Goal: Task Accomplishment & Management: Use online tool/utility

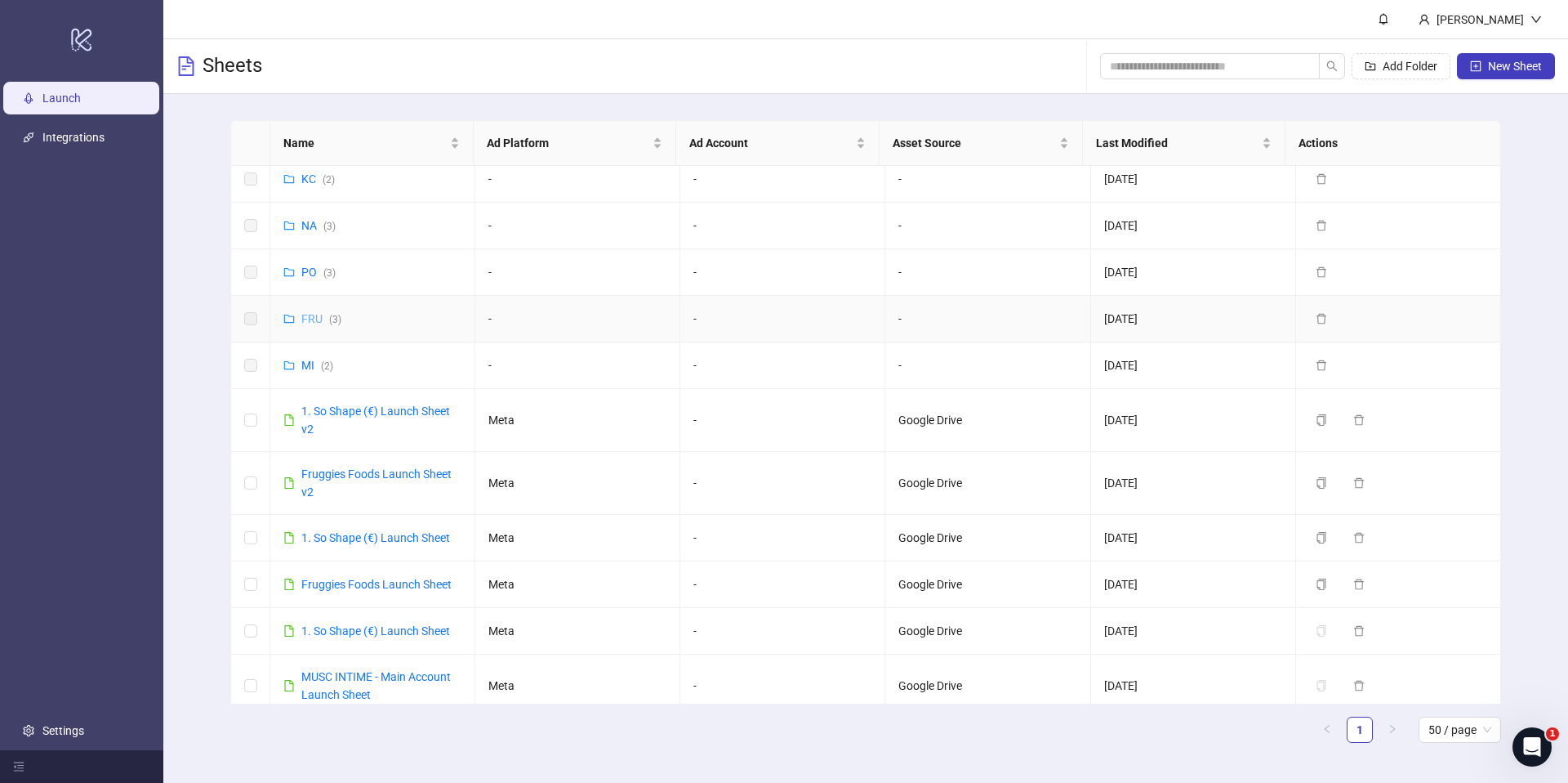
scroll to position [24, 0]
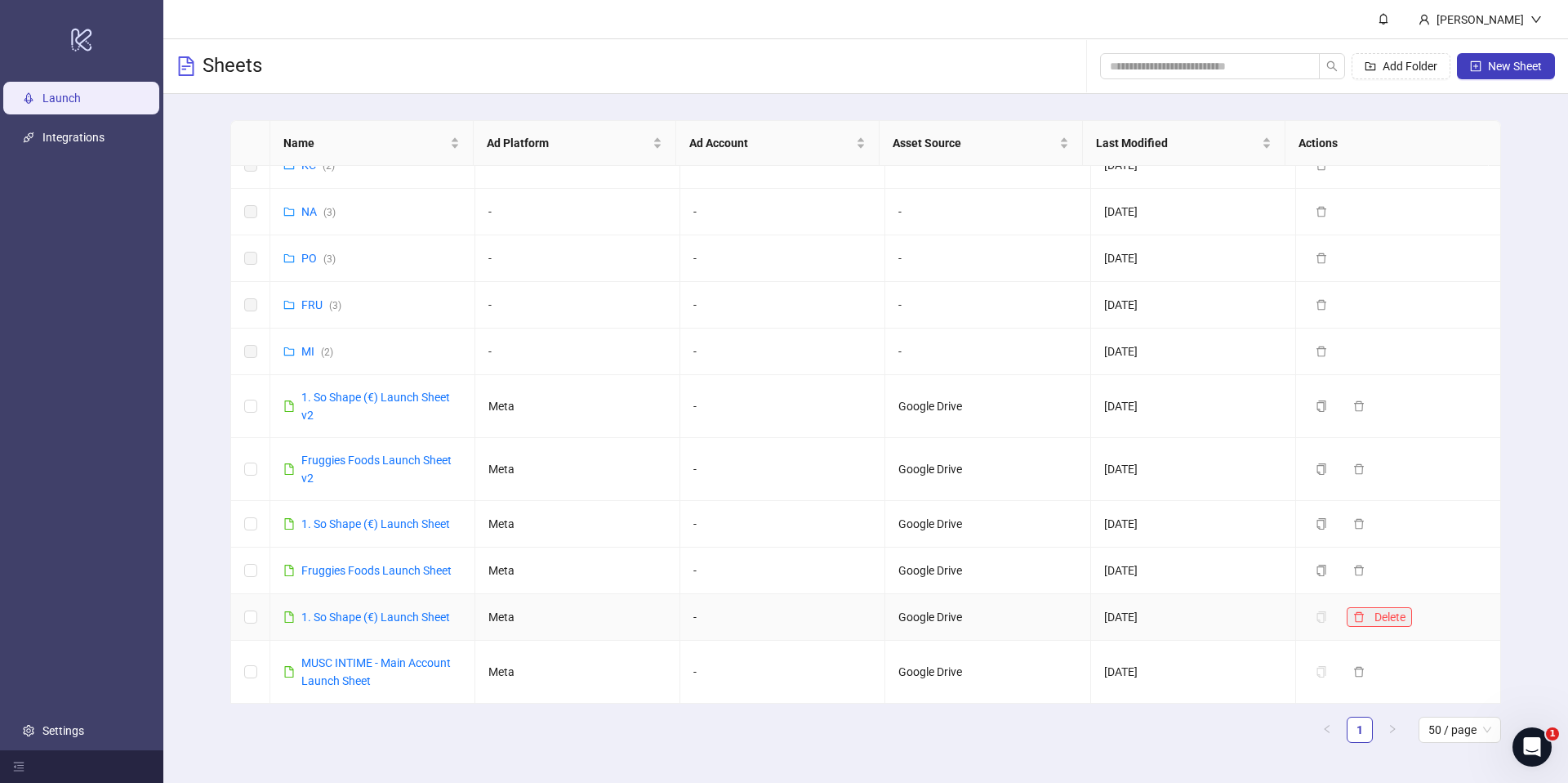
click at [1354, 616] on icon "delete" at bounding box center [1359, 617] width 11 height 12
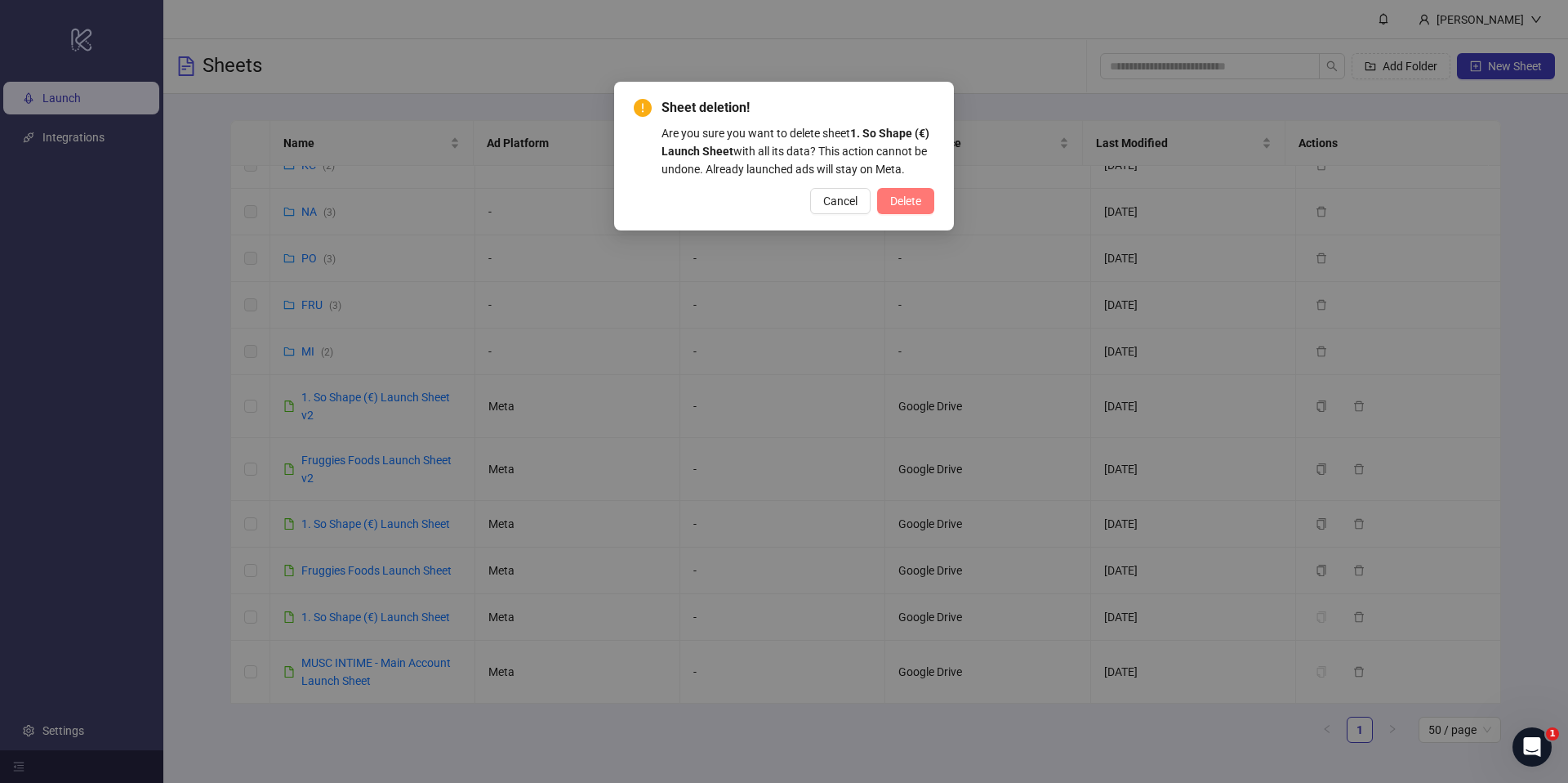
click at [917, 205] on span "Delete" at bounding box center [906, 201] width 31 height 13
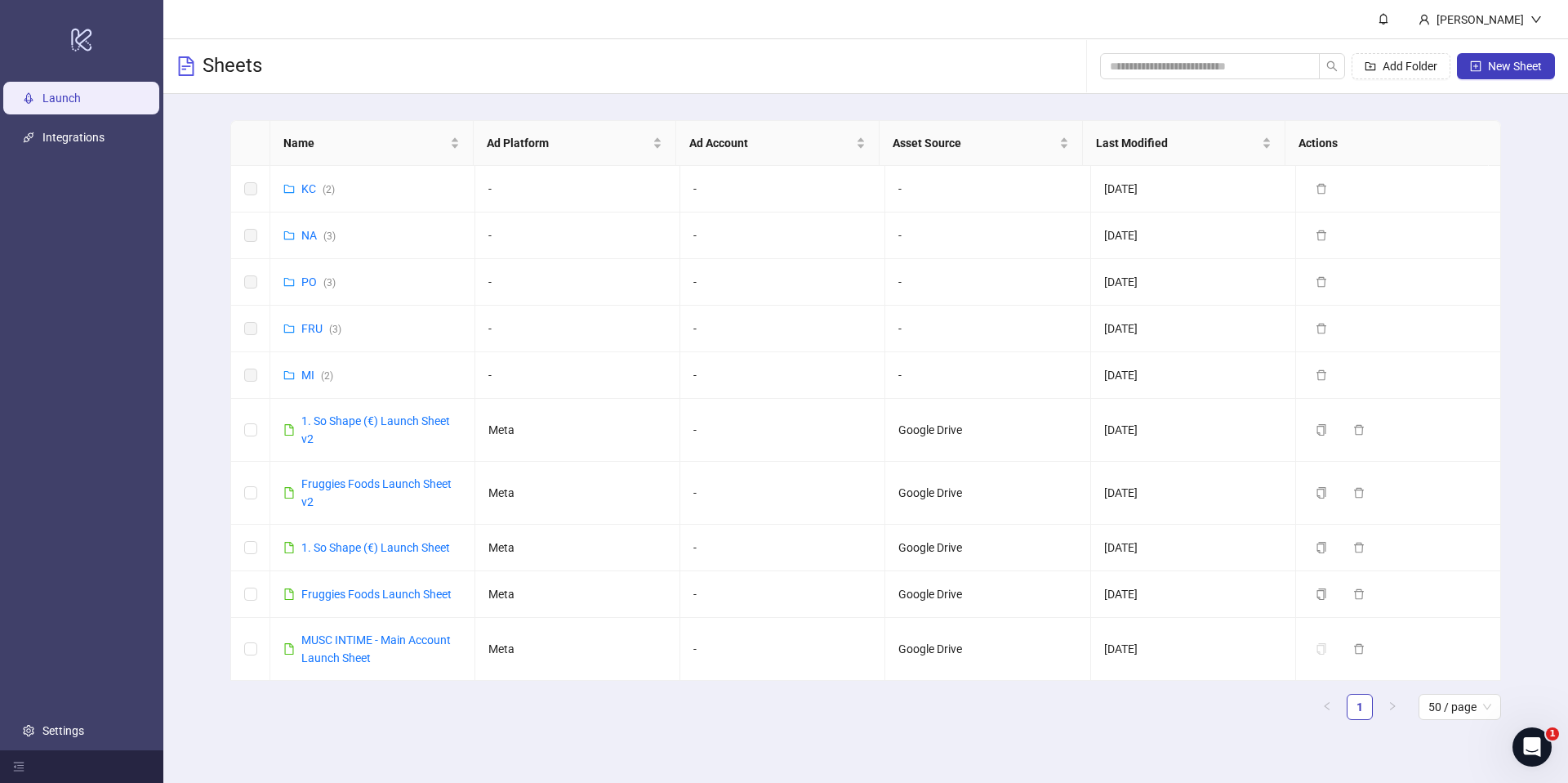
scroll to position [0, 0]
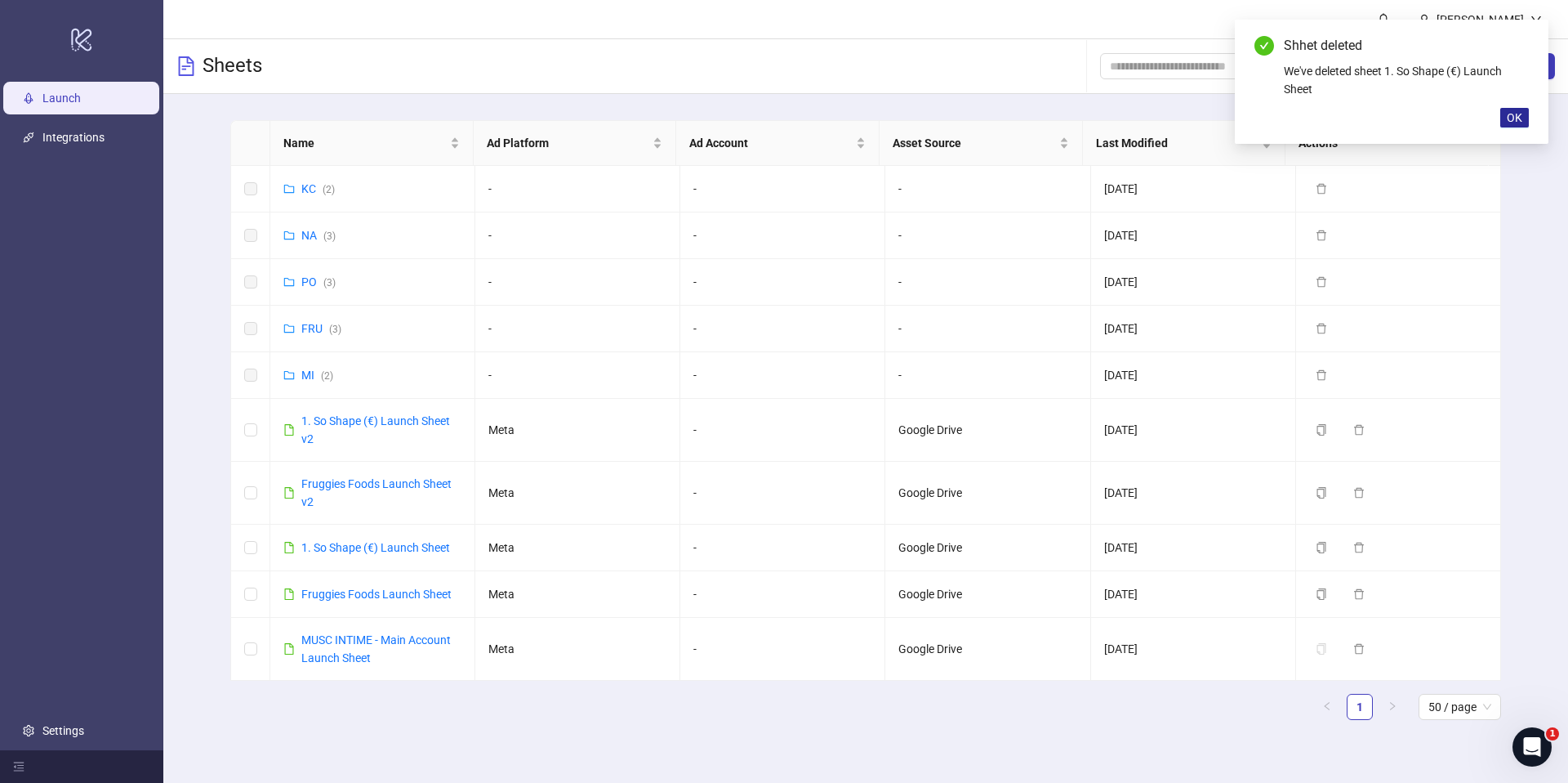
click at [1521, 116] on span "OK" at bounding box center [1514, 117] width 16 height 13
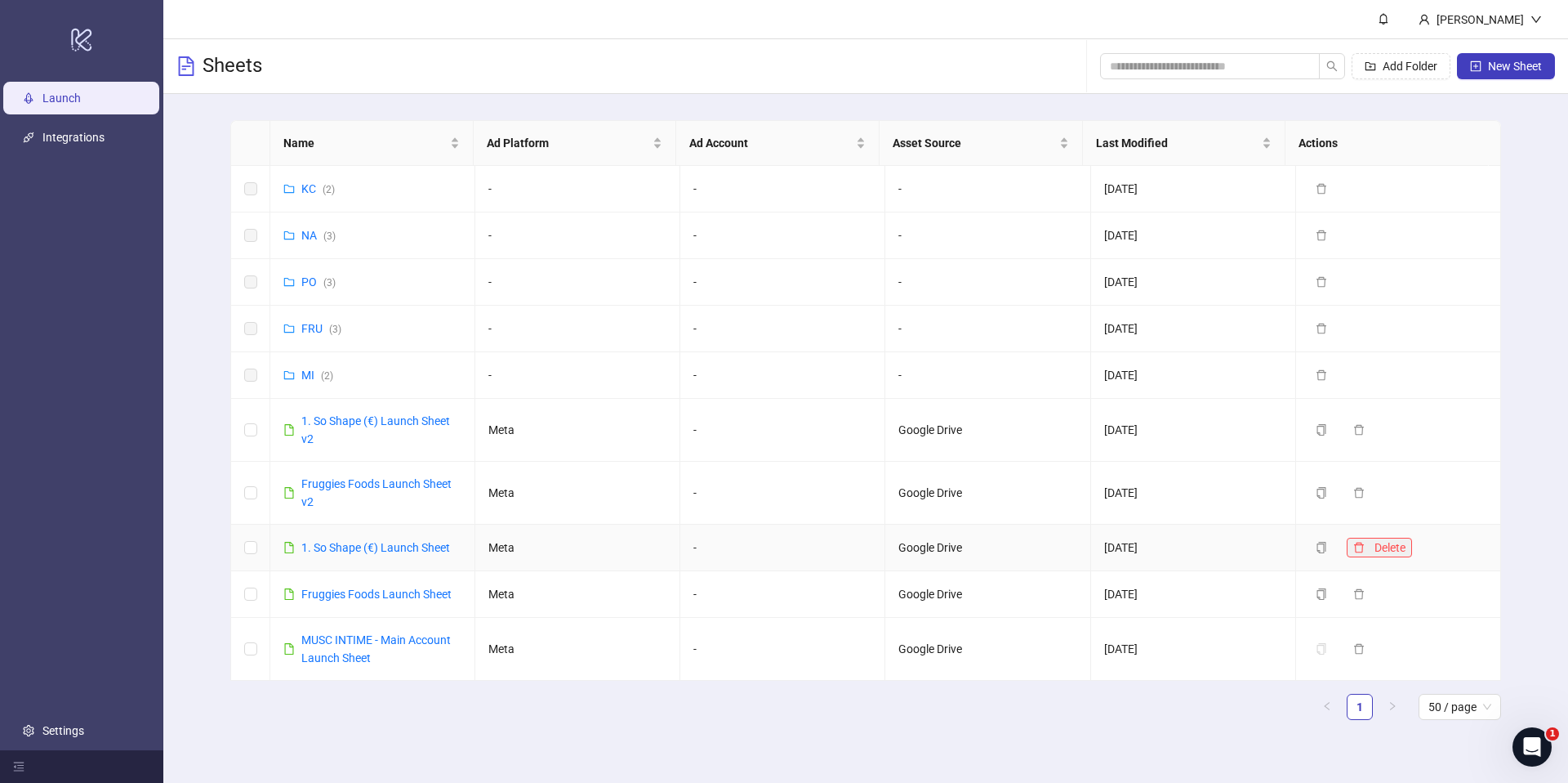
click at [1387, 547] on span "Delete" at bounding box center [1390, 547] width 31 height 13
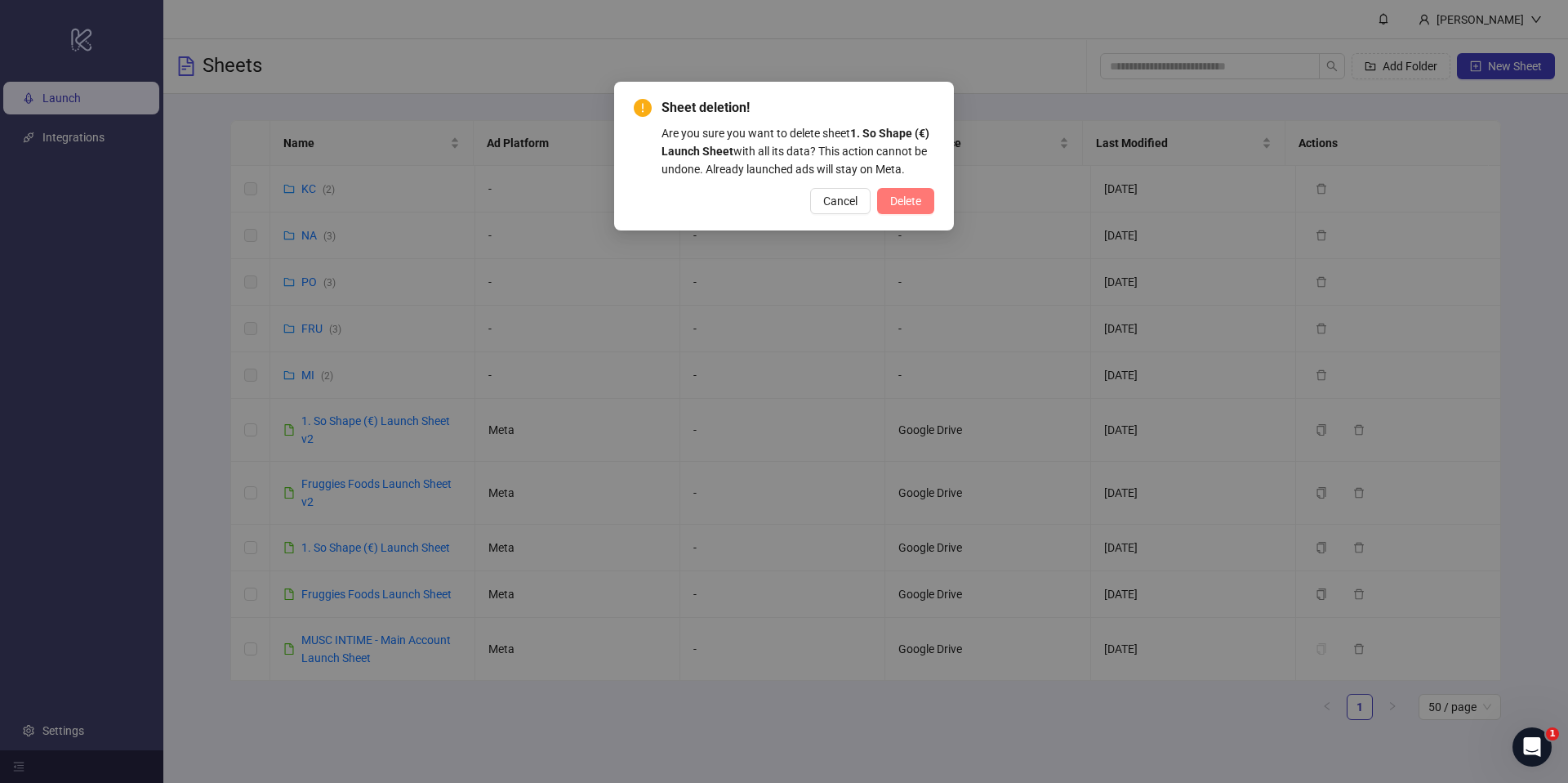
click at [917, 196] on span "Delete" at bounding box center [906, 201] width 31 height 13
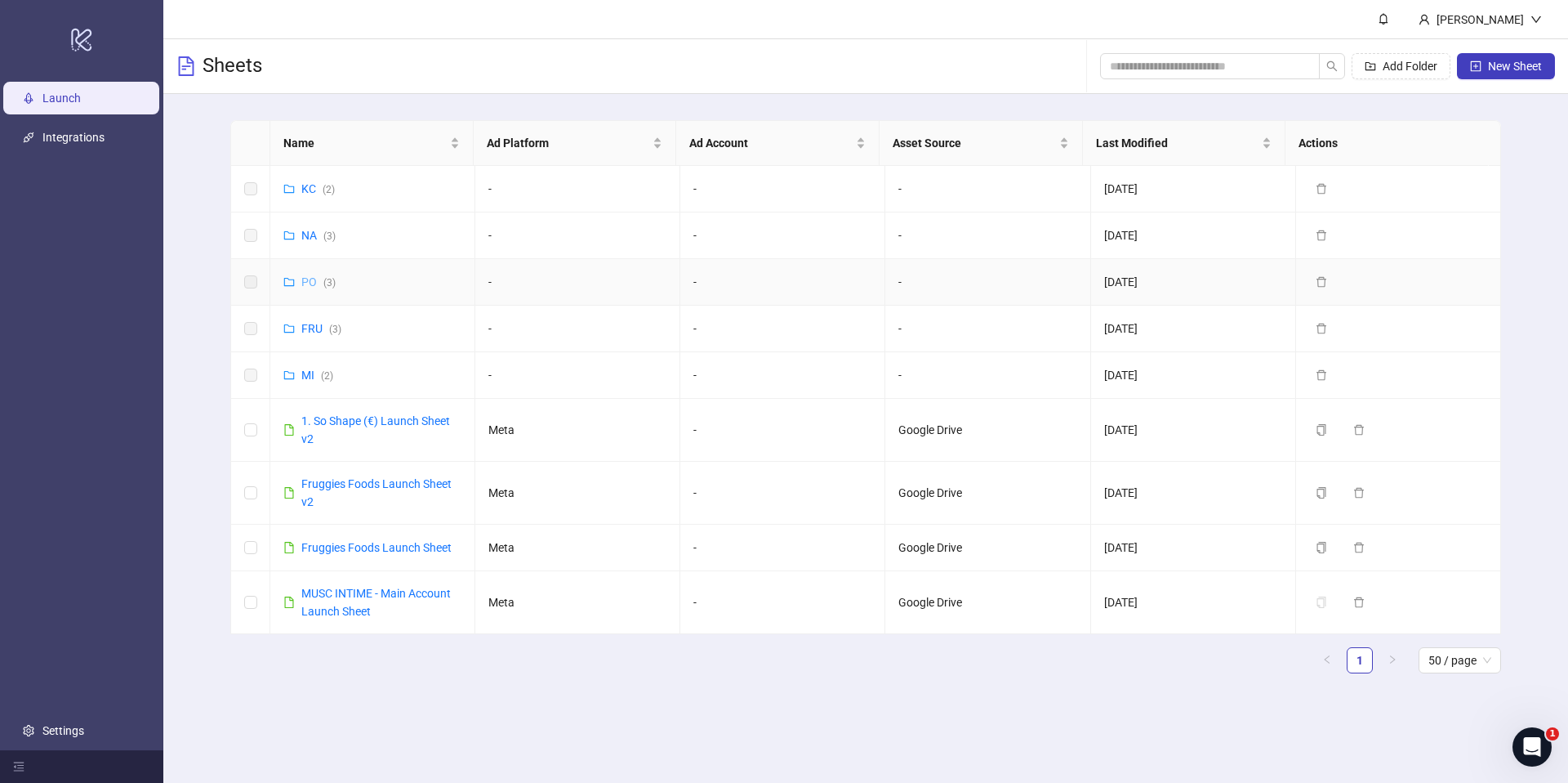
click at [308, 280] on link "PO ( 3 )" at bounding box center [319, 282] width 34 height 13
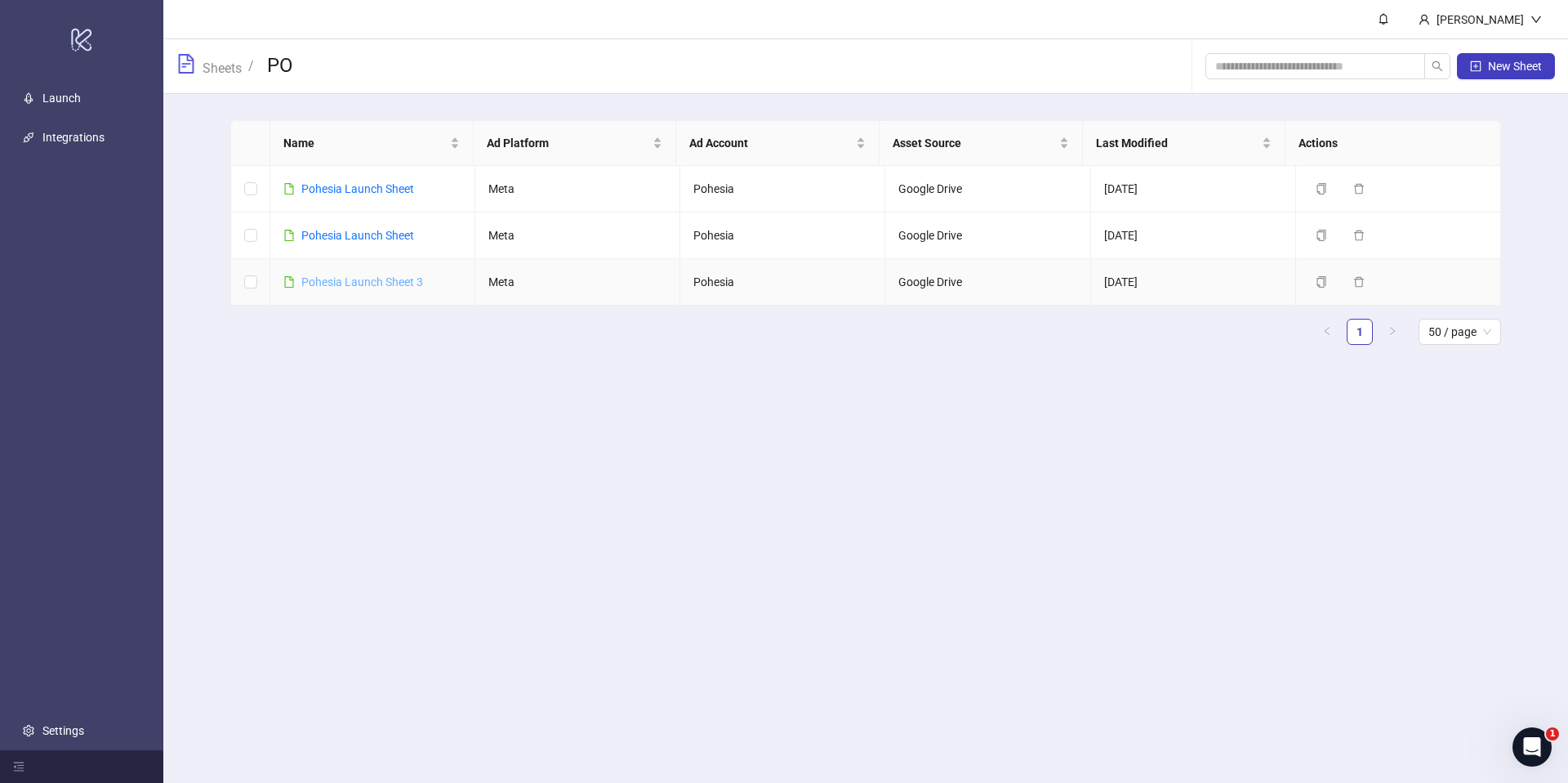
click at [333, 283] on link "Pohesia Launch Sheet 3" at bounding box center [362, 282] width 122 height 13
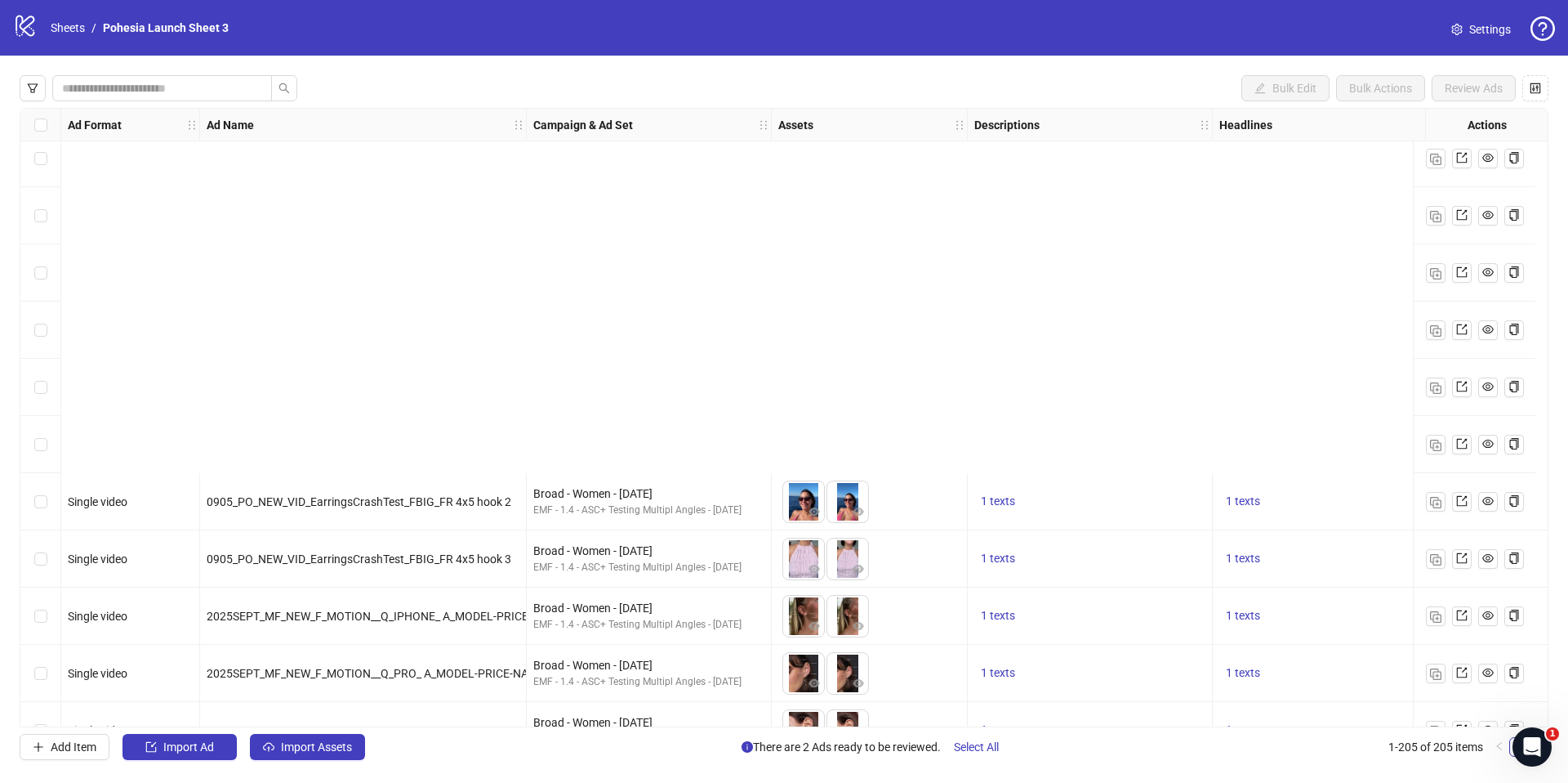
scroll to position [11144, 0]
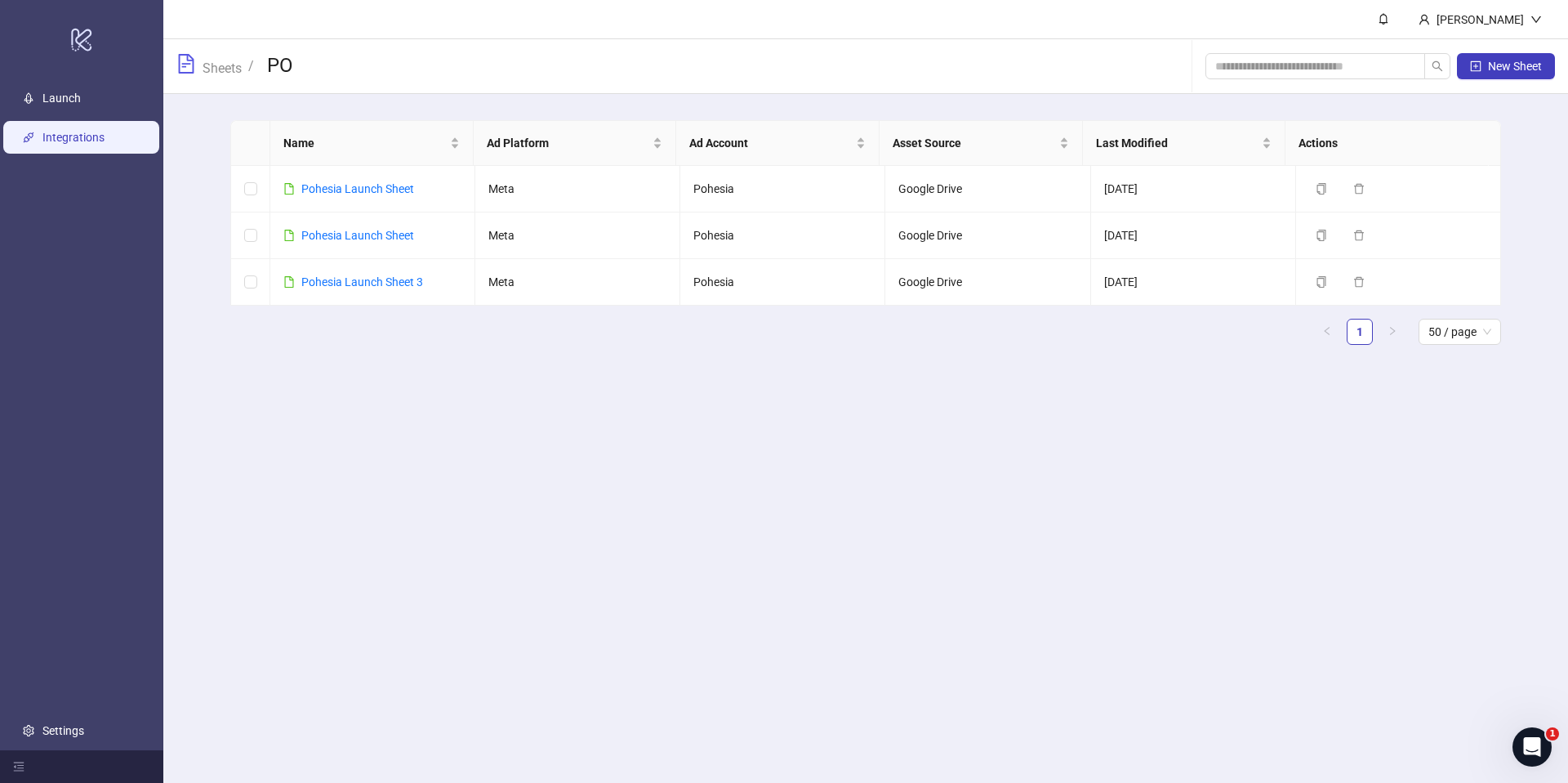
click at [85, 131] on link "Integrations" at bounding box center [74, 137] width 62 height 13
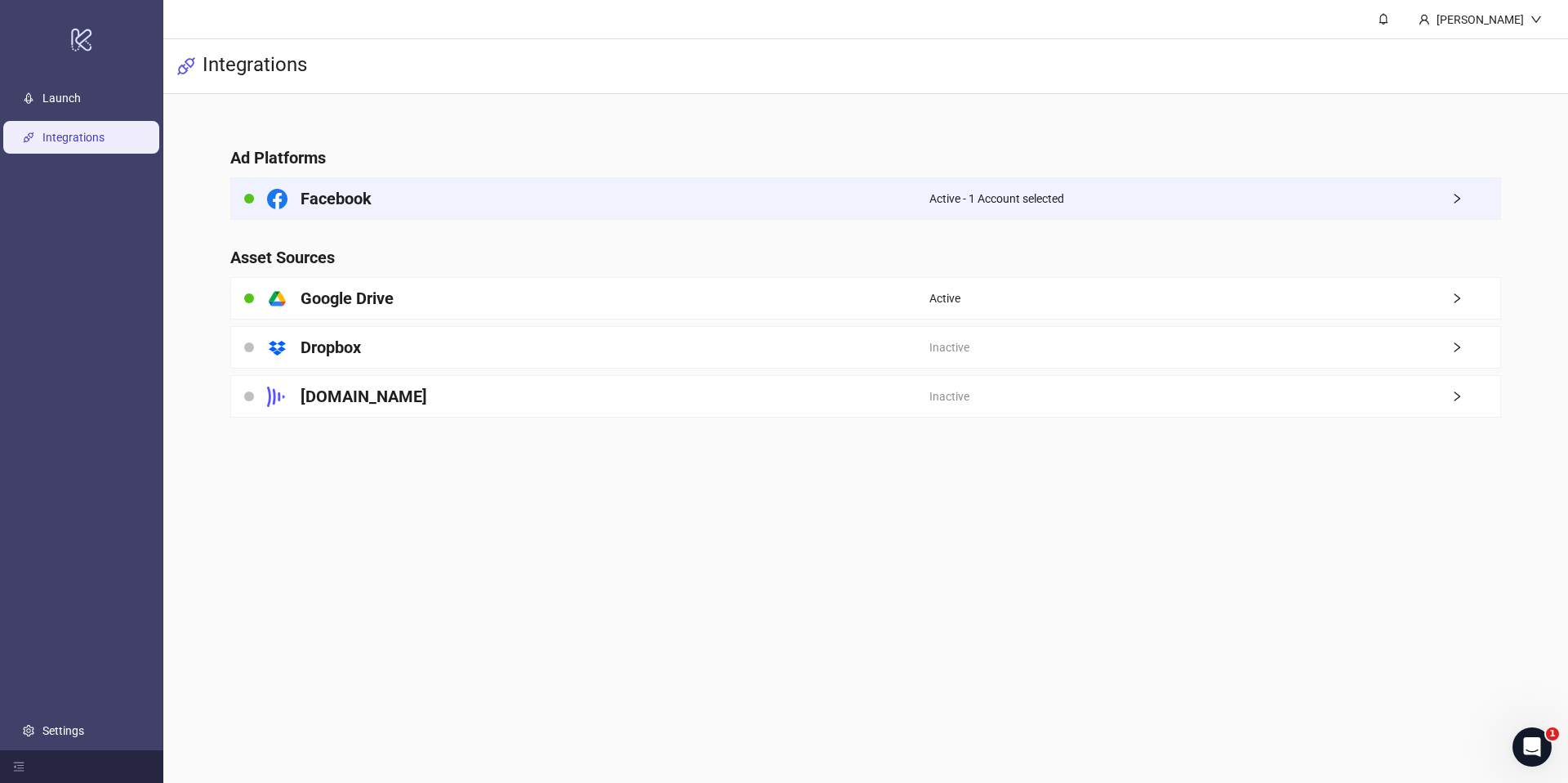
click at [467, 198] on div "Facebook" at bounding box center [580, 199] width 698 height 41
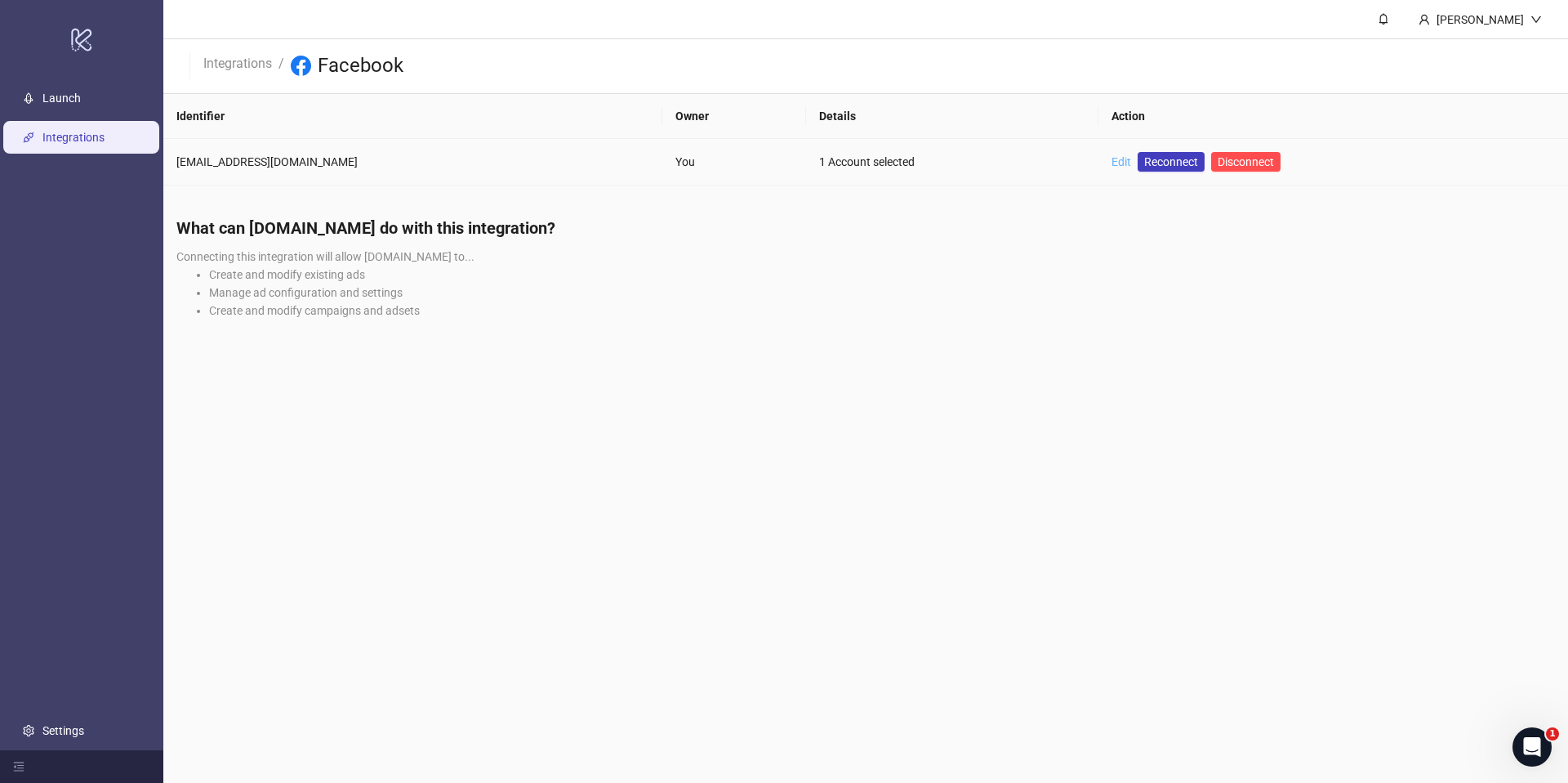
click at [1111, 164] on link "Edit" at bounding box center [1121, 162] width 20 height 13
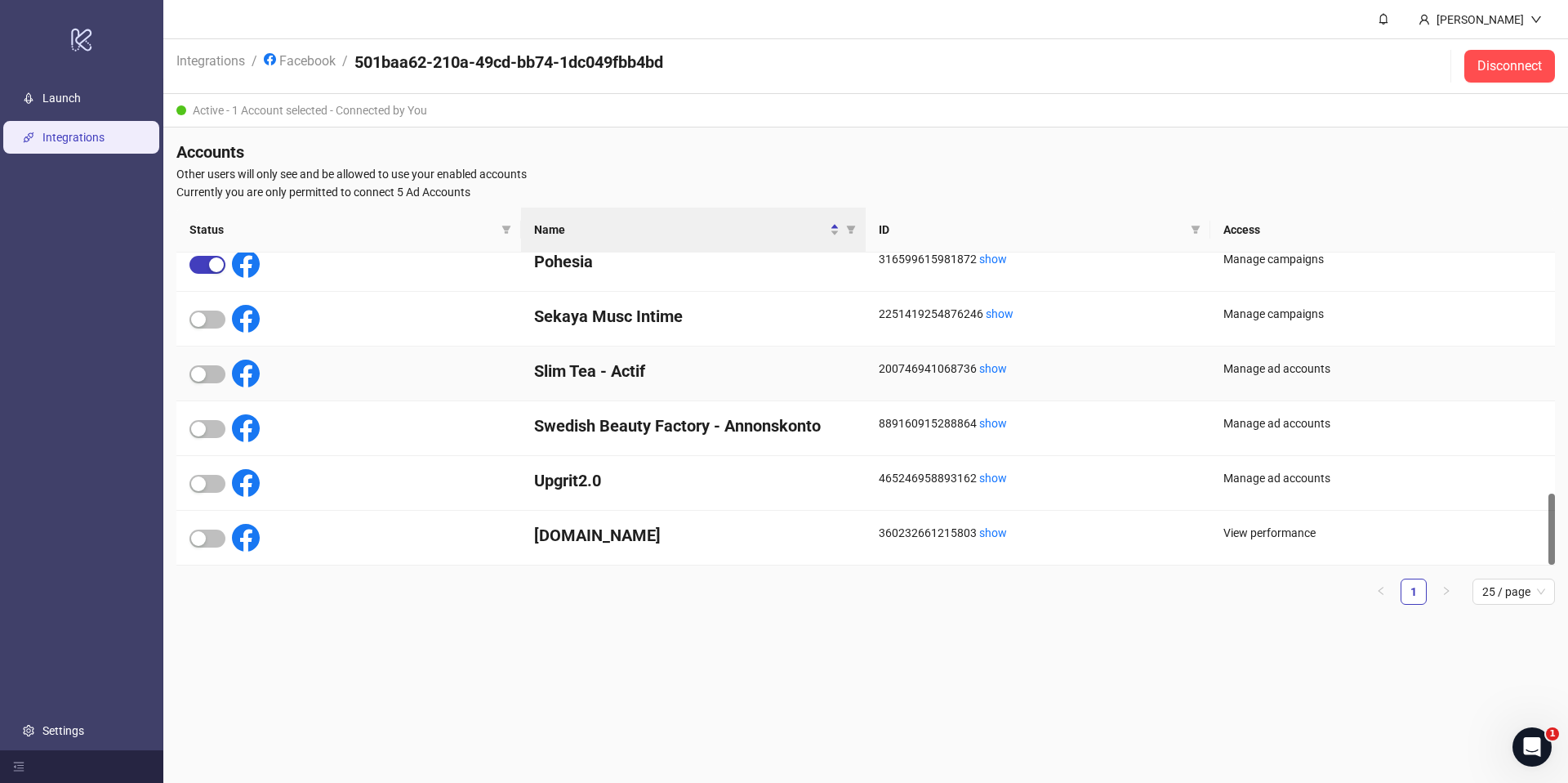
scroll to position [1052, 0]
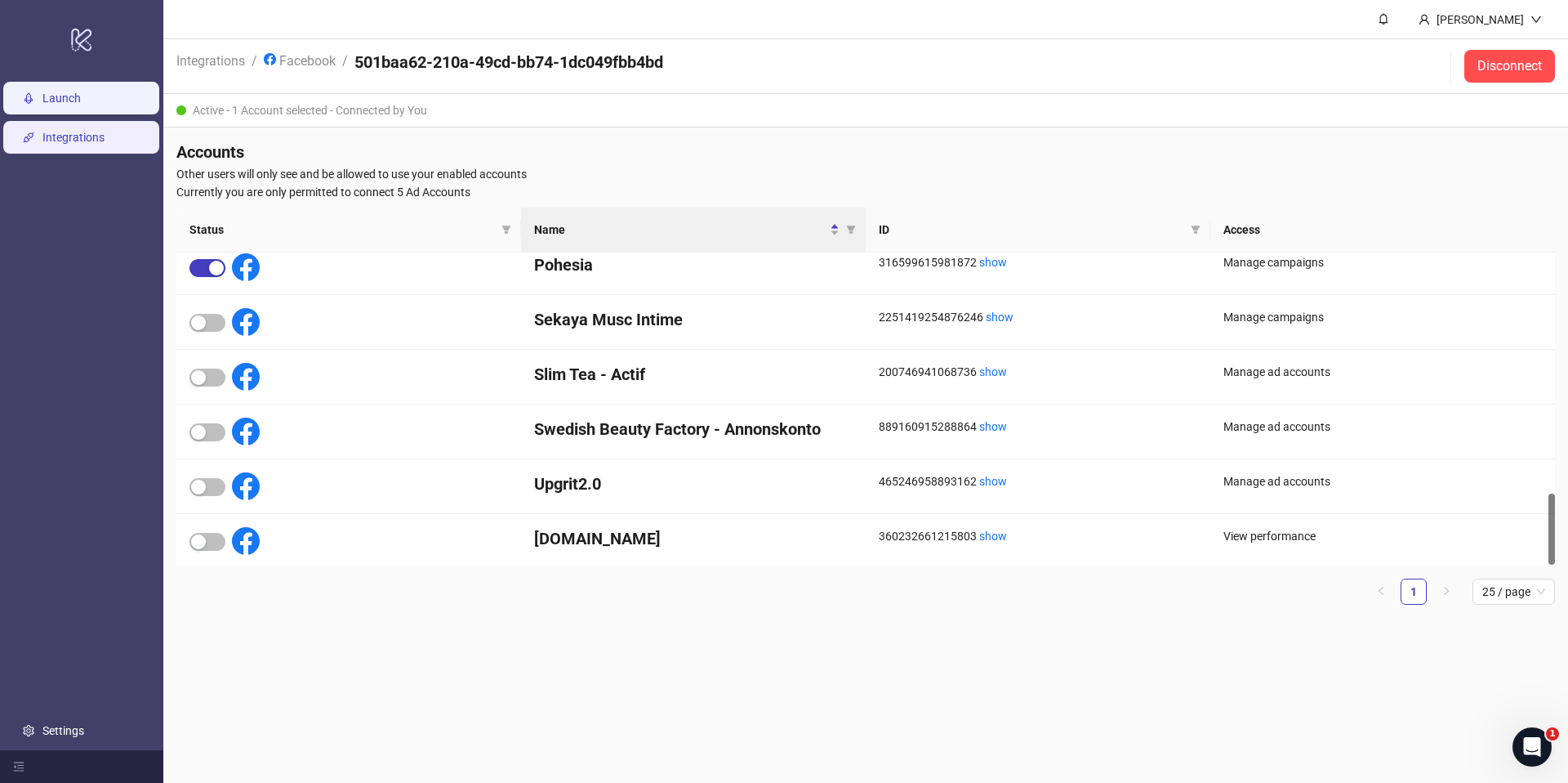
click at [46, 99] on link "Launch" at bounding box center [62, 98] width 39 height 13
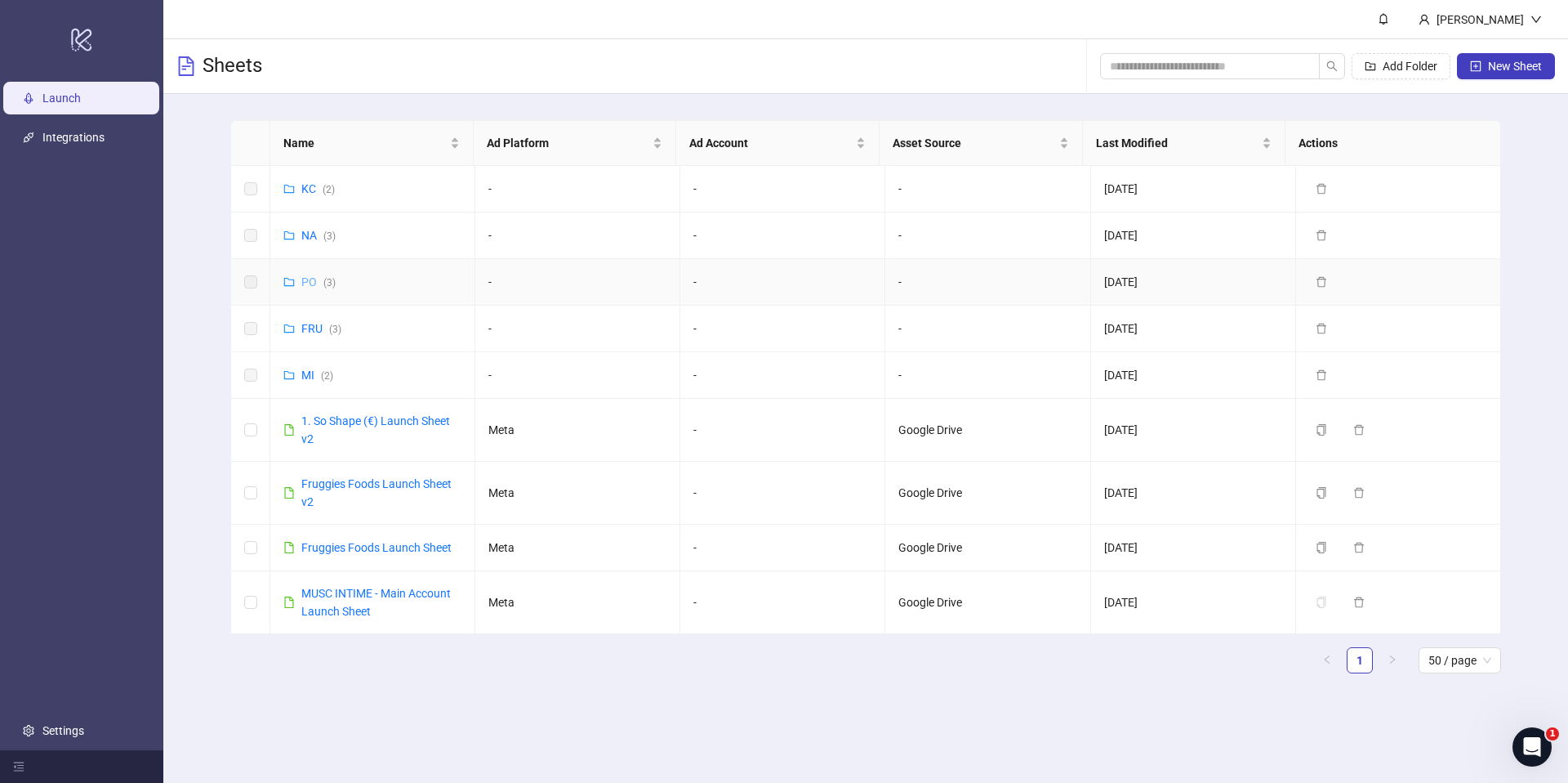
click at [312, 283] on link "PO ( 3 )" at bounding box center [319, 282] width 34 height 13
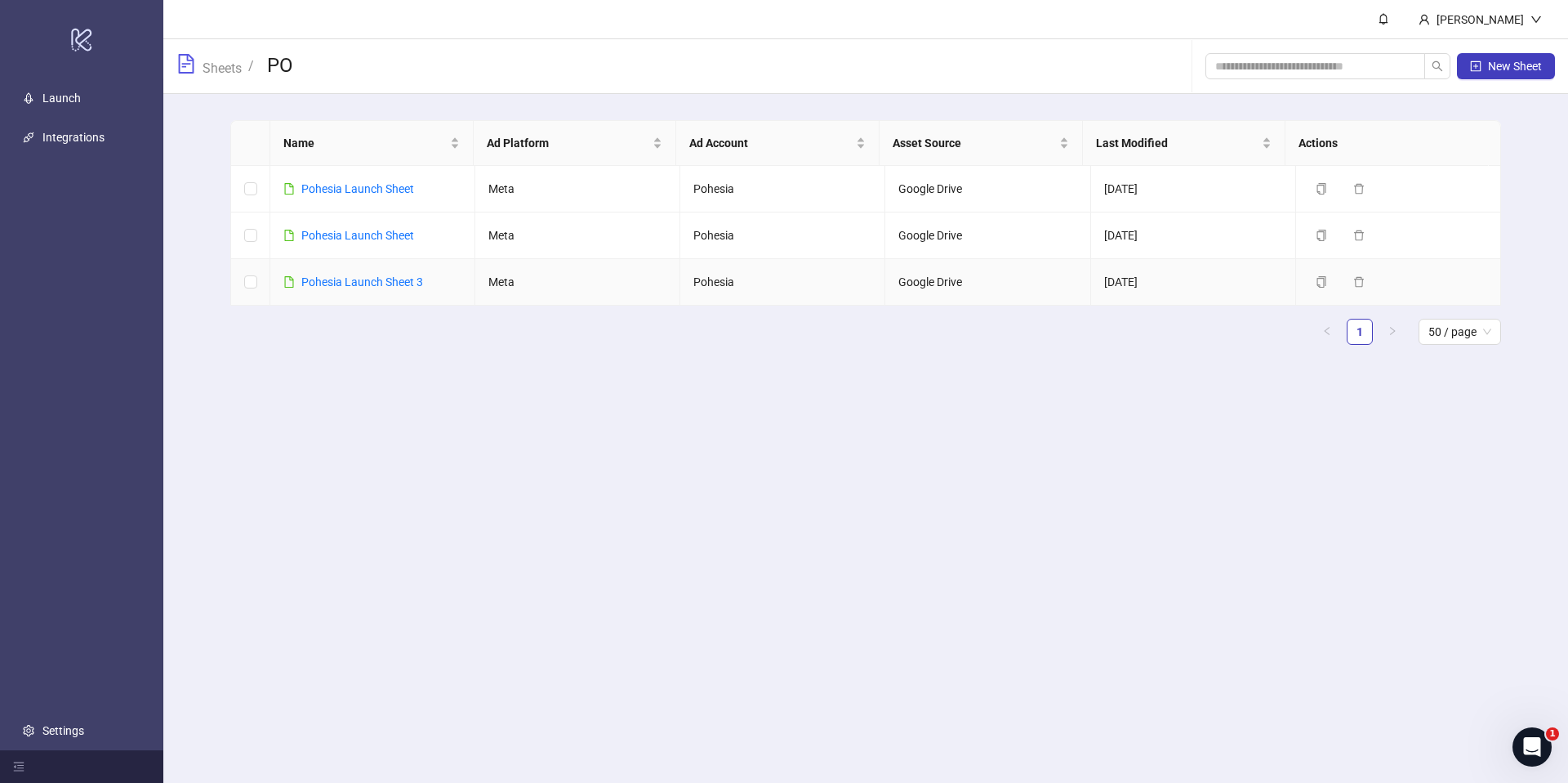
click at [337, 288] on div "Pohesia Launch Sheet 3" at bounding box center [362, 282] width 122 height 18
click at [337, 286] on link "Pohesia Launch Sheet 3" at bounding box center [362, 282] width 122 height 13
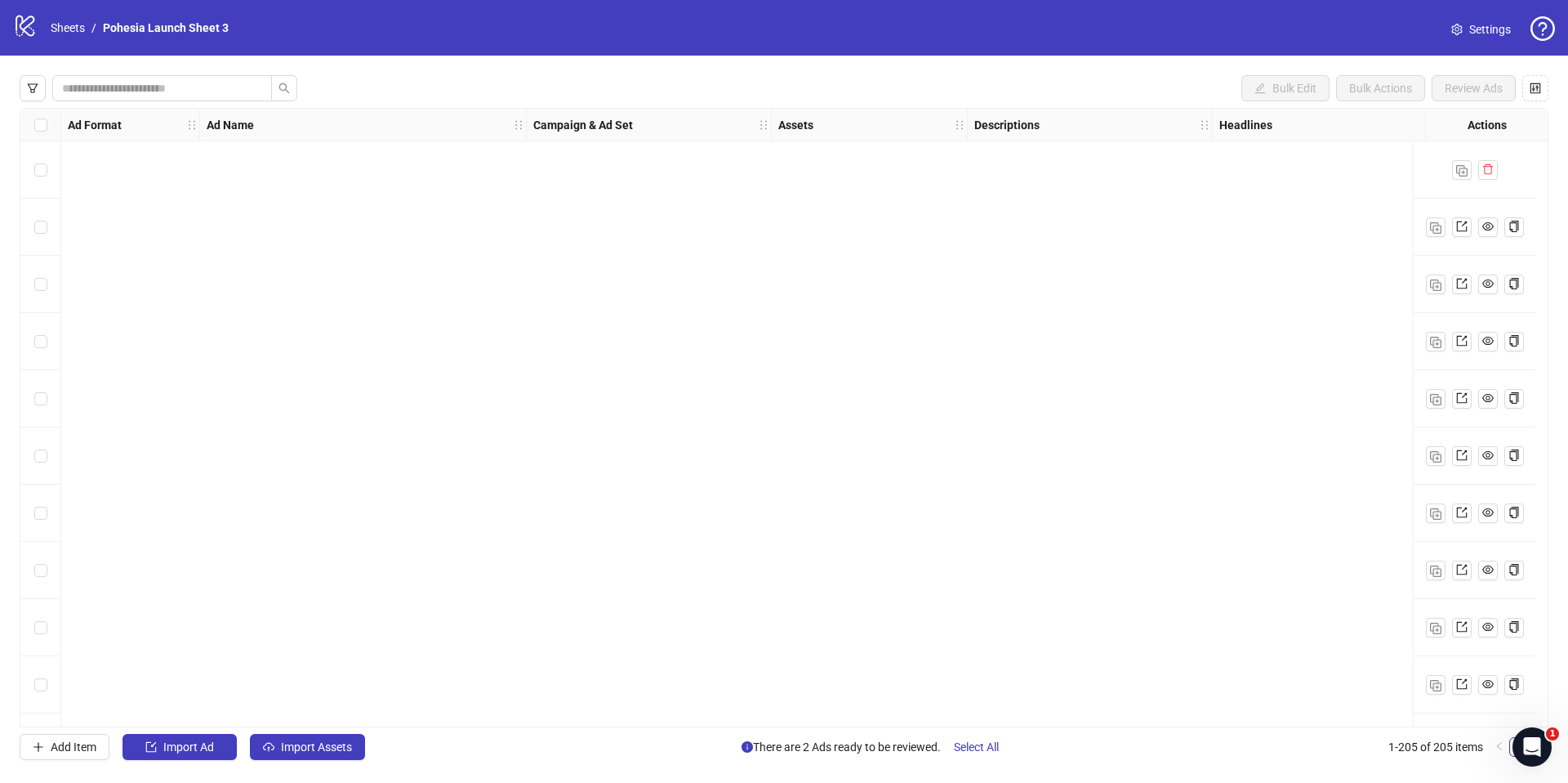
scroll to position [11144, 0]
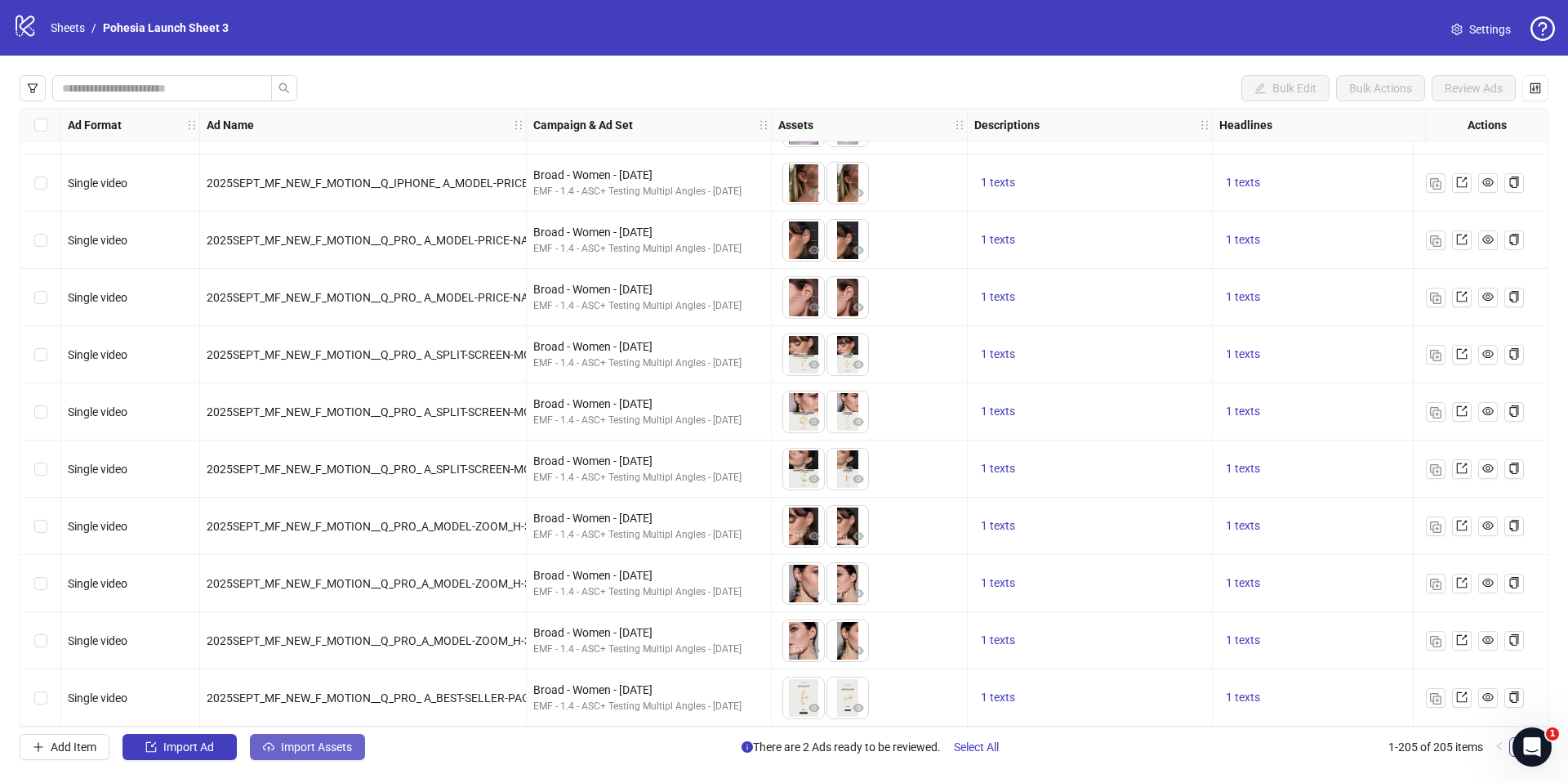
click at [325, 751] on span "Import Assets" at bounding box center [316, 747] width 71 height 13
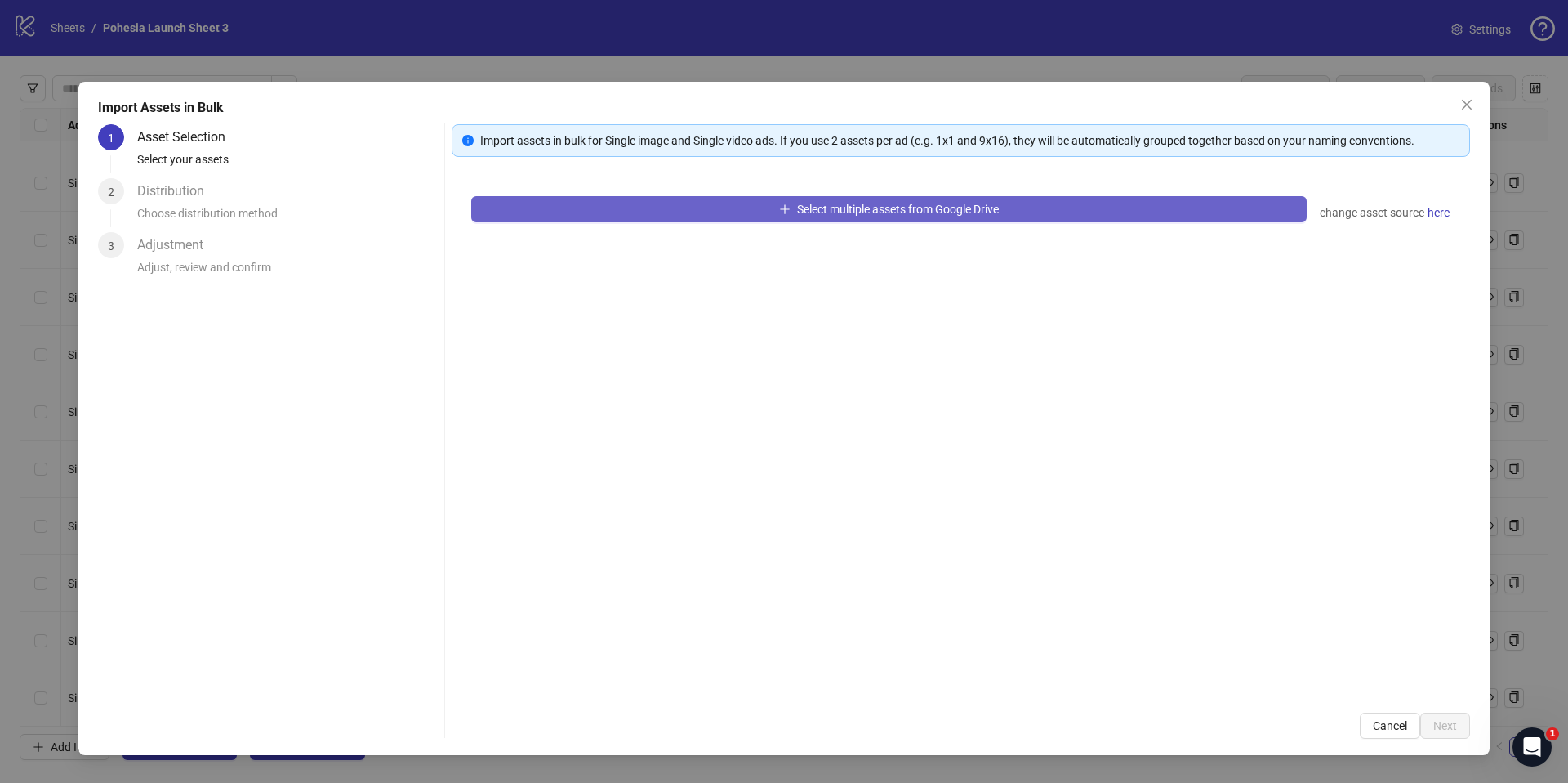
click at [784, 214] on span "button" at bounding box center [785, 210] width 11 height 13
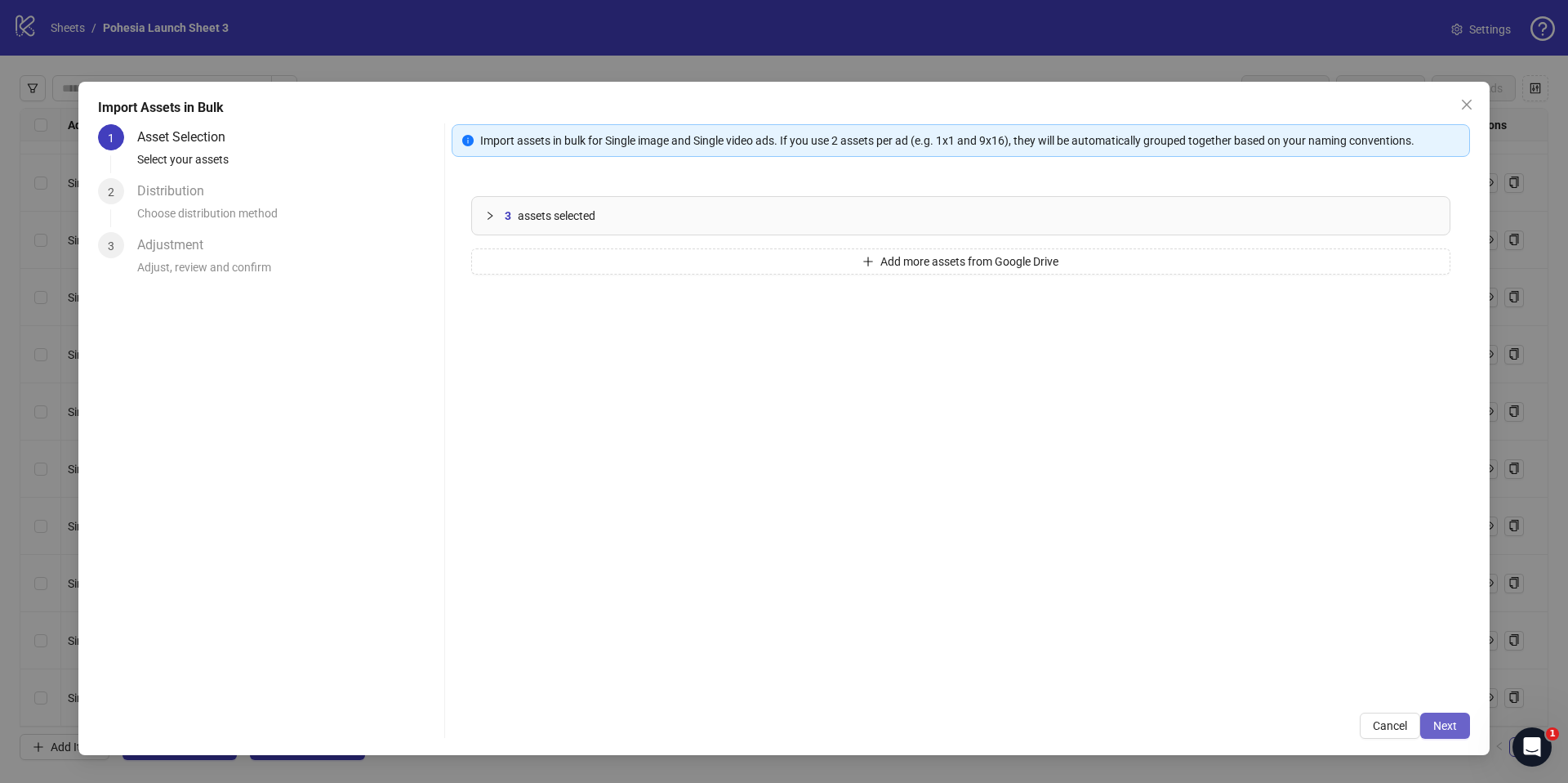
click at [1436, 727] on span "Next" at bounding box center [1445, 725] width 24 height 13
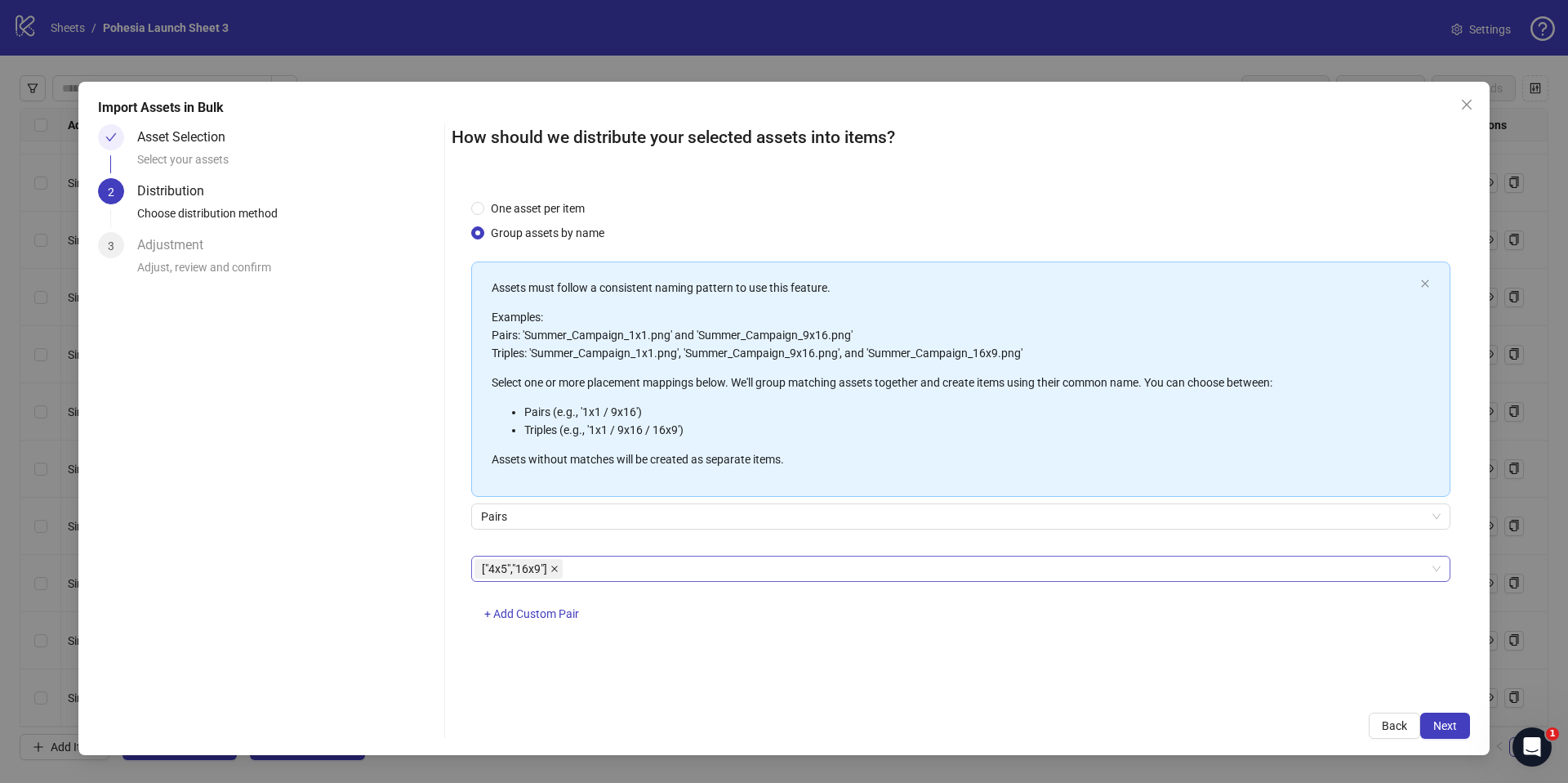
click at [557, 568] on icon "close" at bounding box center [554, 569] width 8 height 8
click at [547, 571] on div at bounding box center [952, 569] width 955 height 23
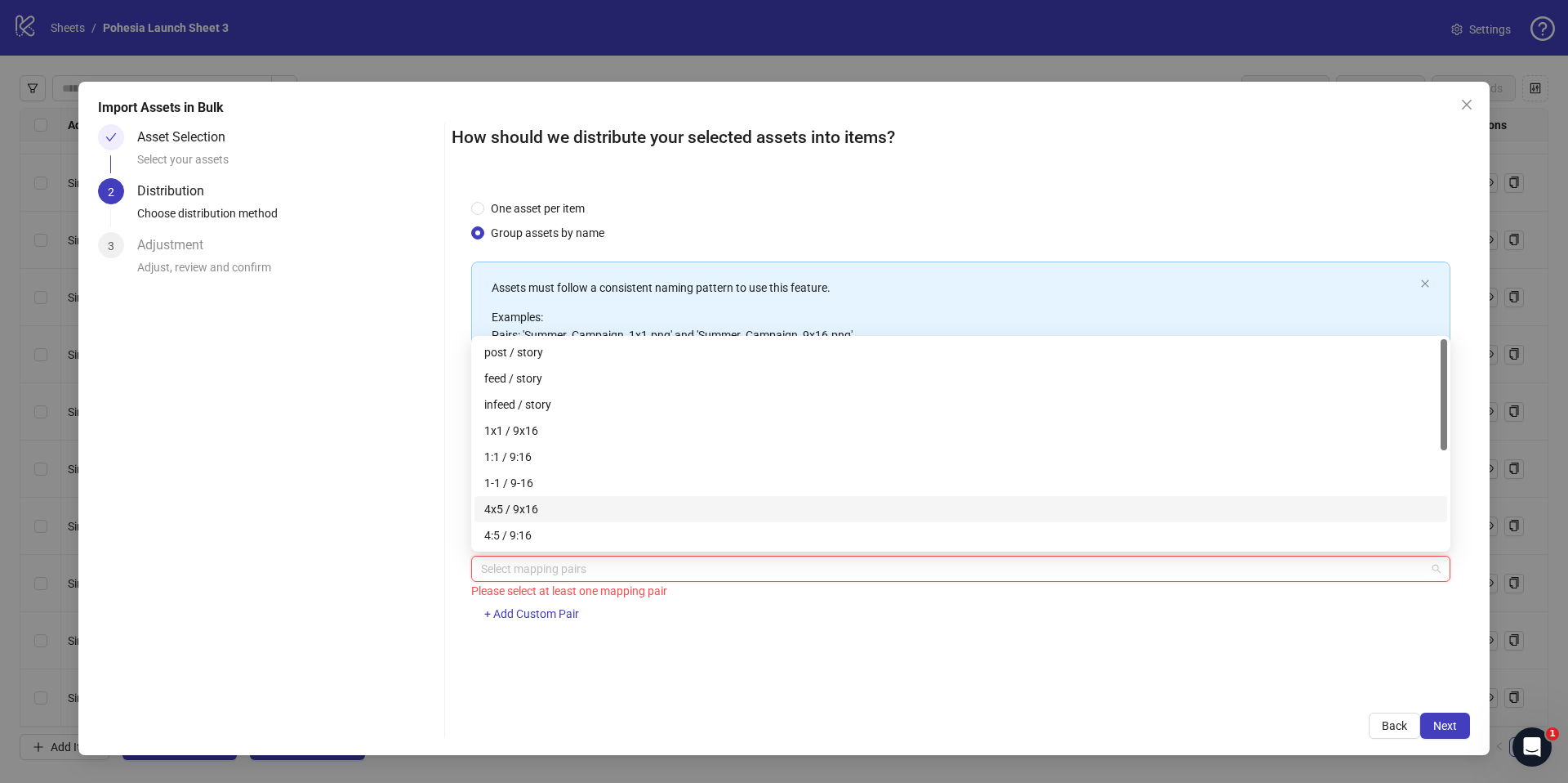
click at [563, 510] on div "4x5 / 9x16" at bounding box center [961, 509] width 953 height 18
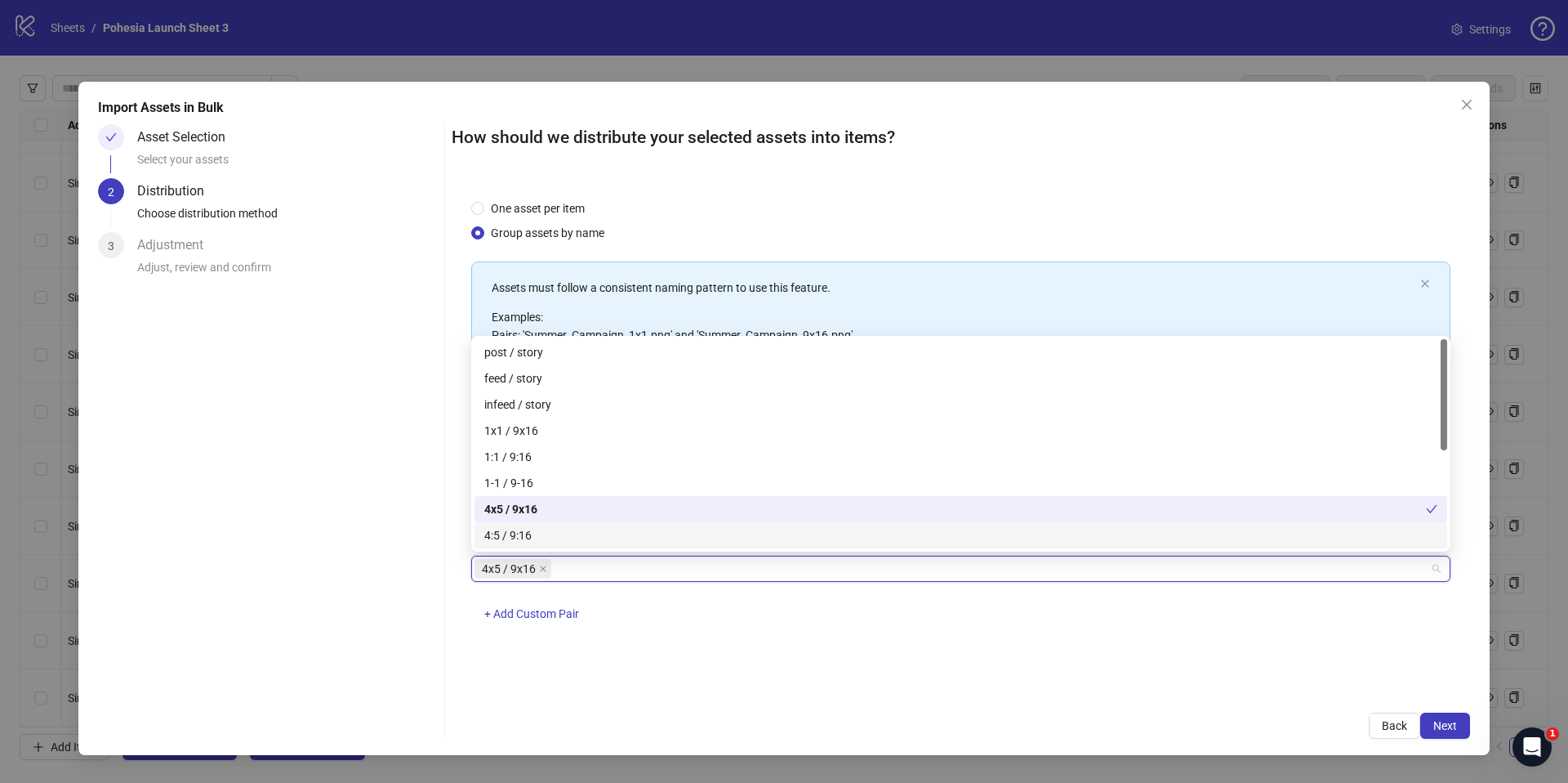
drag, startPoint x: 788, startPoint y: 704, endPoint x: 862, endPoint y: 697, distance: 74.3
click at [788, 703] on div "How should we distribute your selected assets into items? One asset per item Gr…" at bounding box center [961, 431] width 1019 height 615
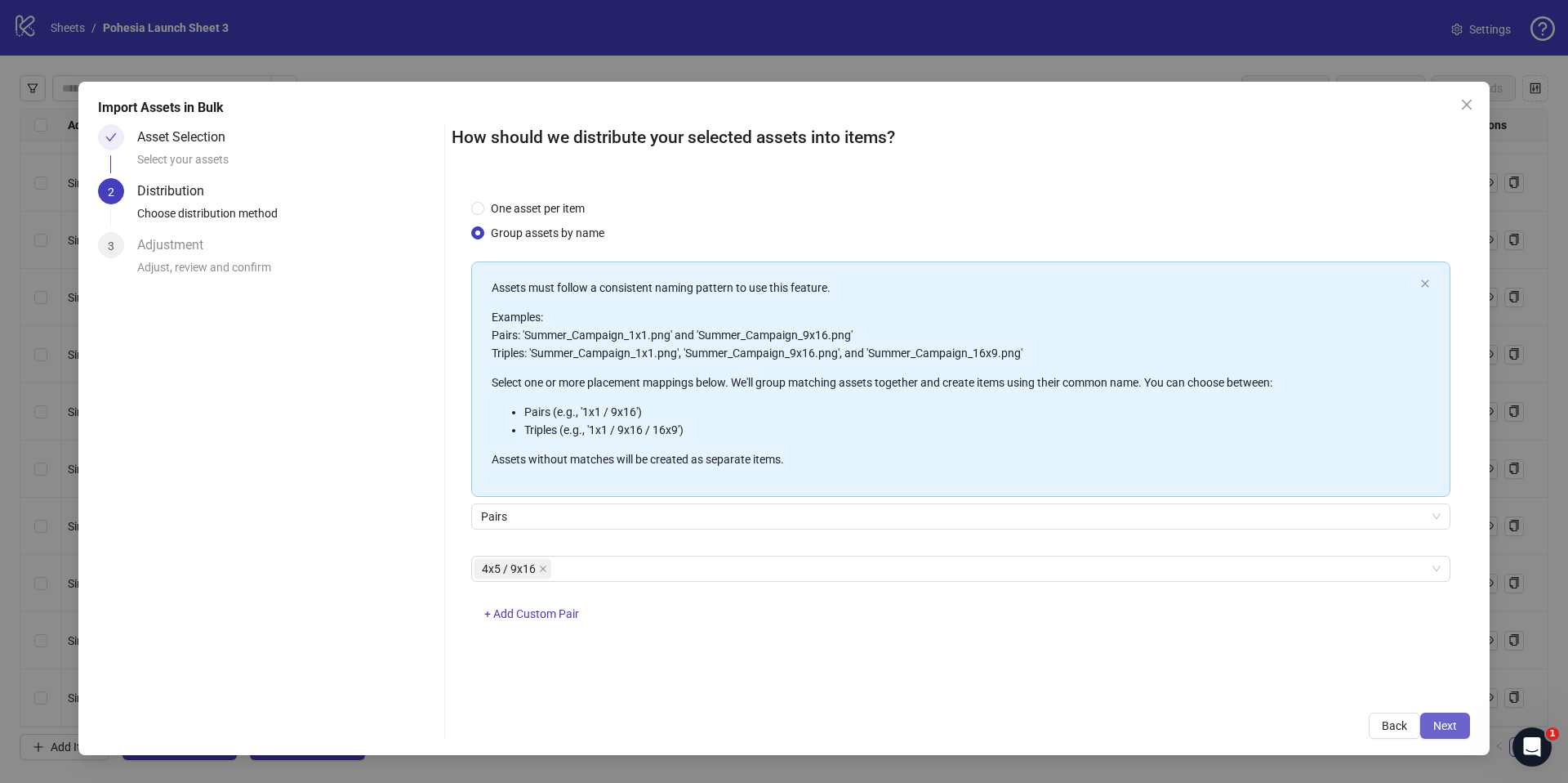
click at [1446, 721] on span "Next" at bounding box center [1445, 725] width 24 height 13
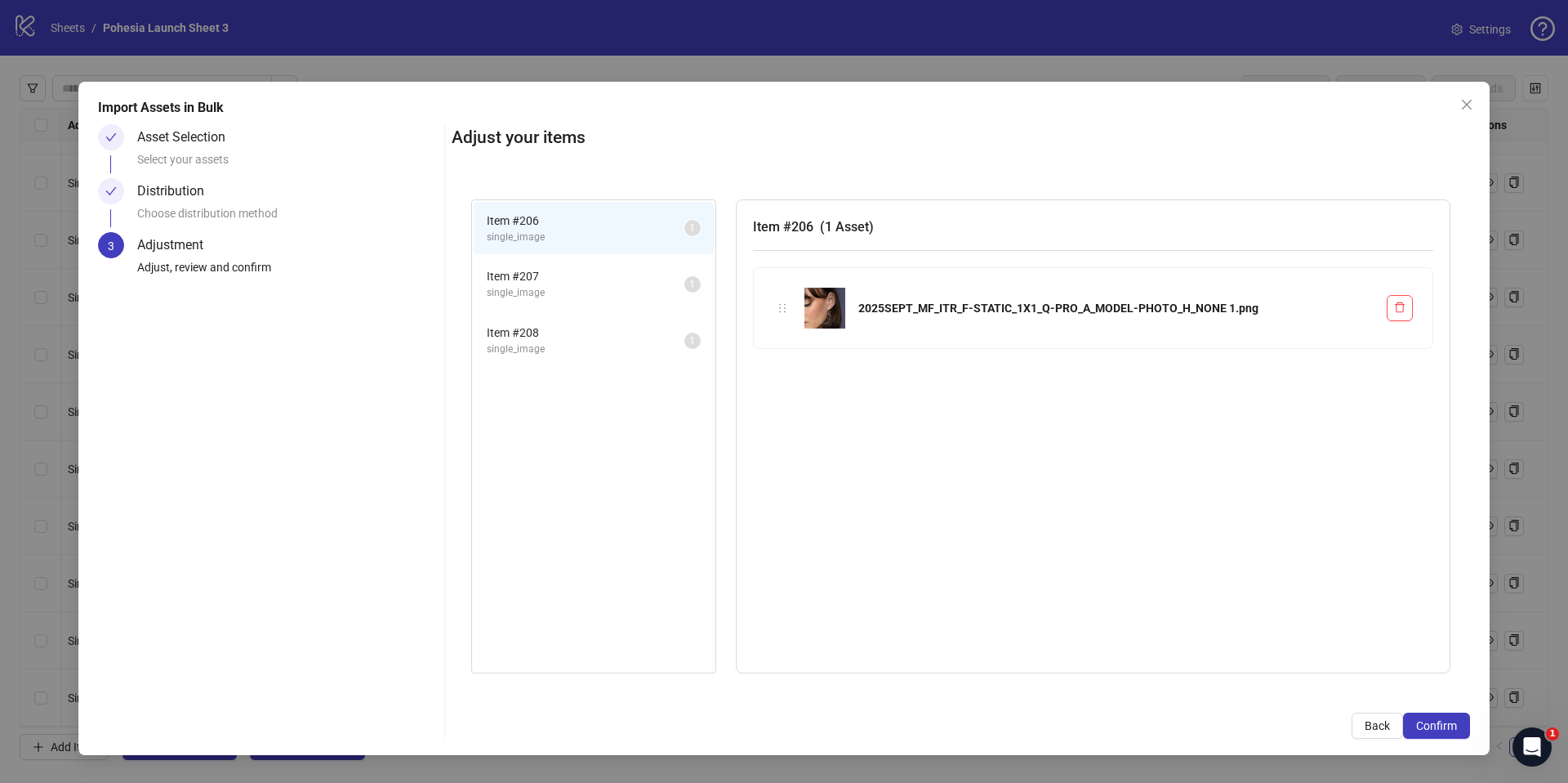
click at [555, 280] on span "Item # 207" at bounding box center [586, 276] width 198 height 18
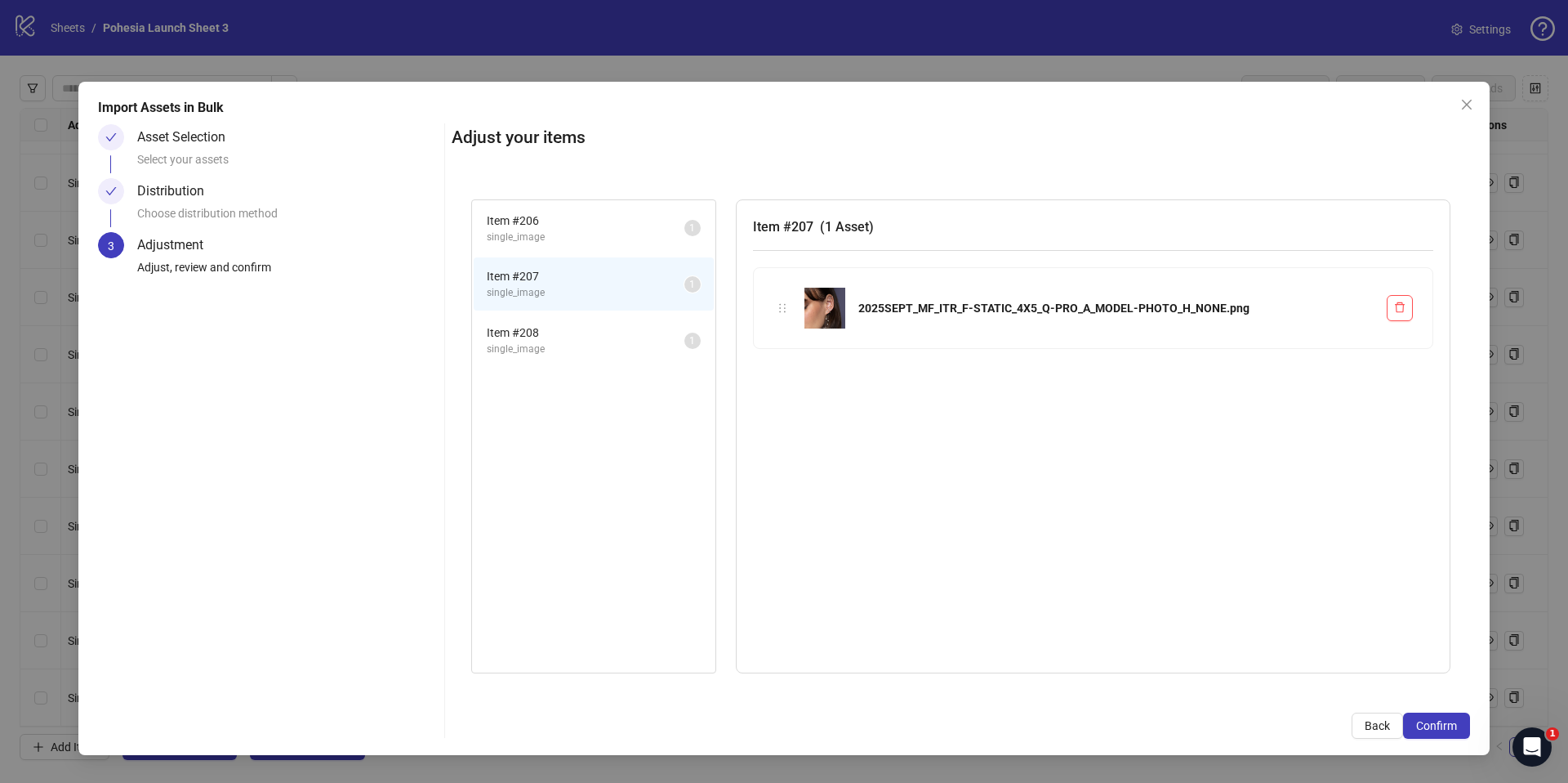
click at [582, 328] on span "Item # 208" at bounding box center [586, 333] width 198 height 18
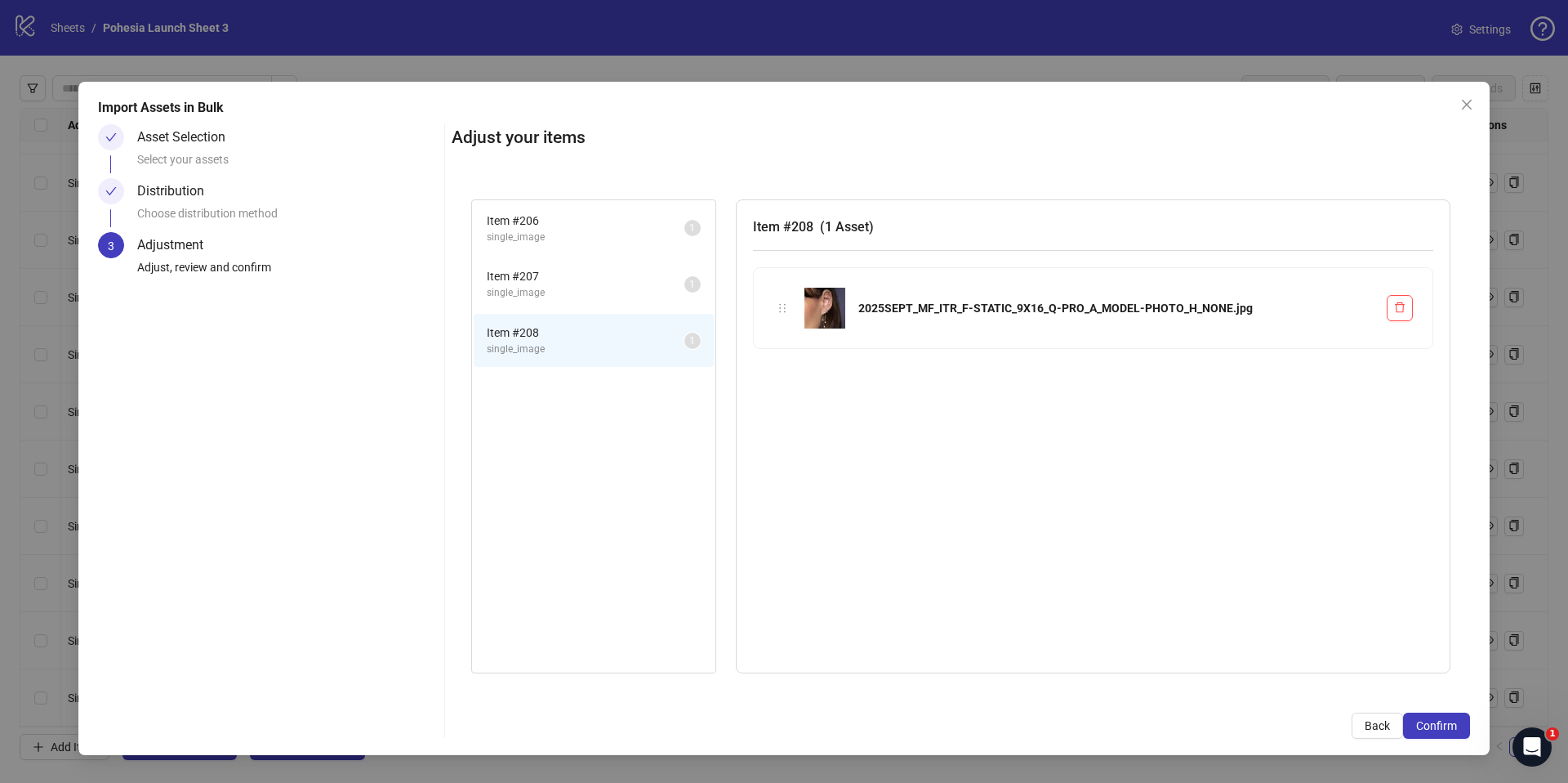
click at [597, 230] on span "single_image" at bounding box center [586, 237] width 198 height 16
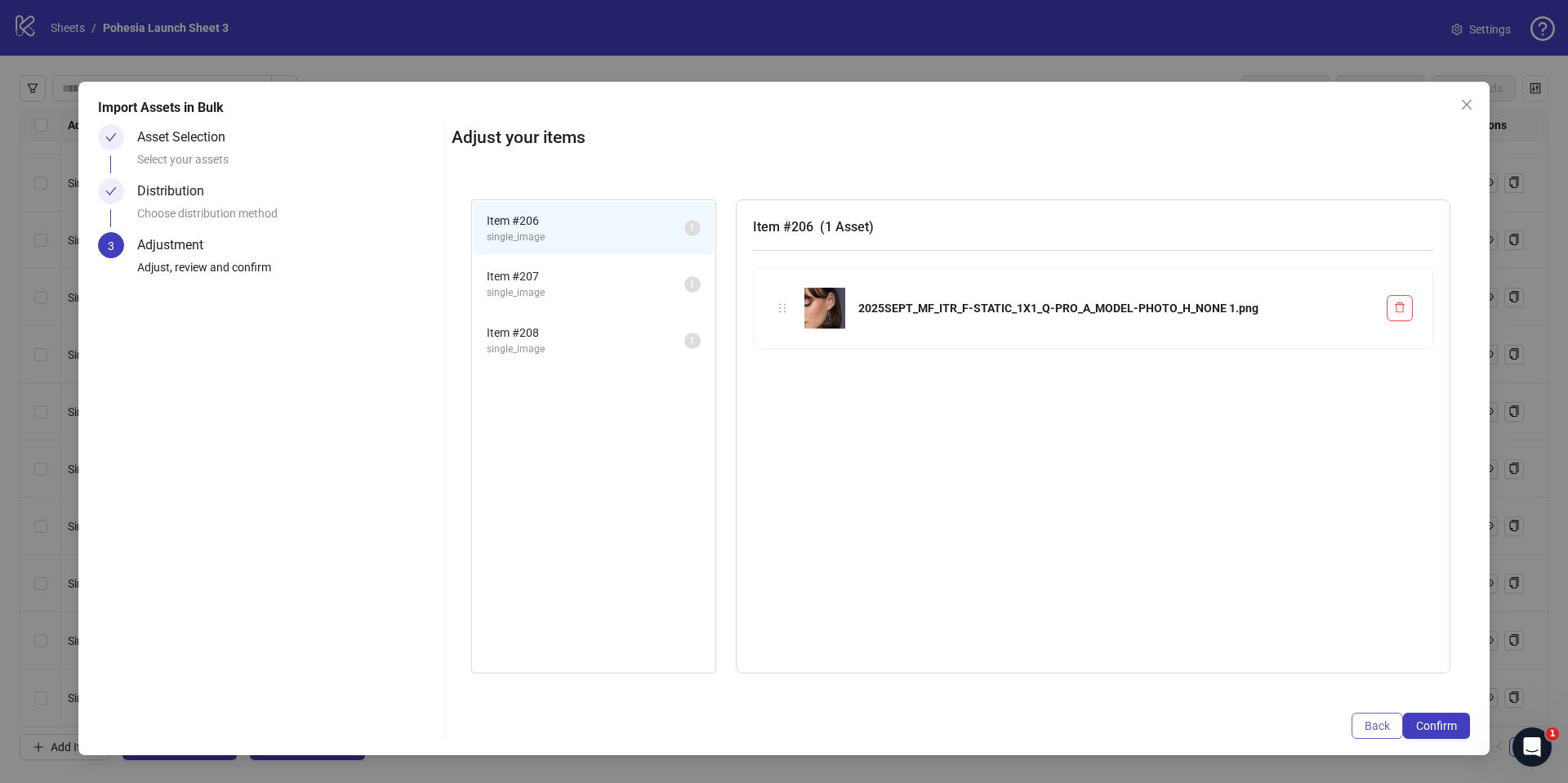
click at [1374, 723] on span "Back" at bounding box center [1377, 725] width 25 height 13
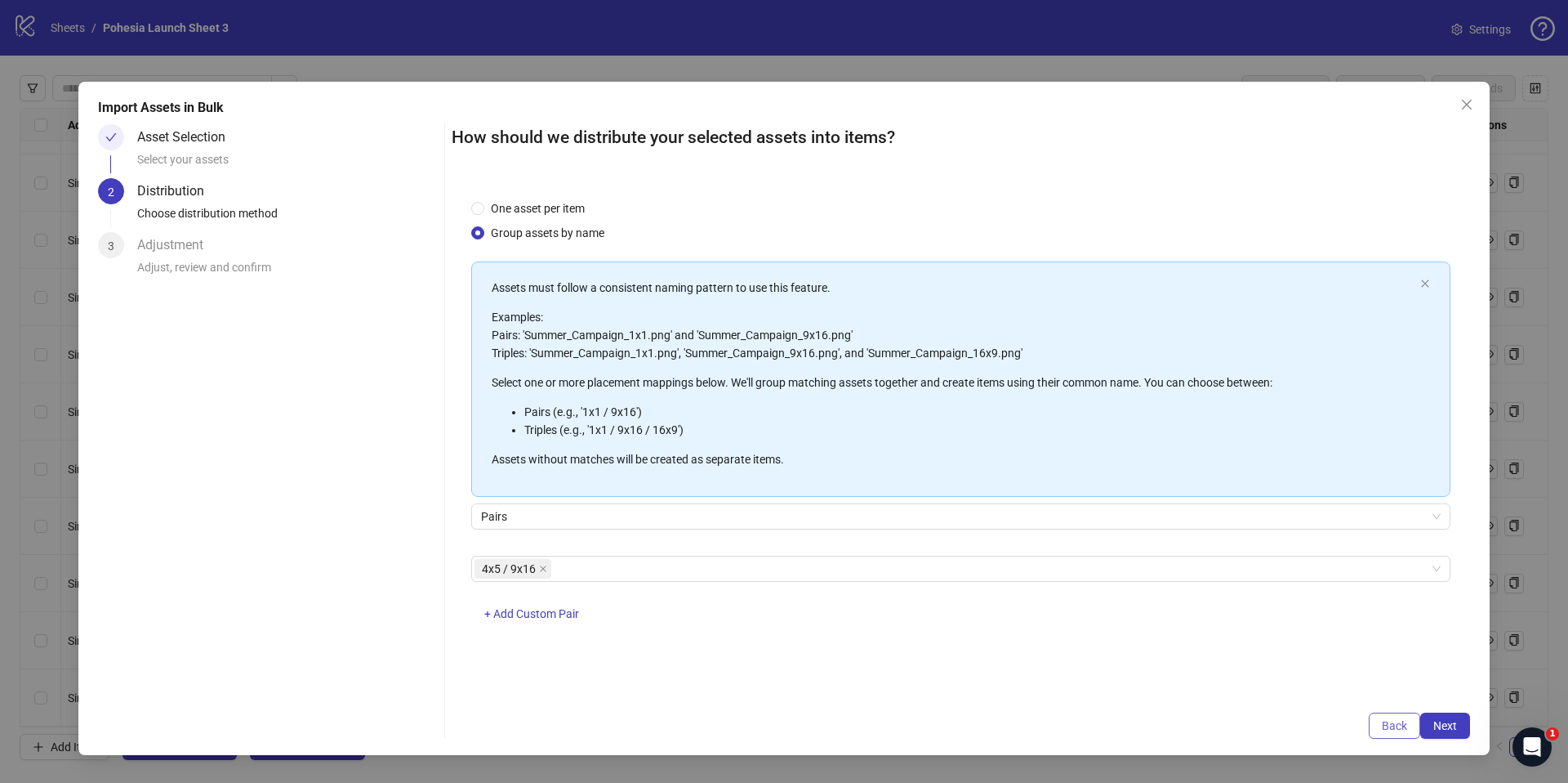
click at [1389, 730] on span "Back" at bounding box center [1394, 725] width 25 height 13
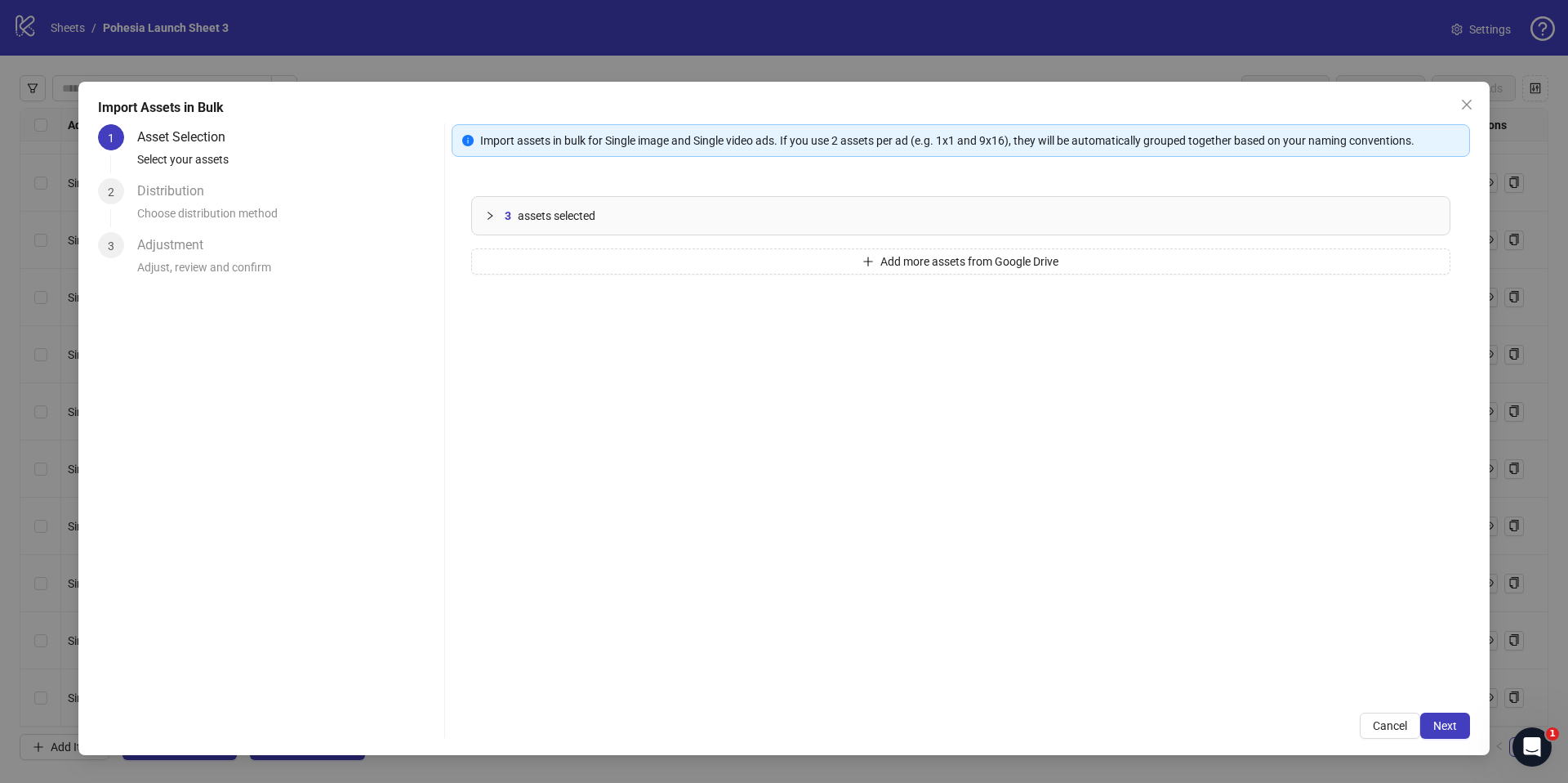
click at [895, 229] on div "3 assets selected" at bounding box center [961, 216] width 977 height 38
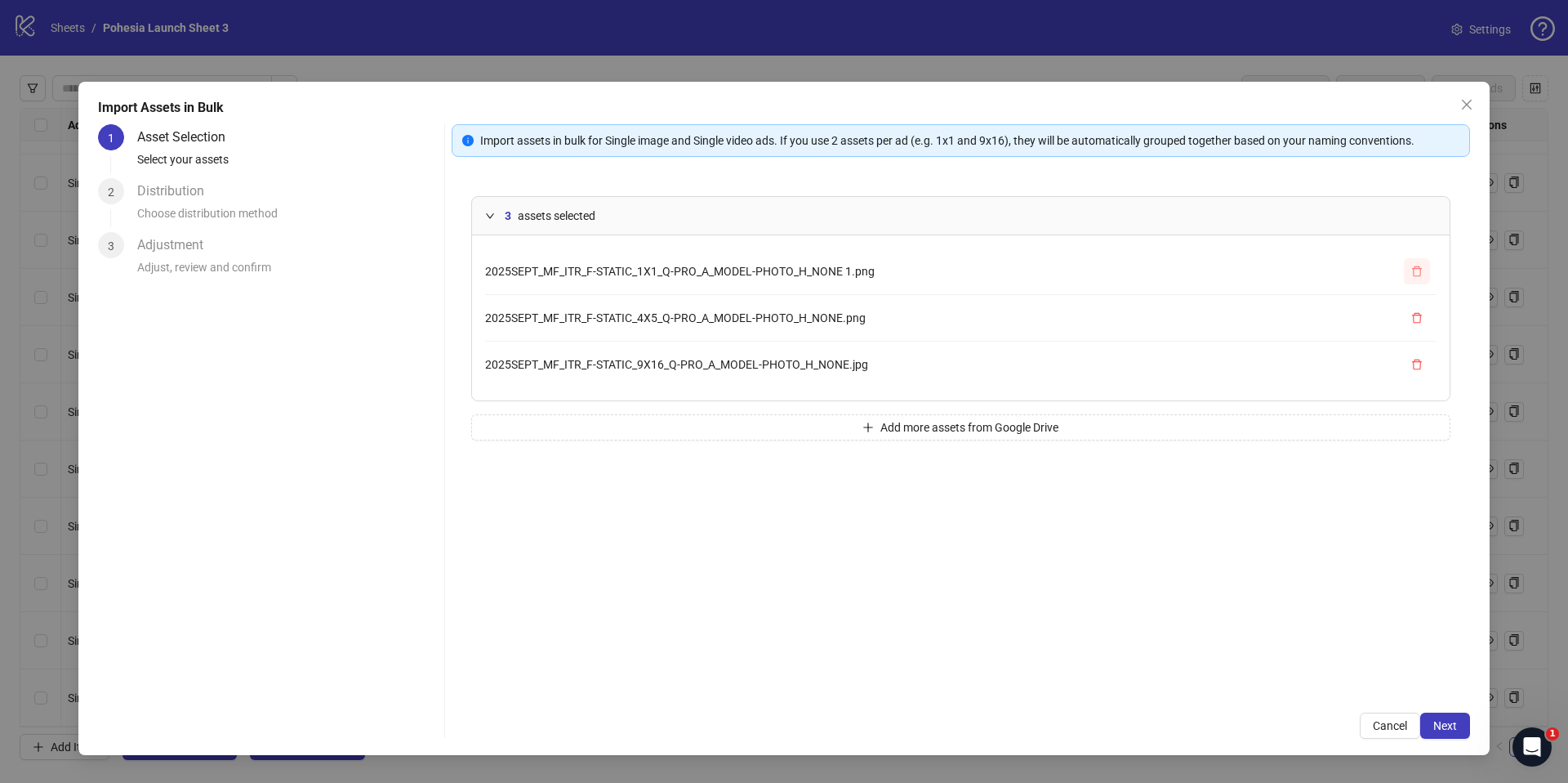
click at [1426, 270] on button "button" at bounding box center [1417, 271] width 26 height 26
click at [1449, 725] on span "Next" at bounding box center [1445, 725] width 24 height 13
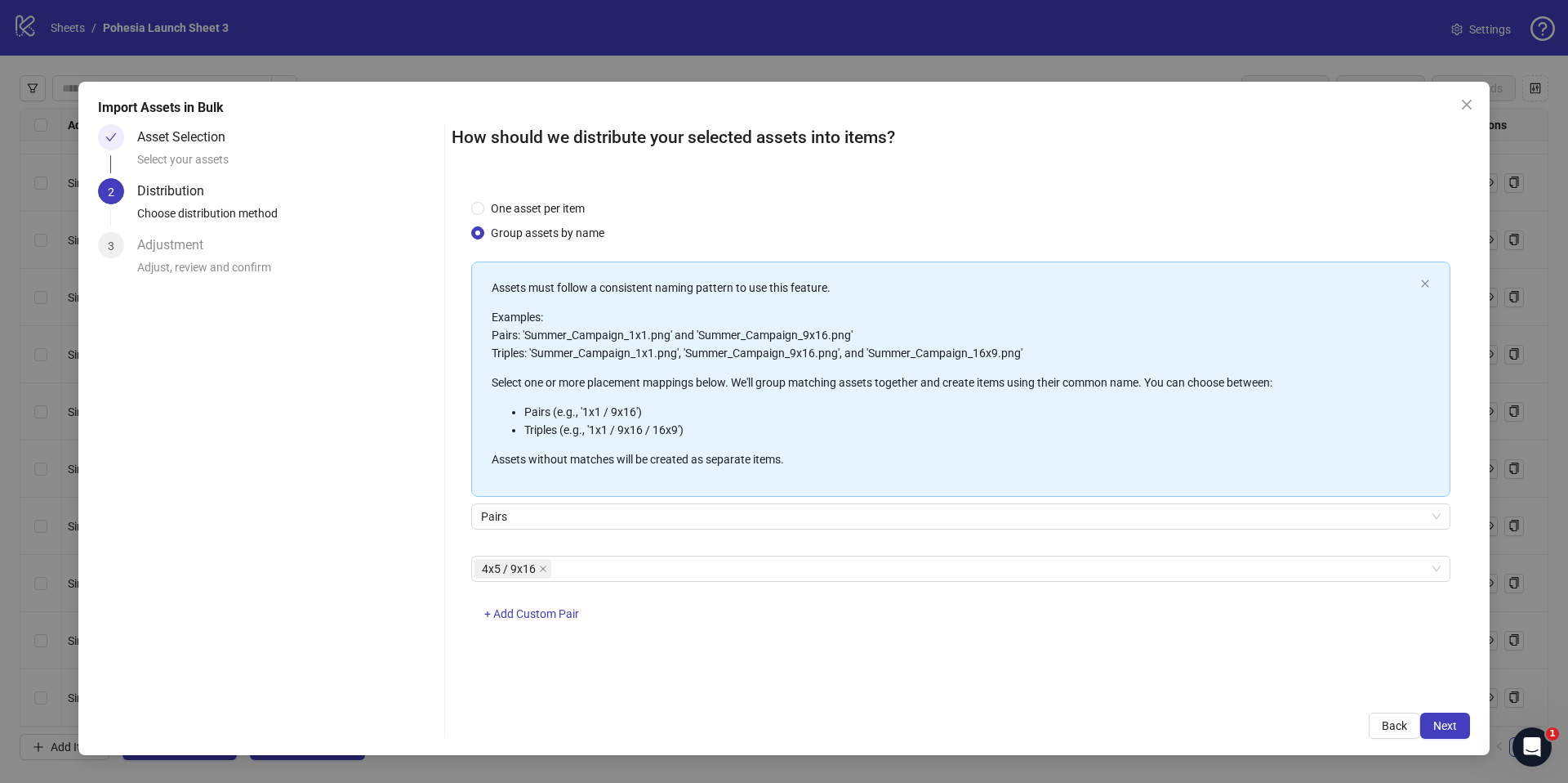
click at [1448, 724] on span "Next" at bounding box center [1445, 725] width 24 height 13
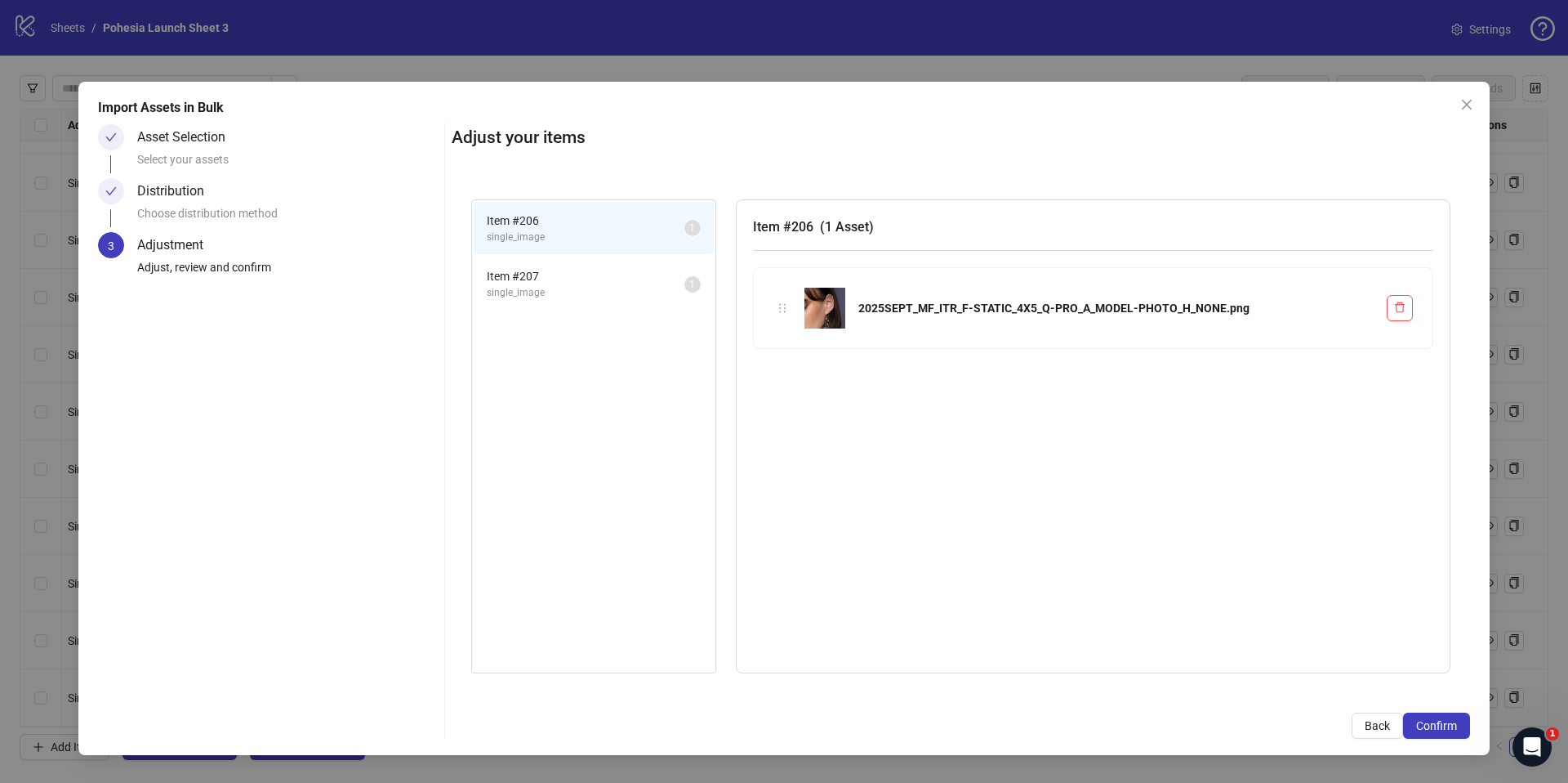
click at [604, 291] on span "single_image" at bounding box center [586, 292] width 198 height 16
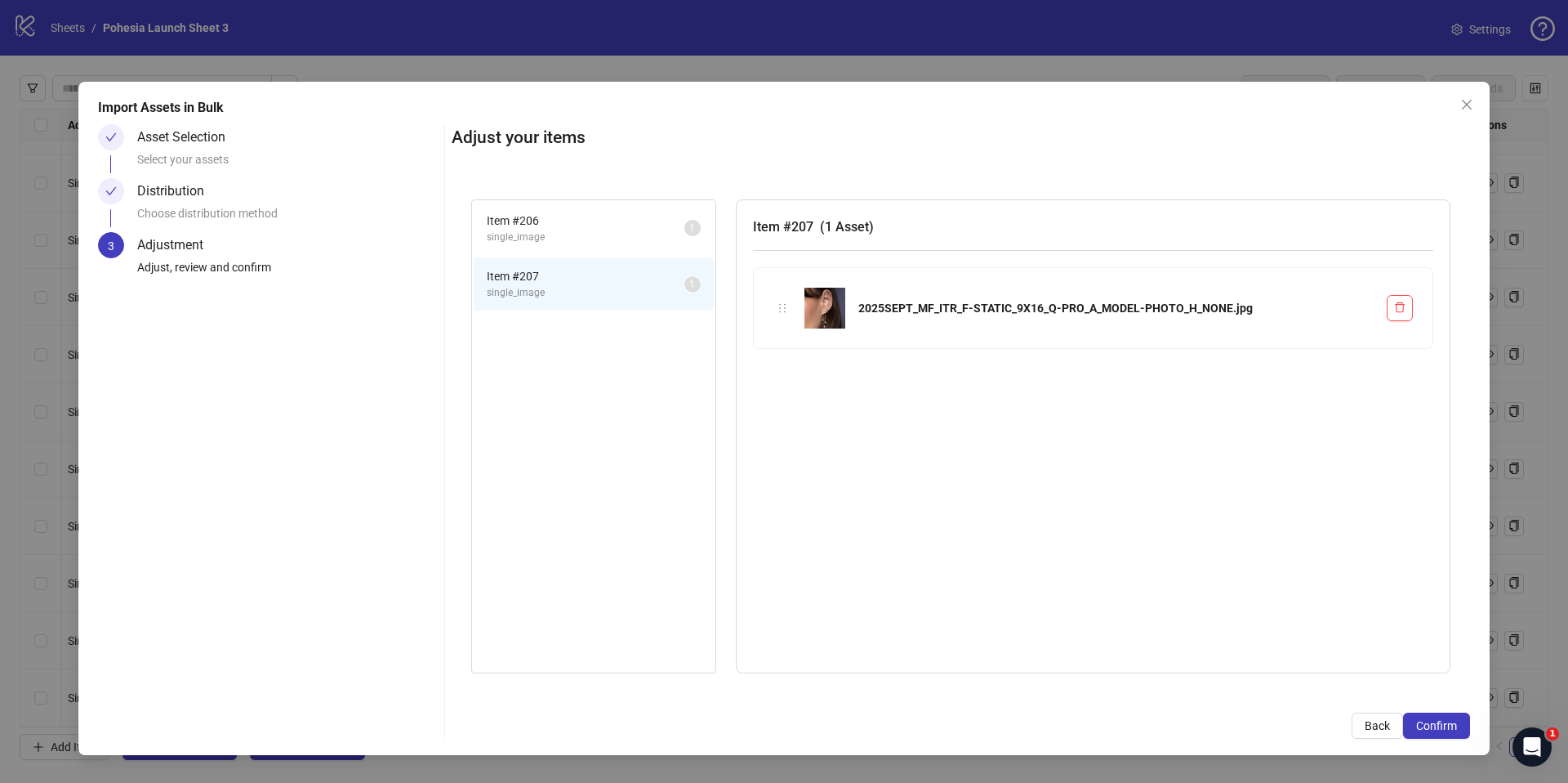
click at [592, 243] on span "single_image" at bounding box center [586, 237] width 198 height 16
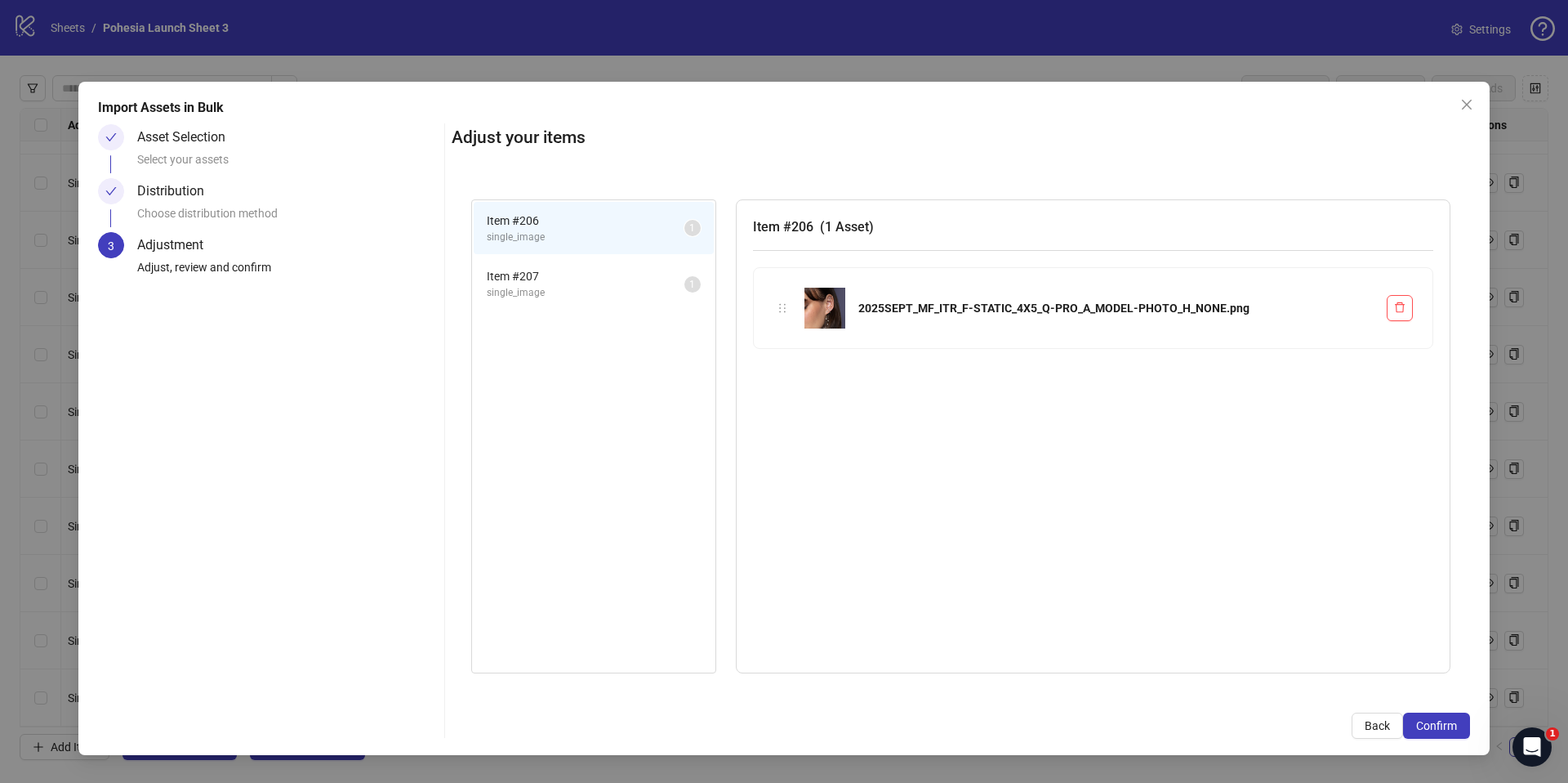
click at [597, 276] on span "Item # 207" at bounding box center [586, 276] width 198 height 18
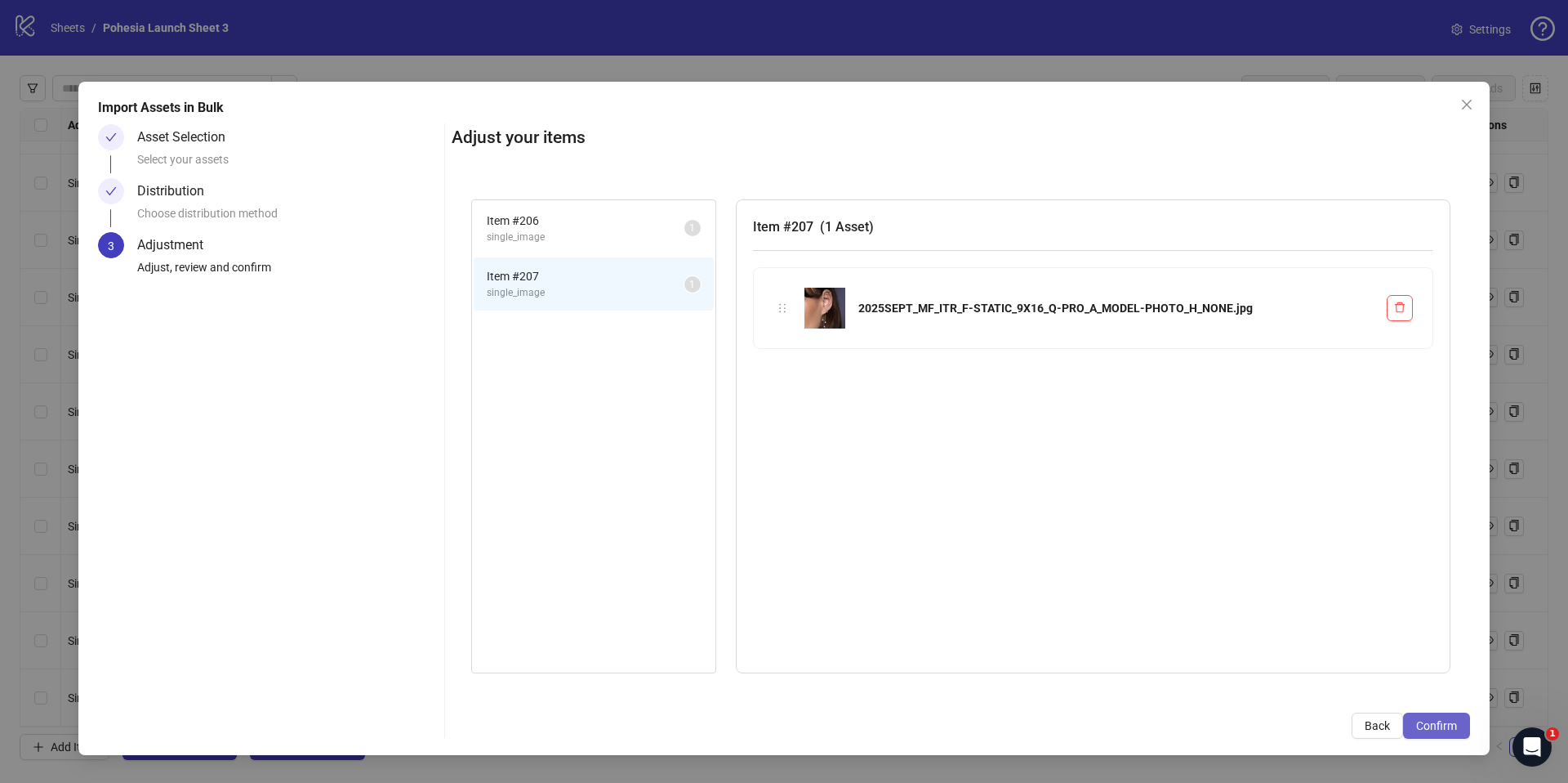
click at [1437, 730] on span "Confirm" at bounding box center [1437, 725] width 41 height 13
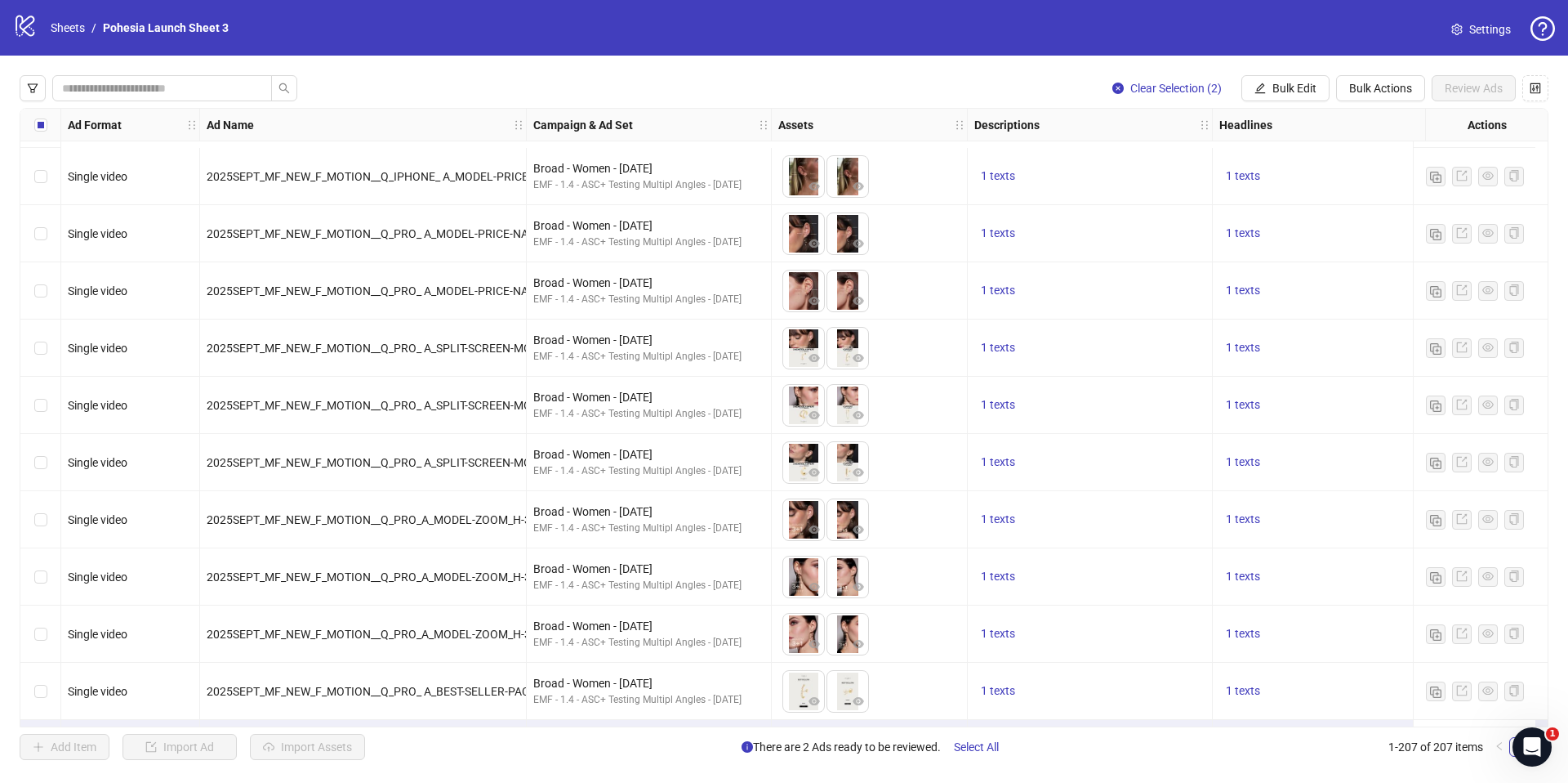
scroll to position [11259, 0]
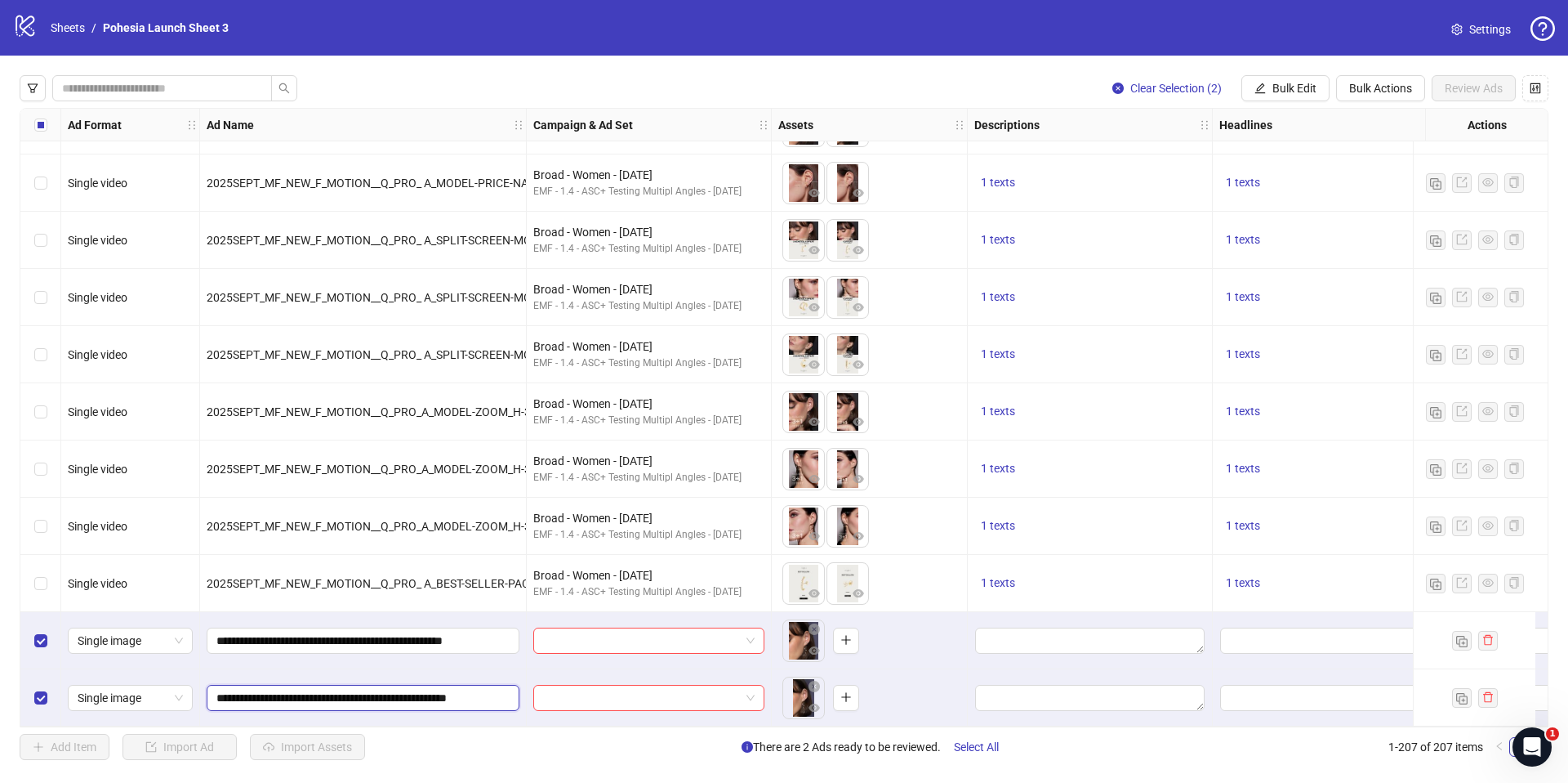
click at [467, 689] on input "**********" at bounding box center [361, 698] width 290 height 18
click at [853, 639] on button "button" at bounding box center [846, 641] width 26 height 26
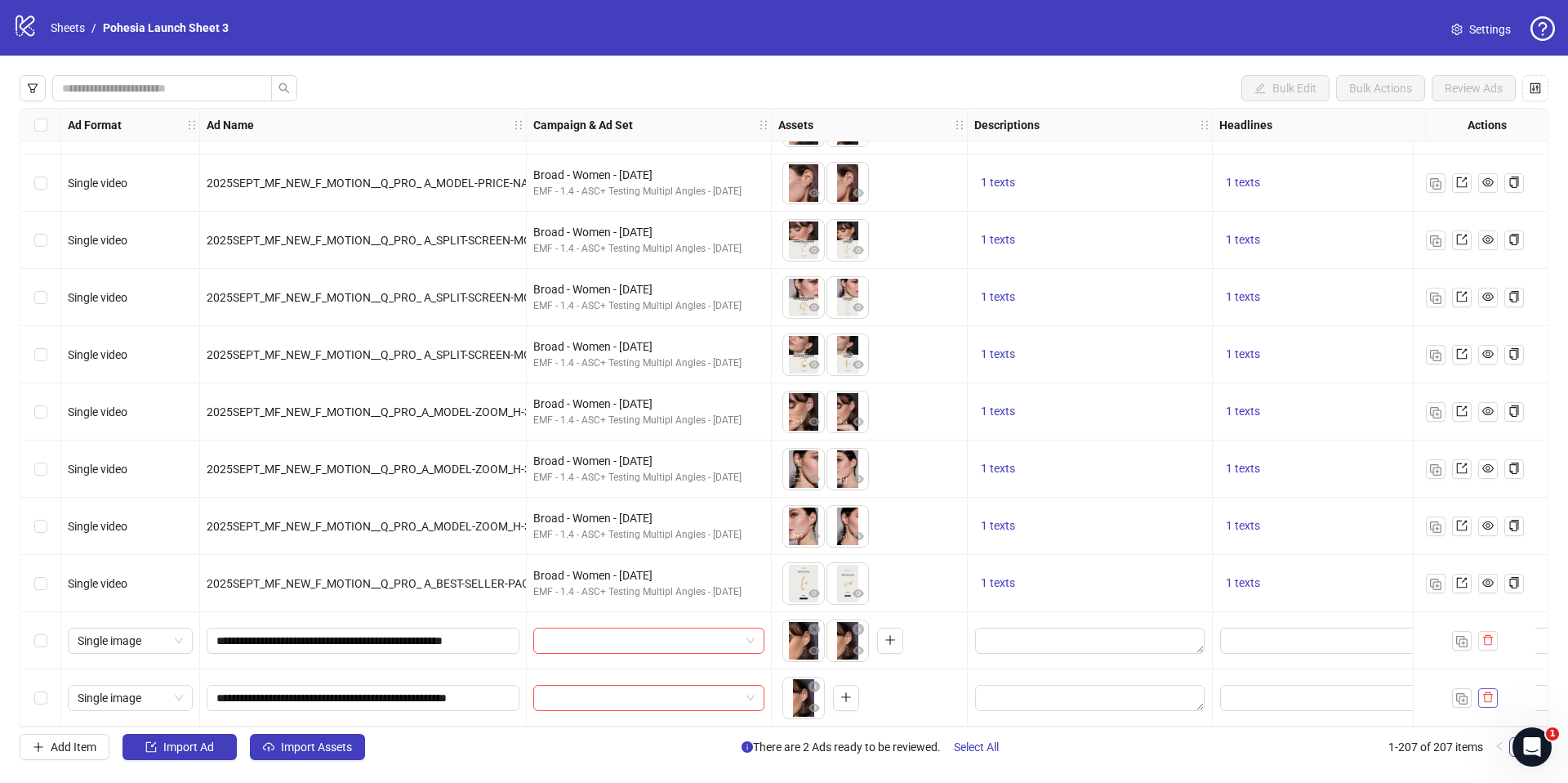
click at [1492, 698] on button "button" at bounding box center [1488, 698] width 20 height 20
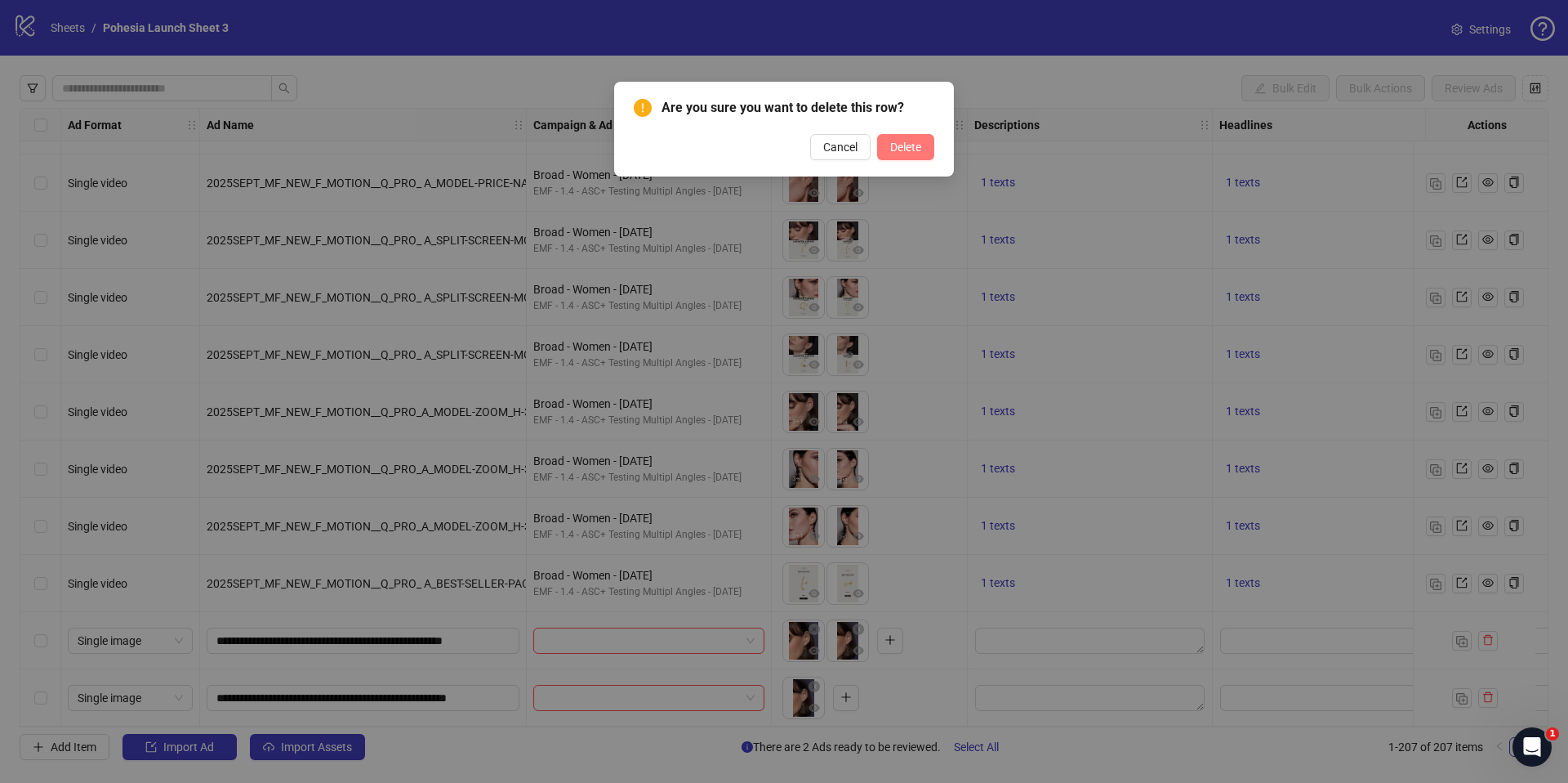
click at [922, 150] on button "Delete" at bounding box center [906, 147] width 57 height 26
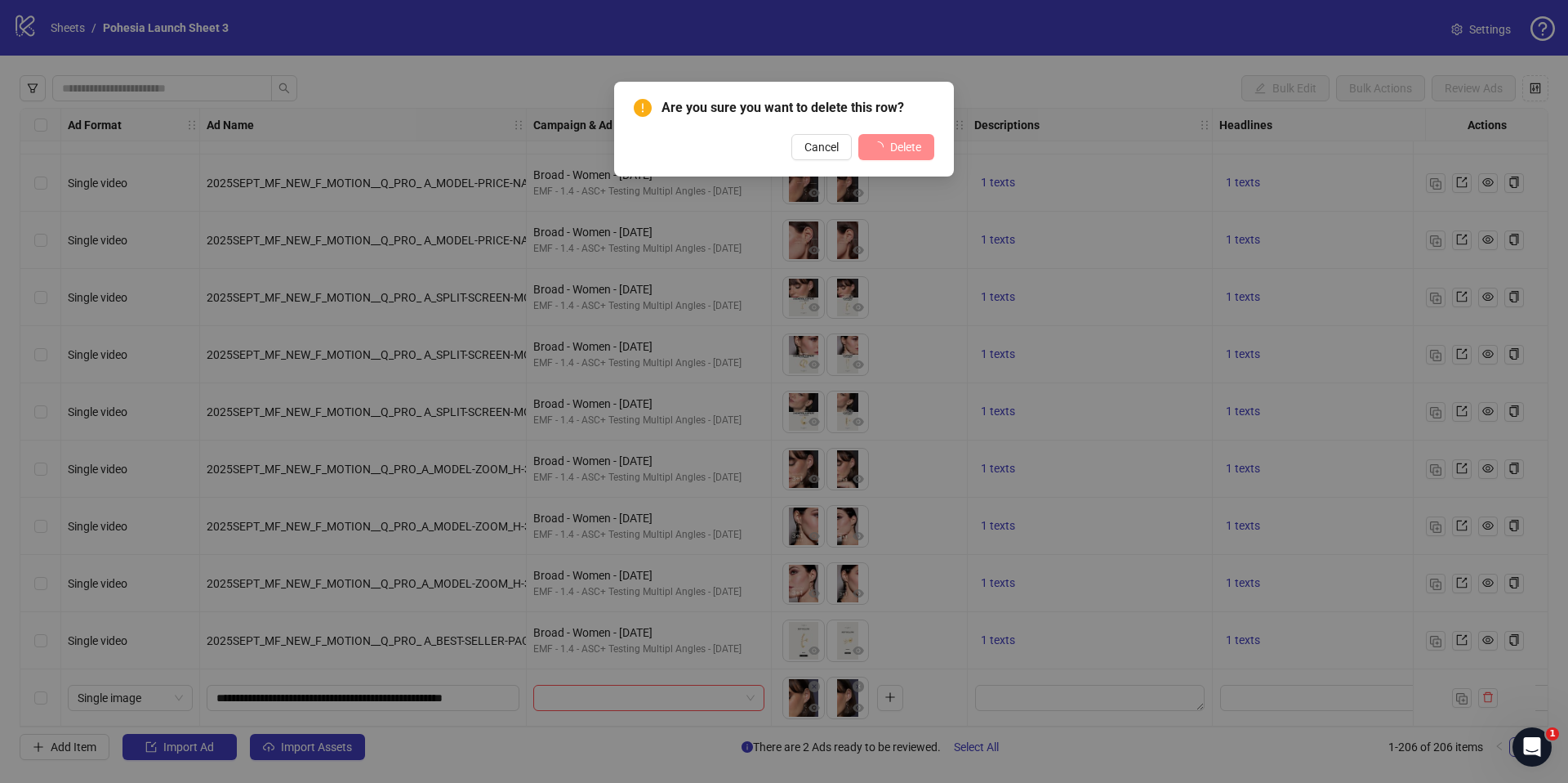
scroll to position [11202, 0]
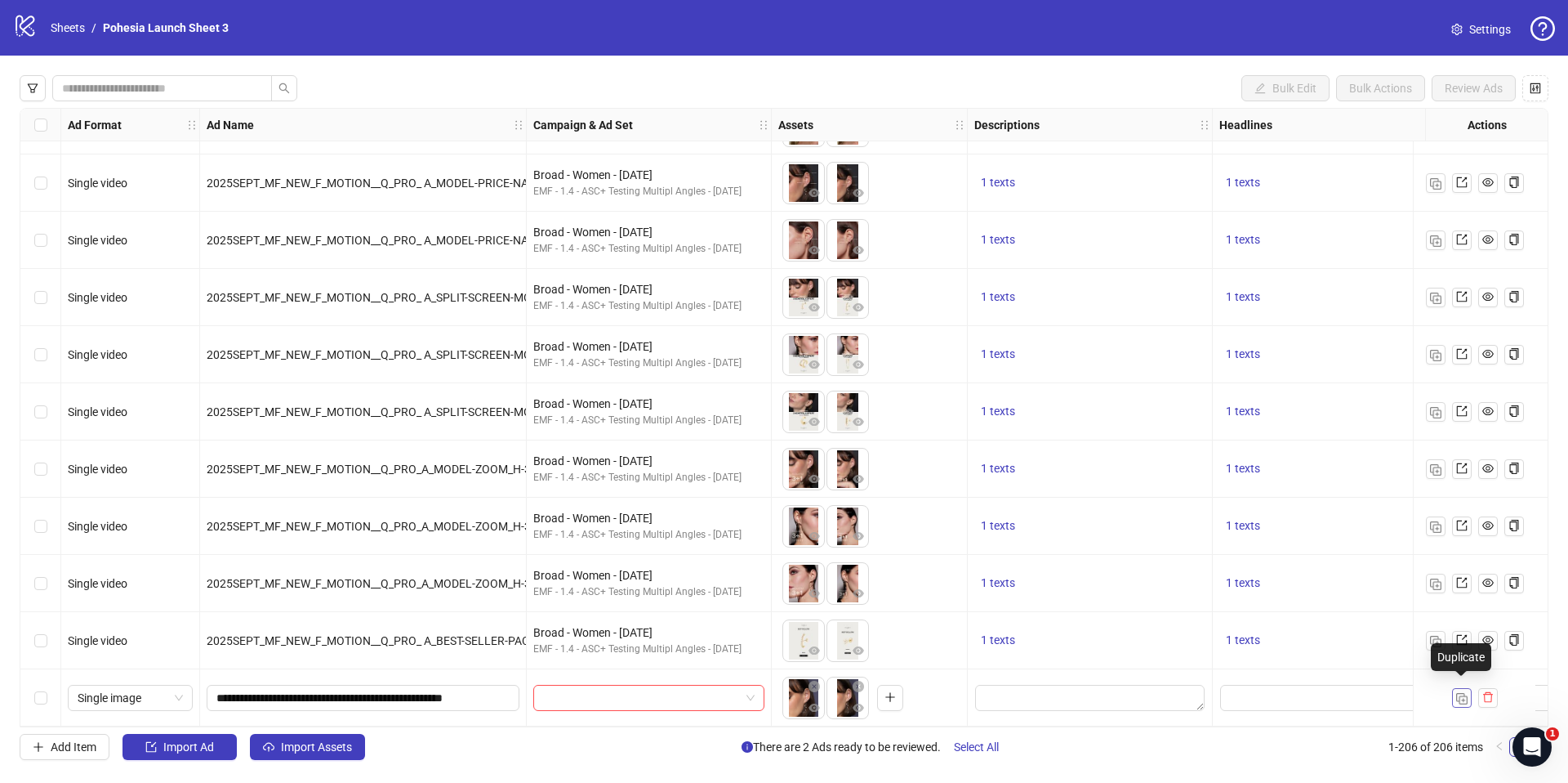
click at [1464, 693] on img "button" at bounding box center [1462, 698] width 11 height 12
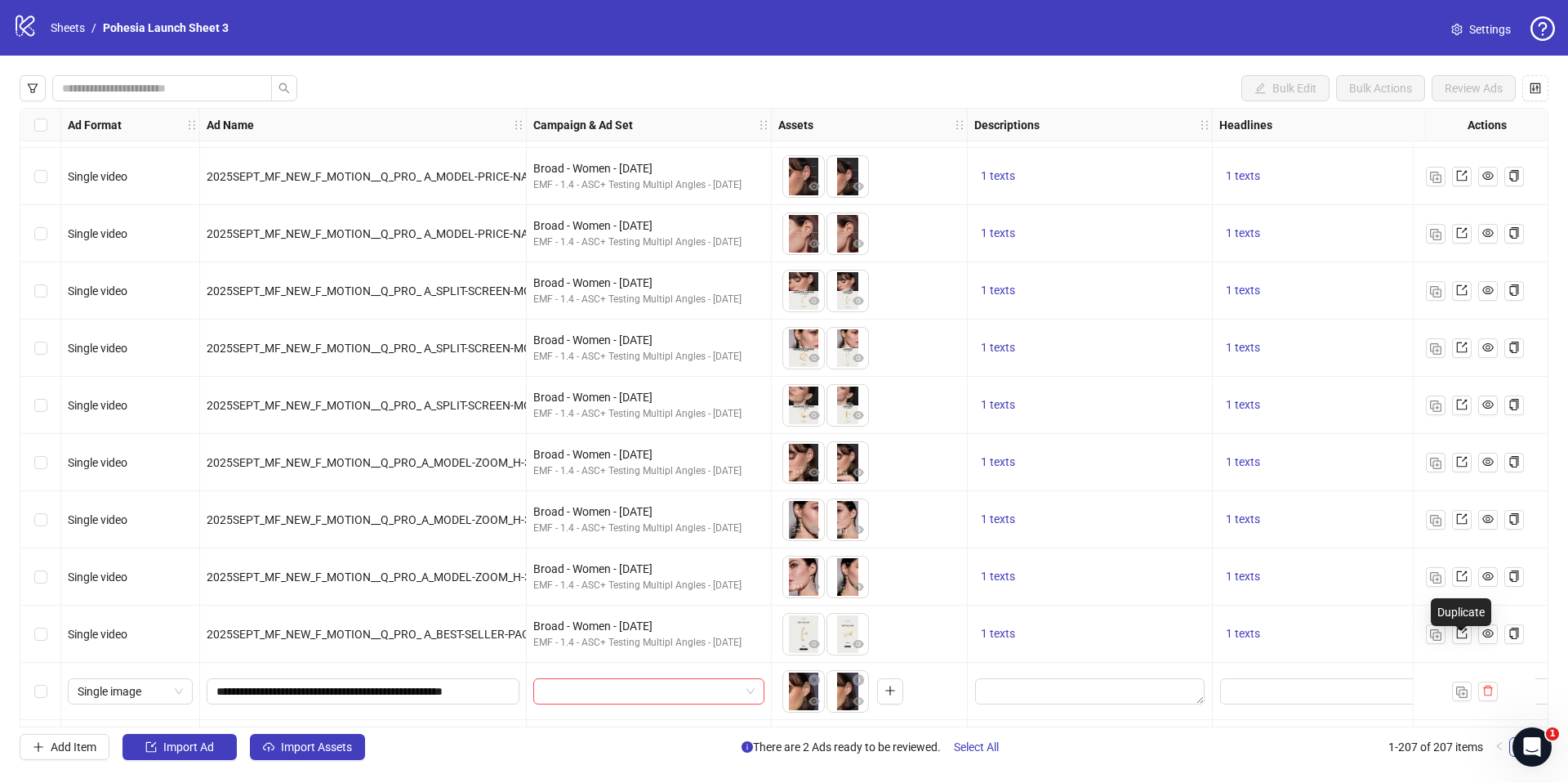
scroll to position [11259, 0]
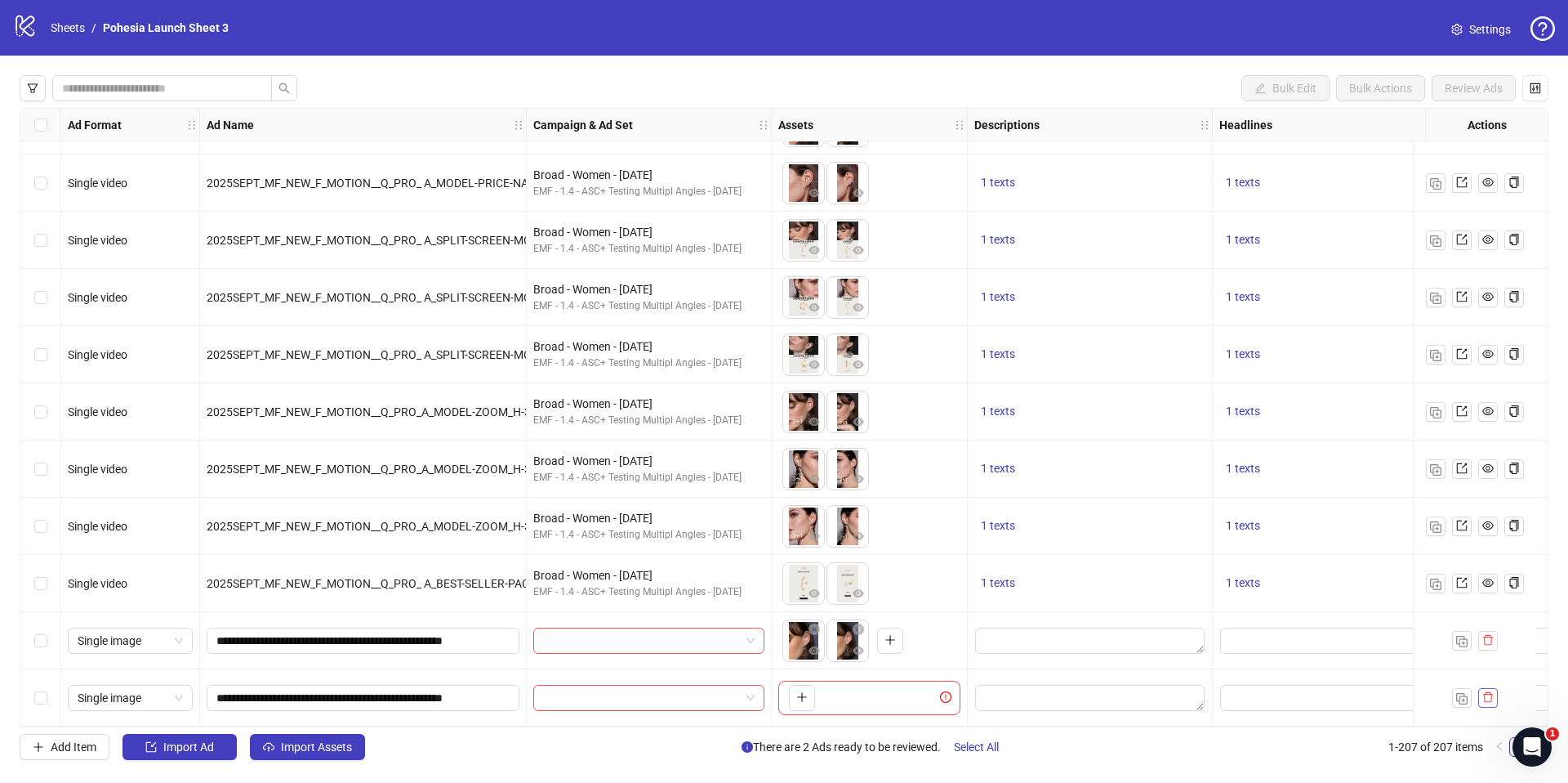
click at [1492, 693] on icon "delete" at bounding box center [1488, 697] width 11 height 12
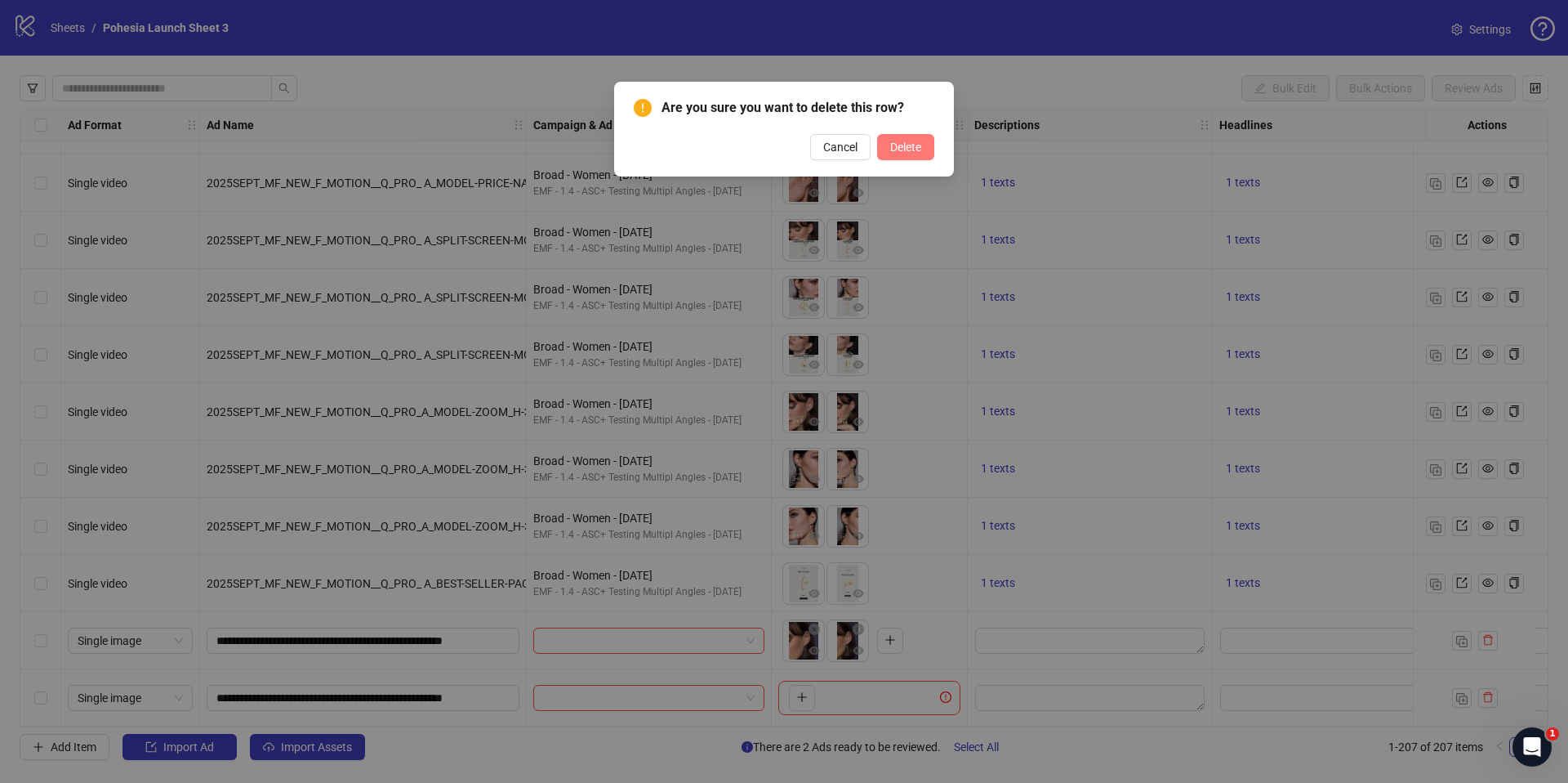
click at [900, 149] on span "Delete" at bounding box center [906, 147] width 31 height 13
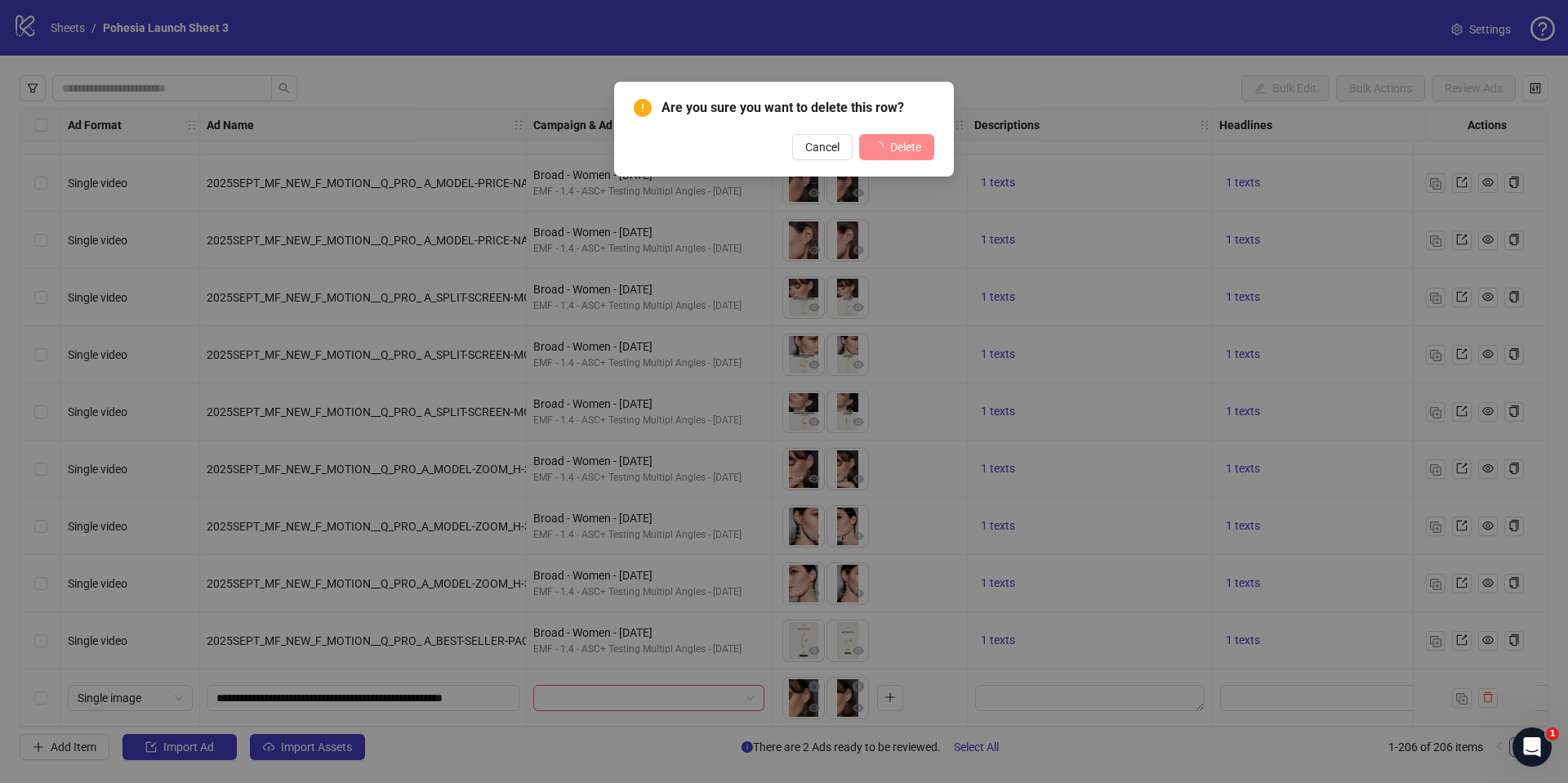
scroll to position [11202, 0]
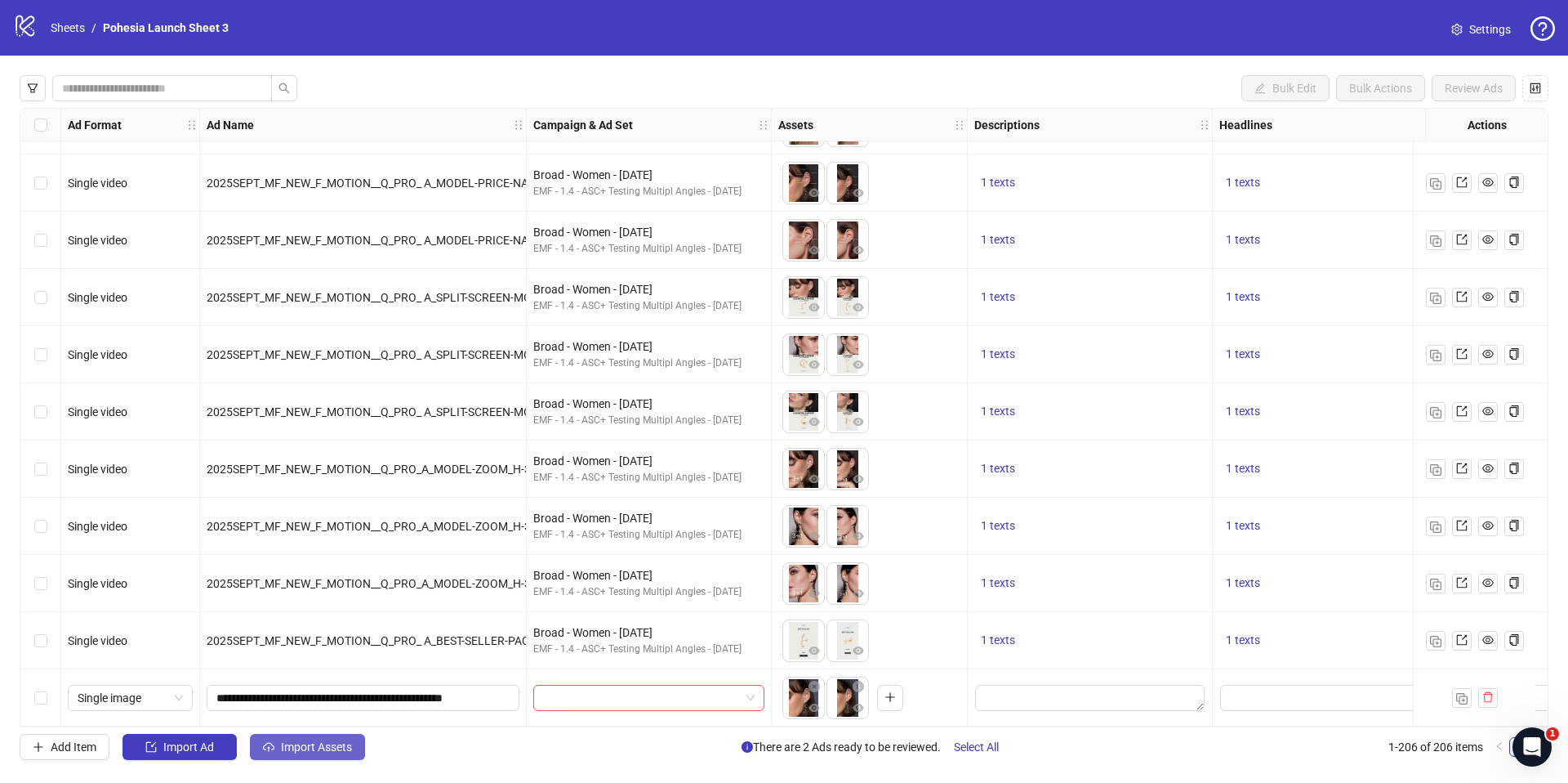
click at [342, 749] on span "Import Assets" at bounding box center [316, 747] width 71 height 13
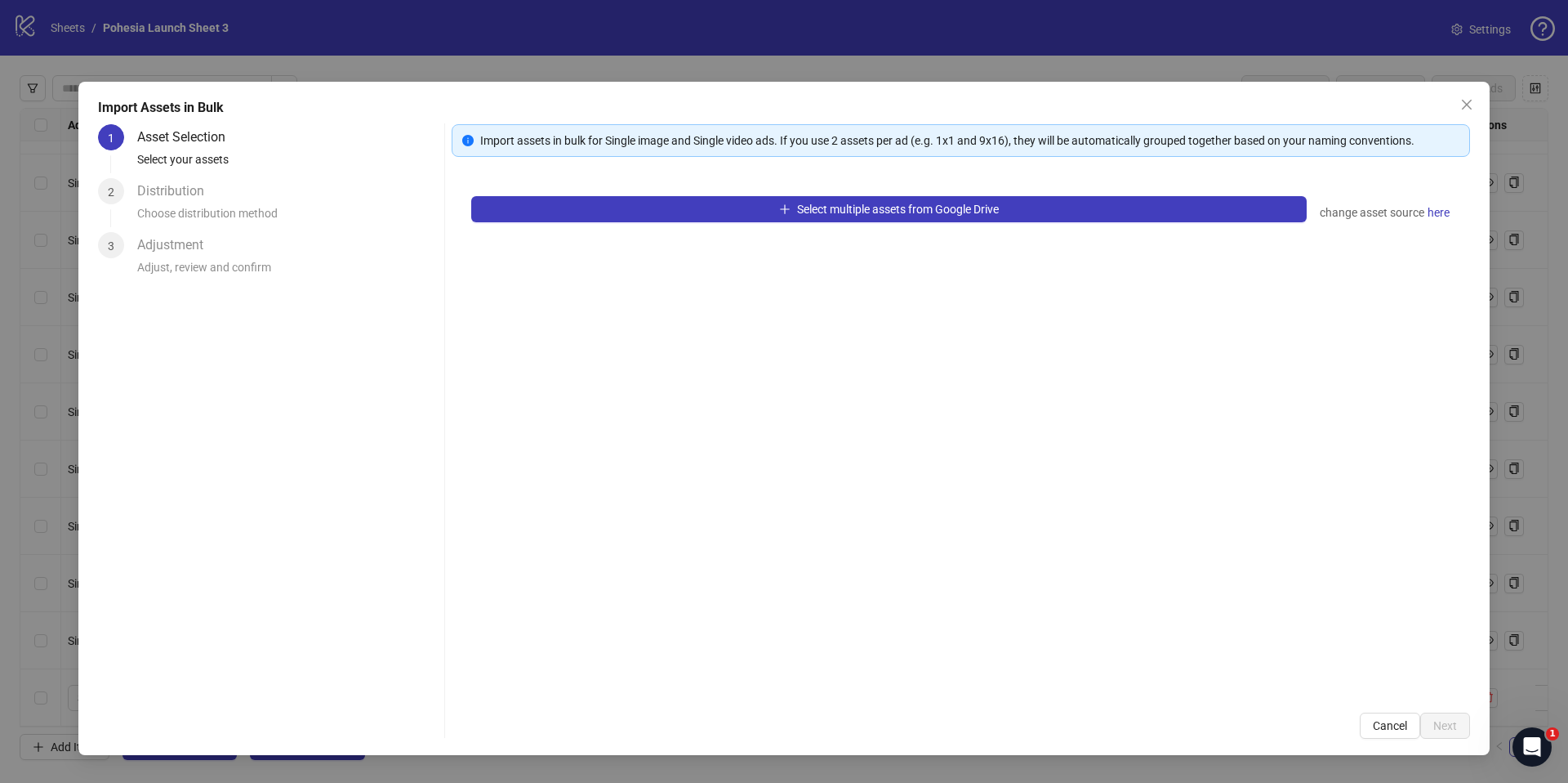
click at [709, 224] on div "Select multiple assets from Google Drive change asset source here" at bounding box center [961, 435] width 1019 height 516
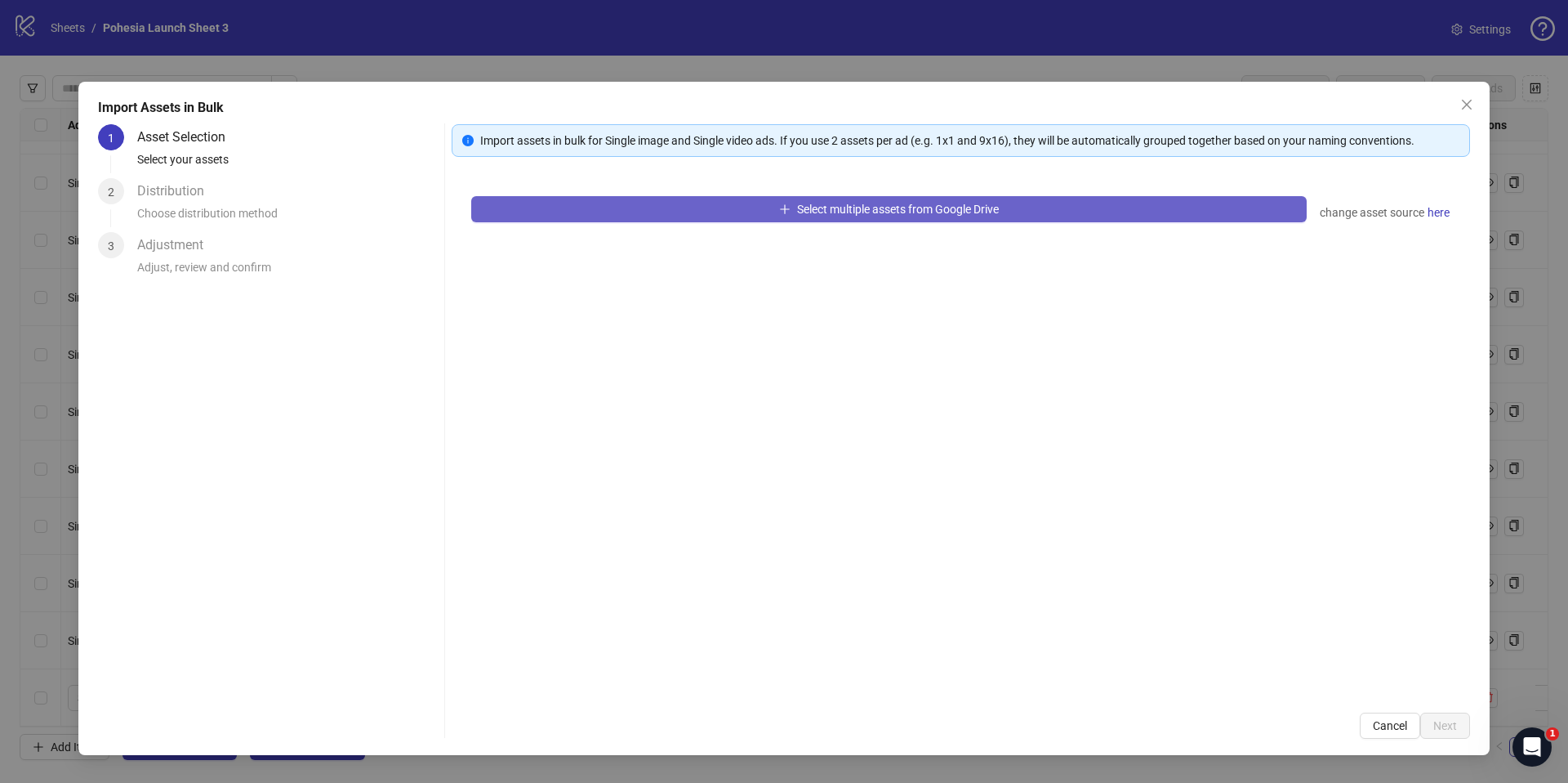
click at [694, 204] on button "Select multiple assets from Google Drive" at bounding box center [889, 210] width 835 height 26
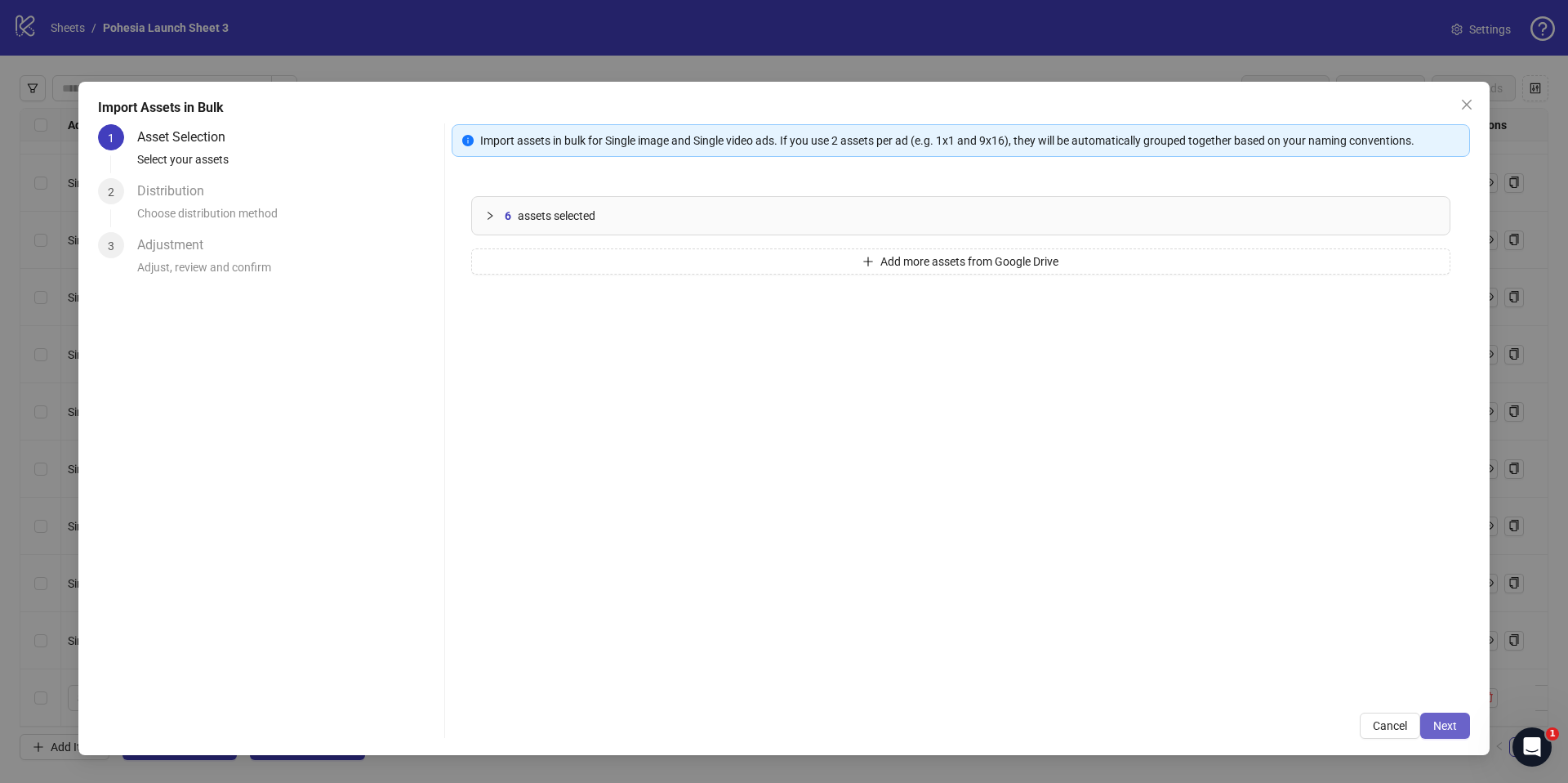
click at [1442, 727] on span "Next" at bounding box center [1445, 725] width 24 height 13
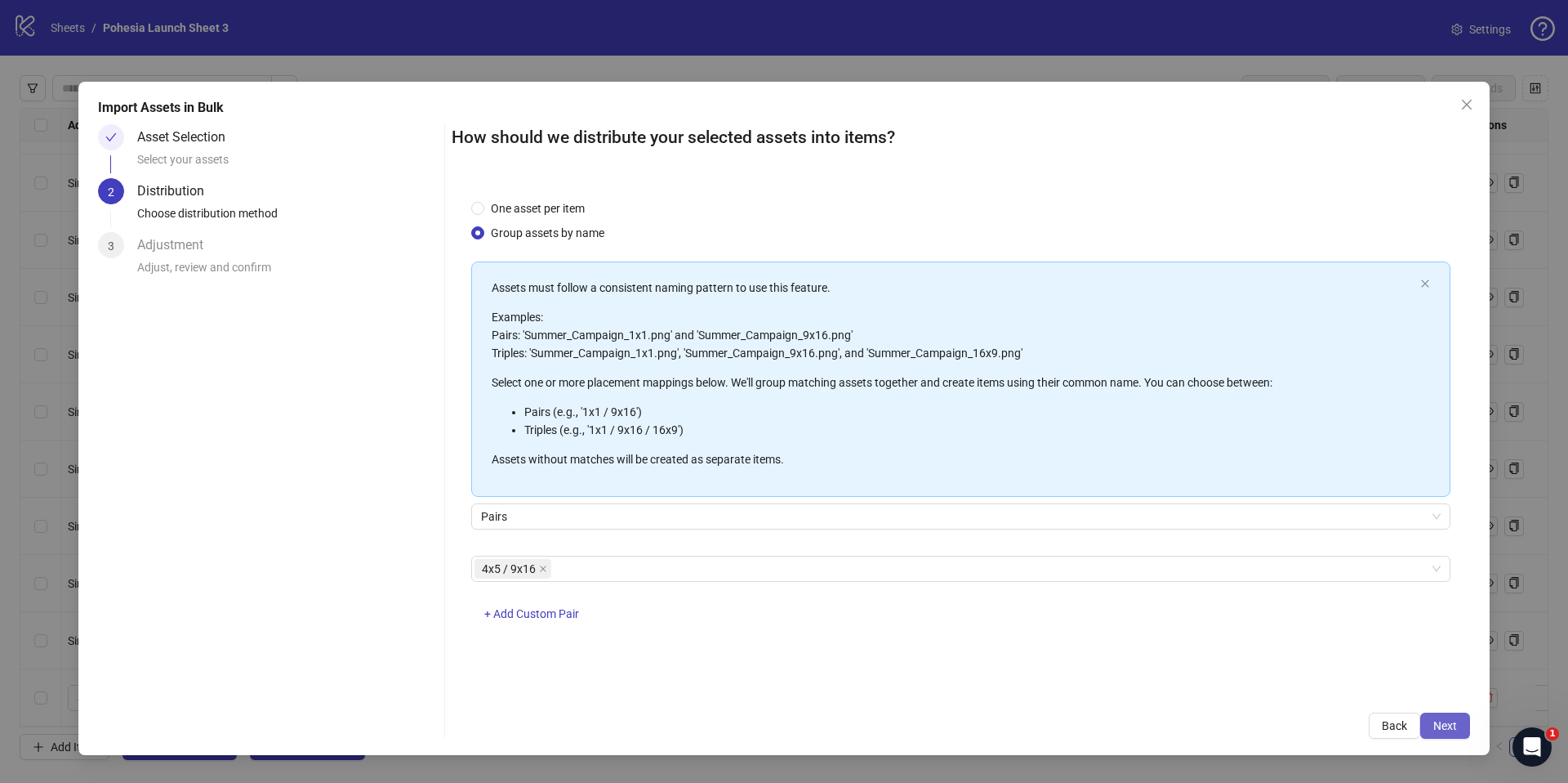
click at [1460, 725] on button "Next" at bounding box center [1445, 725] width 50 height 26
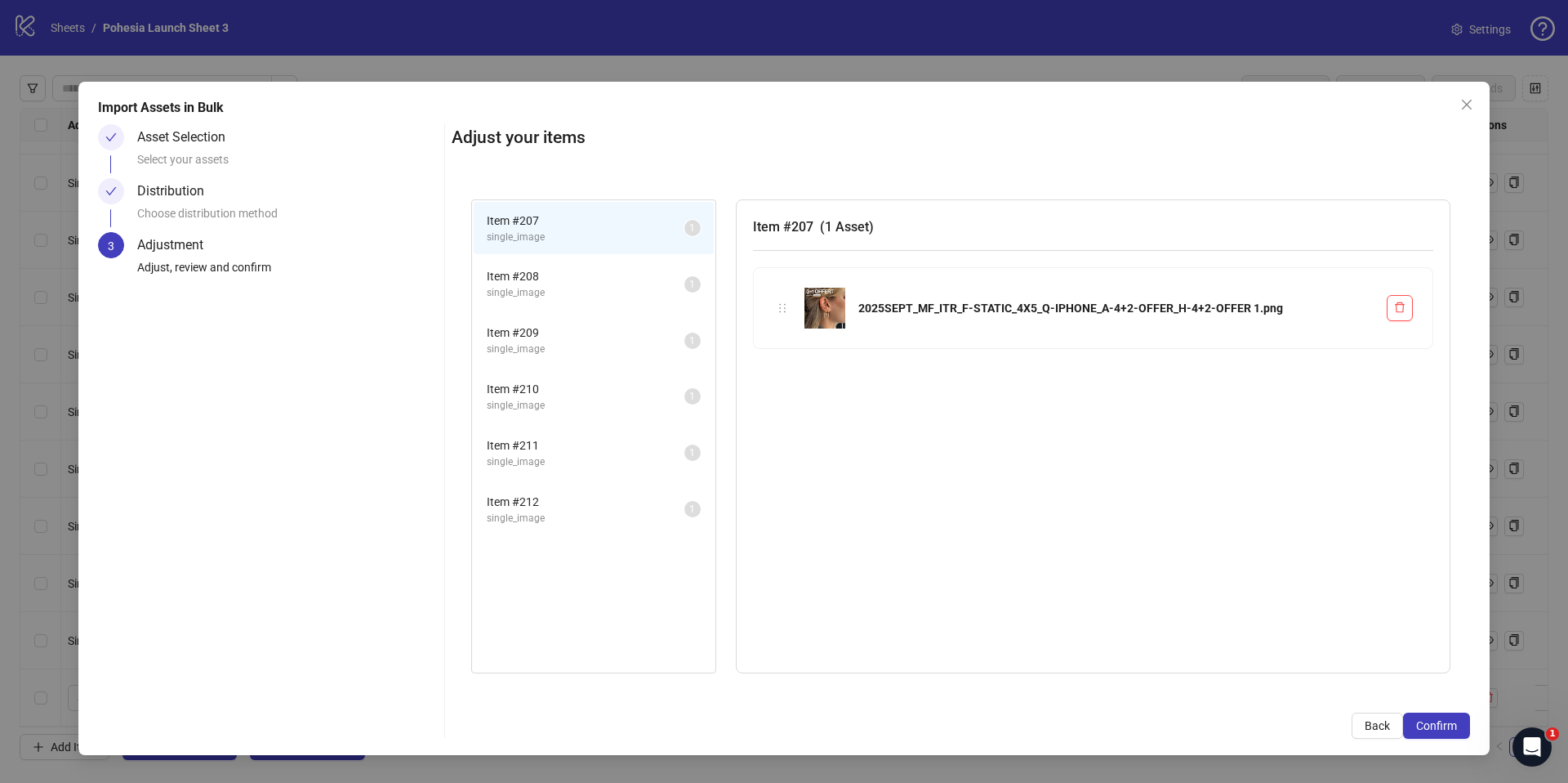
click at [502, 287] on span "single_image" at bounding box center [586, 292] width 198 height 16
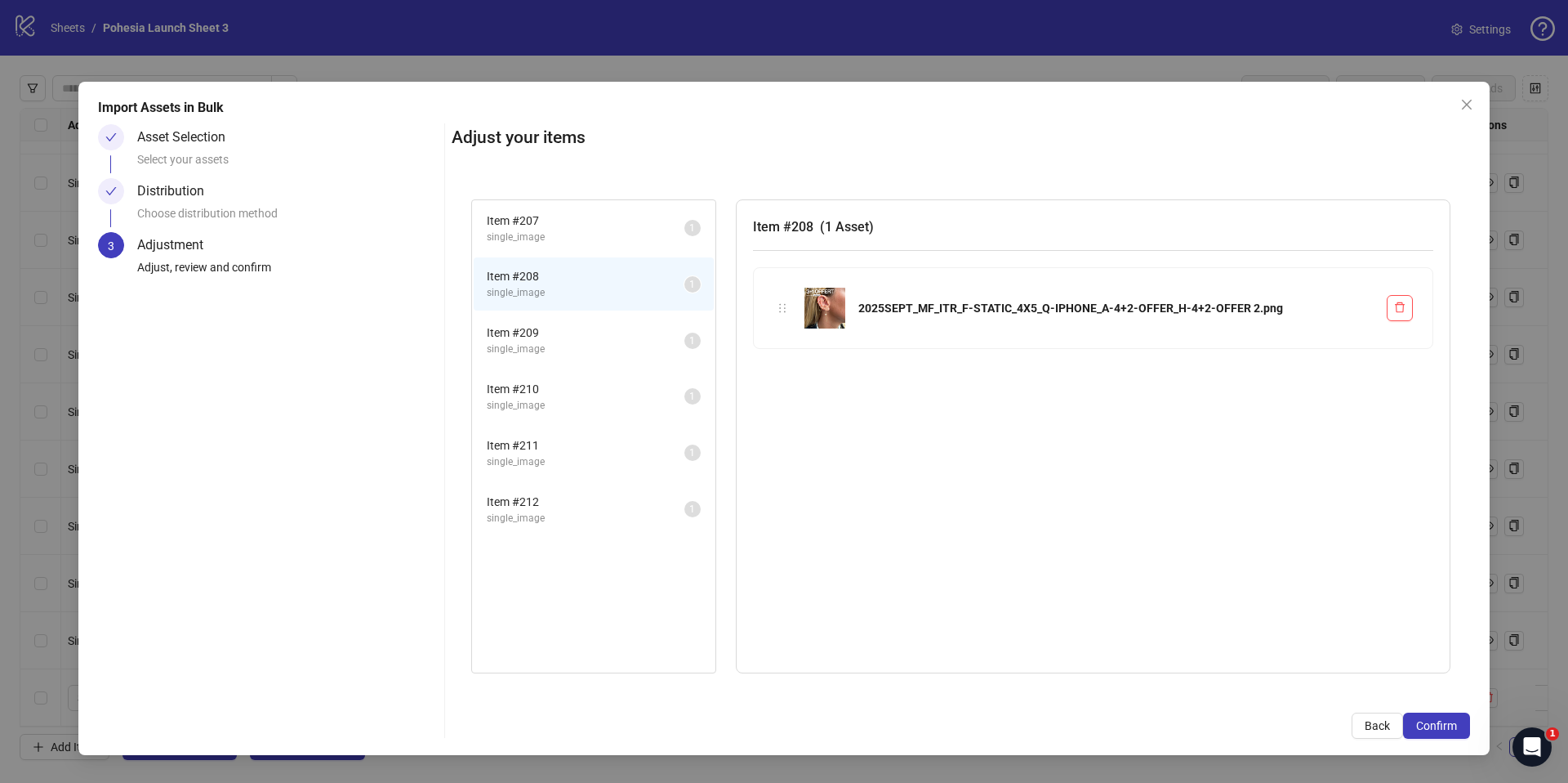
click at [531, 343] on span "single_image" at bounding box center [586, 349] width 198 height 16
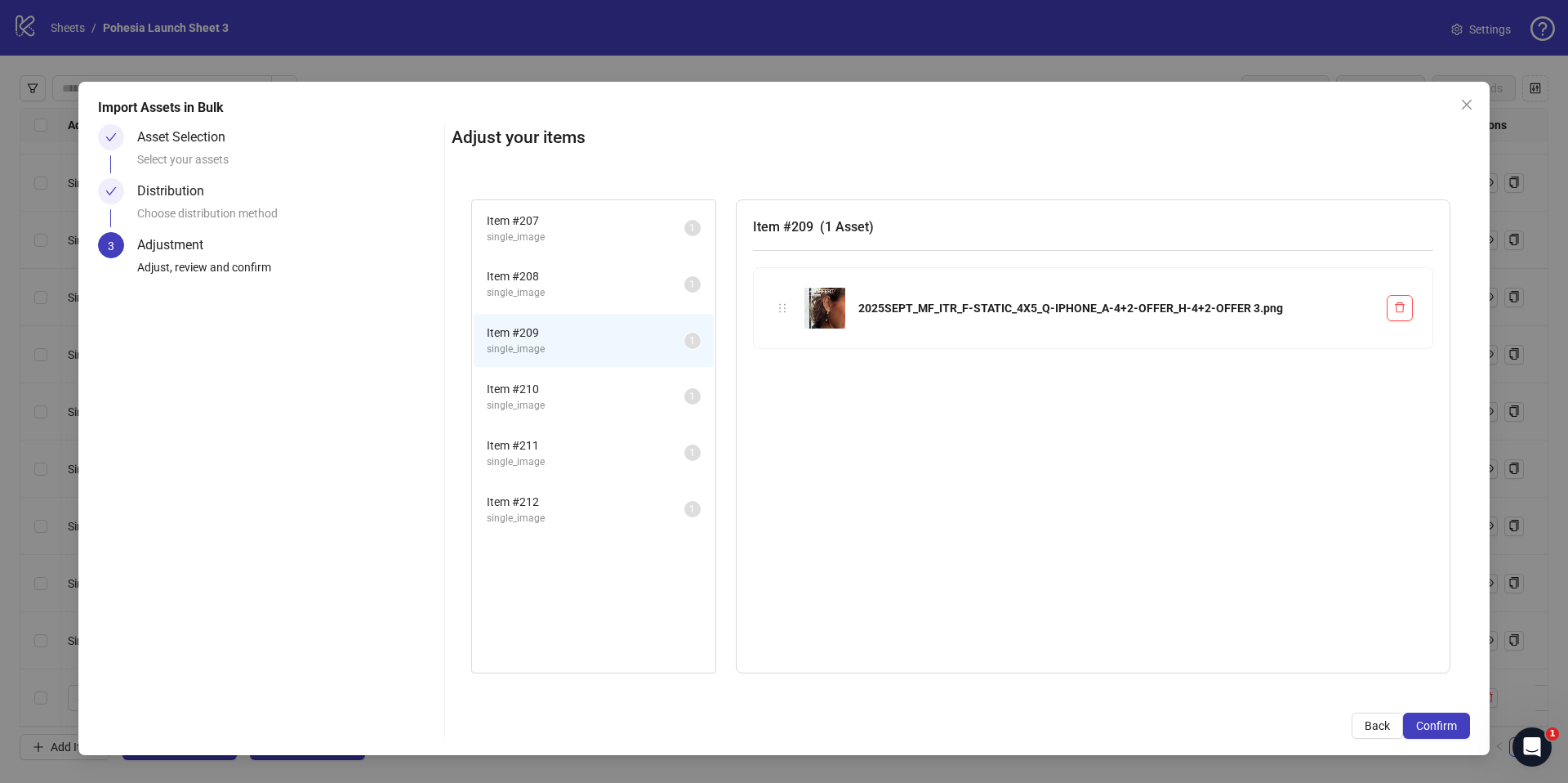
click at [531, 390] on span "Item # 210" at bounding box center [586, 389] width 198 height 18
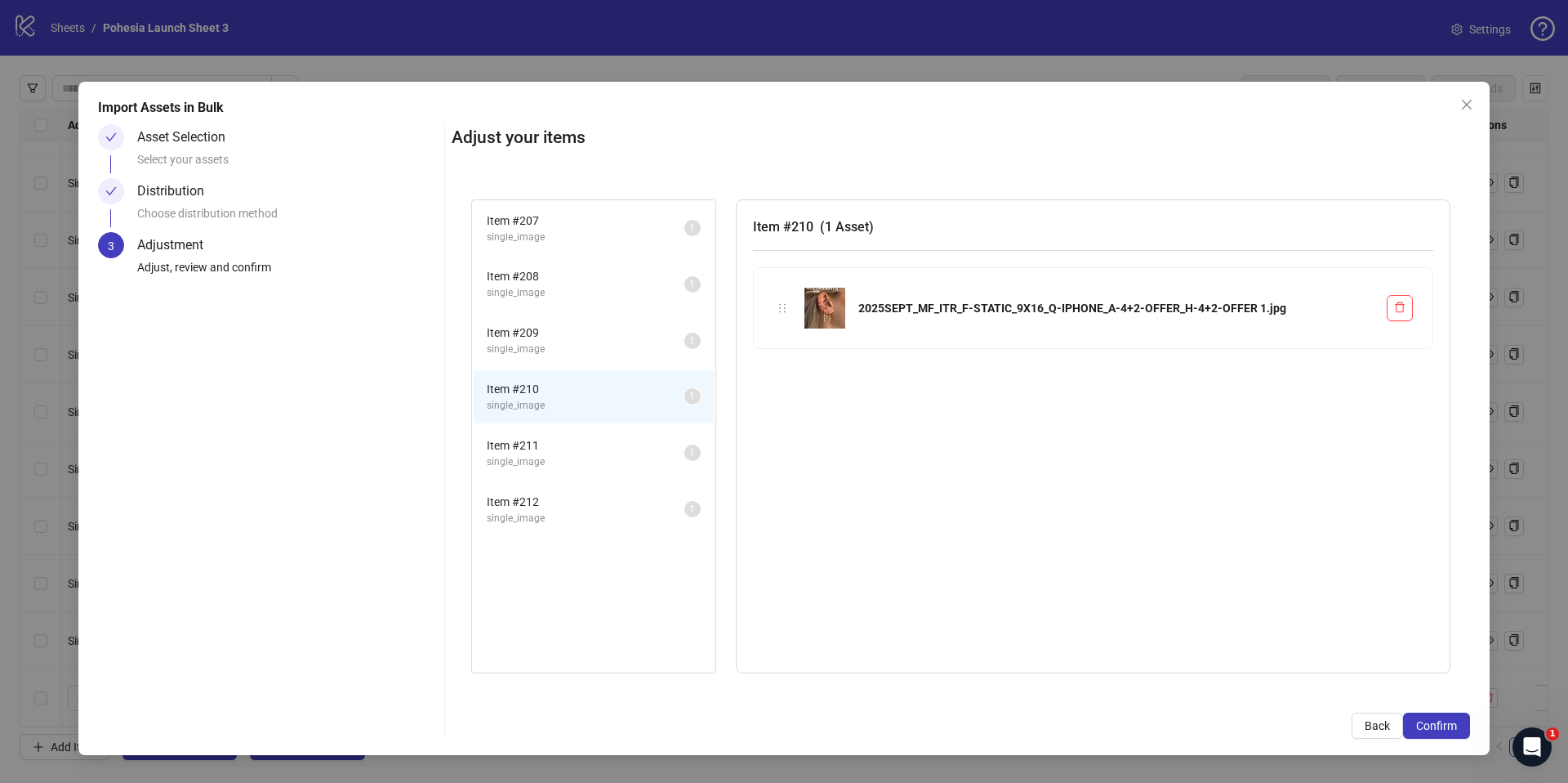
click at [539, 441] on span "Item # 211" at bounding box center [586, 445] width 198 height 18
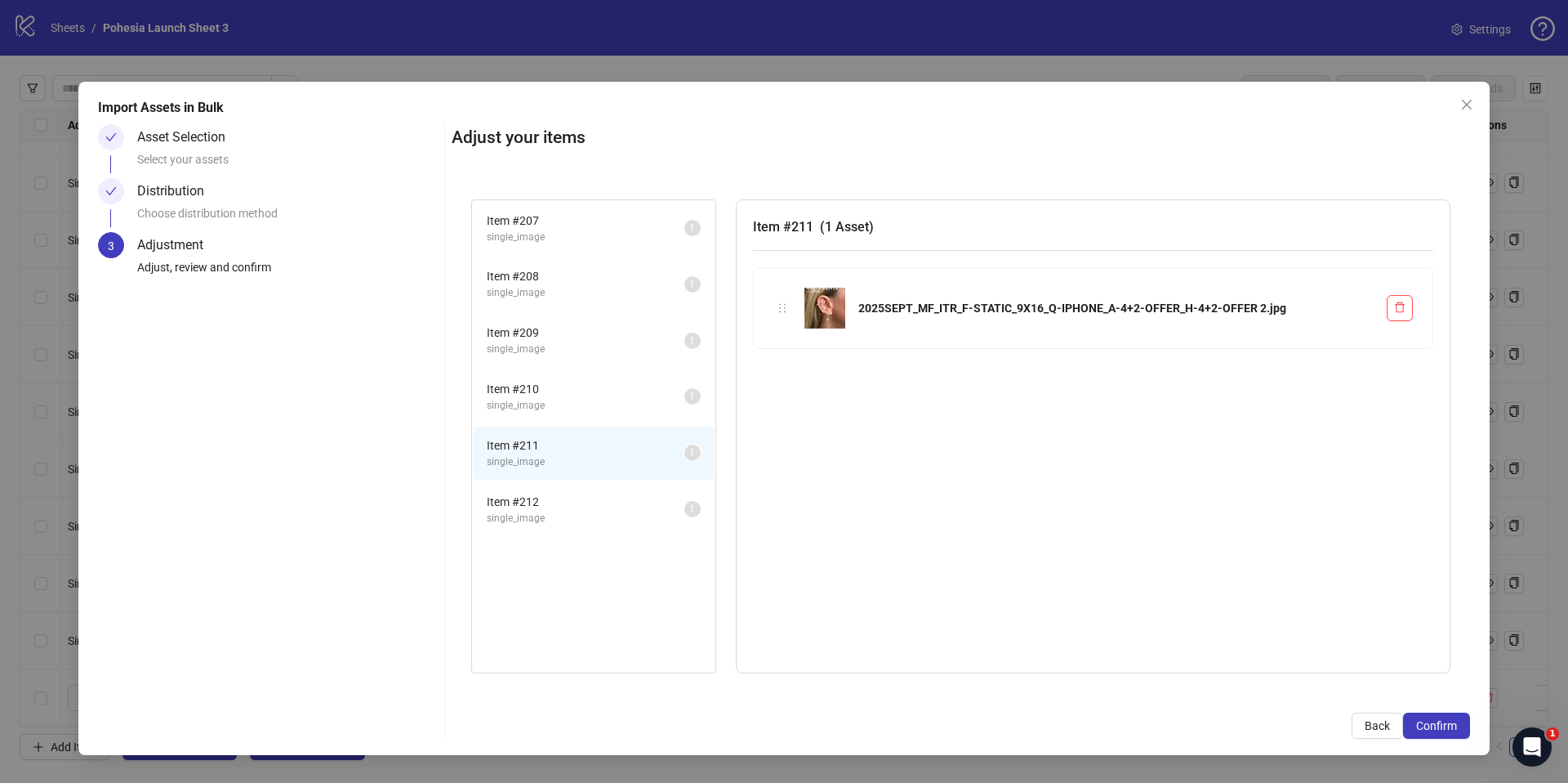
click at [543, 500] on span "Item # 212" at bounding box center [586, 502] width 198 height 18
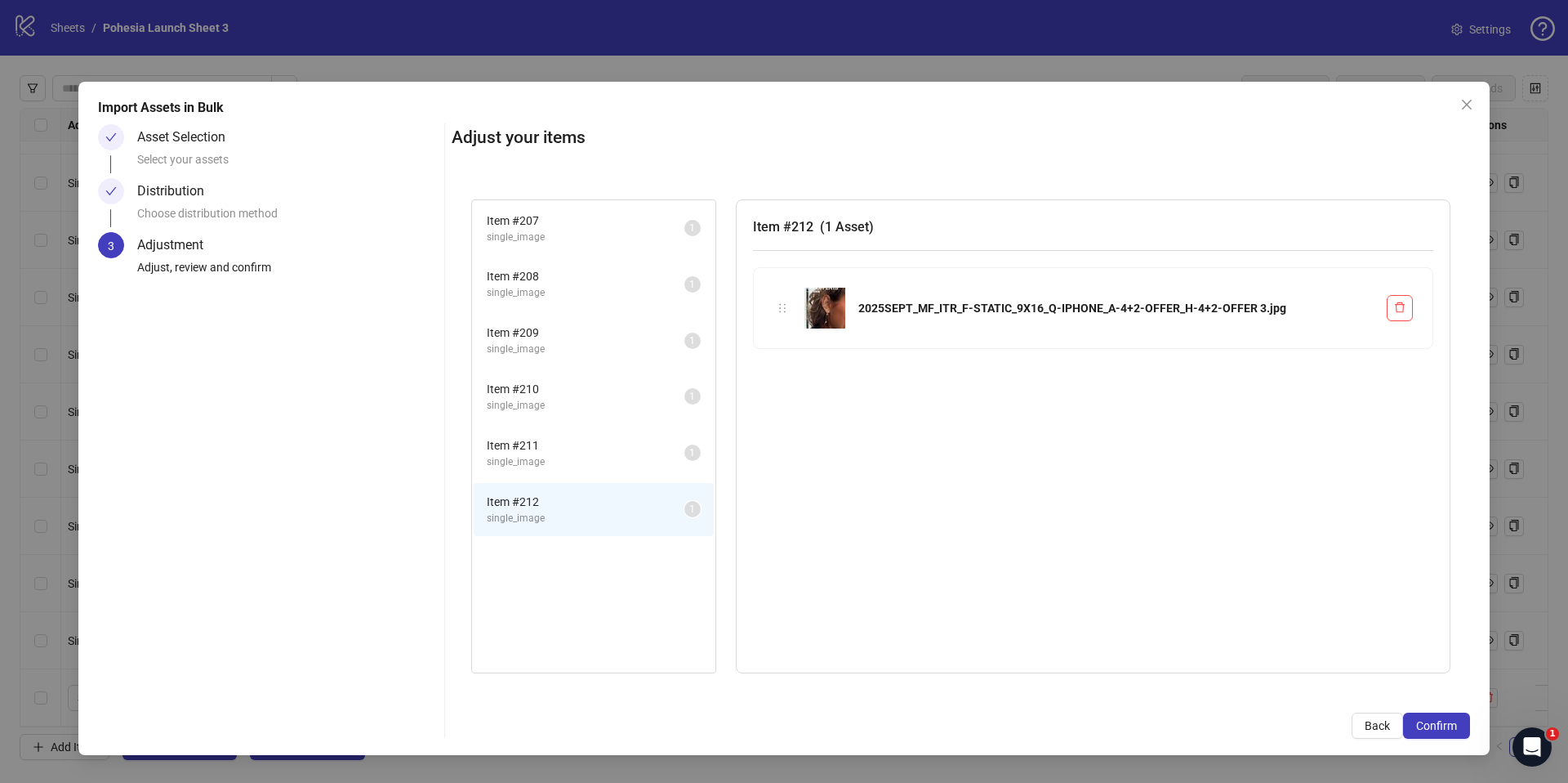
click at [559, 238] on span "single_image" at bounding box center [586, 237] width 198 height 16
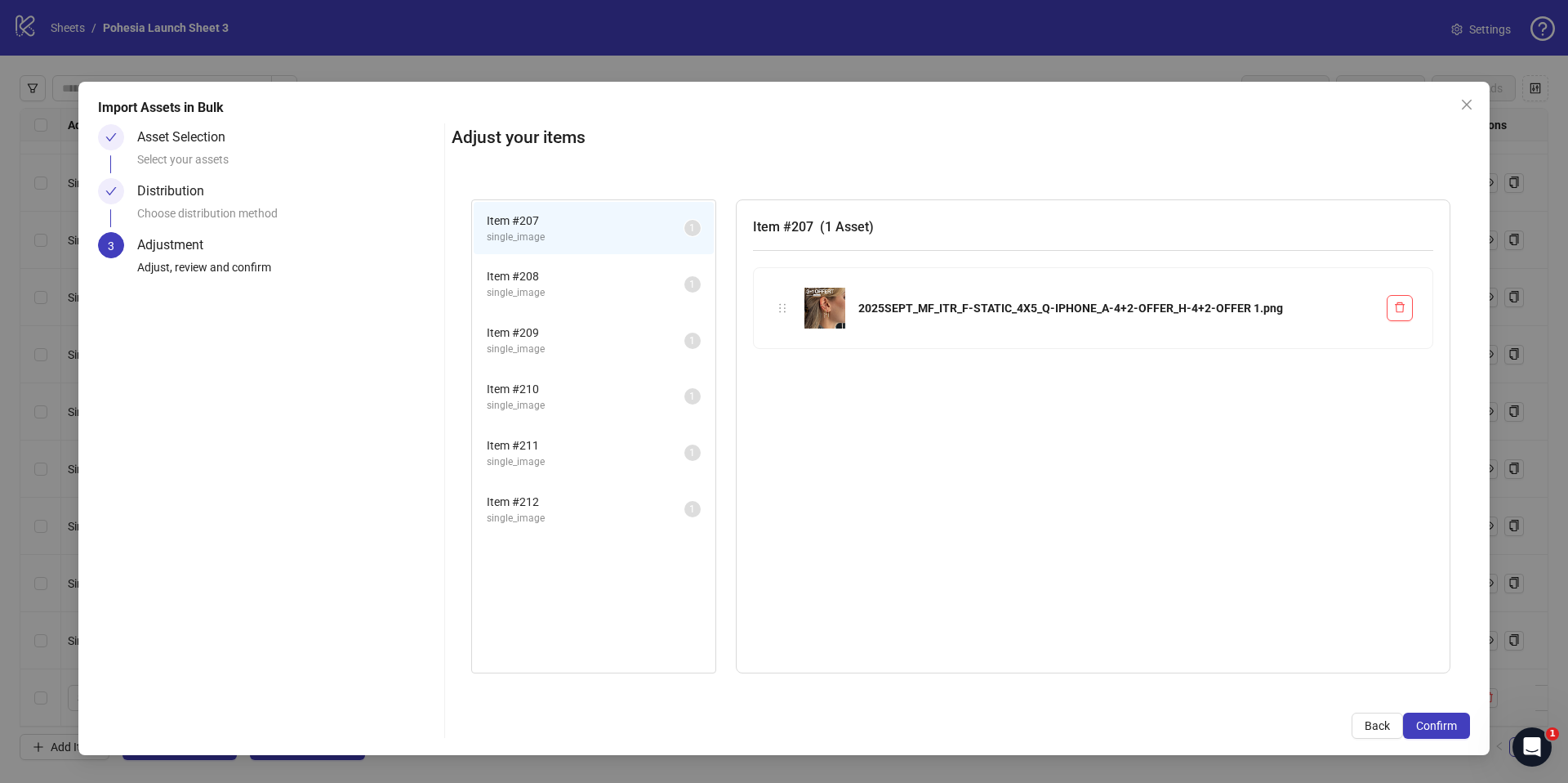
click at [551, 269] on span "Item # 208" at bounding box center [586, 276] width 198 height 18
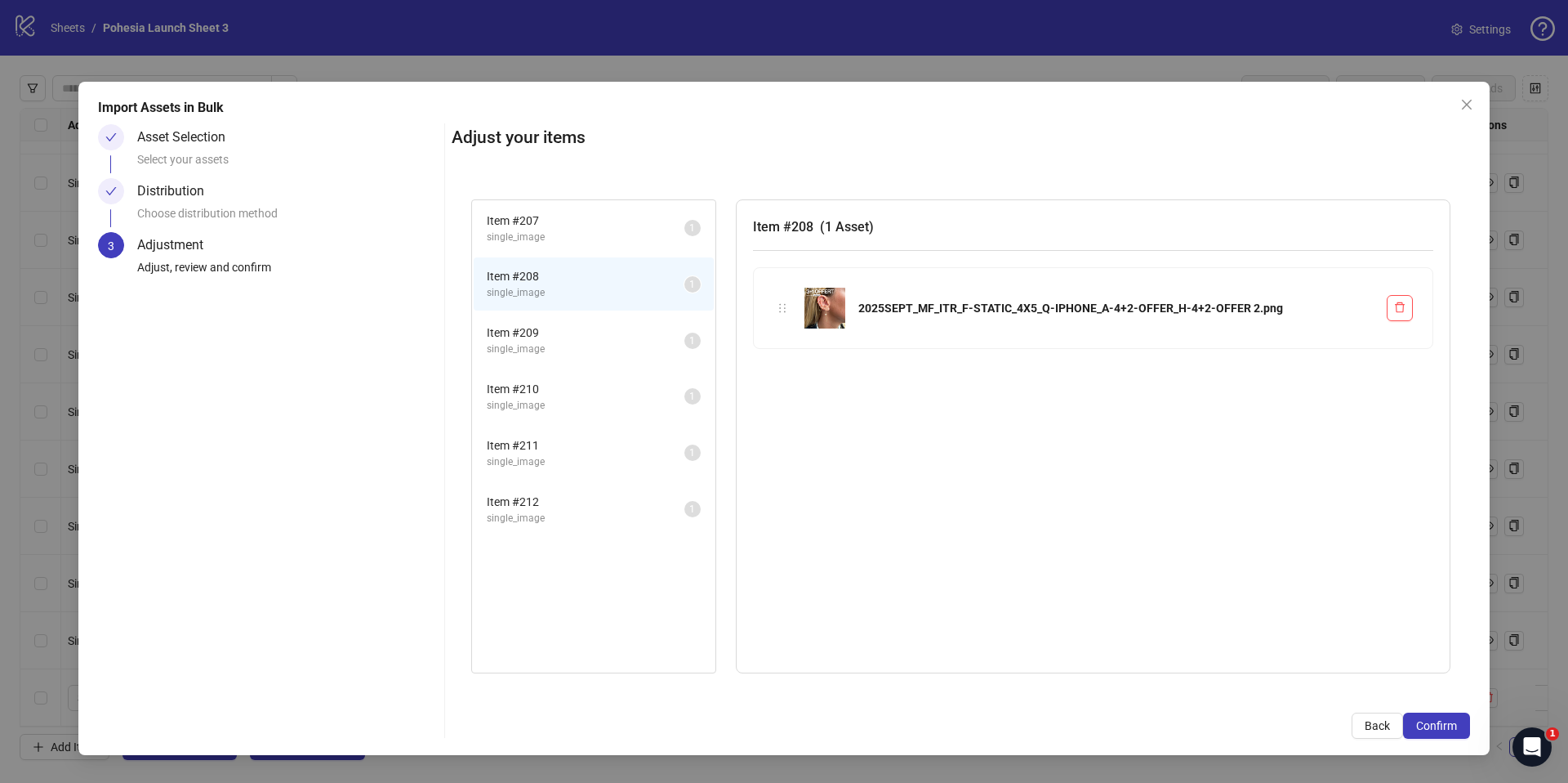
click at [545, 288] on span "single_image" at bounding box center [586, 292] width 198 height 16
click at [531, 315] on li "Item # 209 single_image 1" at bounding box center [594, 340] width 240 height 53
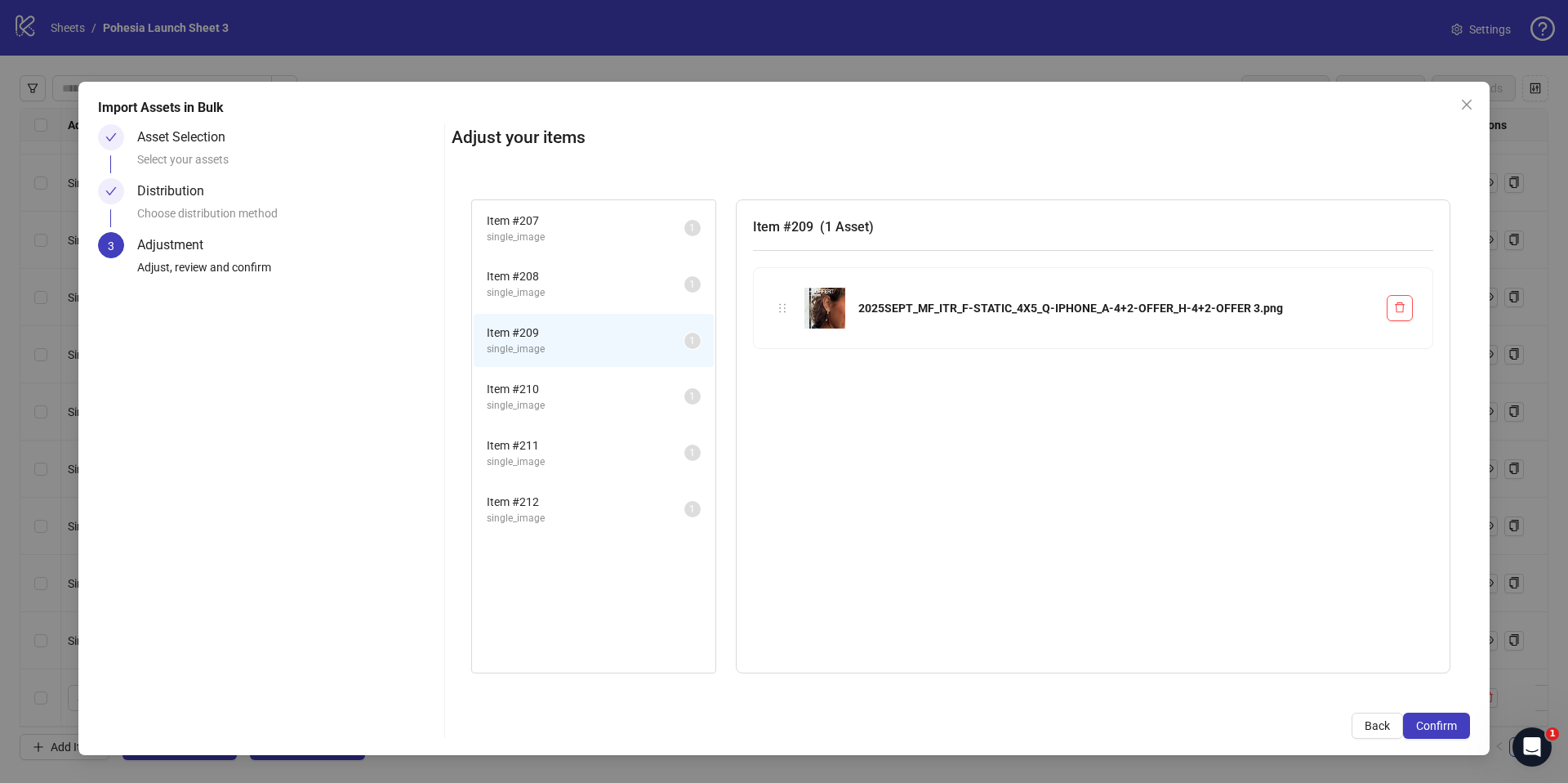
click at [551, 403] on span "single_image" at bounding box center [586, 405] width 198 height 16
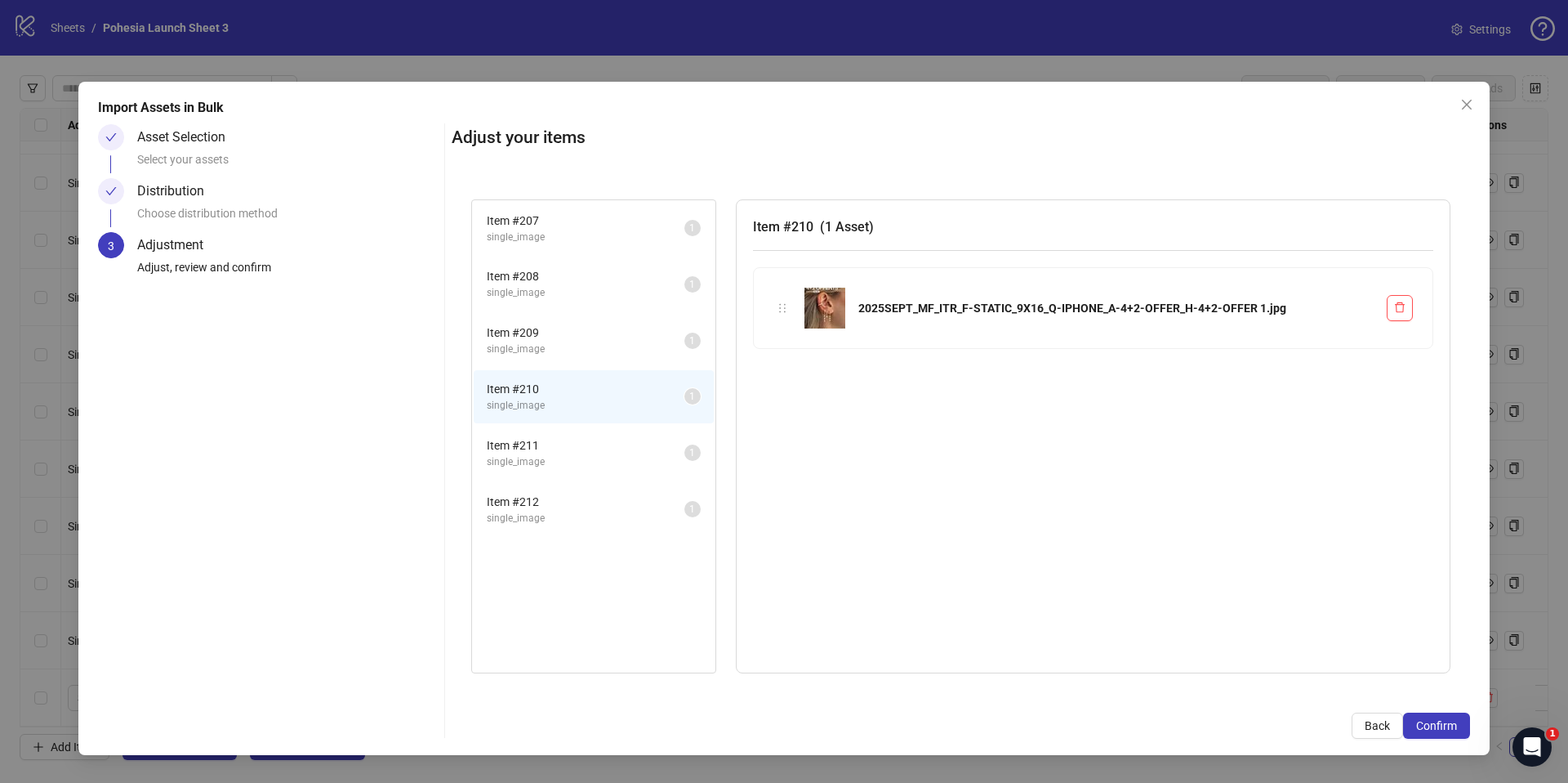
click at [536, 459] on span "single_image" at bounding box center [586, 462] width 198 height 16
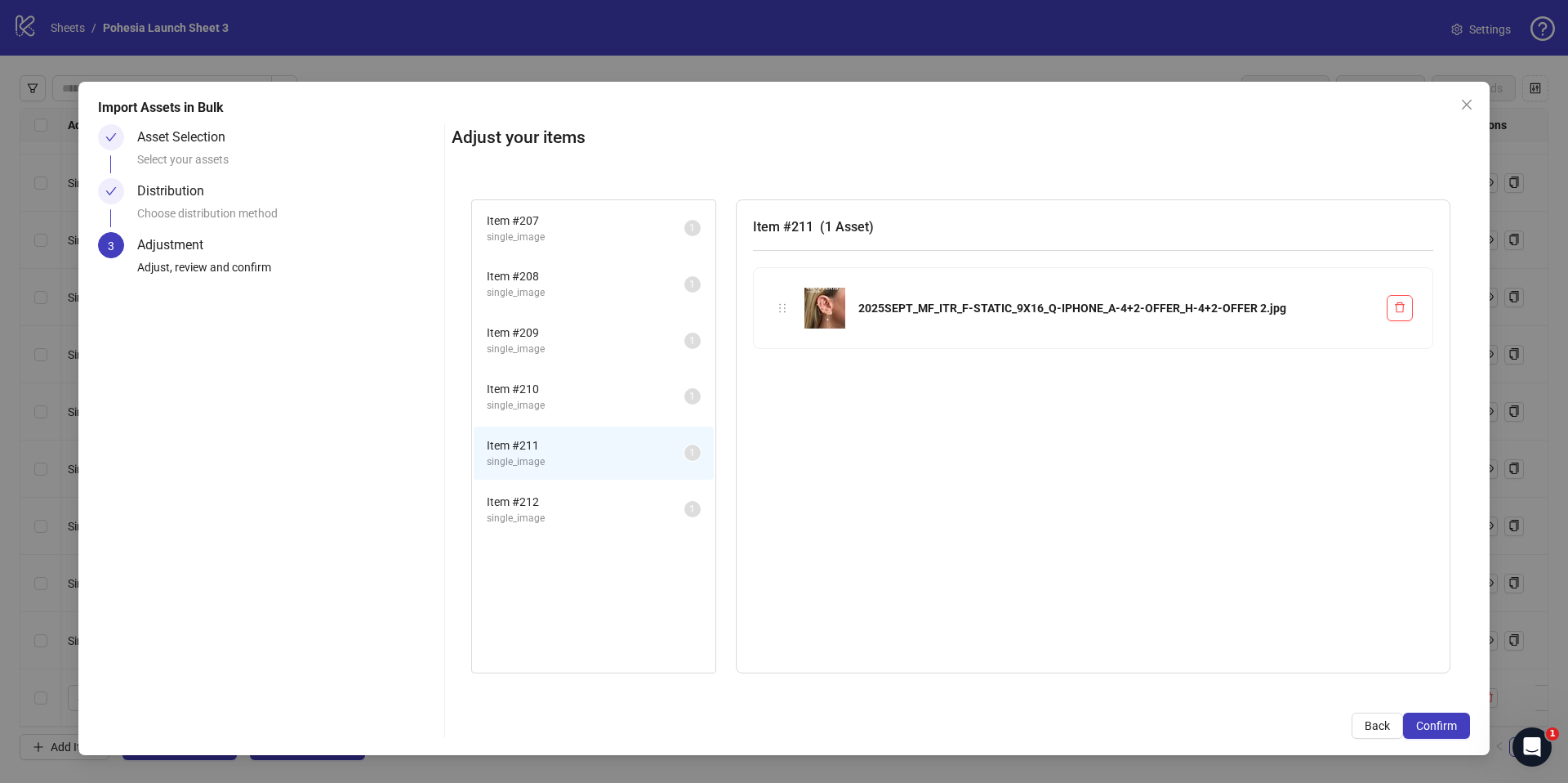
click at [521, 513] on span "single_image" at bounding box center [586, 518] width 198 height 16
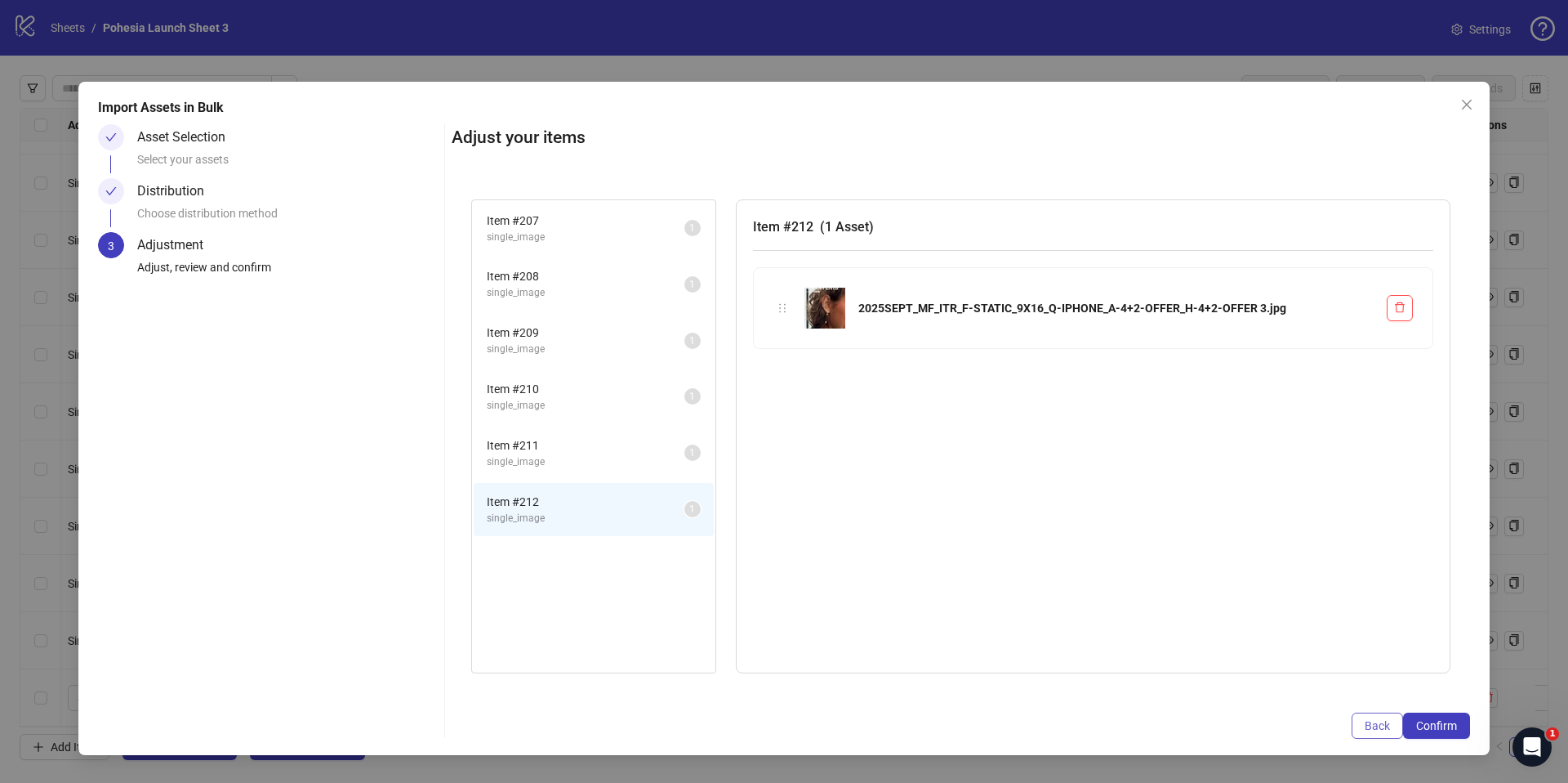
click at [1380, 723] on span "Back" at bounding box center [1377, 725] width 25 height 13
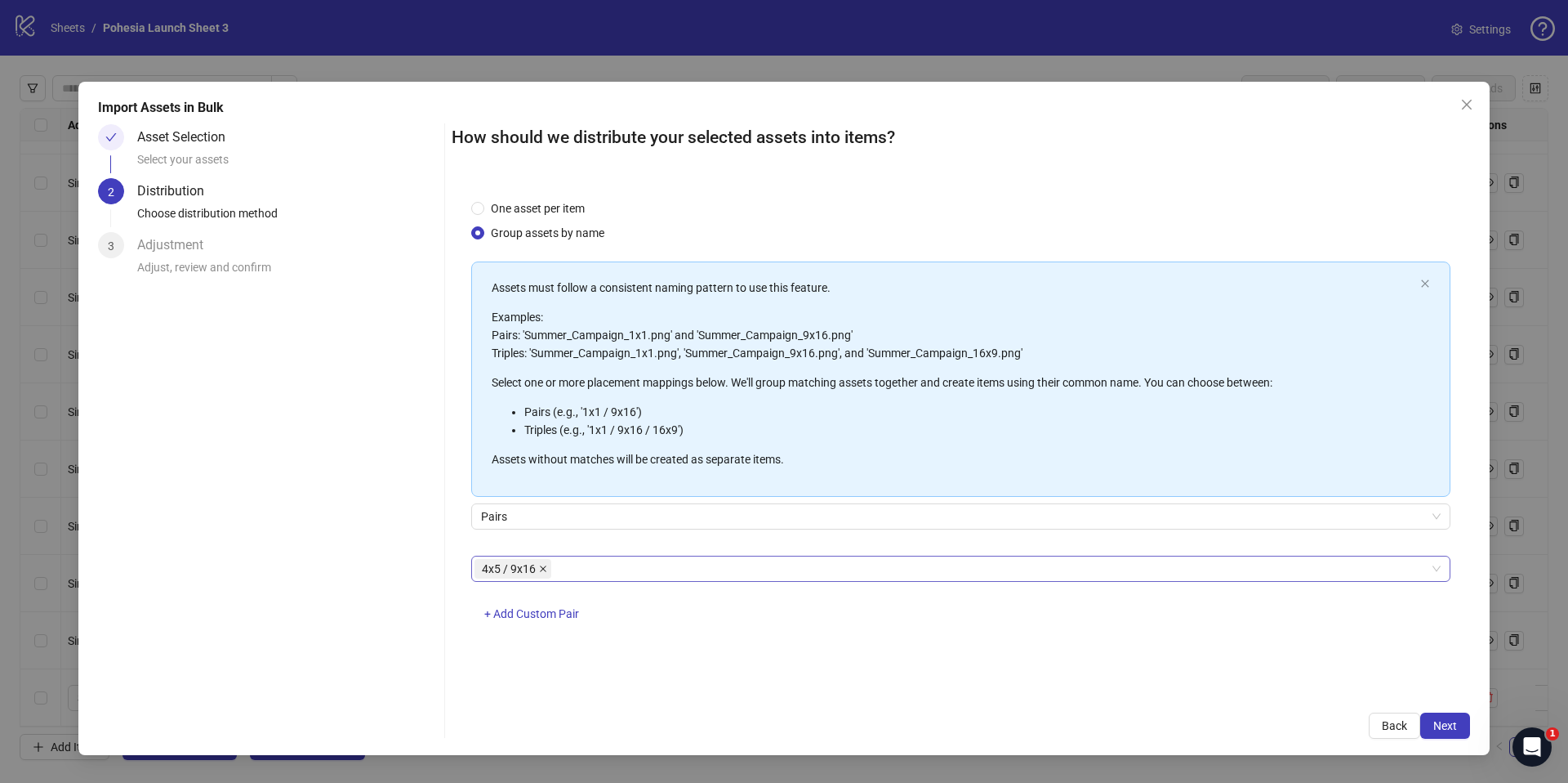
click at [545, 569] on icon "close" at bounding box center [543, 569] width 8 height 8
click at [544, 569] on div at bounding box center [952, 569] width 955 height 23
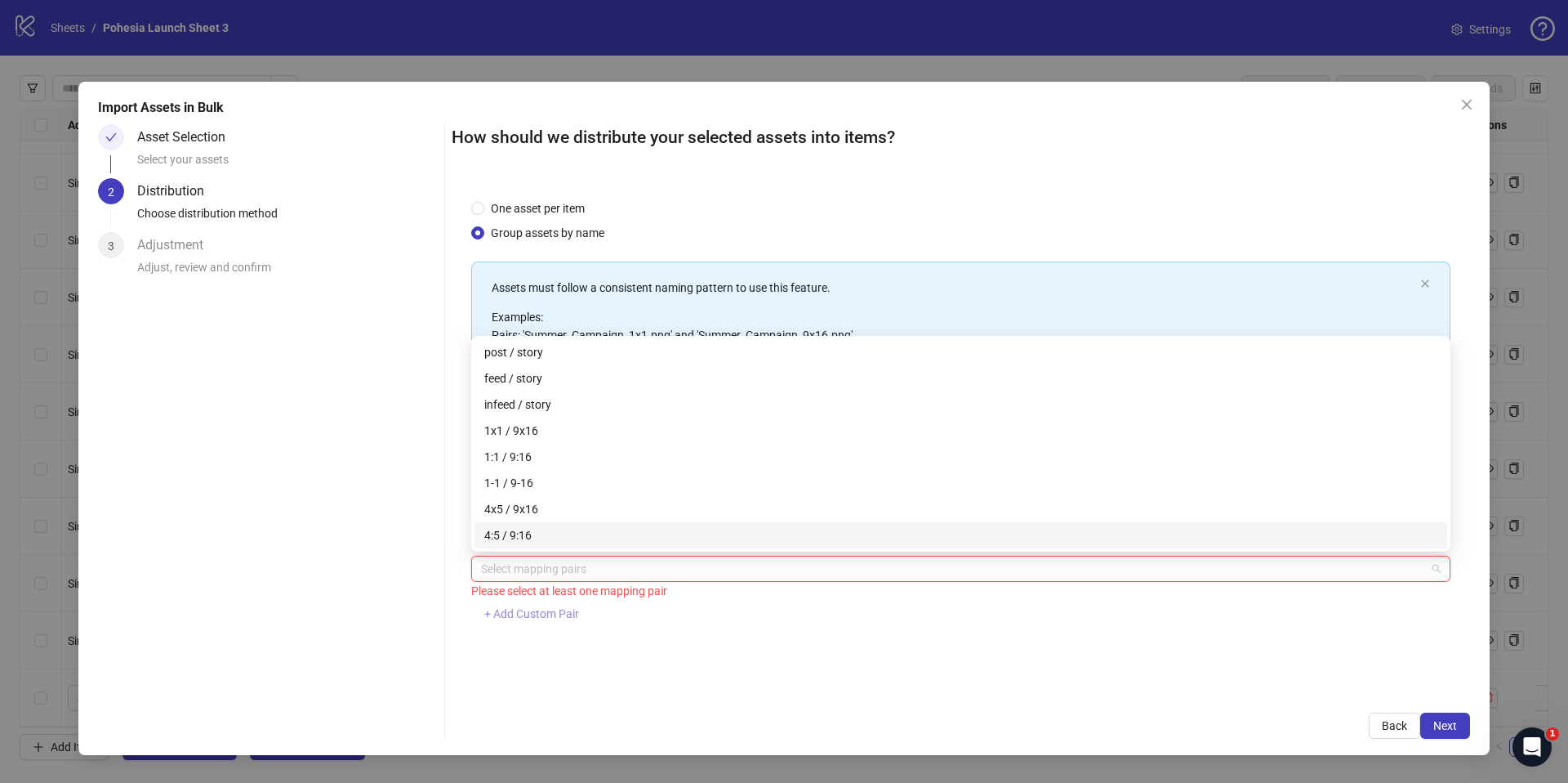
click at [535, 615] on span "+ Add Custom Pair" at bounding box center [531, 614] width 94 height 13
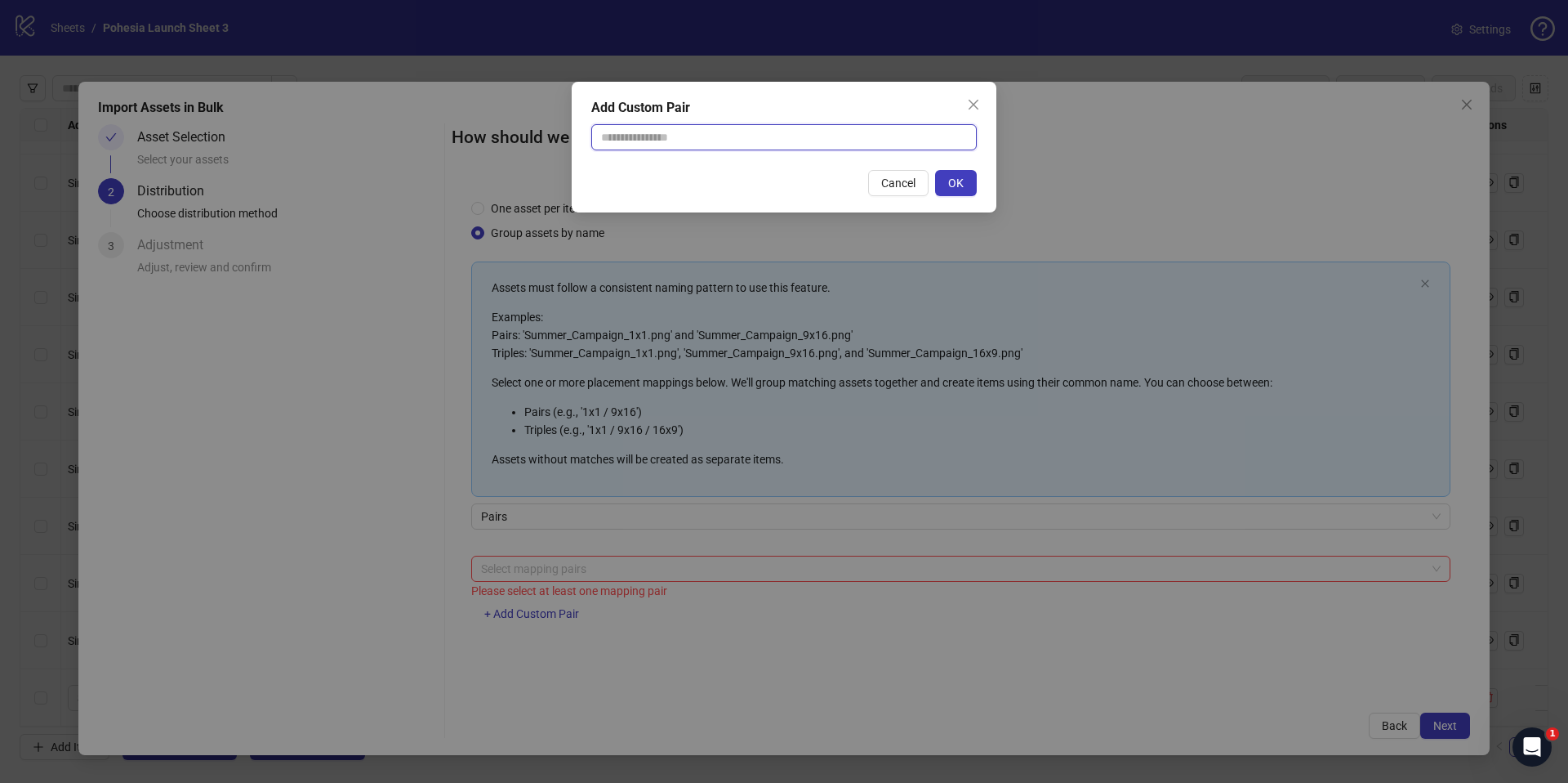
click at [645, 136] on input "text" at bounding box center [784, 137] width 385 height 26
paste input "***"
paste input "****"
type input "********"
click at [966, 184] on button "OK" at bounding box center [955, 183] width 42 height 26
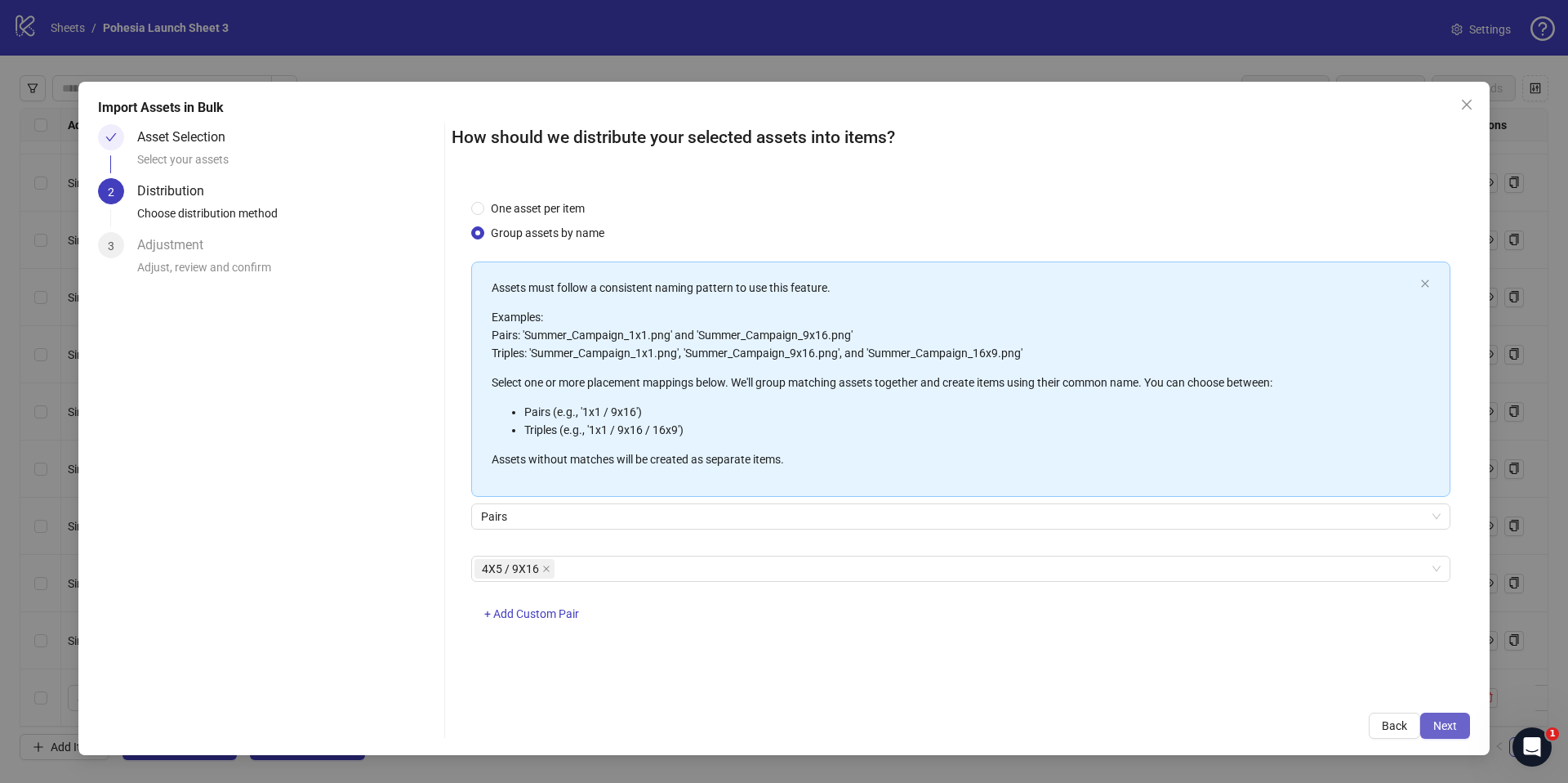
click at [1453, 722] on span "Next" at bounding box center [1445, 725] width 24 height 13
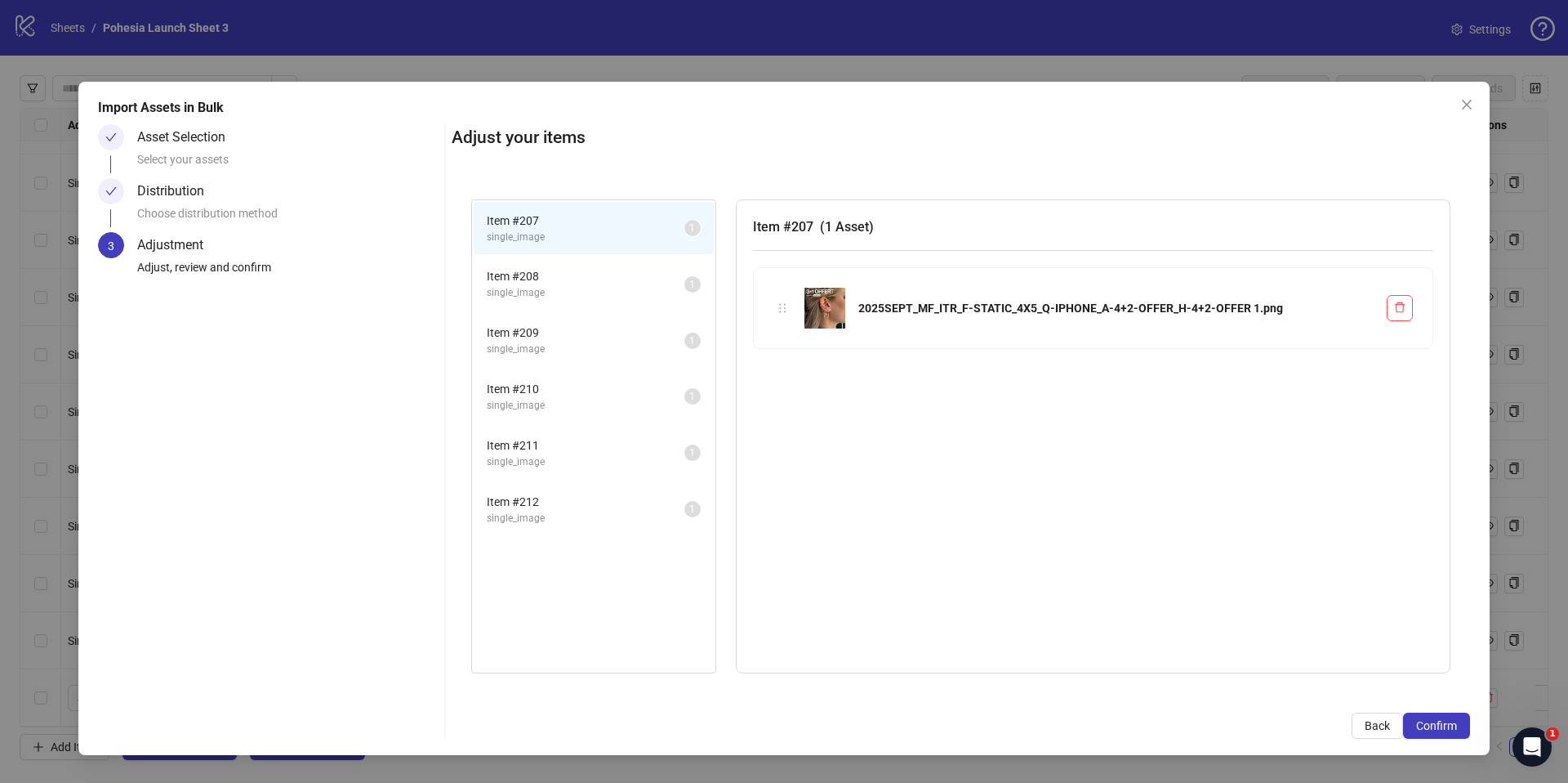
click at [600, 305] on li "Item # 208 single_image 1" at bounding box center [594, 283] width 240 height 53
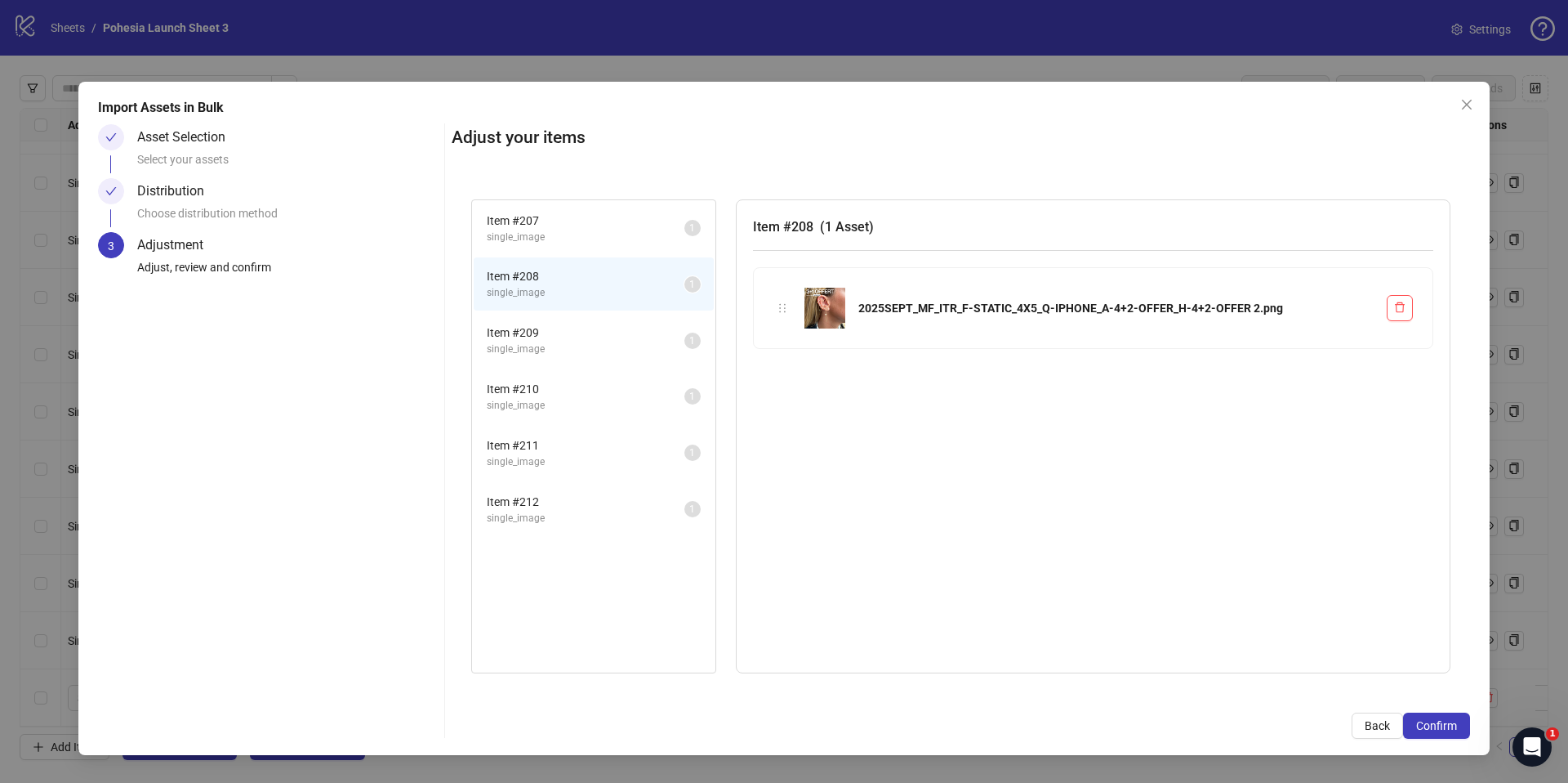
click at [576, 334] on span "Item # 209" at bounding box center [586, 333] width 198 height 18
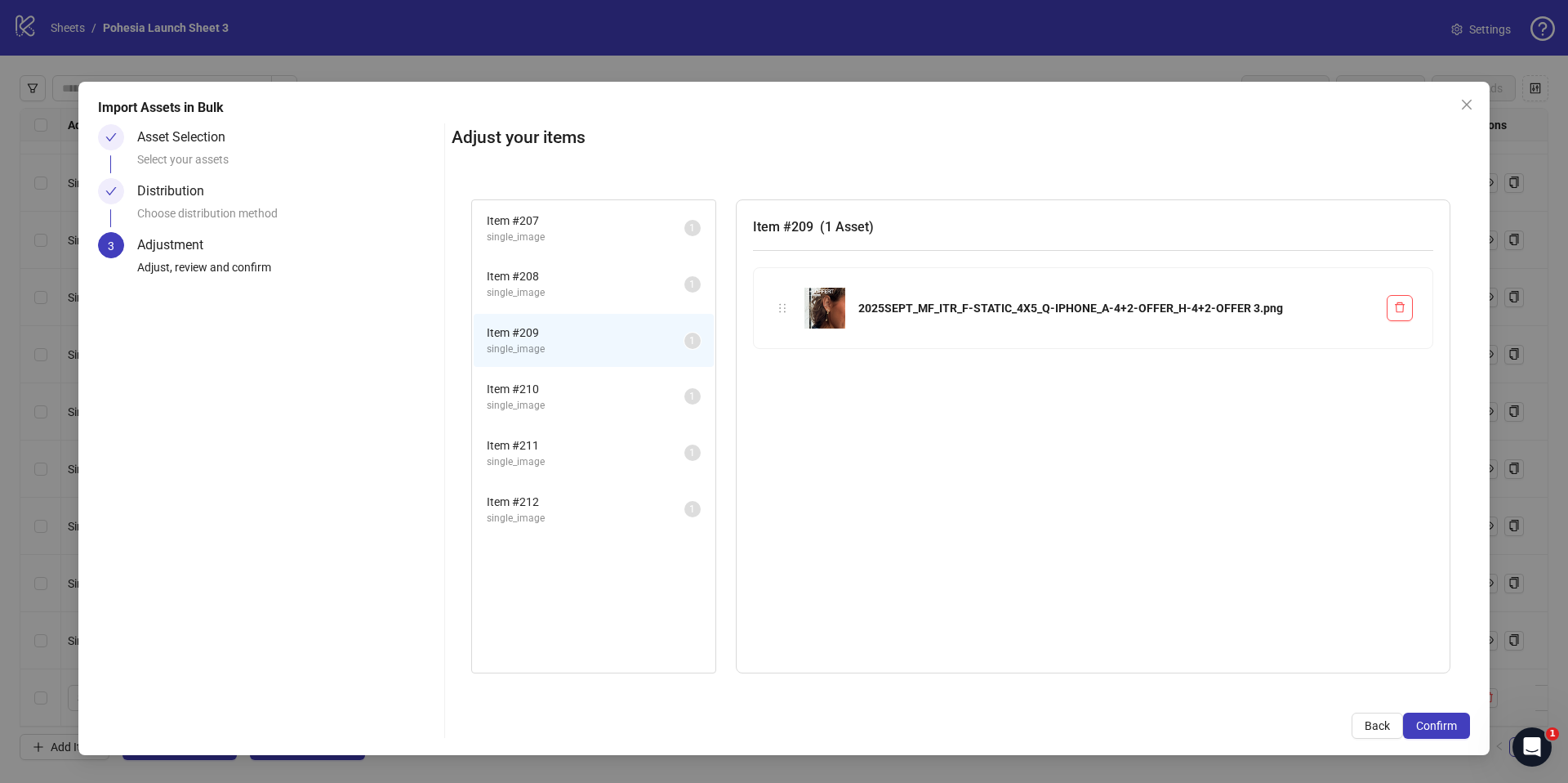
click at [578, 385] on span "Item # 210" at bounding box center [586, 389] width 198 height 18
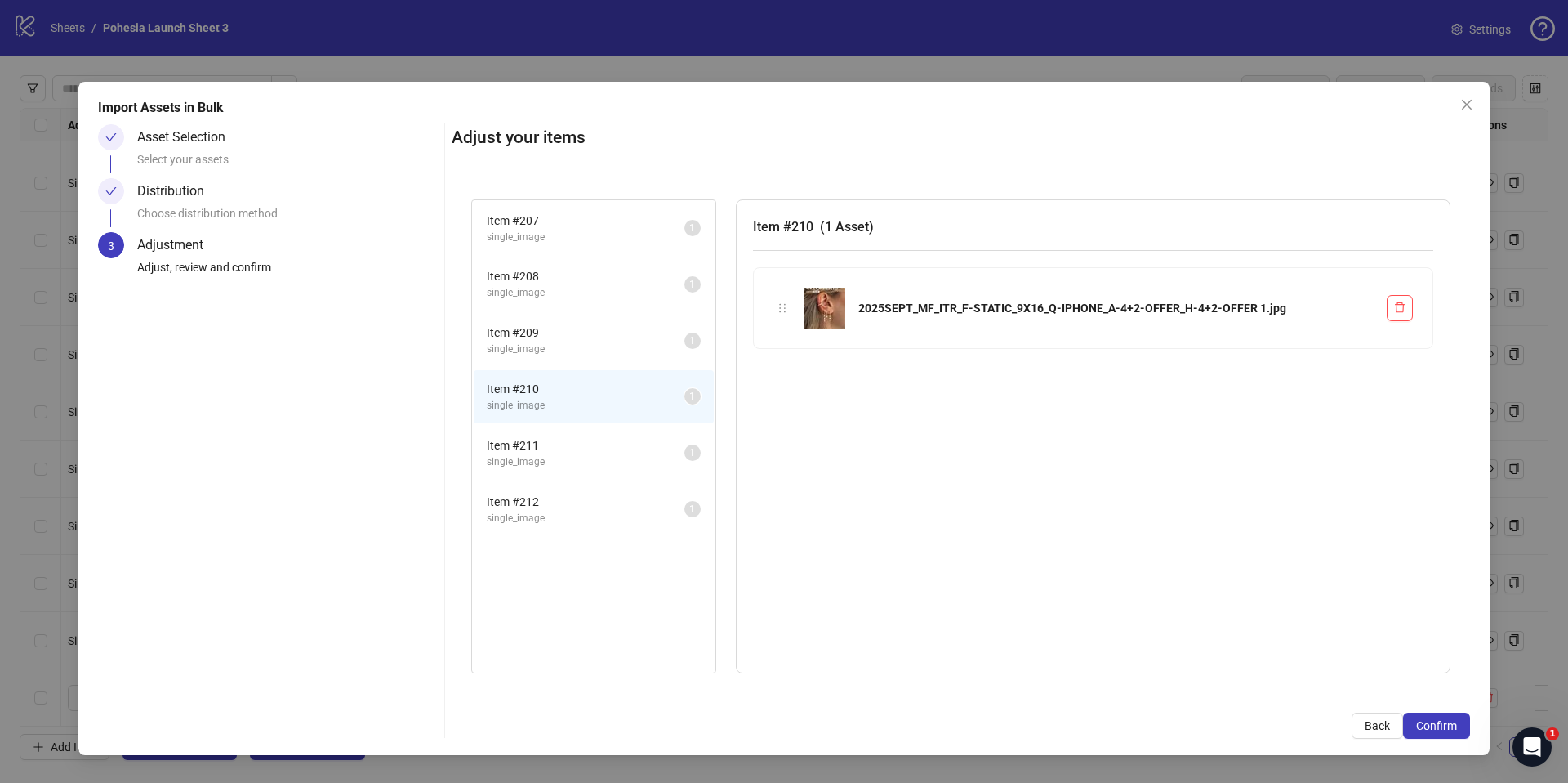
click at [578, 428] on div "Item # 211 single_image 1" at bounding box center [594, 453] width 243 height 57
click at [1396, 734] on button "Back" at bounding box center [1377, 725] width 52 height 26
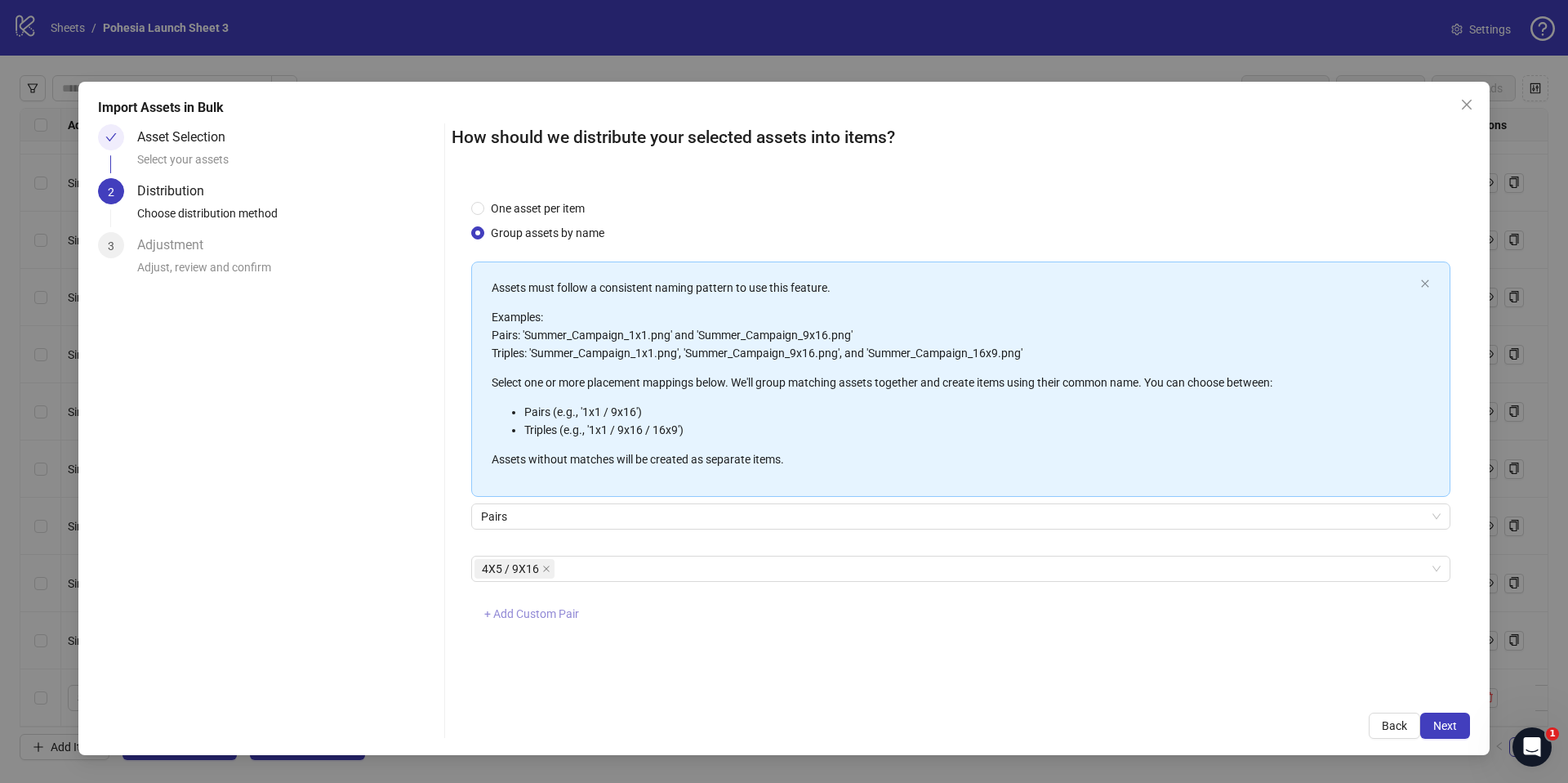
click at [536, 617] on span "+ Add Custom Pair" at bounding box center [531, 614] width 94 height 13
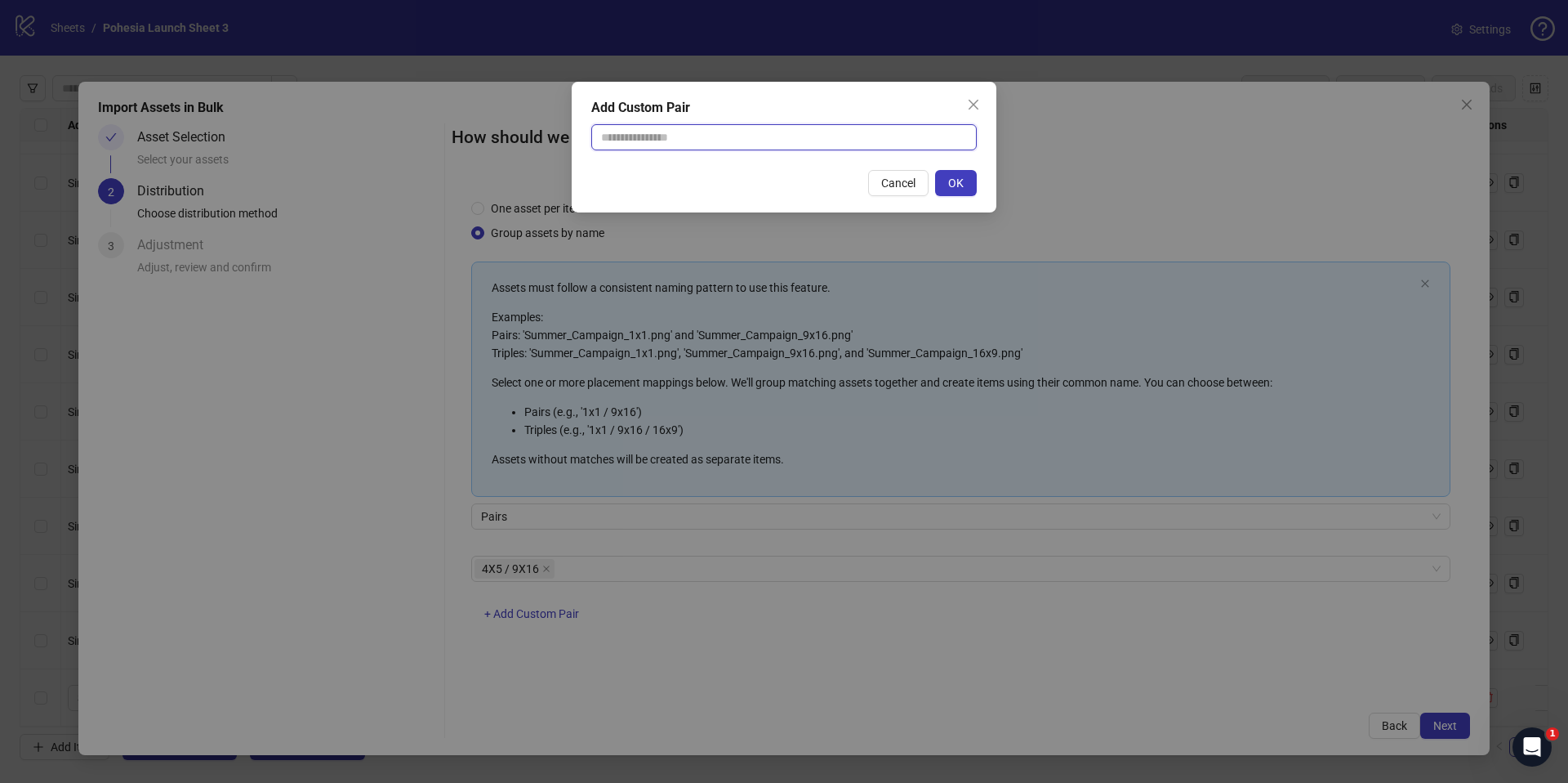
click at [657, 138] on input "text" at bounding box center [784, 137] width 385 height 26
click at [972, 104] on icon "close" at bounding box center [973, 104] width 10 height 10
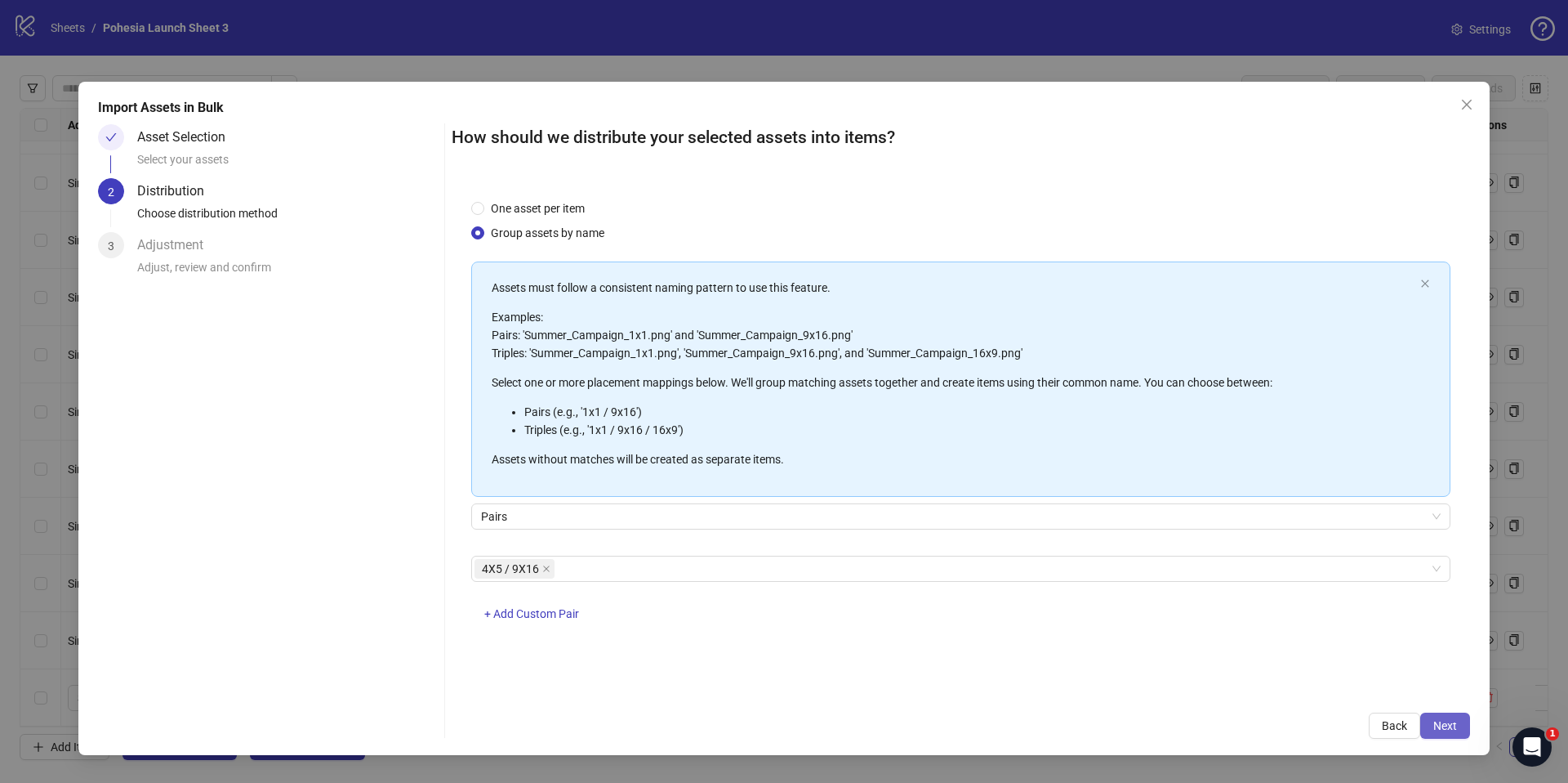
click at [1436, 720] on span "Next" at bounding box center [1445, 725] width 24 height 13
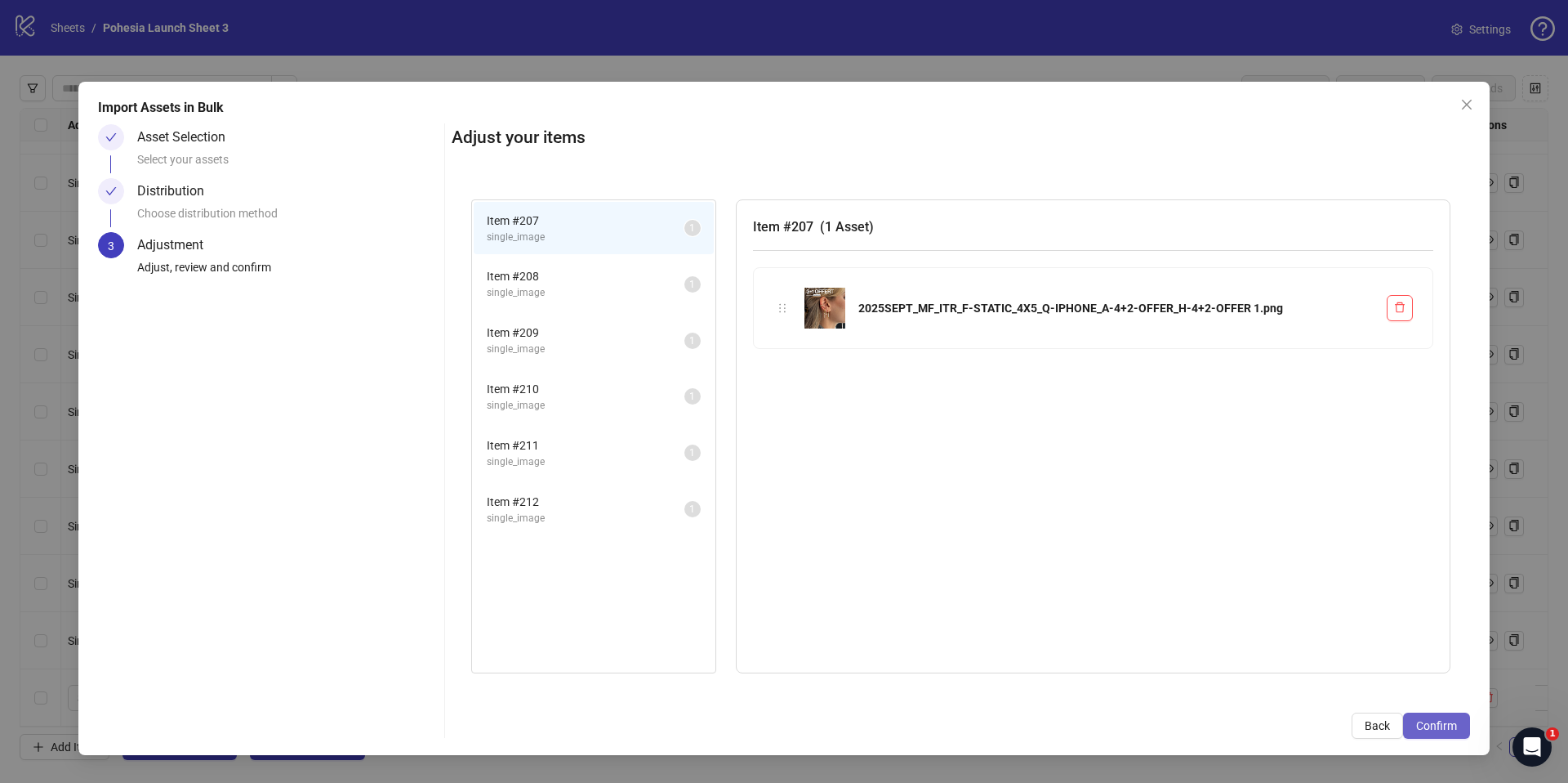
click at [1437, 719] on span "Confirm" at bounding box center [1437, 725] width 41 height 13
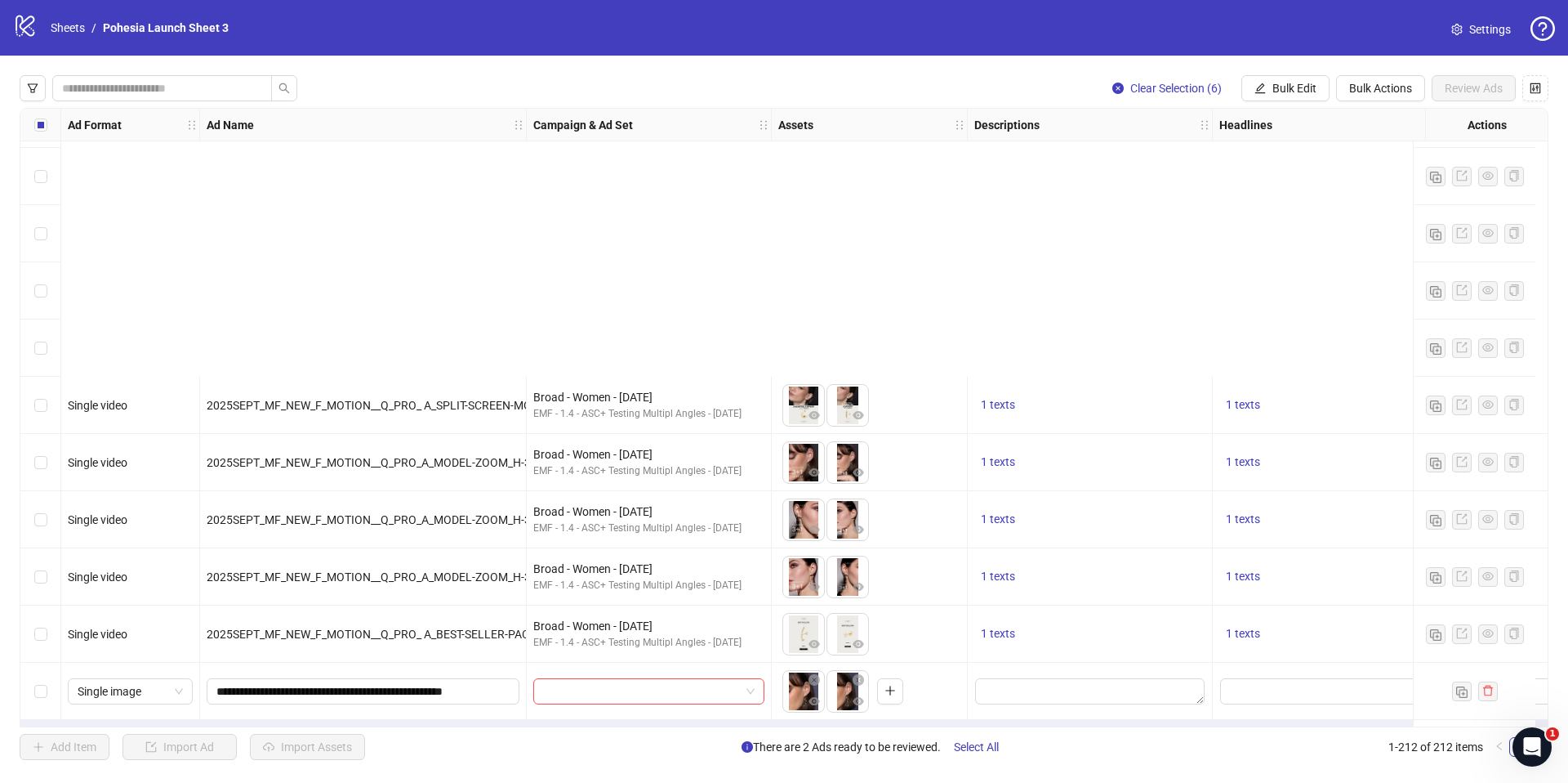
scroll to position [11545, 0]
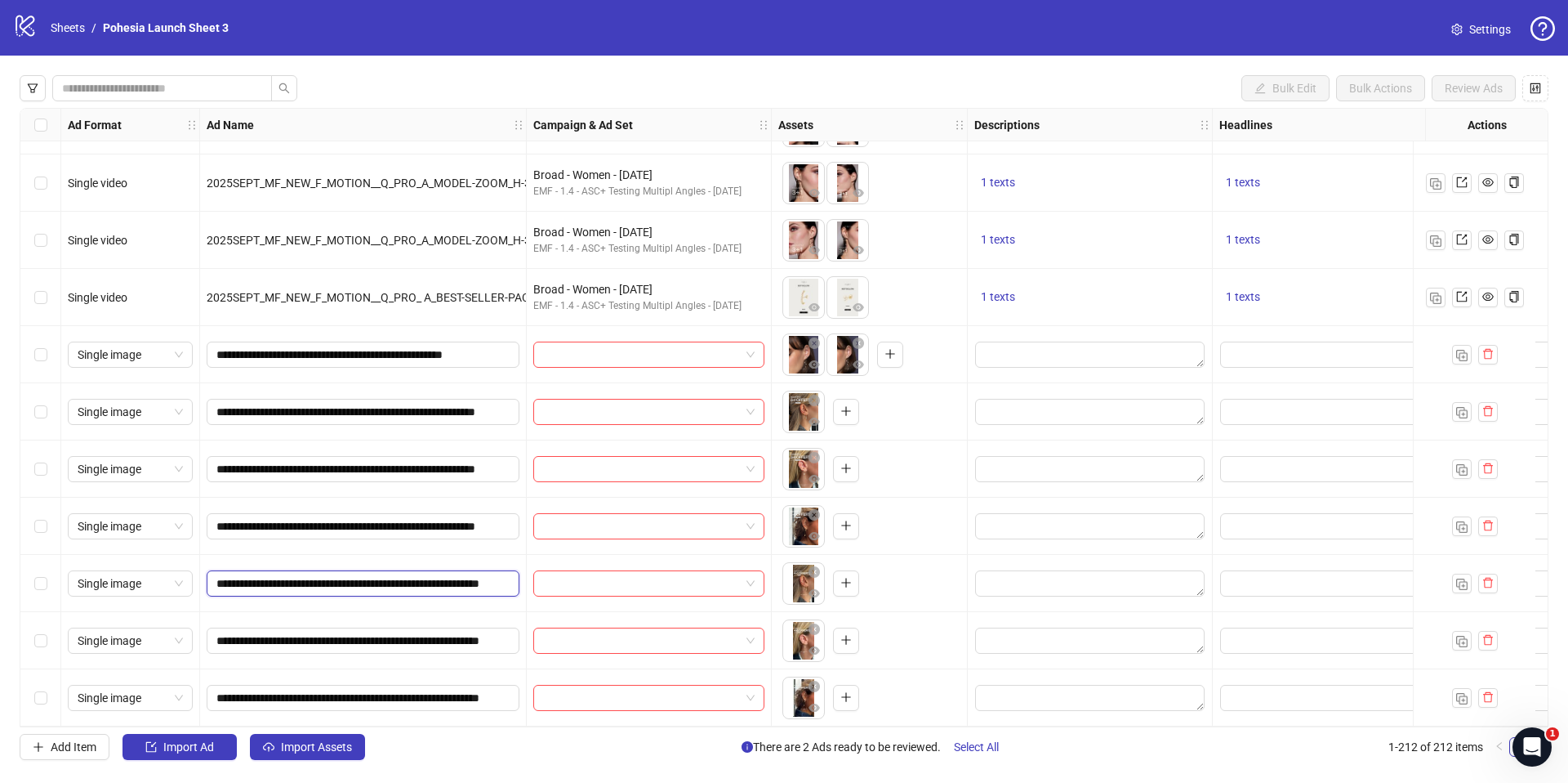
click at [448, 574] on input "**********" at bounding box center [361, 583] width 290 height 18
click at [851, 405] on icon "plus" at bounding box center [846, 411] width 11 height 12
click at [1483, 579] on icon "delete" at bounding box center [1488, 583] width 11 height 12
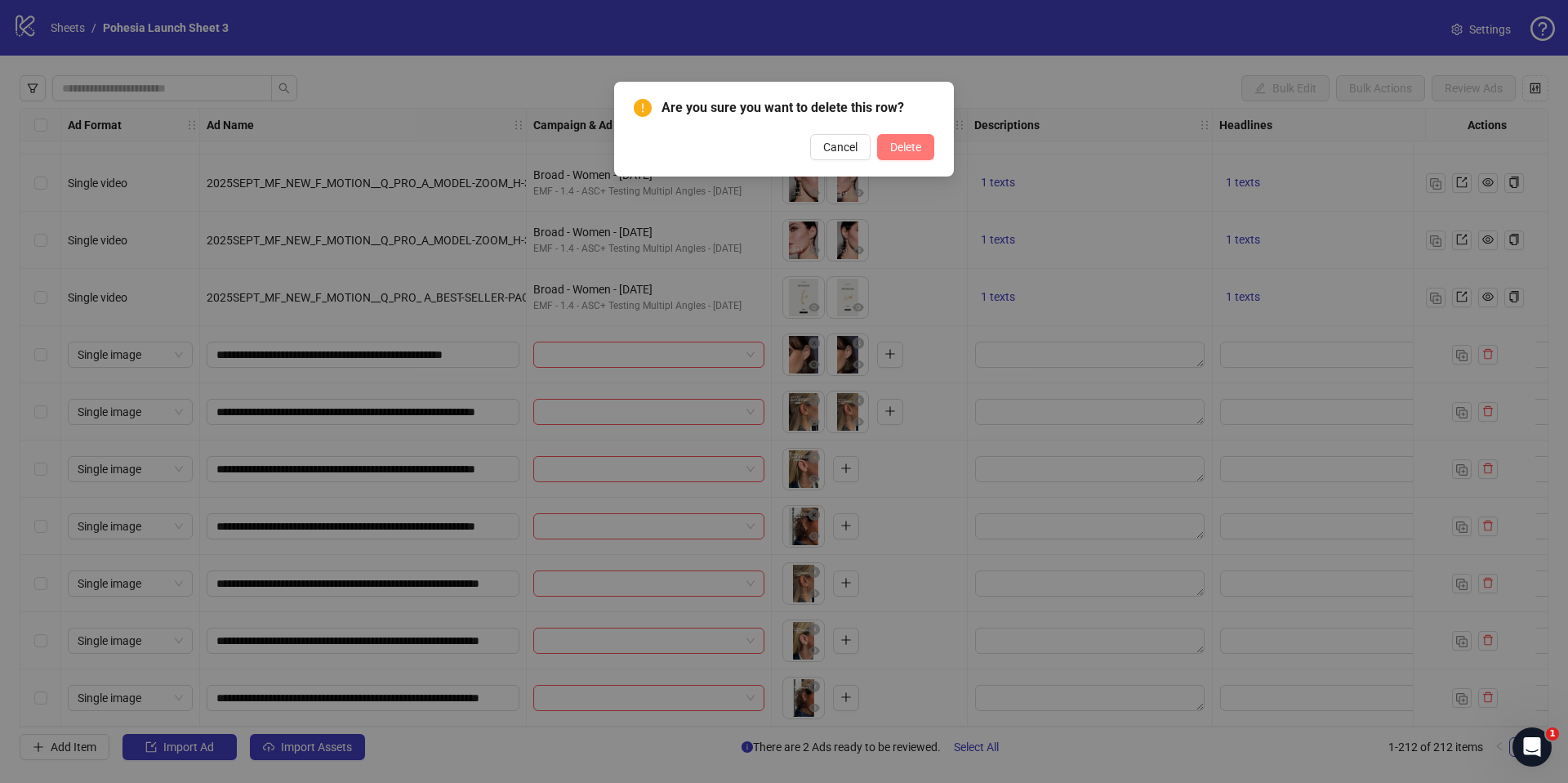
click at [898, 151] on span "Delete" at bounding box center [906, 147] width 31 height 13
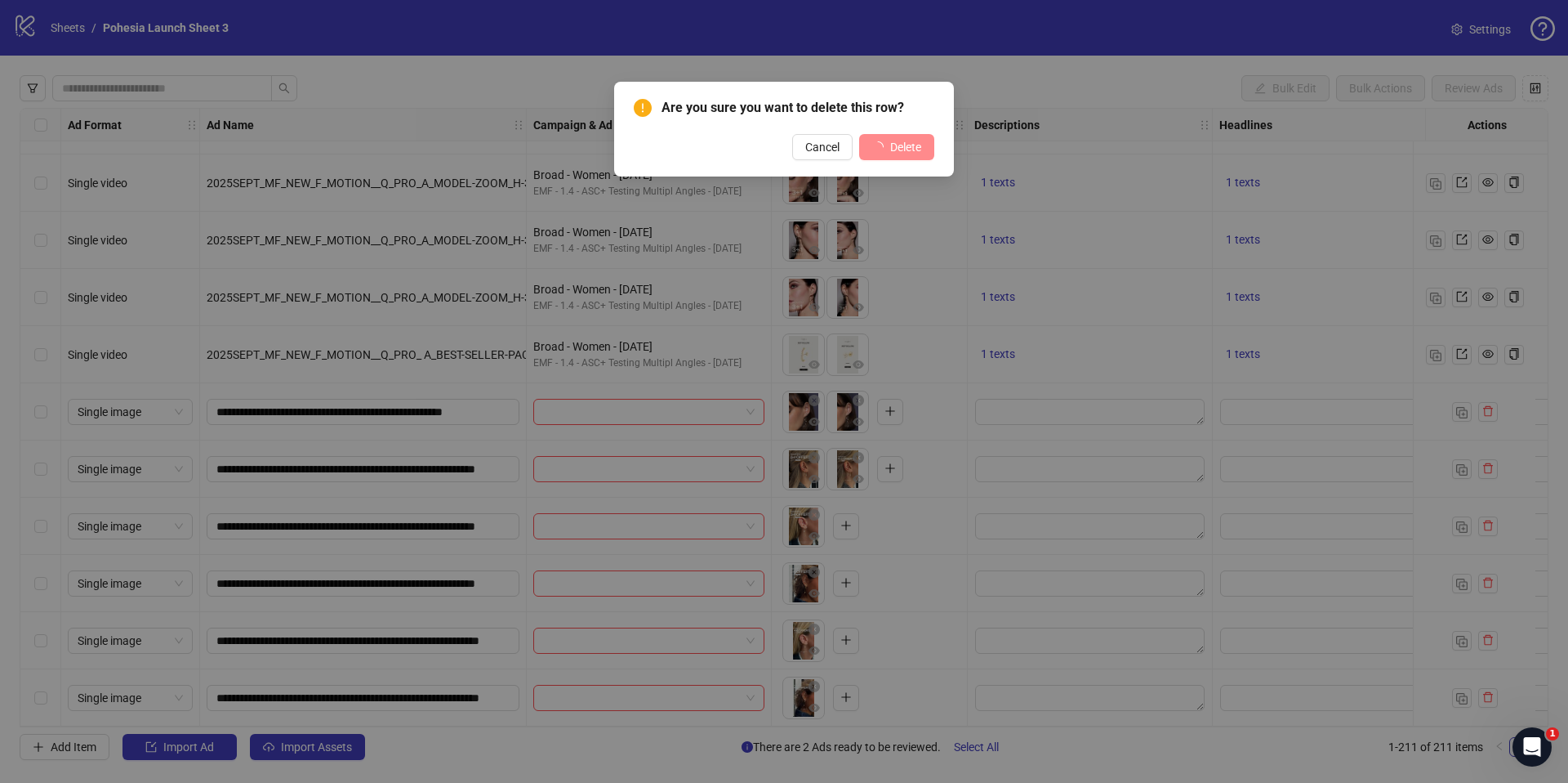
scroll to position [11488, 0]
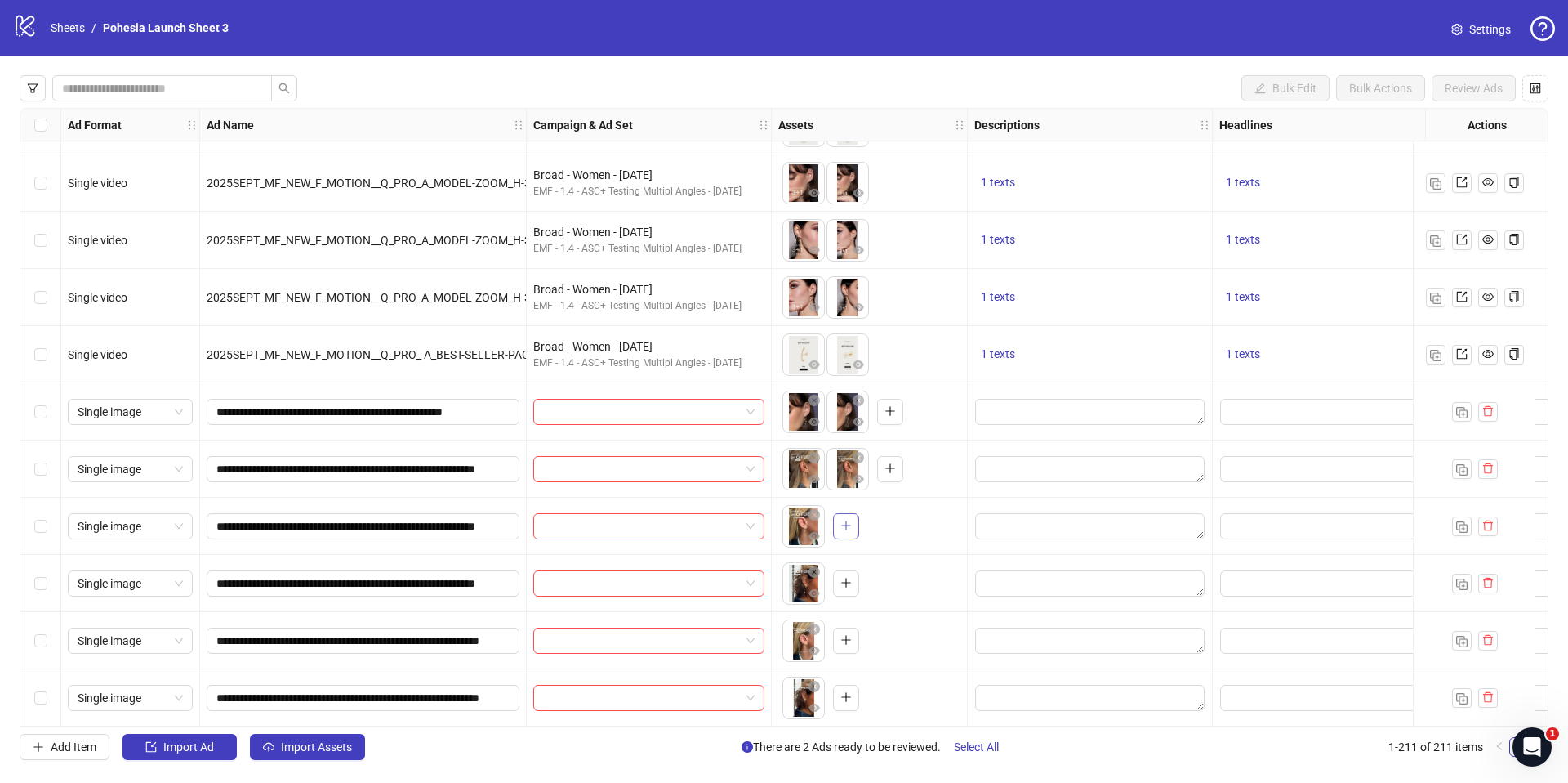
click at [847, 519] on icon "plus" at bounding box center [846, 525] width 11 height 12
click at [851, 583] on span "button" at bounding box center [846, 583] width 11 height 13
click at [1486, 641] on button "button" at bounding box center [1488, 641] width 20 height 20
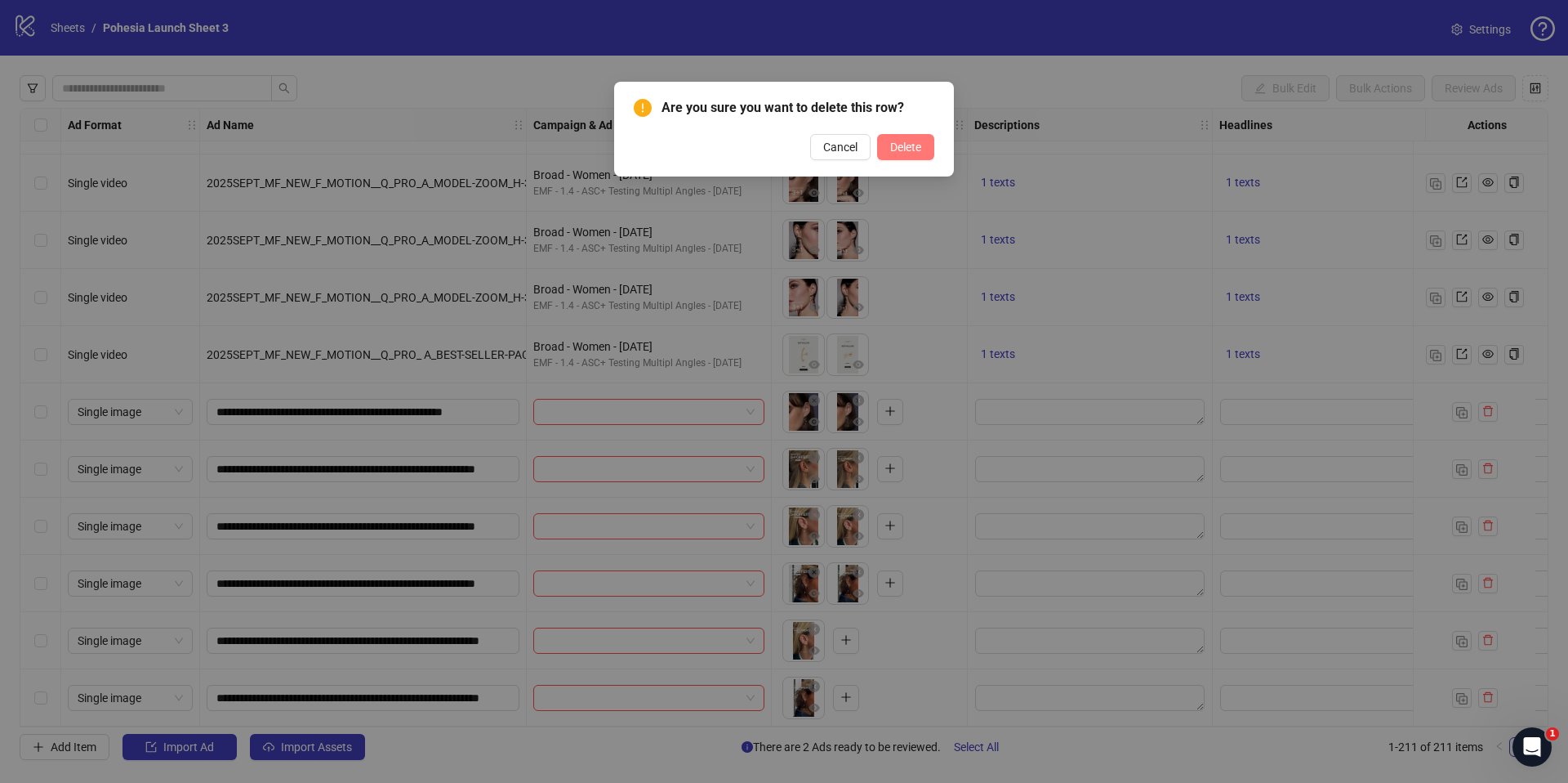
click at [917, 152] on span "Delete" at bounding box center [906, 147] width 31 height 13
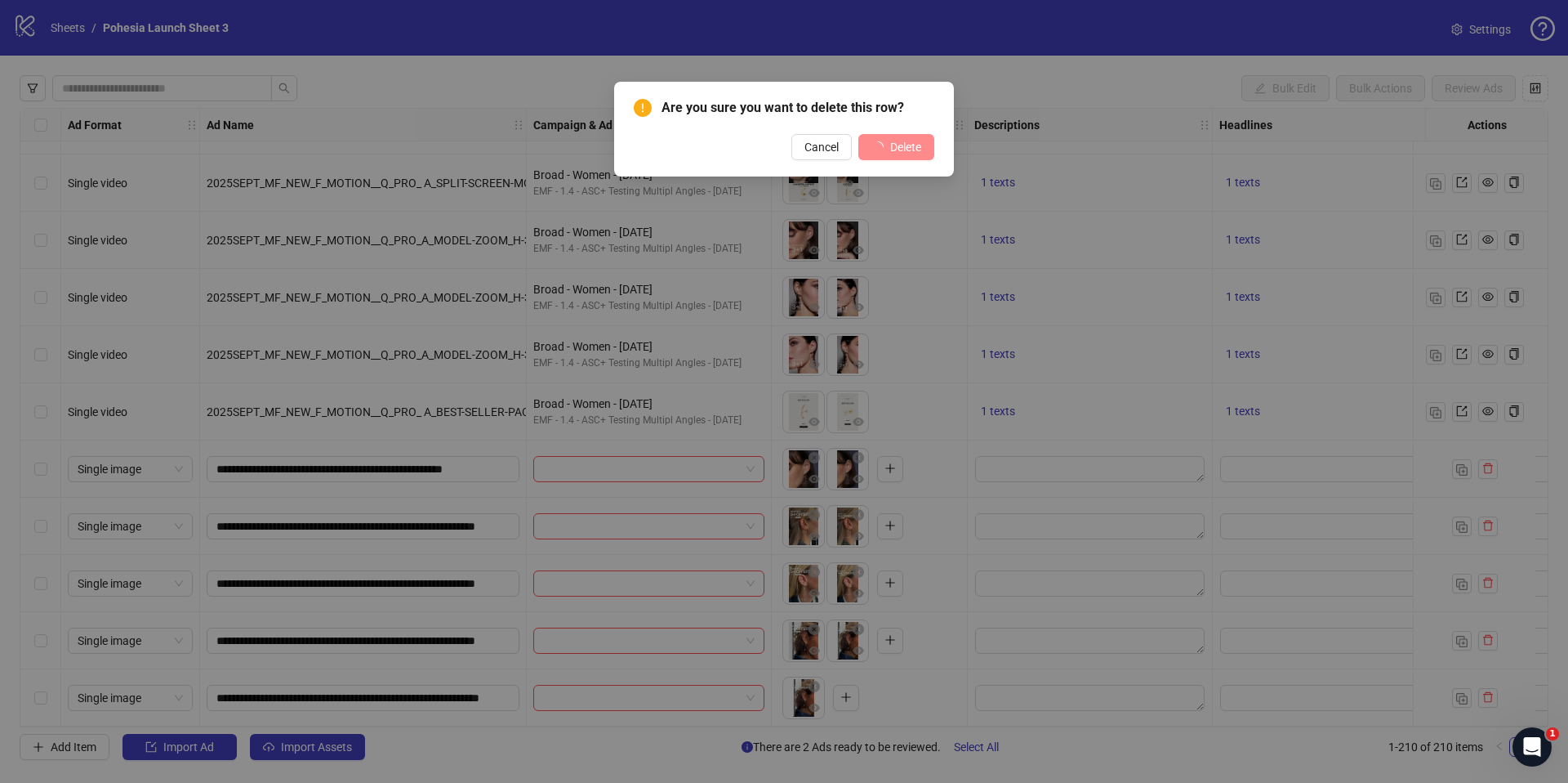
scroll to position [11430, 0]
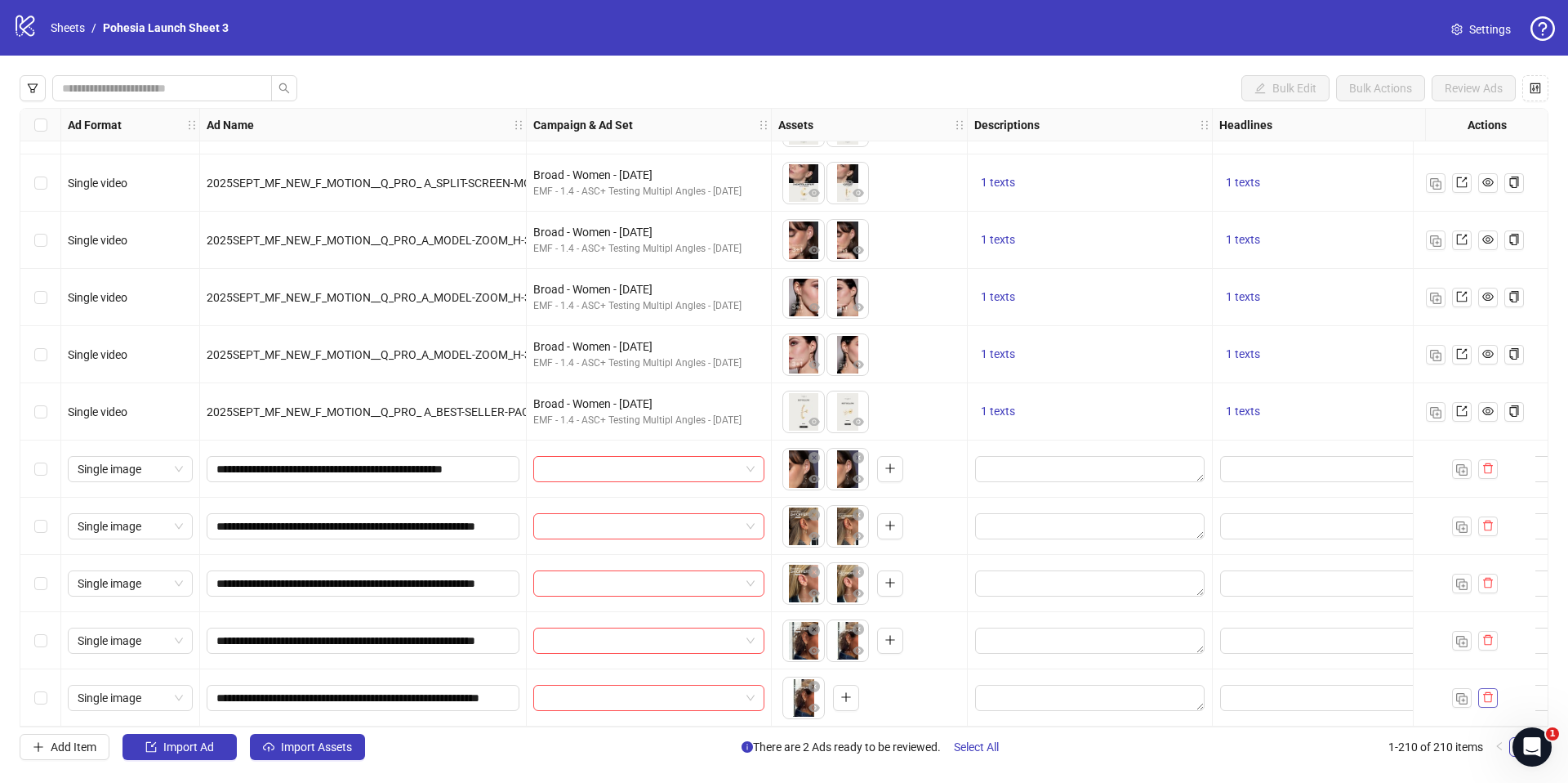
click at [1484, 692] on icon "delete" at bounding box center [1488, 697] width 10 height 11
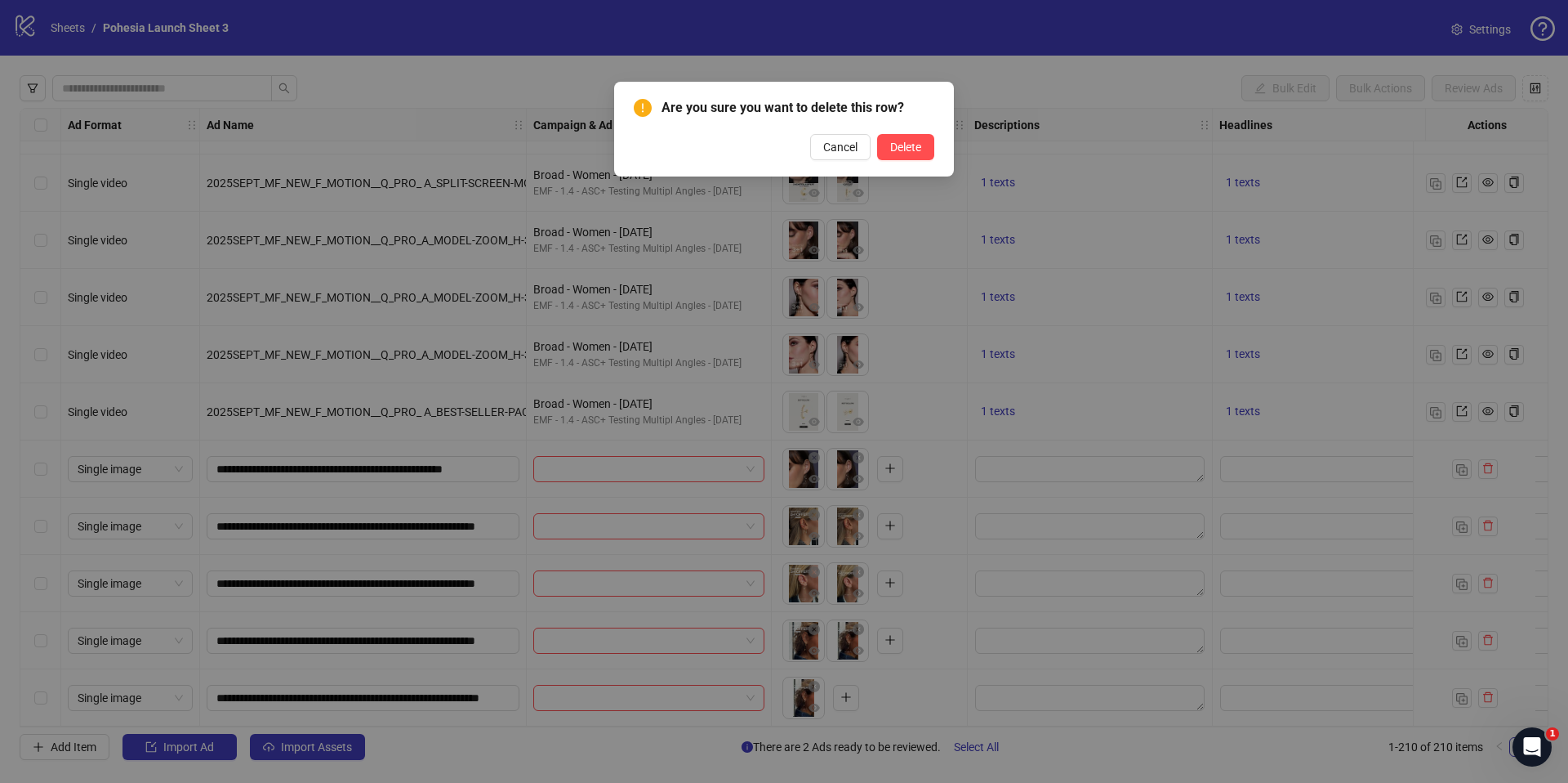
click at [908, 131] on div "Are you sure you want to delete this row? Cancel Delete" at bounding box center [784, 129] width 301 height 62
click at [913, 145] on span "Delete" at bounding box center [906, 147] width 31 height 13
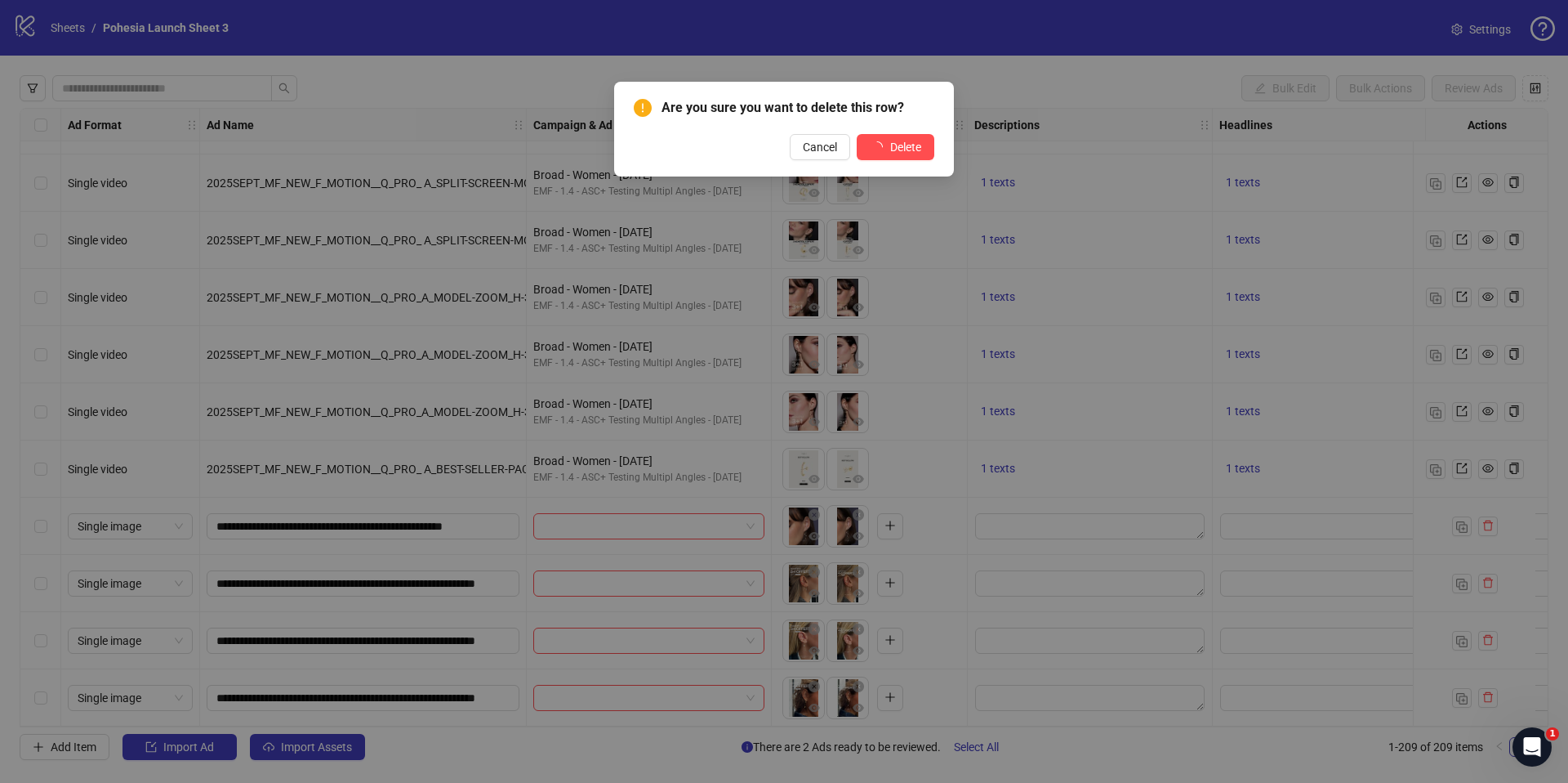
scroll to position [11373, 0]
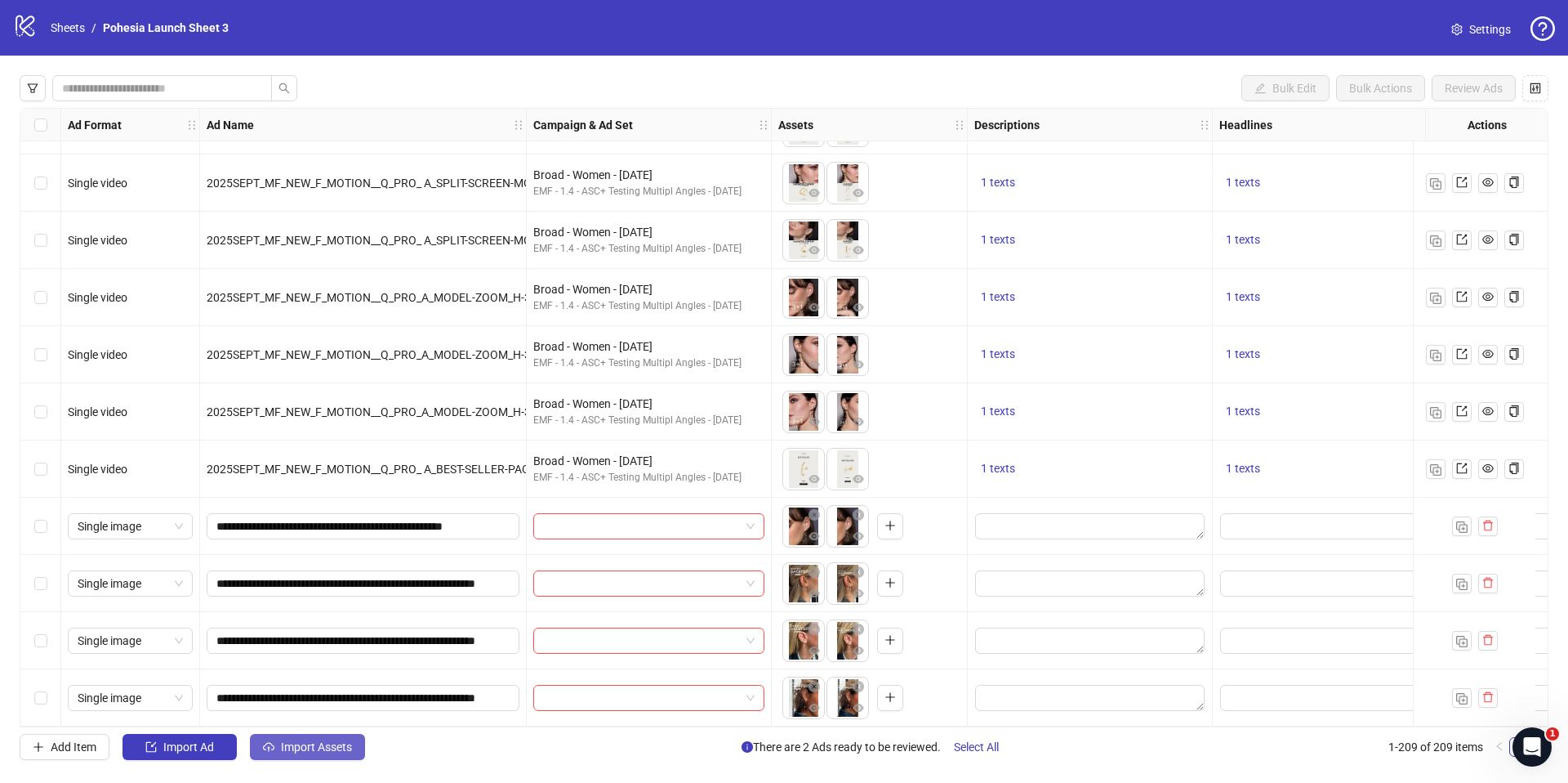
click at [324, 749] on span "Import Assets" at bounding box center [316, 747] width 71 height 13
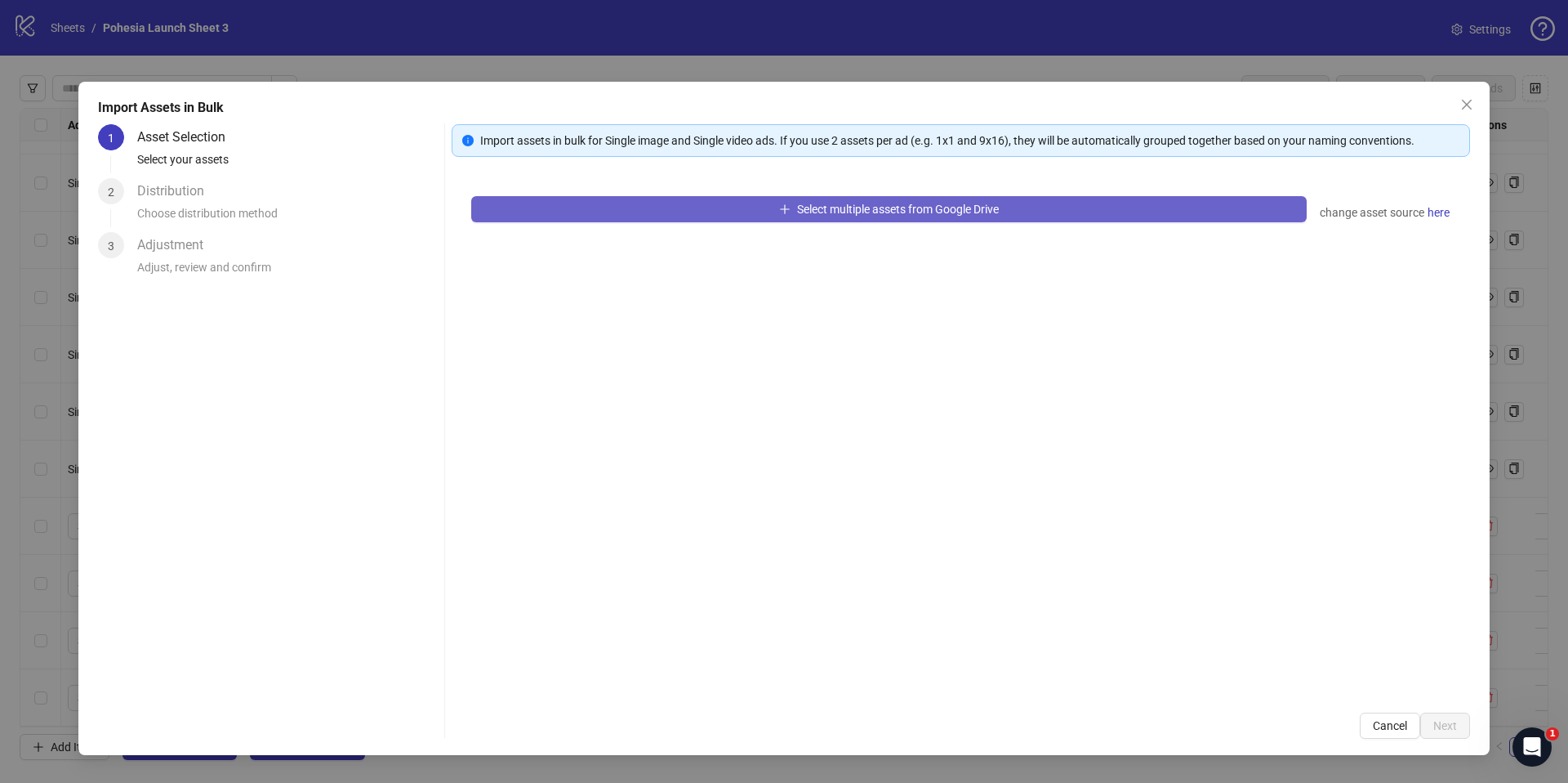
click at [755, 212] on button "Select multiple assets from Google Drive" at bounding box center [889, 210] width 835 height 26
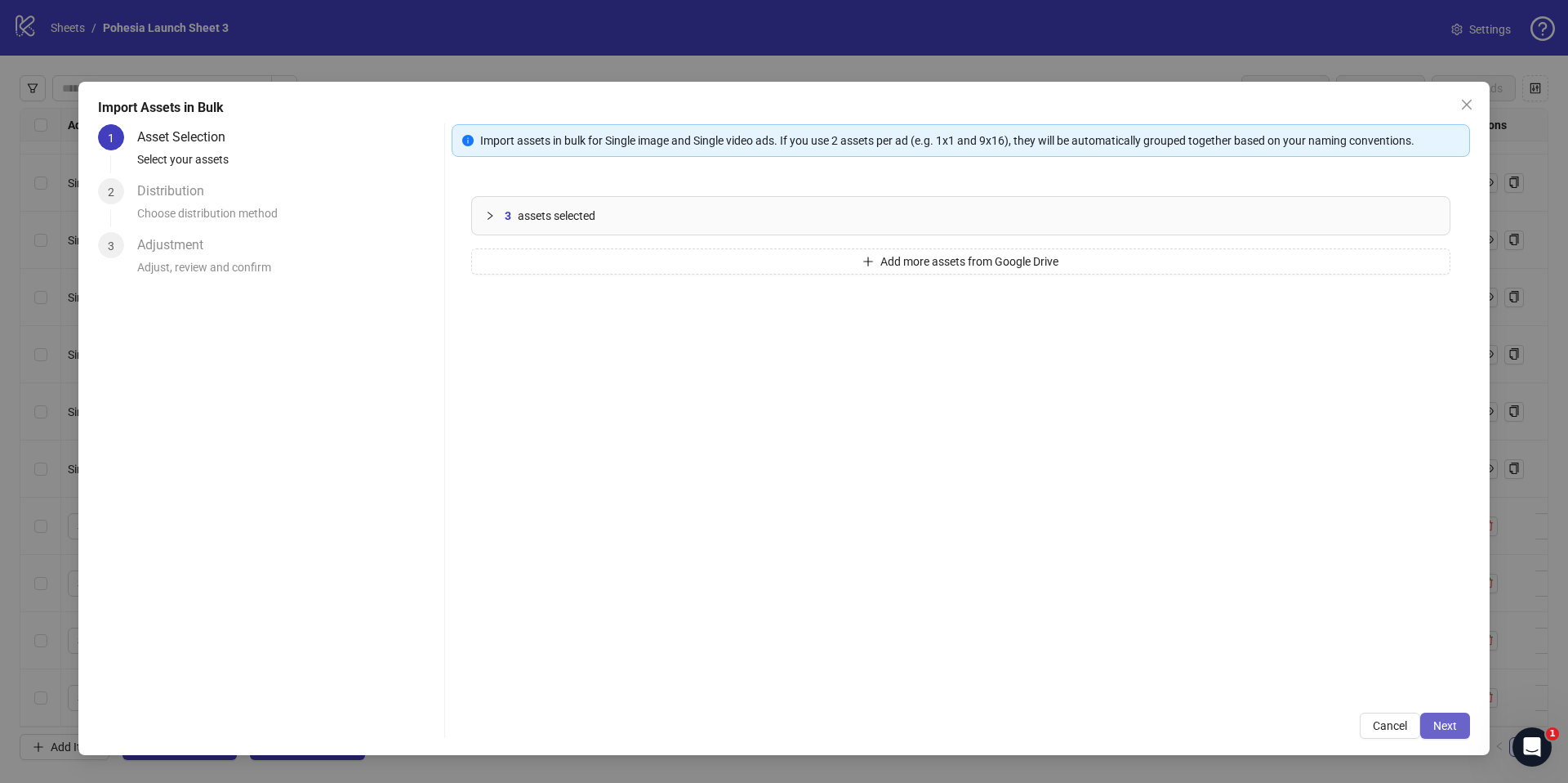
click at [1463, 725] on button "Next" at bounding box center [1445, 725] width 50 height 26
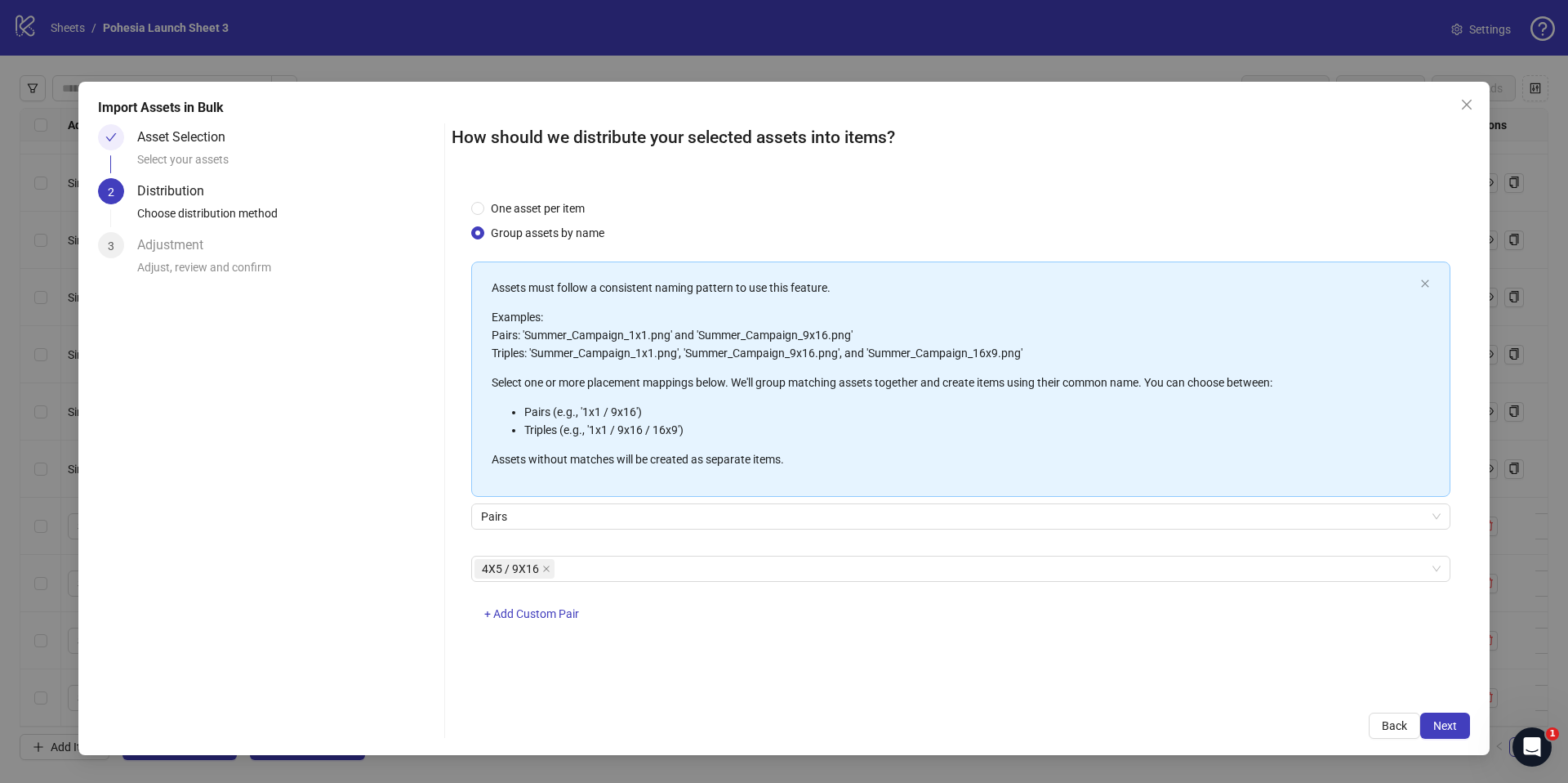
click at [564, 204] on span "One asset per item" at bounding box center [538, 209] width 107 height 18
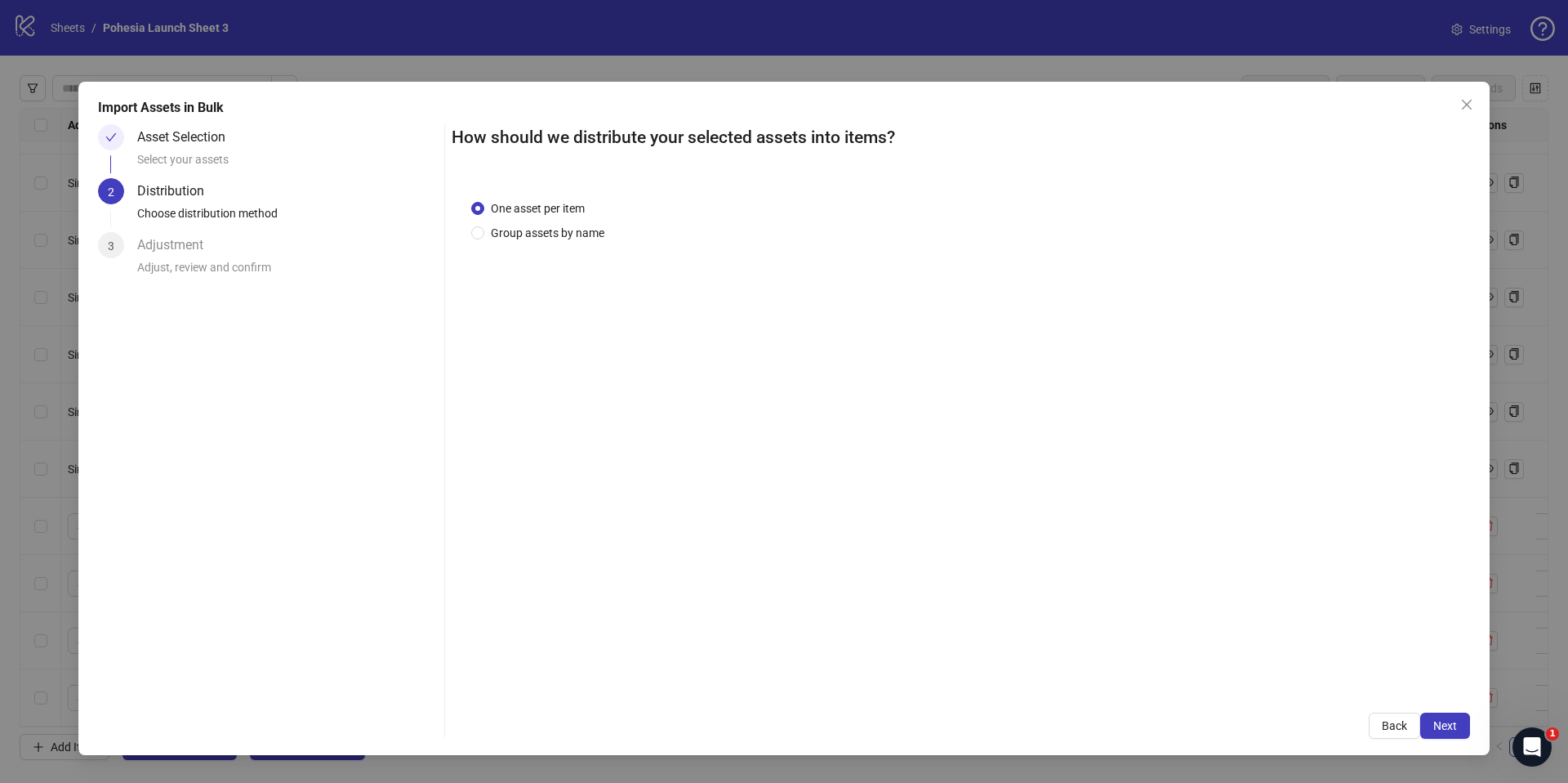
click at [1430, 708] on div "How should we distribute your selected assets into items? One asset per item Gr…" at bounding box center [961, 431] width 1019 height 615
click at [1440, 724] on span "Next" at bounding box center [1445, 725] width 24 height 13
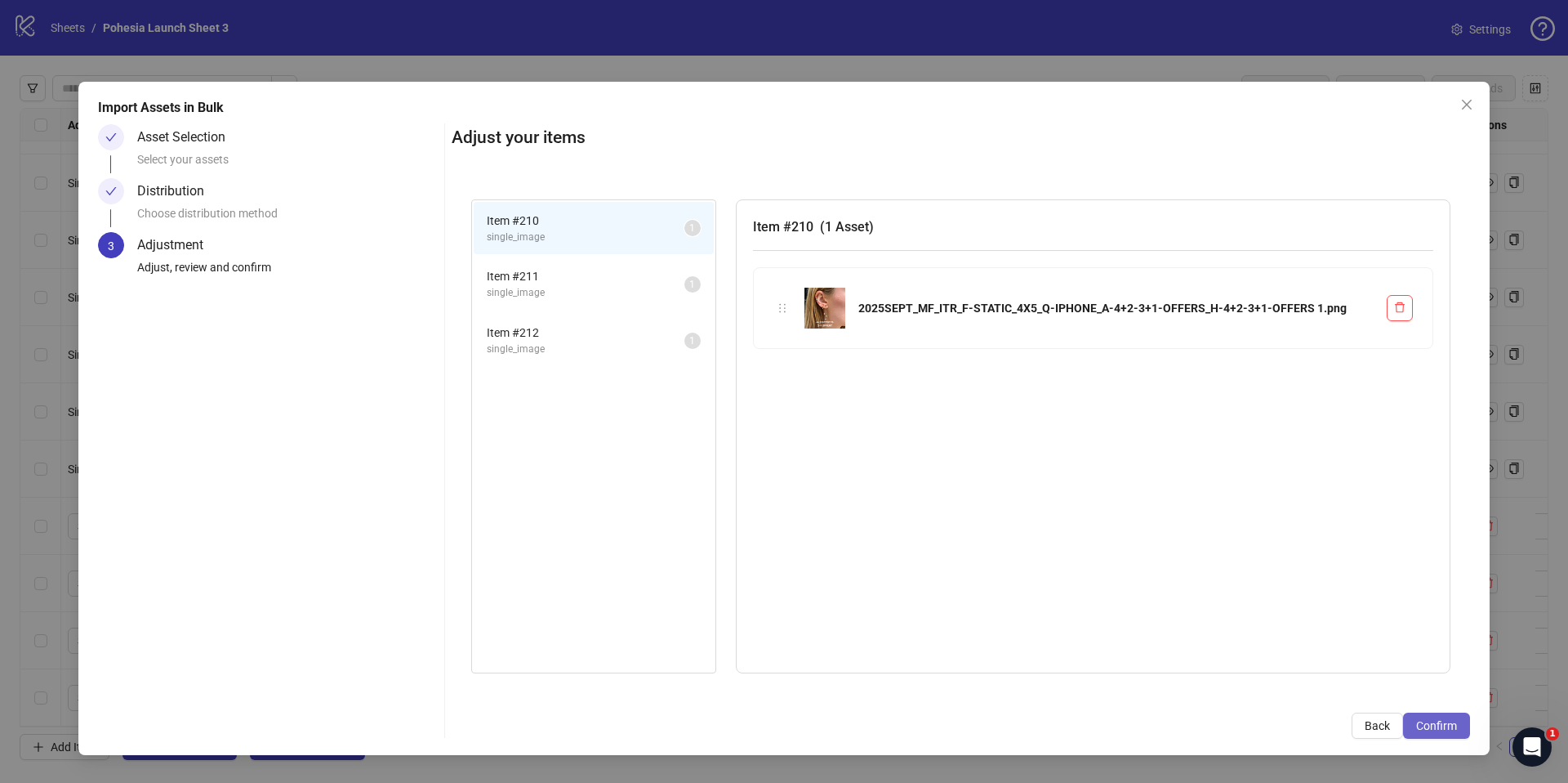
click at [1438, 724] on span "Confirm" at bounding box center [1437, 725] width 41 height 13
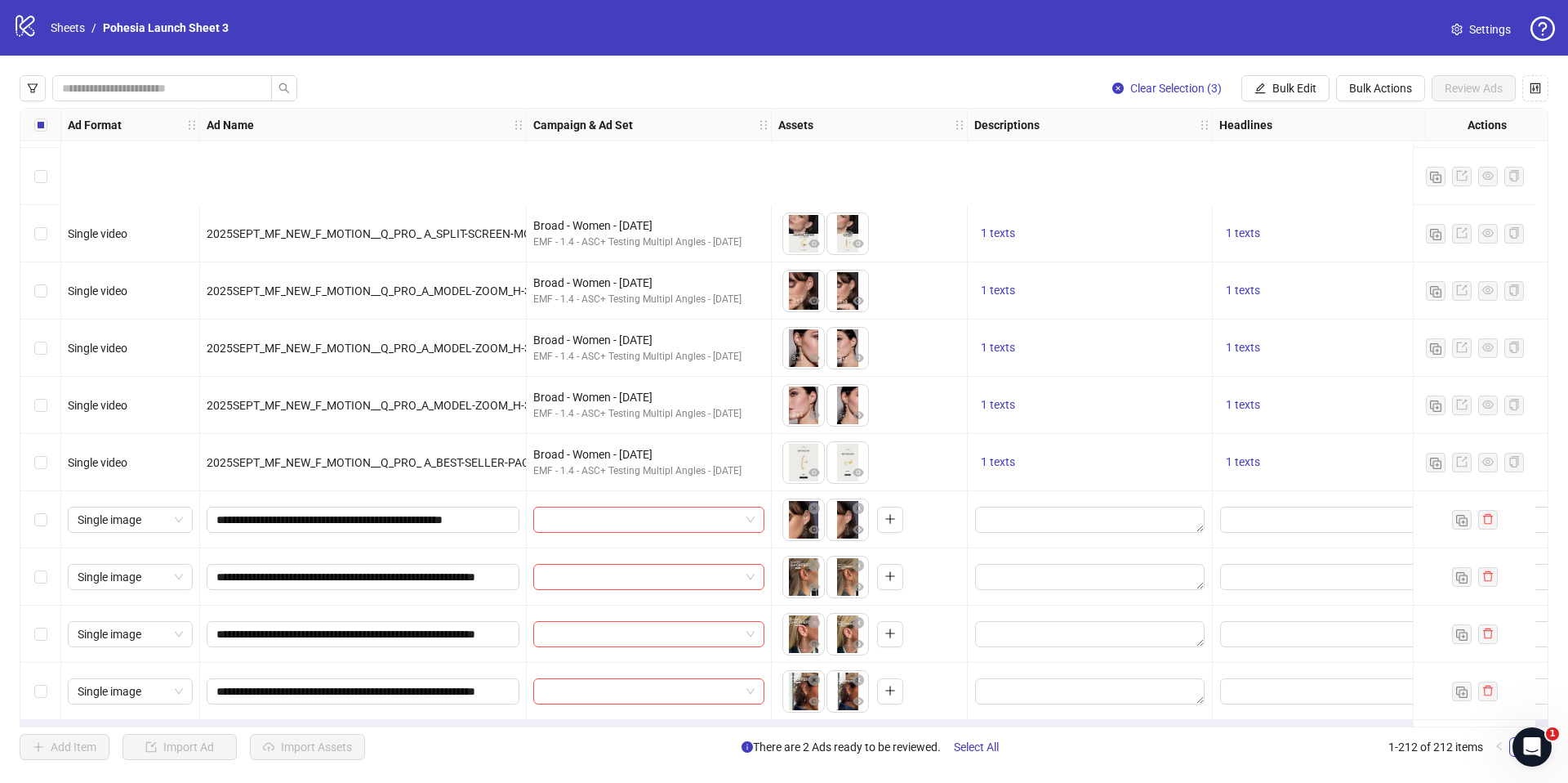
scroll to position [11545, 0]
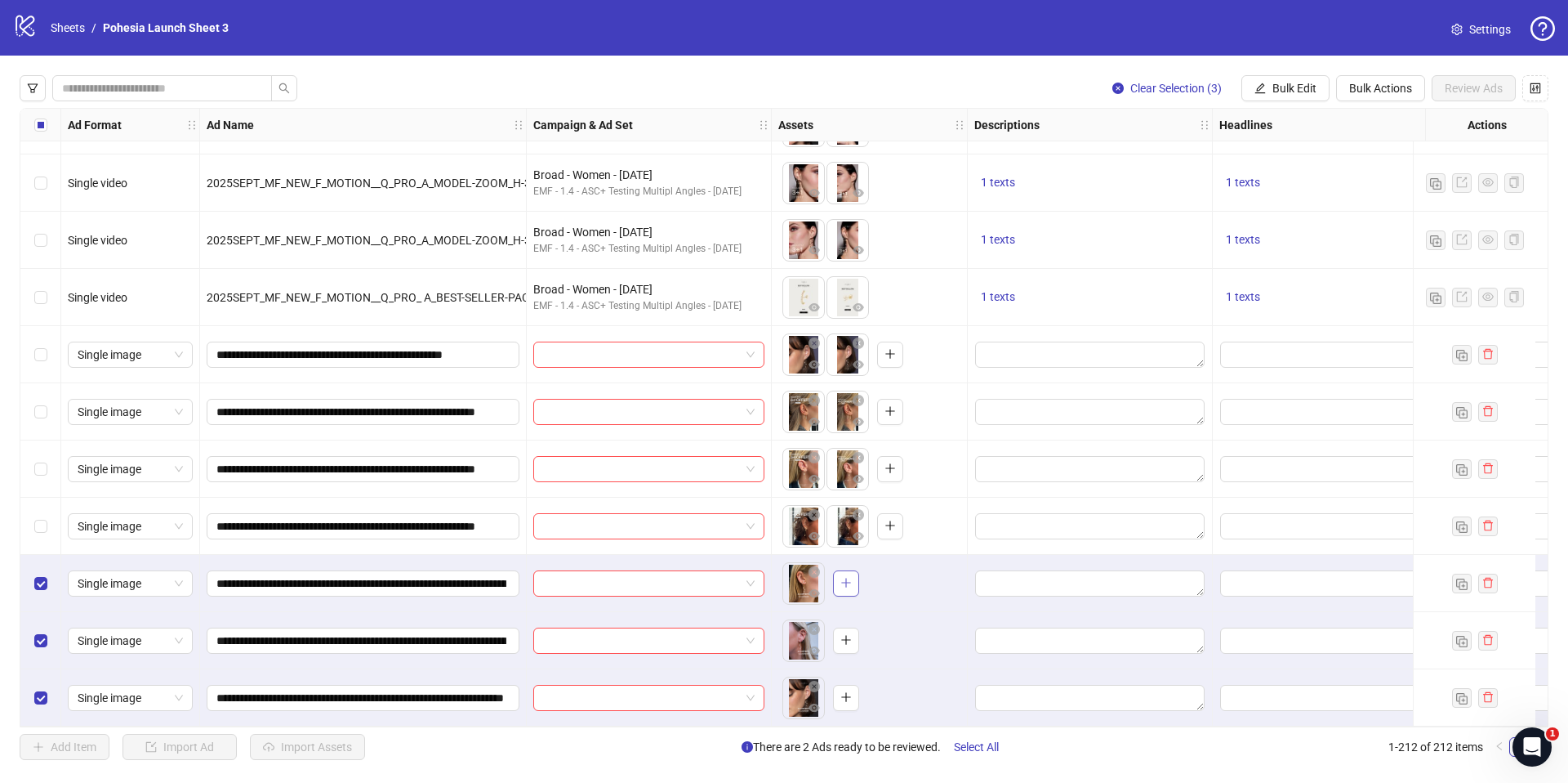
click at [851, 577] on icon "plus" at bounding box center [846, 583] width 11 height 12
click at [848, 643] on button "button" at bounding box center [846, 641] width 26 height 26
click at [843, 691] on icon "plus" at bounding box center [846, 697] width 11 height 12
click at [42, 111] on div "Select all rows" at bounding box center [41, 125] width 41 height 33
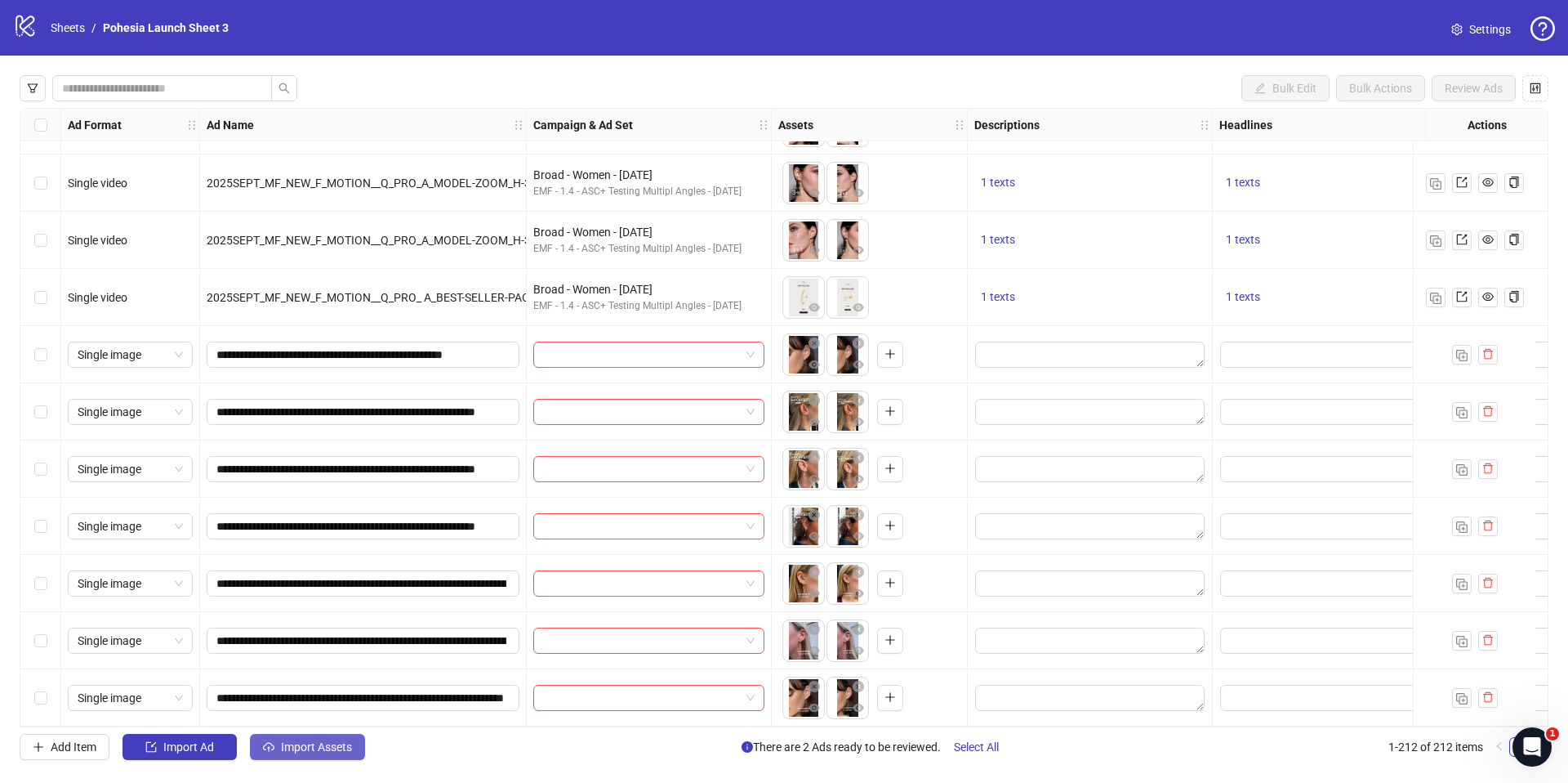
click at [321, 744] on span "Import Assets" at bounding box center [316, 747] width 71 height 13
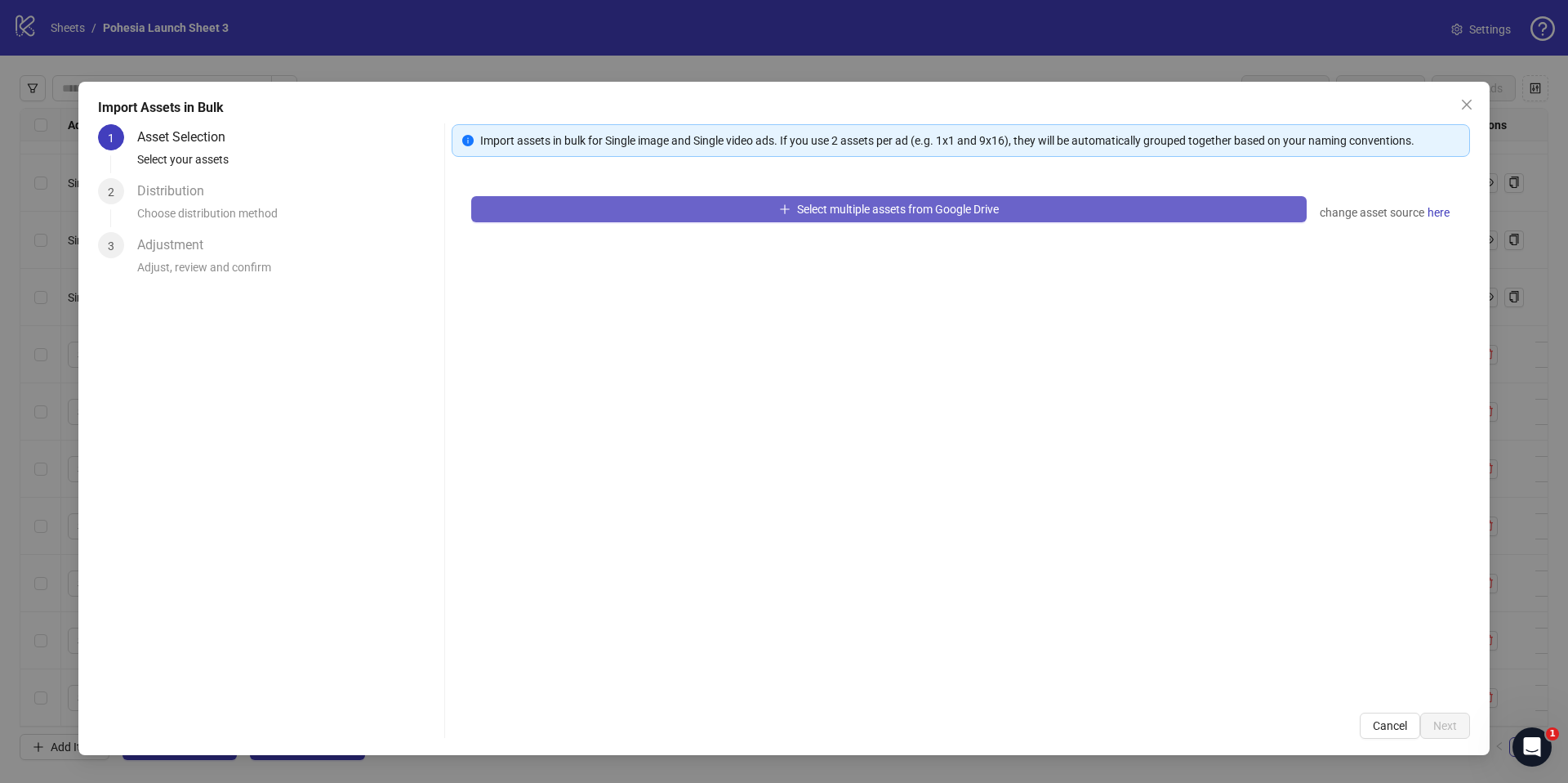
click at [691, 207] on button "Select multiple assets from Google Drive" at bounding box center [889, 210] width 835 height 26
click at [651, 215] on button "Select multiple assets from Google Drive" at bounding box center [889, 210] width 835 height 26
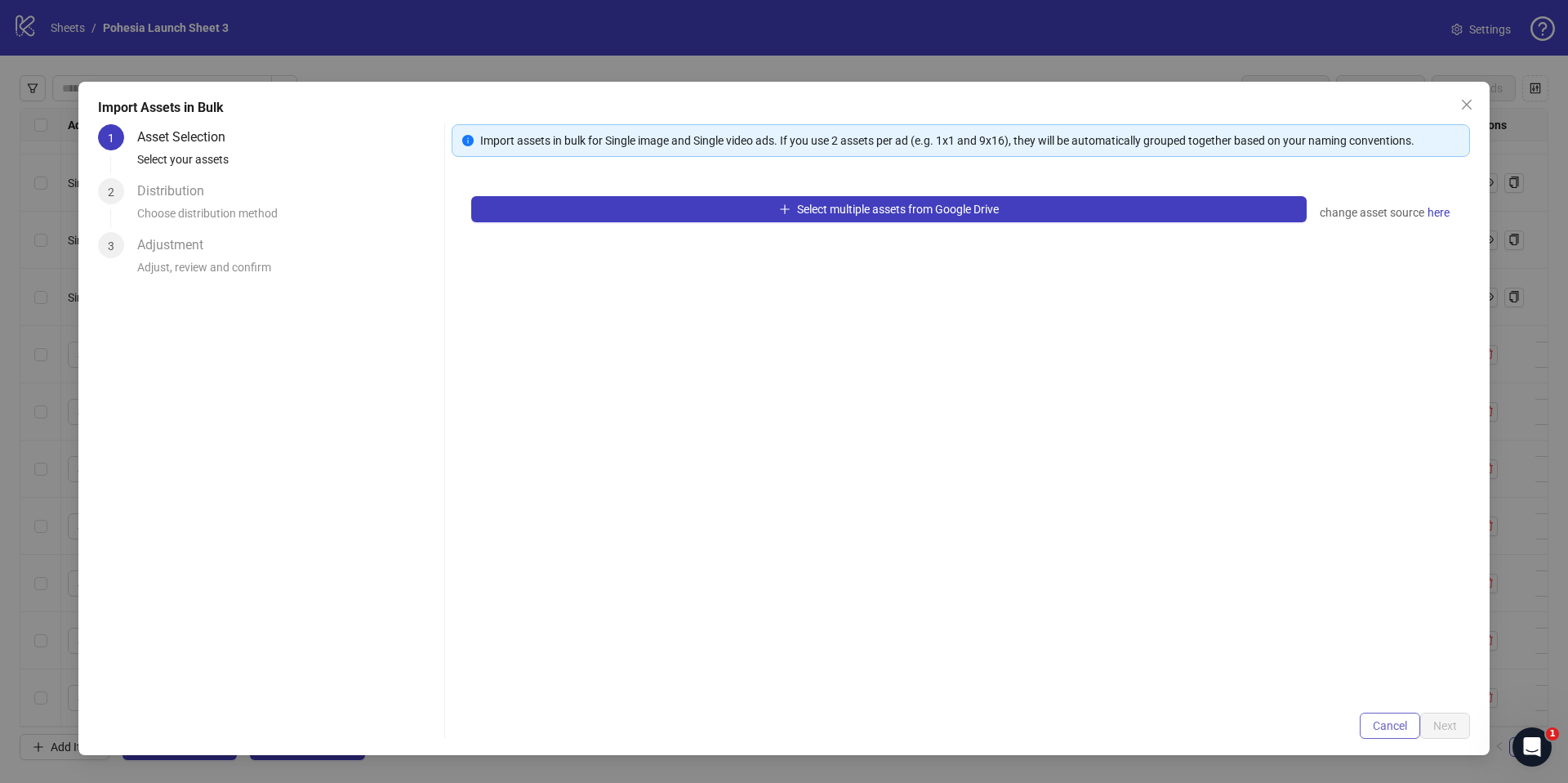
click at [1387, 728] on span "Cancel" at bounding box center [1390, 725] width 34 height 13
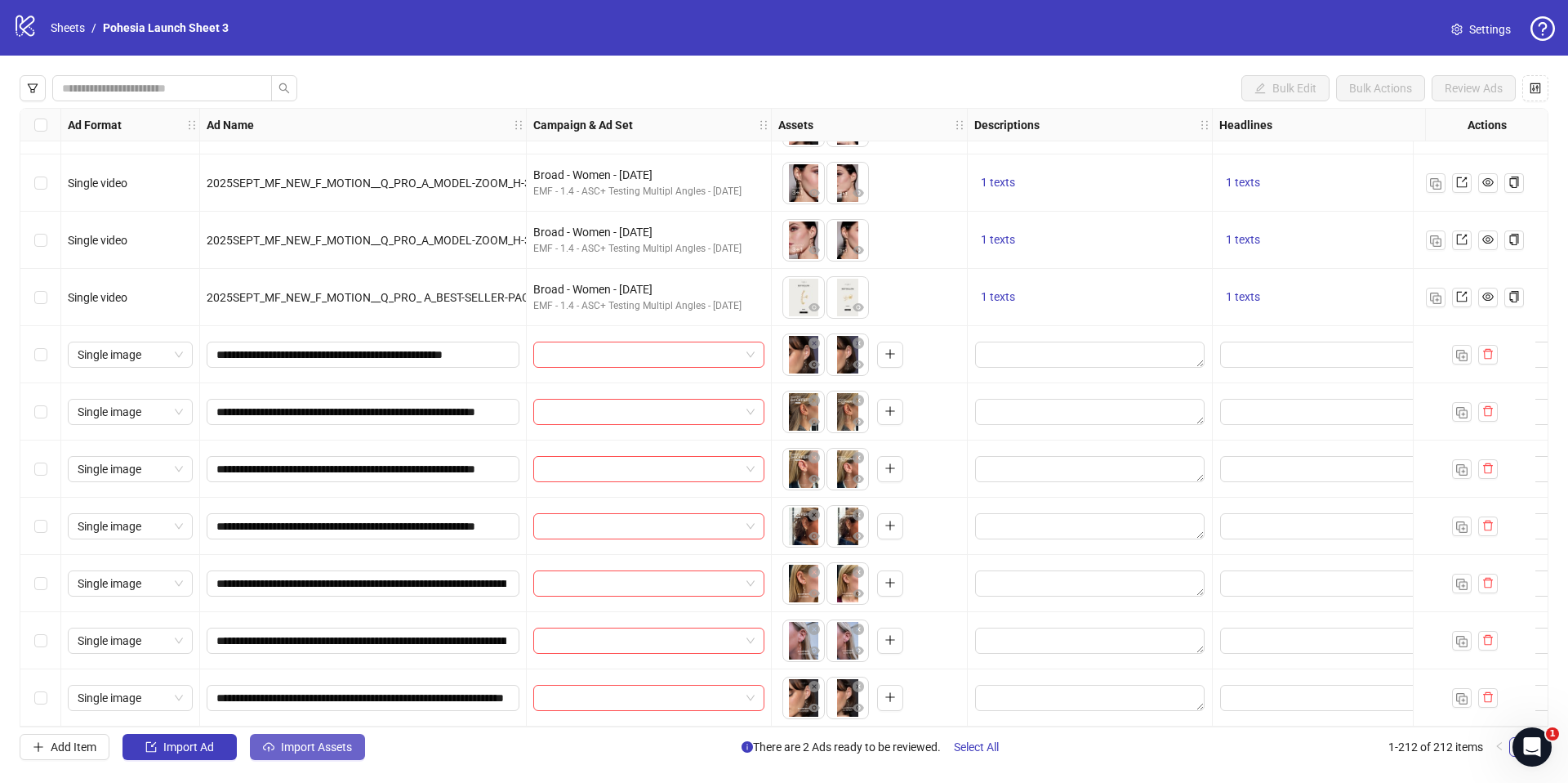
click at [327, 757] on button "Import Assets" at bounding box center [307, 747] width 115 height 26
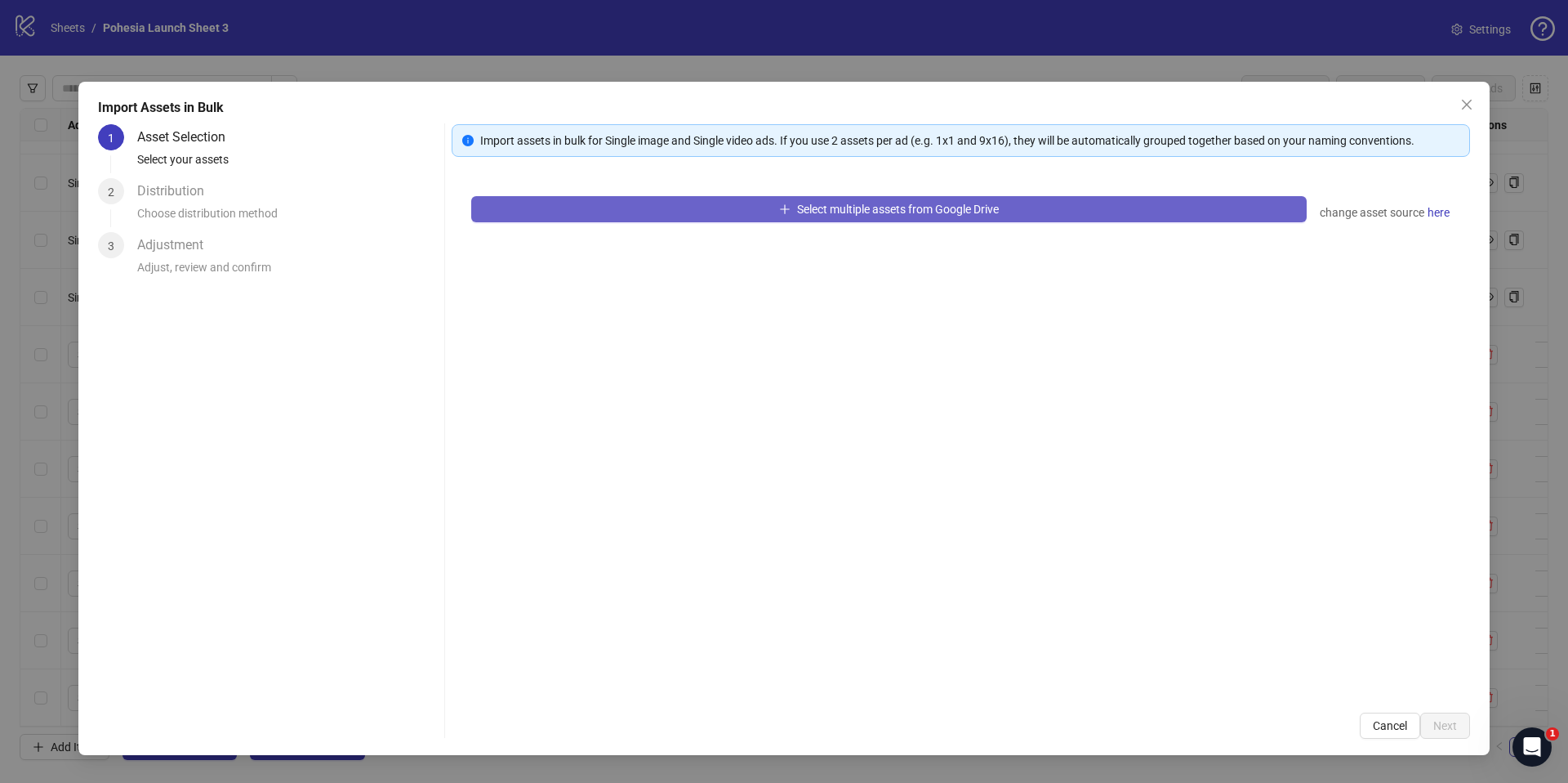
click at [786, 208] on icon "plus" at bounding box center [785, 210] width 11 height 12
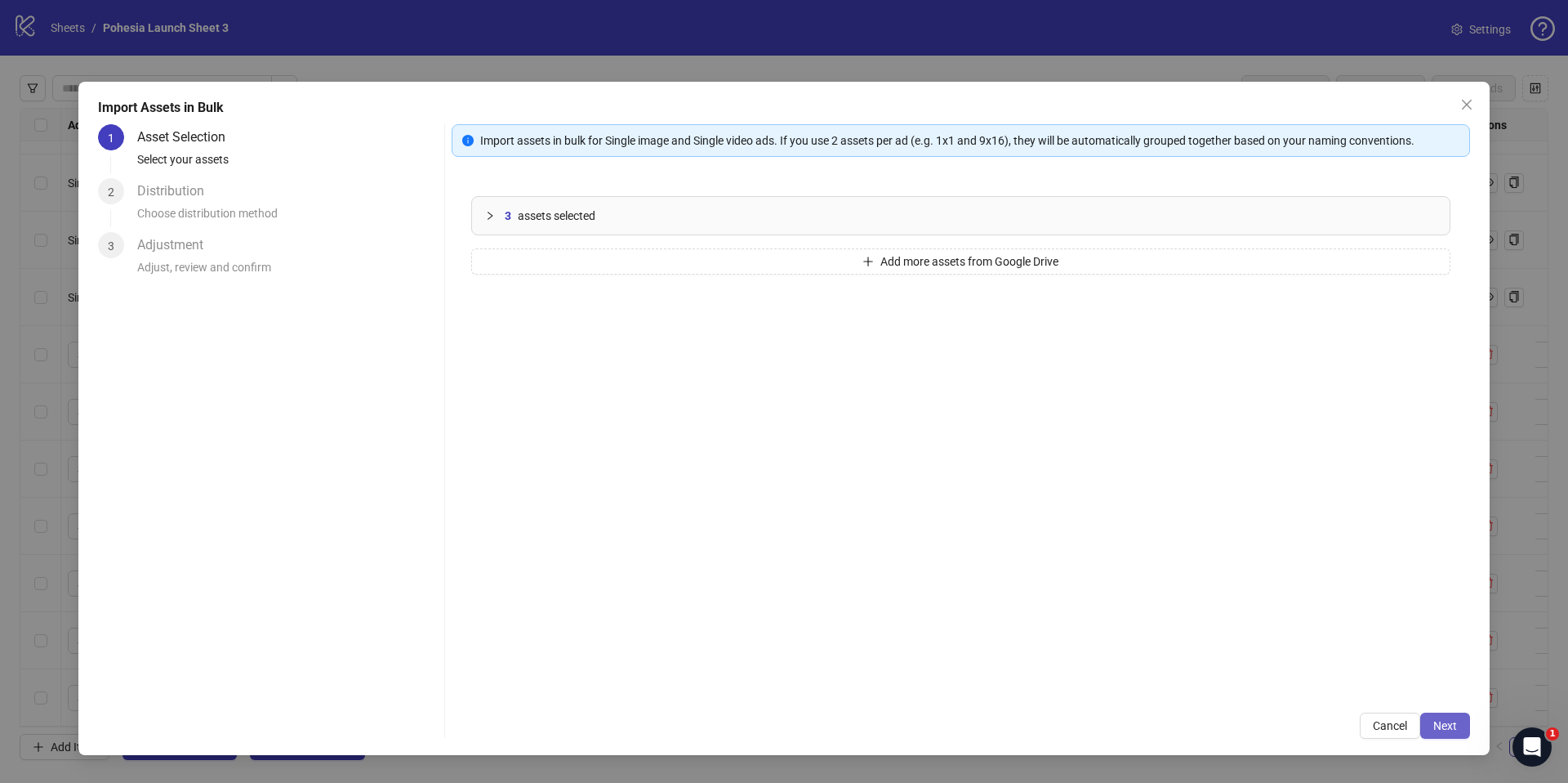
click at [1441, 723] on span "Next" at bounding box center [1445, 725] width 24 height 13
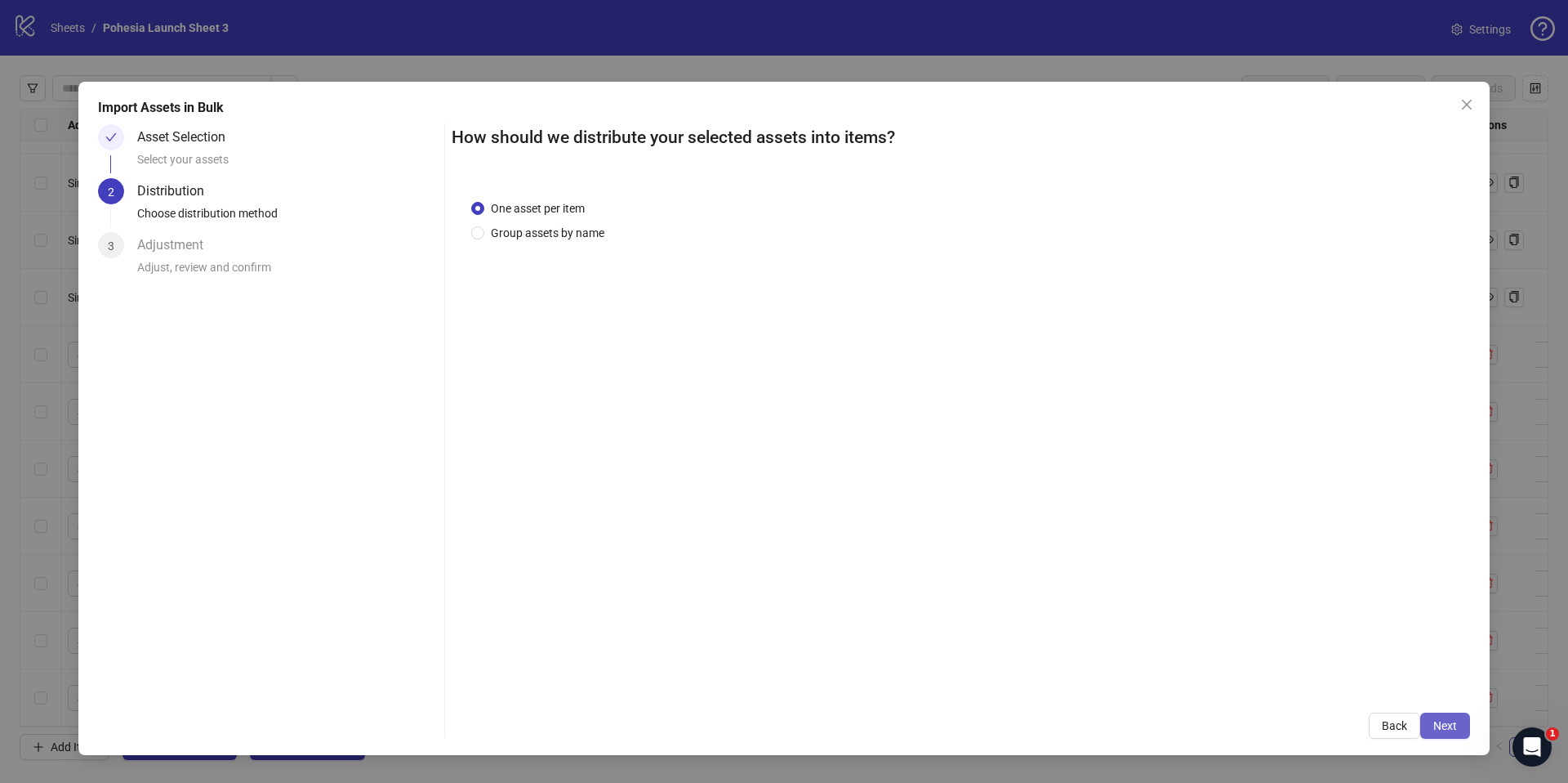
click at [1452, 721] on span "Next" at bounding box center [1445, 725] width 24 height 13
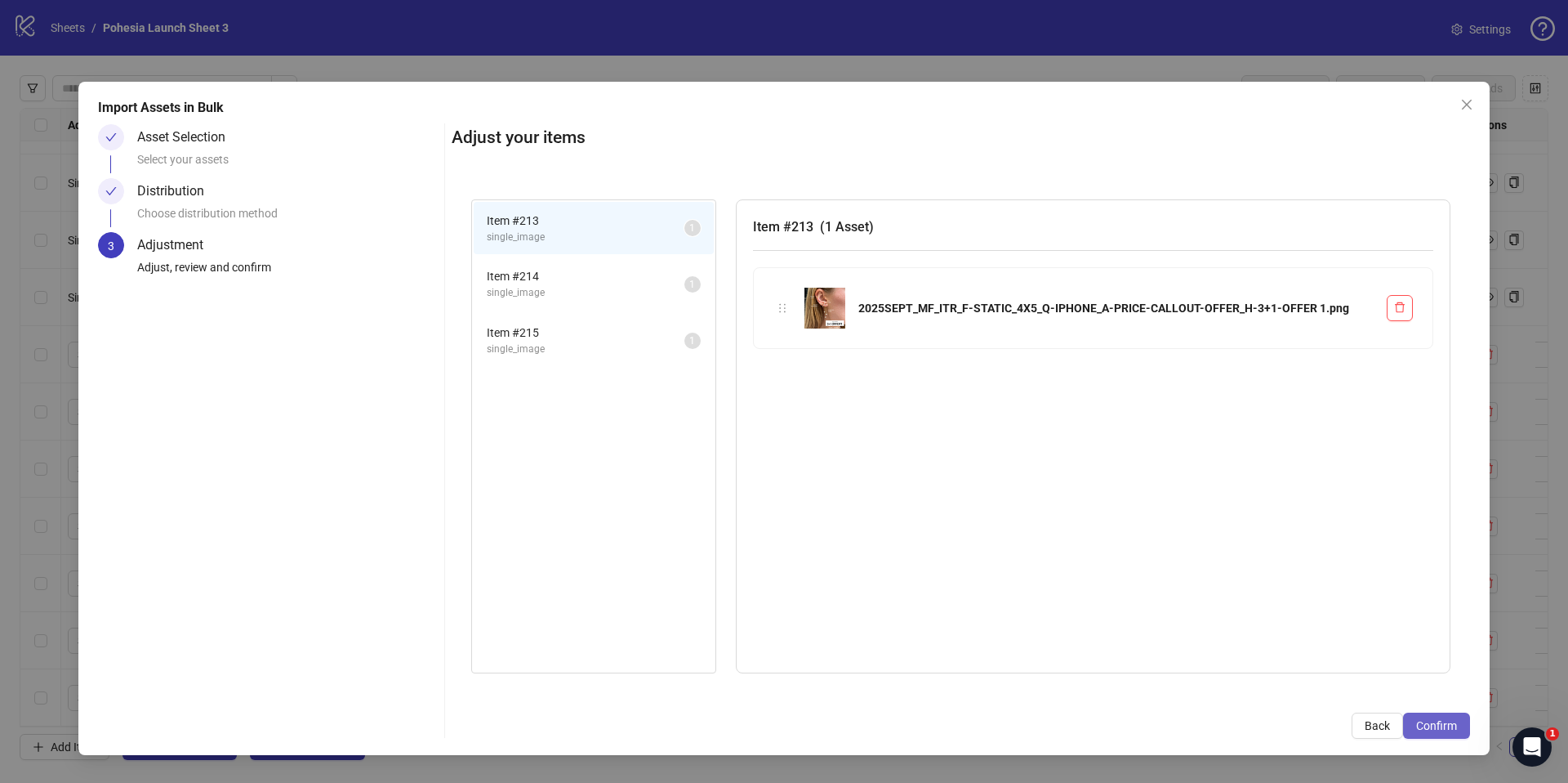
click at [1454, 721] on span "Confirm" at bounding box center [1437, 725] width 41 height 13
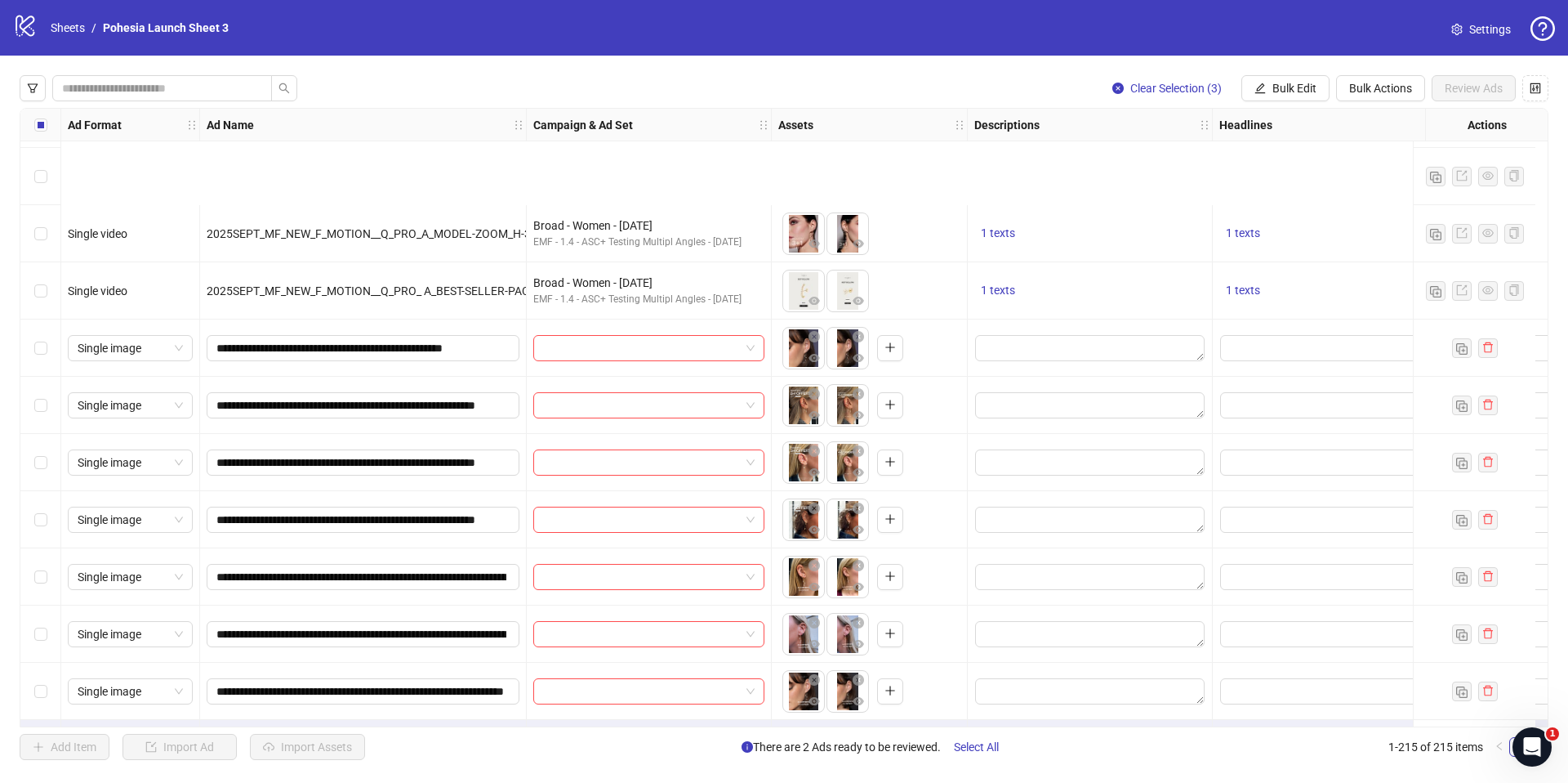
scroll to position [11716, 0]
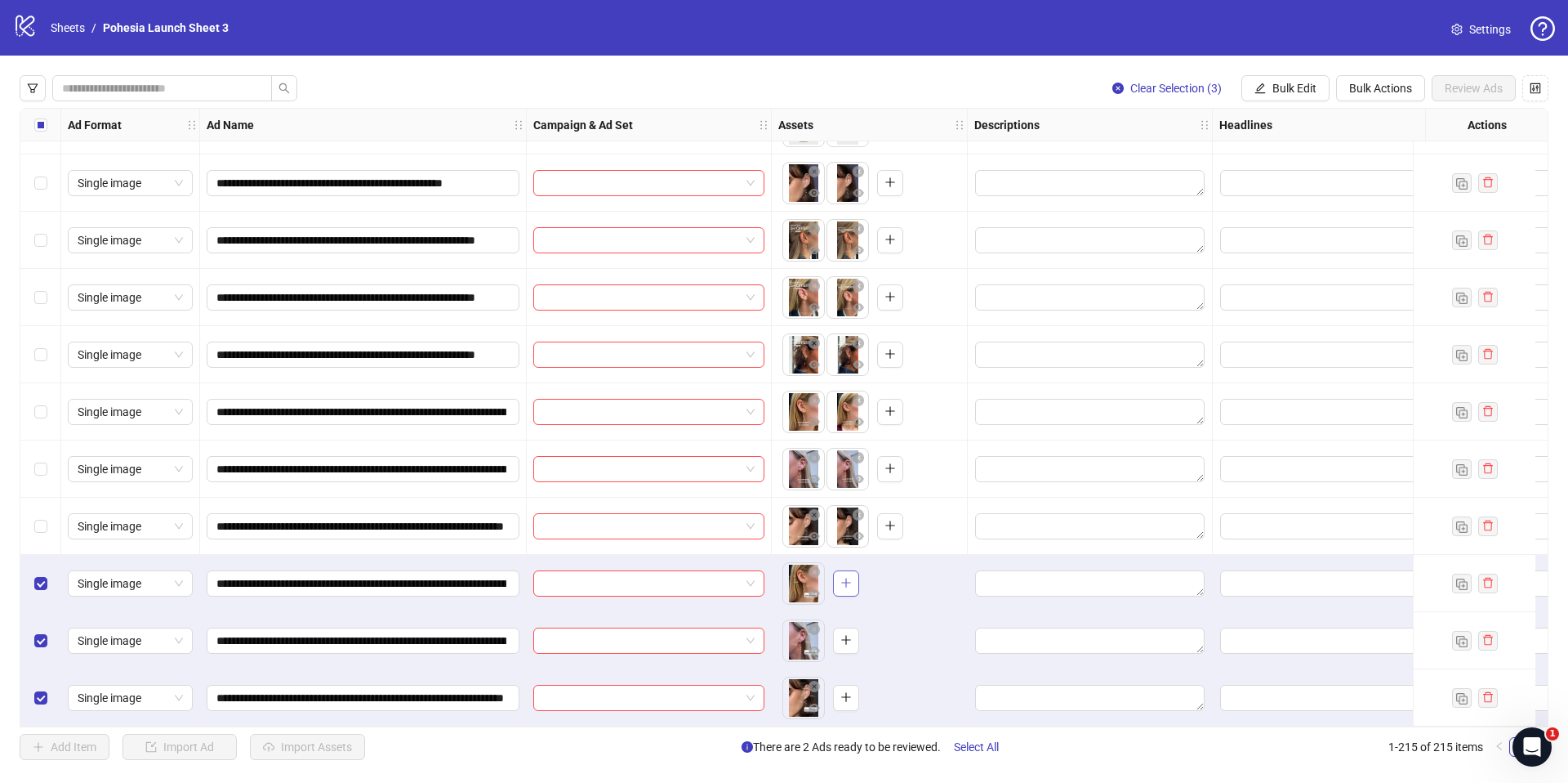
click at [848, 577] on icon "plus" at bounding box center [846, 583] width 11 height 12
click at [847, 634] on icon "plus" at bounding box center [846, 640] width 11 height 12
click at [836, 691] on button "button" at bounding box center [846, 698] width 26 height 26
click at [49, 122] on div "Select all rows" at bounding box center [41, 125] width 41 height 33
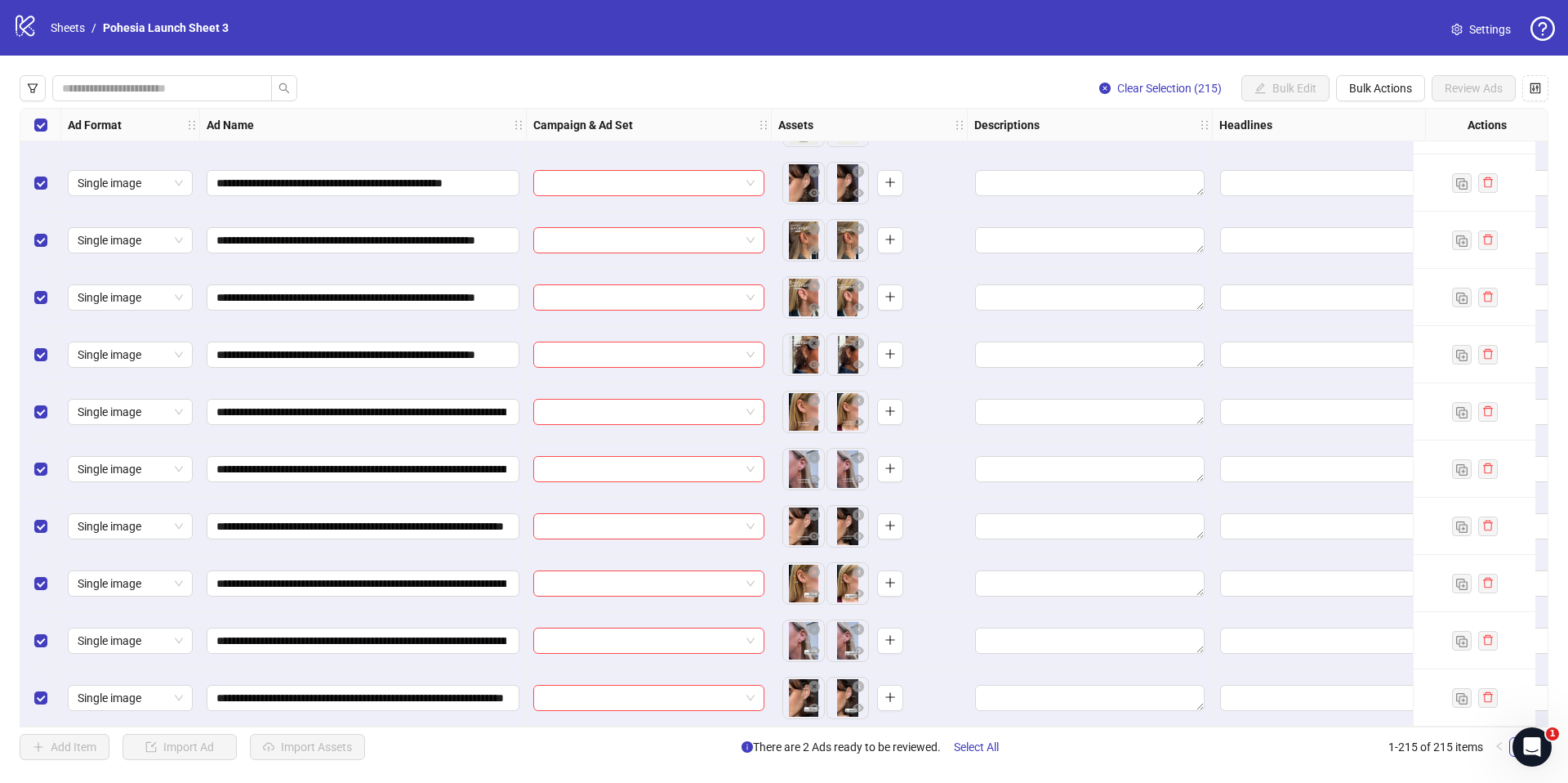
click at [48, 123] on div "Select all rows" at bounding box center [41, 125] width 41 height 33
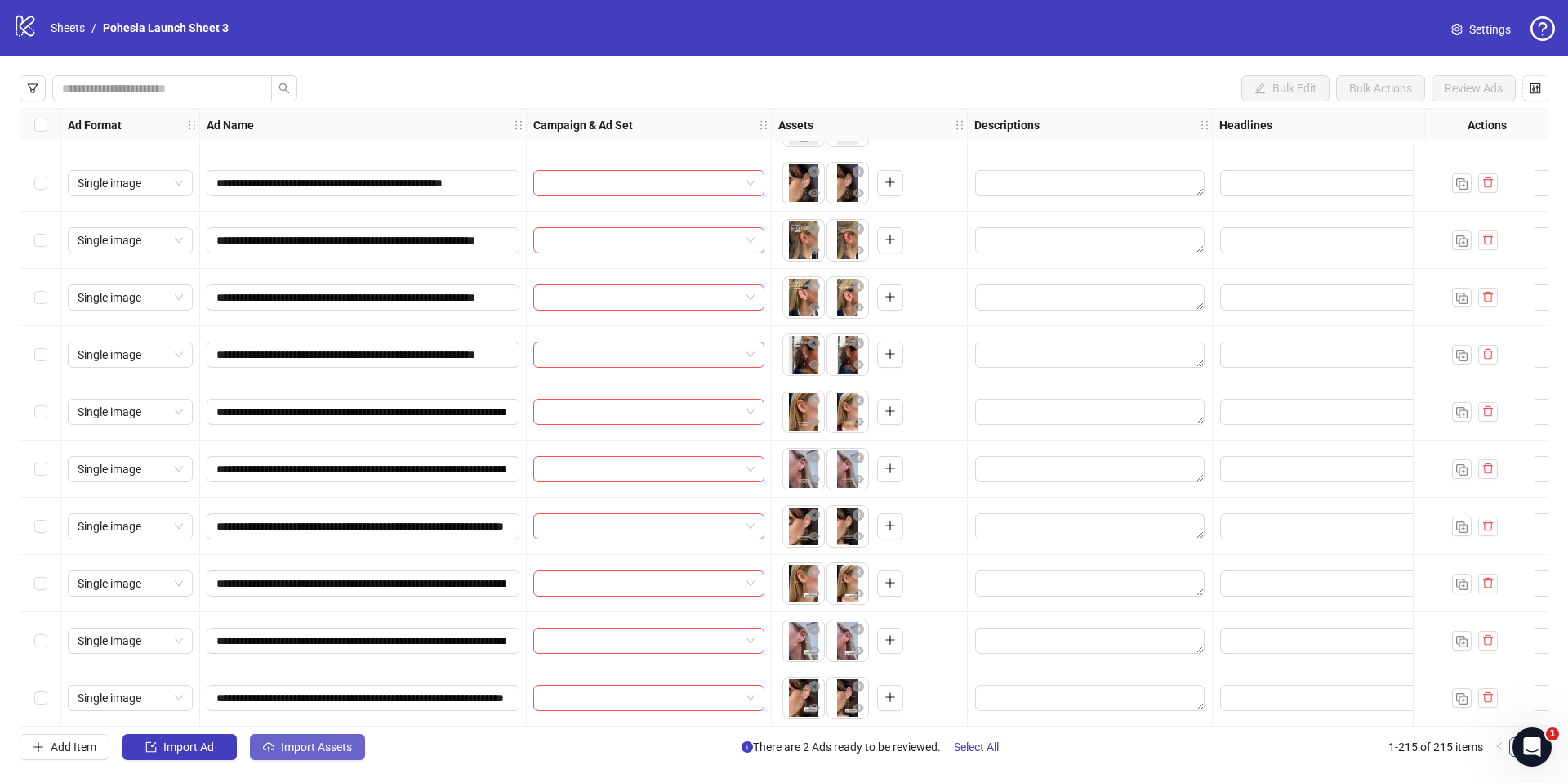
click at [313, 751] on span "Import Assets" at bounding box center [316, 747] width 71 height 13
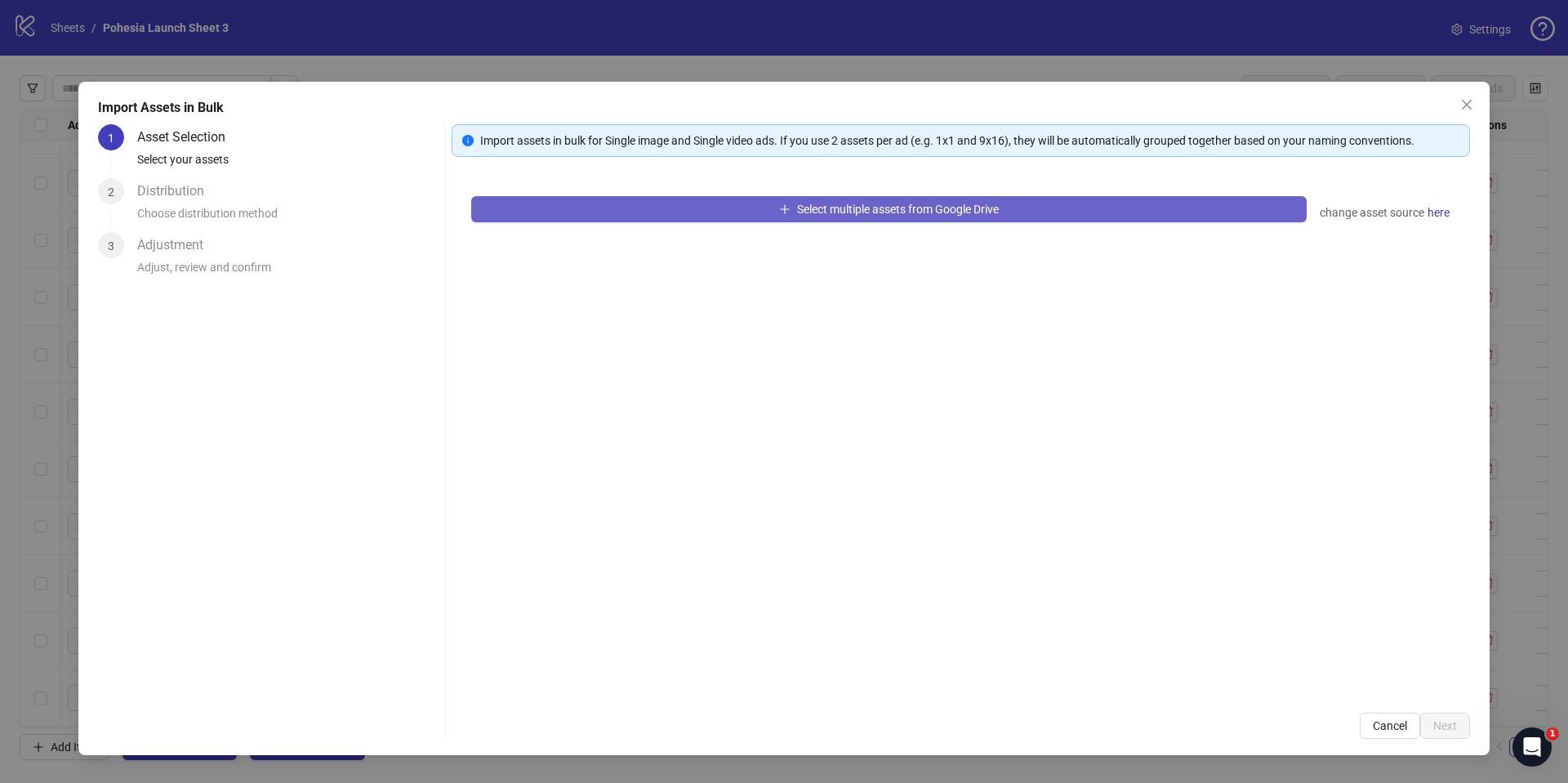
click at [730, 208] on button "Select multiple assets from Google Drive" at bounding box center [889, 210] width 835 height 26
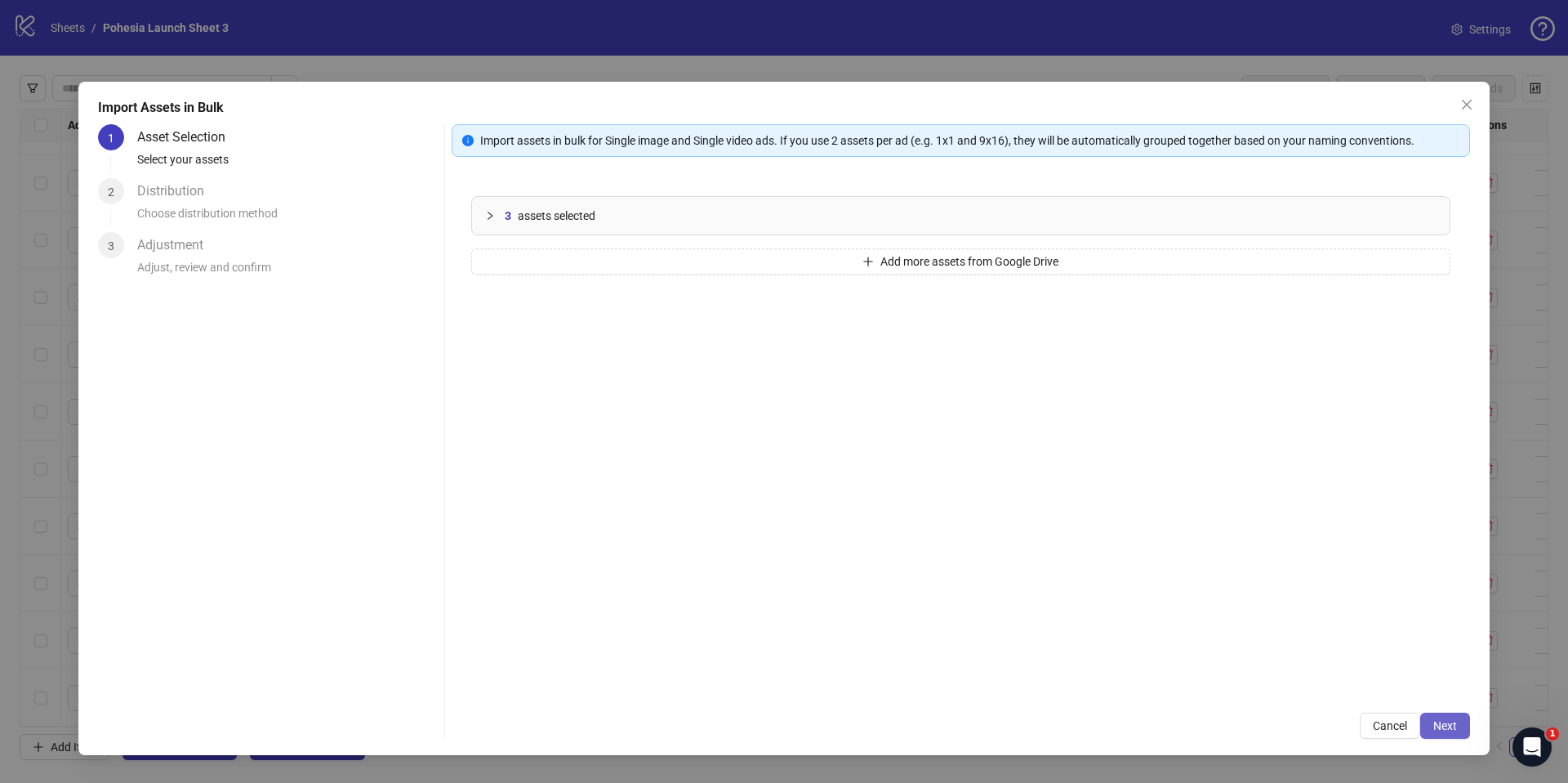
click at [1446, 715] on button "Next" at bounding box center [1445, 725] width 50 height 26
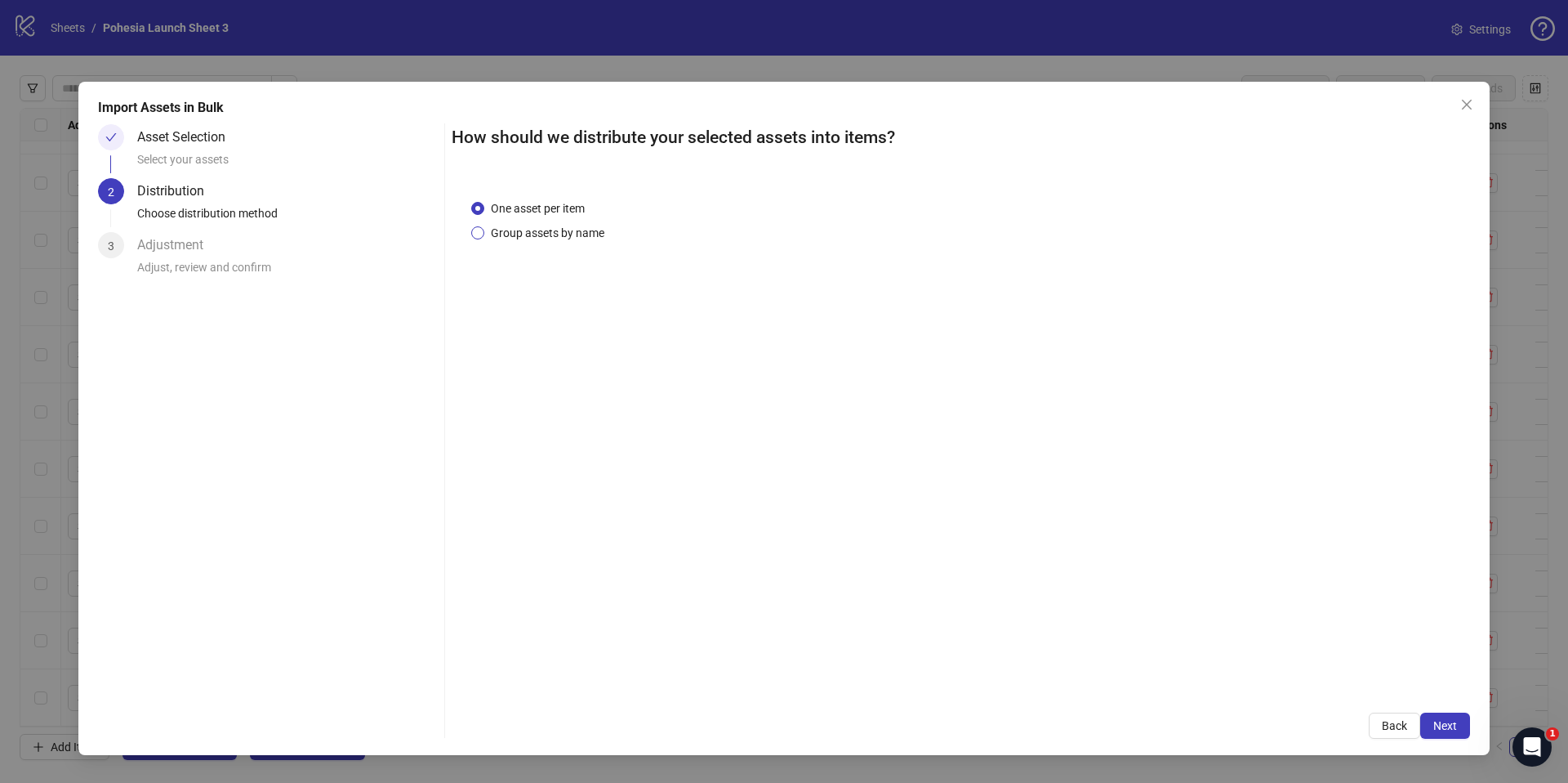
click at [522, 234] on span "Group assets by name" at bounding box center [548, 233] width 126 height 18
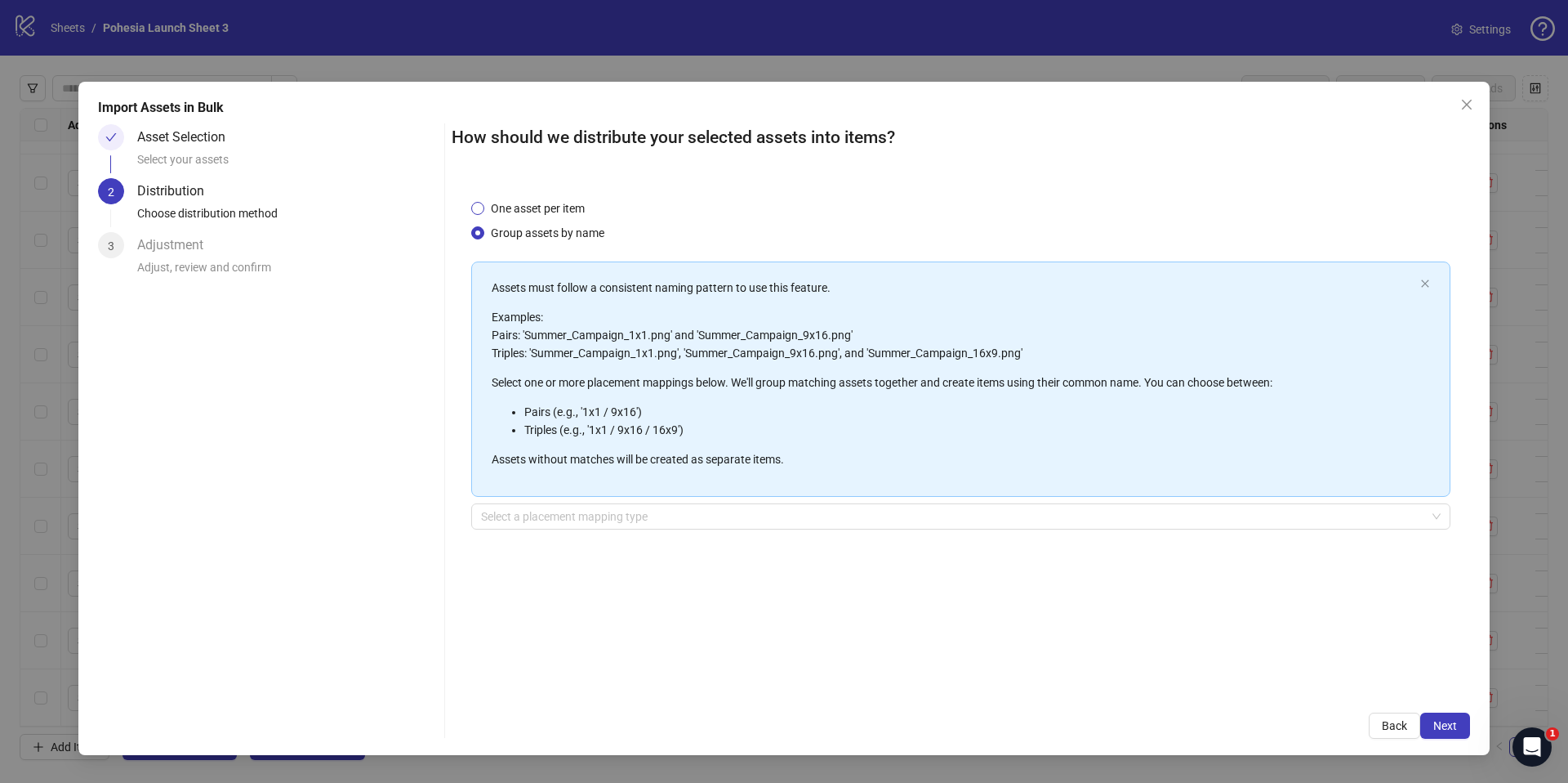
click at [545, 207] on span "One asset per item" at bounding box center [538, 209] width 107 height 18
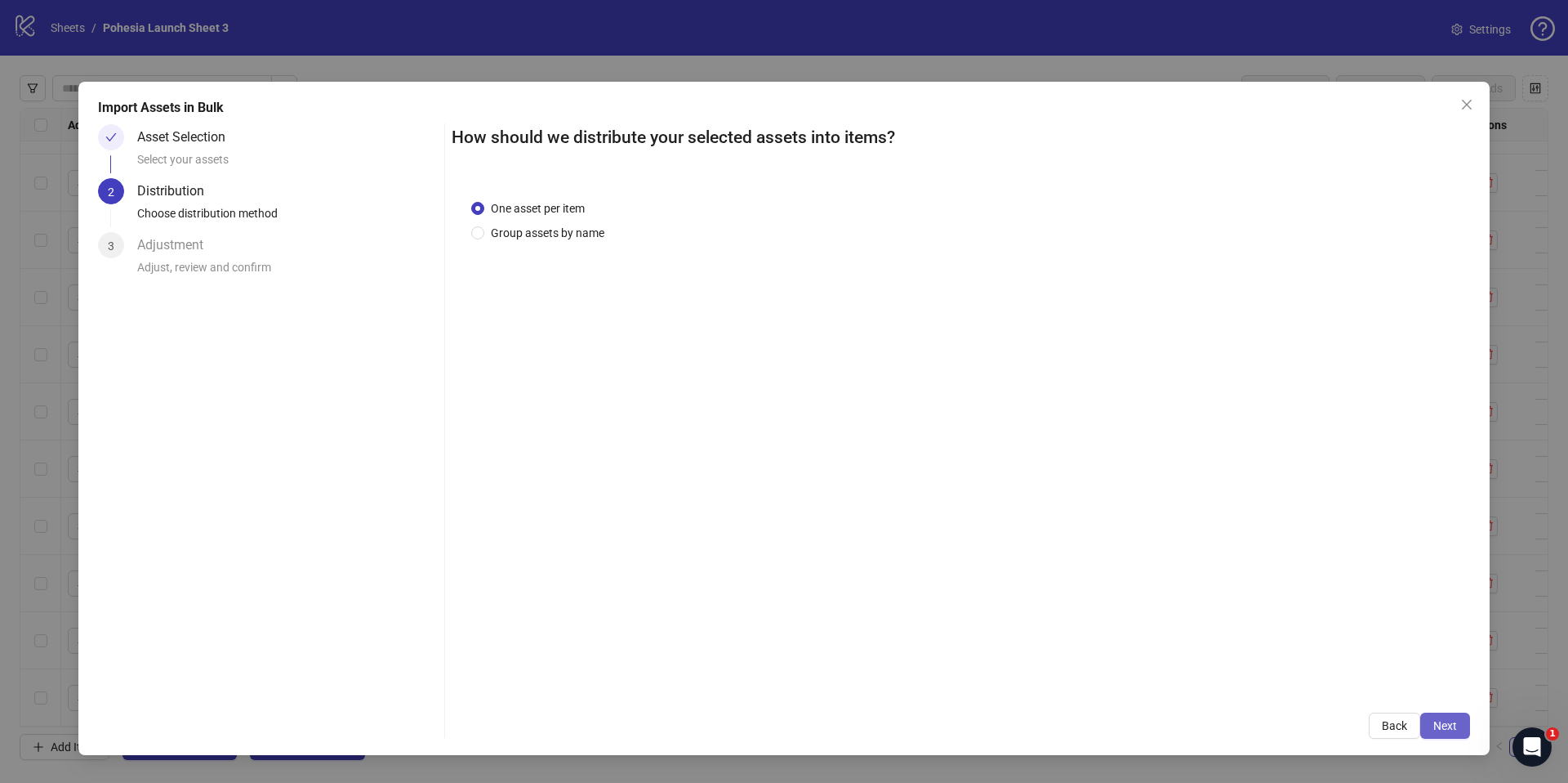
click at [1457, 723] on button "Next" at bounding box center [1445, 725] width 50 height 26
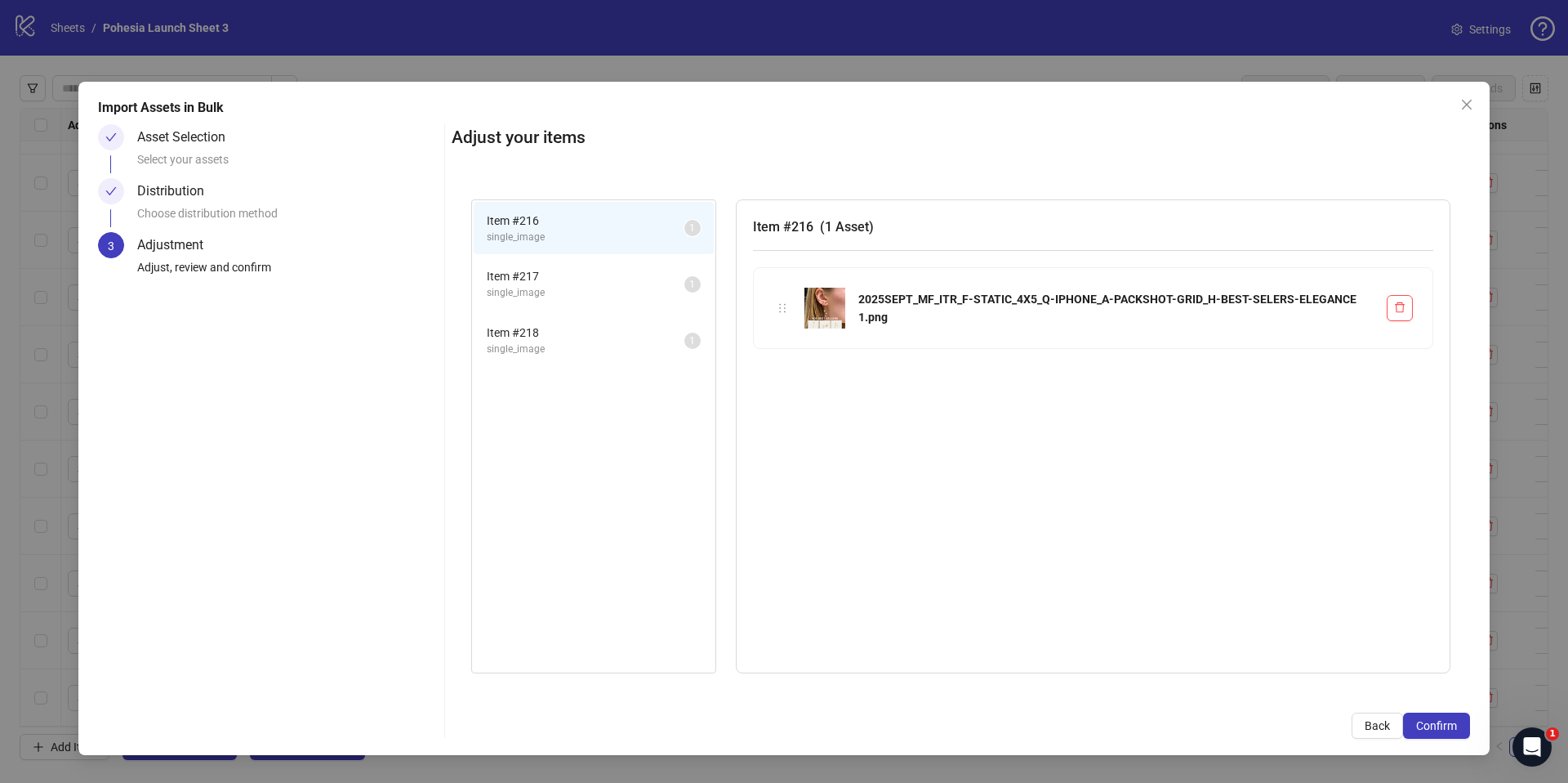
click at [1457, 723] on button "Confirm" at bounding box center [1437, 725] width 67 height 26
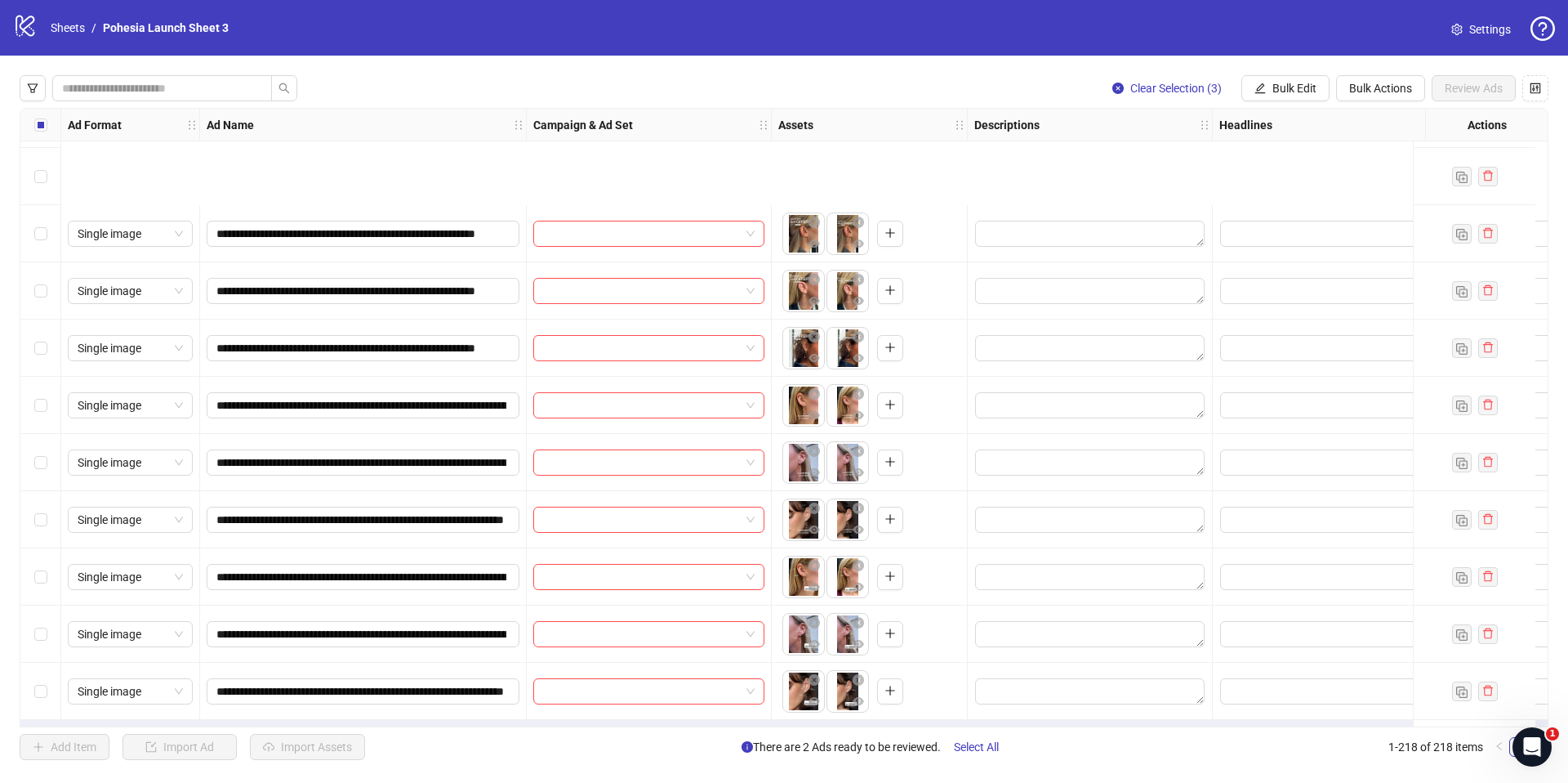
scroll to position [11888, 0]
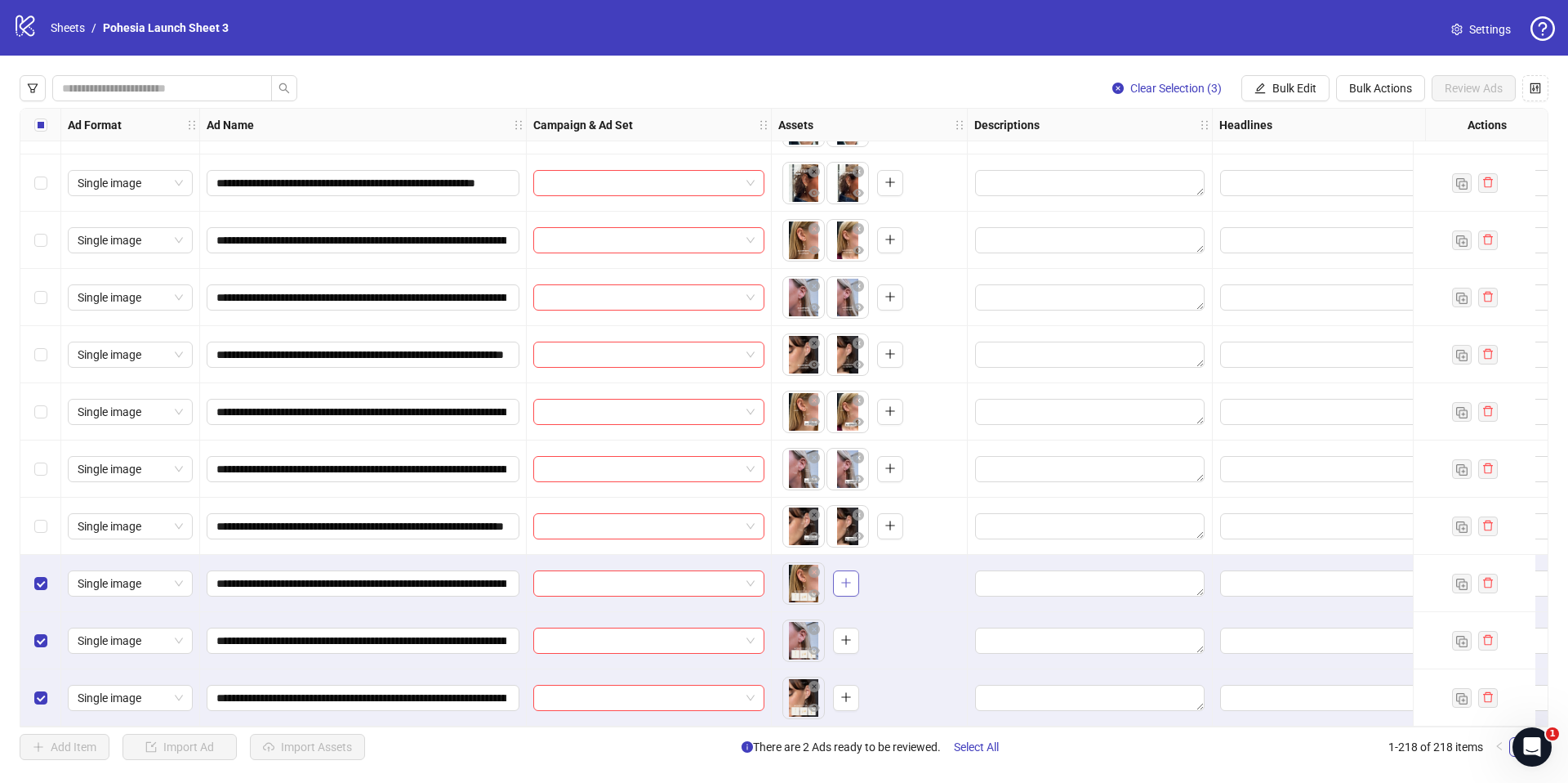
click at [850, 577] on icon "plus" at bounding box center [846, 583] width 11 height 12
click at [846, 638] on icon "plus" at bounding box center [845, 640] width 1 height 9
click at [844, 691] on icon "plus" at bounding box center [846, 697] width 11 height 12
click at [39, 131] on label "Select all rows" at bounding box center [41, 125] width 13 height 18
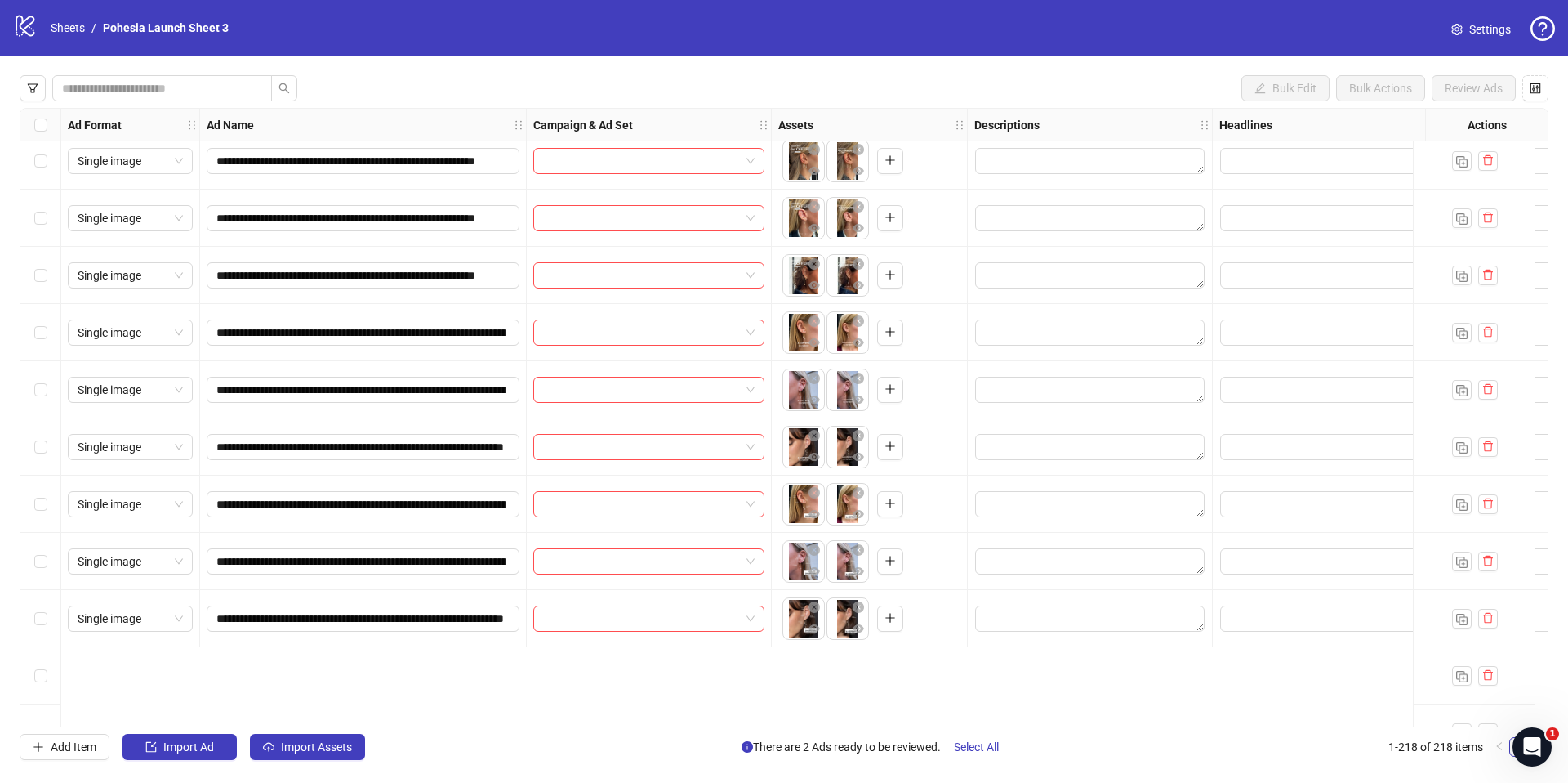
scroll to position [11640, 0]
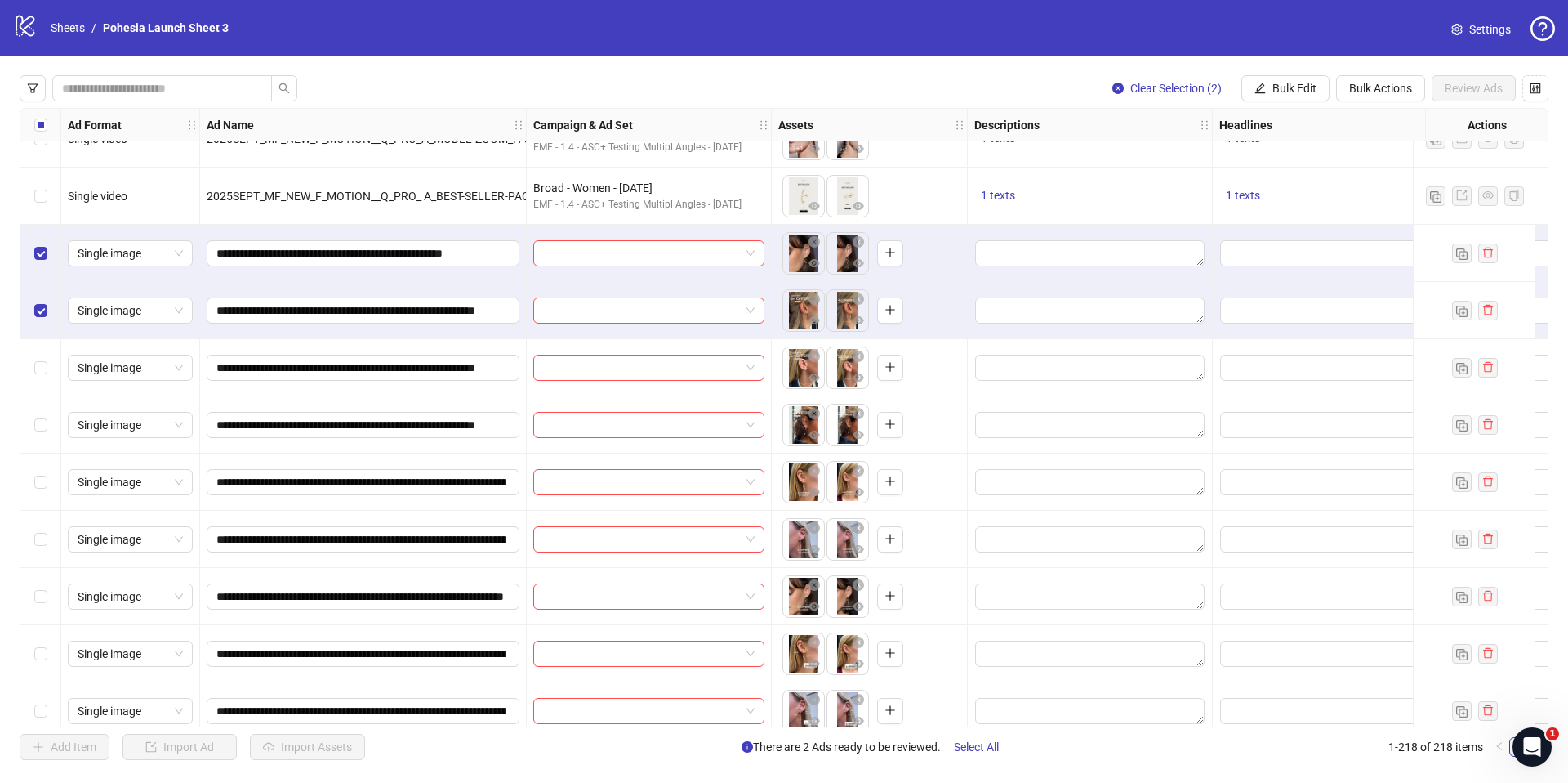
click at [48, 376] on div "Select row 208" at bounding box center [41, 368] width 41 height 58
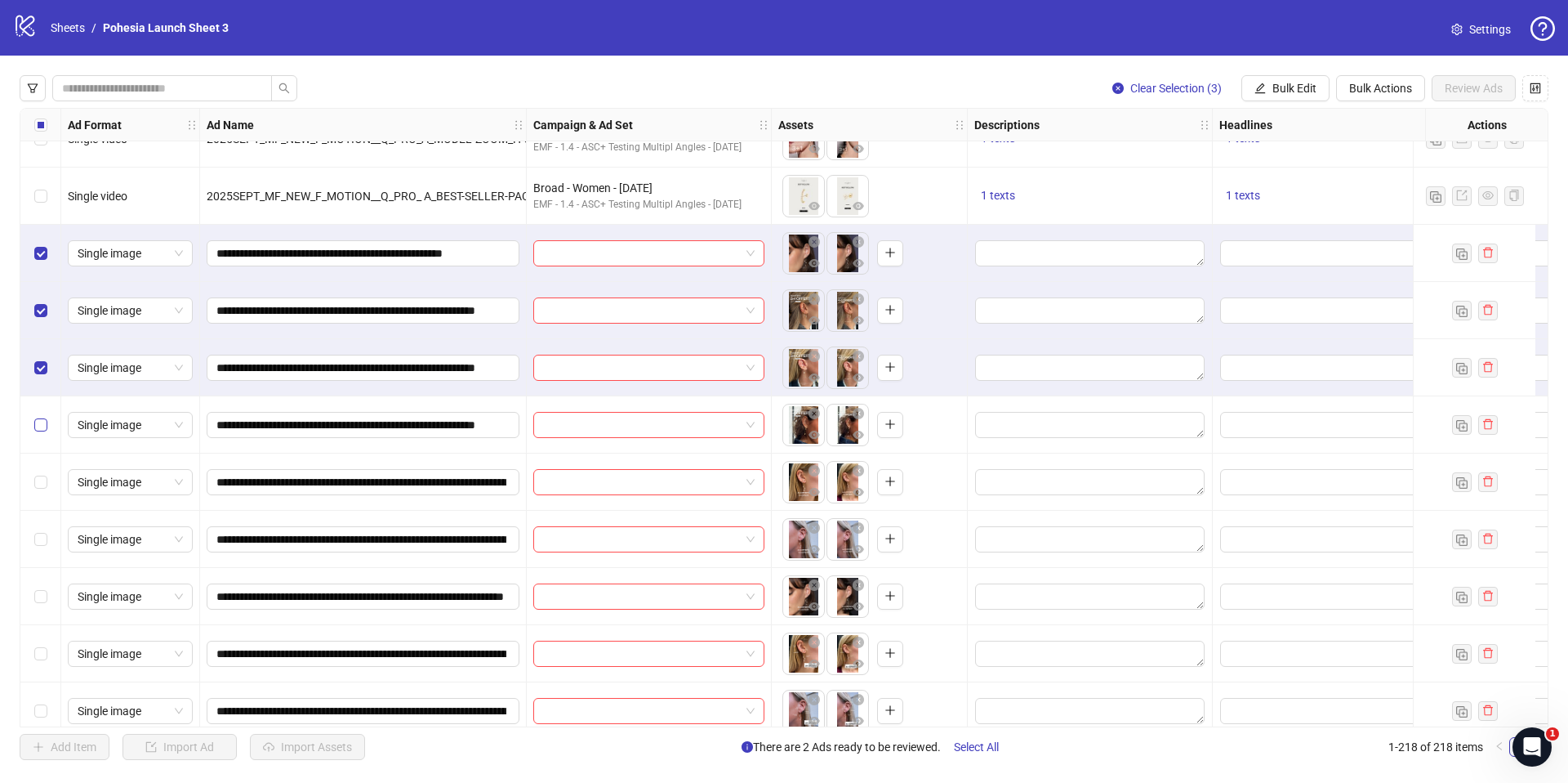
click at [45, 432] on label "Select row 209" at bounding box center [41, 425] width 13 height 18
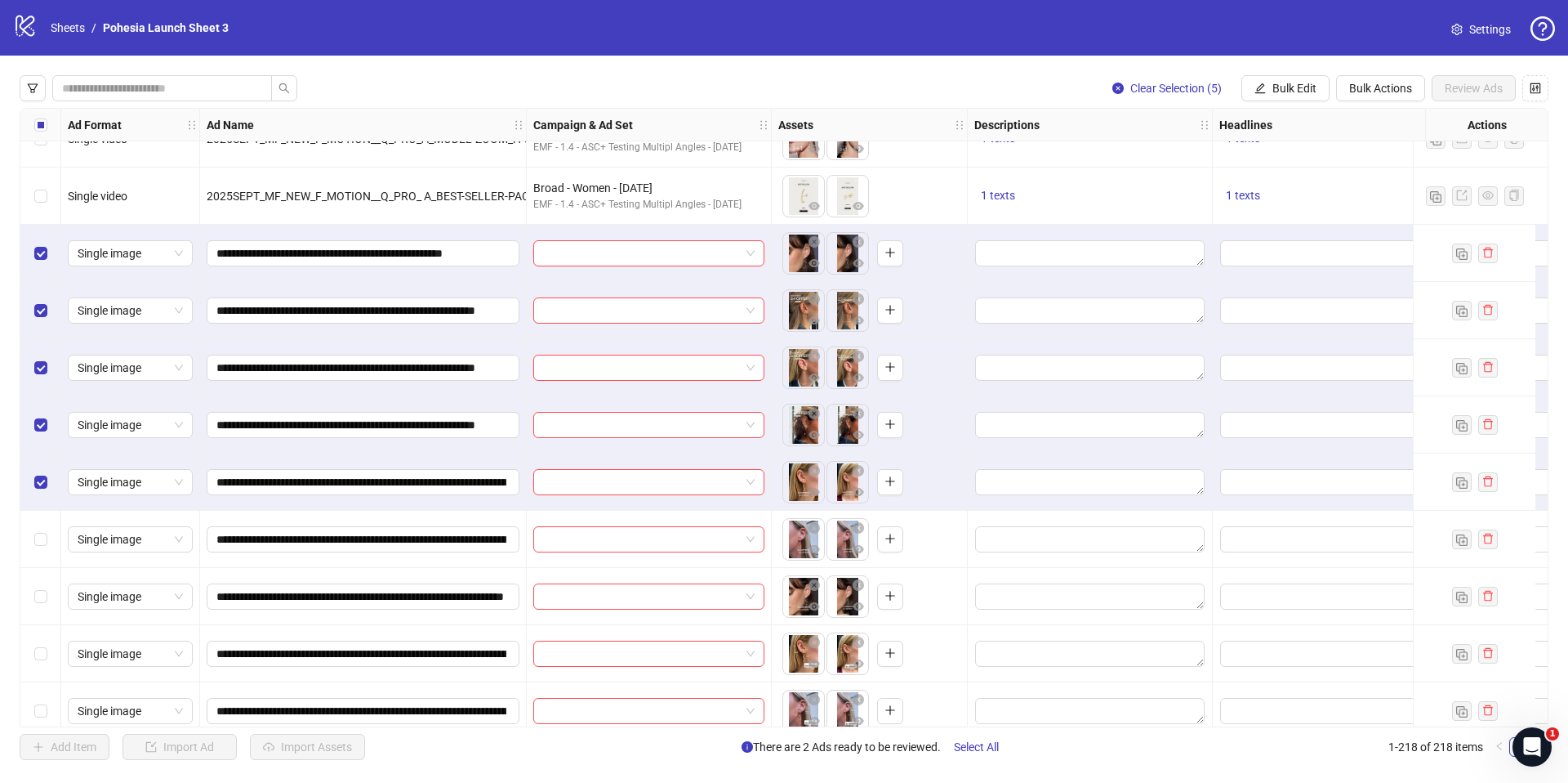
drag, startPoint x: 39, startPoint y: 546, endPoint x: 34, endPoint y: 578, distance: 32.4
click at [39, 546] on label "Select row 211" at bounding box center [41, 539] width 13 height 18
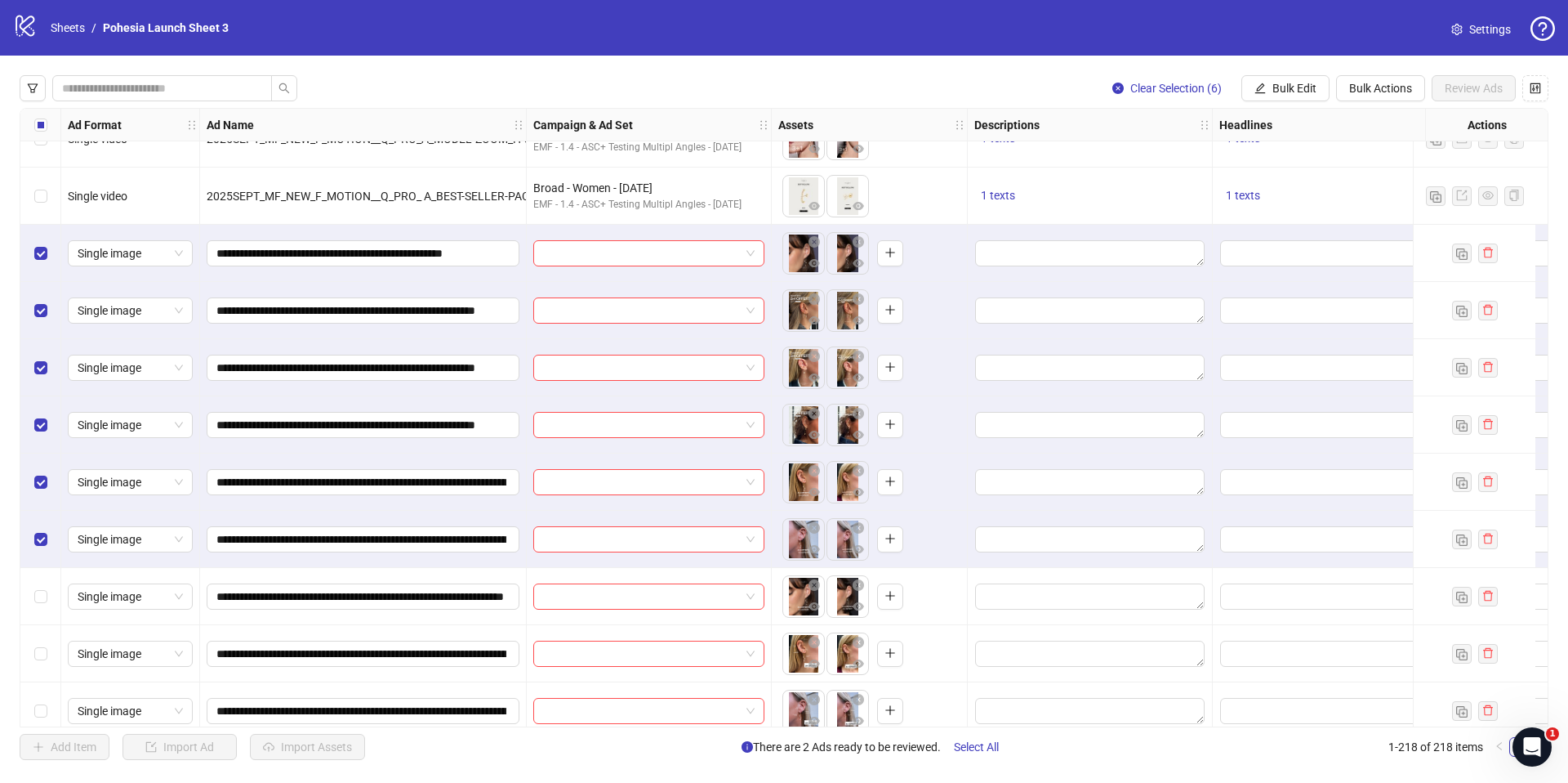
click at [34, 578] on div "Select row 212" at bounding box center [41, 596] width 41 height 58
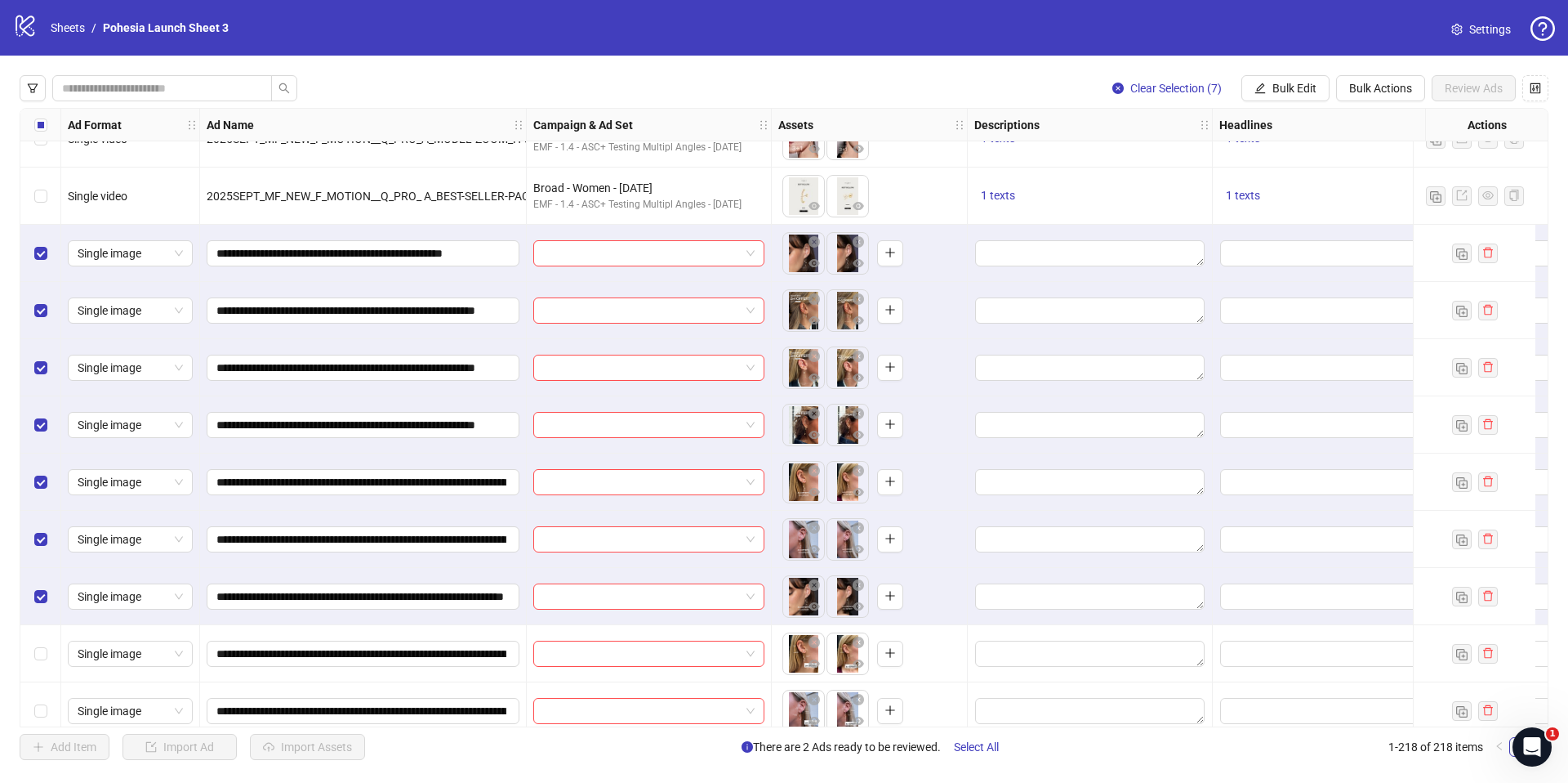
click at [40, 638] on div "Select row 213" at bounding box center [41, 654] width 41 height 58
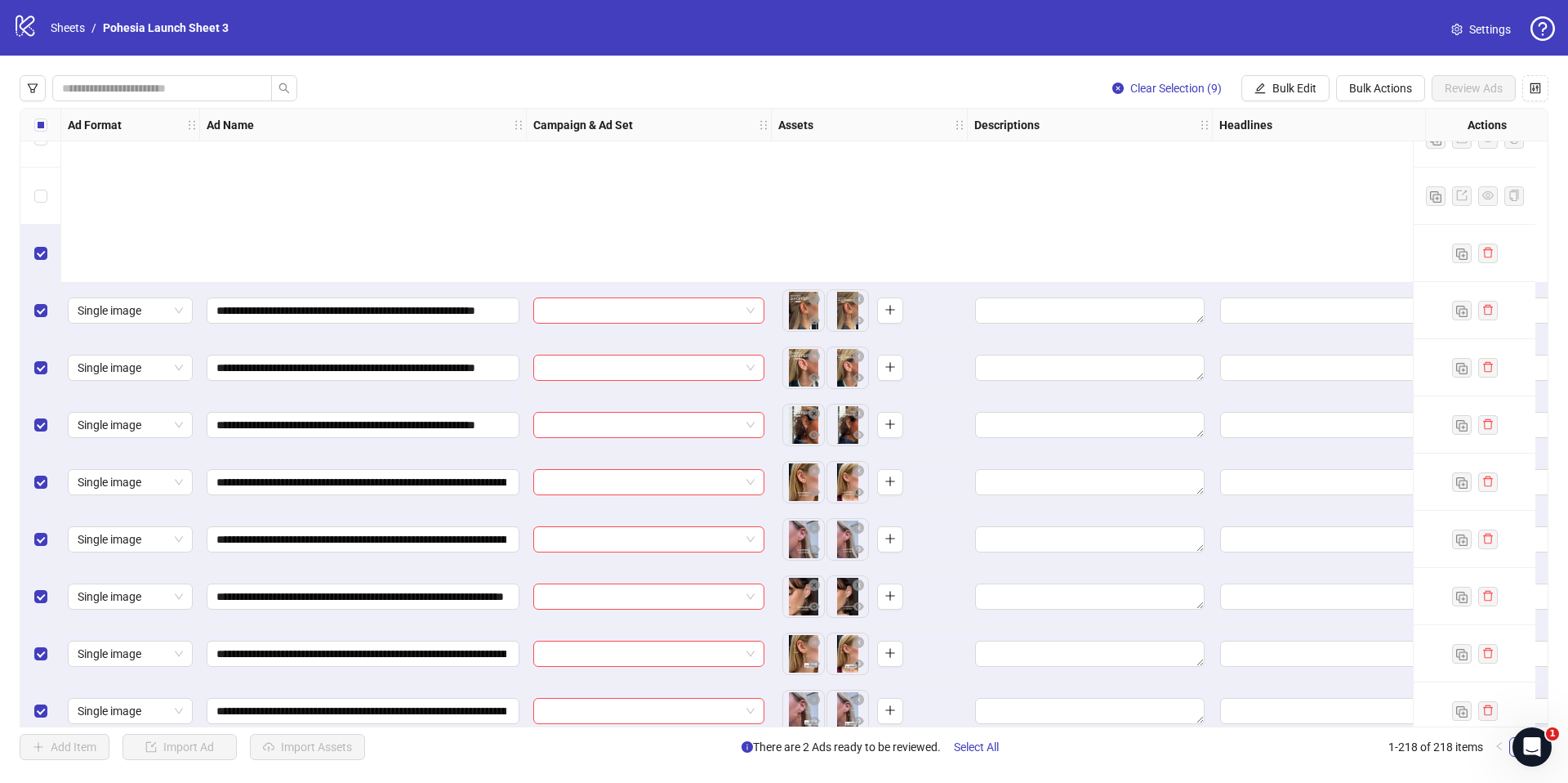
click at [31, 739] on div "Select row 215" at bounding box center [41, 768] width 41 height 58
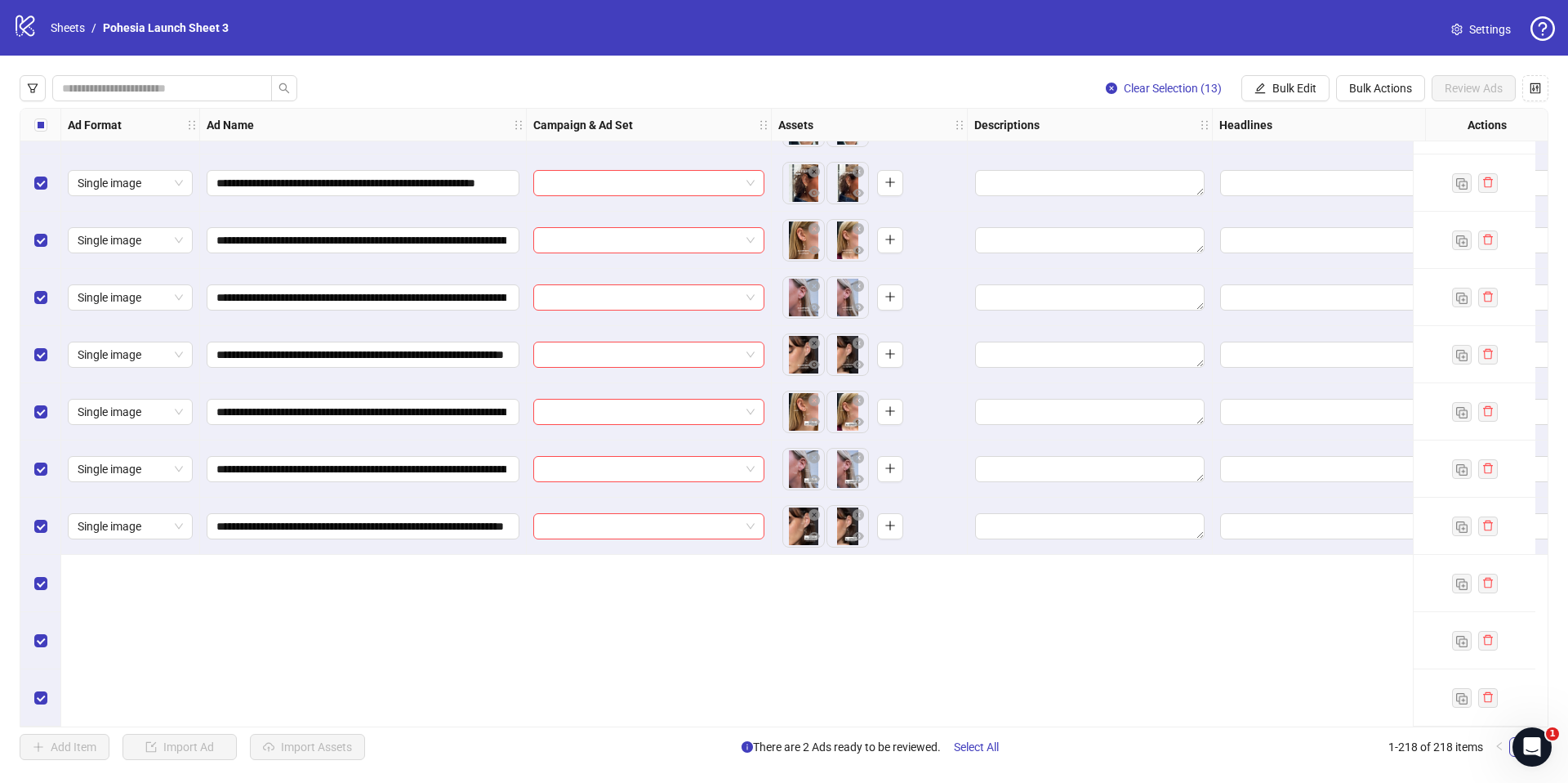
scroll to position [11620, 0]
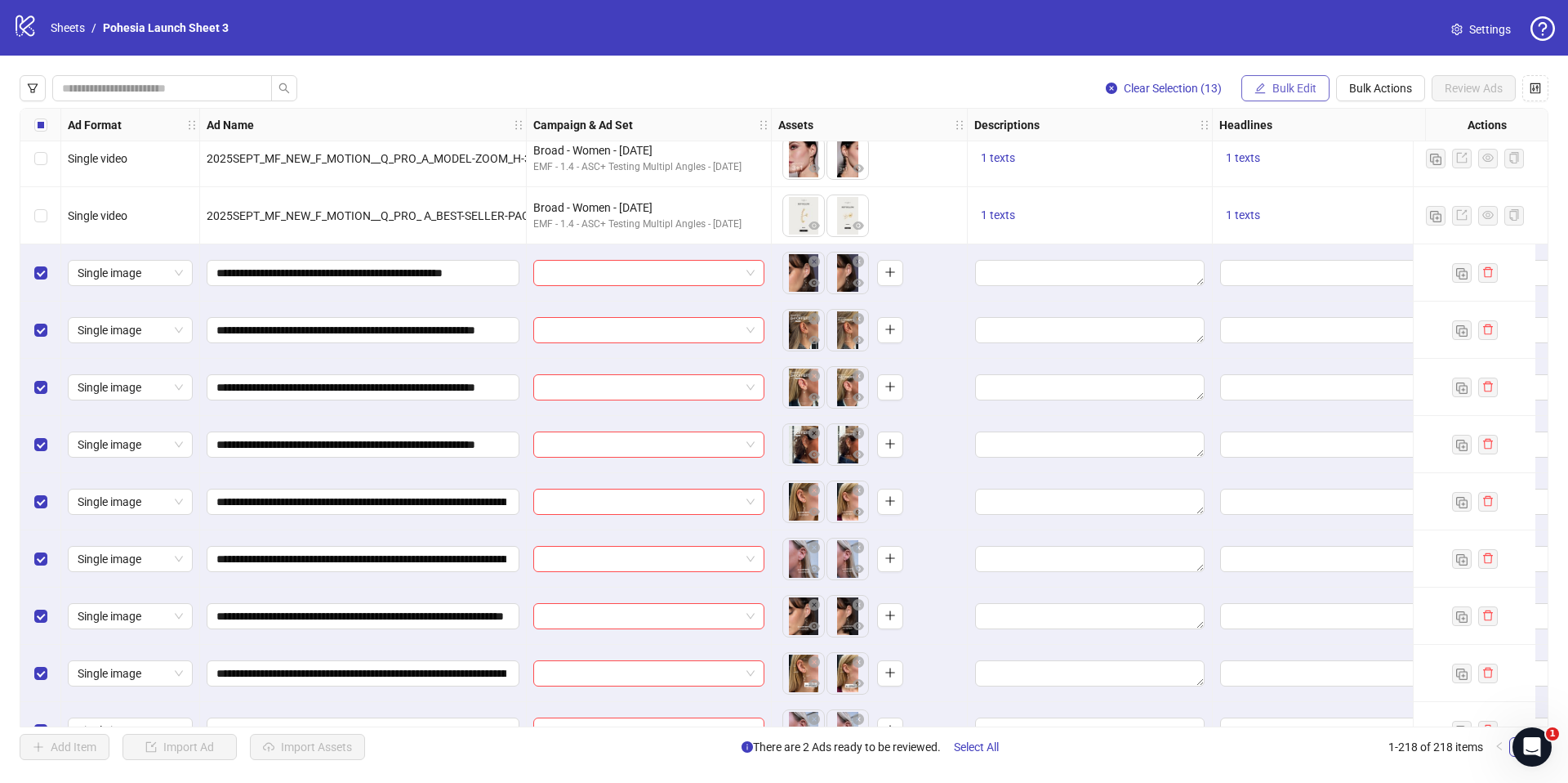
click at [1298, 91] on span "Bulk Edit" at bounding box center [1294, 88] width 44 height 13
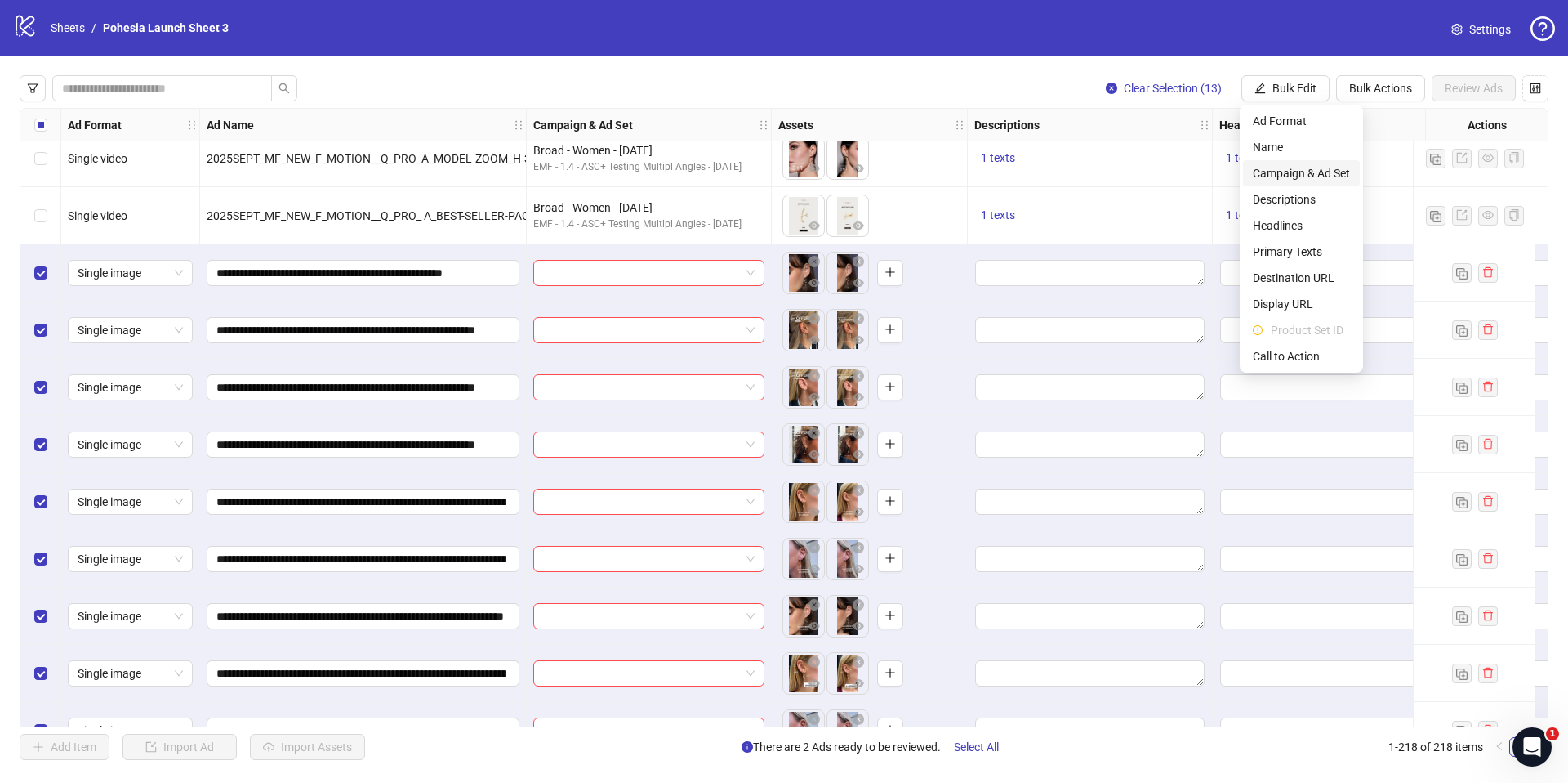
click at [1298, 174] on span "Campaign & Ad Set" at bounding box center [1301, 173] width 97 height 18
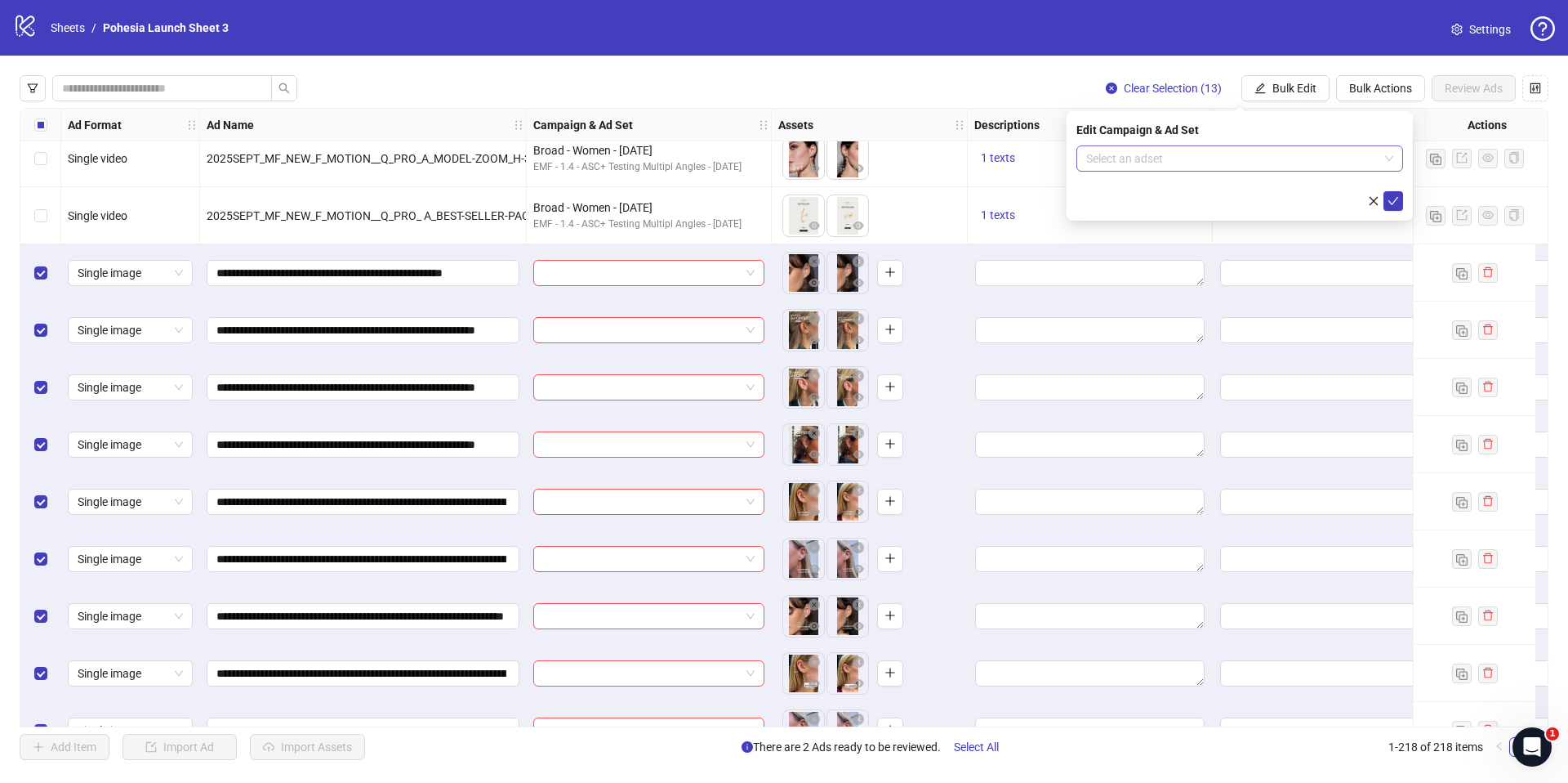
click at [1156, 158] on input "search" at bounding box center [1232, 159] width 292 height 25
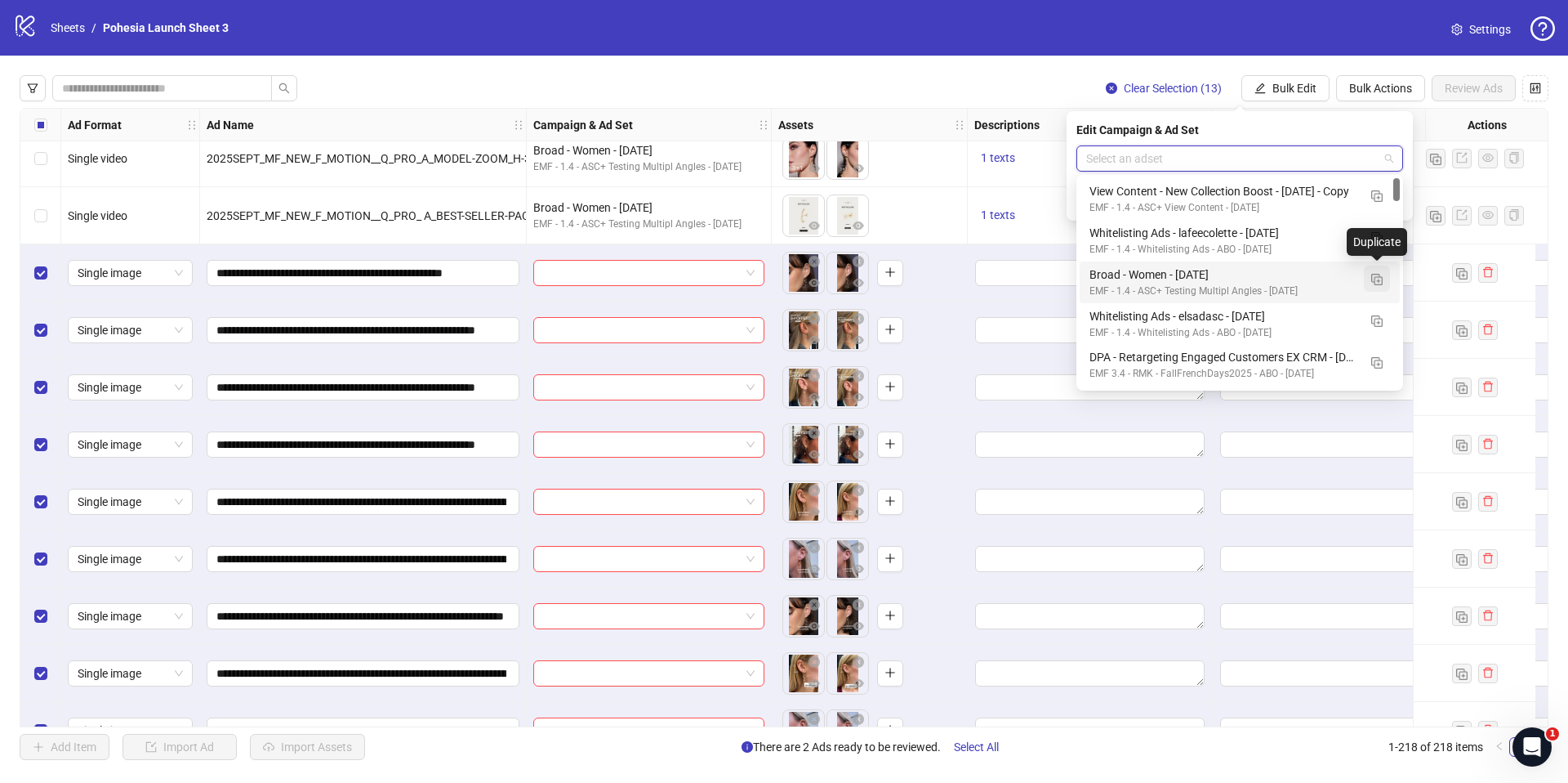
click at [1376, 274] on img "button" at bounding box center [1377, 279] width 11 height 12
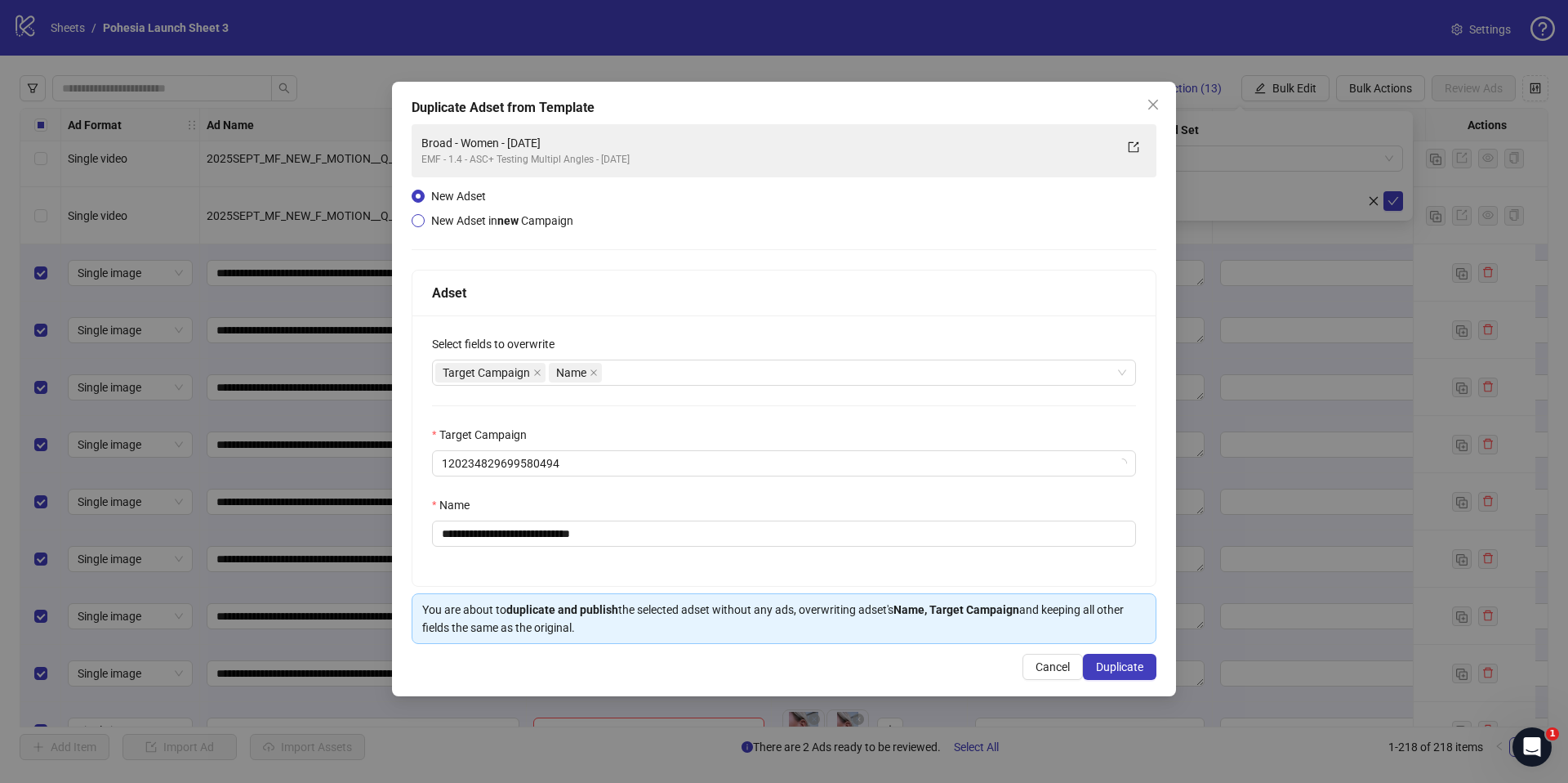
click at [494, 221] on span "New Adset in new Campaign" at bounding box center [502, 221] width 142 height 13
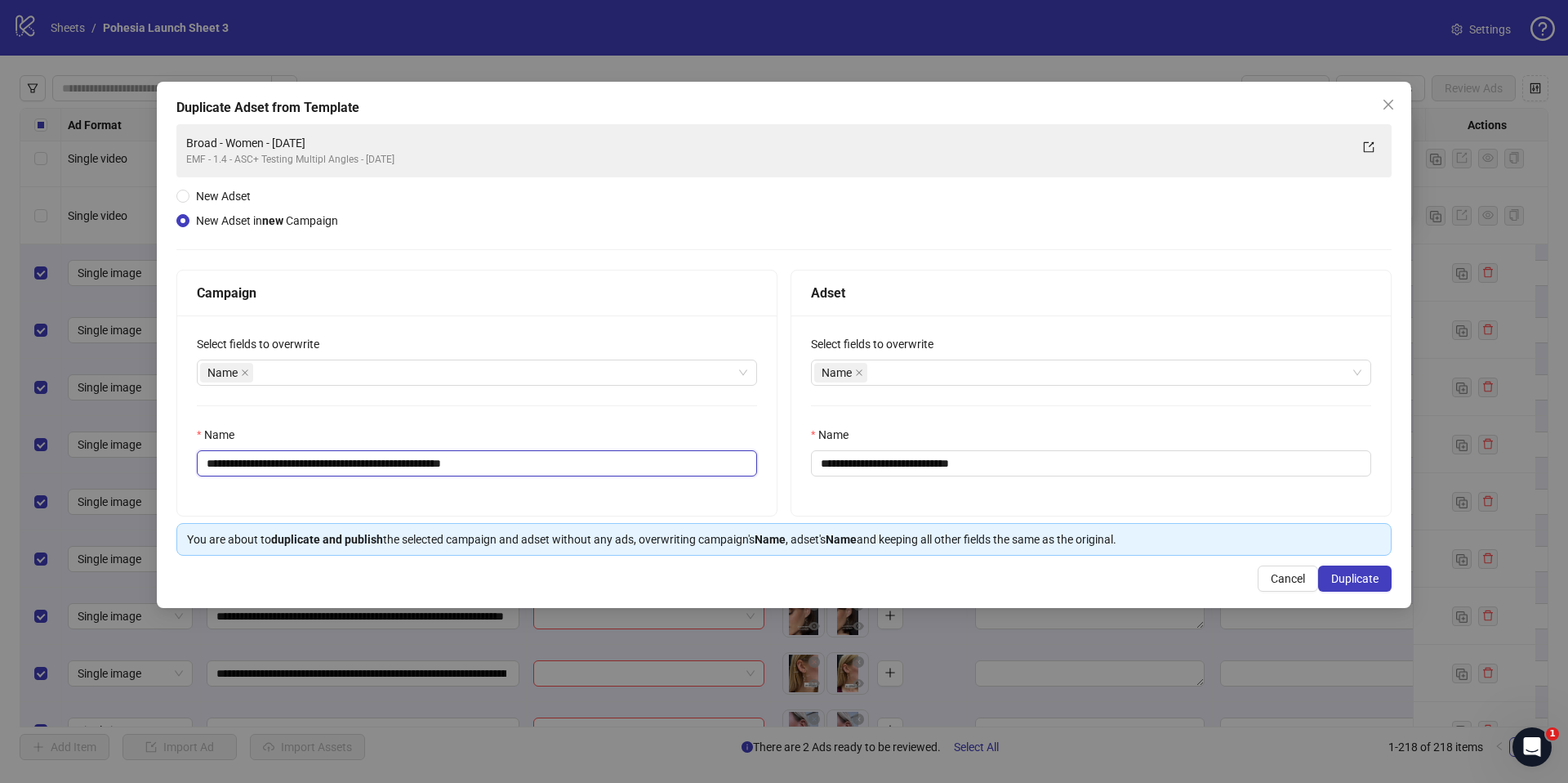
drag, startPoint x: 467, startPoint y: 465, endPoint x: 482, endPoint y: 486, distance: 25.8
click at [482, 486] on div "**********" at bounding box center [477, 416] width 600 height 200
click at [427, 466] on input "**********" at bounding box center [477, 463] width 560 height 26
click at [447, 502] on div "**********" at bounding box center [477, 416] width 600 height 200
drag, startPoint x: 293, startPoint y: 463, endPoint x: 330, endPoint y: 465, distance: 37.1
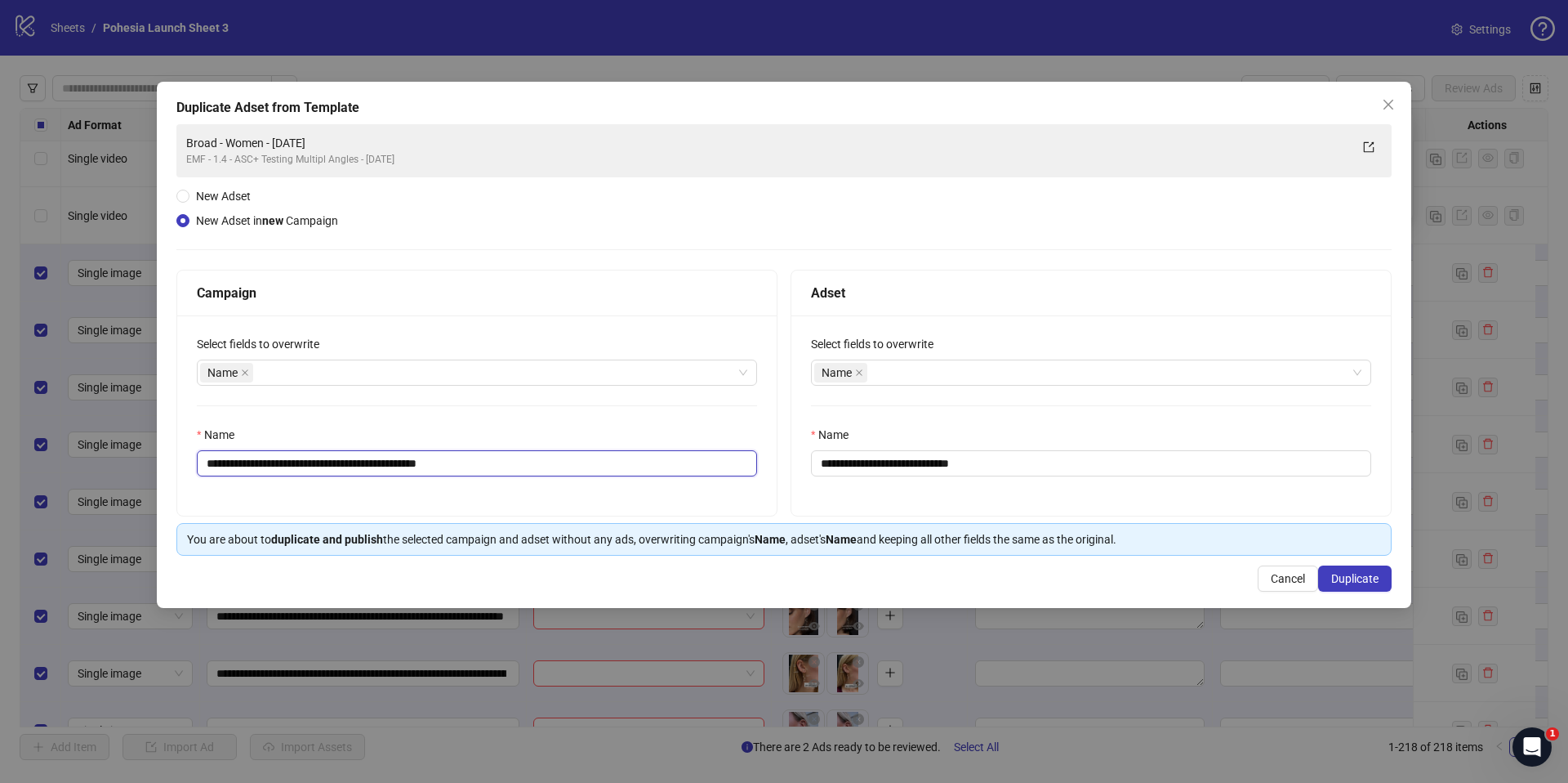
click at [330, 465] on input "**********" at bounding box center [477, 463] width 560 height 26
click at [330, 466] on input "**********" at bounding box center [477, 463] width 560 height 26
drag, startPoint x: 297, startPoint y: 463, endPoint x: 407, endPoint y: 467, distance: 110.1
click at [409, 467] on input "**********" at bounding box center [477, 463] width 560 height 26
paste input "text"
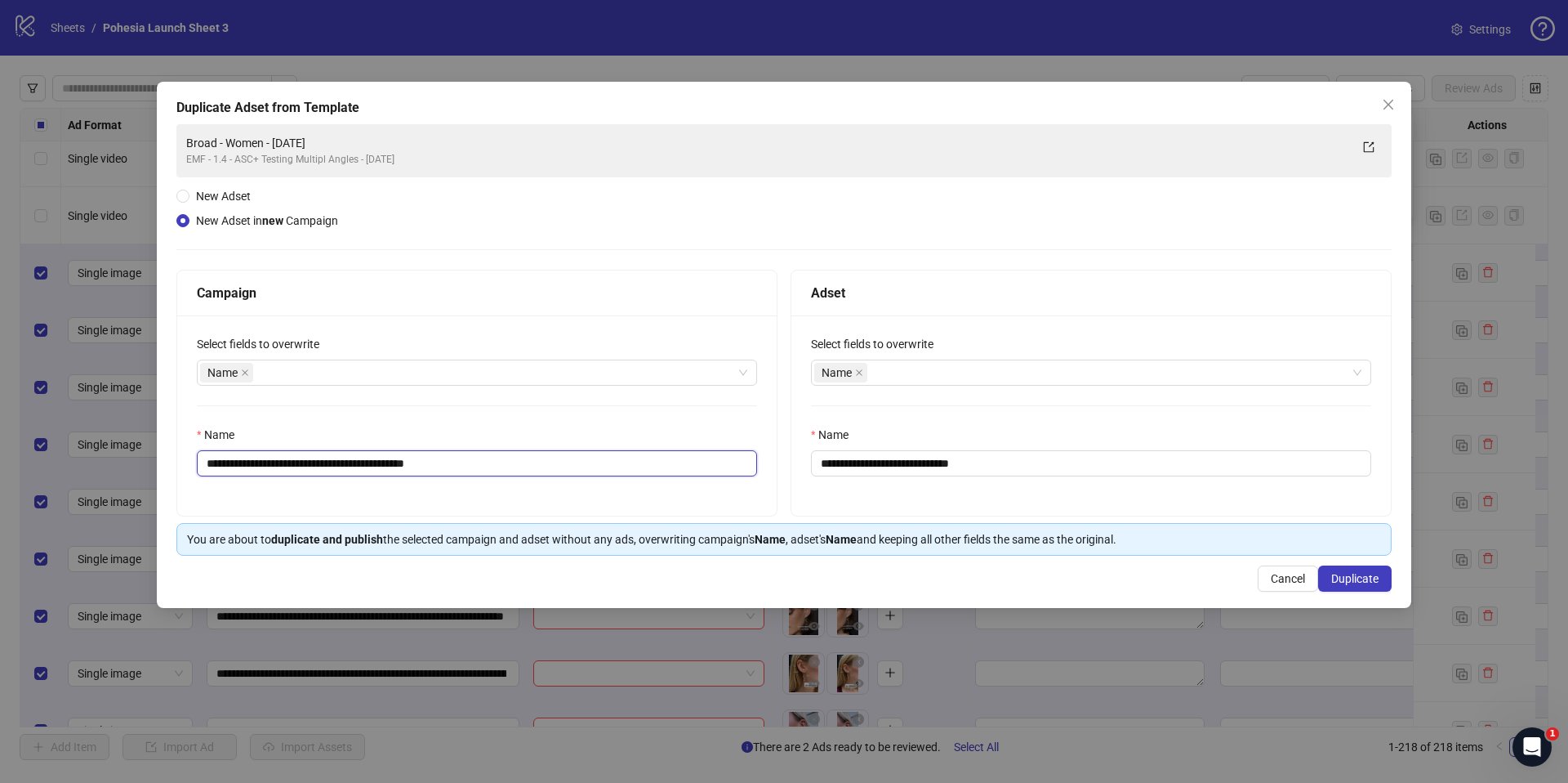
click at [297, 466] on input "**********" at bounding box center [477, 463] width 560 height 26
paste input "***"
type input "**********"
drag, startPoint x: 889, startPoint y: 467, endPoint x: 958, endPoint y: 472, distance: 69.2
click at [890, 468] on input "**********" at bounding box center [1091, 463] width 560 height 26
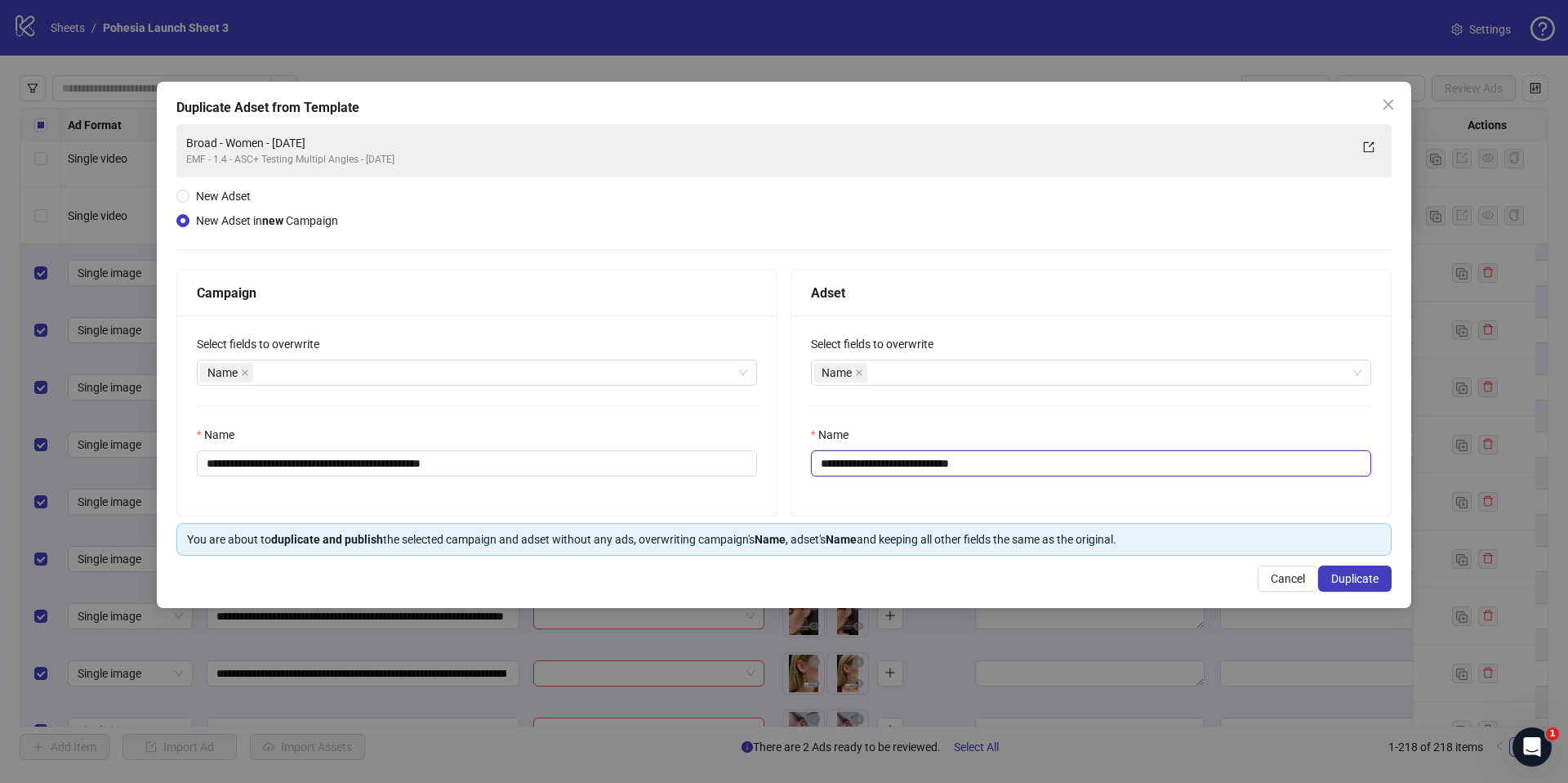
drag, startPoint x: 959, startPoint y: 465, endPoint x: 981, endPoint y: 479, distance: 26.1
click at [981, 479] on div "**********" at bounding box center [1091, 416] width 600 height 200
drag, startPoint x: 900, startPoint y: 463, endPoint x: 816, endPoint y: 463, distance: 84.0
click at [816, 463] on input "**********" at bounding box center [1091, 463] width 560 height 26
paste input "**********"
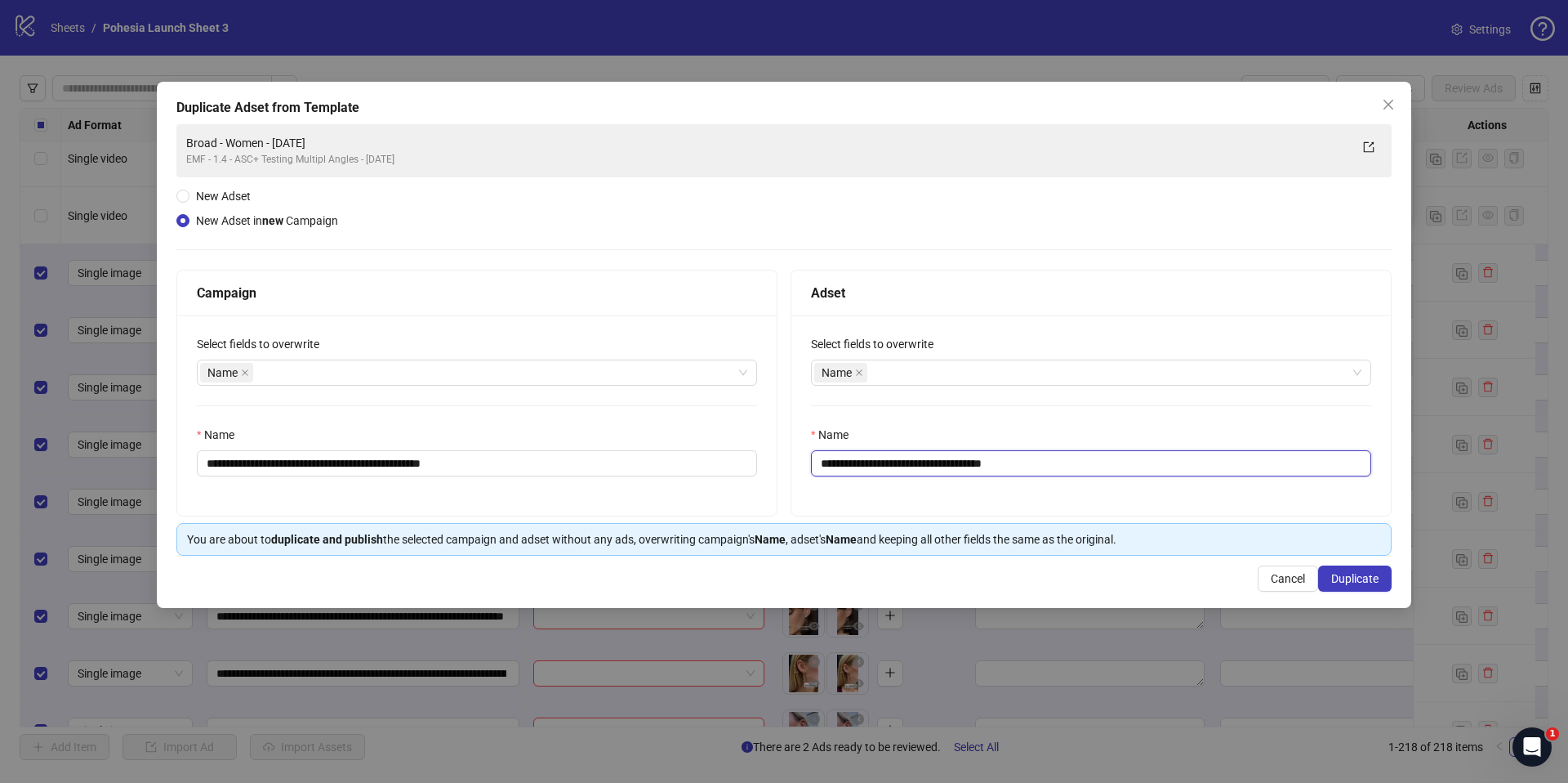
click at [991, 467] on input "**********" at bounding box center [1091, 463] width 560 height 26
type input "**********"
drag, startPoint x: 1060, startPoint y: 509, endPoint x: 1207, endPoint y: 550, distance: 152.6
click at [1060, 508] on div "**********" at bounding box center [1091, 416] width 600 height 200
click at [1342, 569] on button "Duplicate" at bounding box center [1354, 578] width 73 height 26
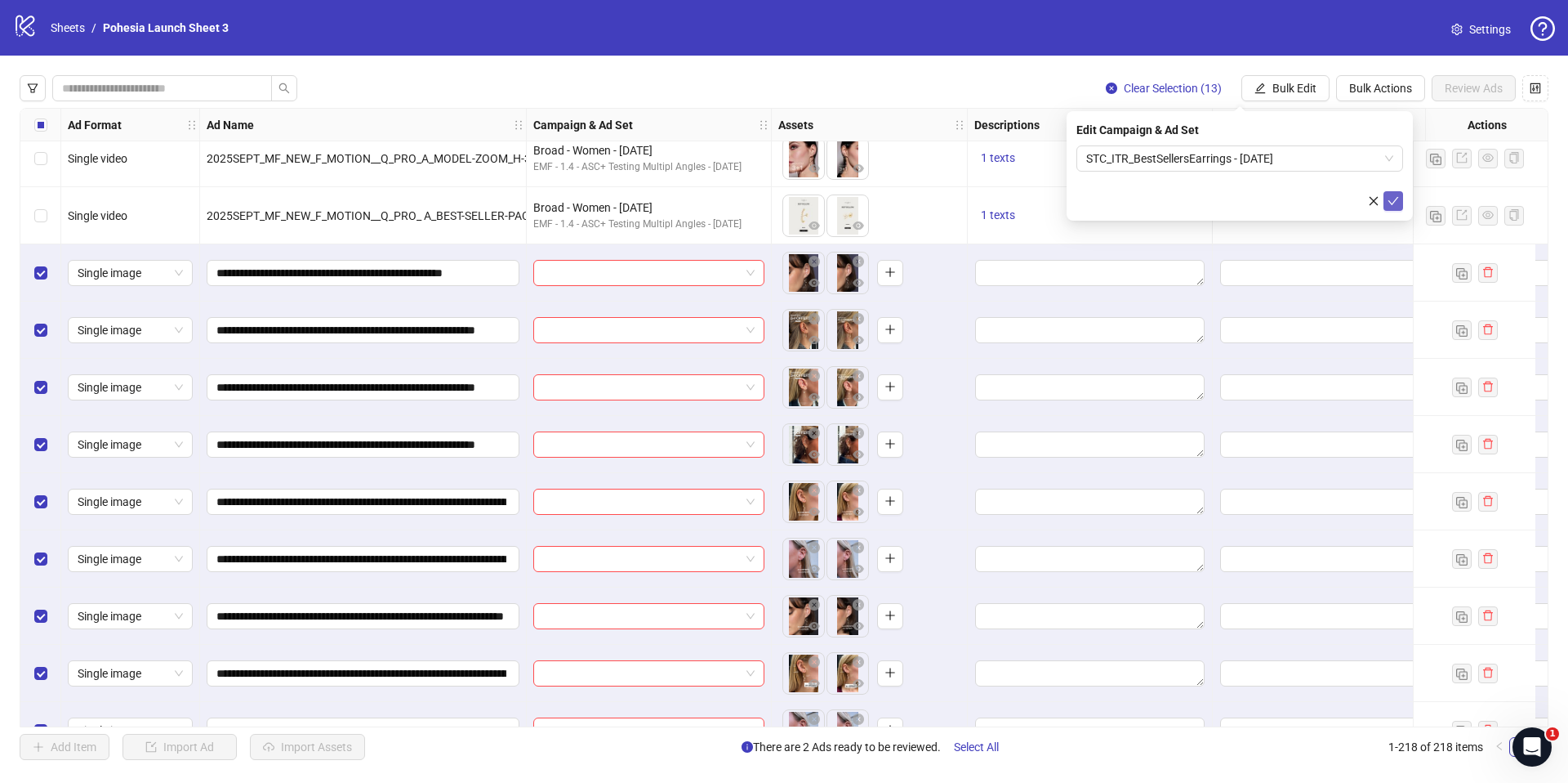
click at [1397, 205] on icon "check" at bounding box center [1393, 201] width 11 height 12
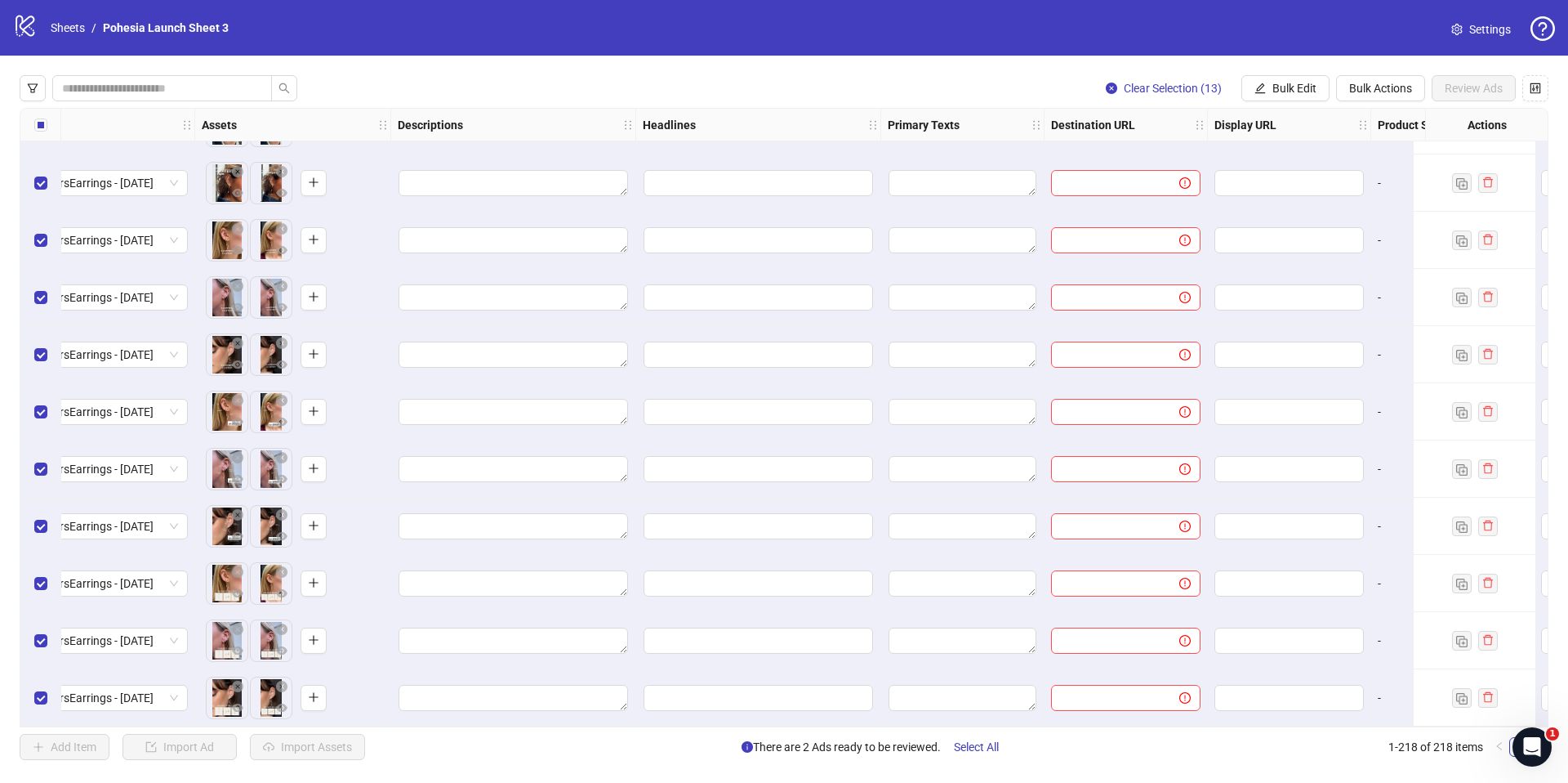
scroll to position [11845, 577]
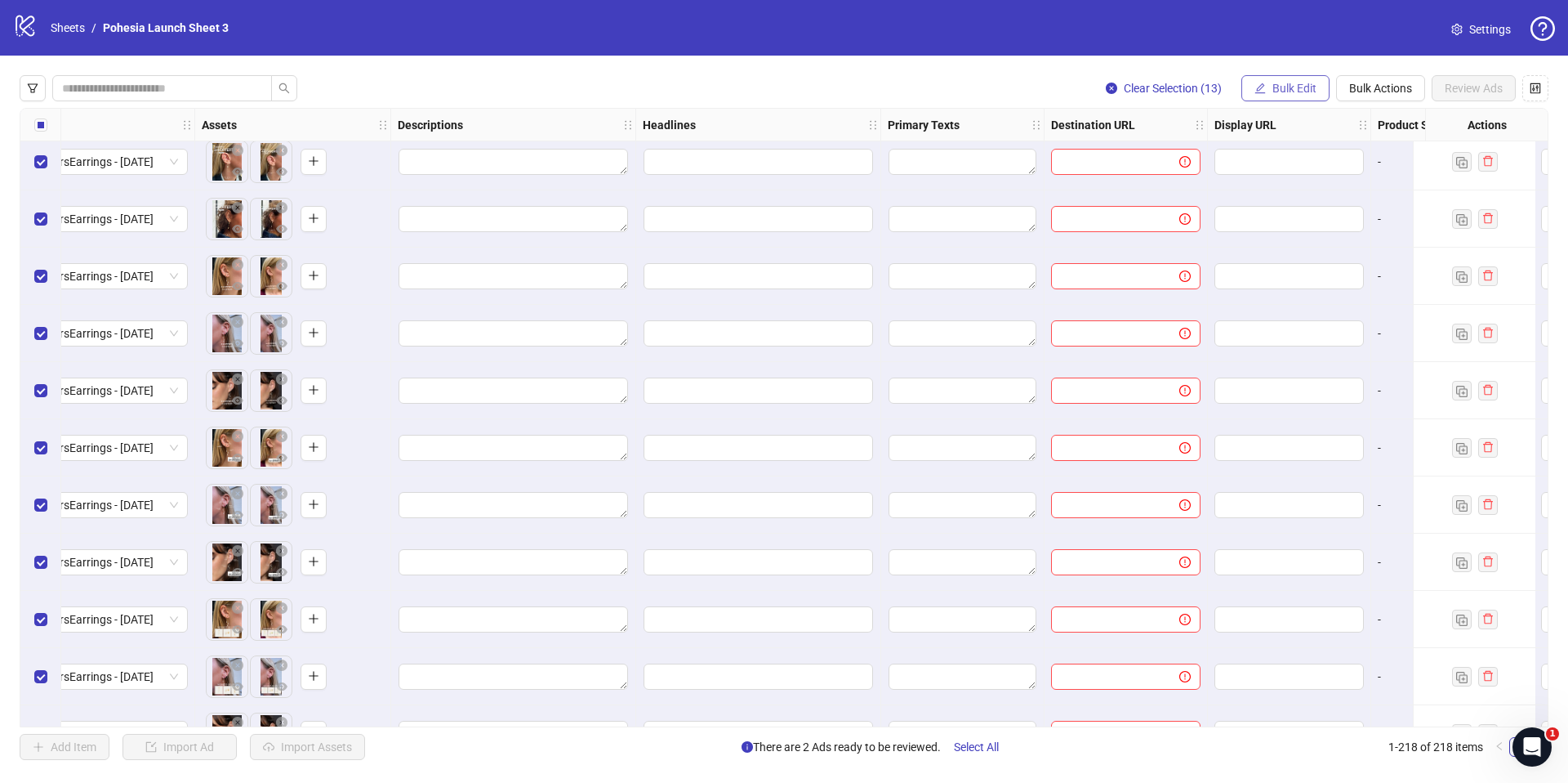
click at [1290, 94] on button "Bulk Edit" at bounding box center [1285, 88] width 88 height 26
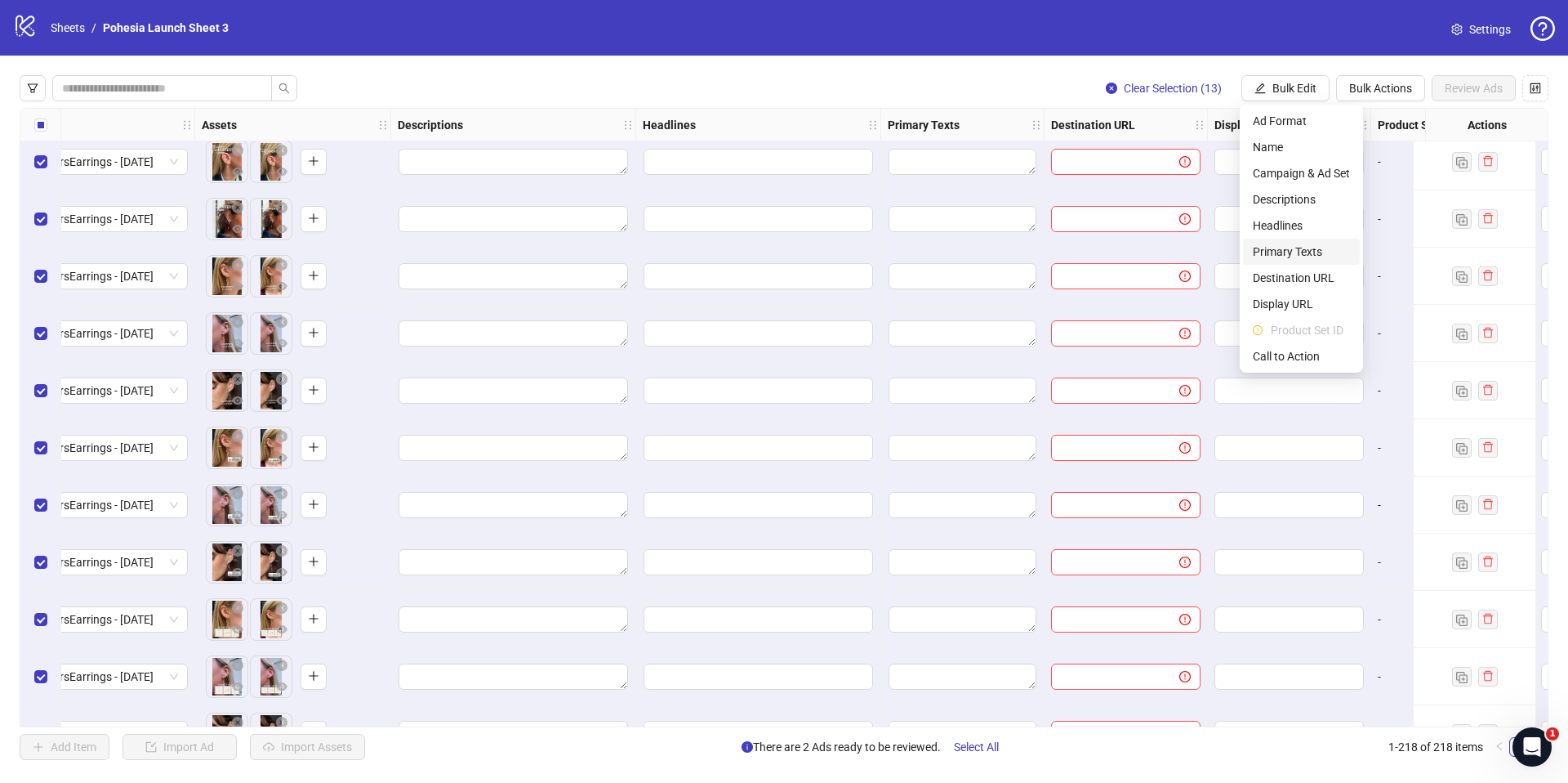
click at [1299, 244] on span "Primary Texts" at bounding box center [1301, 251] width 97 height 18
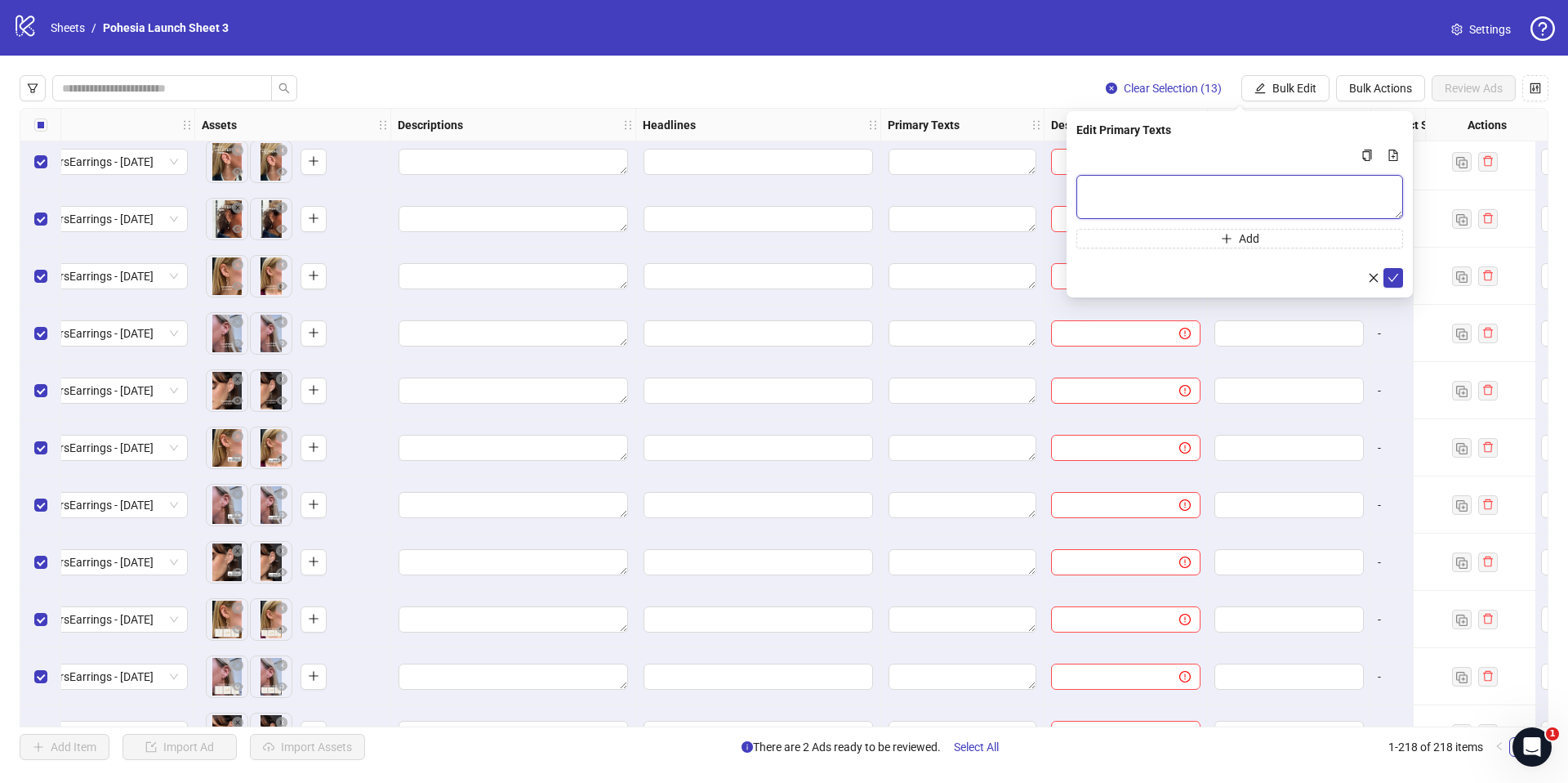
click at [1112, 184] on textarea "Multi-text input container - paste or copy values" at bounding box center [1239, 197] width 327 height 44
paste textarea "**********"
type textarea "**********"
click at [1391, 276] on icon "check" at bounding box center [1393, 278] width 11 height 12
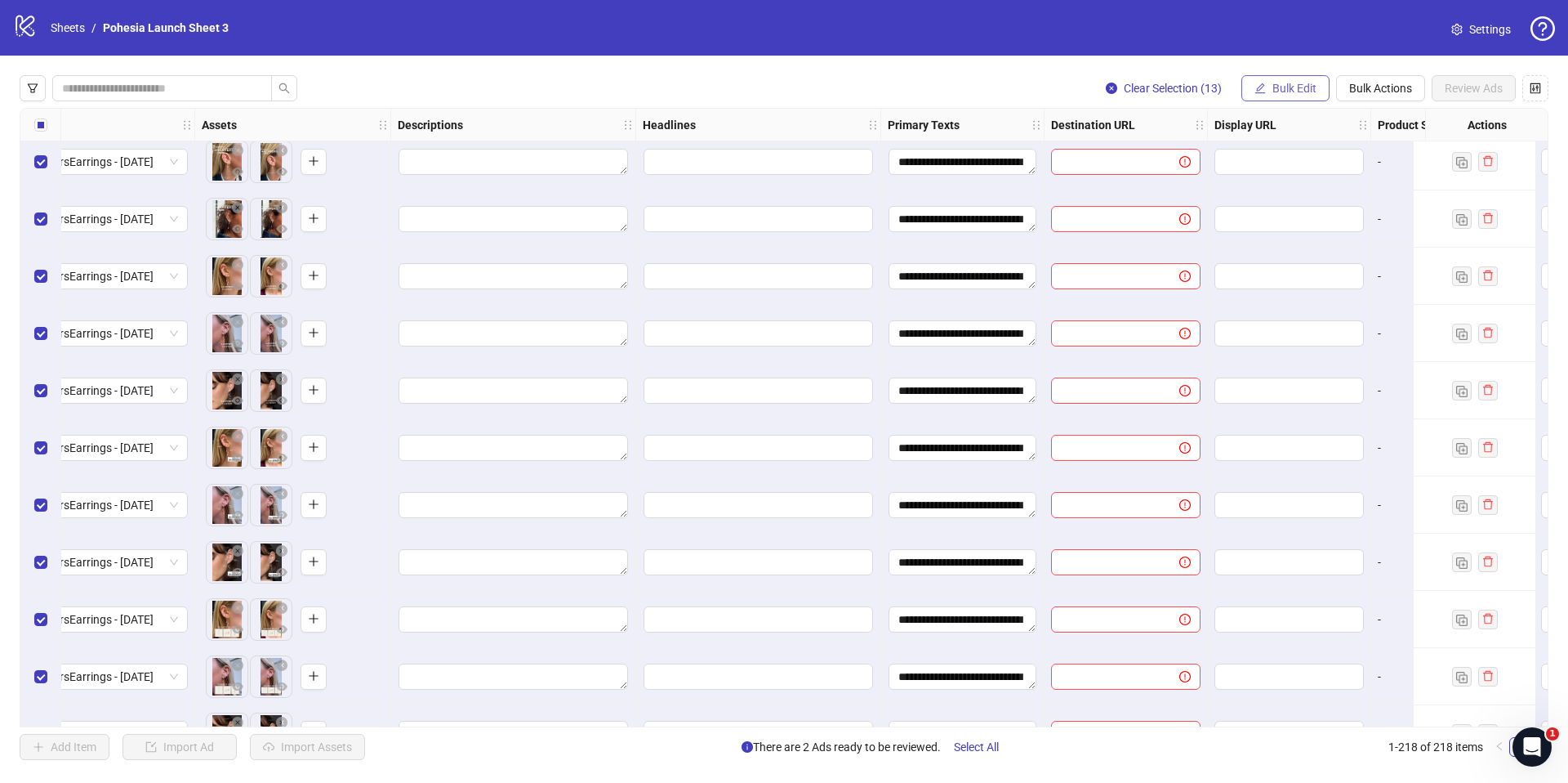
click at [1276, 90] on span "Bulk Edit" at bounding box center [1294, 88] width 44 height 13
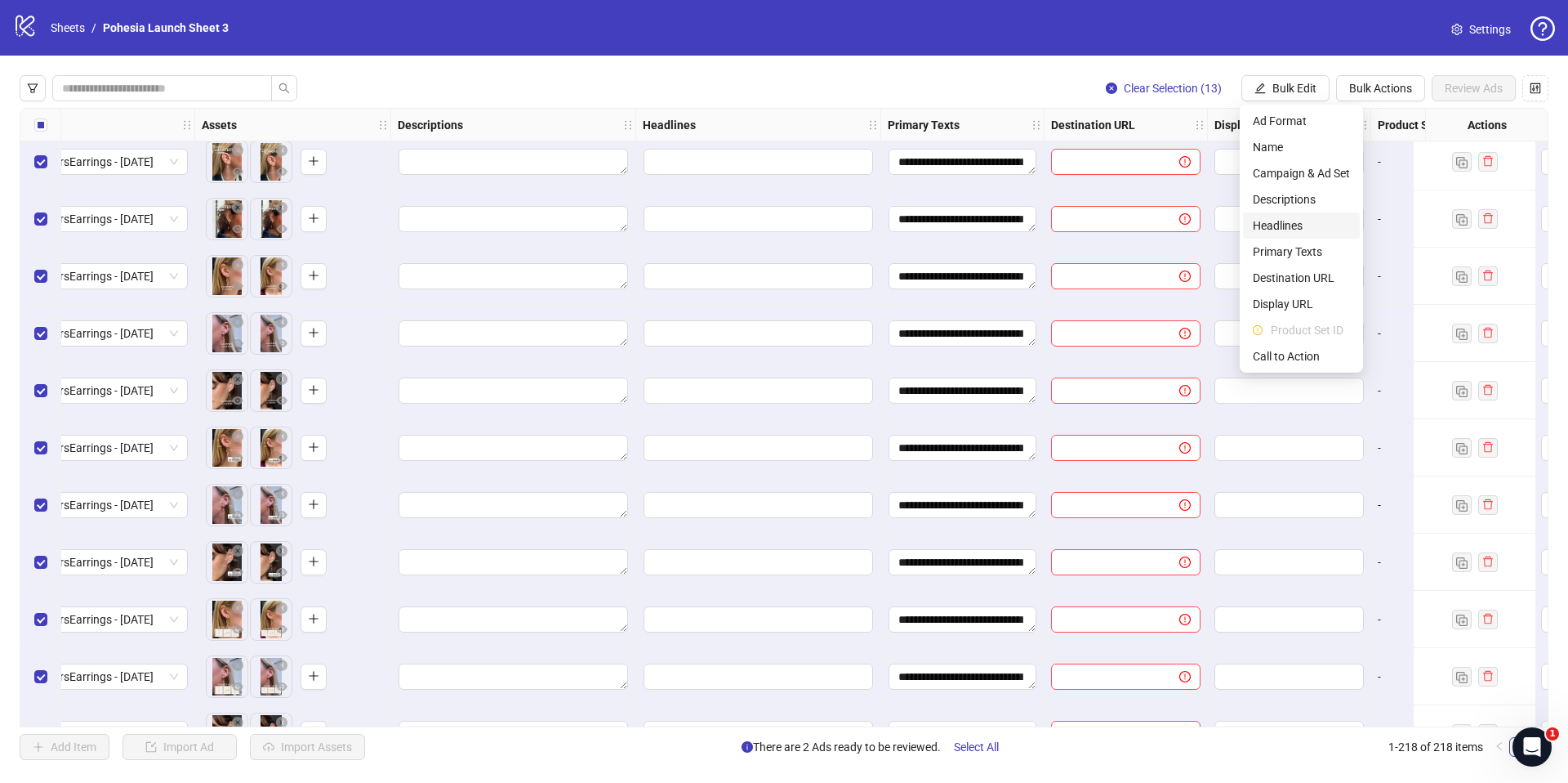
click at [1288, 222] on span "Headlines" at bounding box center [1301, 225] width 97 height 18
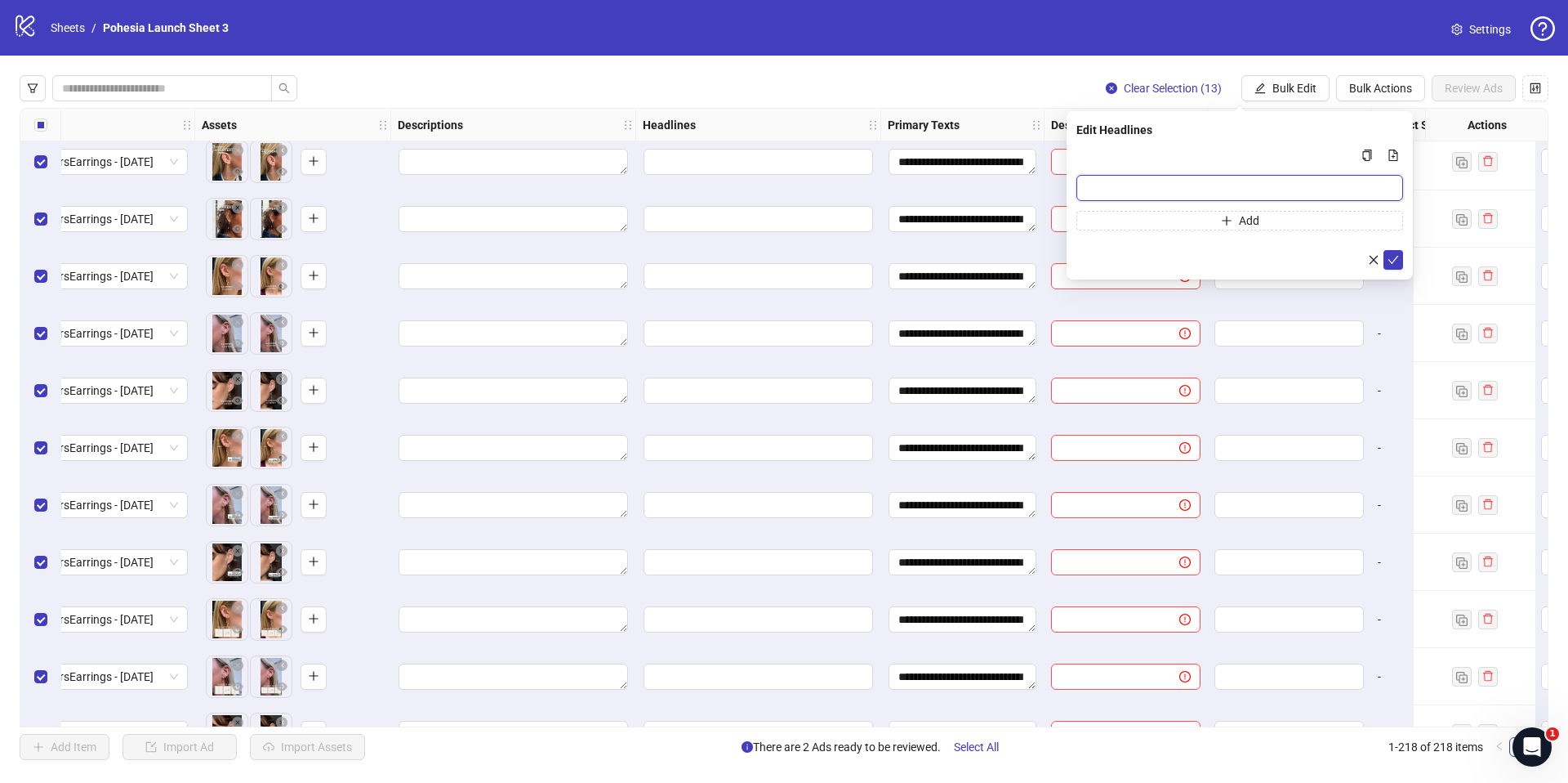
click at [1166, 187] on input "Multi-input container - paste or copy values" at bounding box center [1239, 188] width 327 height 26
paste input "**********"
type input "**********"
click at [1403, 260] on div "**********" at bounding box center [1240, 195] width 347 height 168
click at [1396, 261] on icon "check" at bounding box center [1393, 260] width 11 height 12
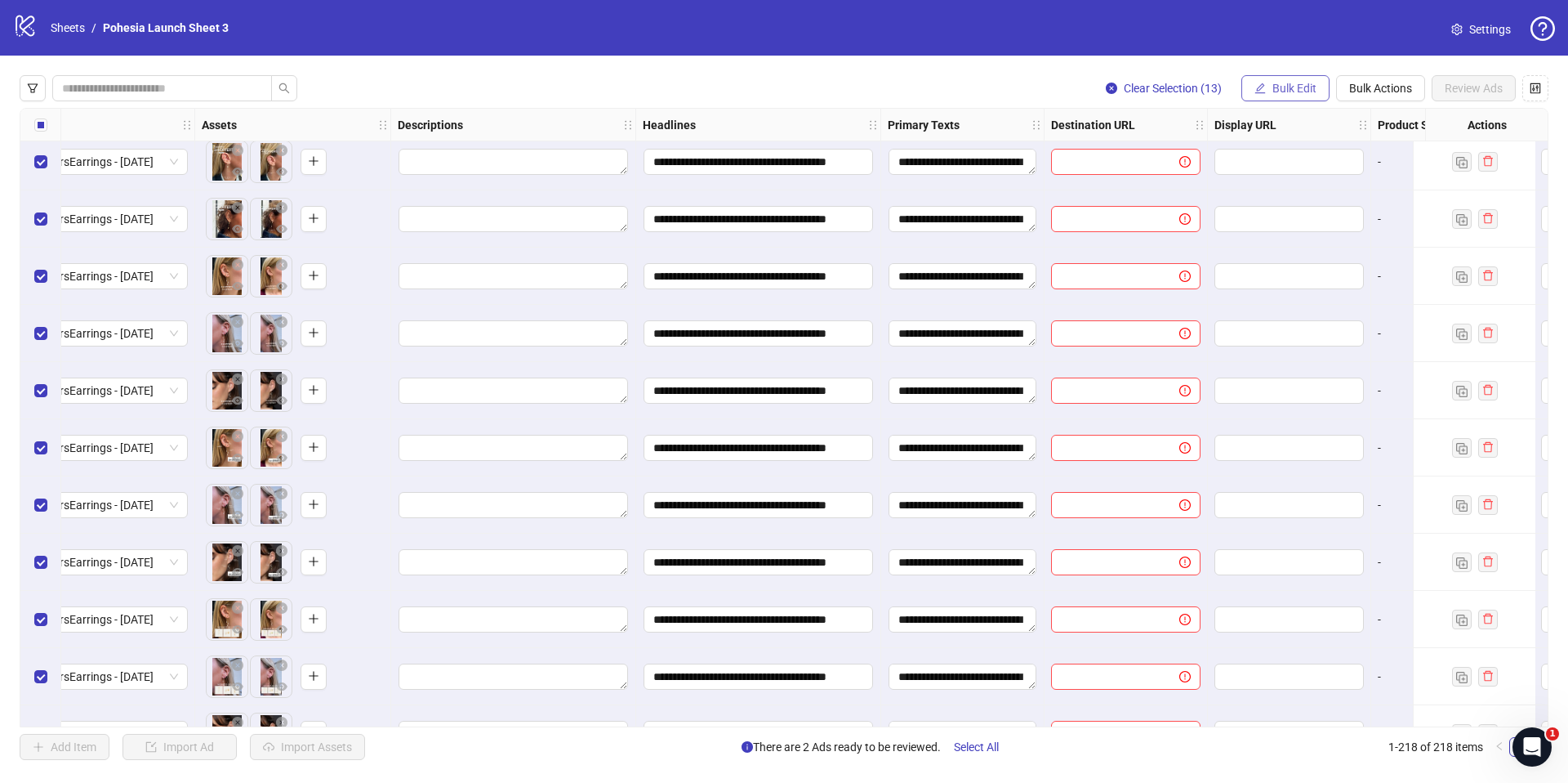
click at [1294, 92] on span "Bulk Edit" at bounding box center [1294, 88] width 44 height 13
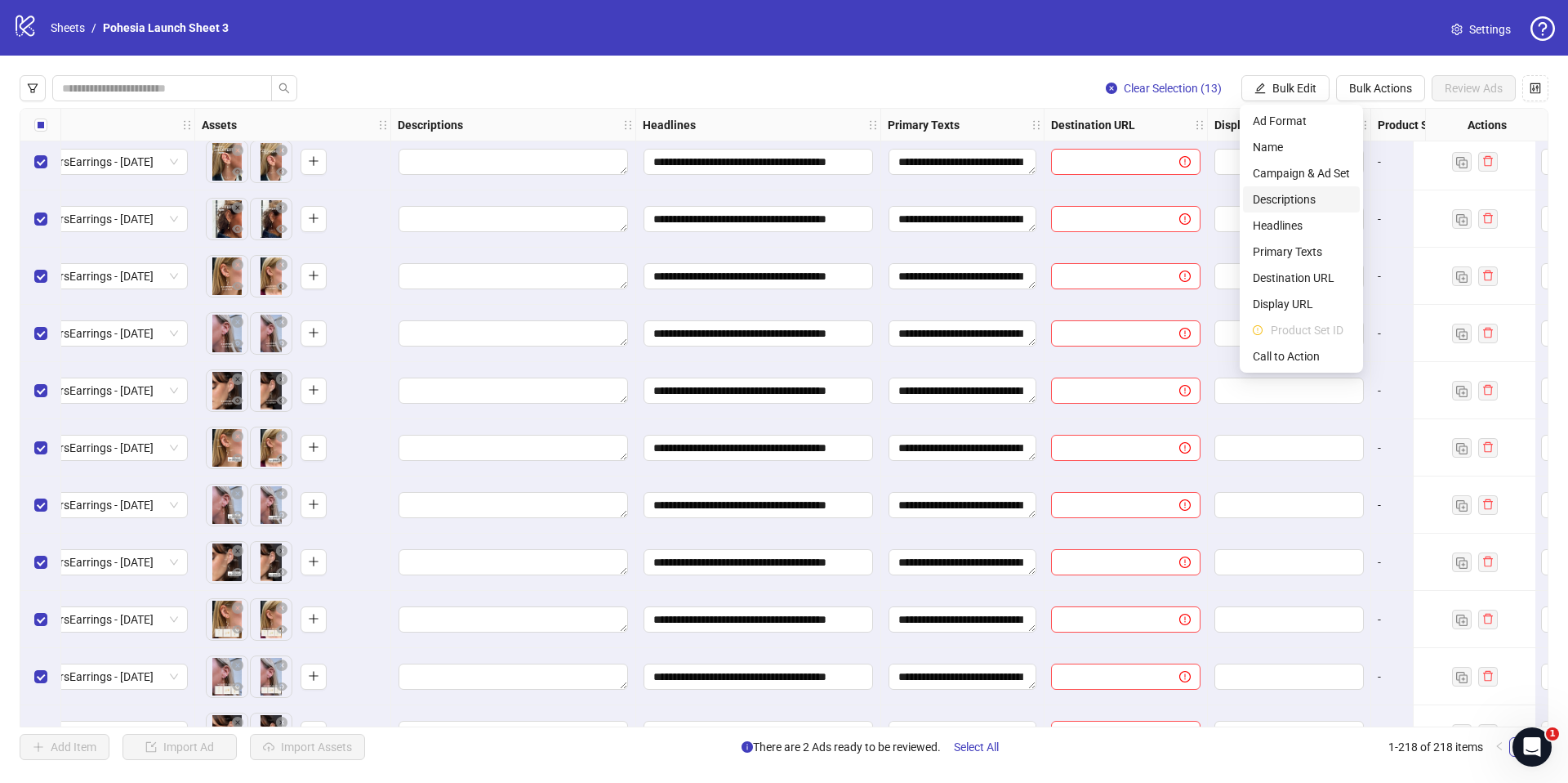
click at [1285, 202] on span "Descriptions" at bounding box center [1301, 200] width 97 height 18
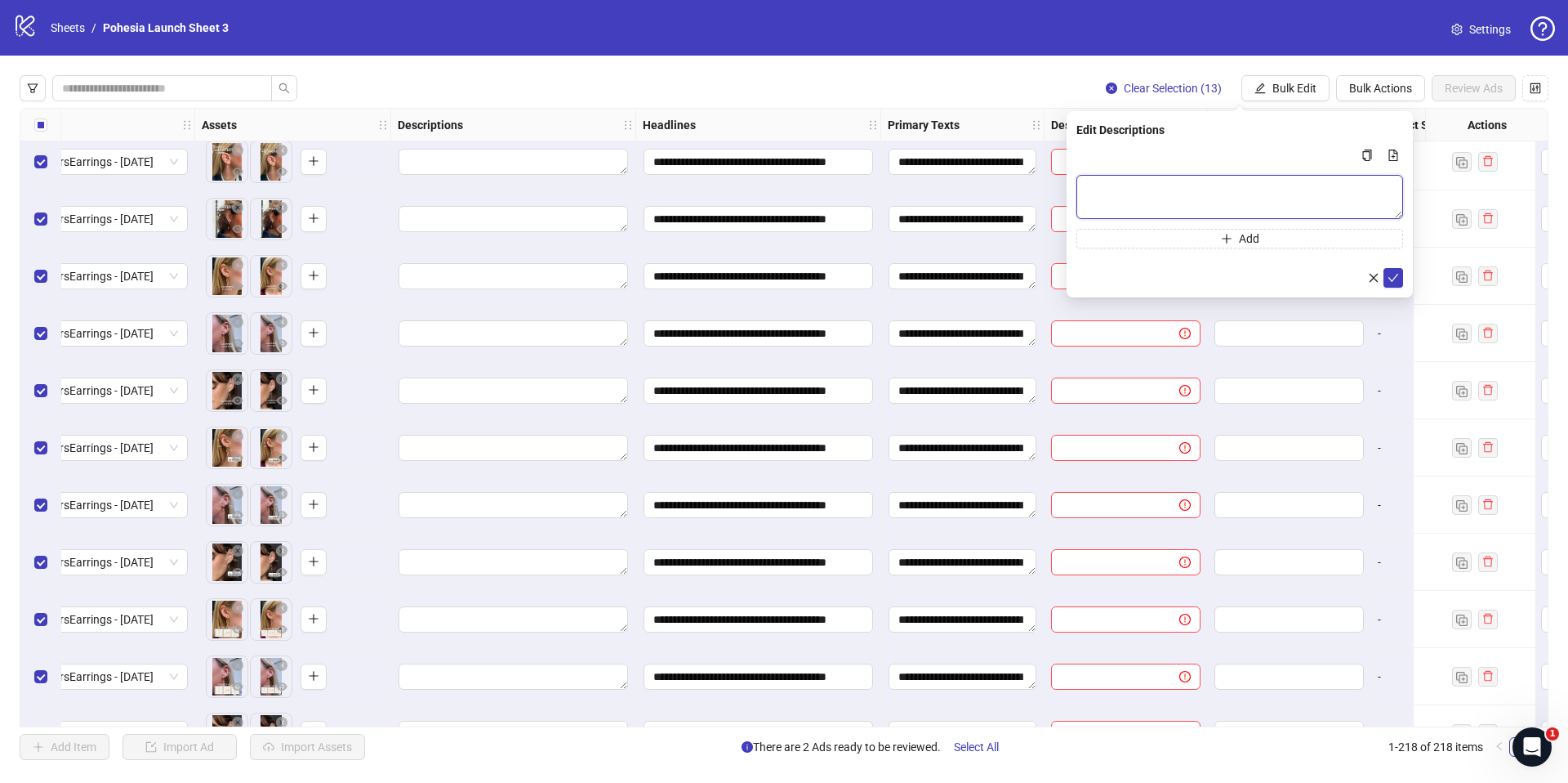
click at [1168, 189] on textarea "Multi-text input container - paste or copy values" at bounding box center [1239, 197] width 327 height 44
paste textarea "**********"
type textarea "**********"
click at [1395, 280] on icon "check" at bounding box center [1393, 278] width 11 height 12
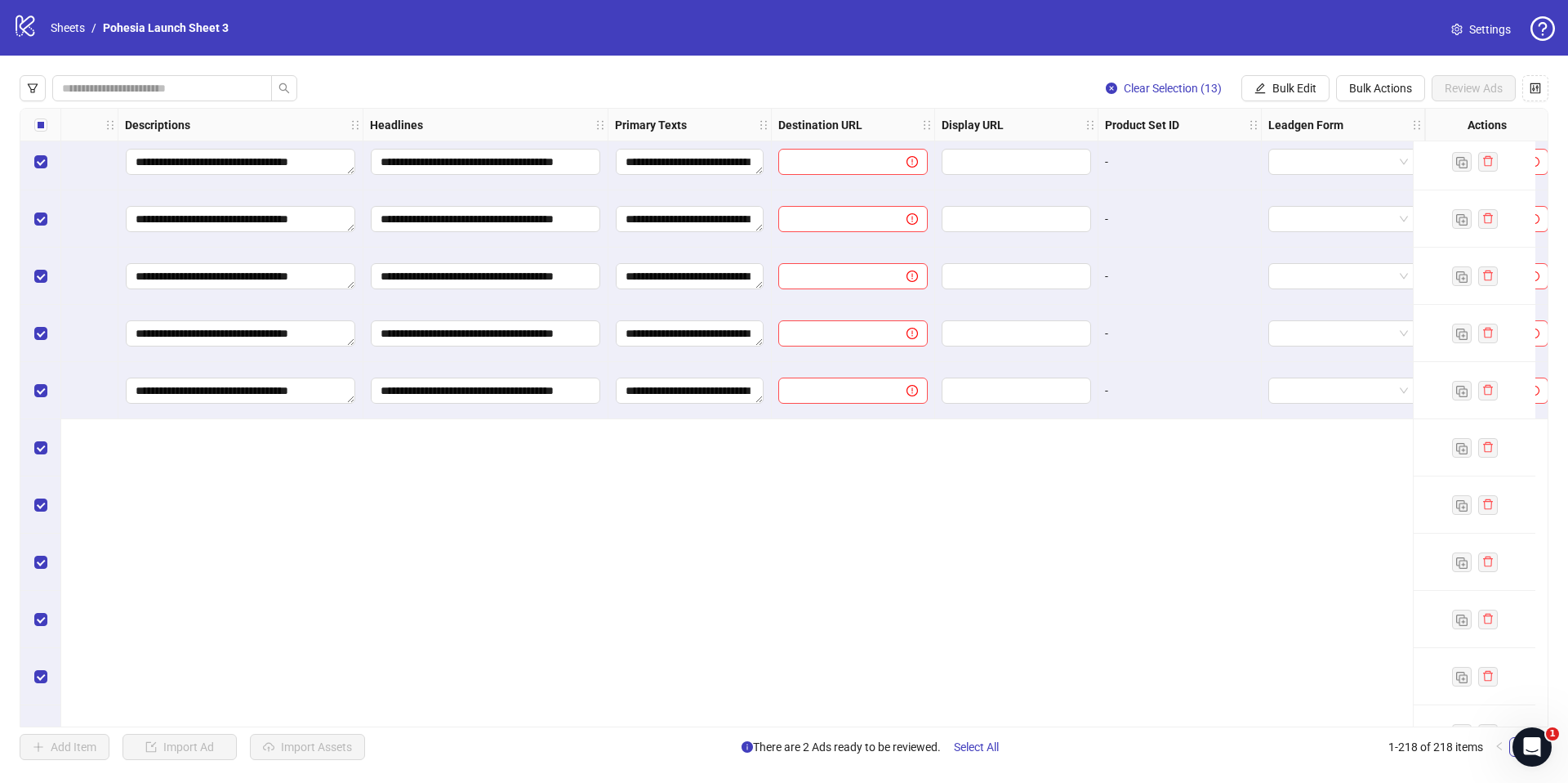
scroll to position [11462, 849]
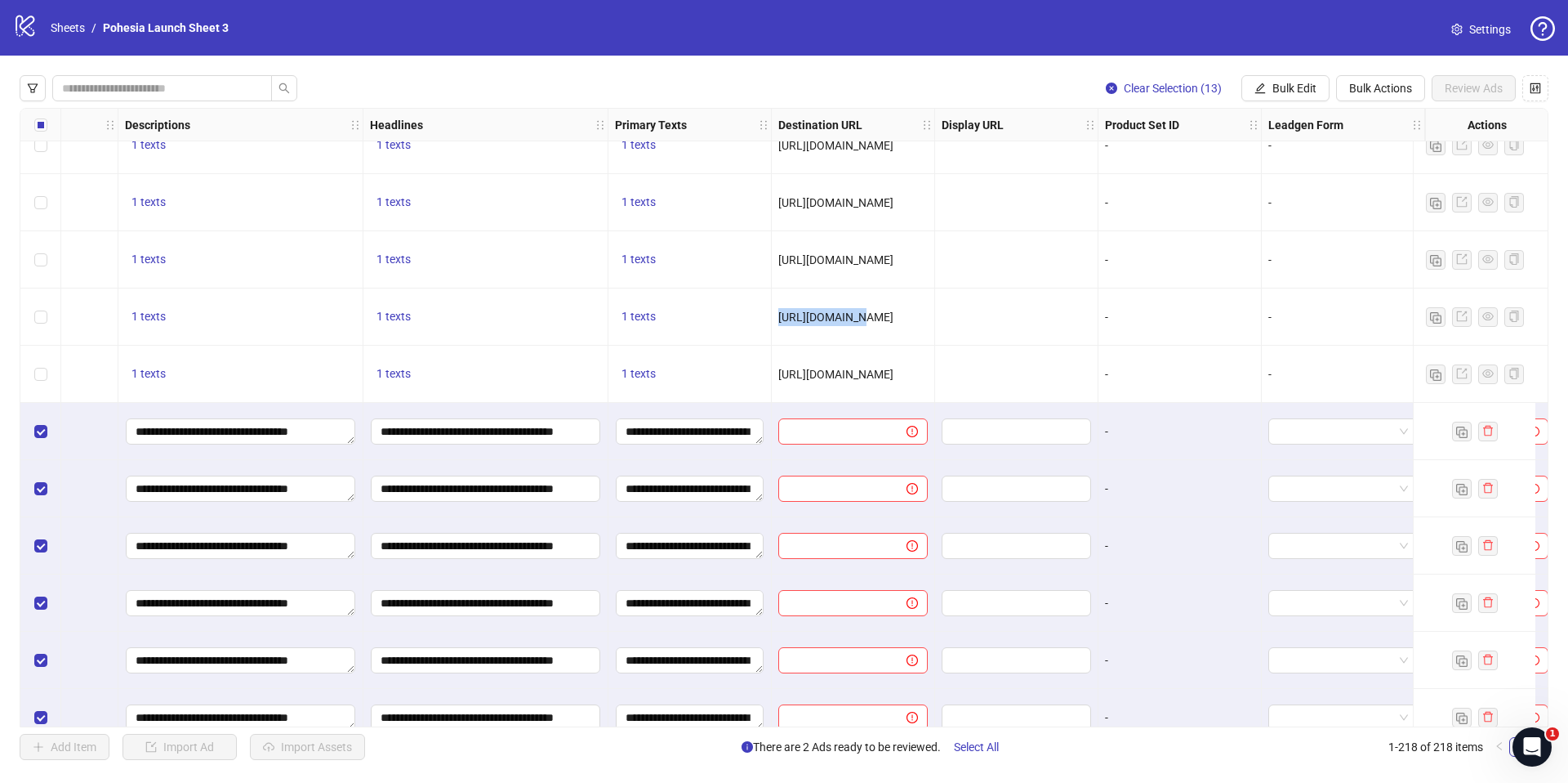
click at [850, 308] on div "https://pohesia.com/collections/boucles-doreilles" at bounding box center [853, 317] width 163 height 58
click at [850, 308] on div "https://pohesia.com/collections/boucles-doreilles" at bounding box center [853, 317] width 149 height 18
click at [850, 309] on div "https://pohesia.com/collections/boucles-doreilles" at bounding box center [853, 317] width 149 height 18
click at [850, 312] on span "https://pohesia.com/collections/boucles-doreilles" at bounding box center [836, 317] width 115 height 13
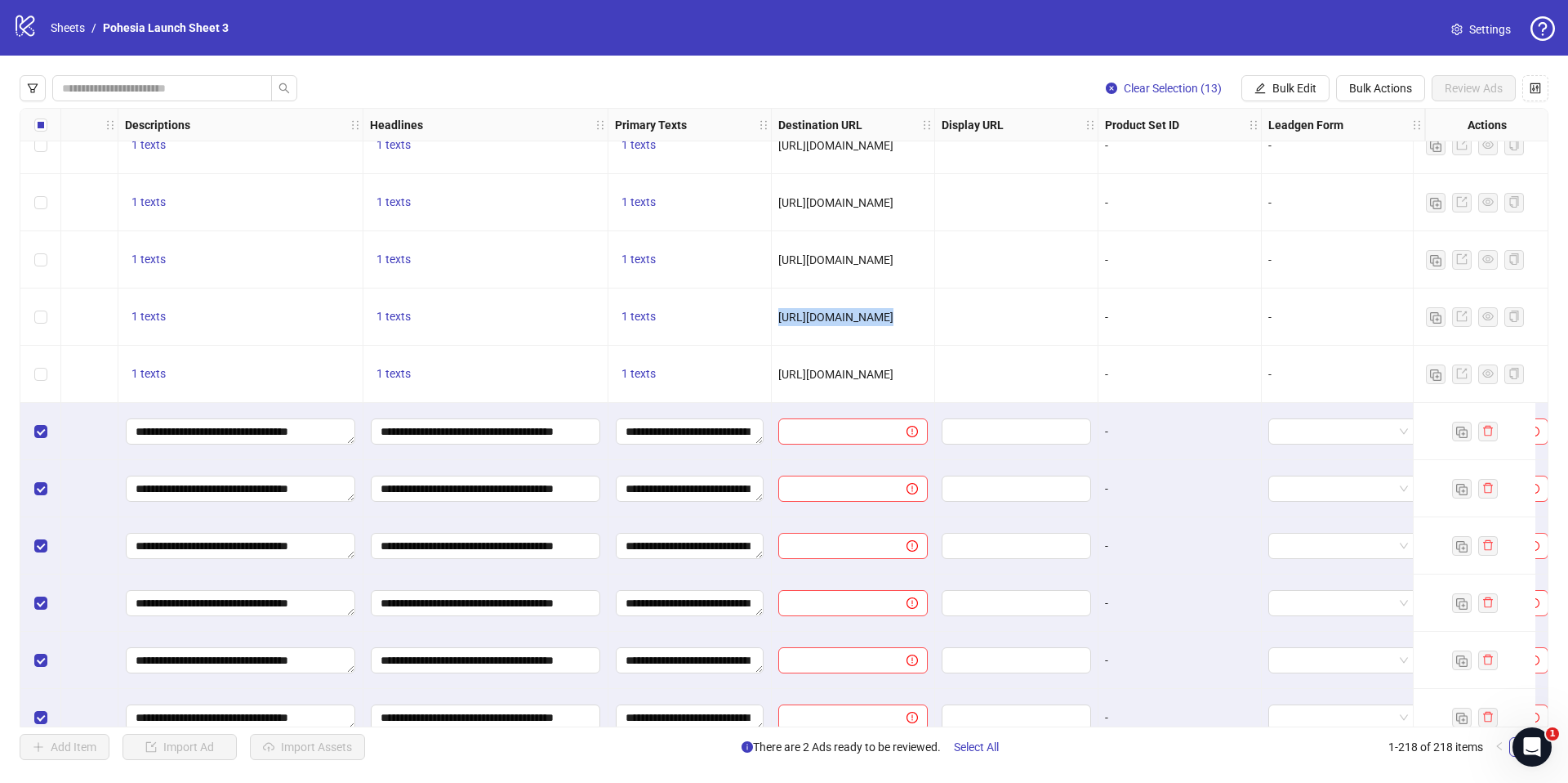
click at [850, 312] on span "https://pohesia.com/collections/boucles-doreilles" at bounding box center [836, 317] width 115 height 13
click at [835, 428] on input "text" at bounding box center [835, 431] width 95 height 18
click at [1287, 86] on span "Bulk Edit" at bounding box center [1294, 88] width 44 height 13
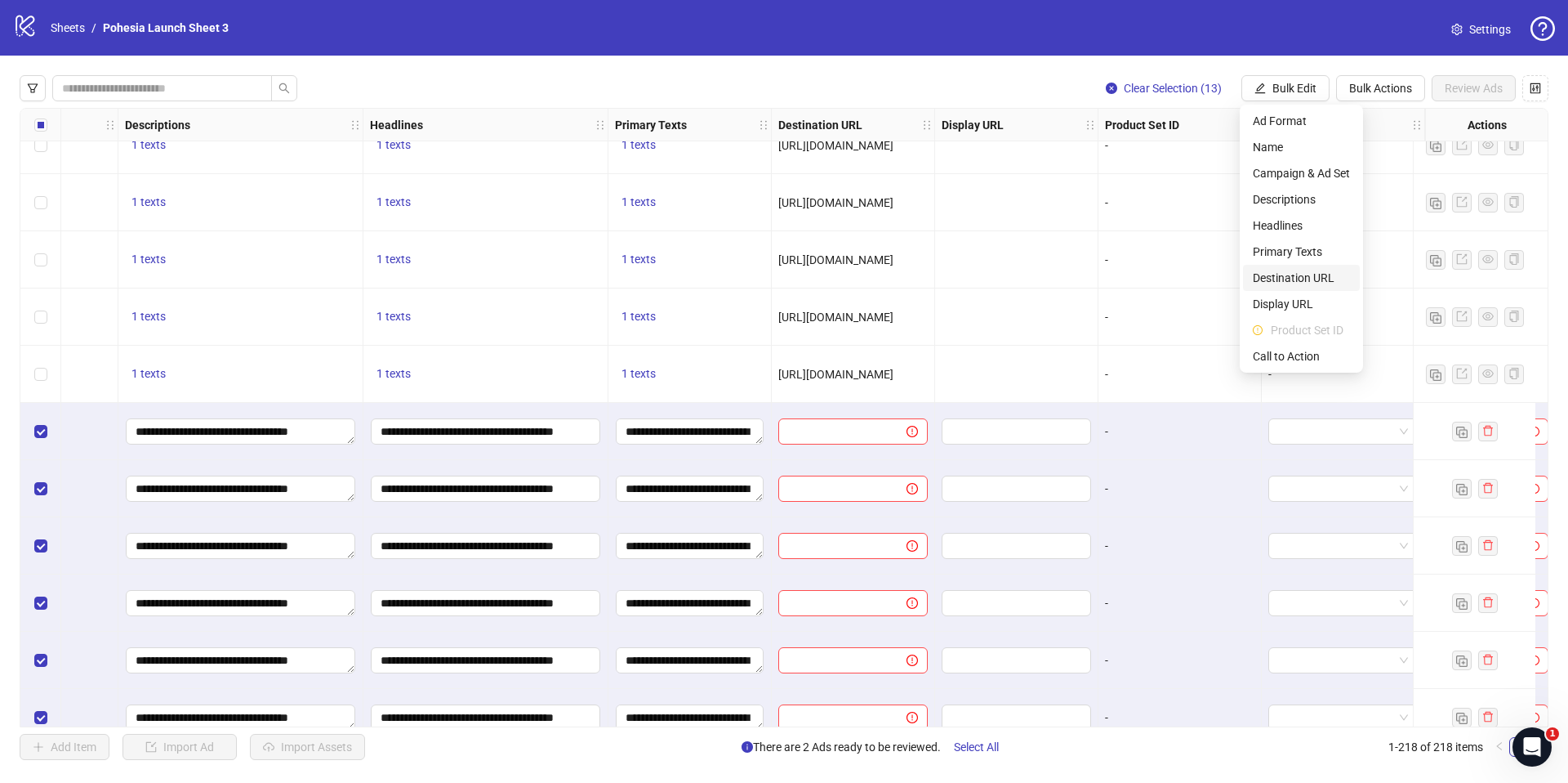
click at [1299, 275] on span "Destination URL" at bounding box center [1301, 278] width 97 height 18
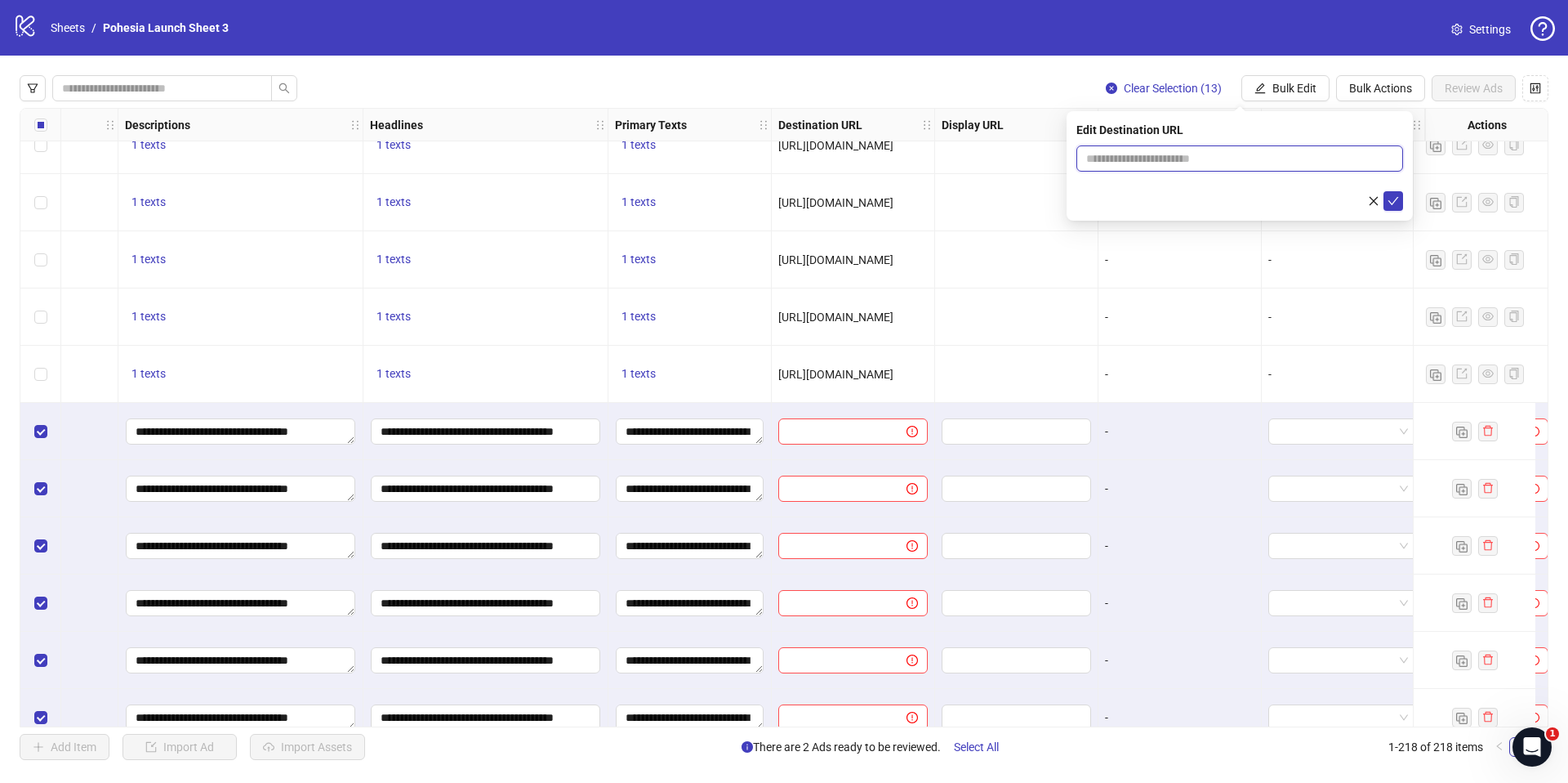
click at [1110, 162] on input "text" at bounding box center [1233, 159] width 294 height 18
paste input "**********"
type input "**********"
click at [1392, 205] on icon "check" at bounding box center [1393, 201] width 11 height 12
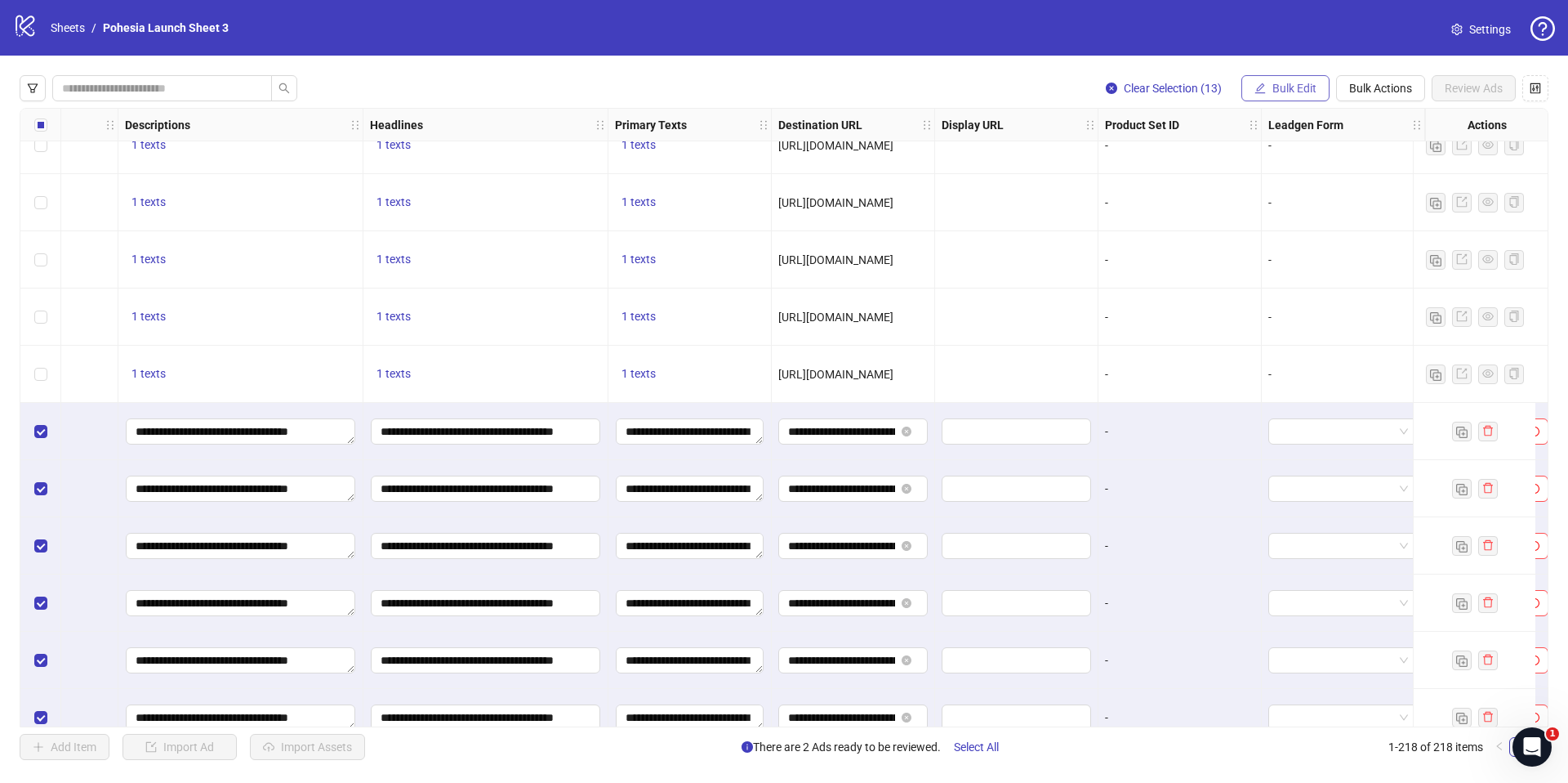
click at [1302, 90] on span "Bulk Edit" at bounding box center [1294, 88] width 44 height 13
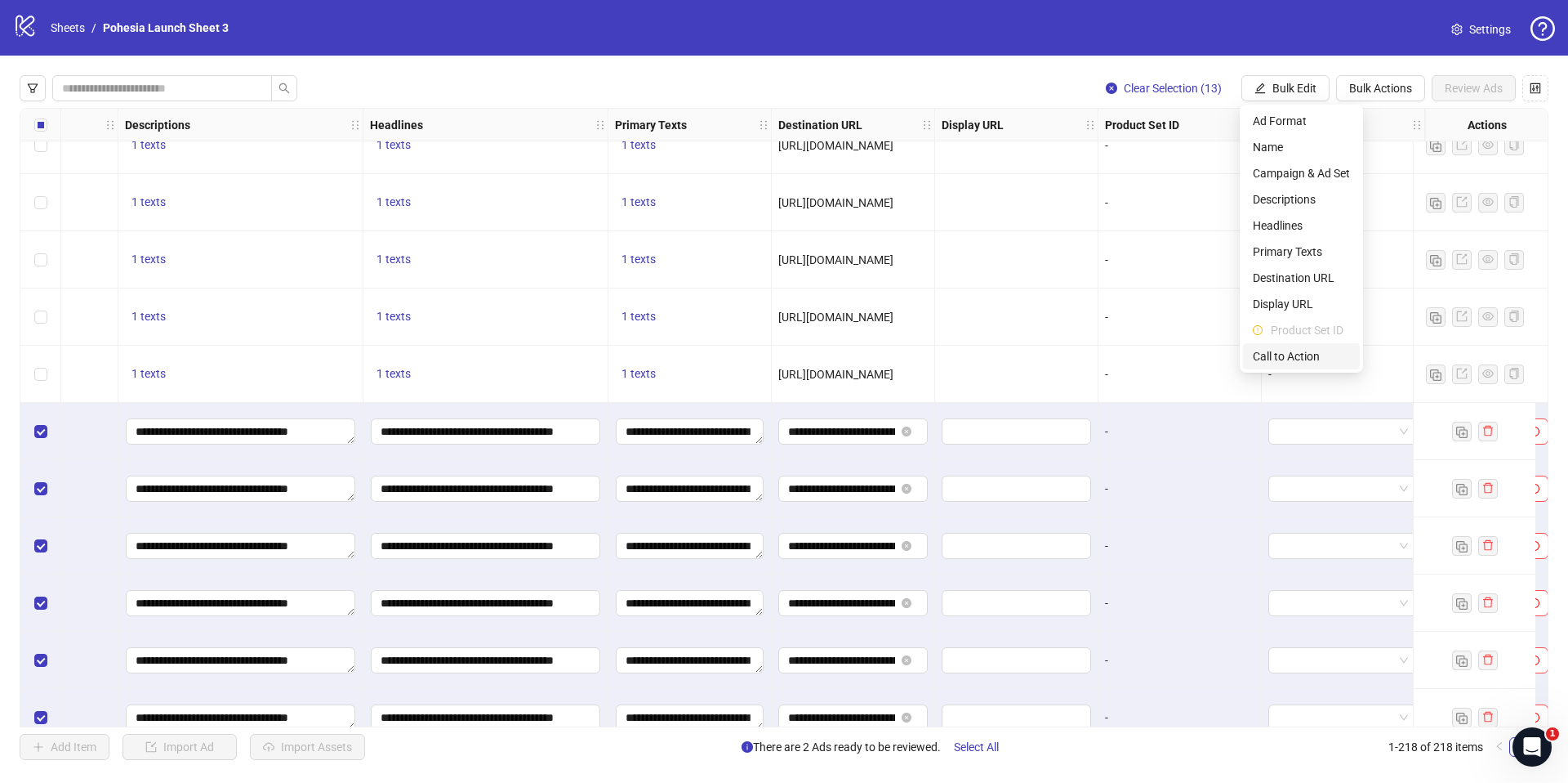
click at [1290, 350] on span "Call to Action" at bounding box center [1301, 357] width 97 height 18
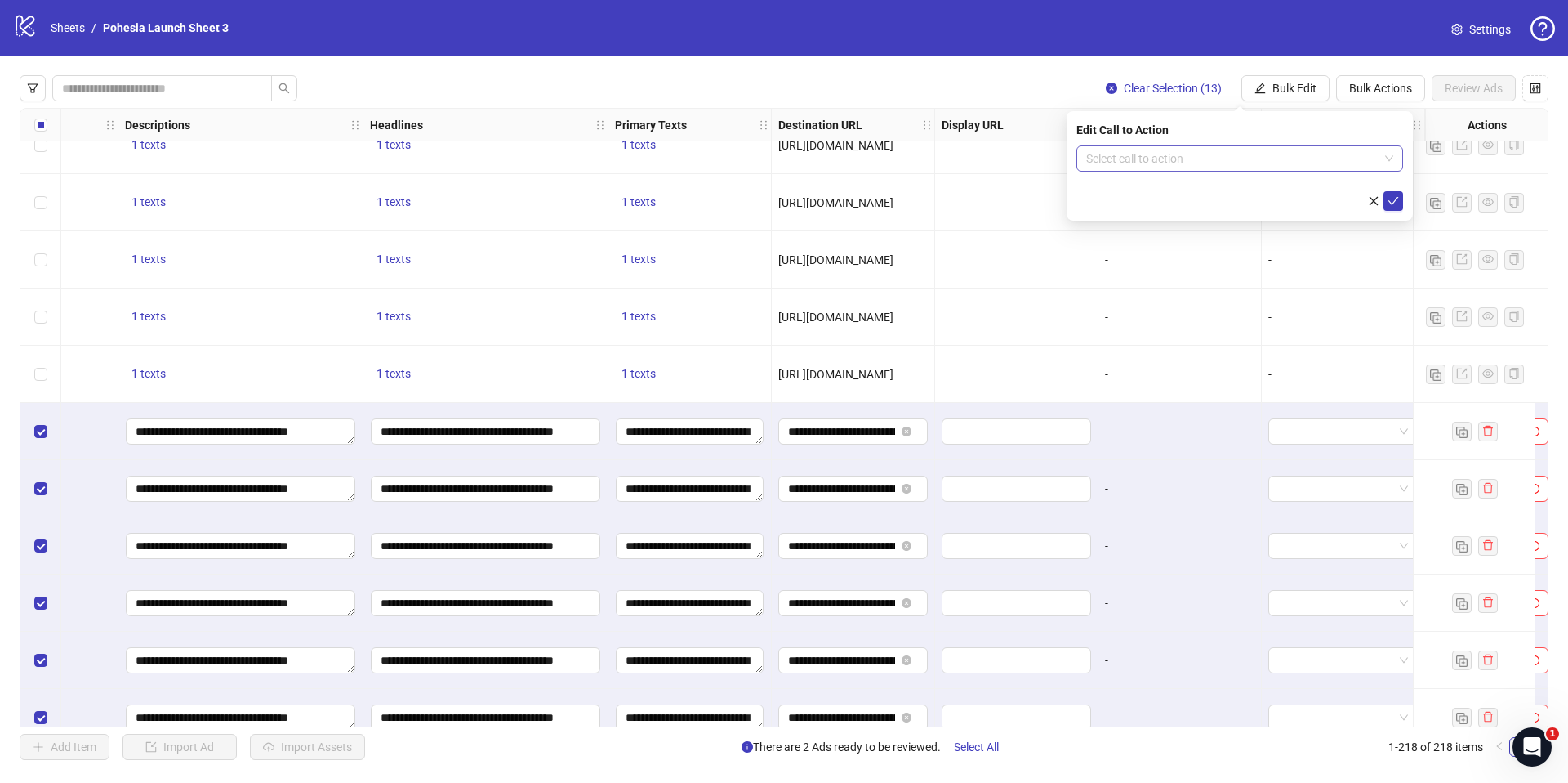
click at [1114, 166] on input "search" at bounding box center [1232, 159] width 292 height 25
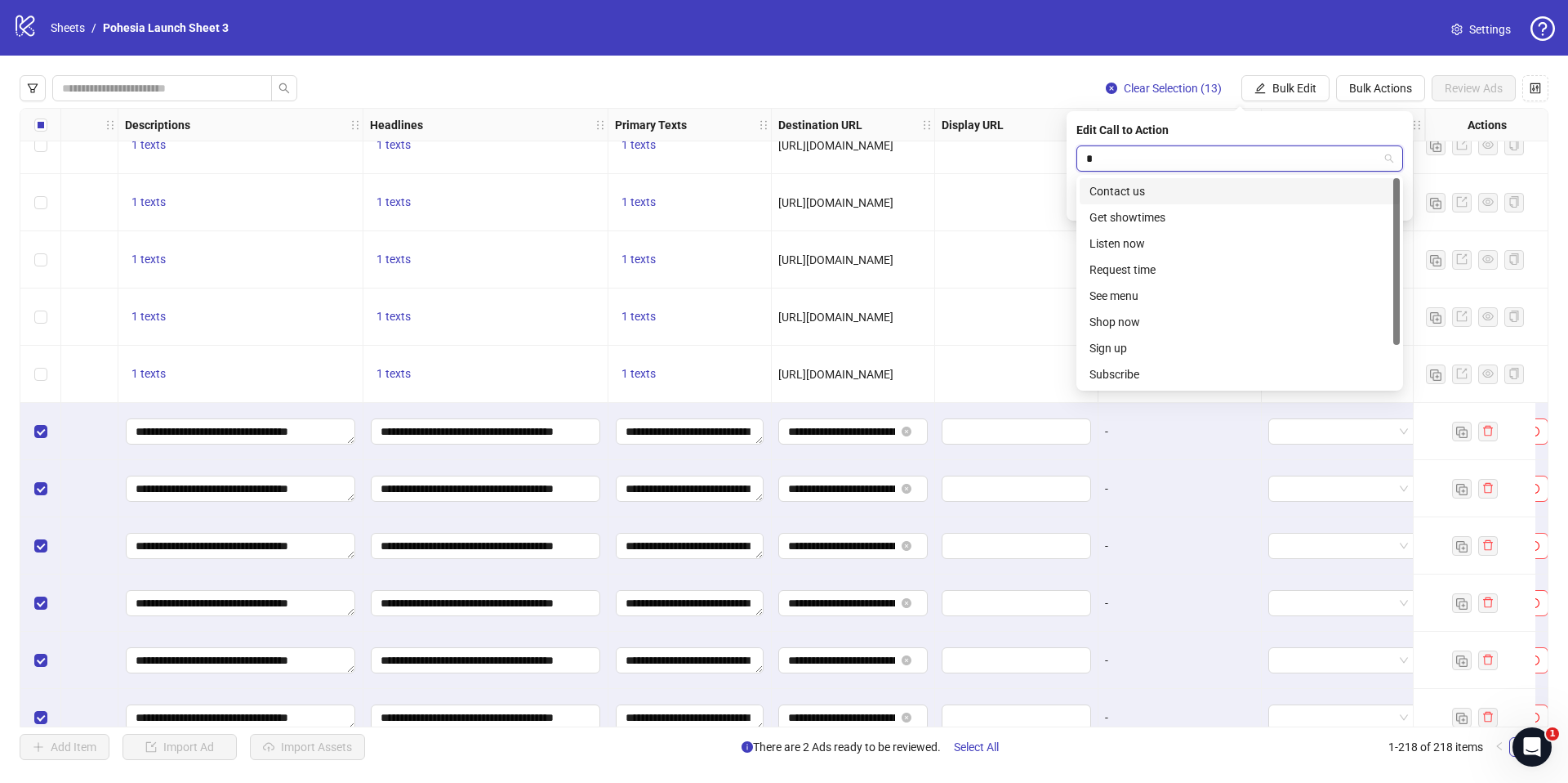
type input "**"
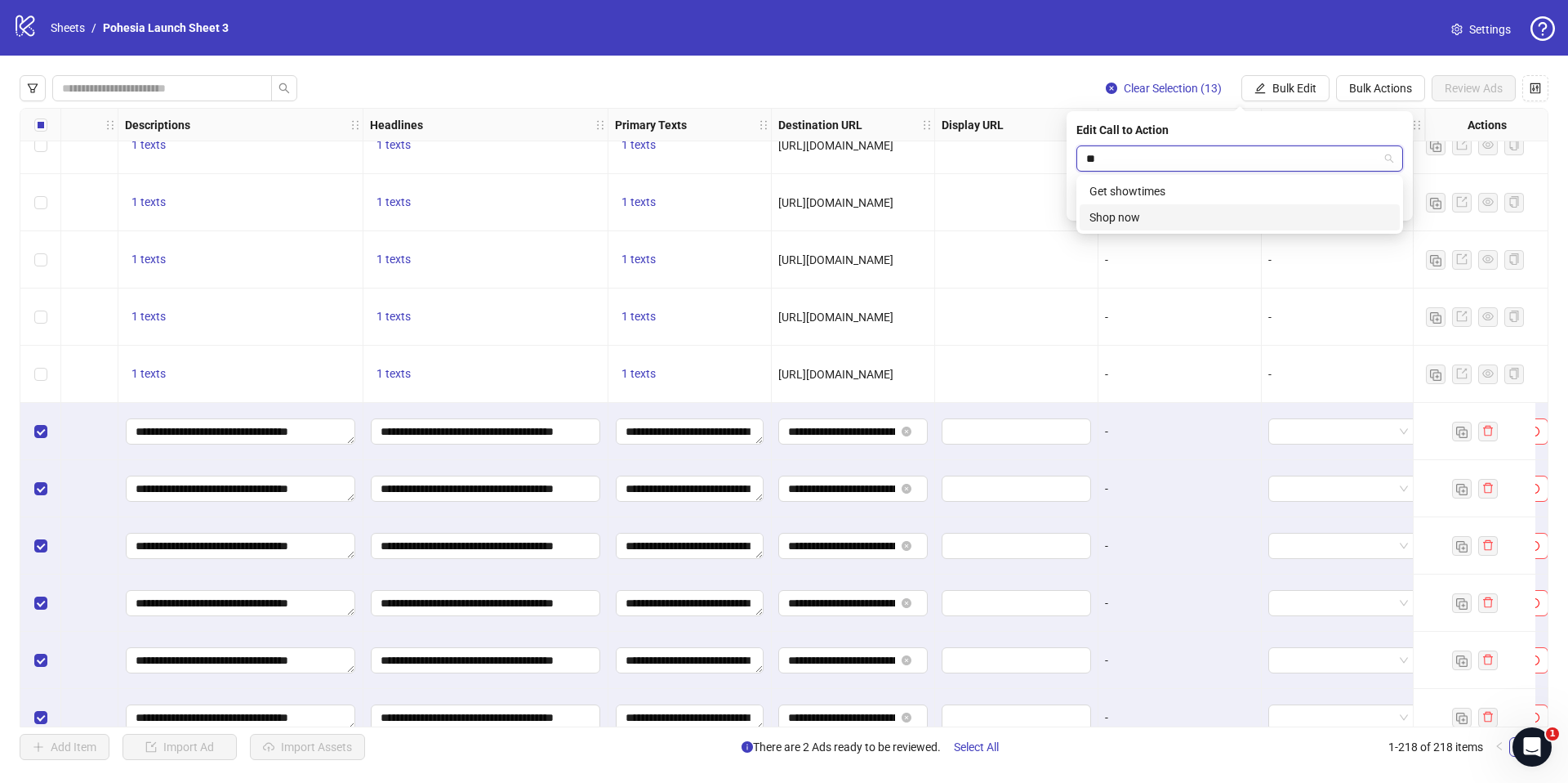
click at [1129, 216] on div "Shop now" at bounding box center [1239, 218] width 301 height 18
click at [1395, 200] on icon "check" at bounding box center [1393, 201] width 11 height 8
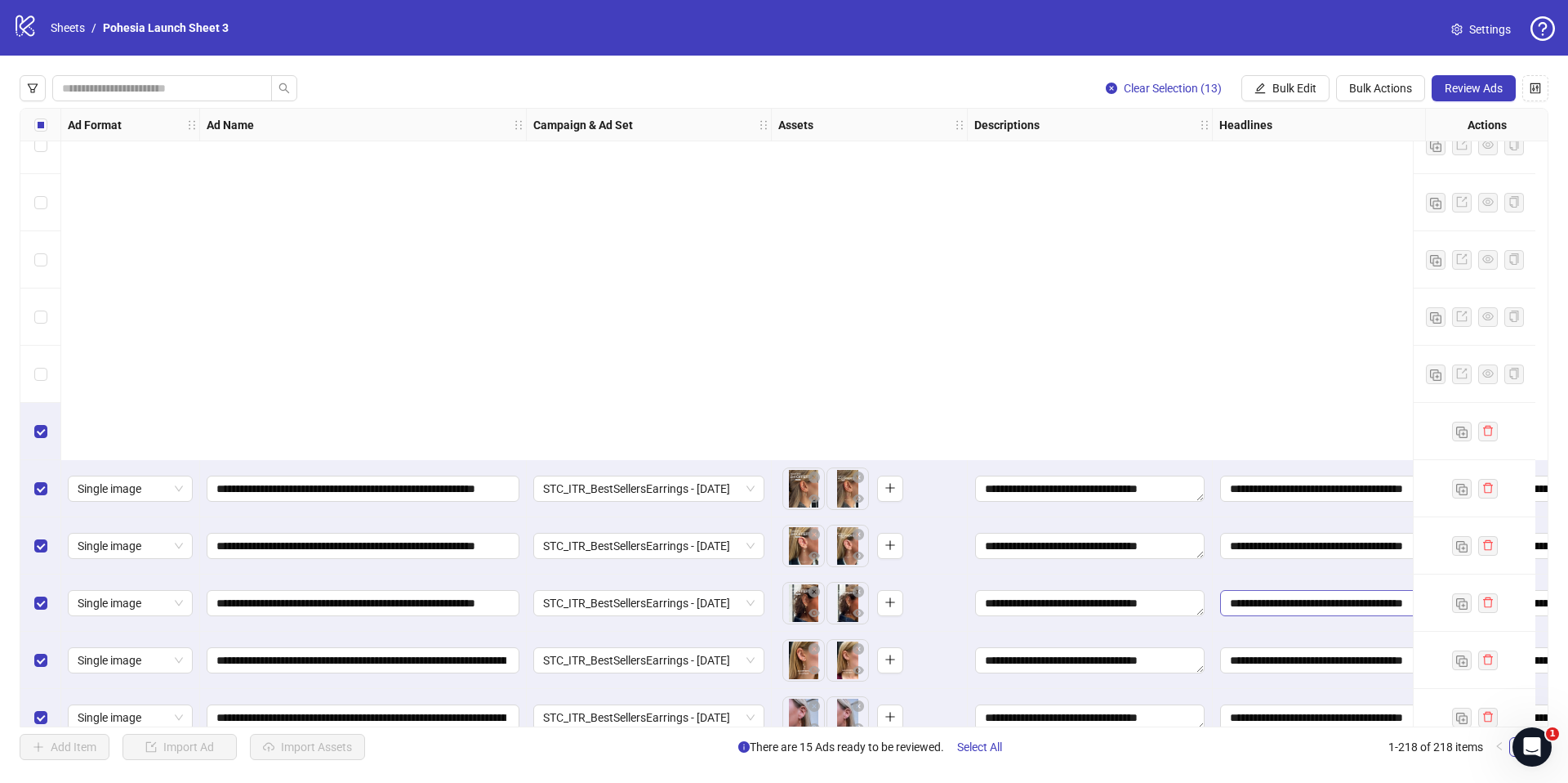
scroll to position [11888, 0]
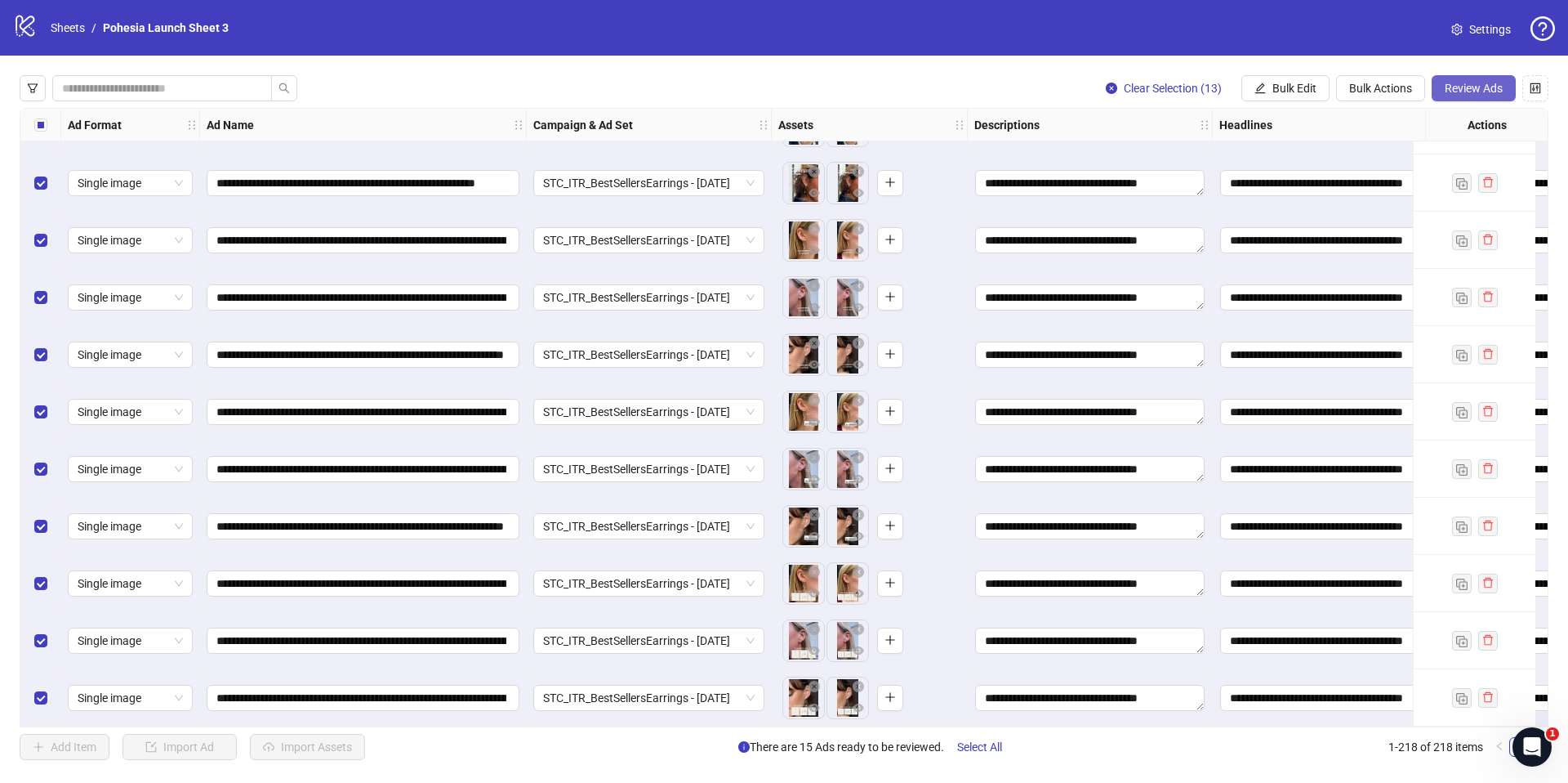
click at [1477, 94] on span "Review Ads" at bounding box center [1474, 88] width 58 height 13
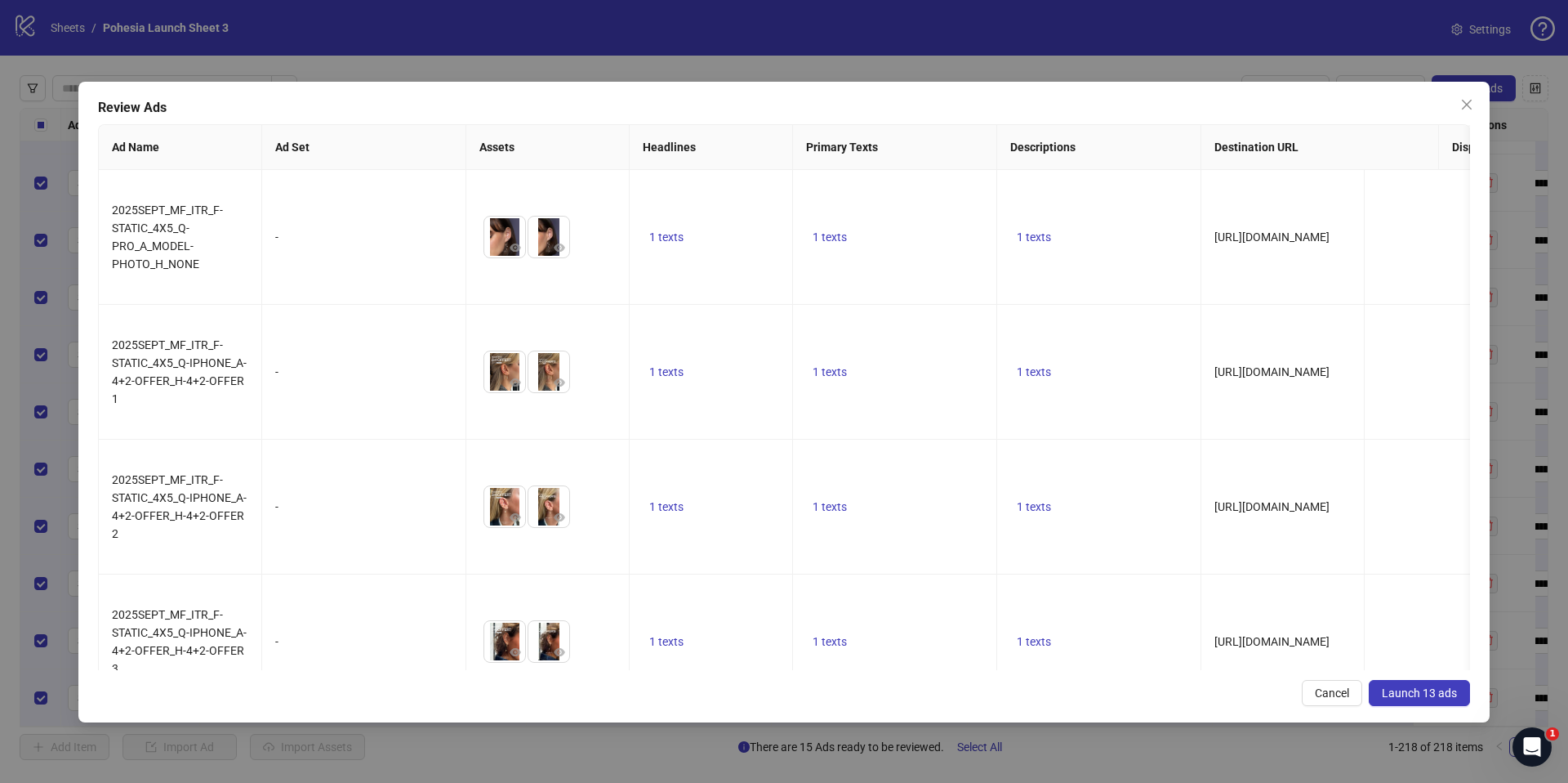
click at [1420, 689] on span "Launch 13 ads" at bounding box center [1419, 693] width 75 height 13
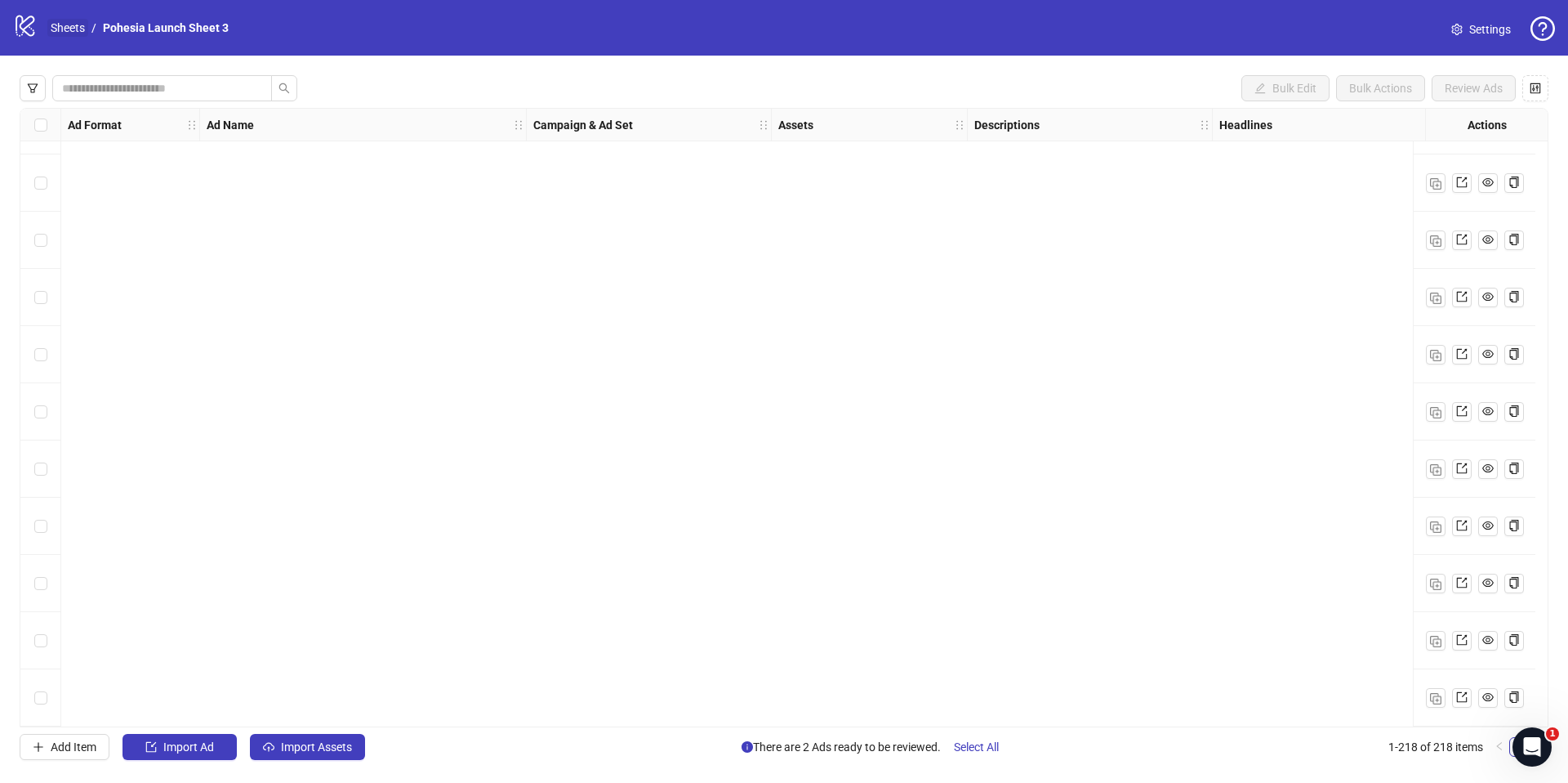
click at [62, 32] on link "Sheets" at bounding box center [68, 28] width 41 height 18
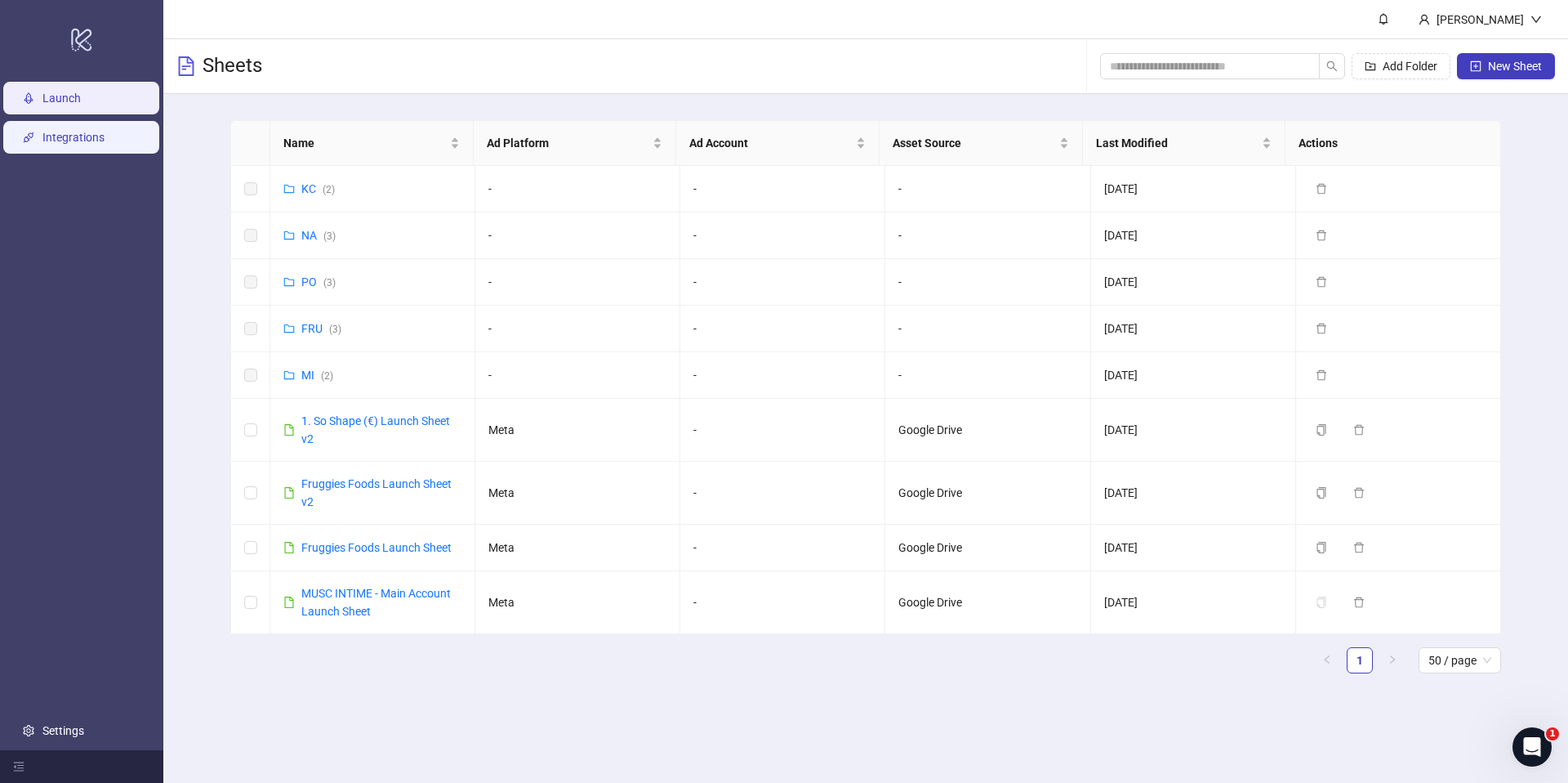
click at [82, 144] on link "Integrations" at bounding box center [74, 137] width 62 height 13
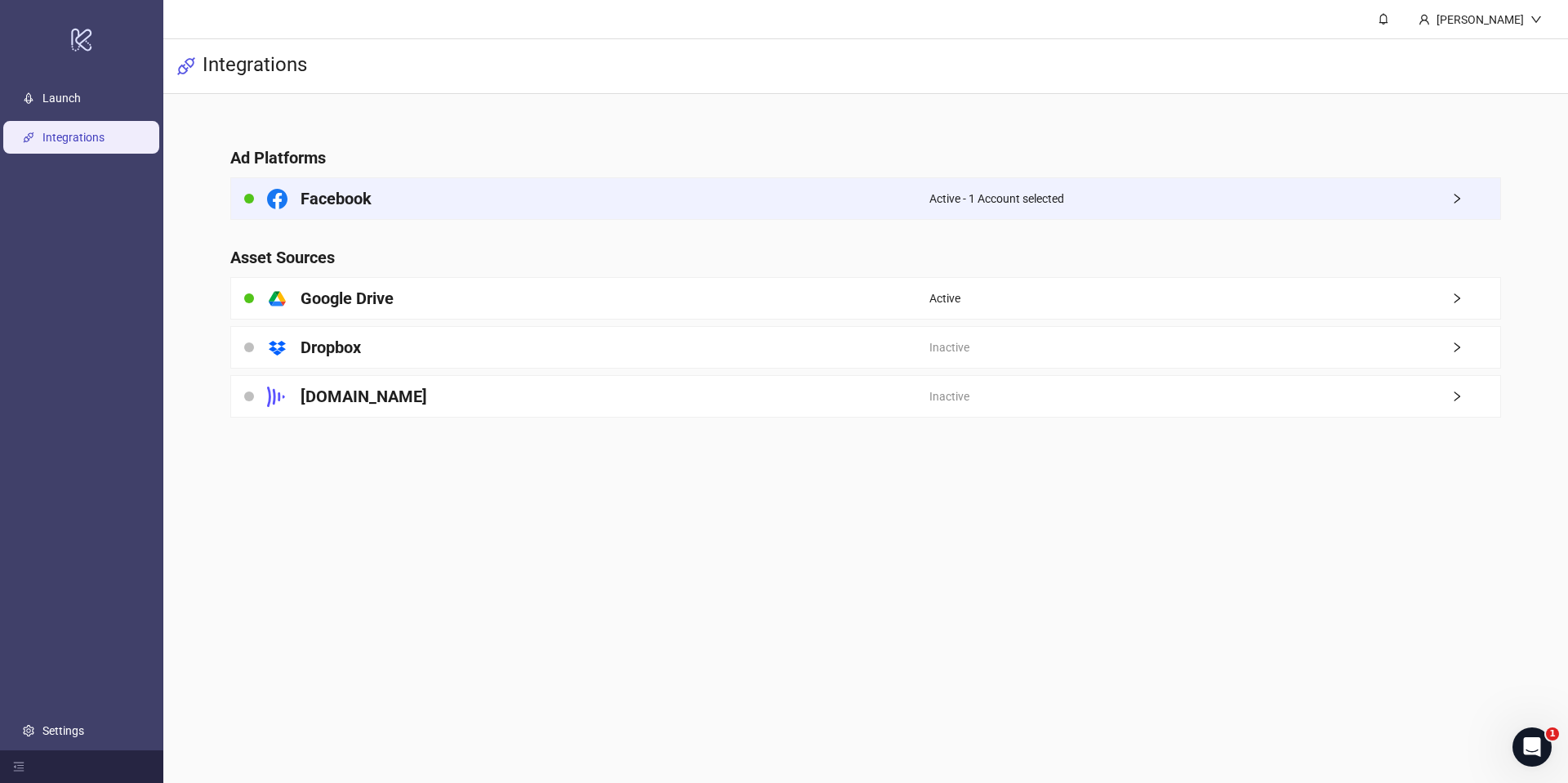
click at [898, 200] on div "Facebook" at bounding box center [580, 199] width 698 height 41
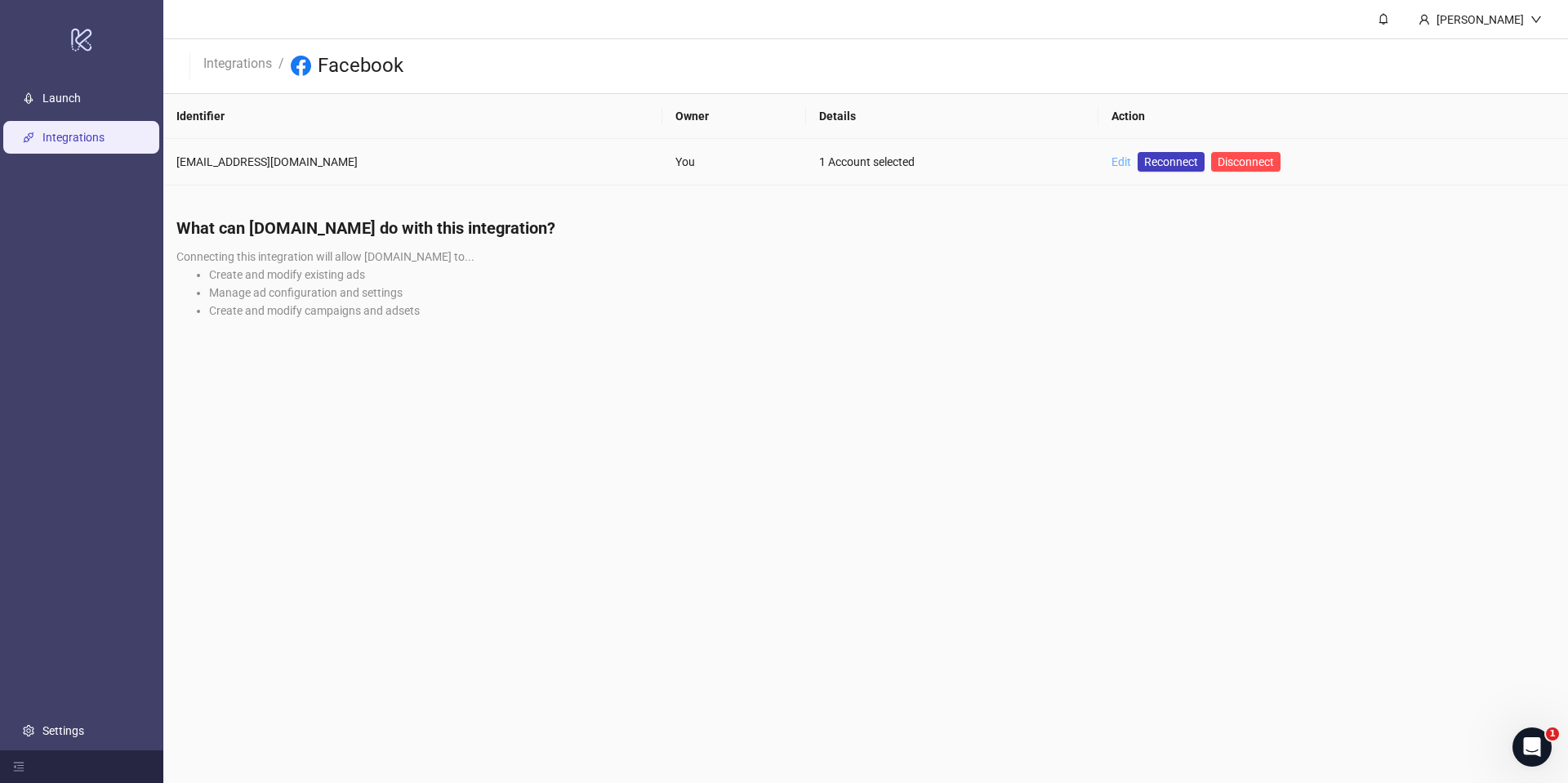
click at [1111, 161] on link "Edit" at bounding box center [1121, 162] width 20 height 13
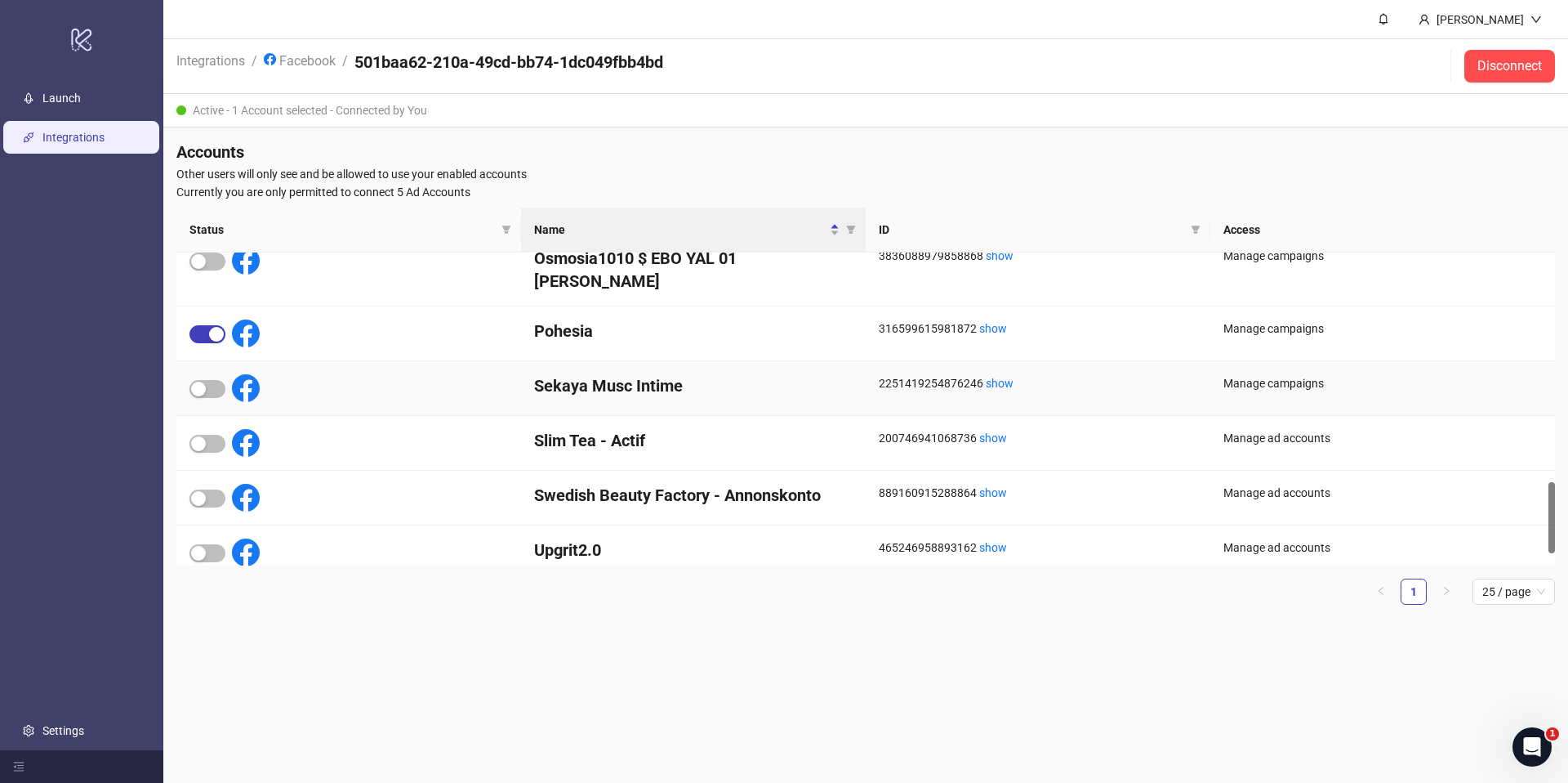
scroll to position [1001, 0]
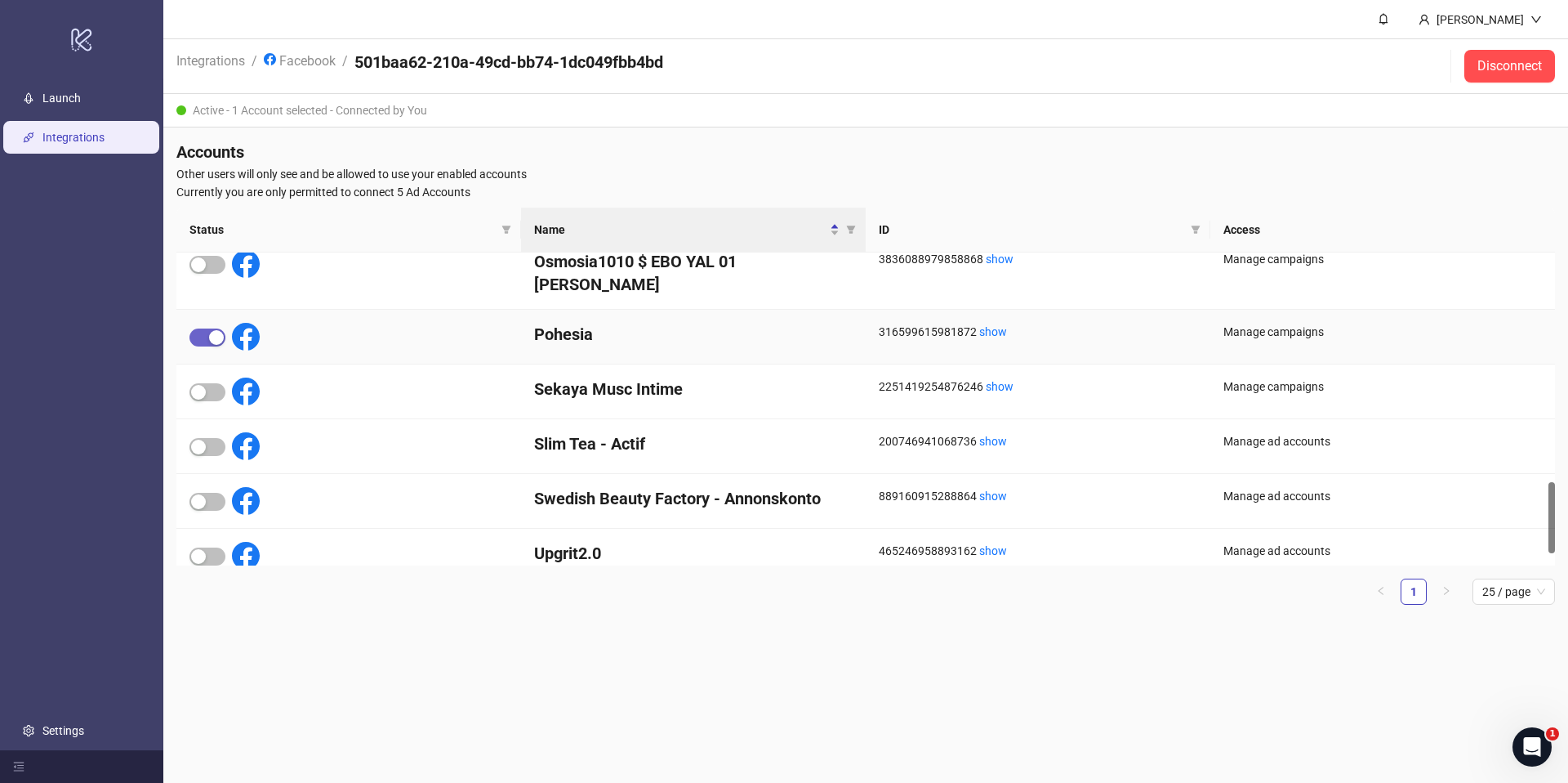
click at [204, 329] on span "button" at bounding box center [208, 338] width 36 height 18
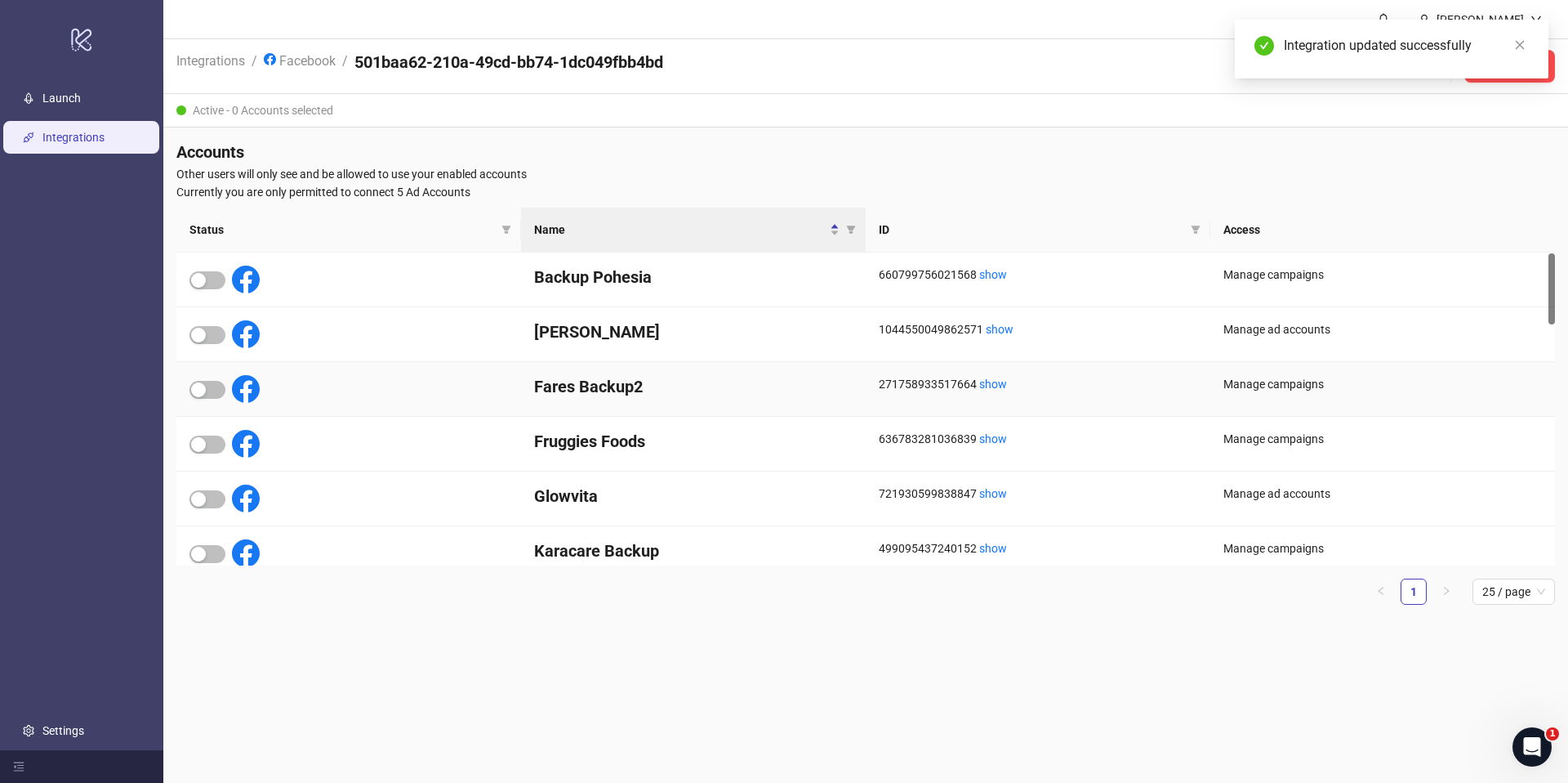
scroll to position [187, 0]
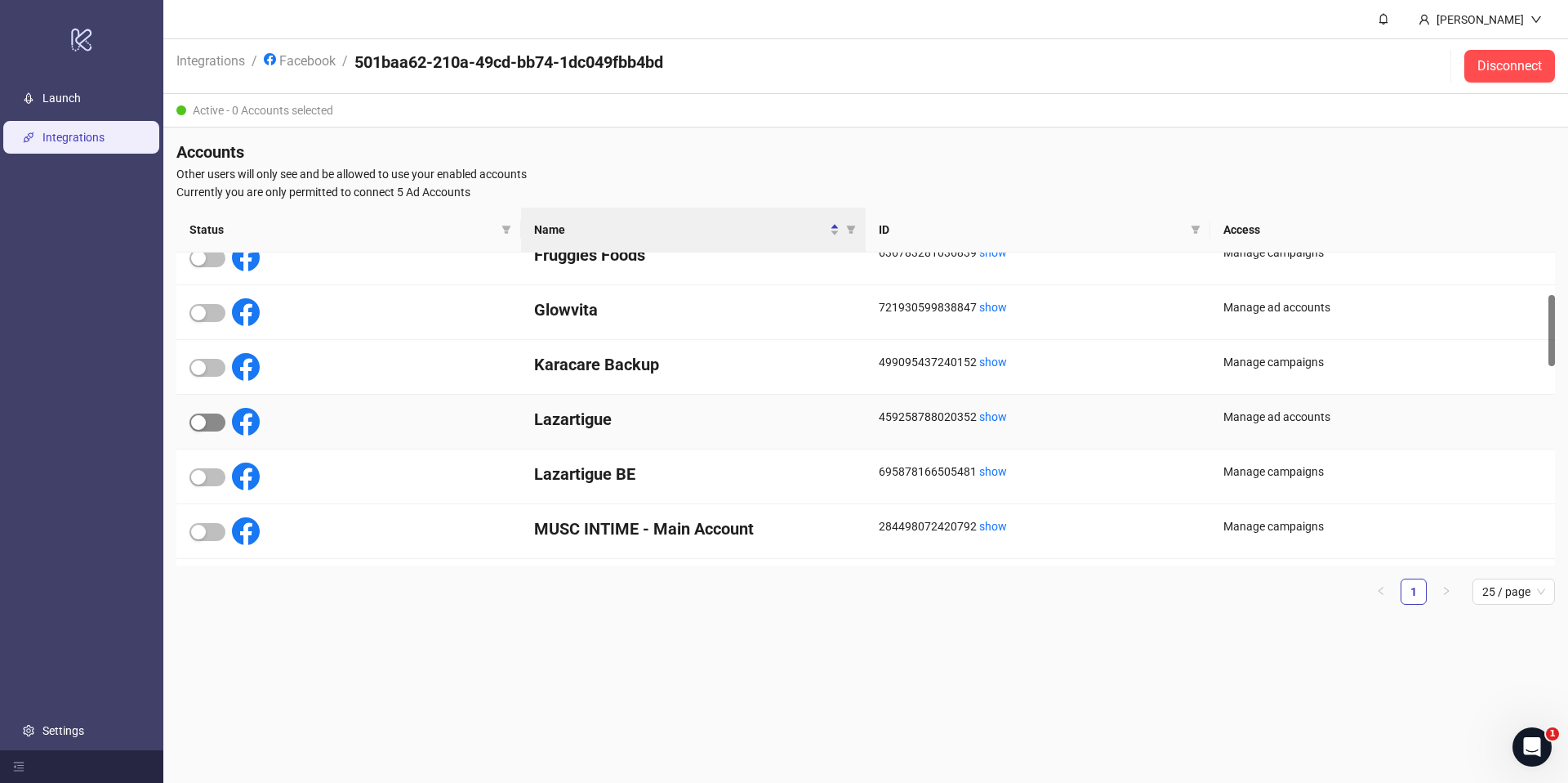
click at [199, 419] on div "button" at bounding box center [199, 422] width 15 height 15
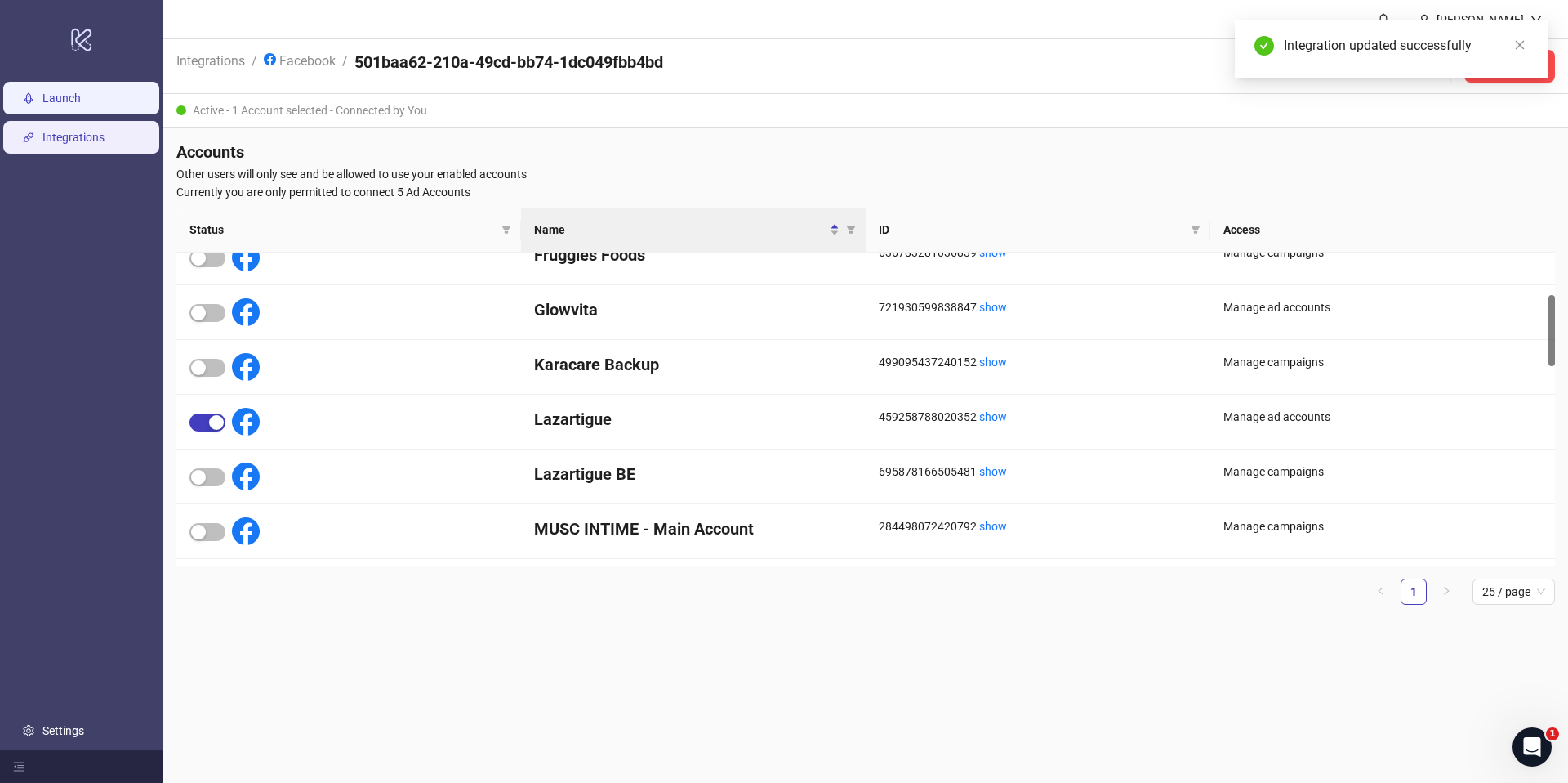
click at [43, 103] on link "Launch" at bounding box center [62, 98] width 39 height 13
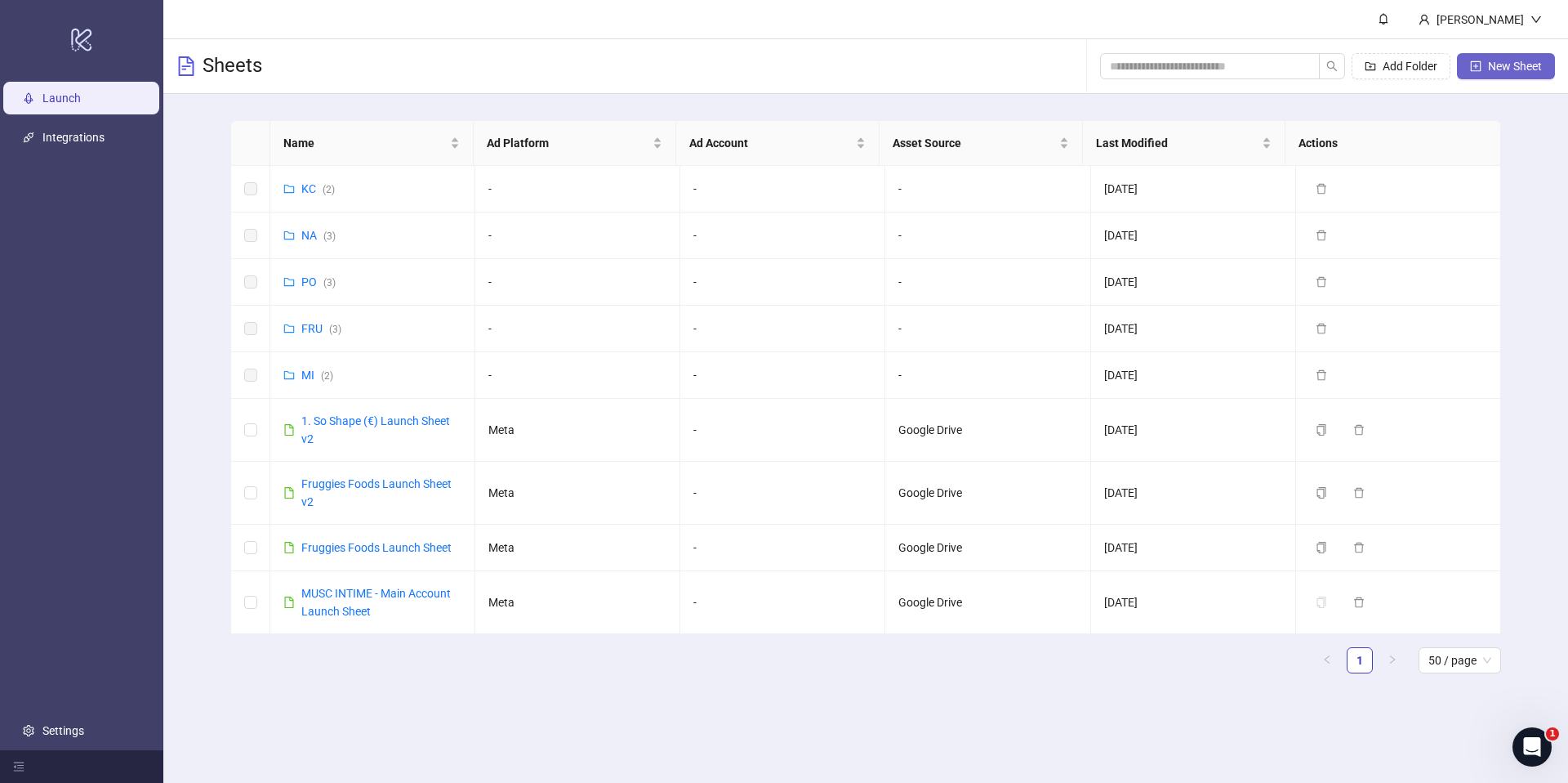
click at [1495, 66] on span "New Sheet" at bounding box center [1515, 67] width 54 height 13
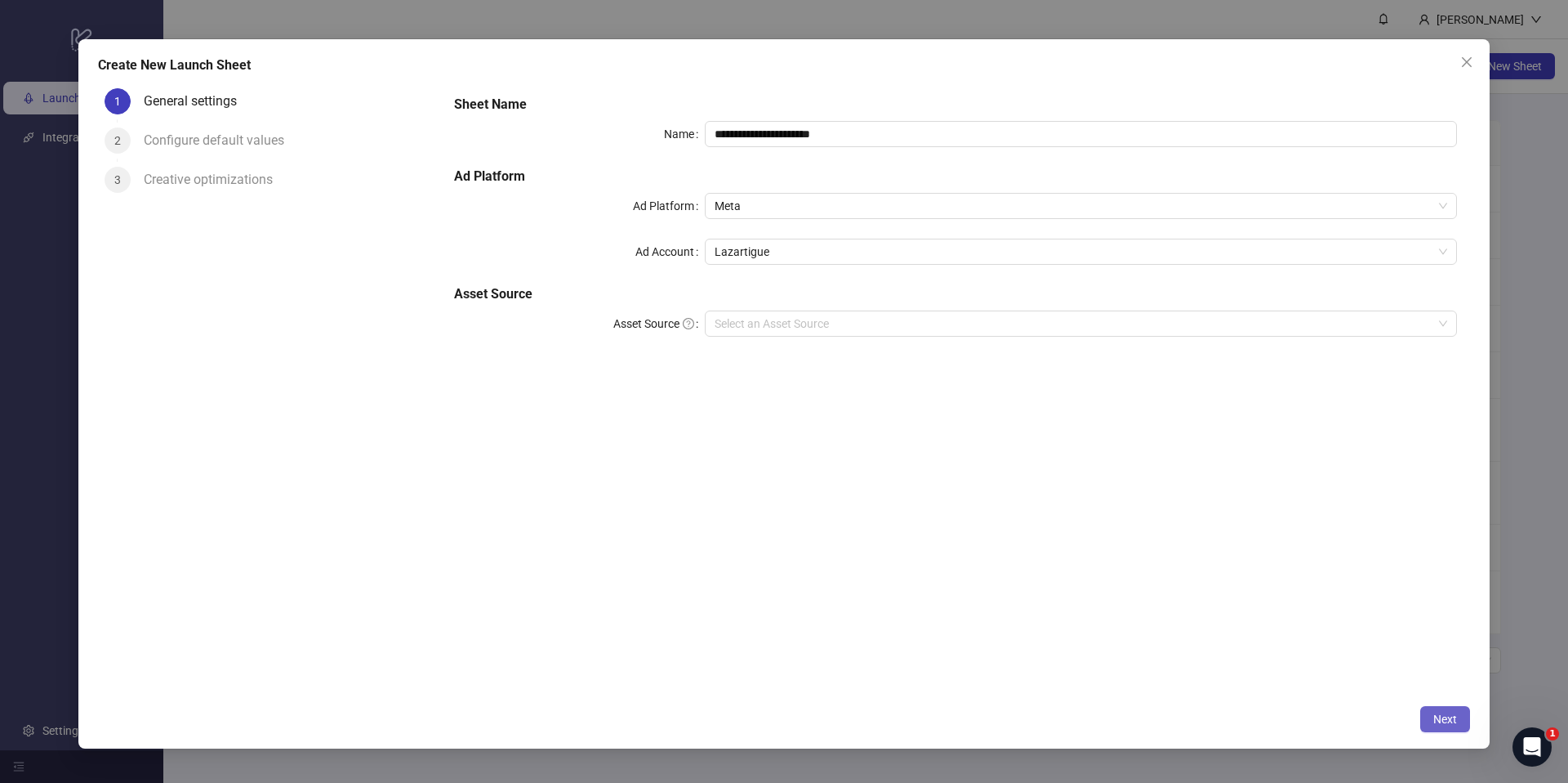
click at [1450, 719] on span "Next" at bounding box center [1445, 719] width 24 height 13
click at [799, 329] on input "Asset Source" at bounding box center [1074, 324] width 718 height 25
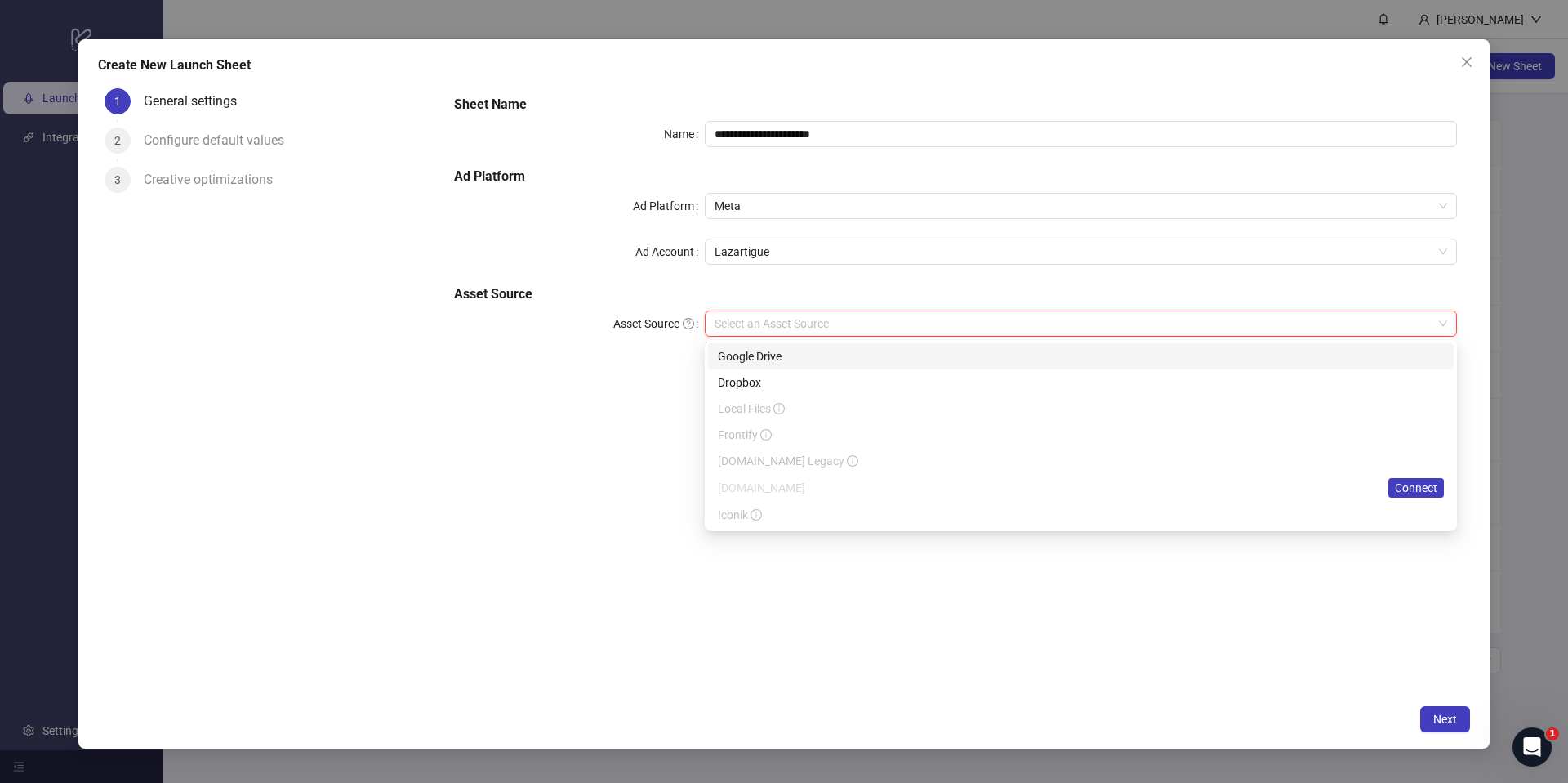
click at [792, 354] on div "Google Drive" at bounding box center [1081, 357] width 726 height 18
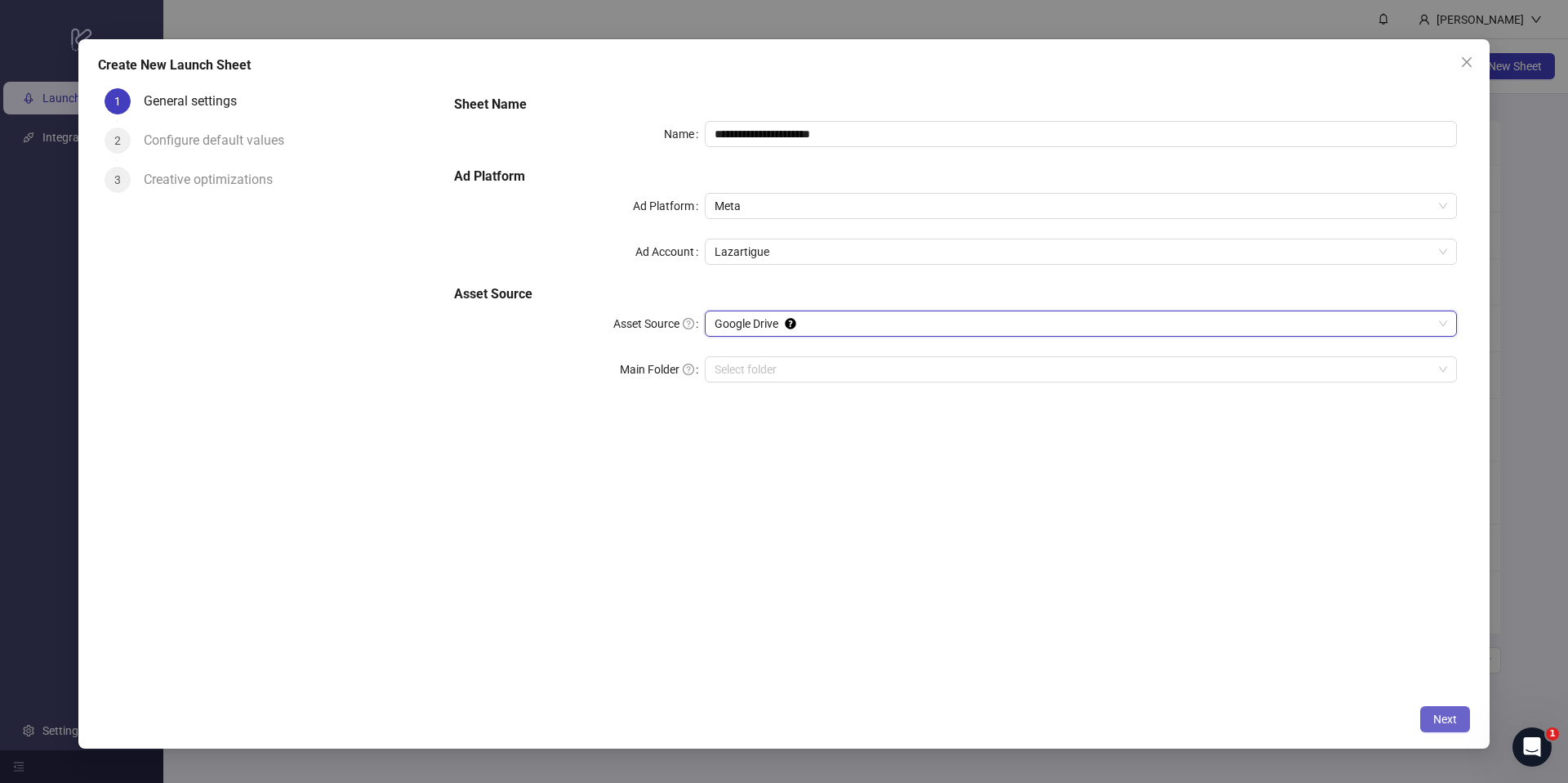
click at [1437, 723] on span "Next" at bounding box center [1445, 719] width 24 height 13
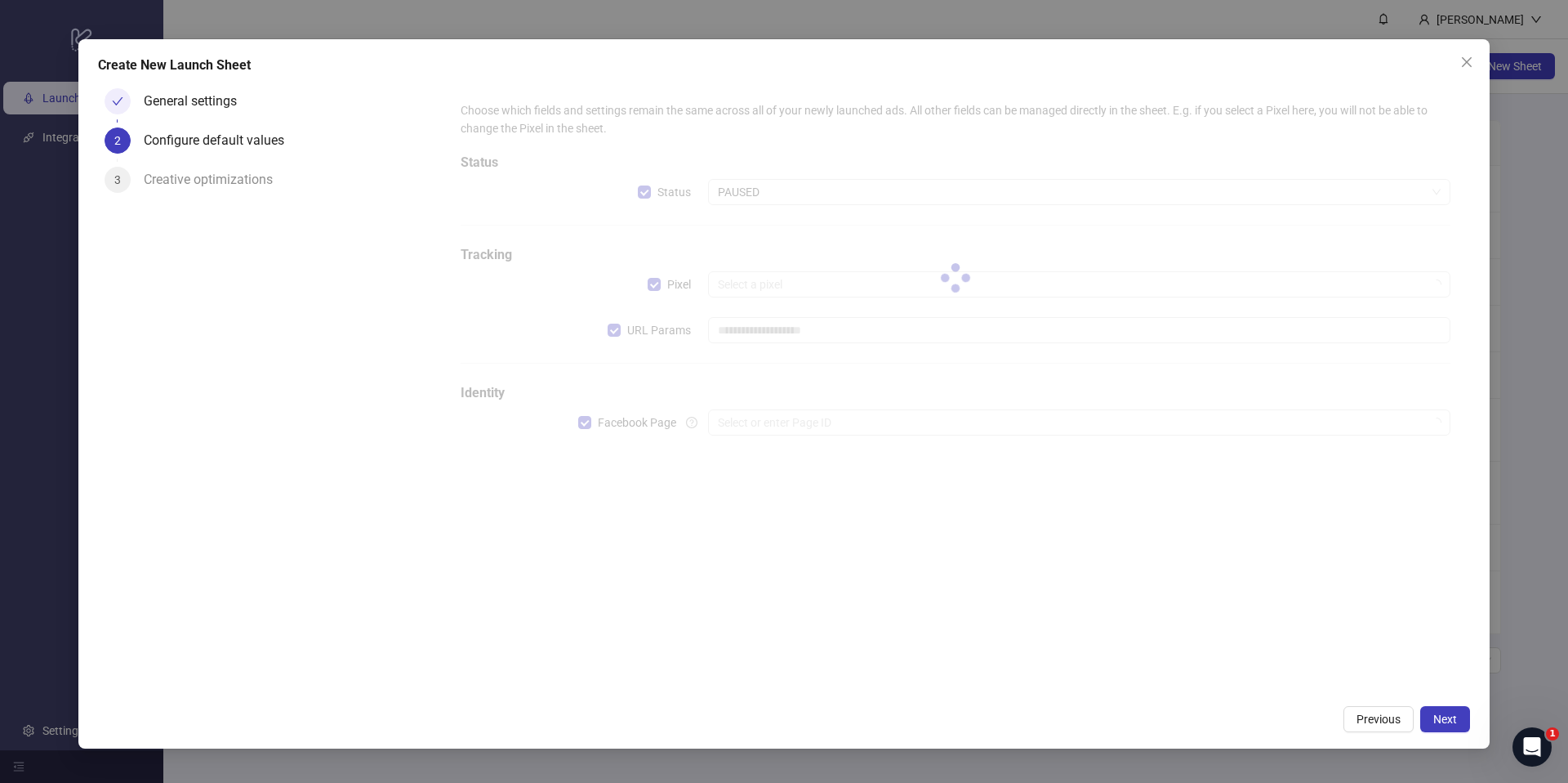
type input "**********"
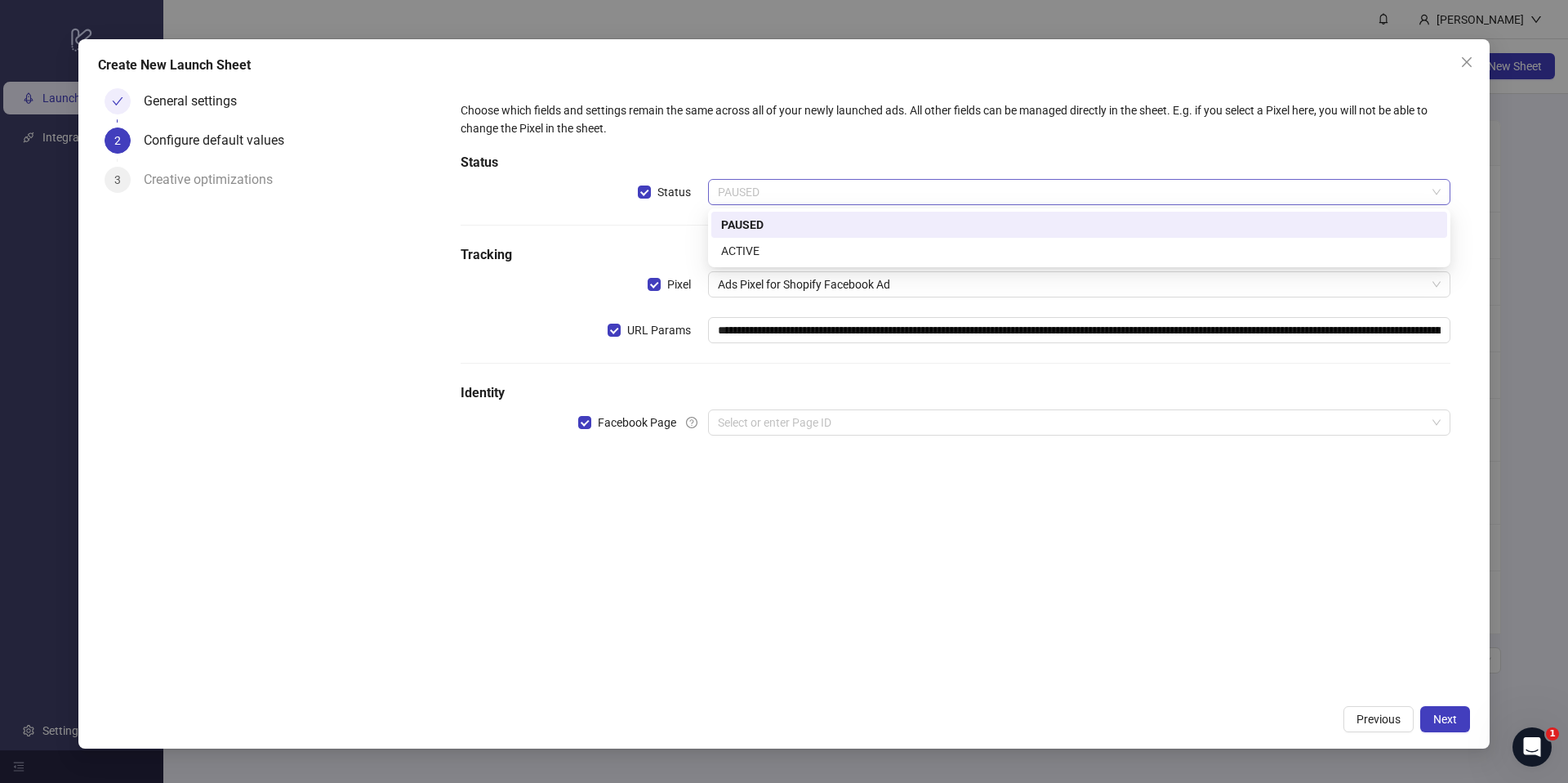
click at [803, 190] on span "PAUSED" at bounding box center [1079, 192] width 723 height 25
click at [774, 251] on div "ACTIVE" at bounding box center [1079, 251] width 716 height 18
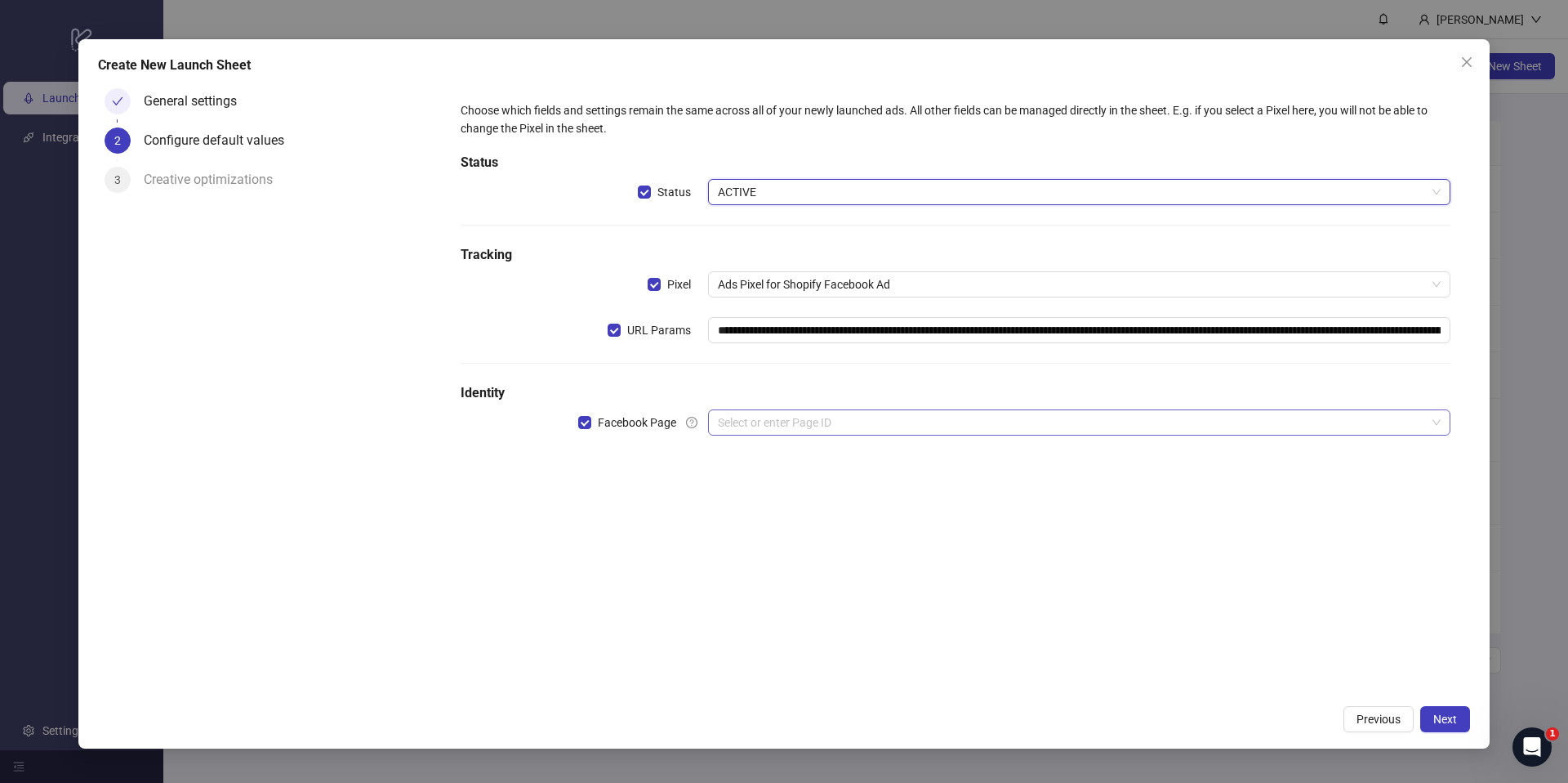
click at [762, 432] on input "search" at bounding box center [1072, 422] width 708 height 25
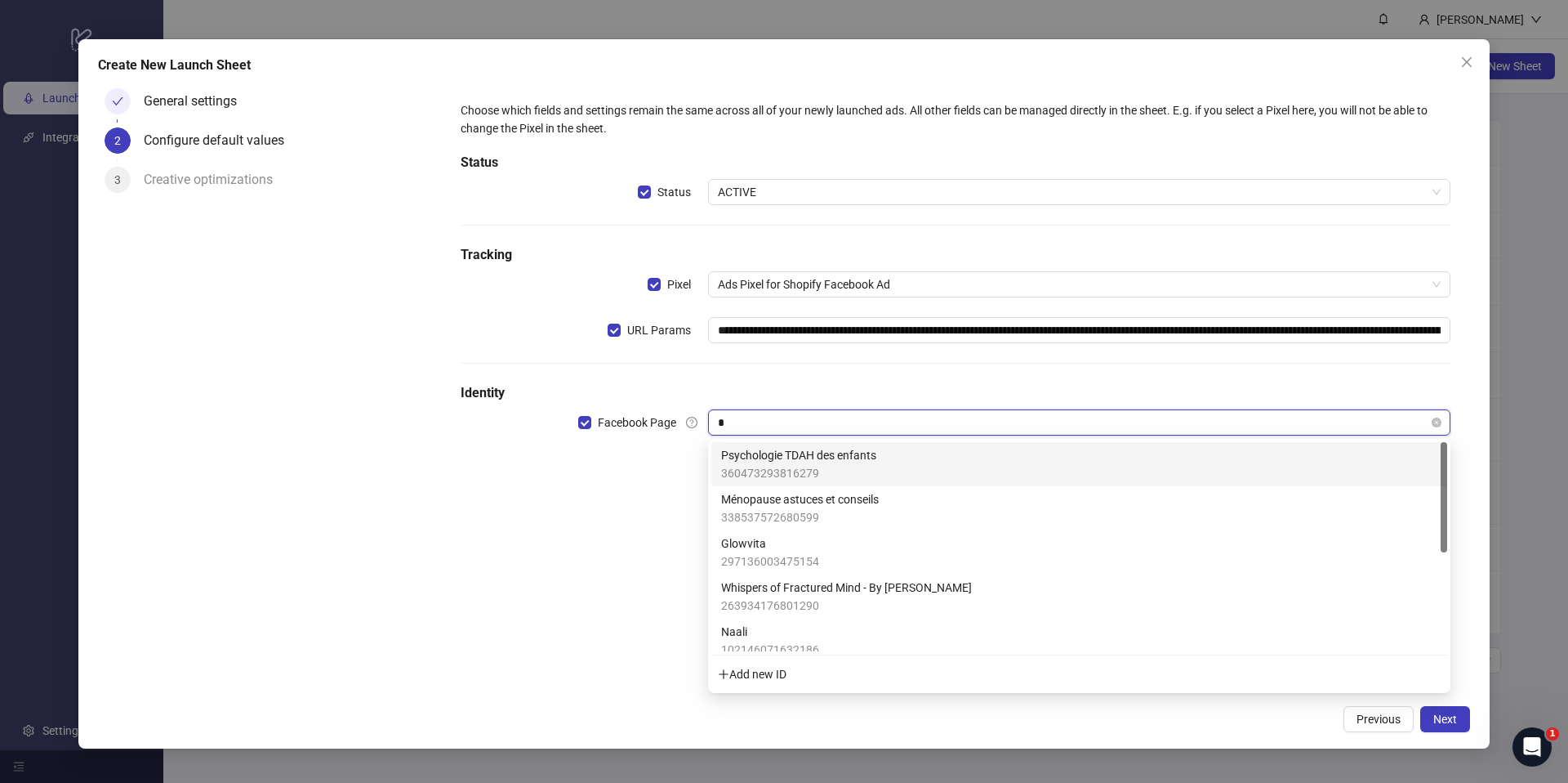
type input "**"
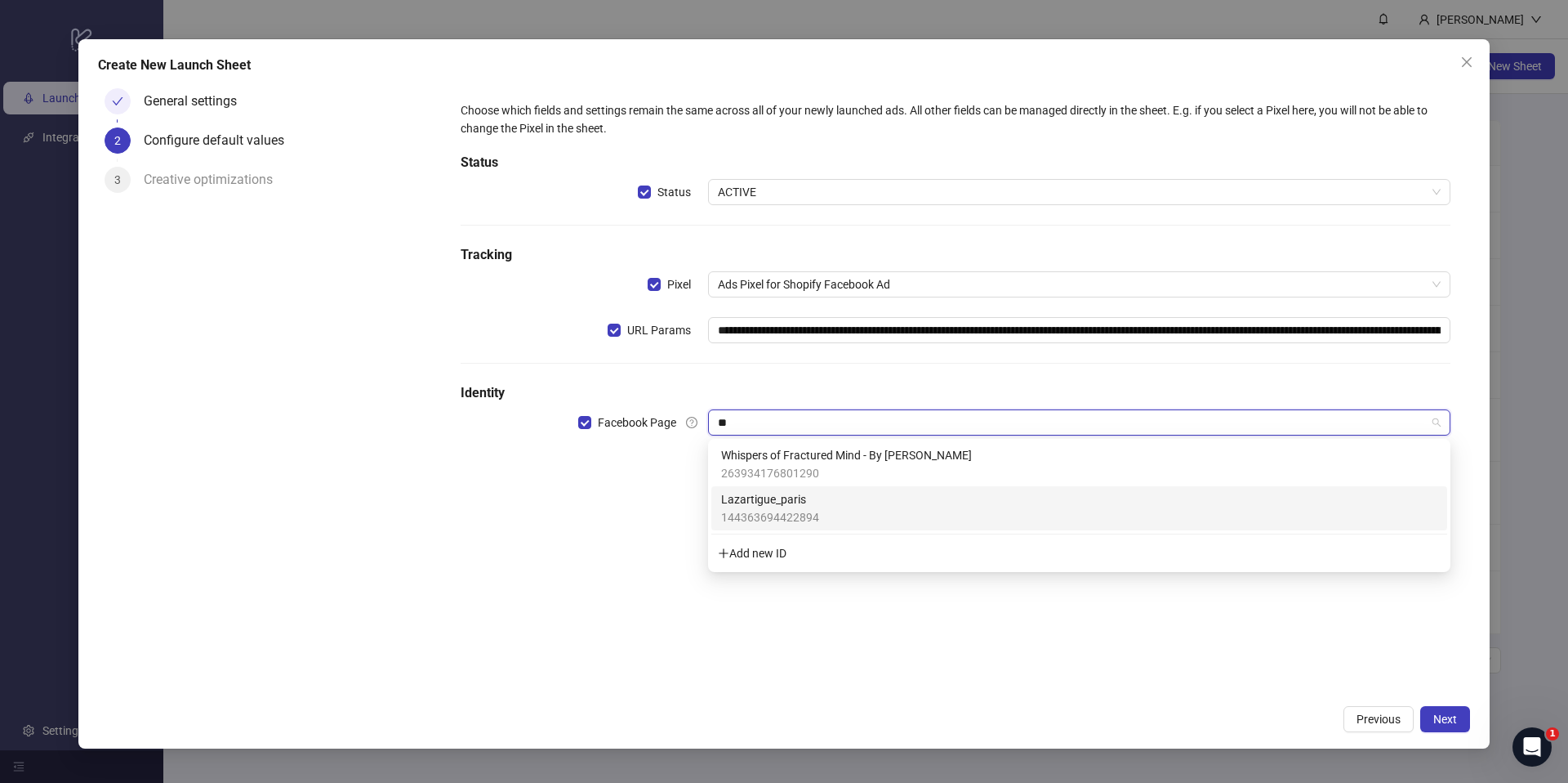
click at [787, 503] on span "Lazartigue_paris" at bounding box center [770, 500] width 98 height 18
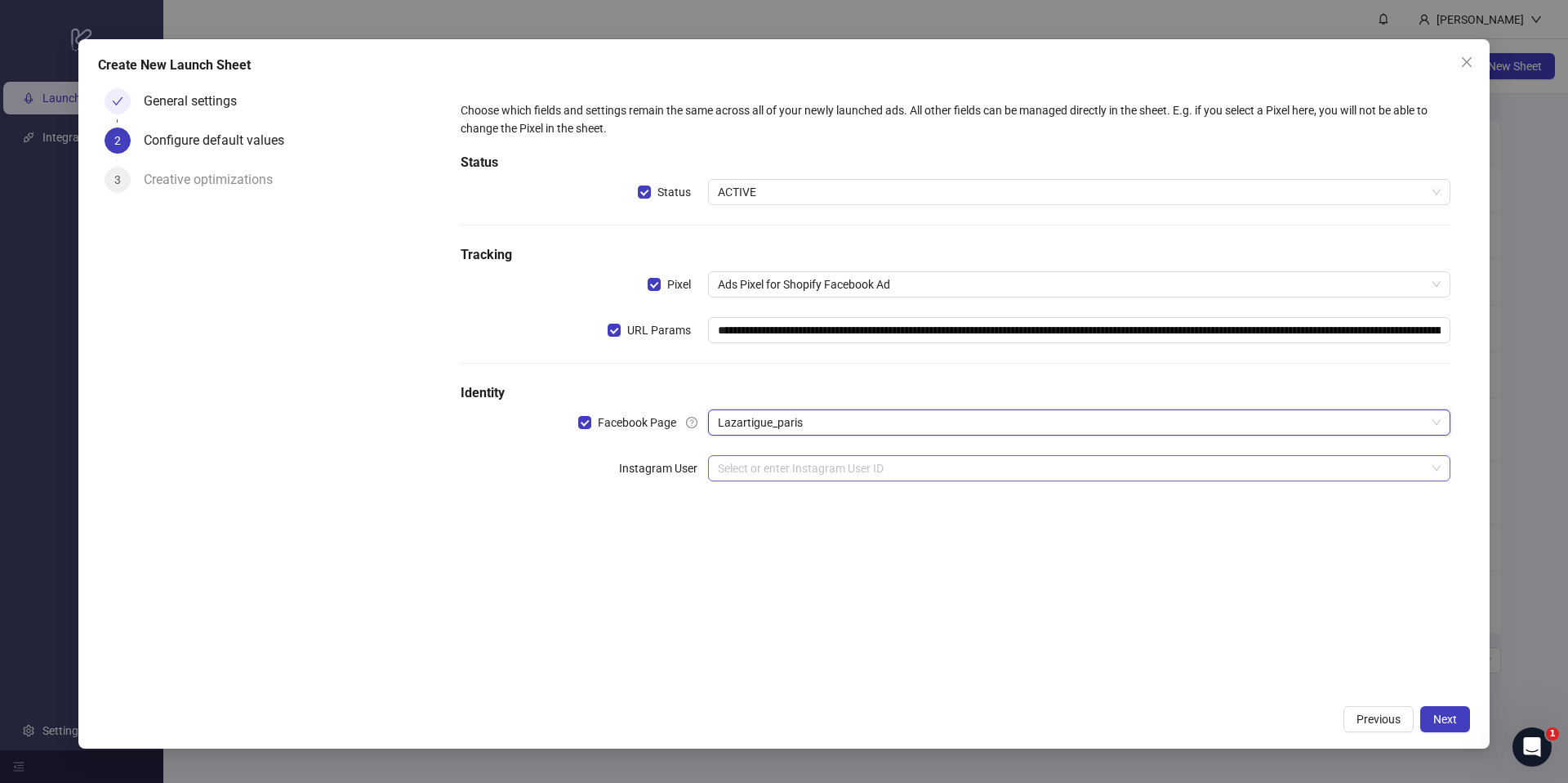
click at [784, 469] on input "search" at bounding box center [1072, 468] width 708 height 25
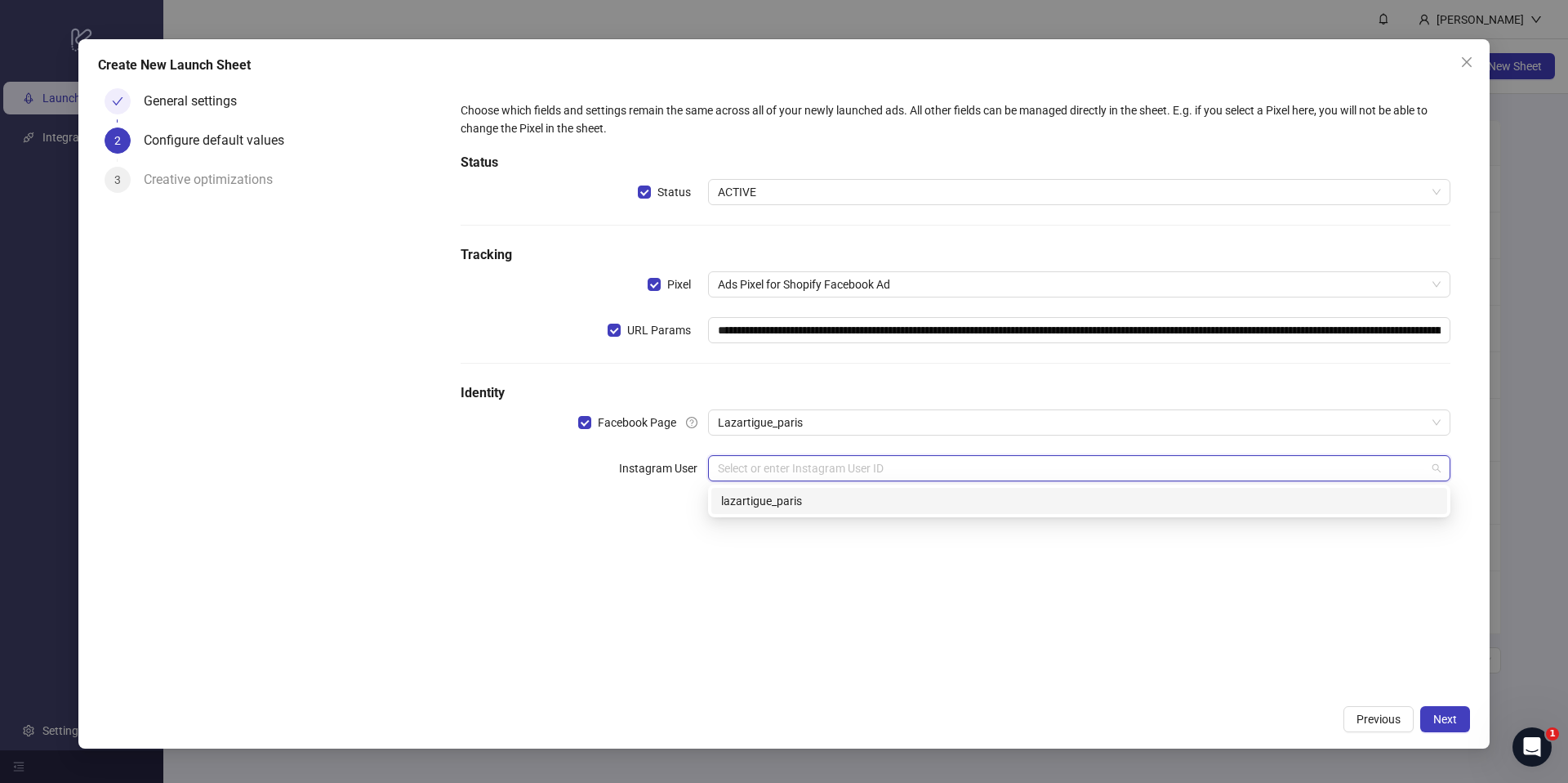
click at [797, 495] on div "lazartigue_paris" at bounding box center [1079, 501] width 716 height 18
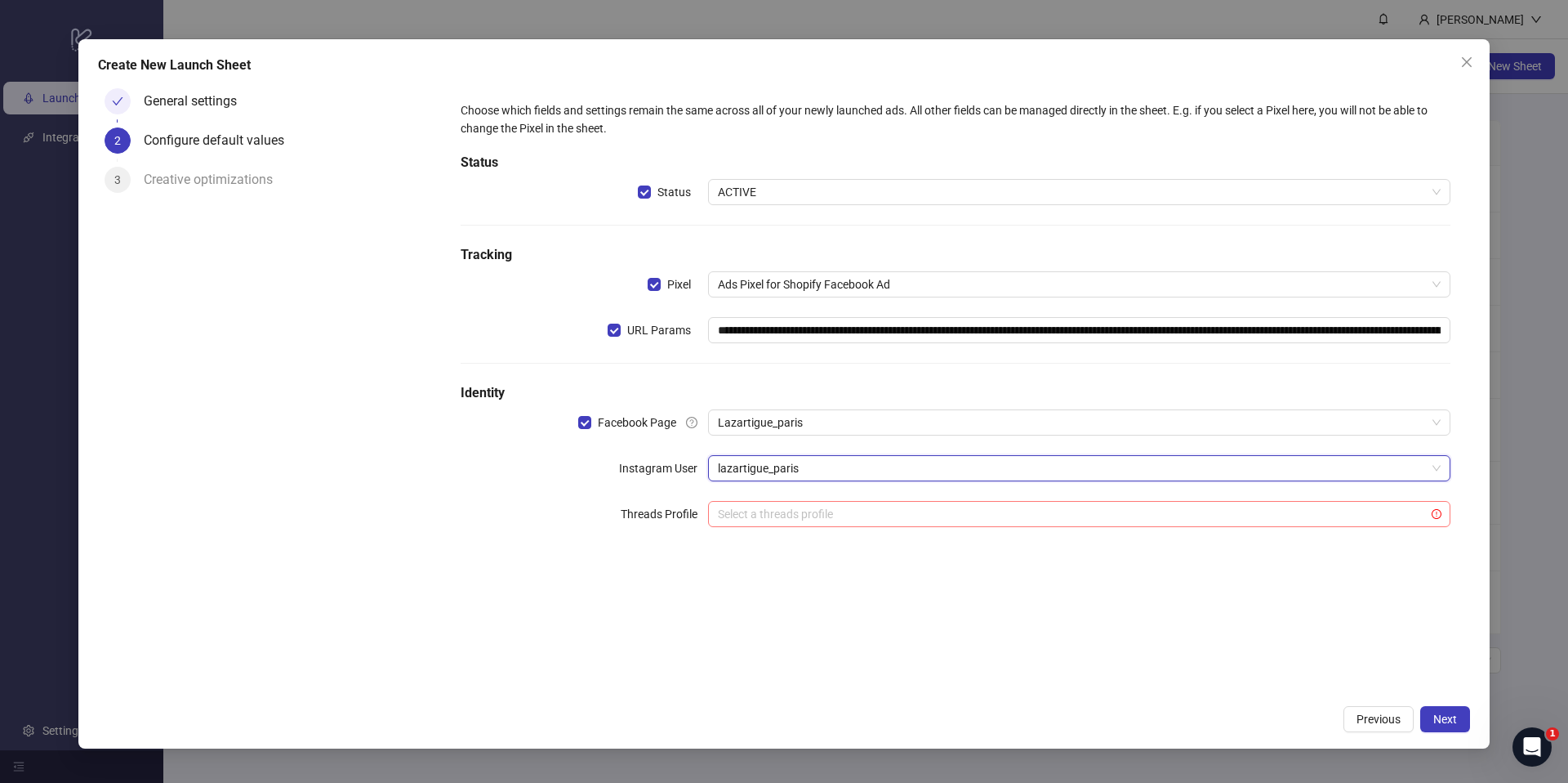
click at [1124, 504] on input "search" at bounding box center [1072, 514] width 708 height 25
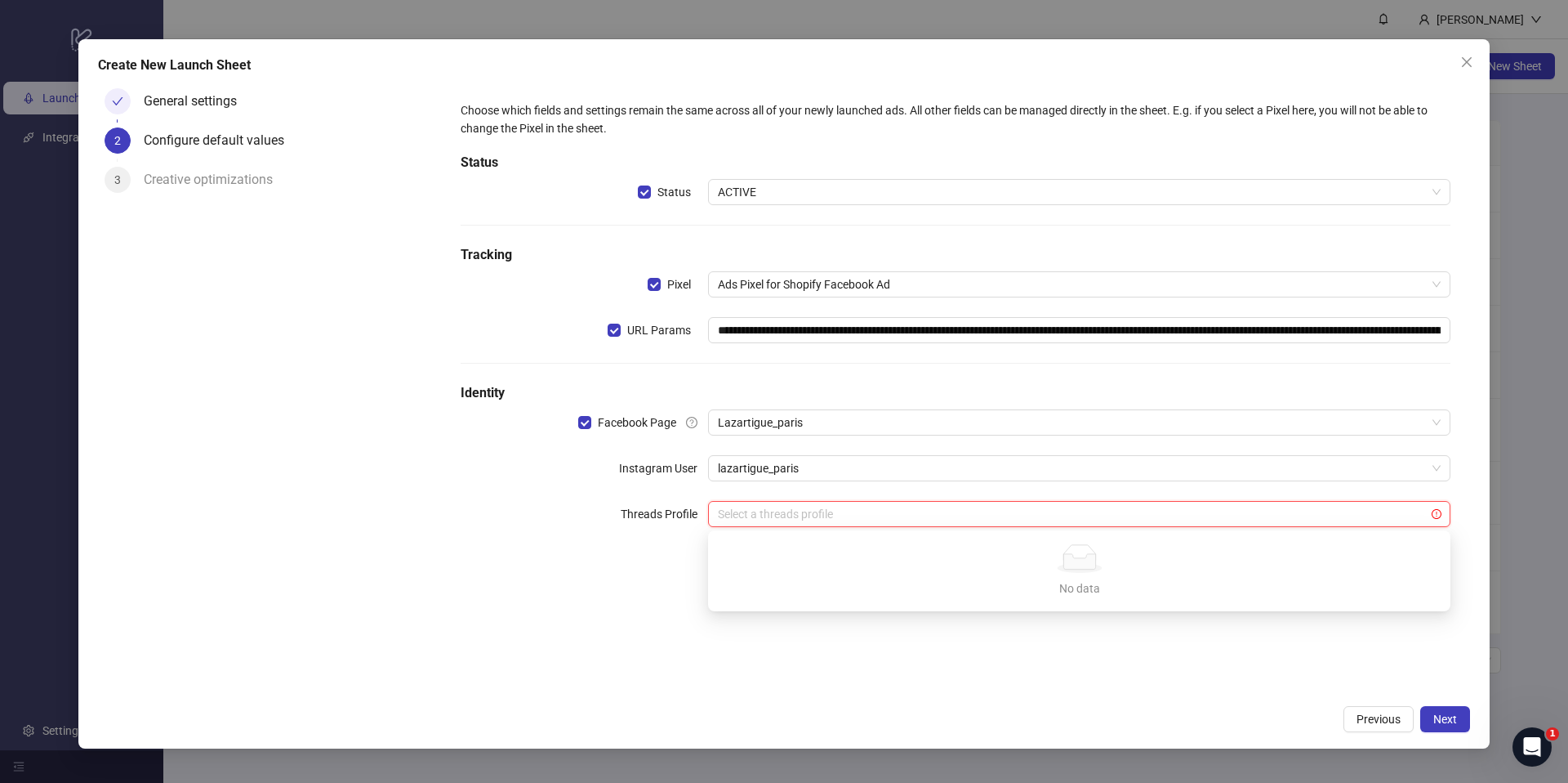
click at [1204, 652] on div "**********" at bounding box center [955, 389] width 1029 height 615
click at [1447, 716] on span "Next" at bounding box center [1445, 719] width 24 height 13
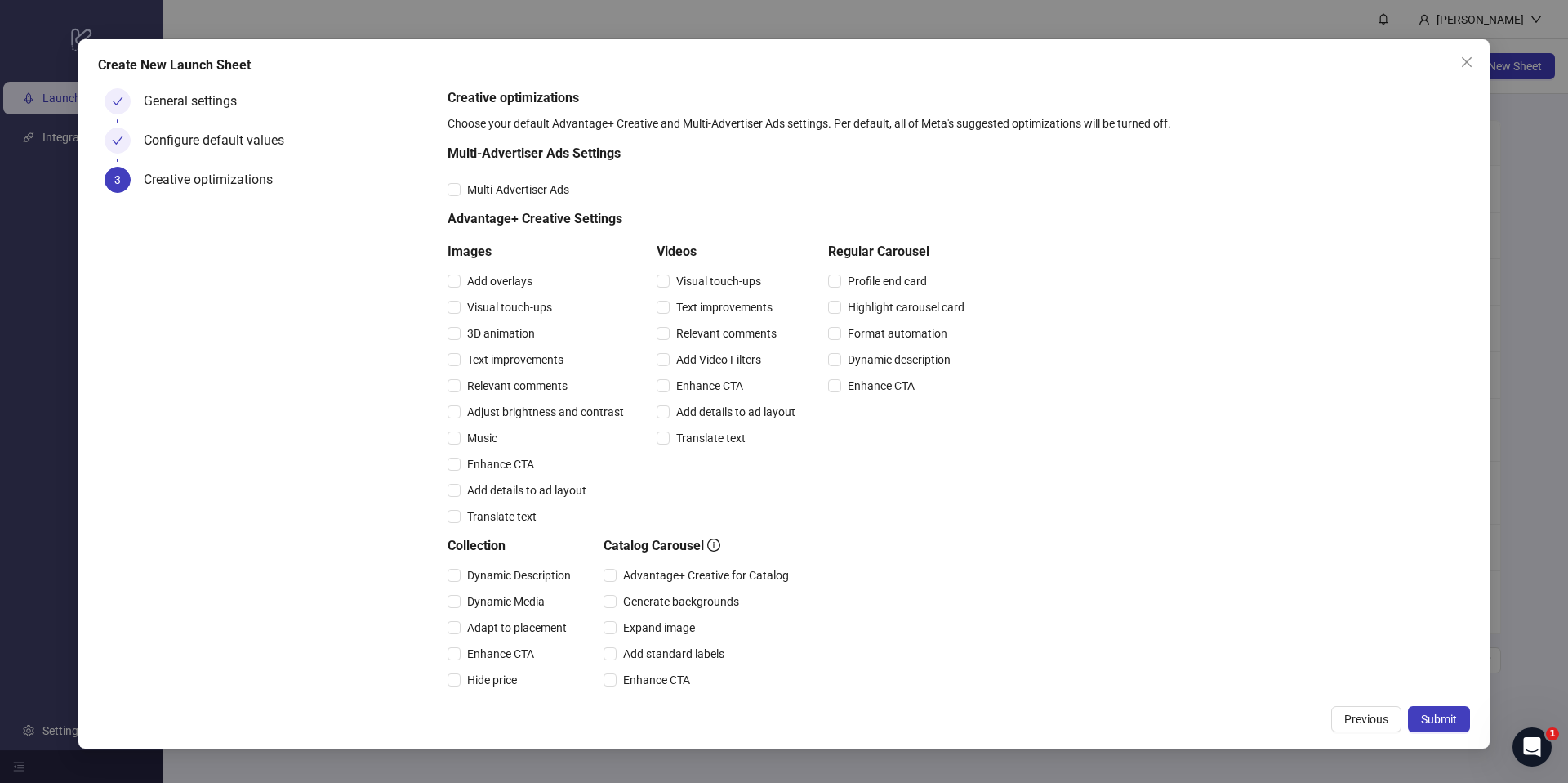
scroll to position [219, 0]
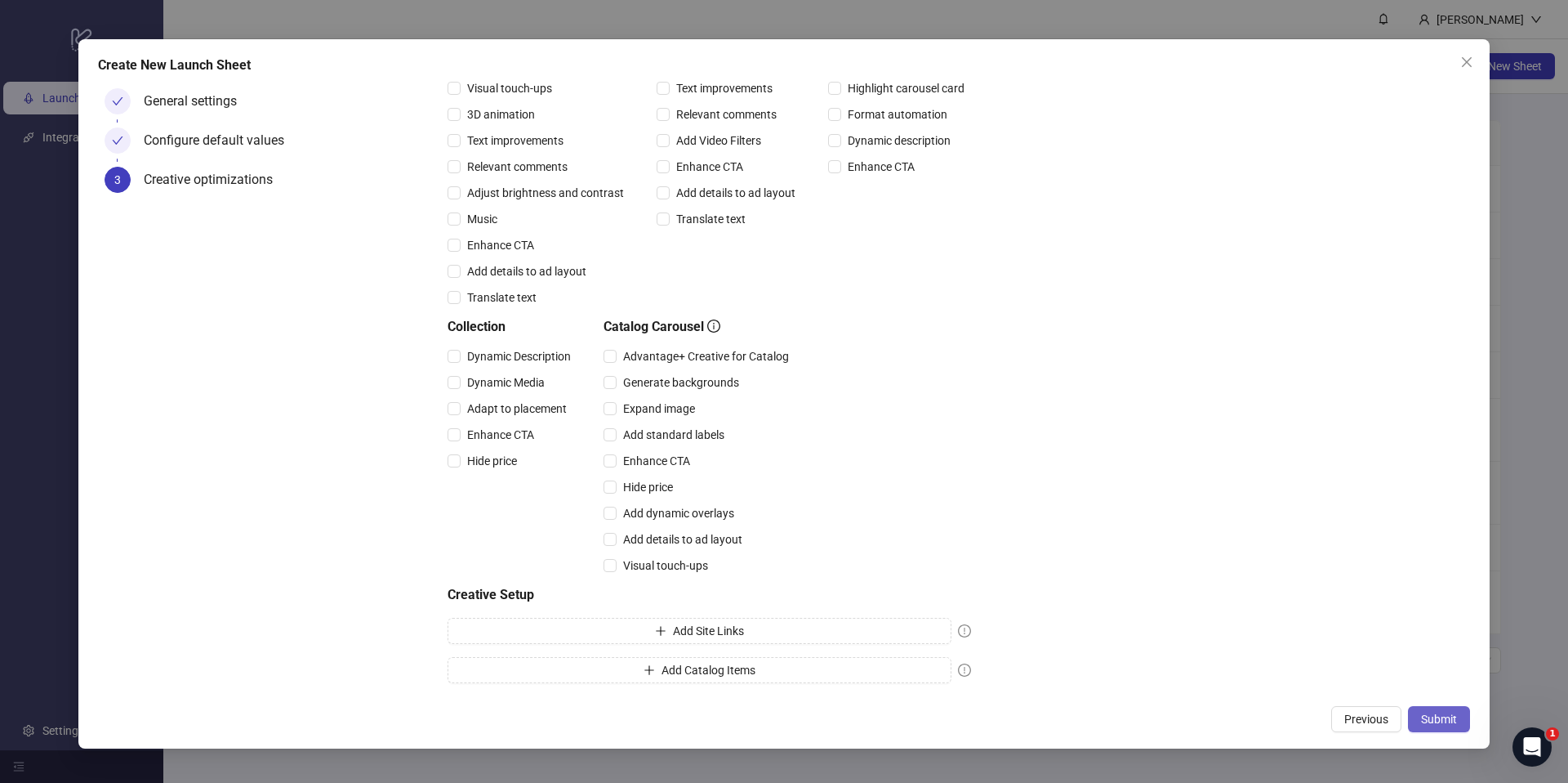
click at [1437, 715] on span "Submit" at bounding box center [1439, 719] width 36 height 13
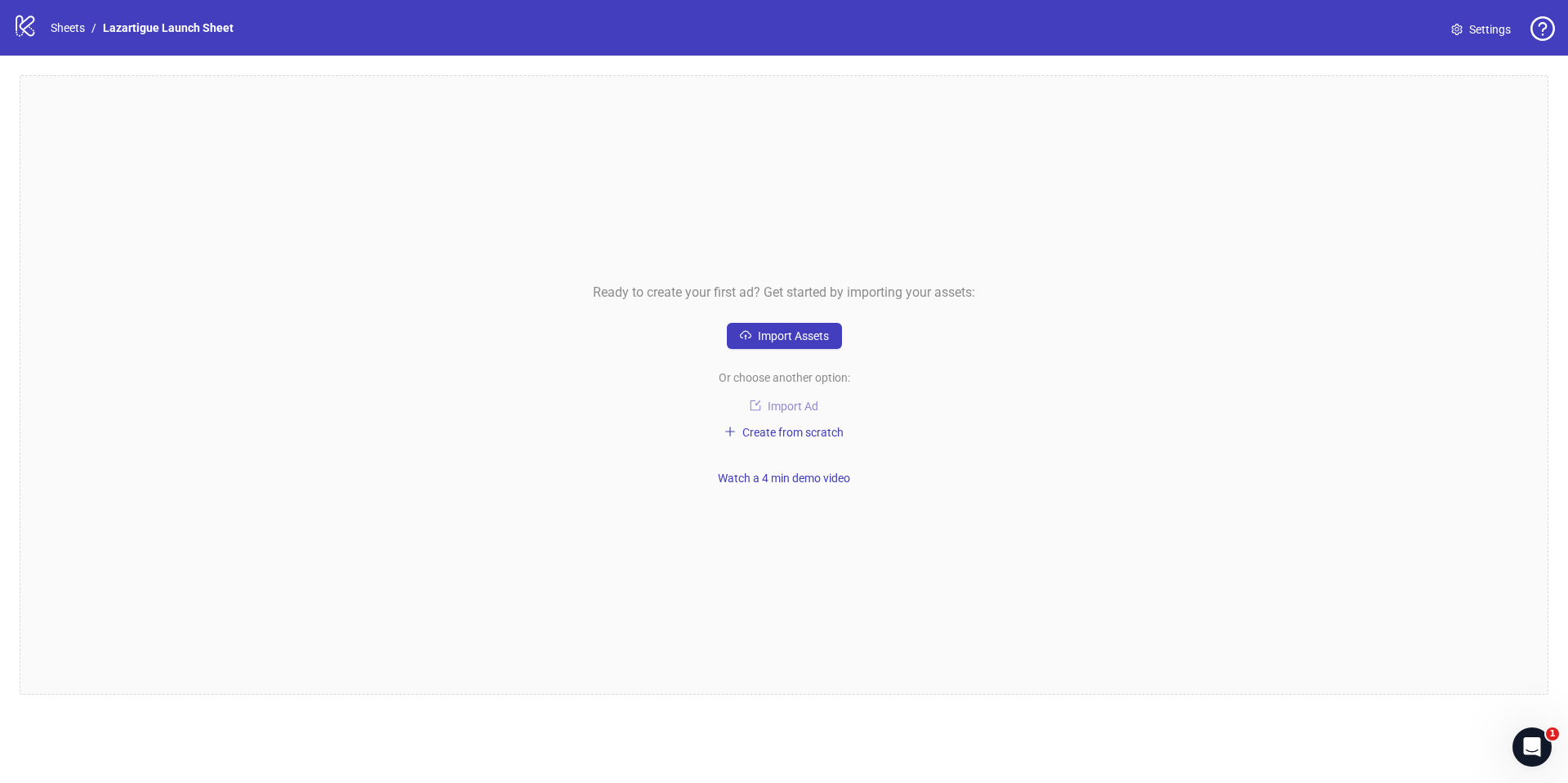
click at [782, 408] on span "Import Ad" at bounding box center [793, 406] width 51 height 13
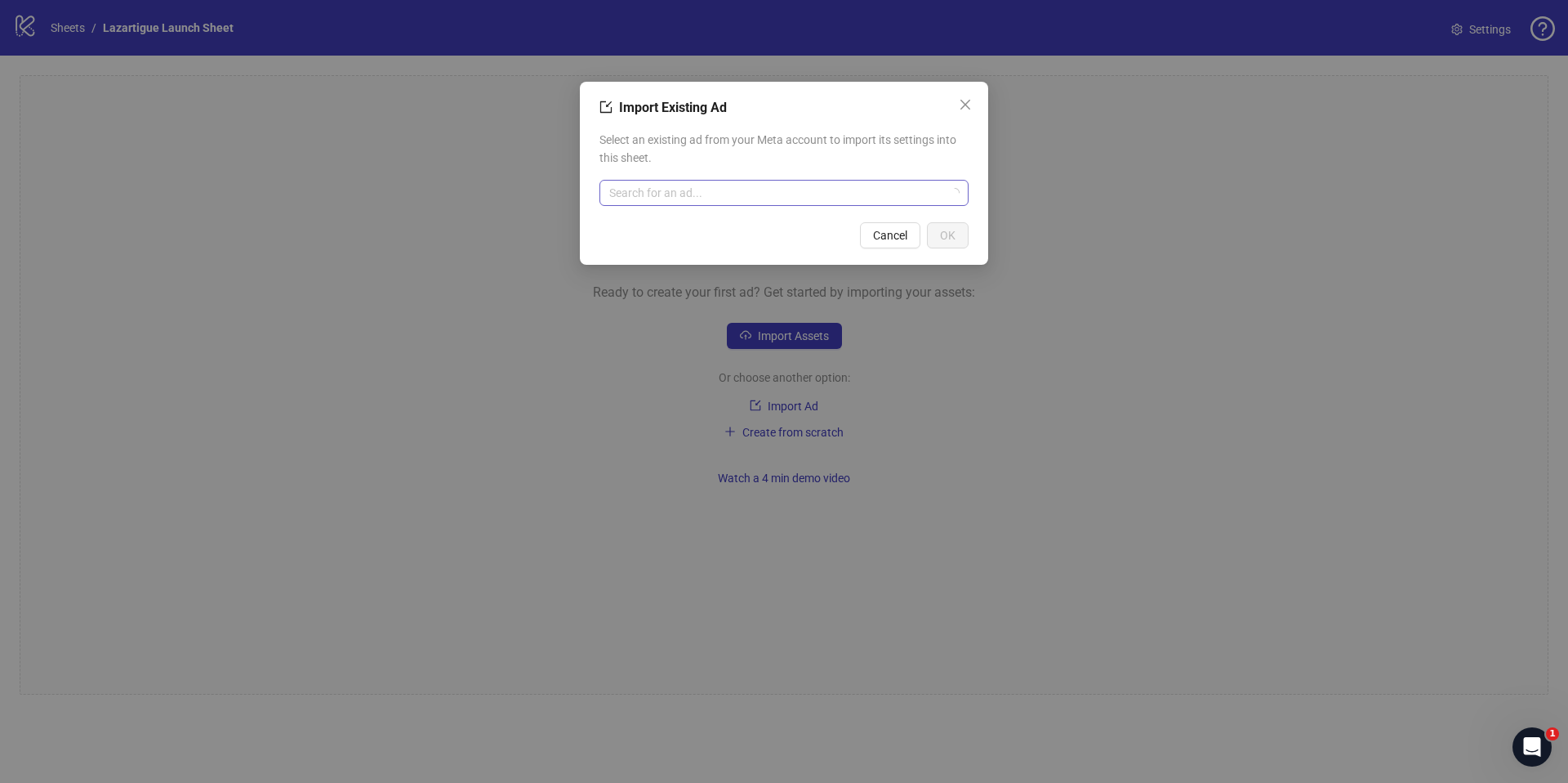
click at [733, 192] on input "search" at bounding box center [777, 193] width 335 height 25
paste input "**********"
type input "**********"
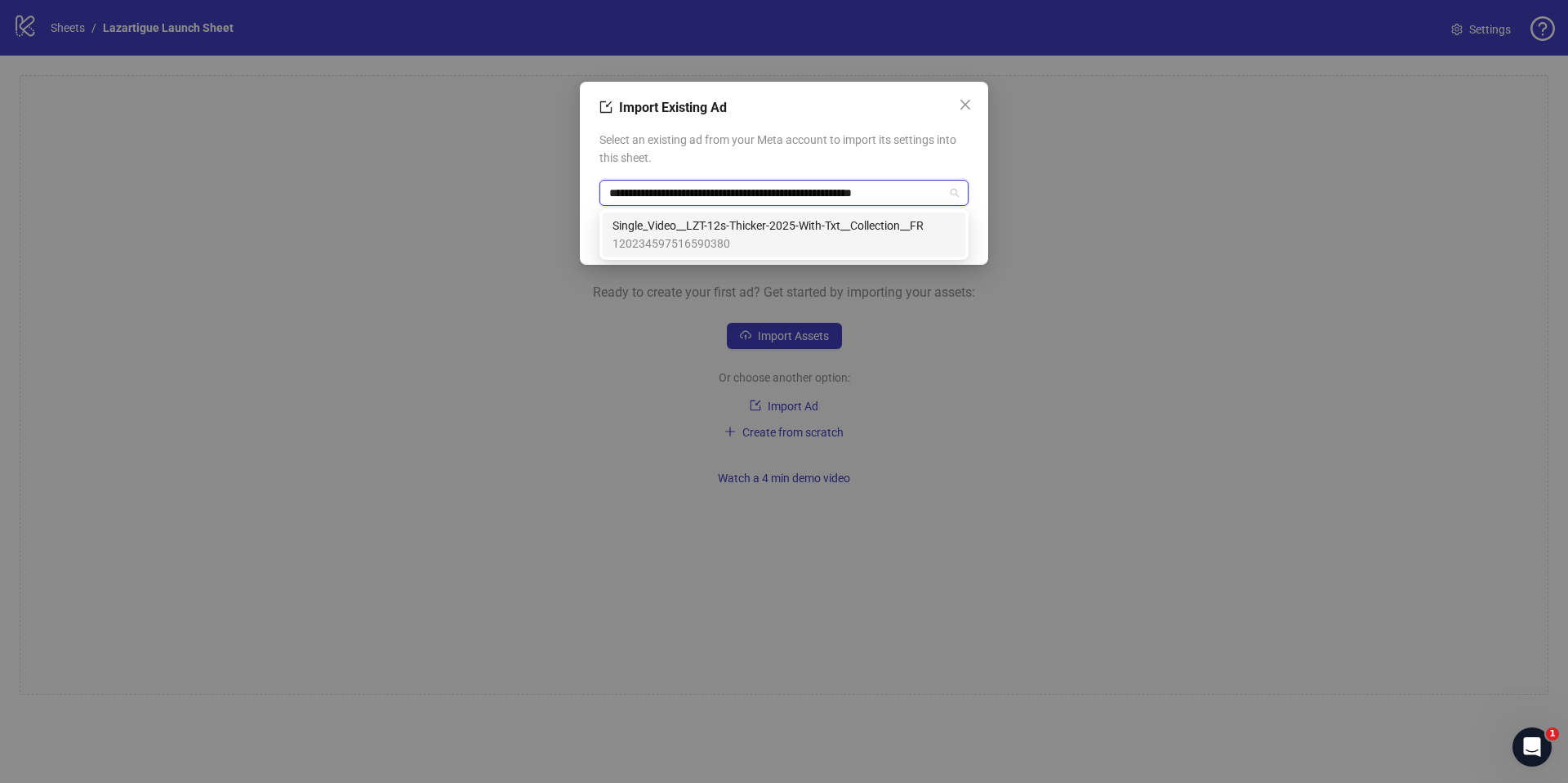
click at [716, 228] on span "Single_Video__LZT-12s-Thicker-2025-With-Txt__Collection__FR" at bounding box center [768, 225] width 311 height 18
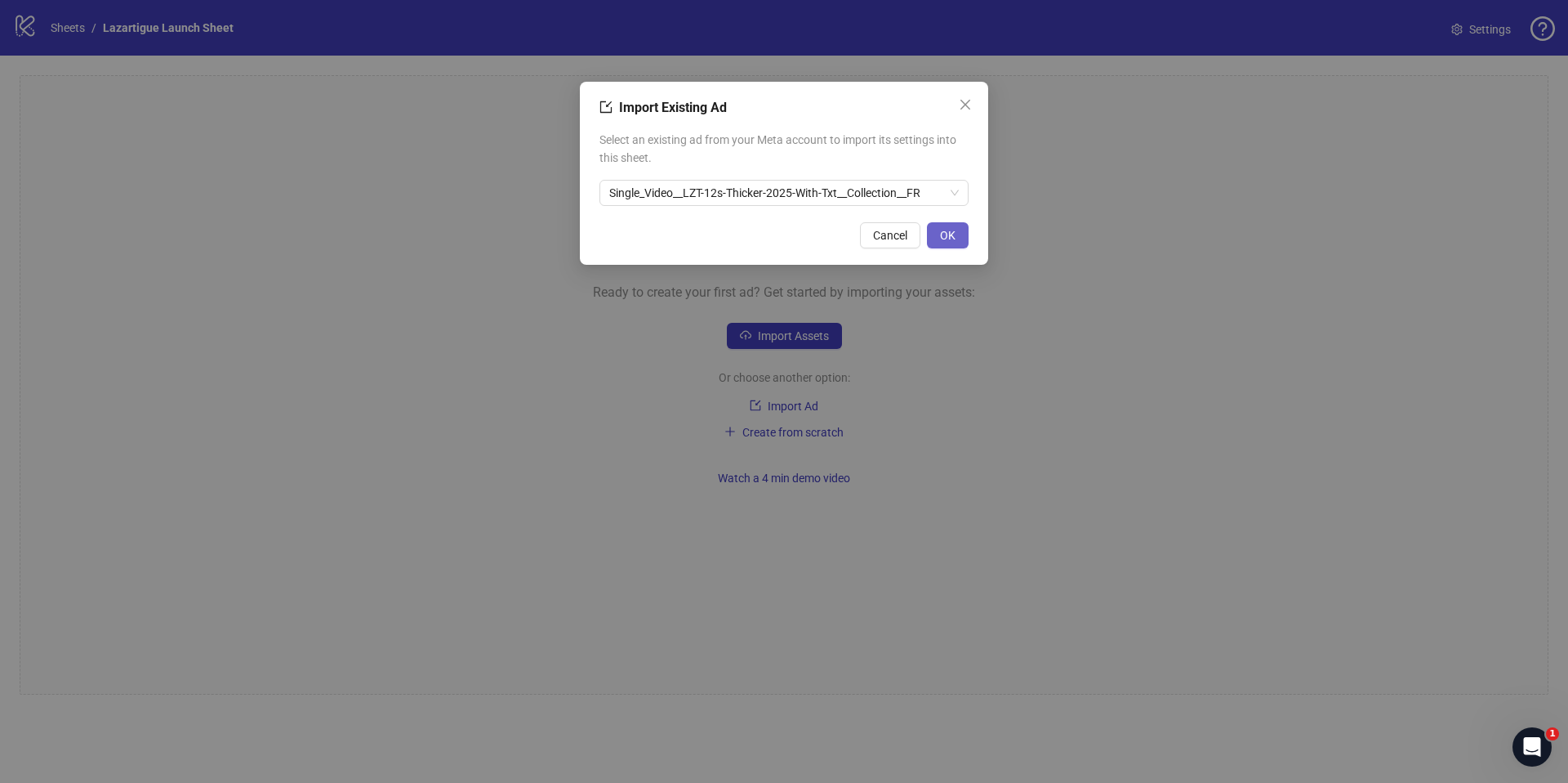
click at [947, 233] on span "OK" at bounding box center [947, 235] width 16 height 13
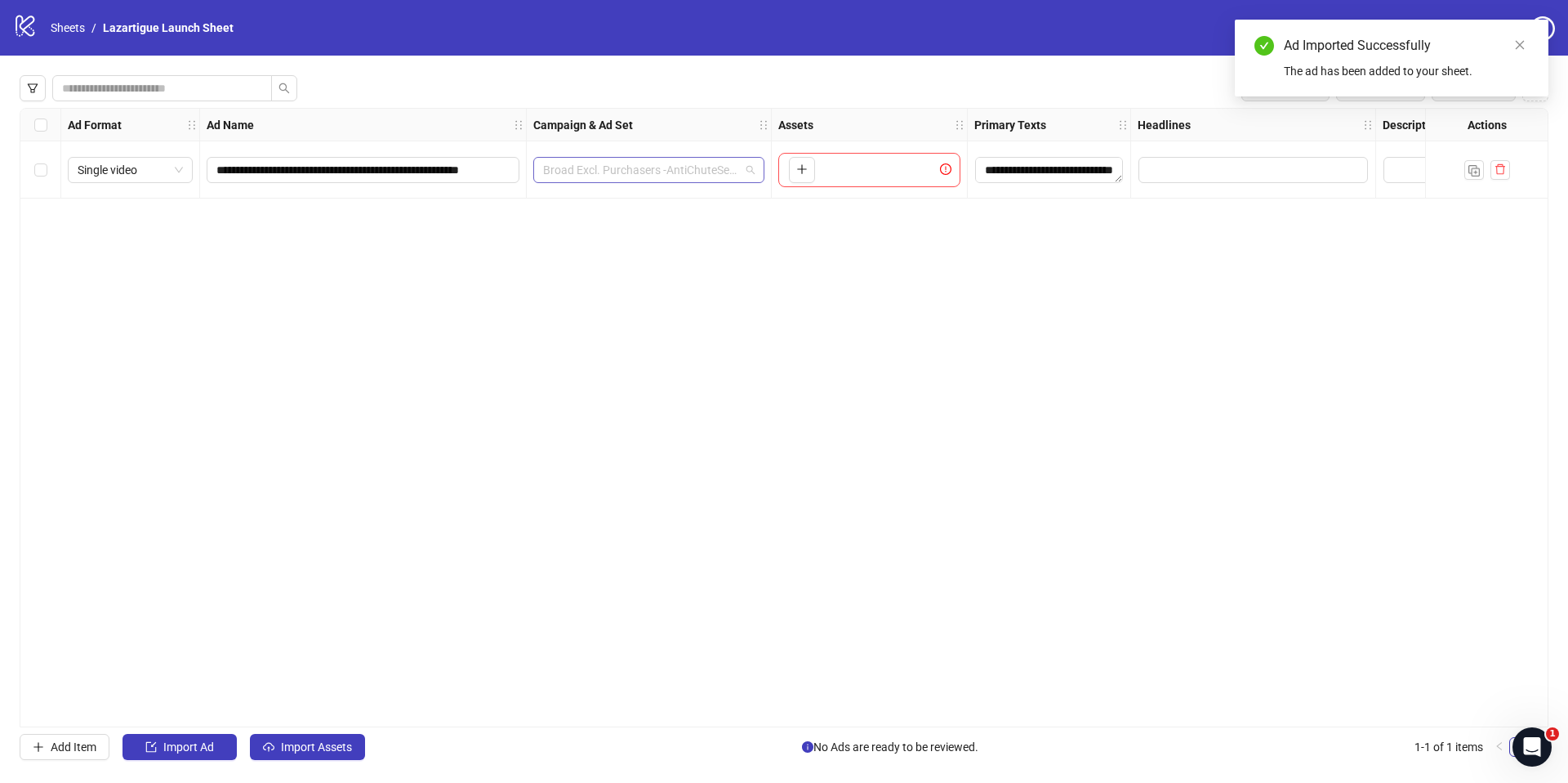
click at [690, 168] on span "Broad Excl. Purchasers -AntiChuteSeptembre Evergeen - [DATE]" at bounding box center [649, 170] width 212 height 25
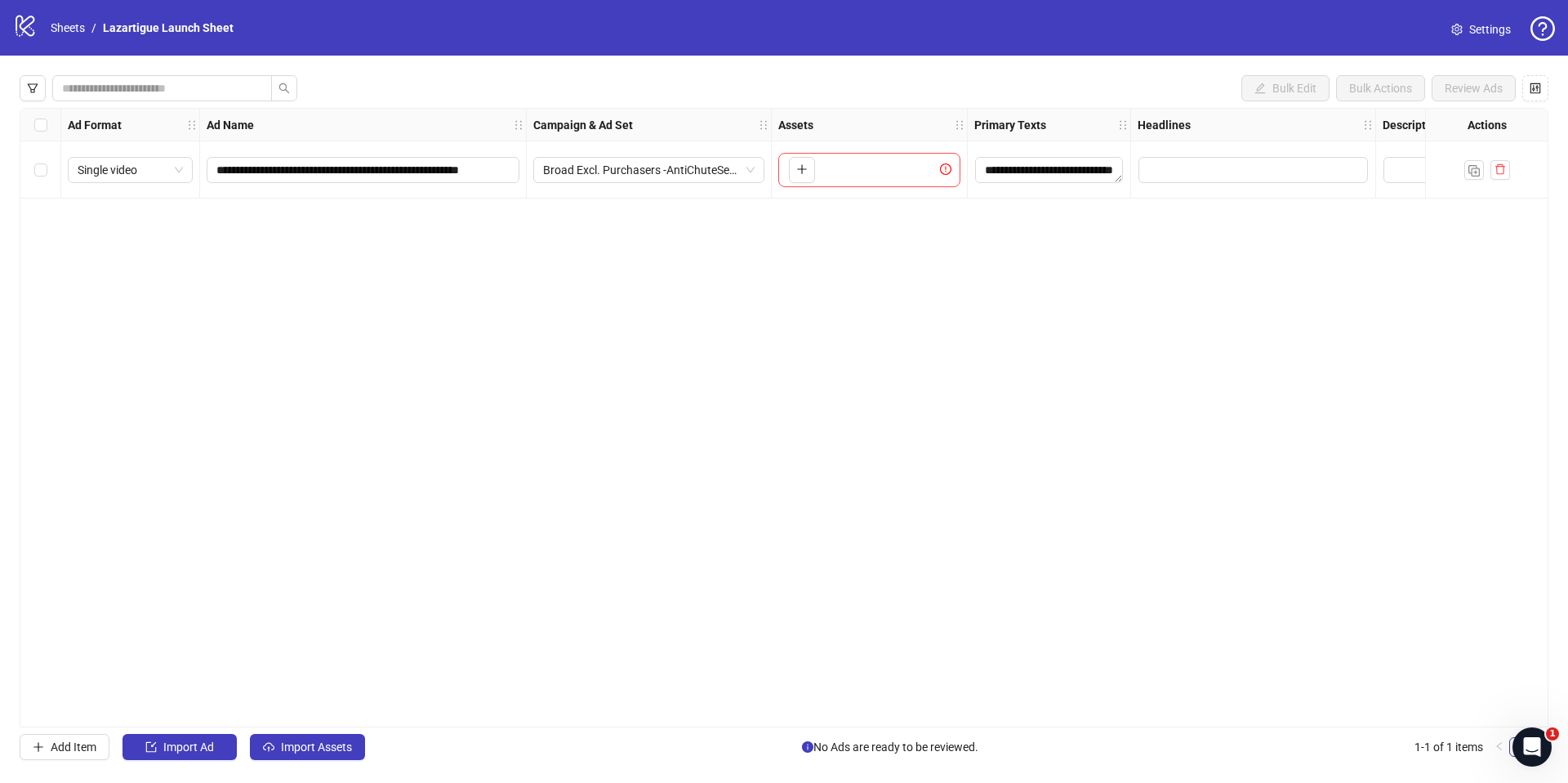
drag, startPoint x: 467, startPoint y: 272, endPoint x: 436, endPoint y: 228, distance: 53.8
click at [467, 267] on div "**********" at bounding box center [784, 417] width 1529 height 619
click at [1473, 173] on img "button" at bounding box center [1474, 171] width 11 height 12
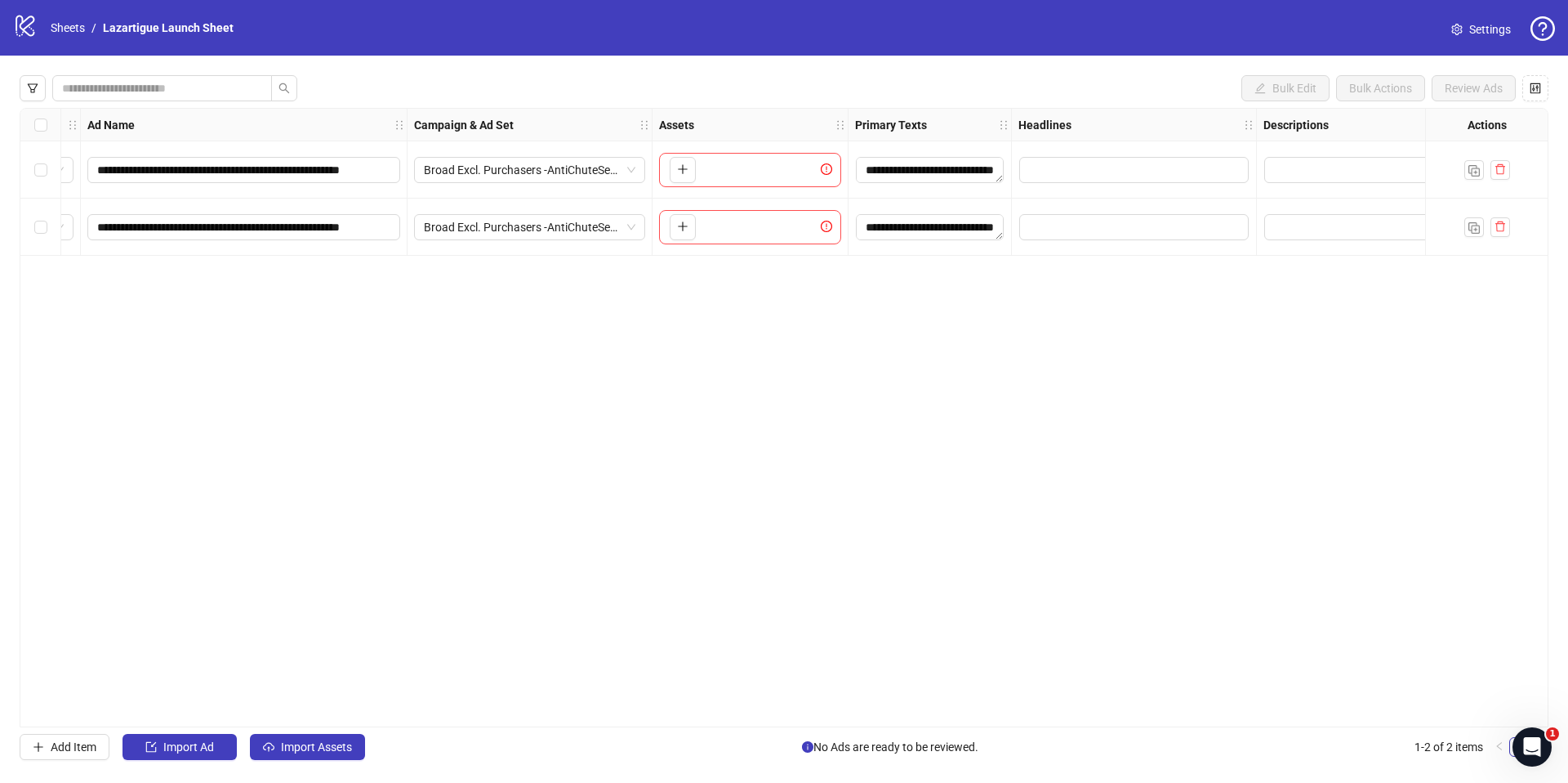
scroll to position [0, 122]
click at [296, 748] on span "Import Assets" at bounding box center [316, 747] width 71 height 13
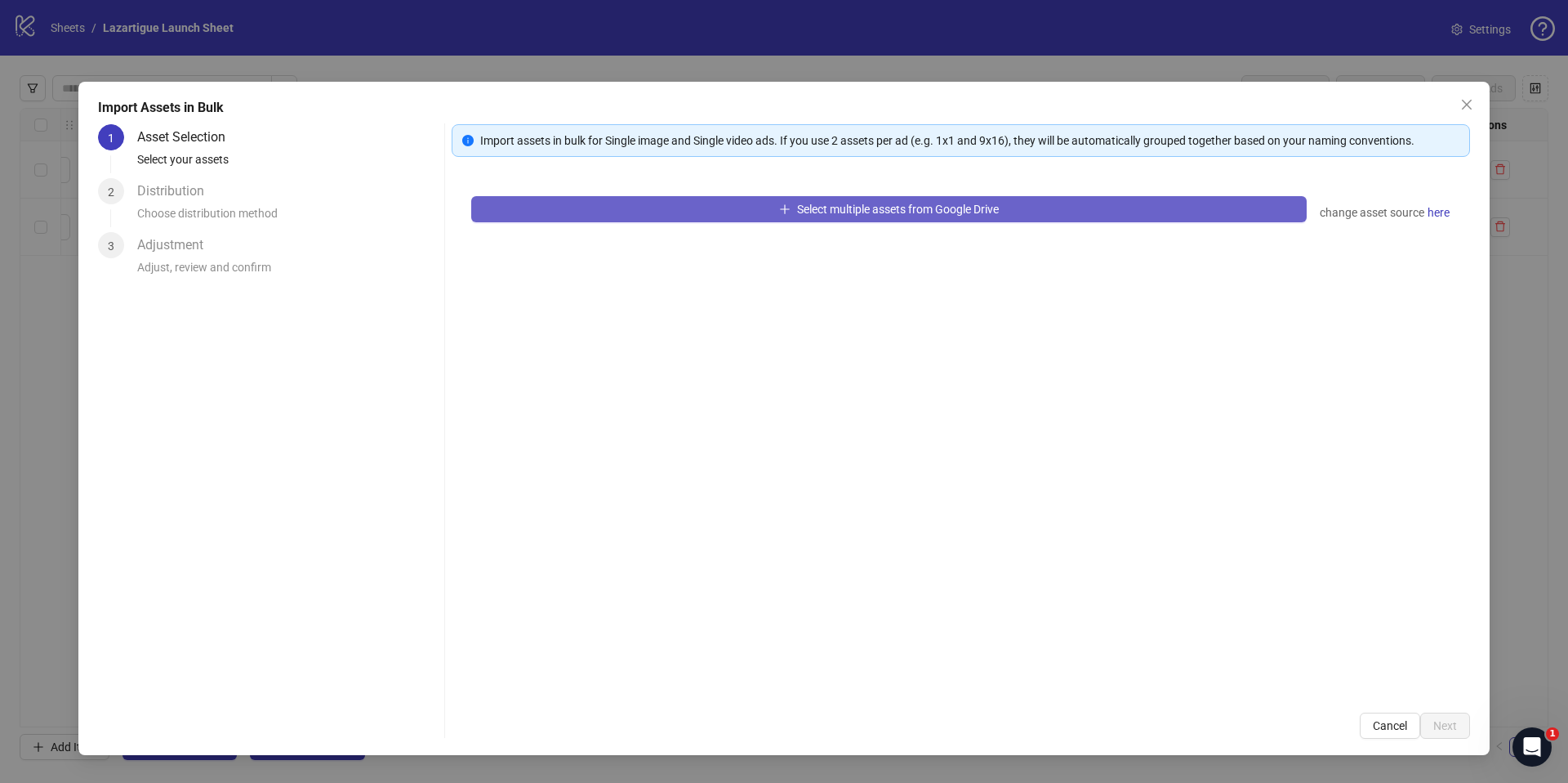
click at [715, 205] on button "Select multiple assets from Google Drive" at bounding box center [889, 210] width 835 height 26
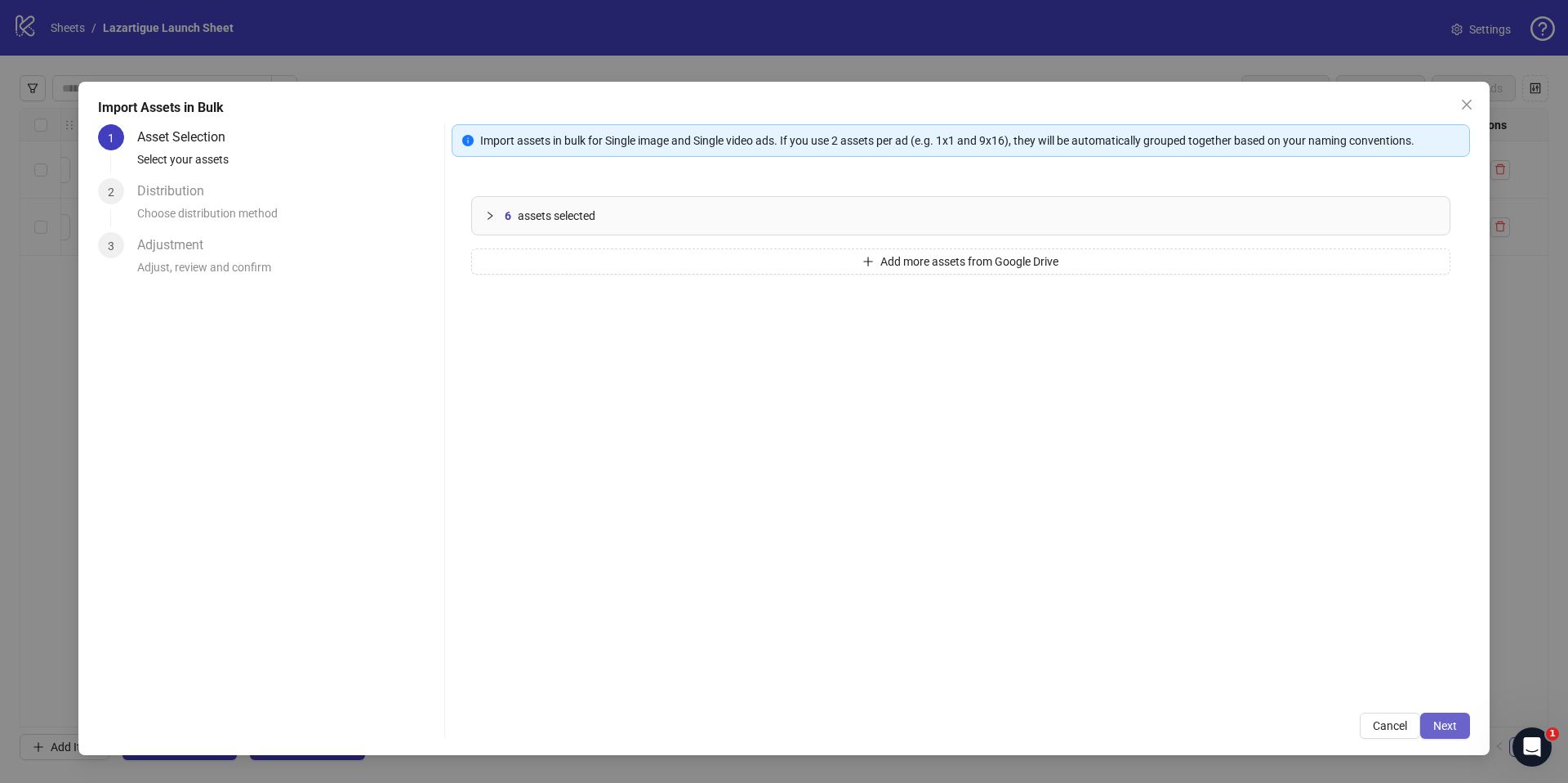
click at [1444, 733] on button "Next" at bounding box center [1445, 725] width 50 height 26
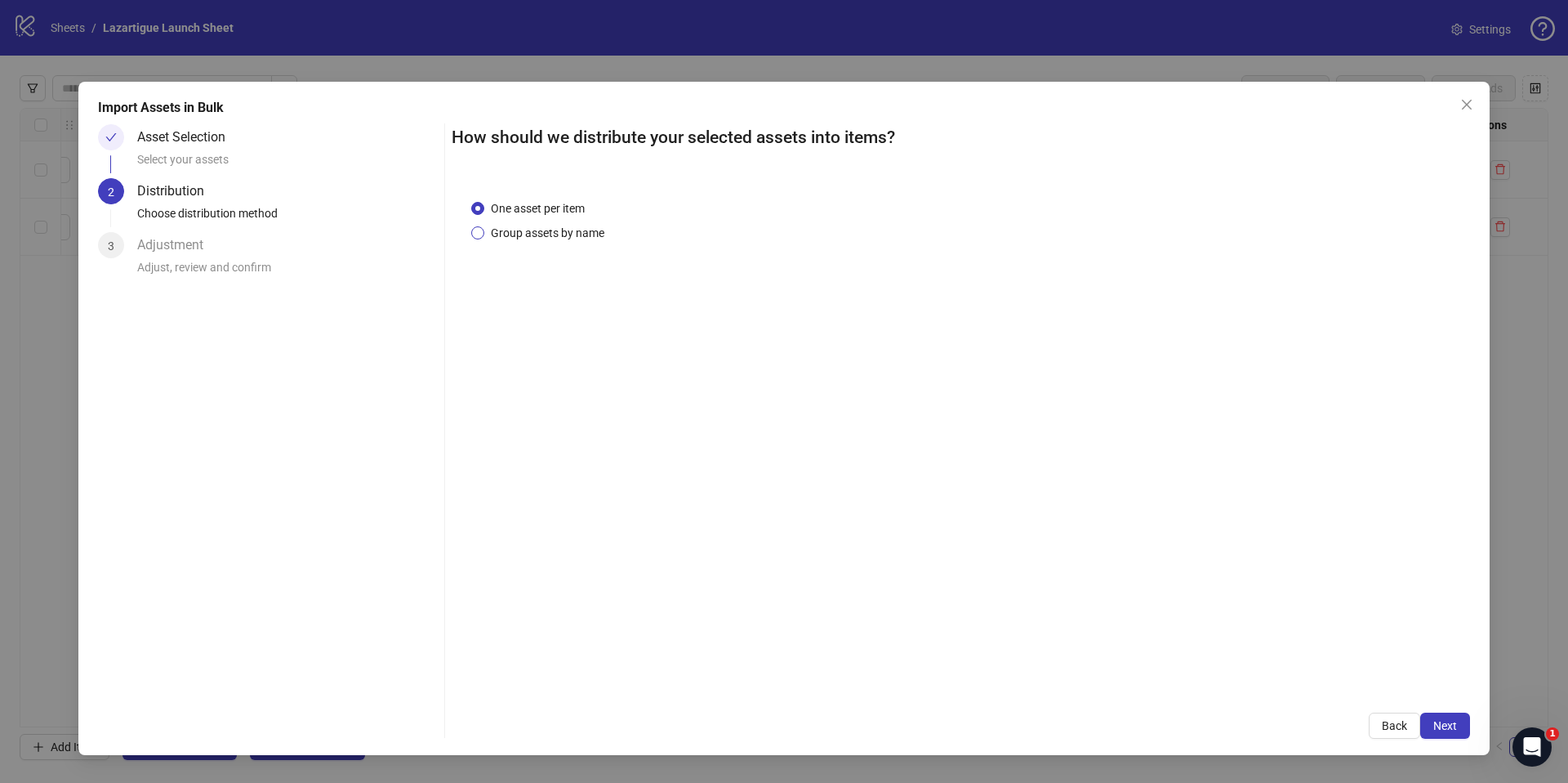
click at [561, 234] on span "Group assets by name" at bounding box center [548, 233] width 126 height 18
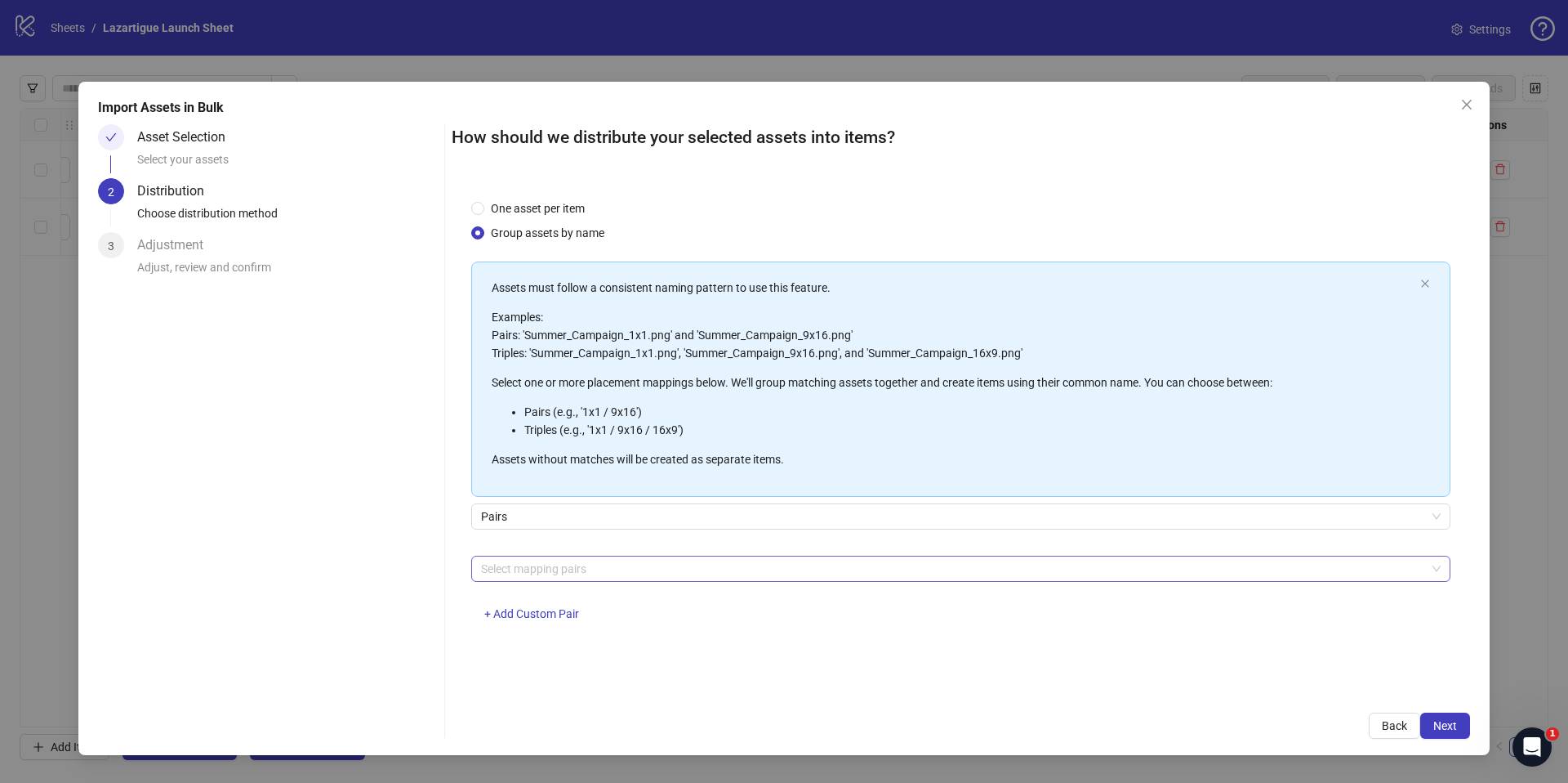
click at [582, 569] on div at bounding box center [952, 569] width 955 height 23
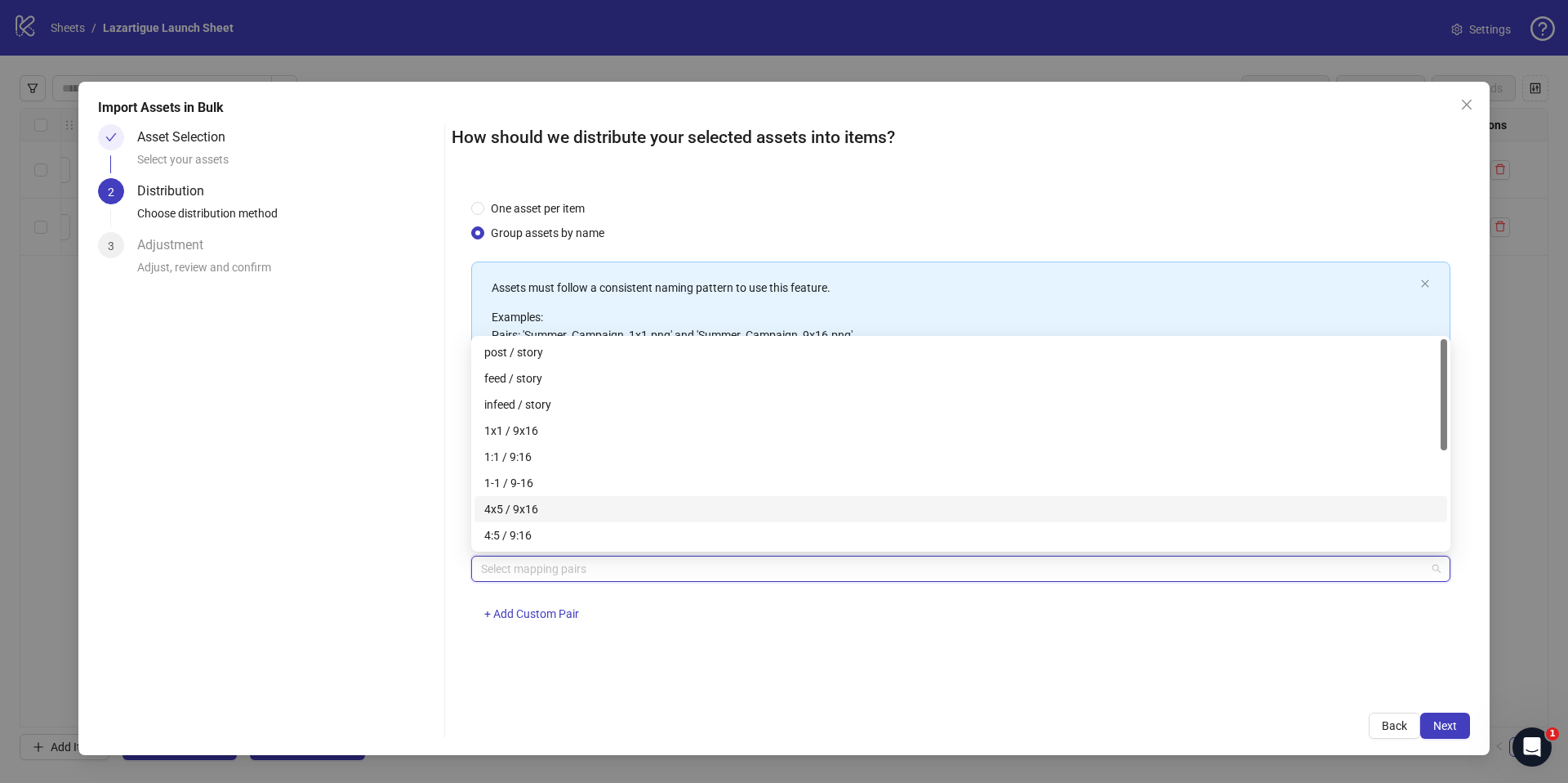
click at [549, 506] on div "4x5 / 9x16" at bounding box center [961, 509] width 953 height 18
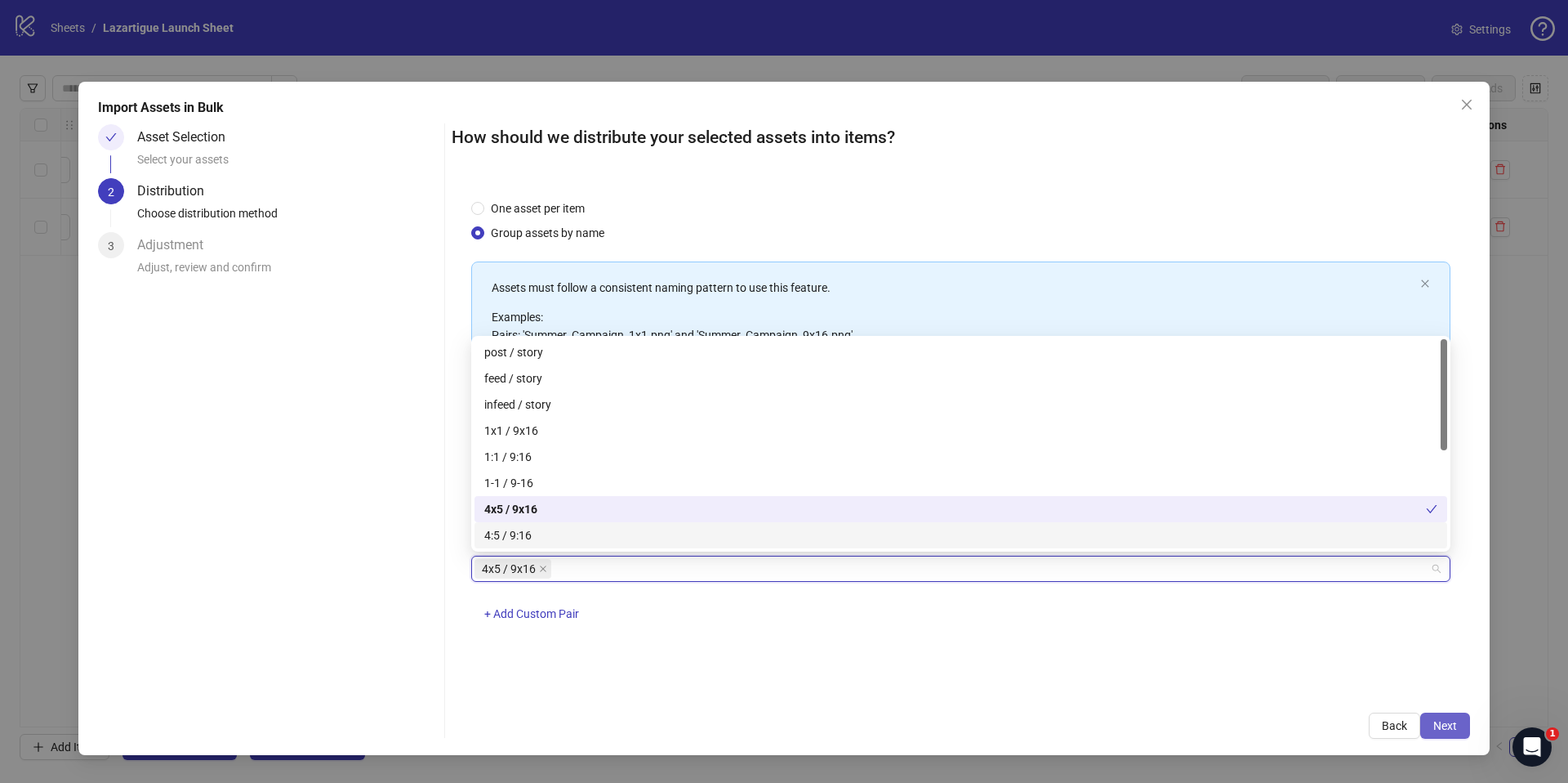
click at [1443, 720] on span "Next" at bounding box center [1445, 725] width 24 height 13
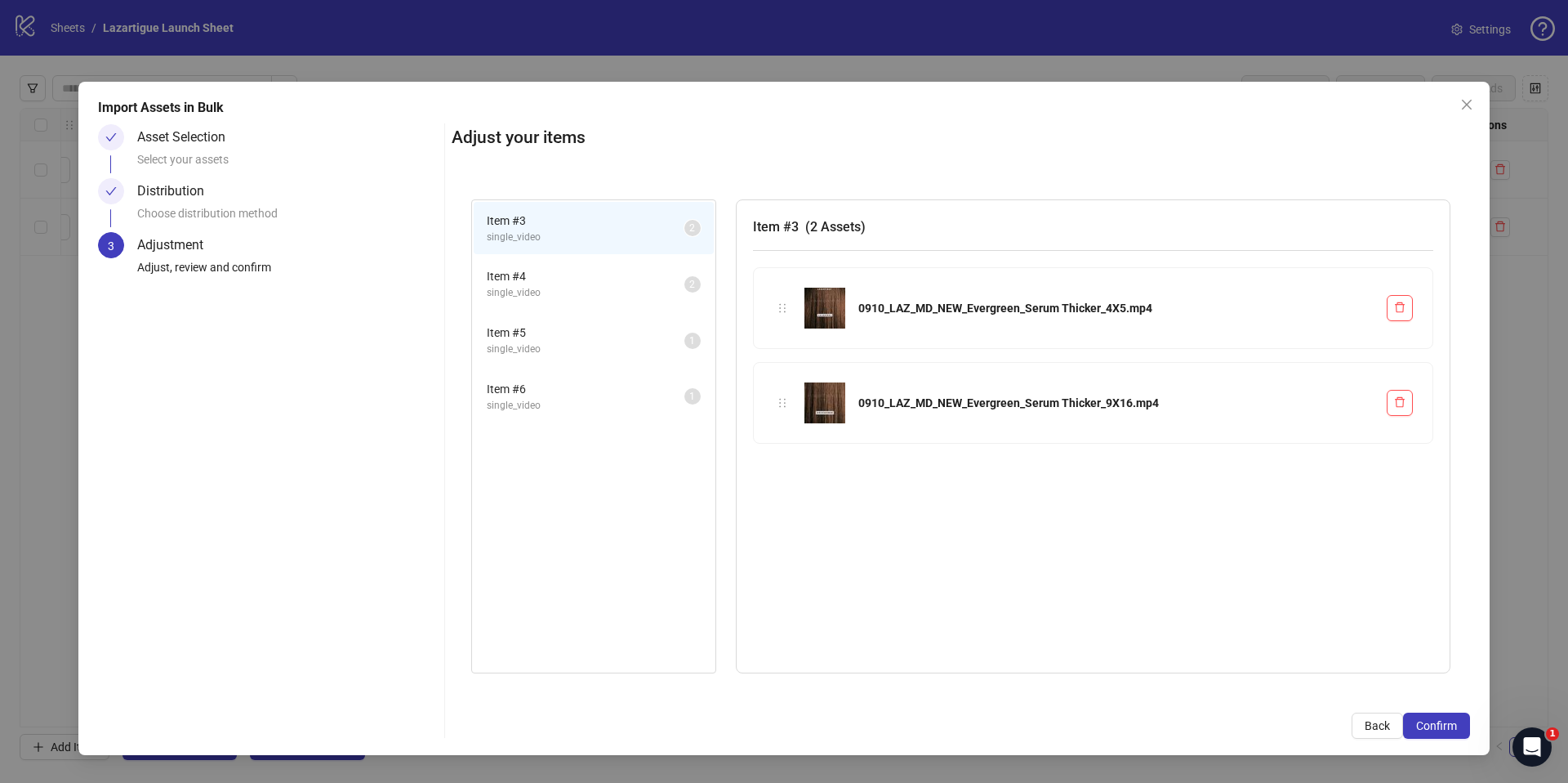
click at [526, 288] on span "single_video" at bounding box center [586, 292] width 198 height 16
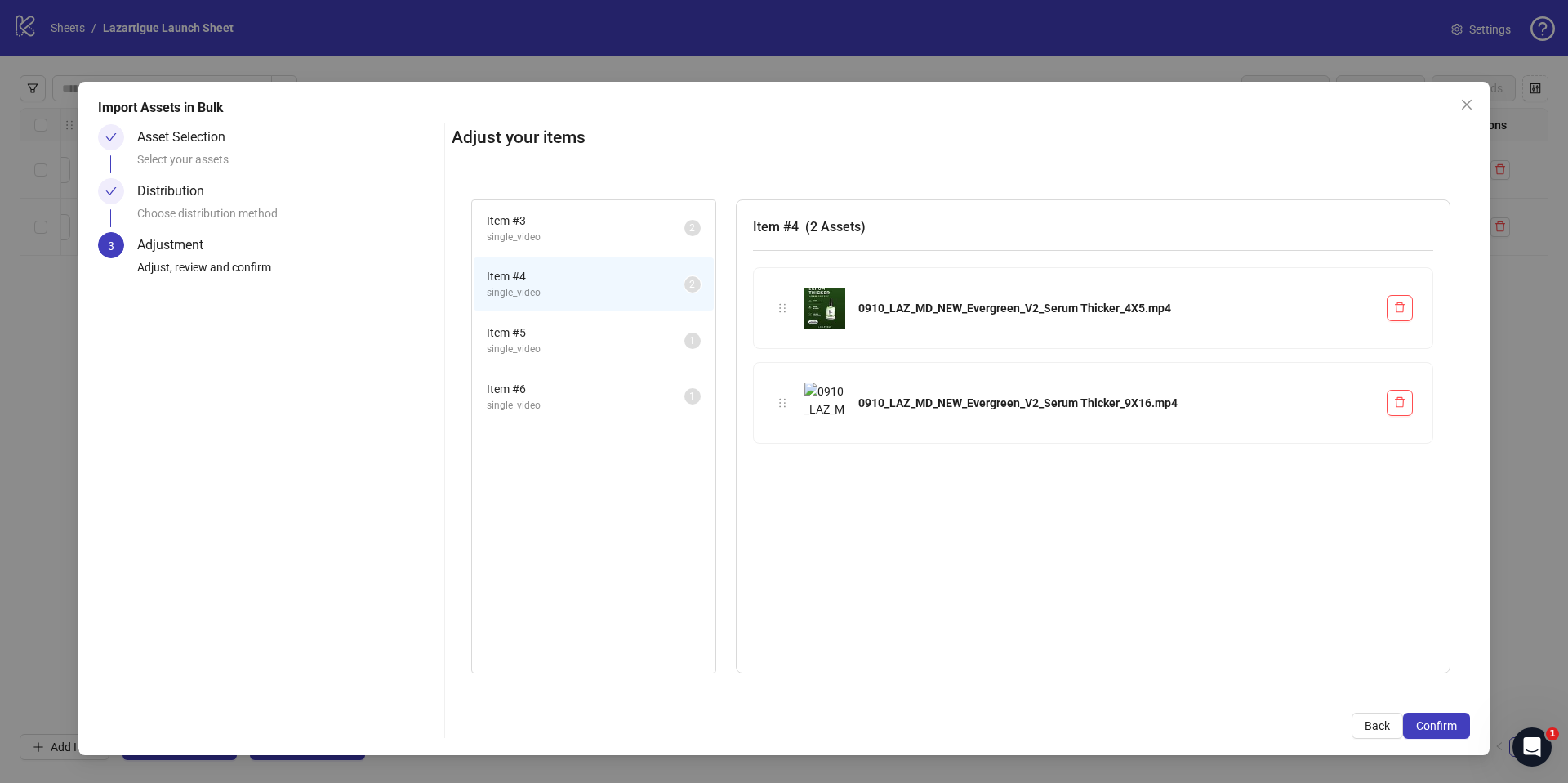
click at [549, 323] on li "Item # 5 single_video 1" at bounding box center [594, 340] width 240 height 53
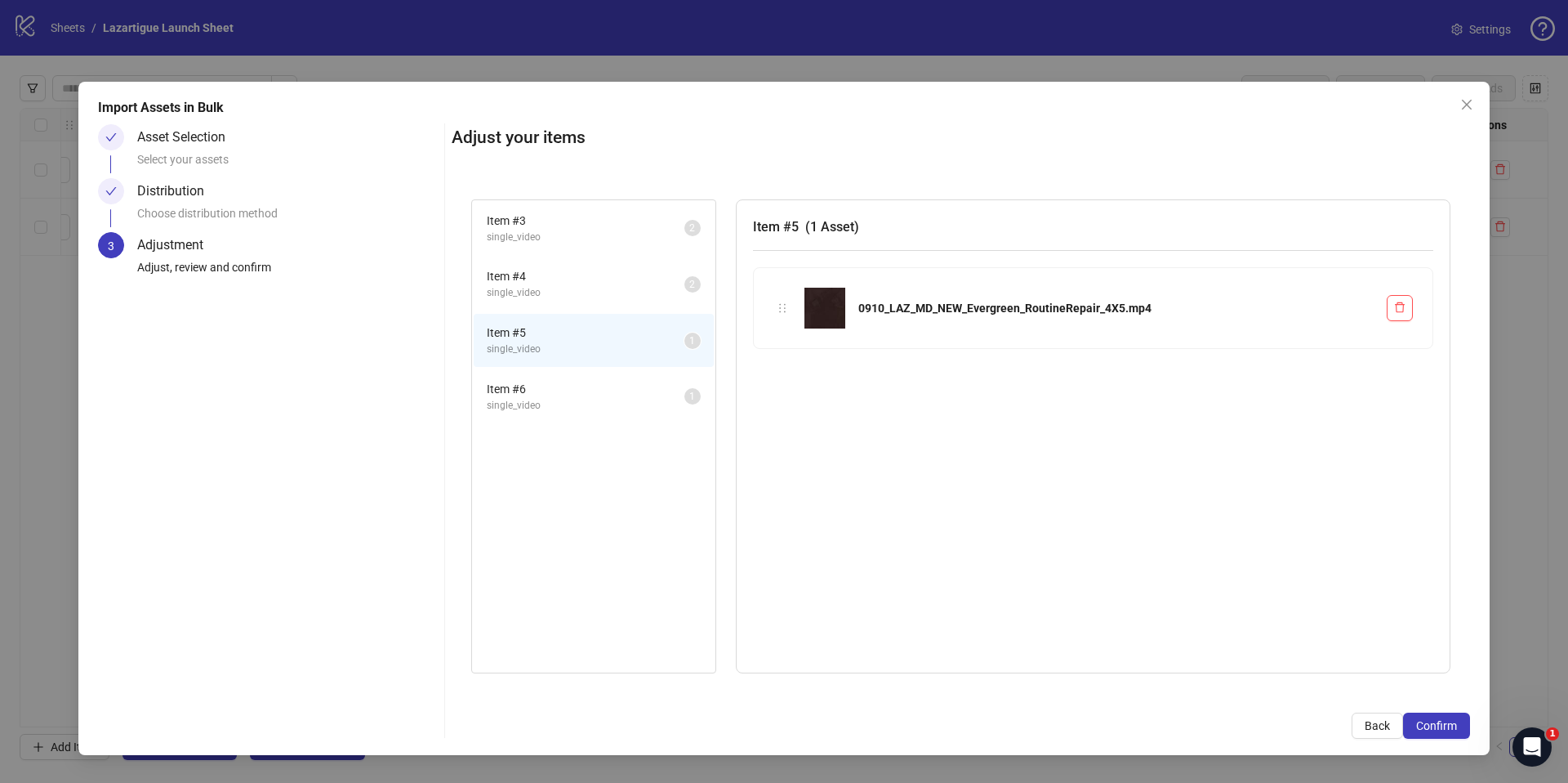
click at [569, 378] on li "Item # 6 single_video 1" at bounding box center [594, 396] width 240 height 53
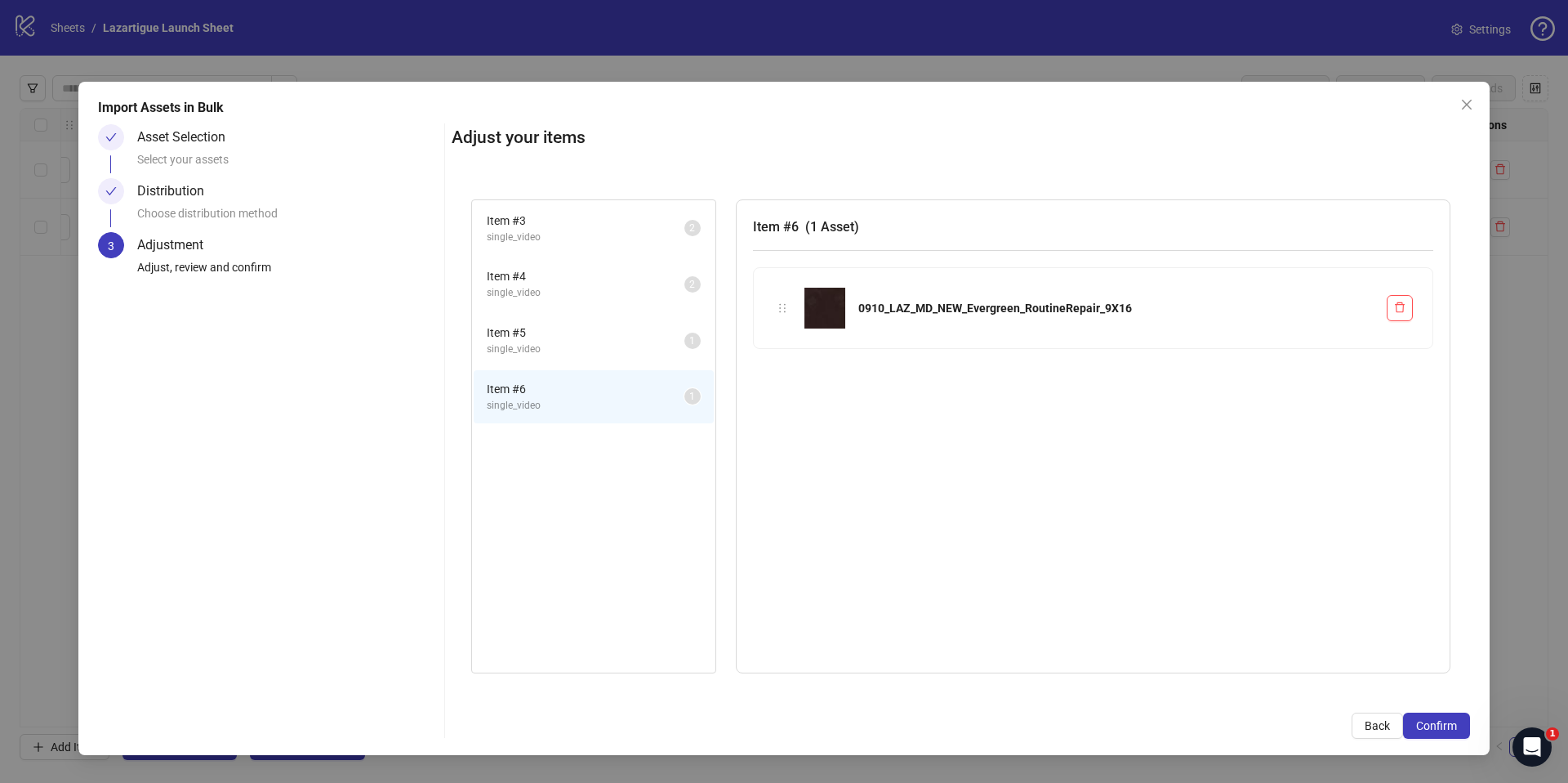
click at [577, 352] on span "single_video" at bounding box center [586, 349] width 198 height 16
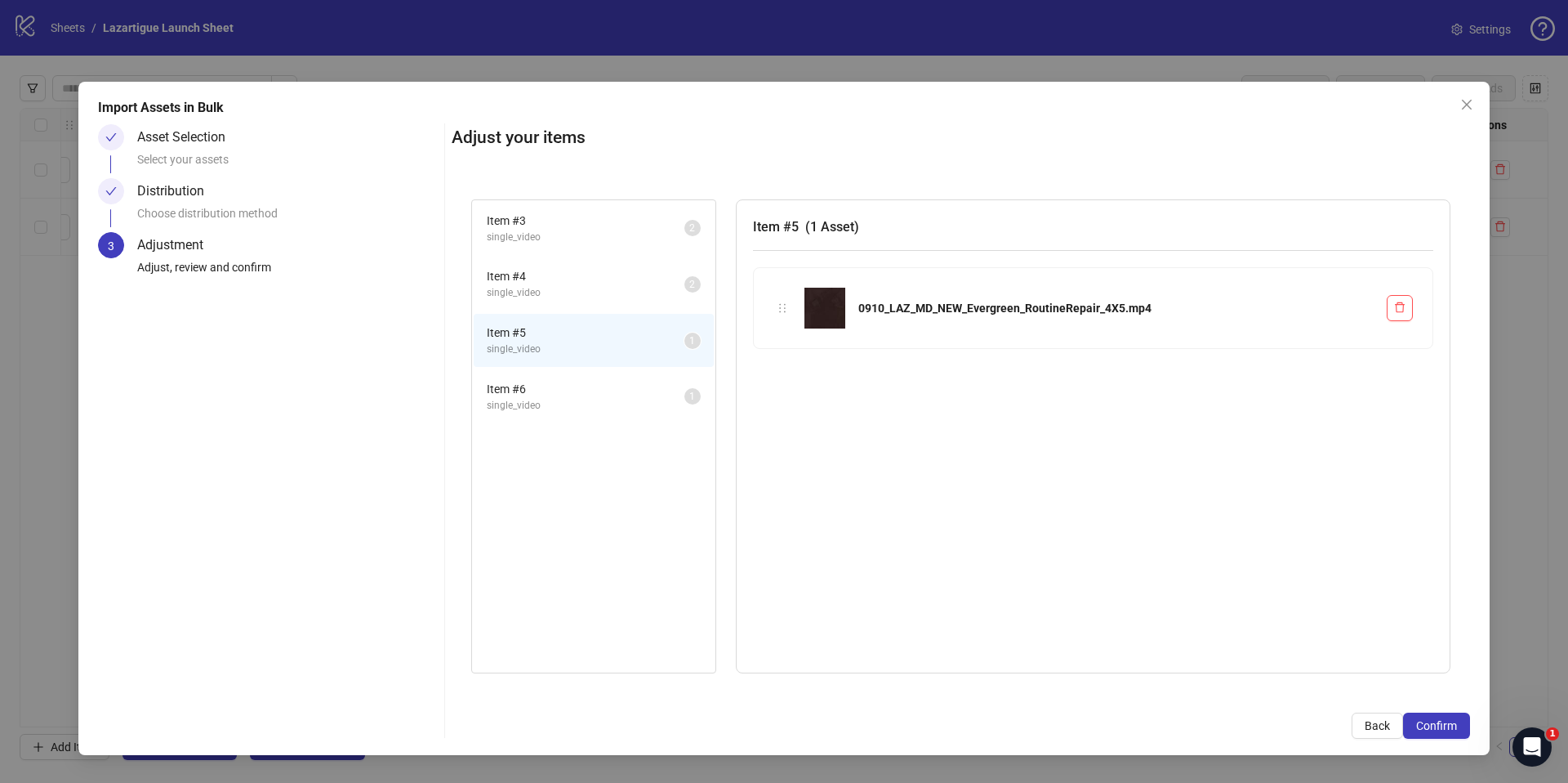
click at [577, 395] on span "Item # 6" at bounding box center [586, 389] width 198 height 18
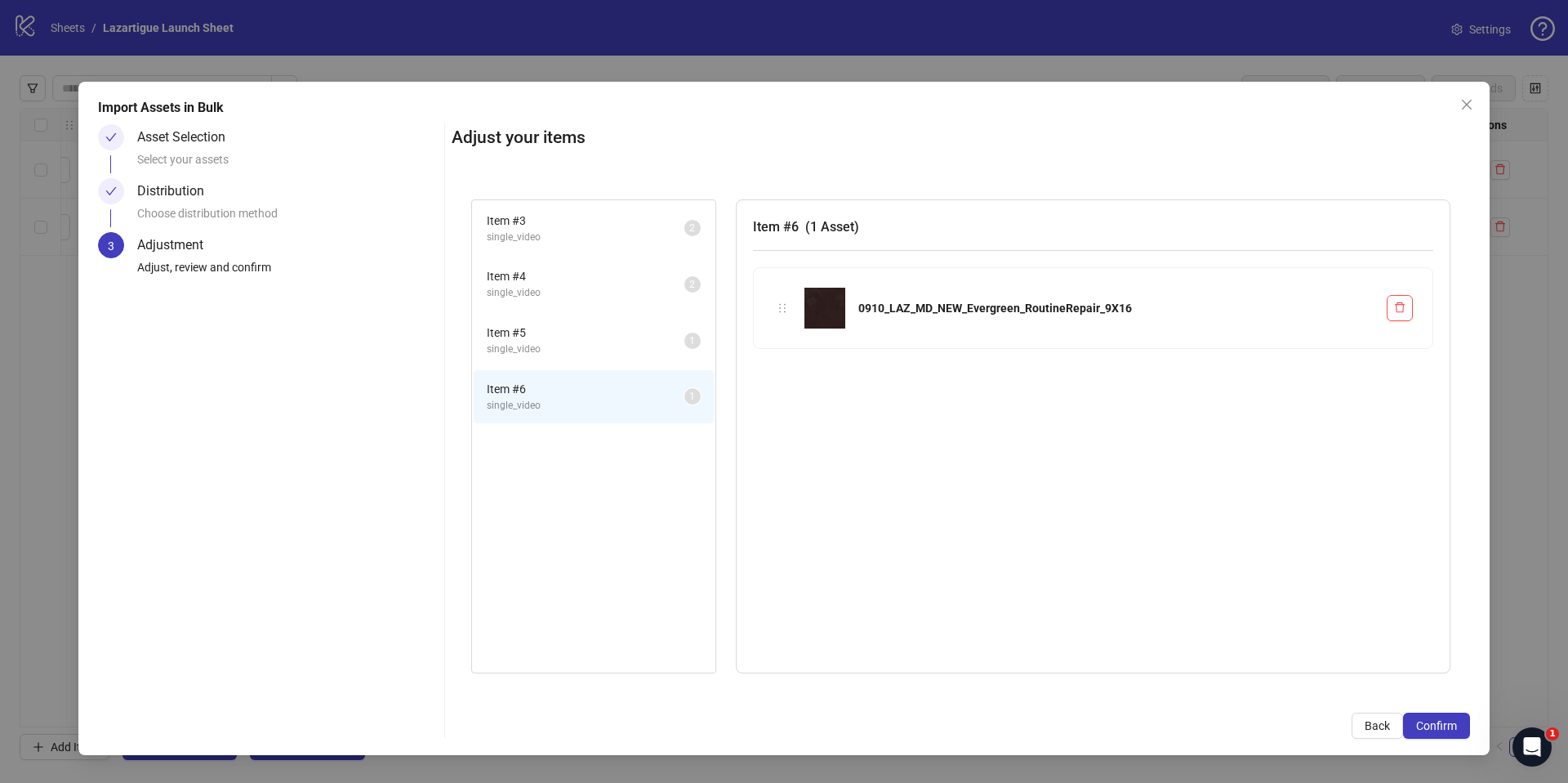
click at [577, 356] on span "single_video" at bounding box center [586, 349] width 198 height 16
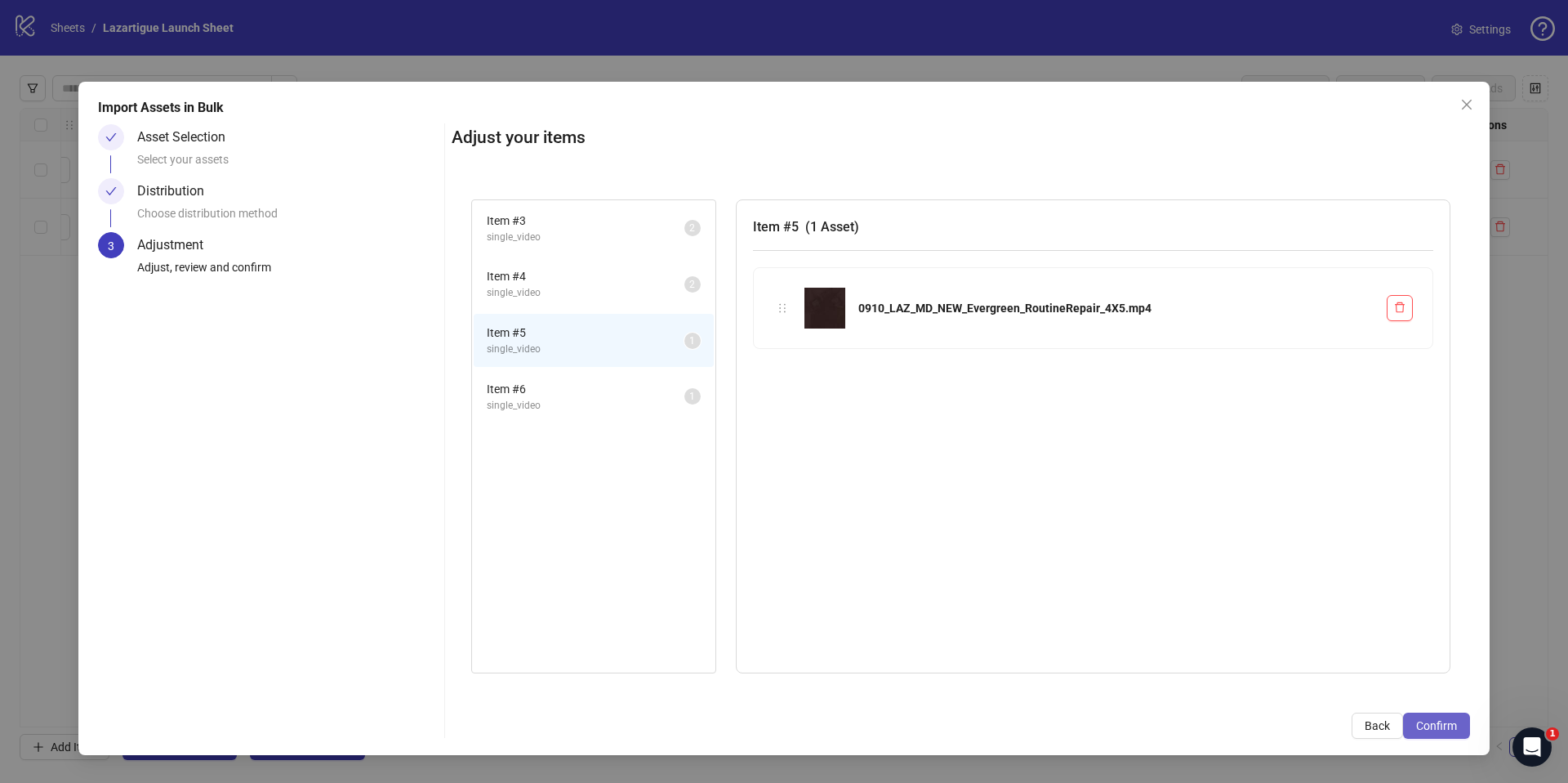
click at [1450, 733] on button "Confirm" at bounding box center [1437, 725] width 67 height 26
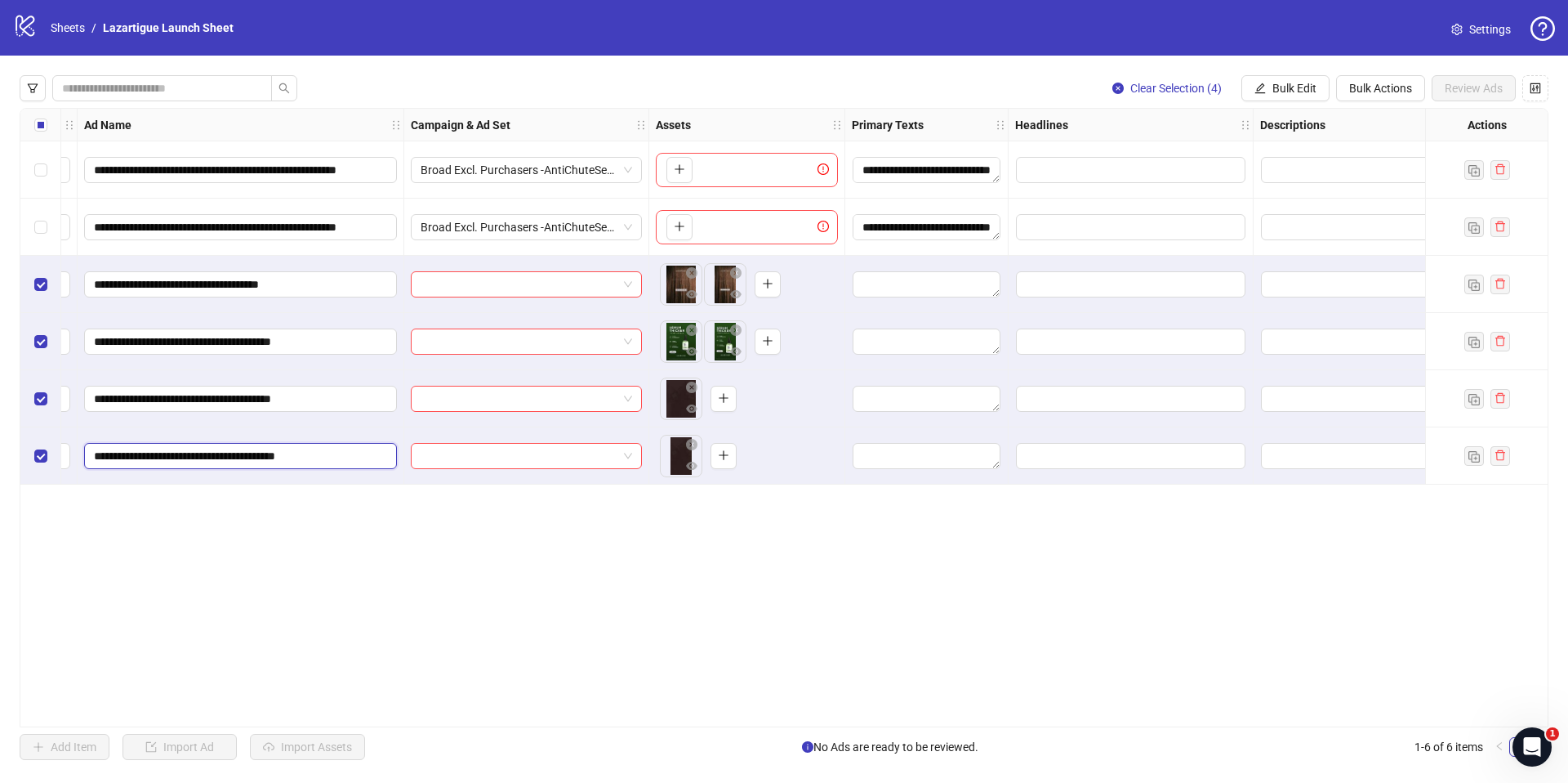
click at [345, 453] on input "**********" at bounding box center [238, 456] width 290 height 18
click at [344, 453] on input "**********" at bounding box center [238, 456] width 290 height 18
click at [716, 404] on button "button" at bounding box center [724, 398] width 26 height 26
click at [731, 386] on icon "close-circle" at bounding box center [736, 387] width 11 height 12
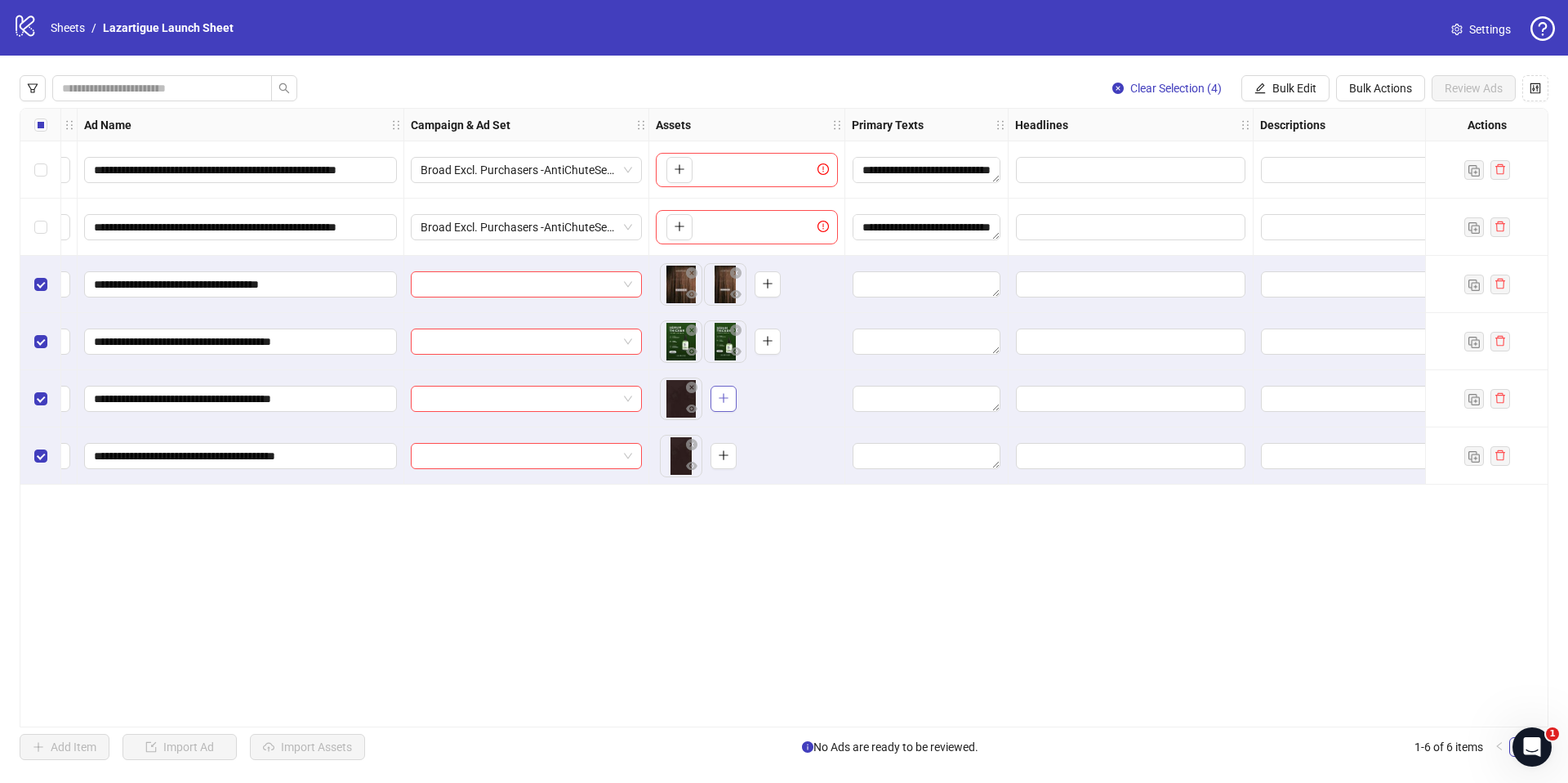
click at [726, 398] on icon "plus" at bounding box center [723, 398] width 9 height 1
click at [40, 131] on label "Select all rows" at bounding box center [41, 125] width 13 height 18
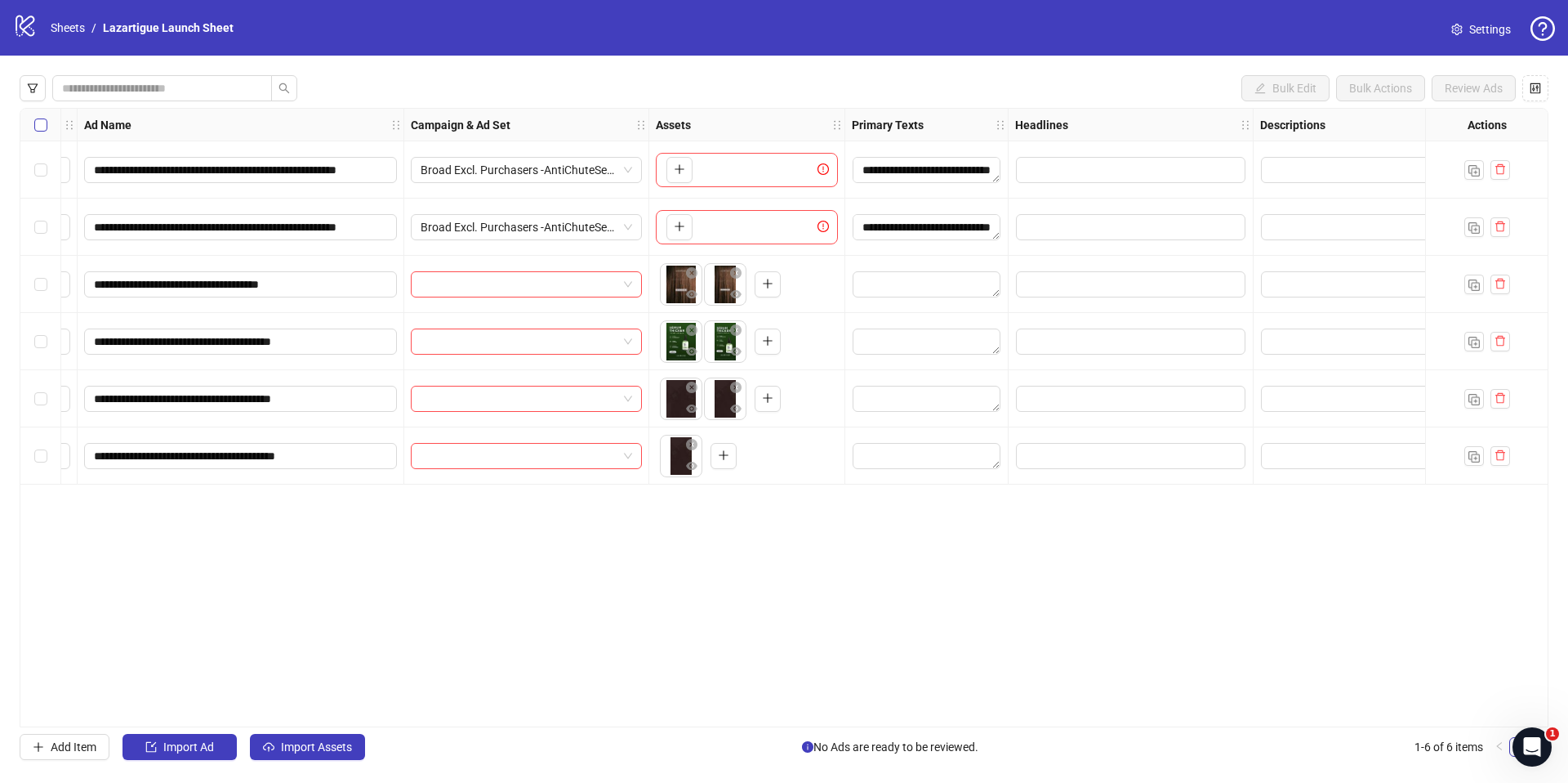
click at [40, 131] on label "Select all rows" at bounding box center [41, 125] width 13 height 18
click at [1502, 454] on icon "delete" at bounding box center [1501, 455] width 10 height 11
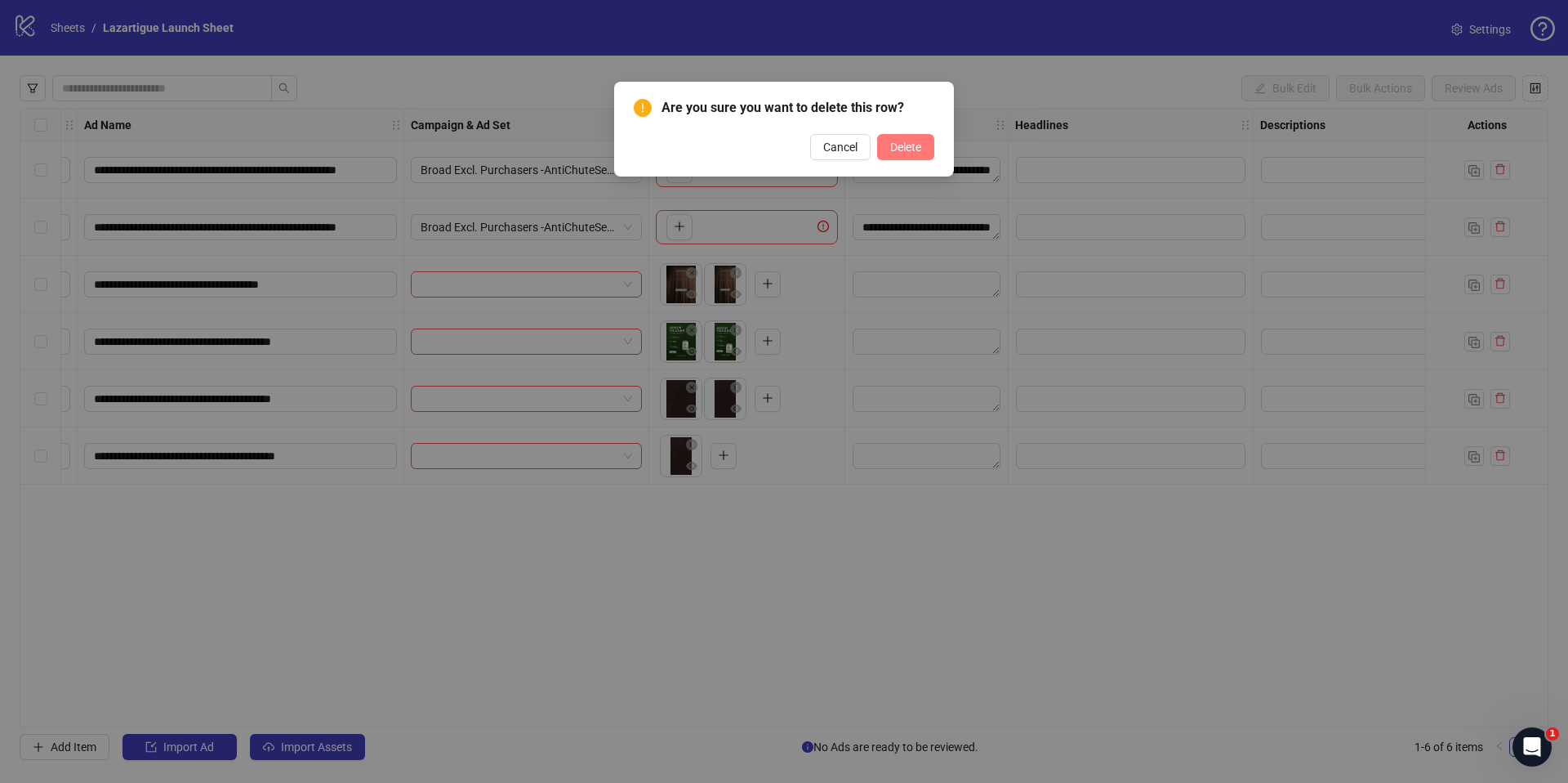
click at [911, 154] on button "Delete" at bounding box center [906, 147] width 57 height 26
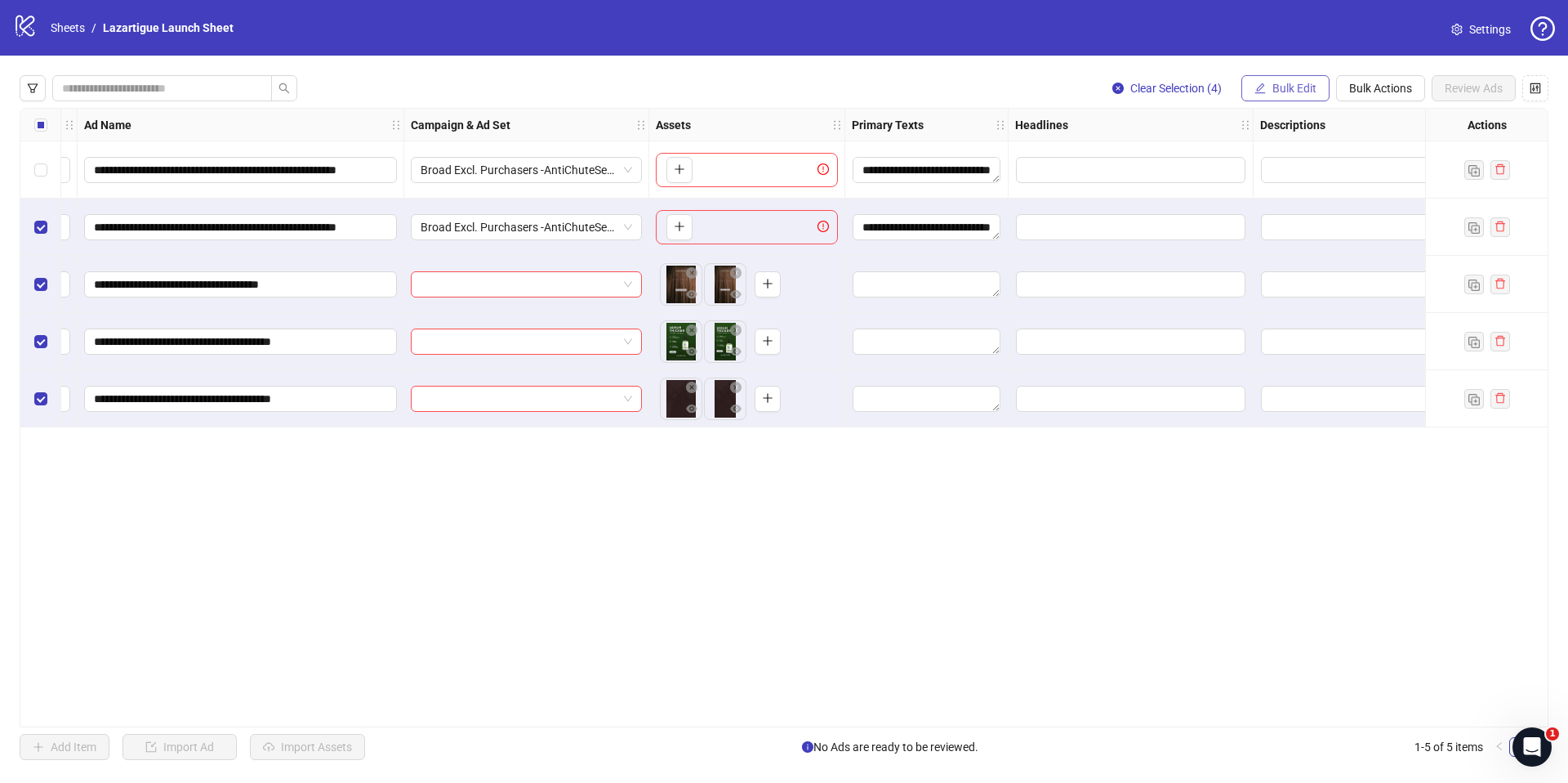
click at [1302, 90] on span "Bulk Edit" at bounding box center [1294, 88] width 44 height 13
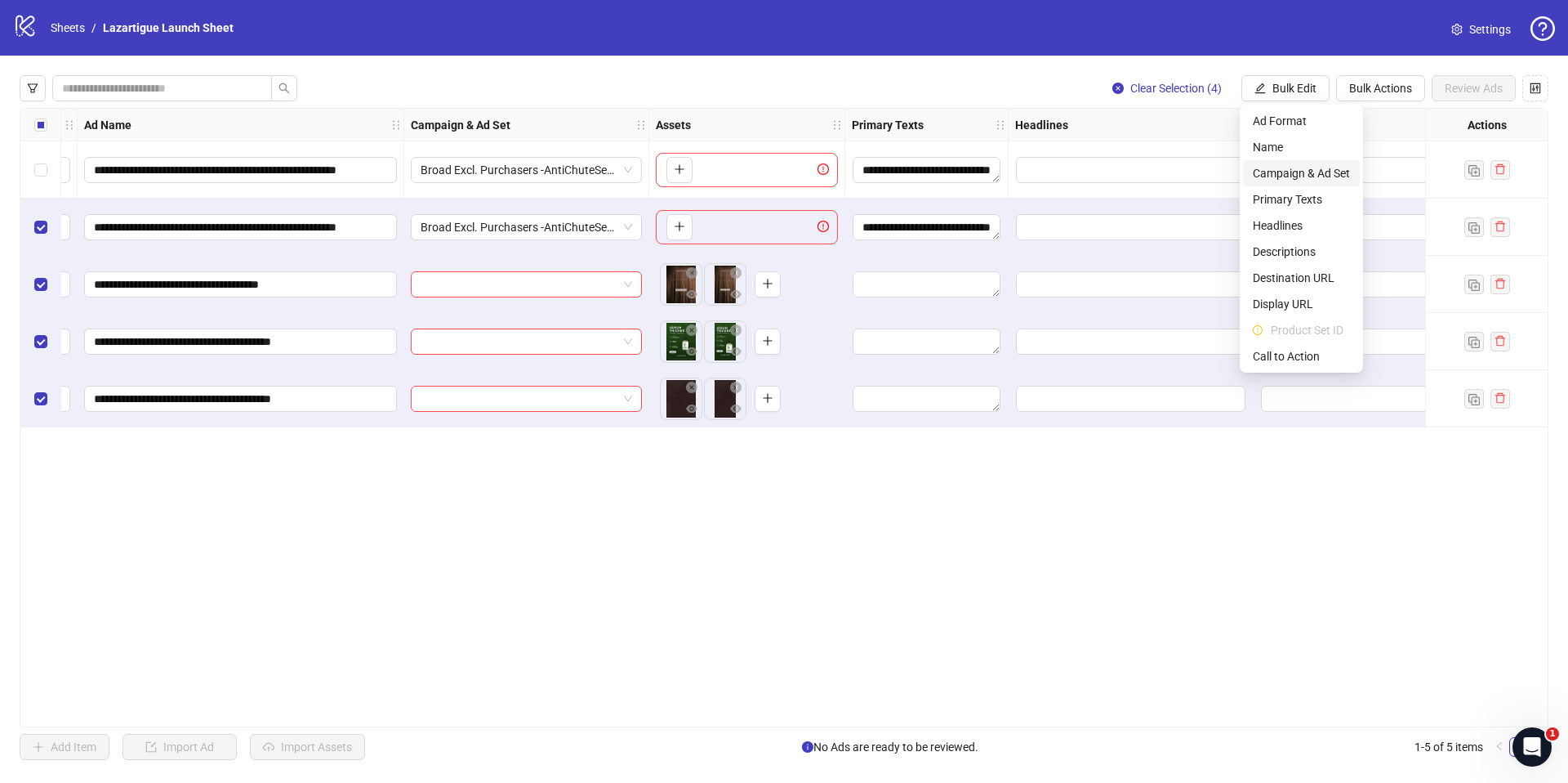
click at [1302, 177] on span "Campaign & Ad Set" at bounding box center [1301, 173] width 97 height 18
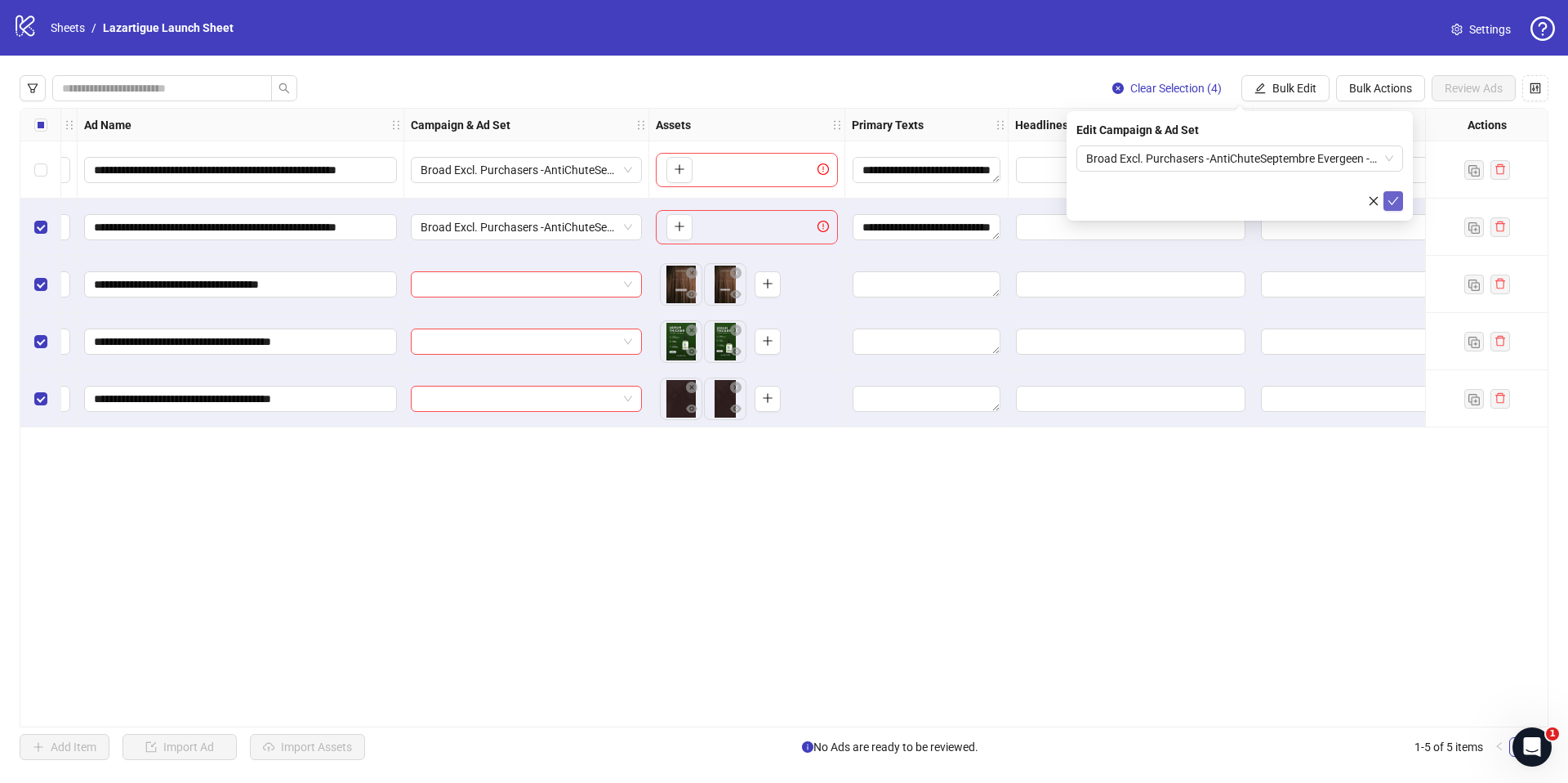
click at [1392, 200] on icon "check" at bounding box center [1393, 201] width 11 height 12
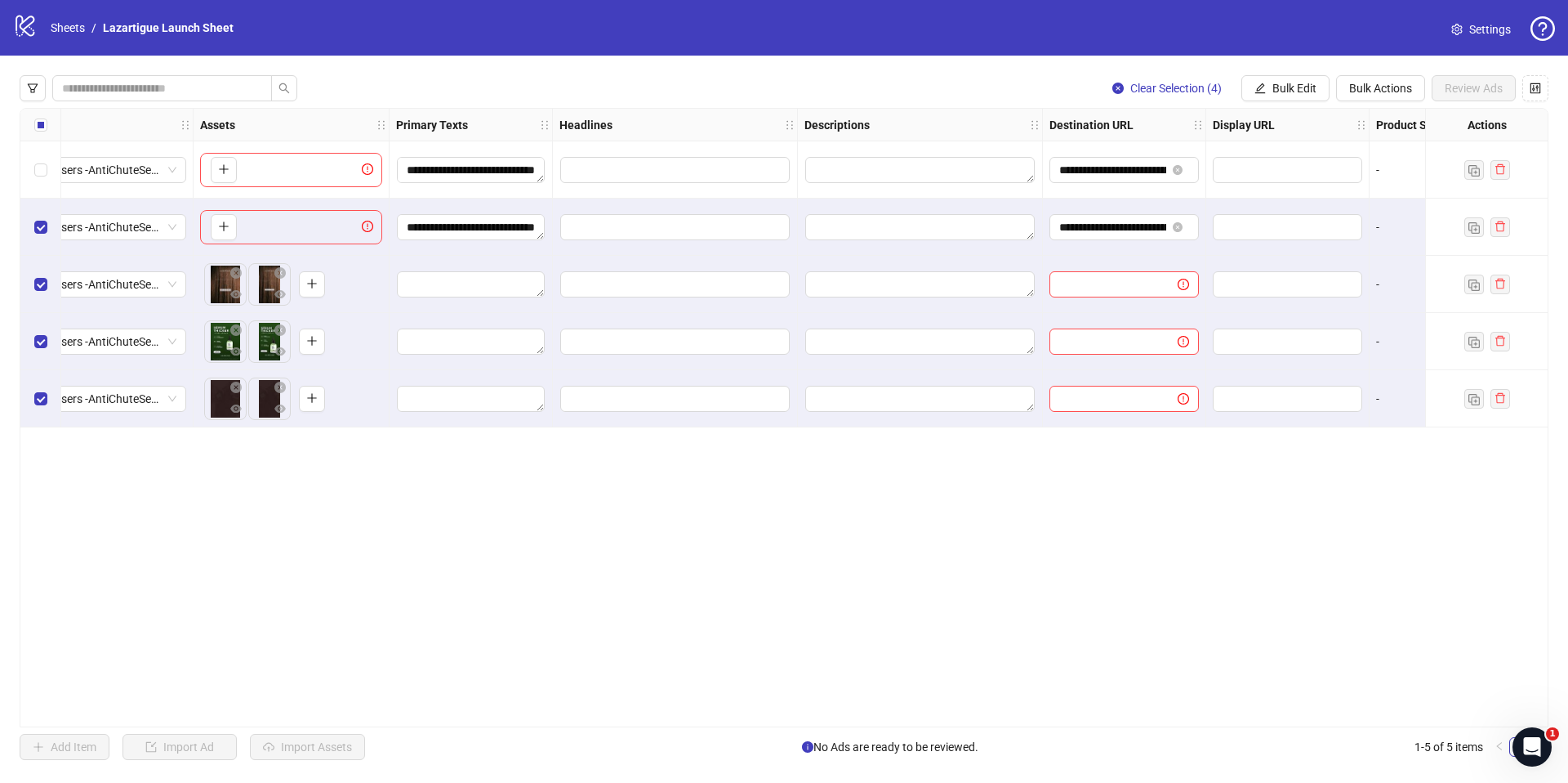
scroll to position [0, 560]
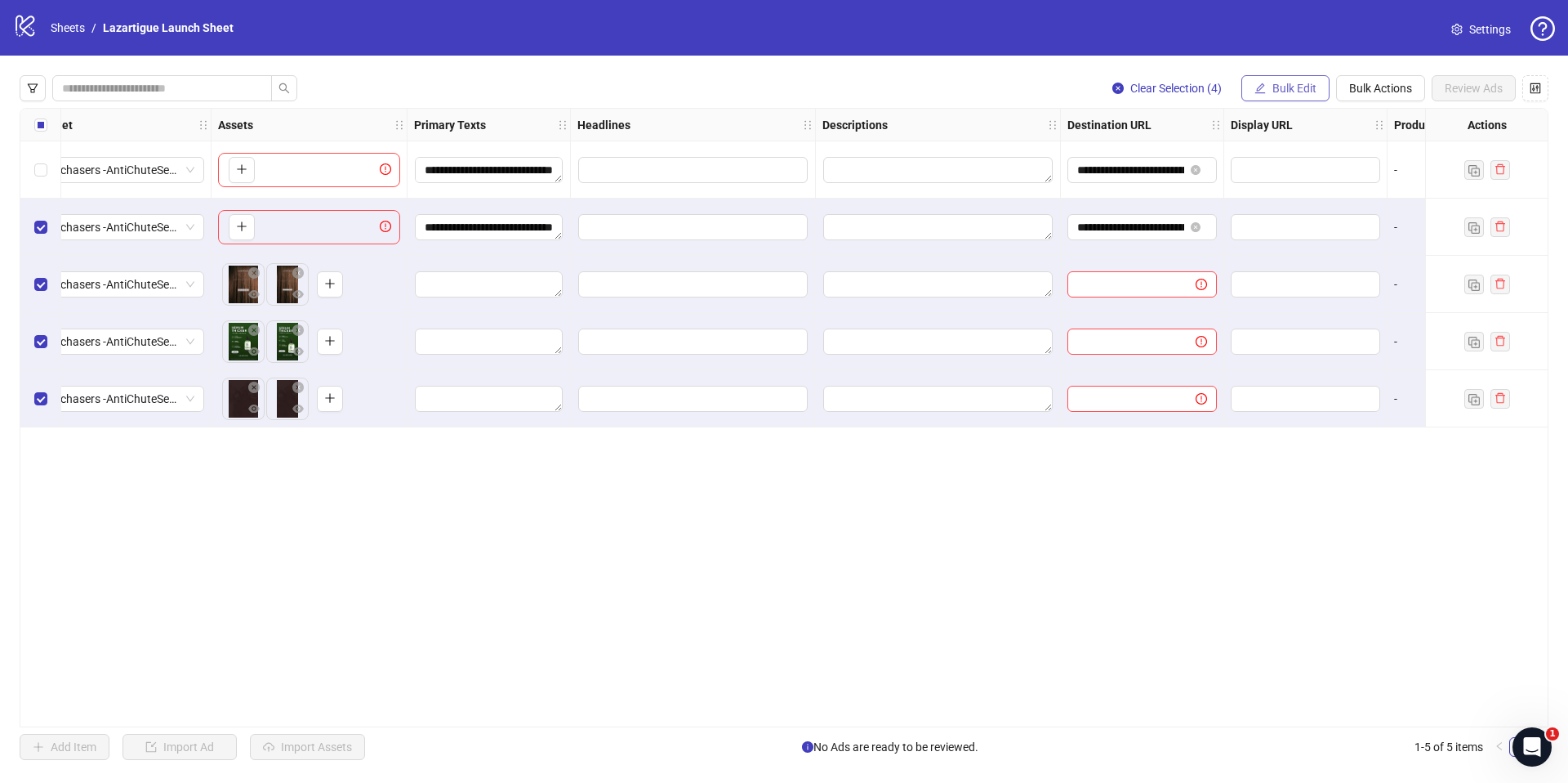
click at [1295, 90] on span "Bulk Edit" at bounding box center [1294, 88] width 44 height 13
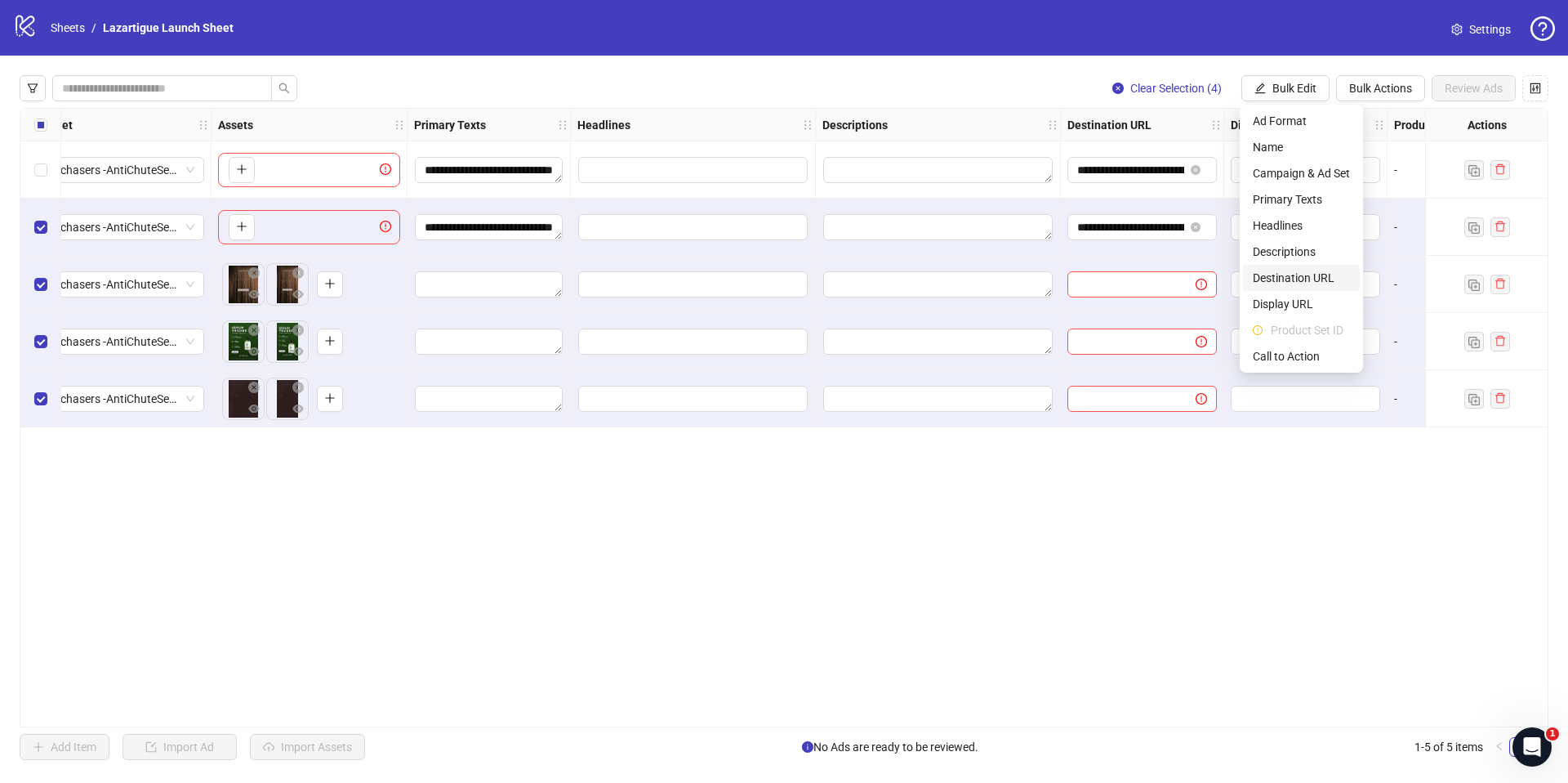
click at [1305, 279] on span "Destination URL" at bounding box center [1301, 278] width 97 height 18
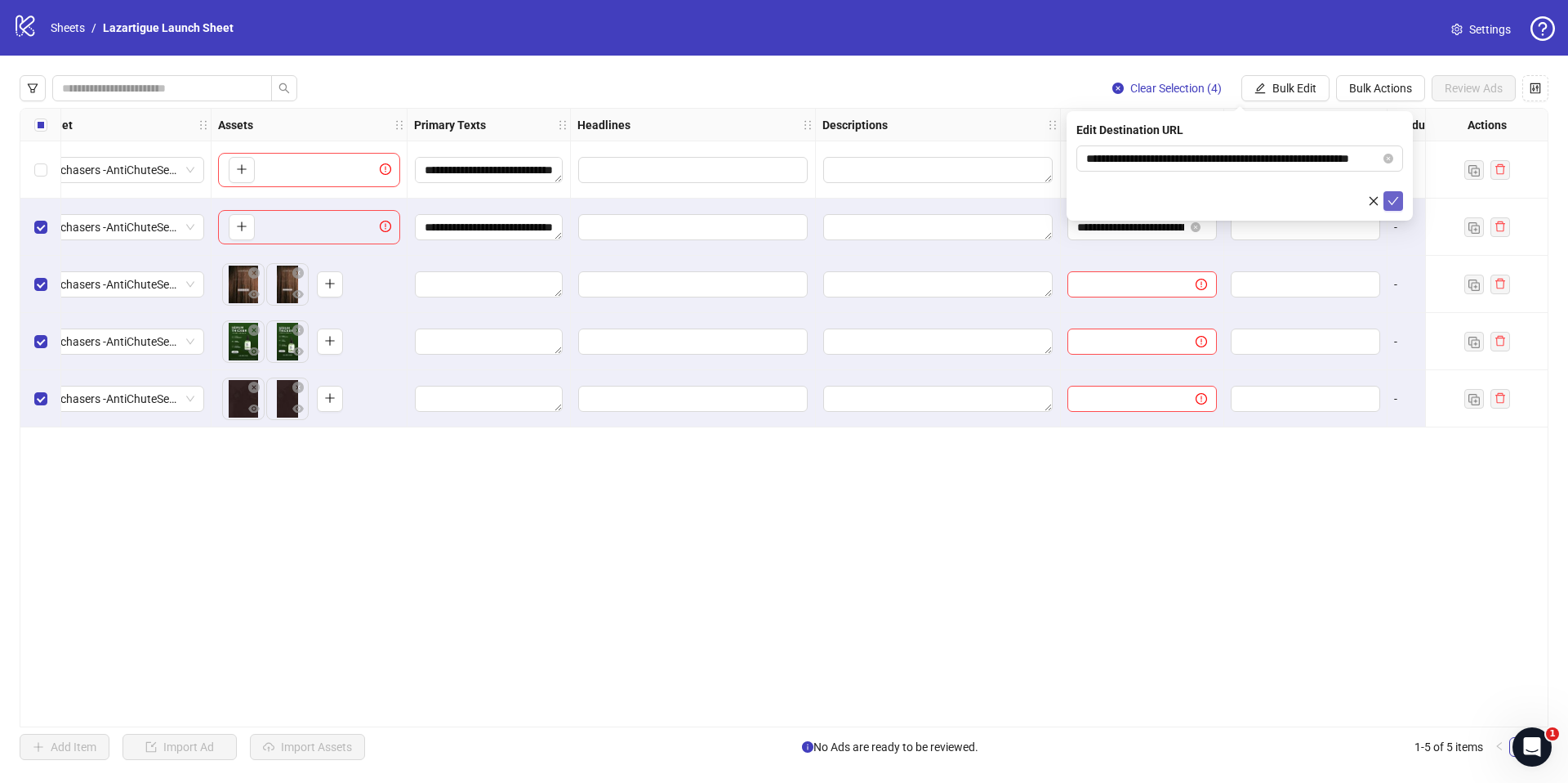
click at [1392, 200] on icon "check" at bounding box center [1393, 201] width 11 height 12
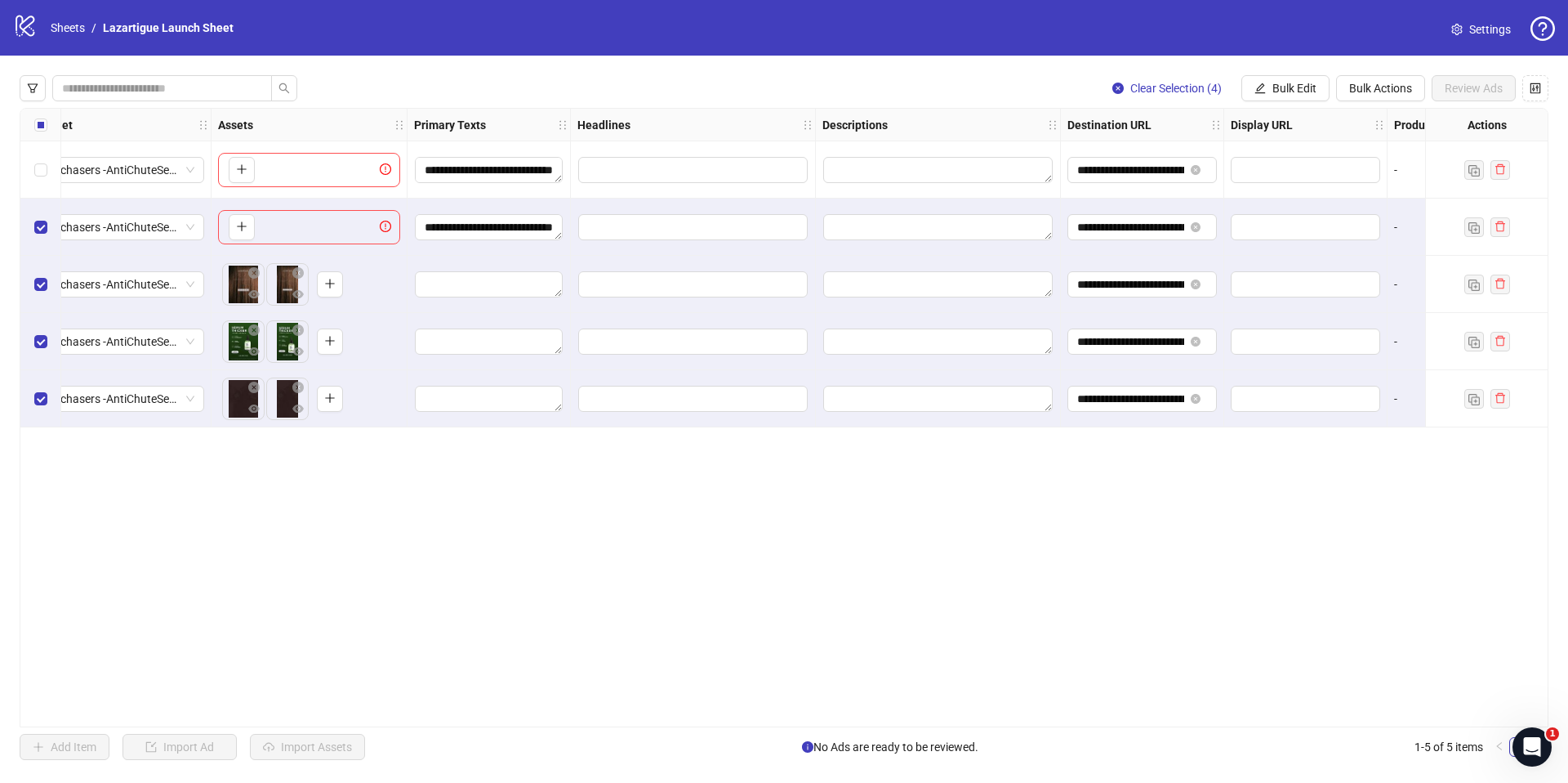
scroll to position [0, 980]
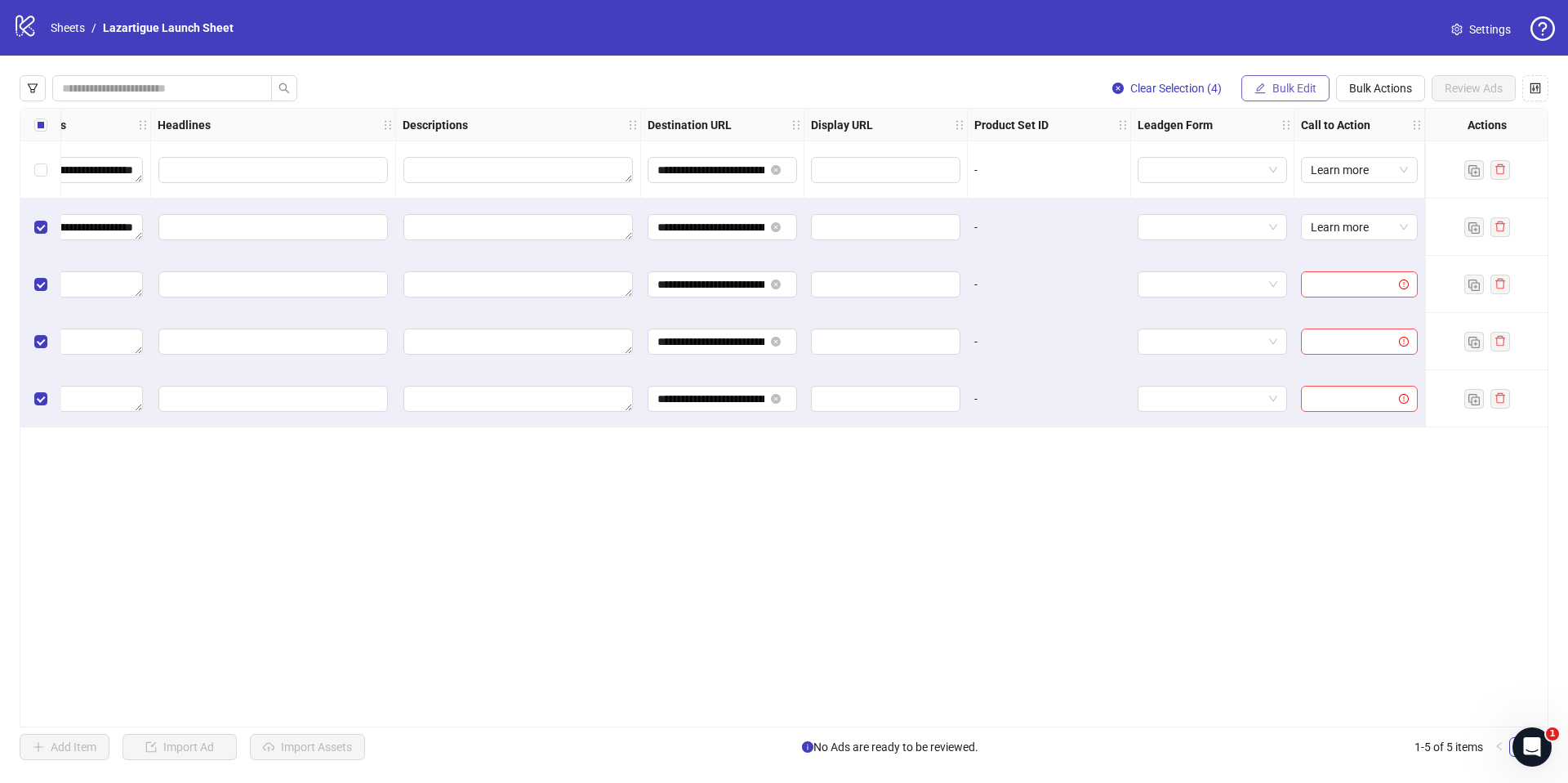
click at [1288, 81] on span "Bulk Edit" at bounding box center [1294, 88] width 44 height 13
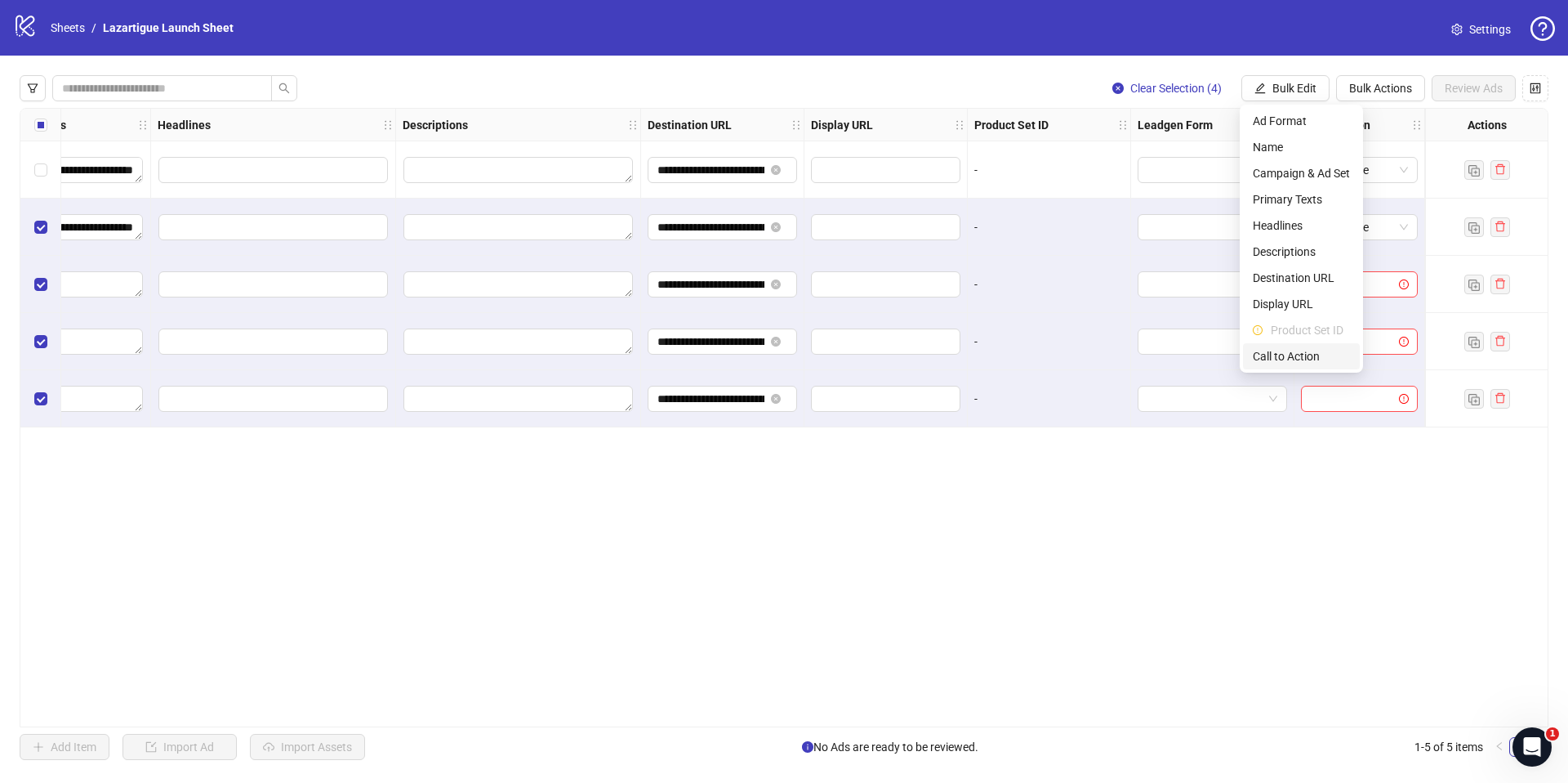
click at [1298, 359] on span "Call to Action" at bounding box center [1301, 357] width 97 height 18
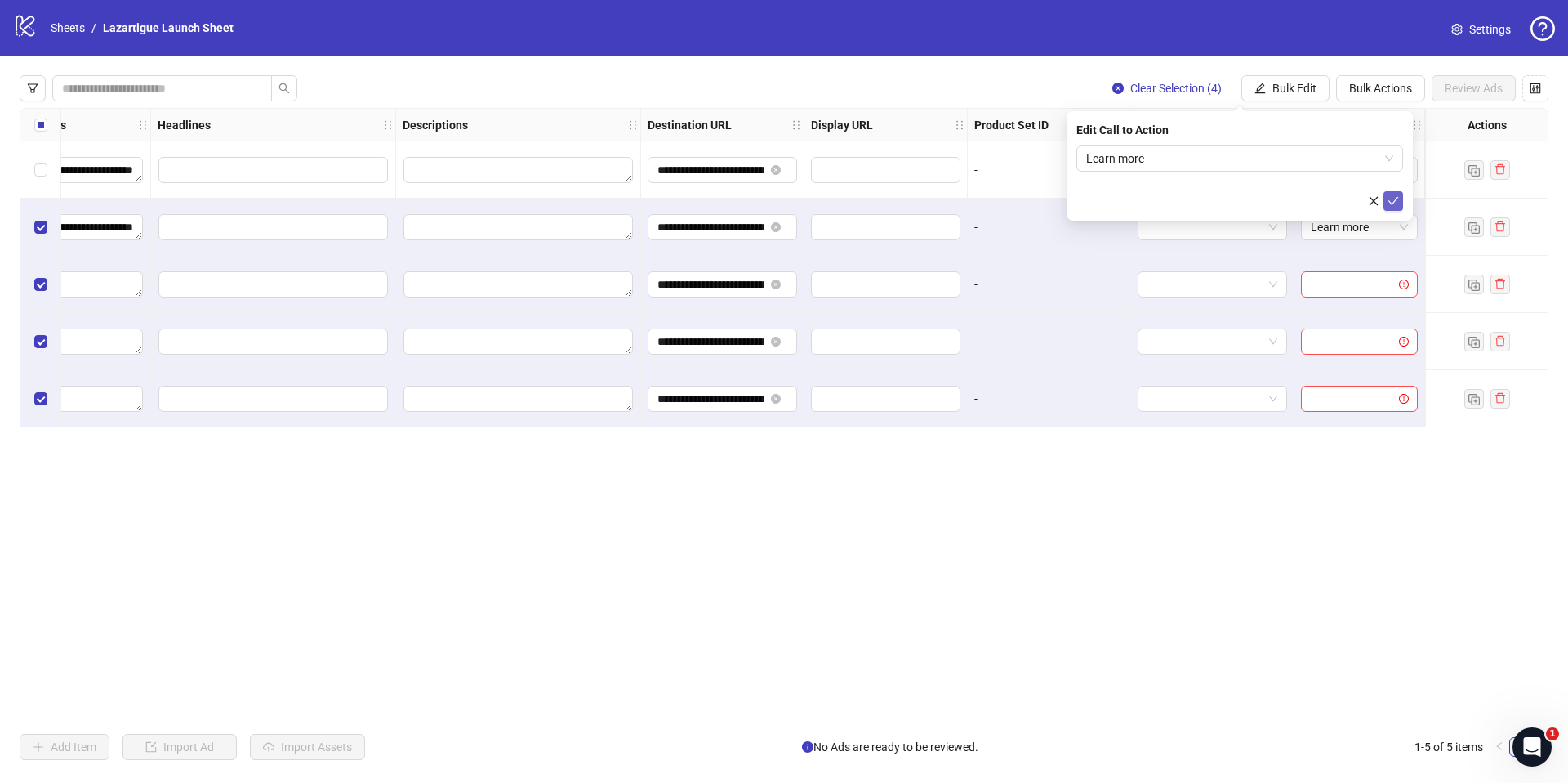
click at [1390, 200] on icon "check" at bounding box center [1393, 201] width 11 height 12
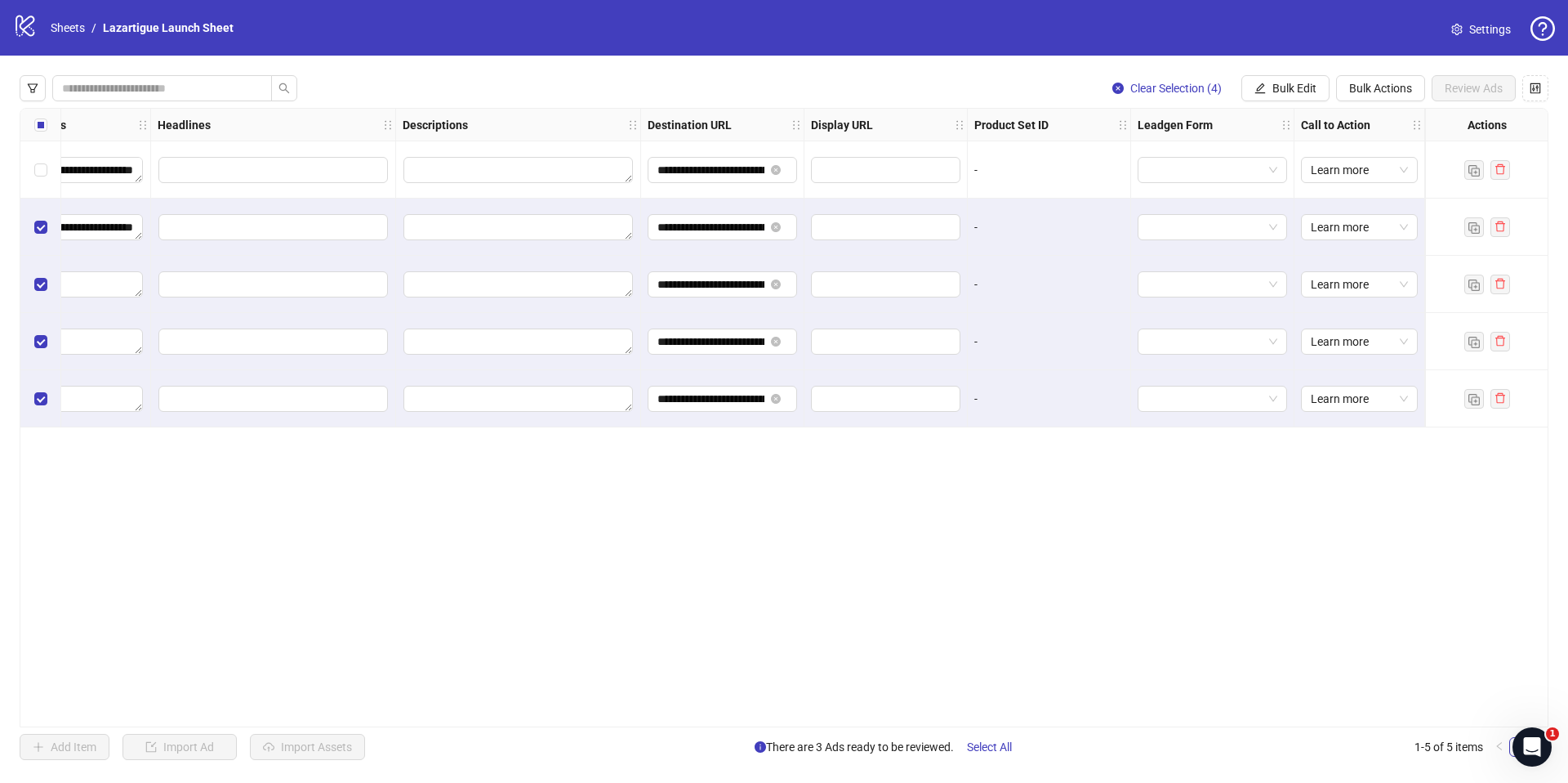
drag, startPoint x: 1180, startPoint y: 719, endPoint x: 854, endPoint y: 670, distance: 329.7
click at [835, 670] on div "**********" at bounding box center [784, 417] width 1529 height 619
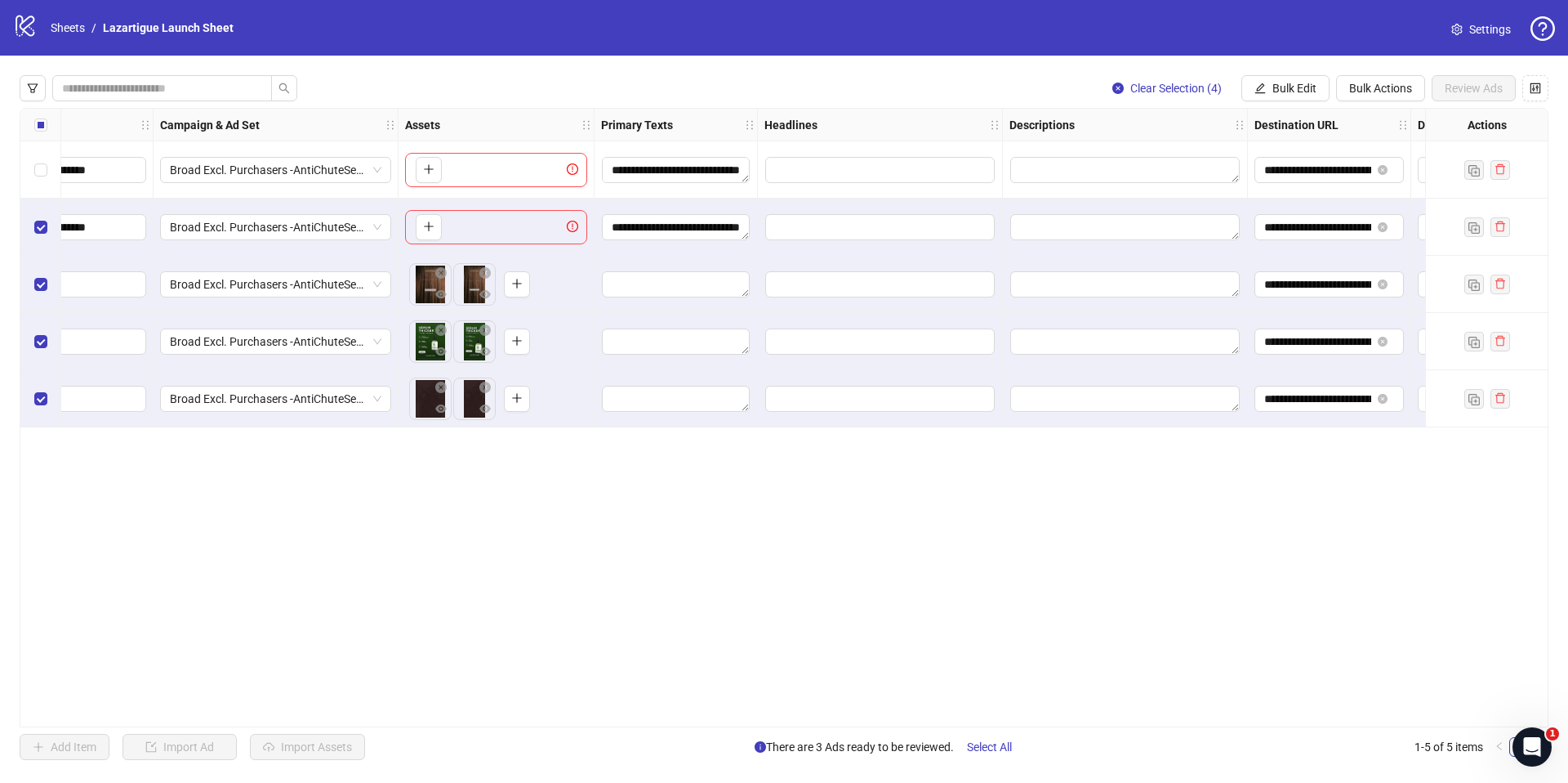
scroll to position [0, 359]
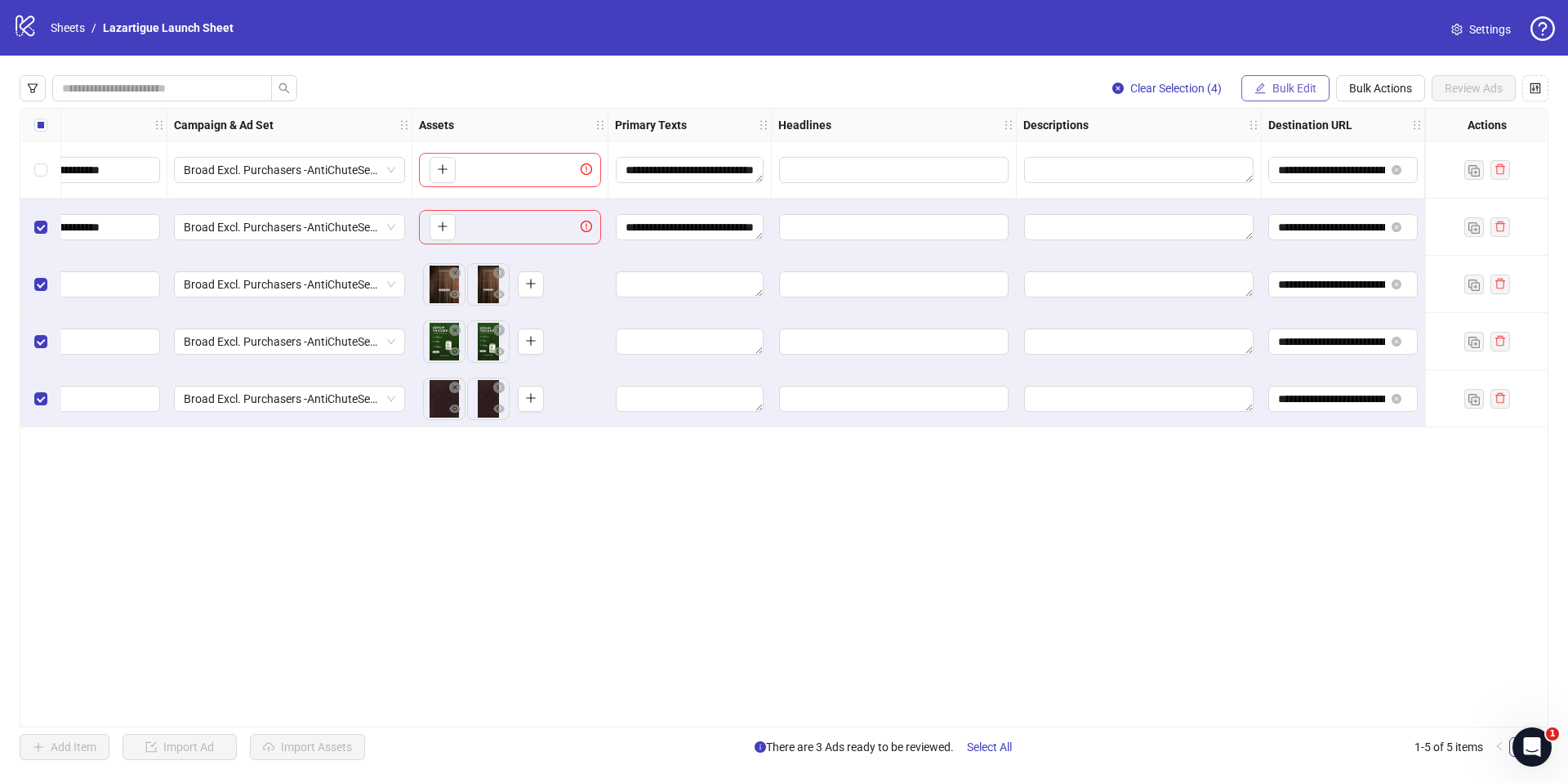
click at [1303, 83] on span "Bulk Edit" at bounding box center [1294, 88] width 44 height 13
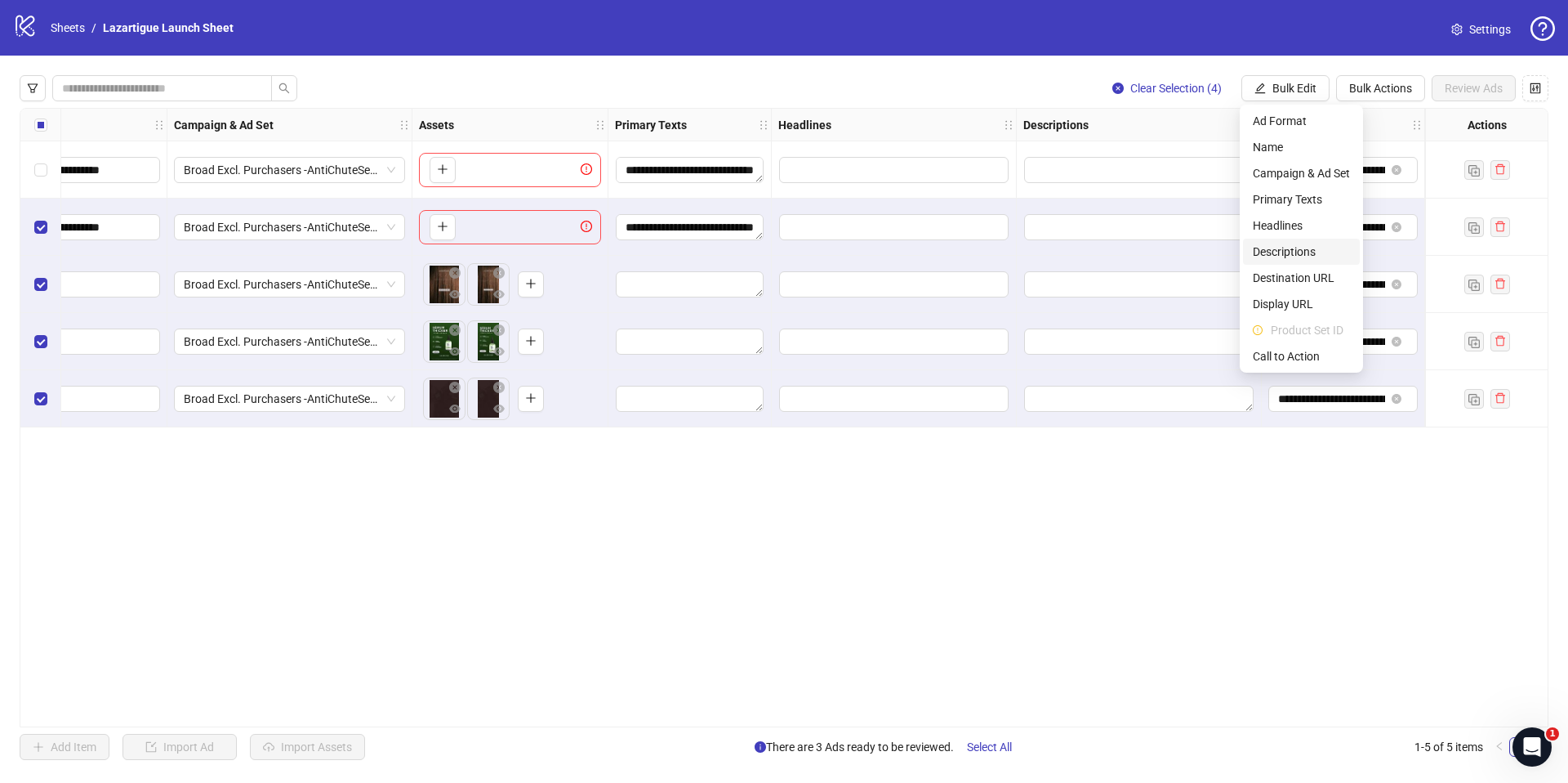
click at [1299, 253] on span "Descriptions" at bounding box center [1301, 251] width 97 height 18
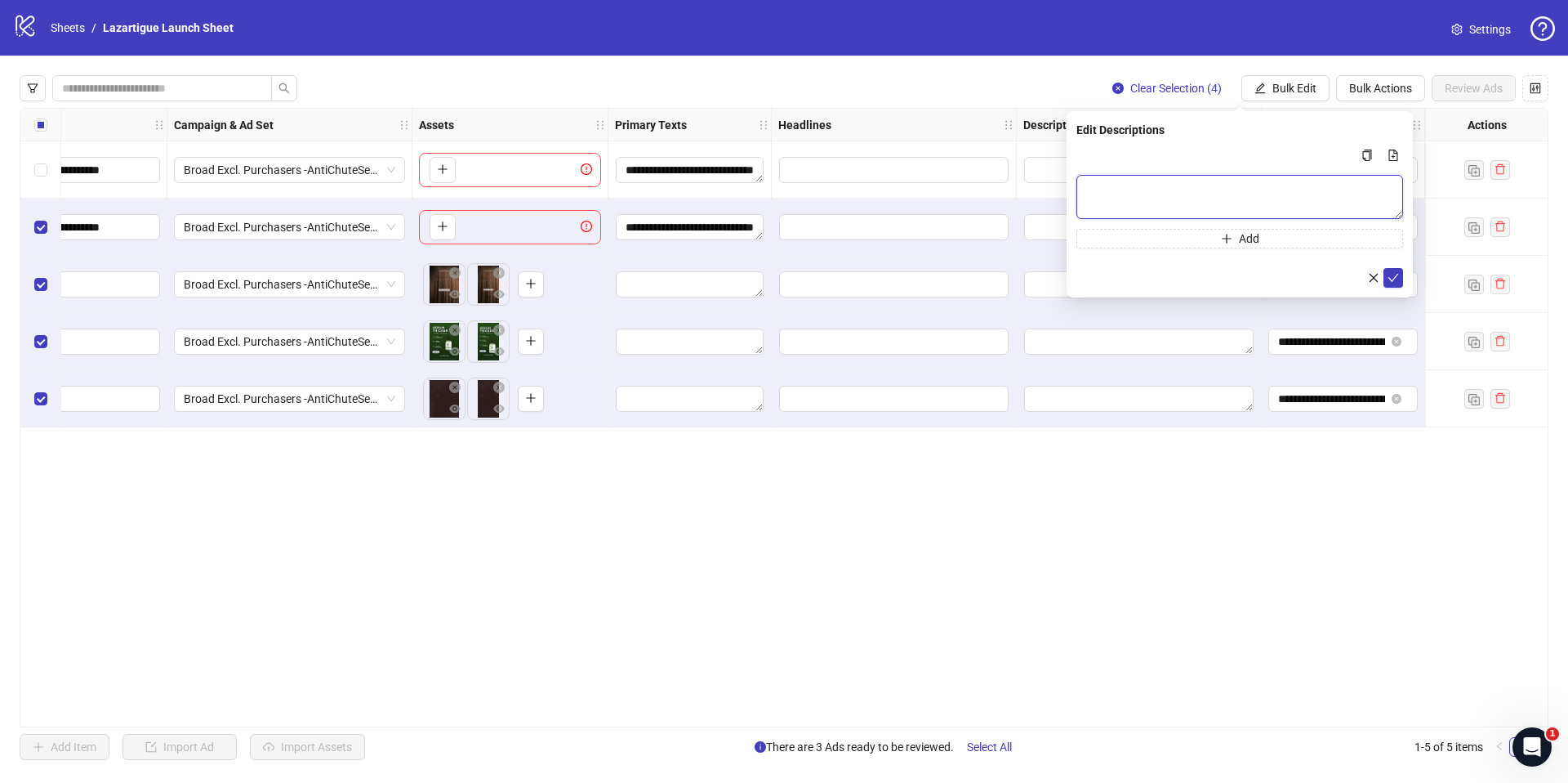
click at [1115, 186] on textarea "Multi-text input container - paste or copy values" at bounding box center [1239, 197] width 327 height 44
type textarea "*"
paste textarea "**********"
type textarea "**********"
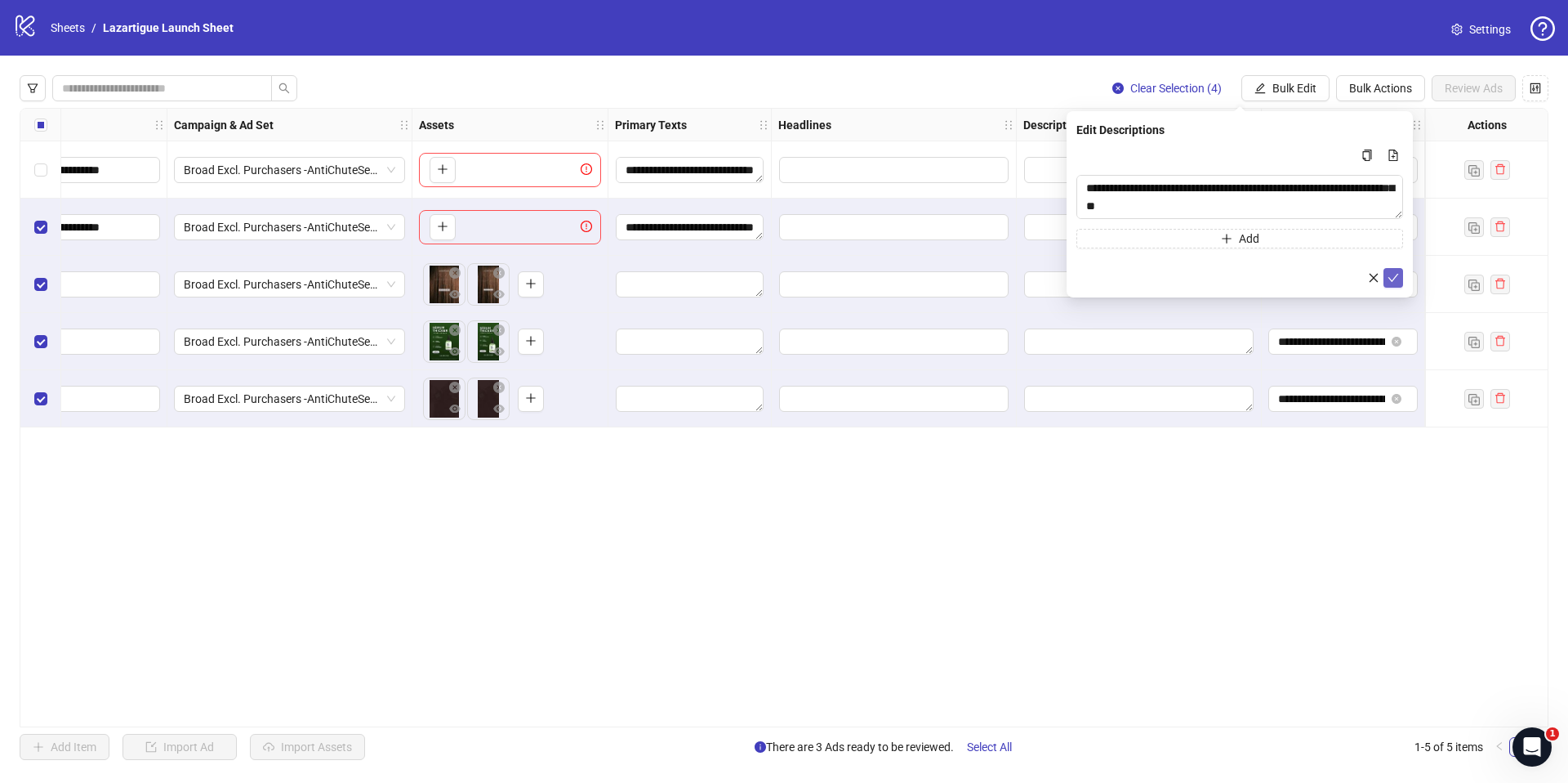
click at [1386, 279] on button "submit" at bounding box center [1393, 278] width 20 height 20
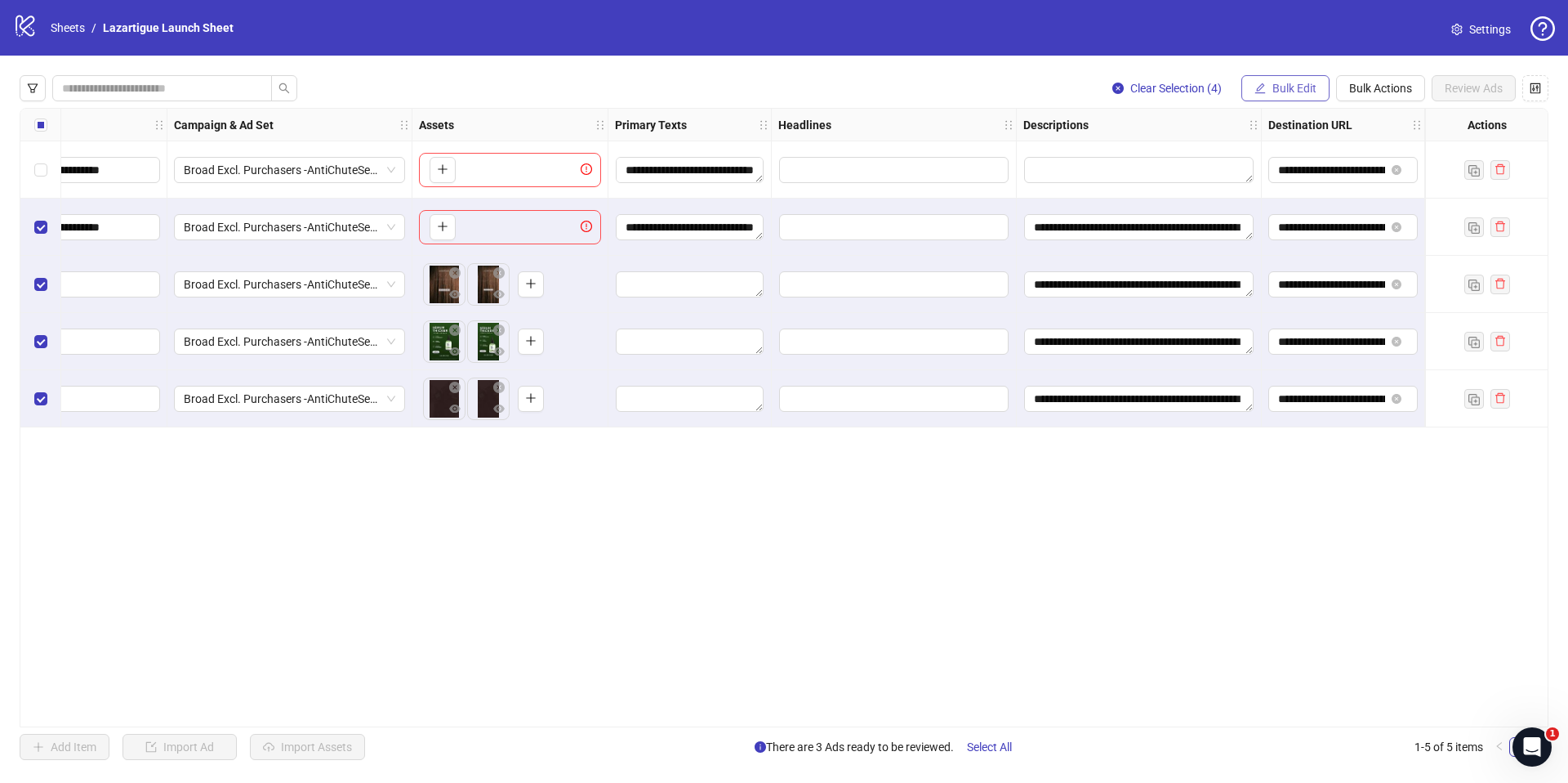
click at [1276, 87] on span "Bulk Edit" at bounding box center [1294, 88] width 44 height 13
click at [1285, 90] on span "Bulk Edit" at bounding box center [1294, 88] width 44 height 13
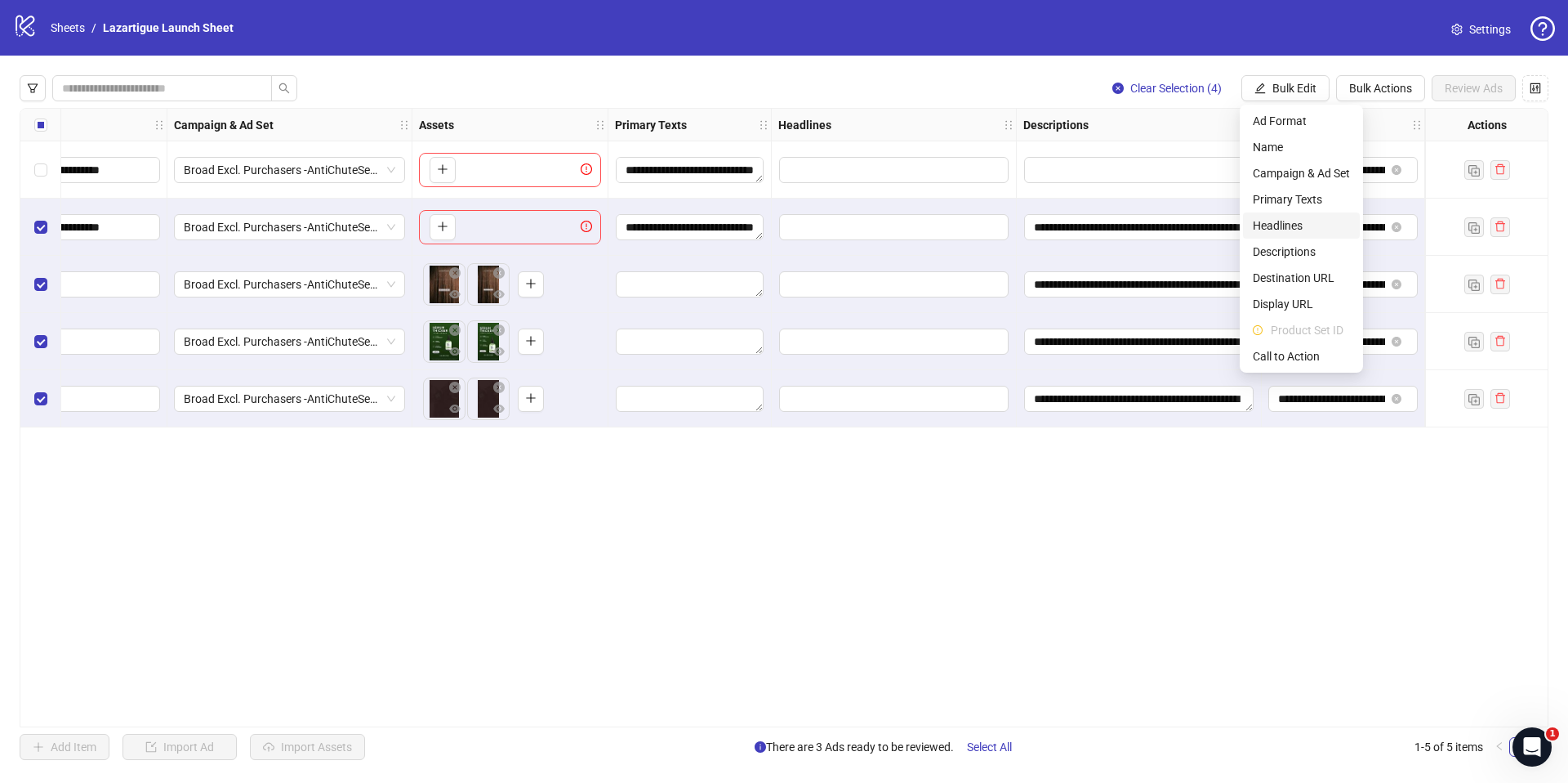
click at [1288, 223] on span "Headlines" at bounding box center [1301, 225] width 97 height 18
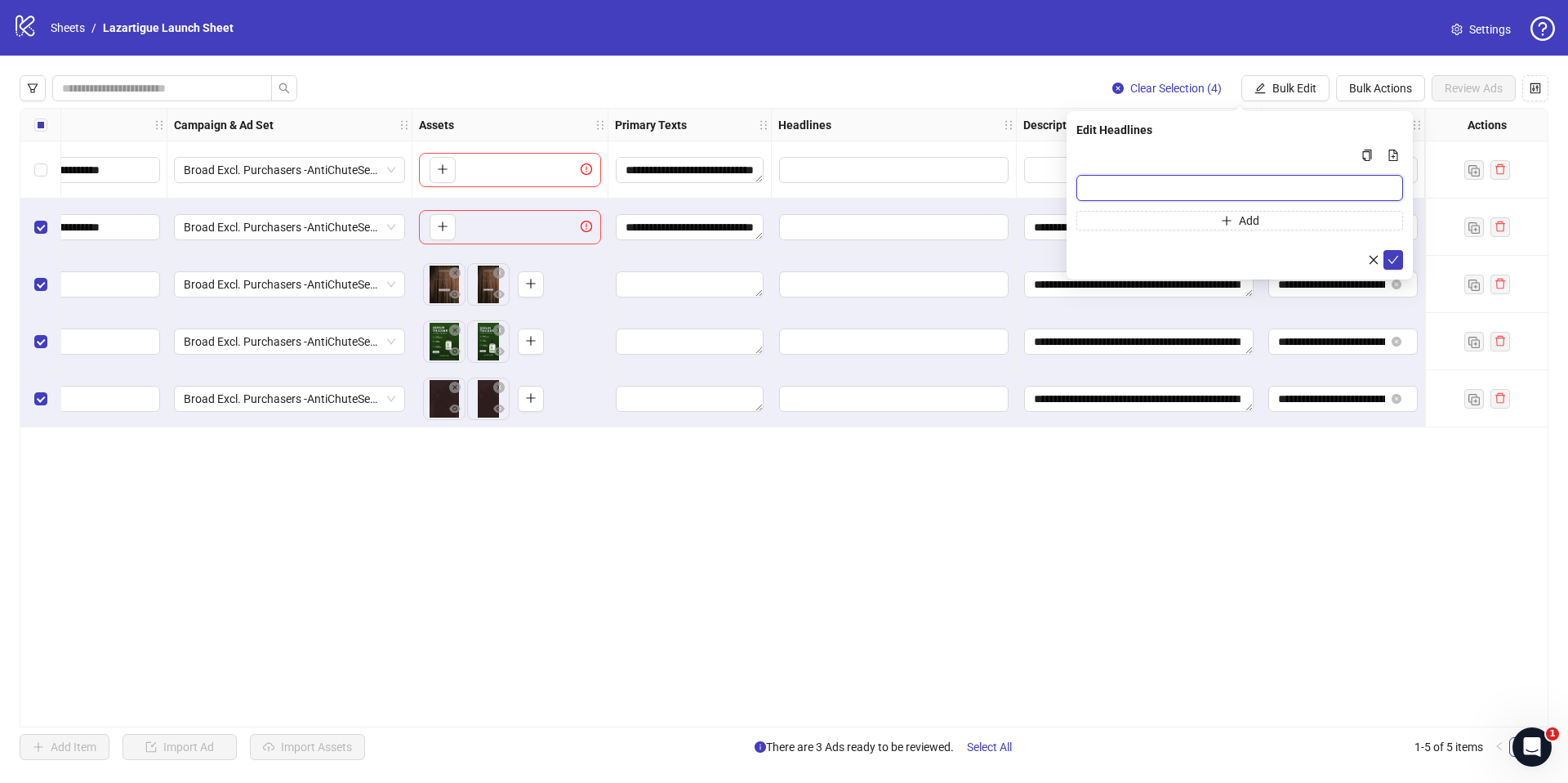
click at [1106, 180] on input "Multi-input container - paste or copy values" at bounding box center [1239, 188] width 327 height 26
paste input "**********"
type input "**********"
click at [1395, 253] on span "submit" at bounding box center [1393, 260] width 11 height 13
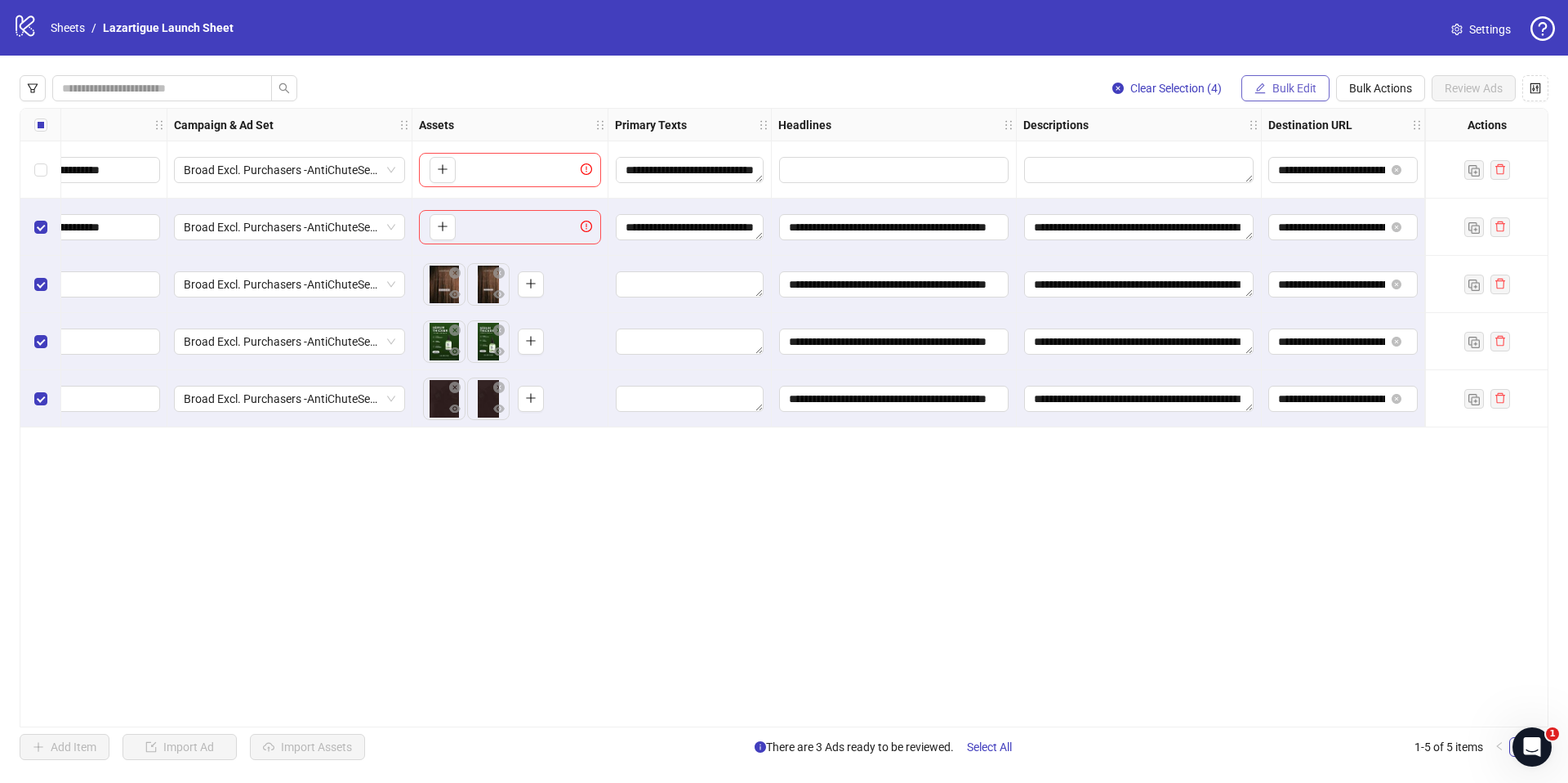
click at [1292, 92] on span "Bulk Edit" at bounding box center [1294, 88] width 44 height 13
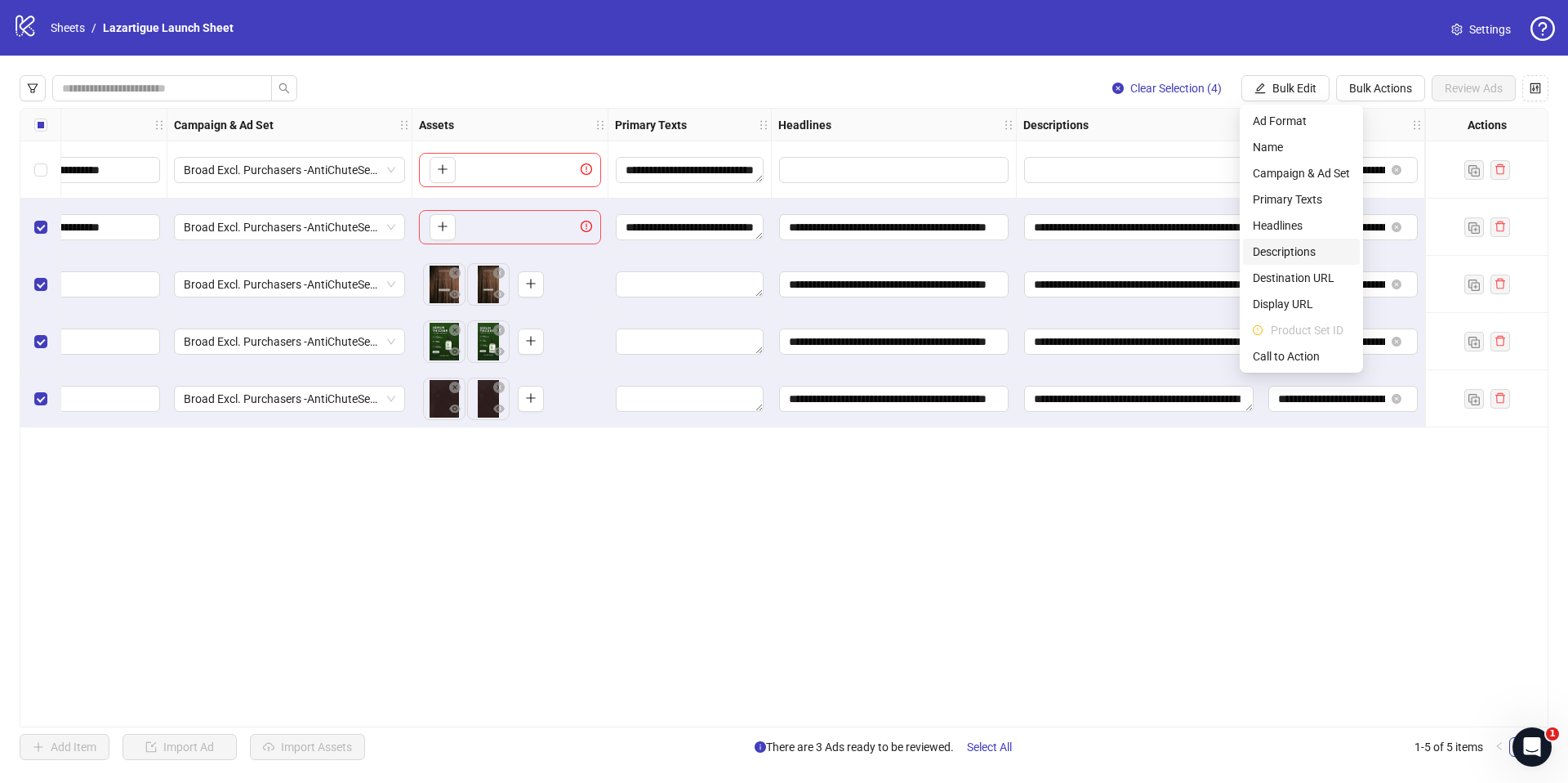
click at [1308, 251] on span "Descriptions" at bounding box center [1301, 251] width 97 height 18
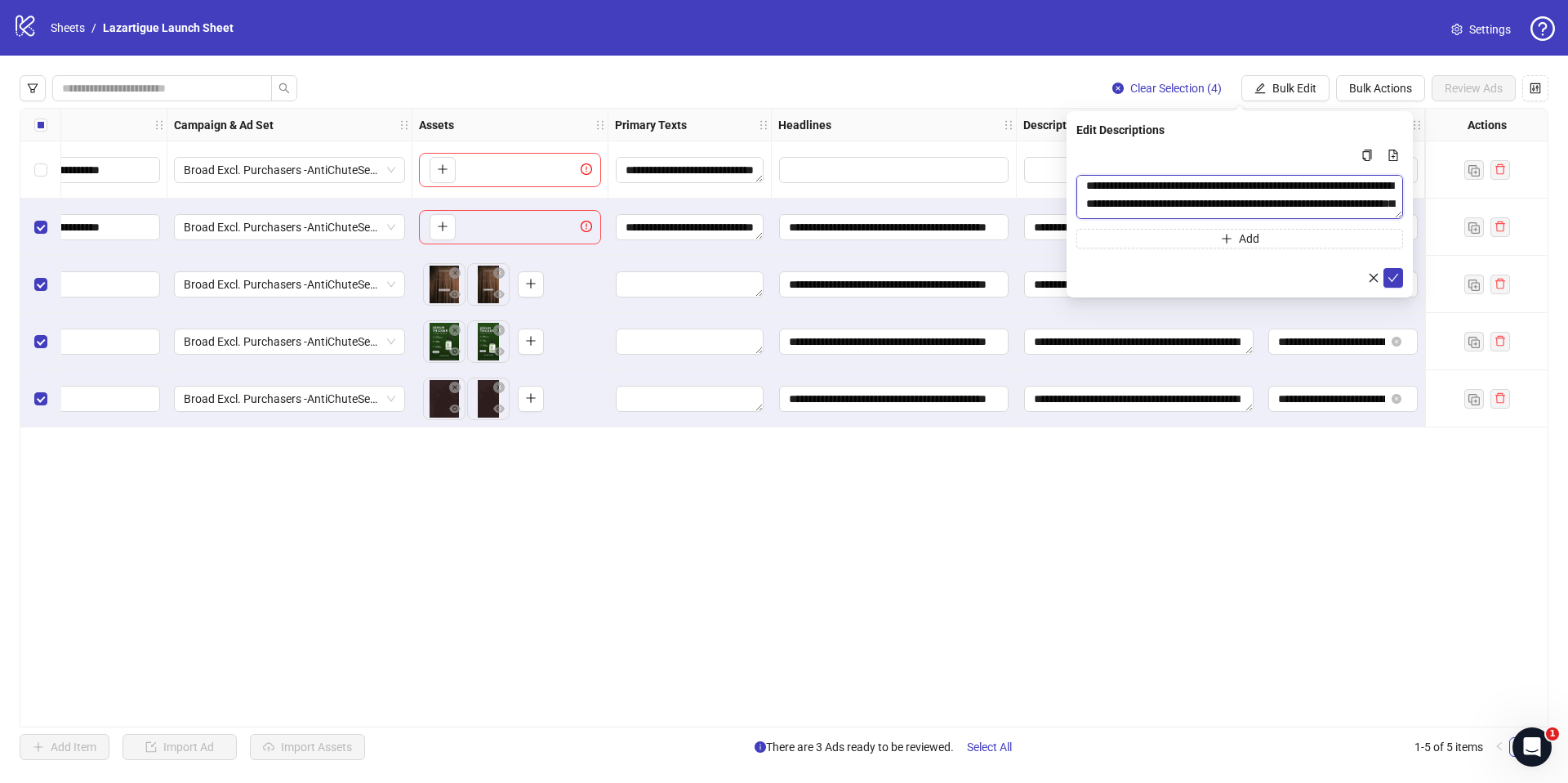
scroll to position [359, 0]
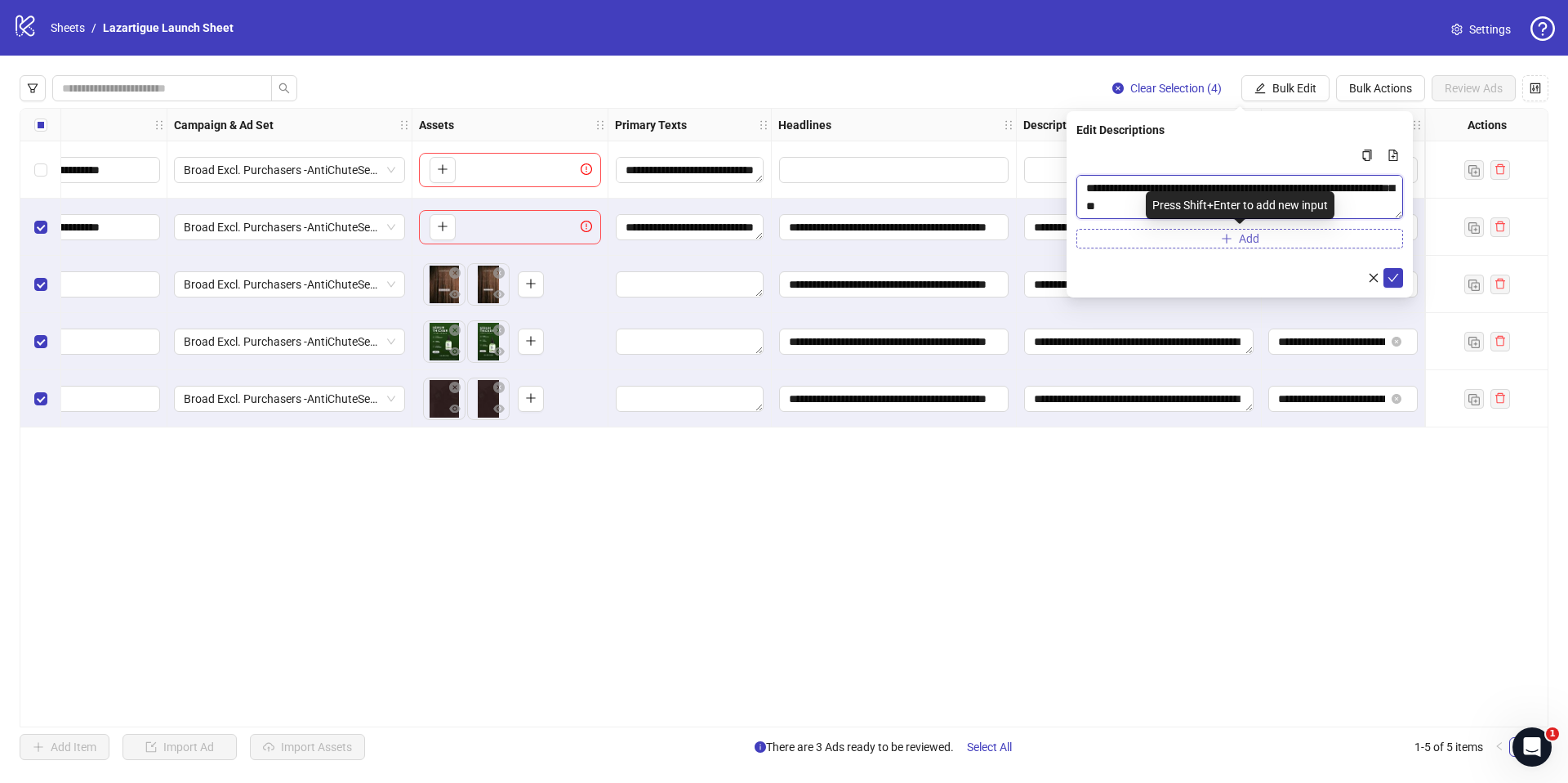
drag, startPoint x: 1086, startPoint y: 188, endPoint x: 1221, endPoint y: 236, distance: 143.3
click at [1221, 236] on div "**********" at bounding box center [1239, 196] width 327 height 103
paste textarea "Multi-text input container - paste or copy values"
type textarea "**********"
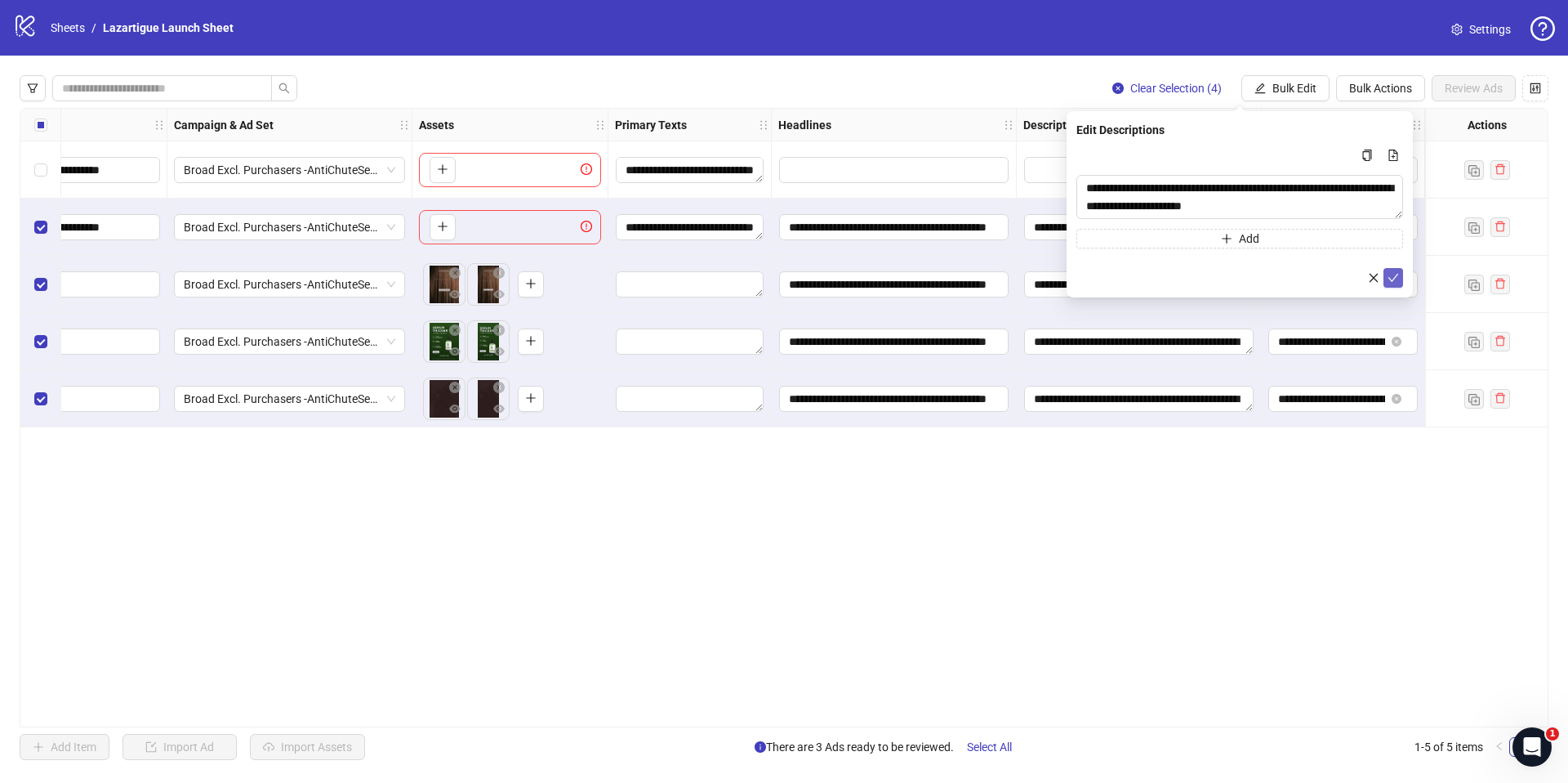
click at [1399, 281] on button "submit" at bounding box center [1393, 278] width 20 height 20
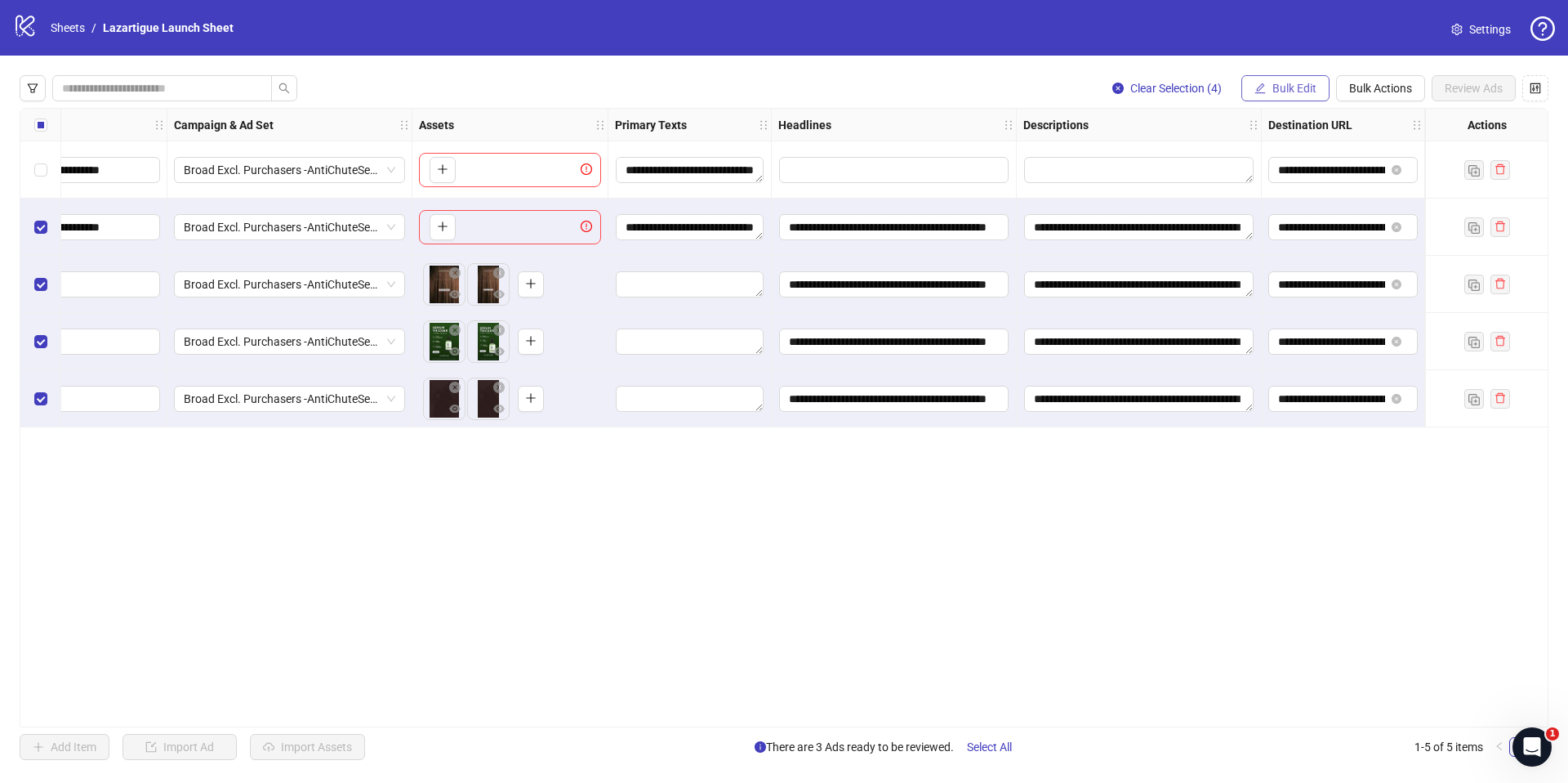
click at [1297, 83] on span "Bulk Edit" at bounding box center [1294, 88] width 44 height 13
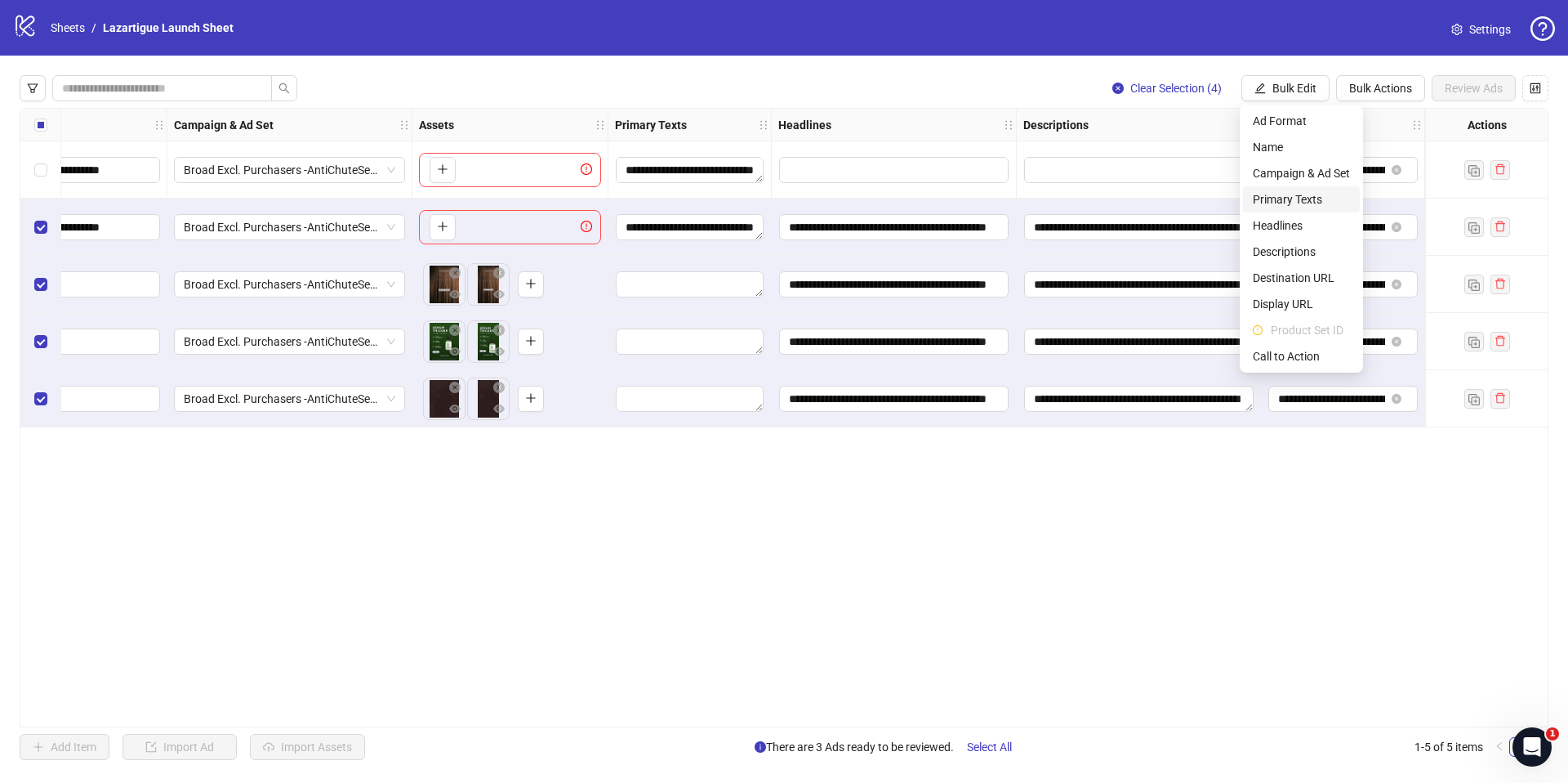
click at [1292, 193] on span "Primary Texts" at bounding box center [1301, 200] width 97 height 18
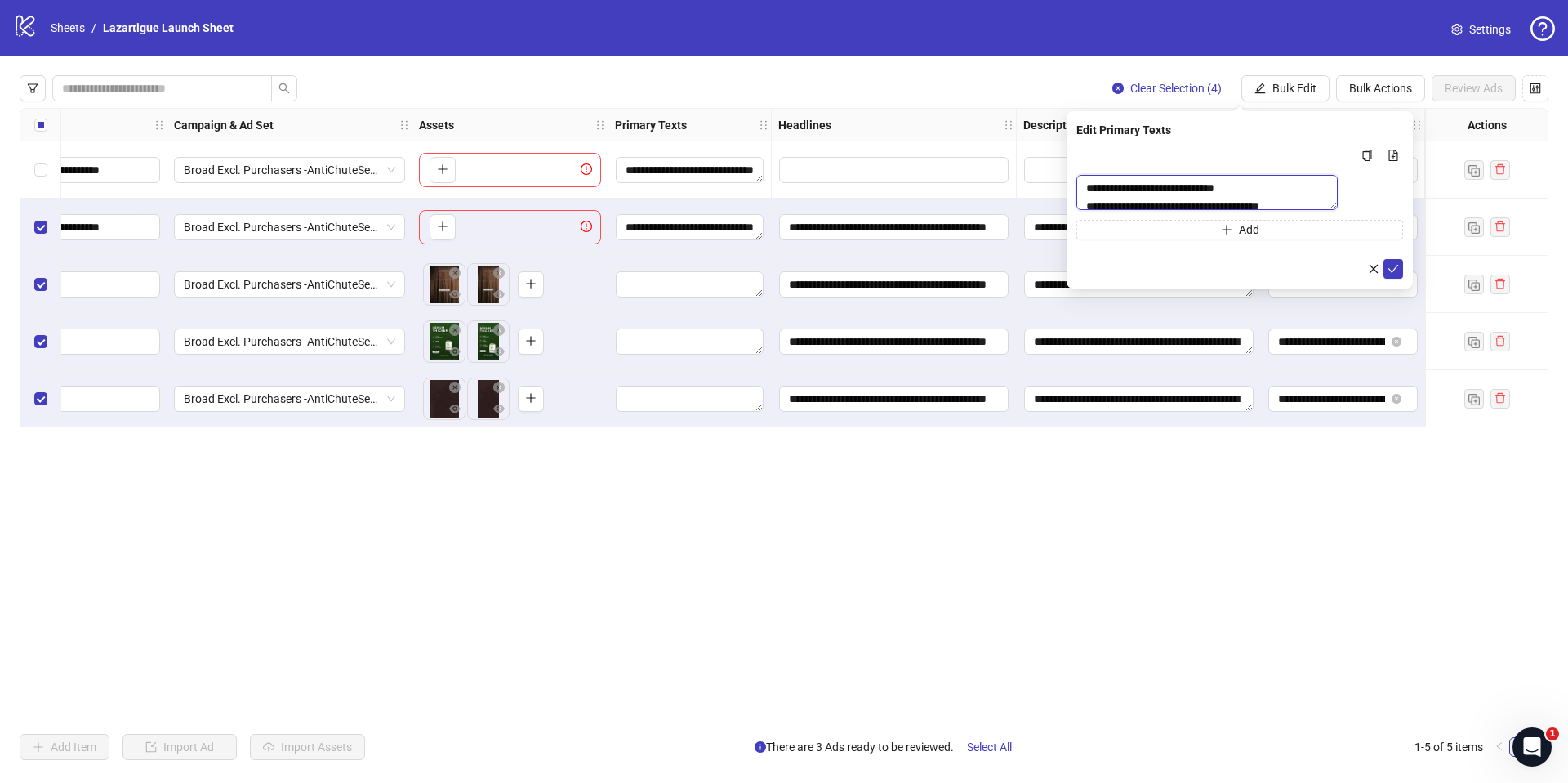
scroll to position [36, 0]
drag, startPoint x: 1081, startPoint y: 186, endPoint x: 1074, endPoint y: 295, distance: 109.2
click at [1075, 288] on div "**********" at bounding box center [1240, 200] width 347 height 177
paste textarea "**********"
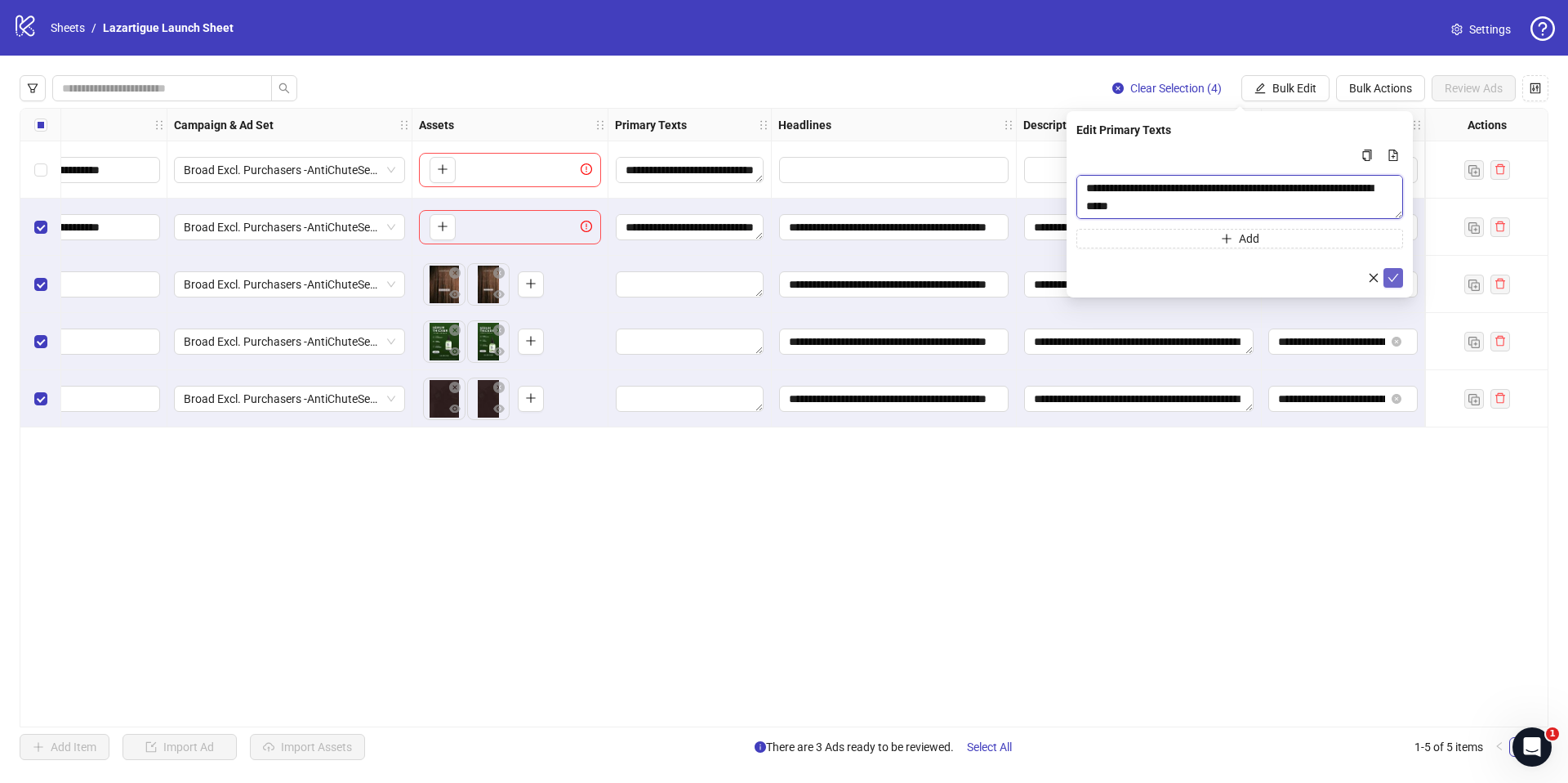
type textarea "**********"
click at [1393, 278] on icon "check" at bounding box center [1393, 278] width 11 height 12
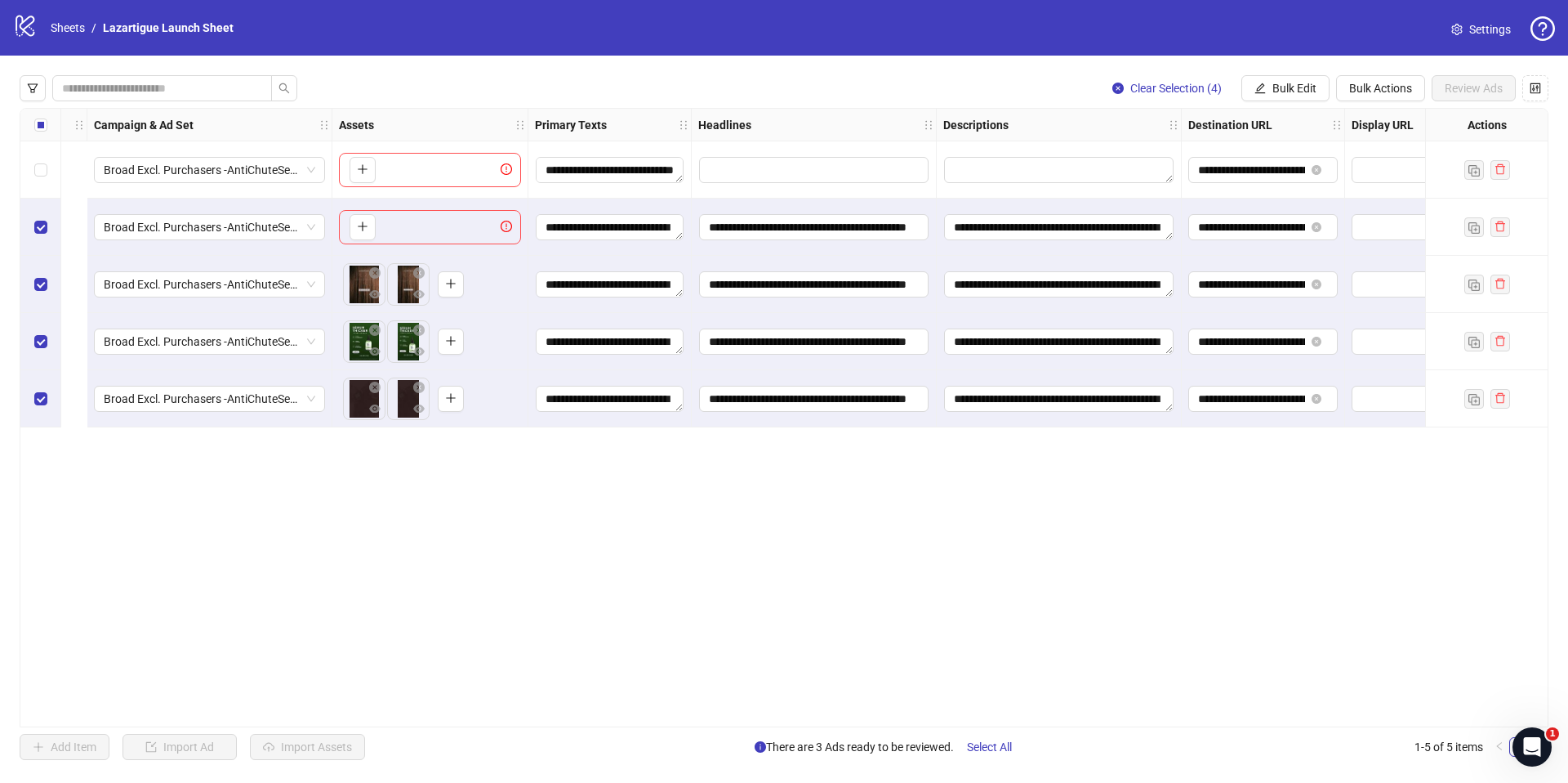
scroll to position [0, 980]
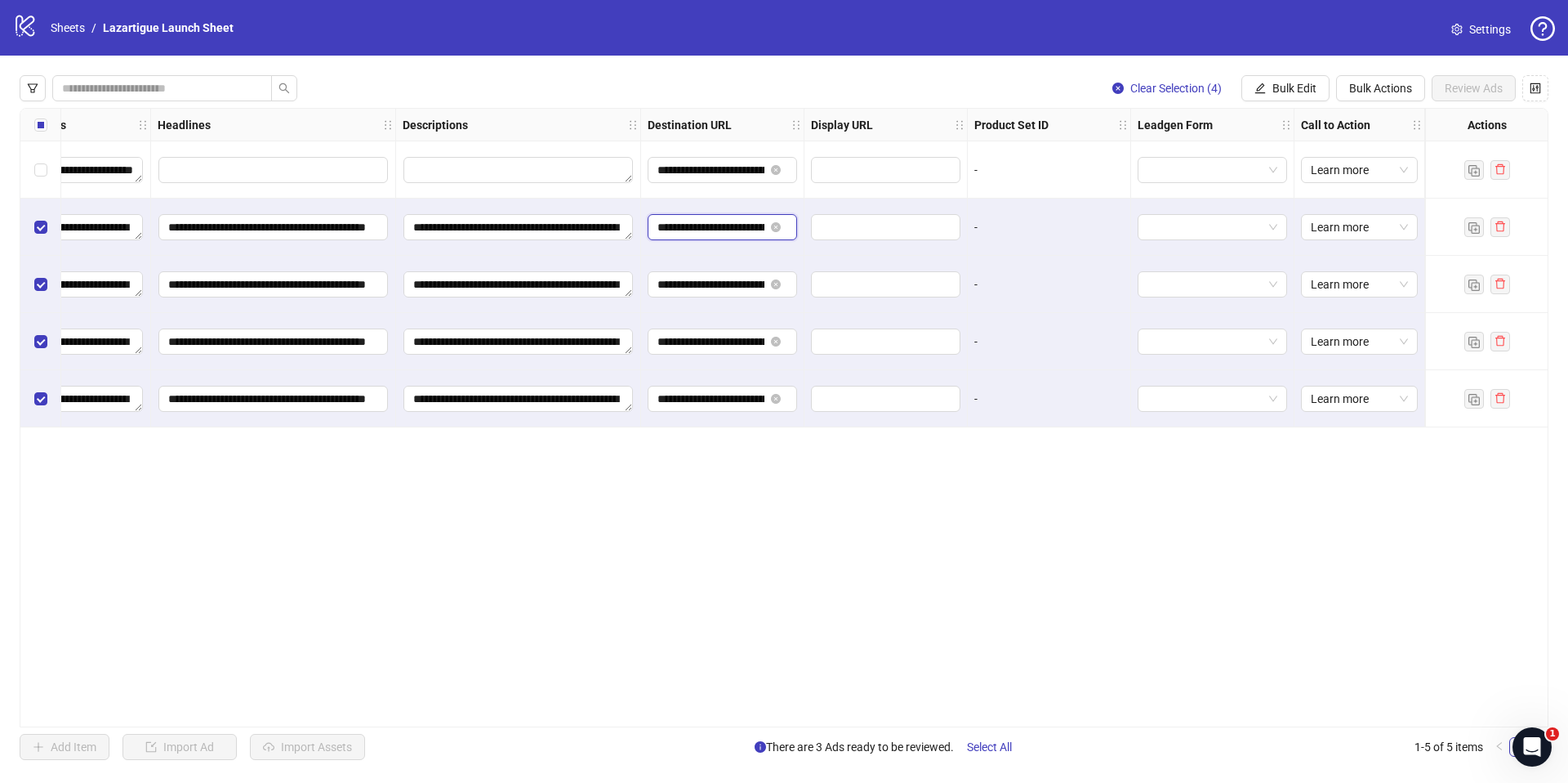
click at [704, 228] on input "**********" at bounding box center [710, 227] width 107 height 18
click at [705, 232] on input "**********" at bounding box center [710, 227] width 107 height 18
click at [706, 222] on input "**********" at bounding box center [710, 227] width 107 height 18
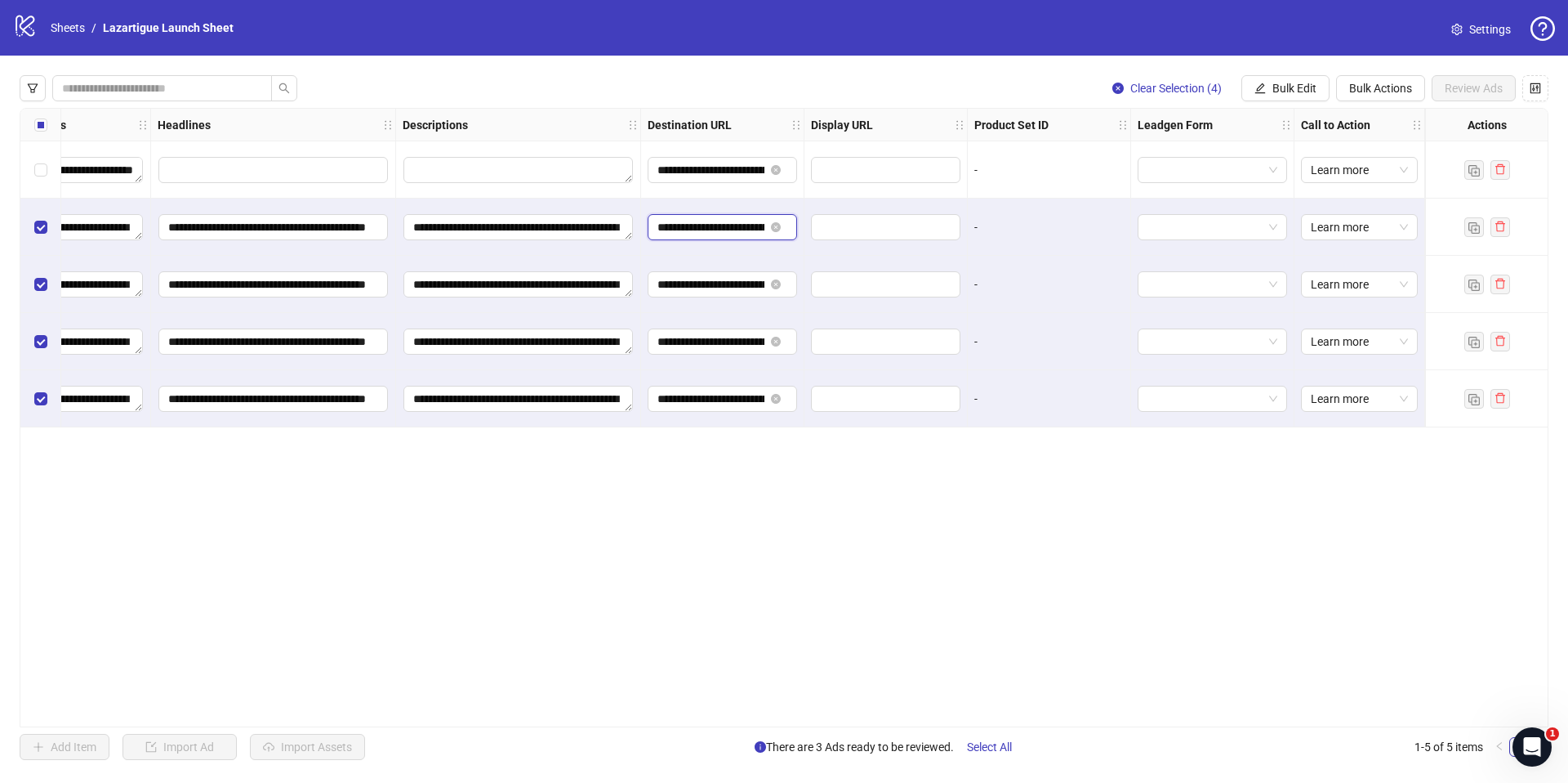
click at [706, 222] on input "**********" at bounding box center [710, 227] width 107 height 18
click at [795, 619] on div "**********" at bounding box center [784, 417] width 1529 height 619
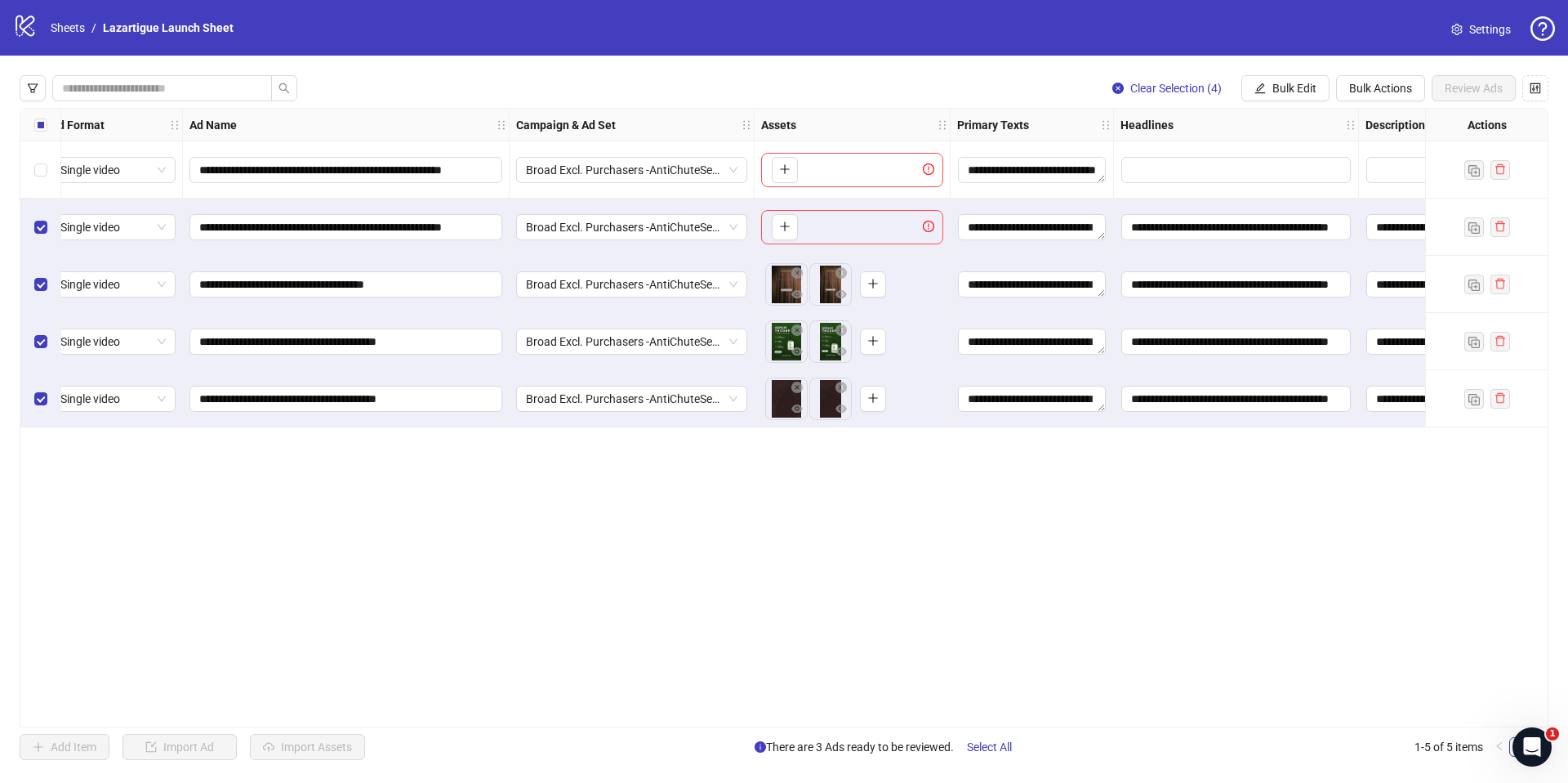
scroll to position [0, 0]
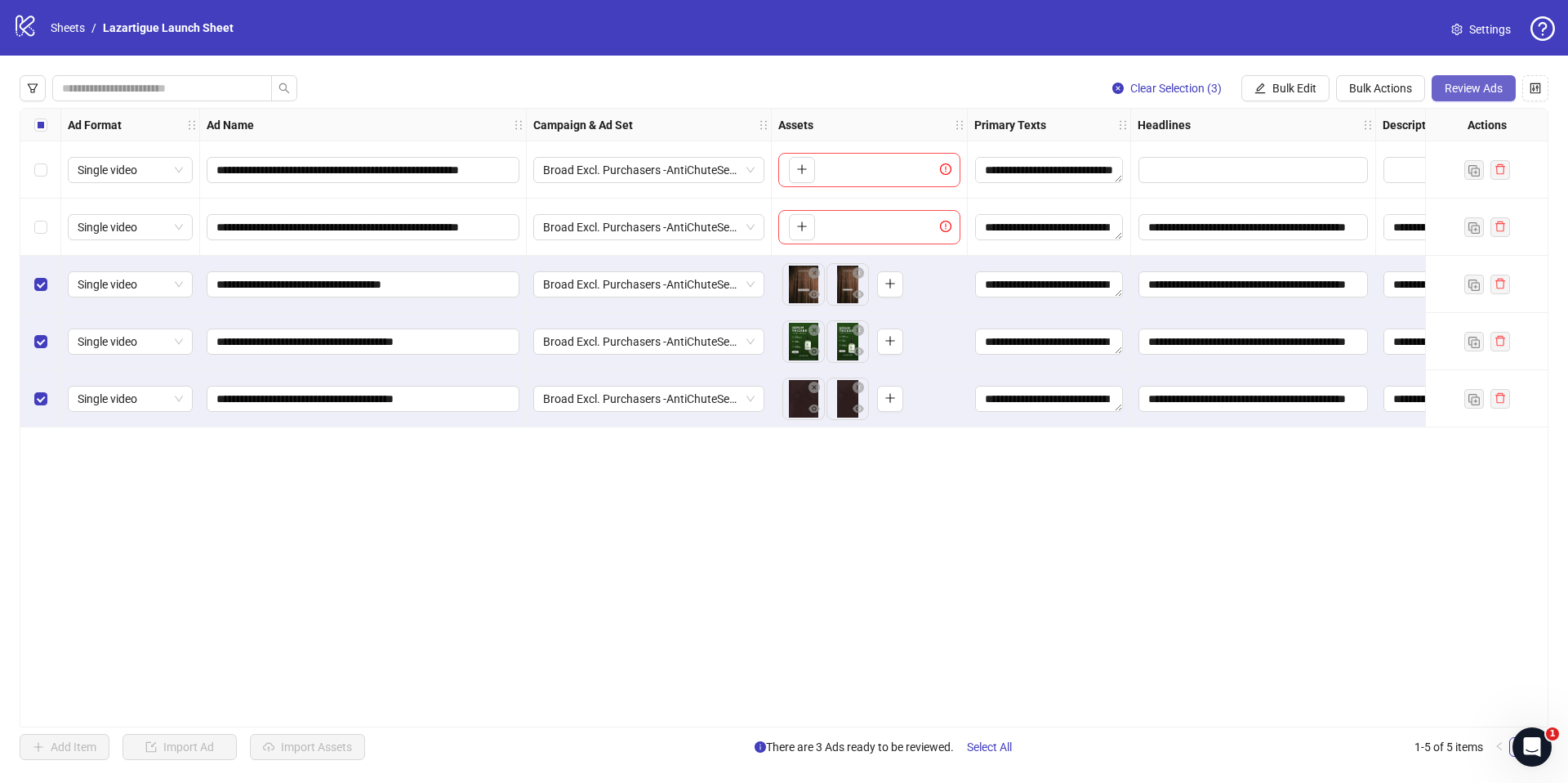
click at [1469, 94] on span "Review Ads" at bounding box center [1474, 88] width 58 height 13
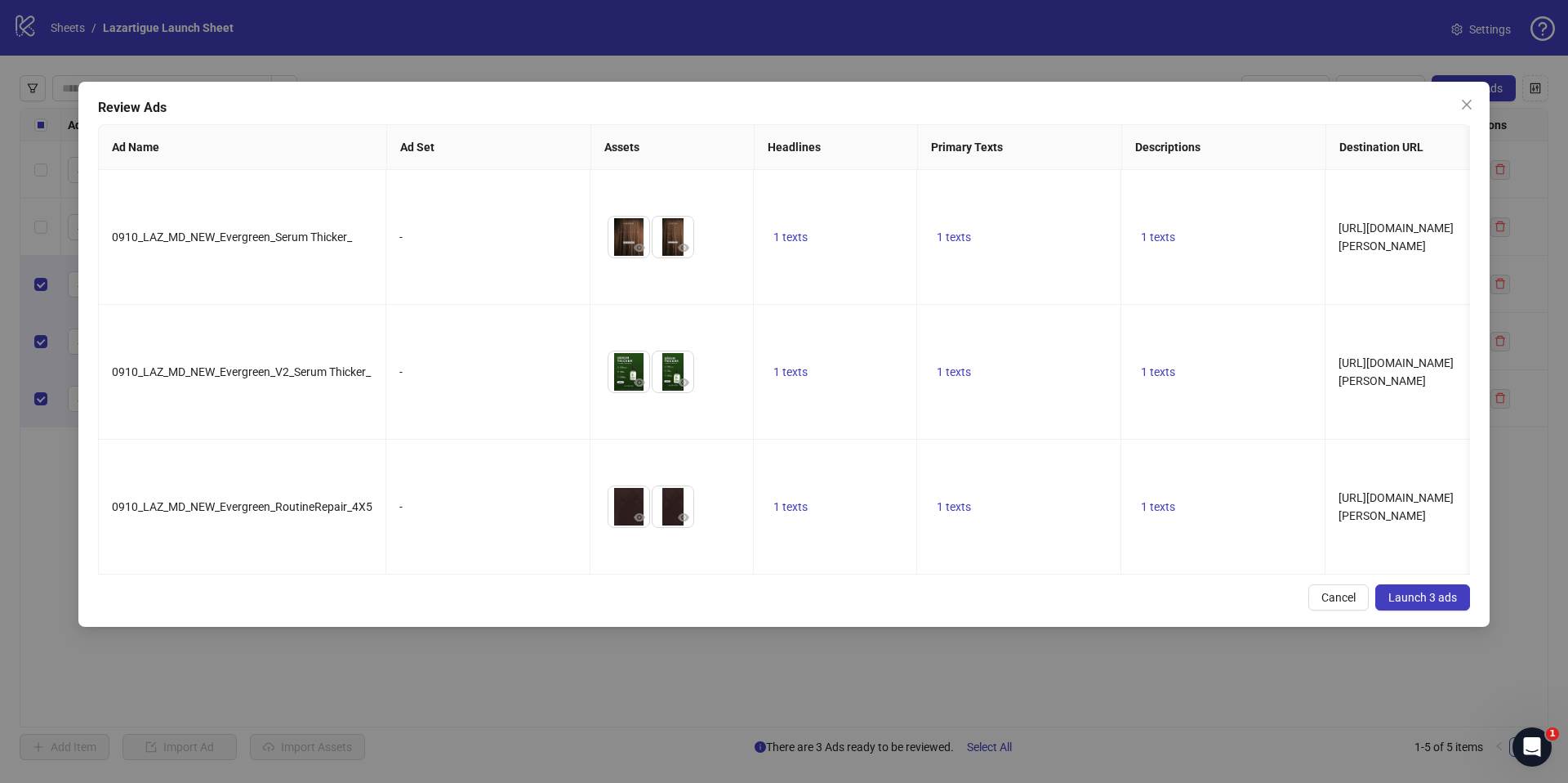
click at [1410, 591] on span "Launch 3 ads" at bounding box center [1423, 597] width 69 height 13
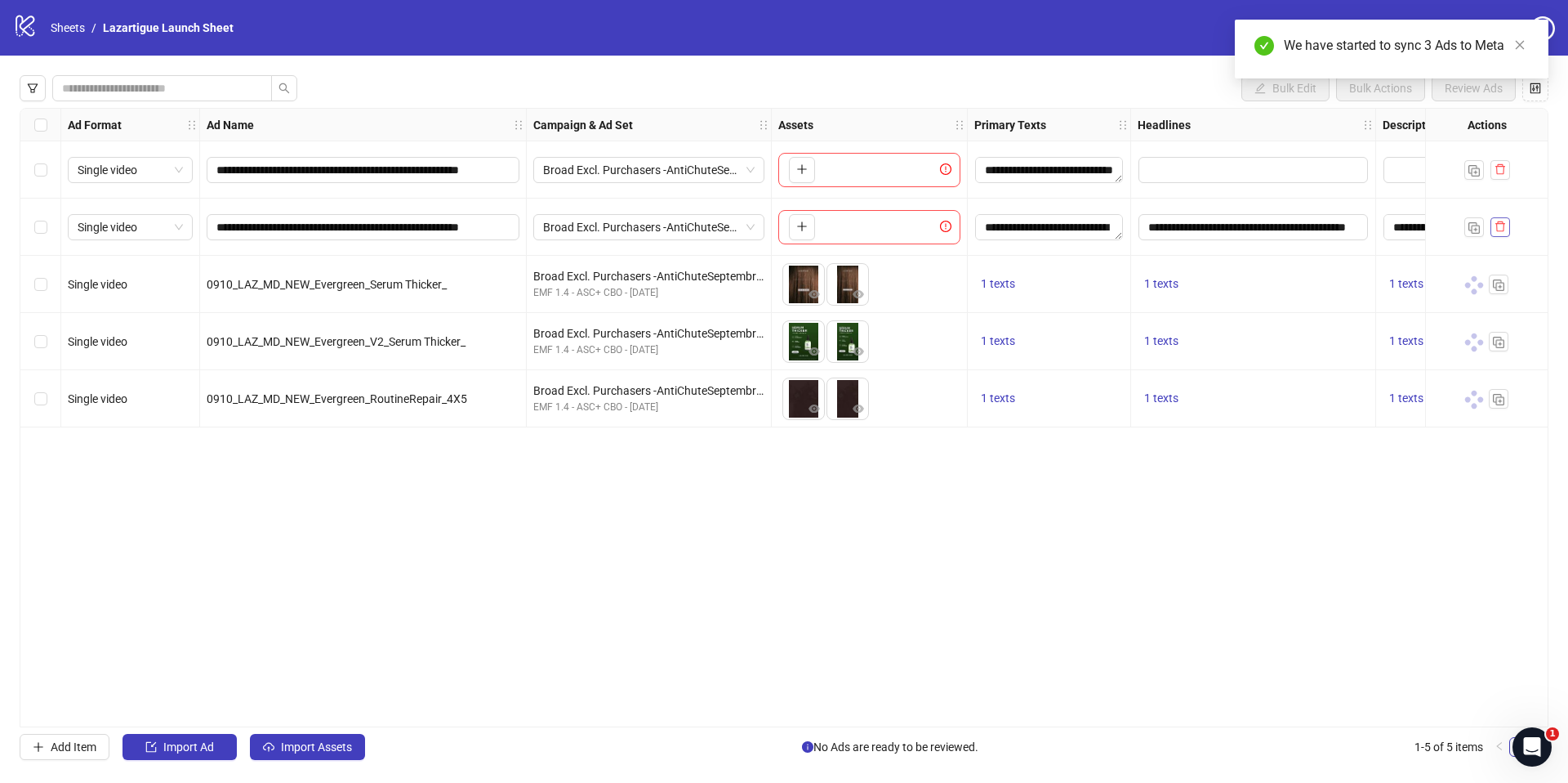
click at [1500, 230] on icon "delete" at bounding box center [1501, 226] width 10 height 11
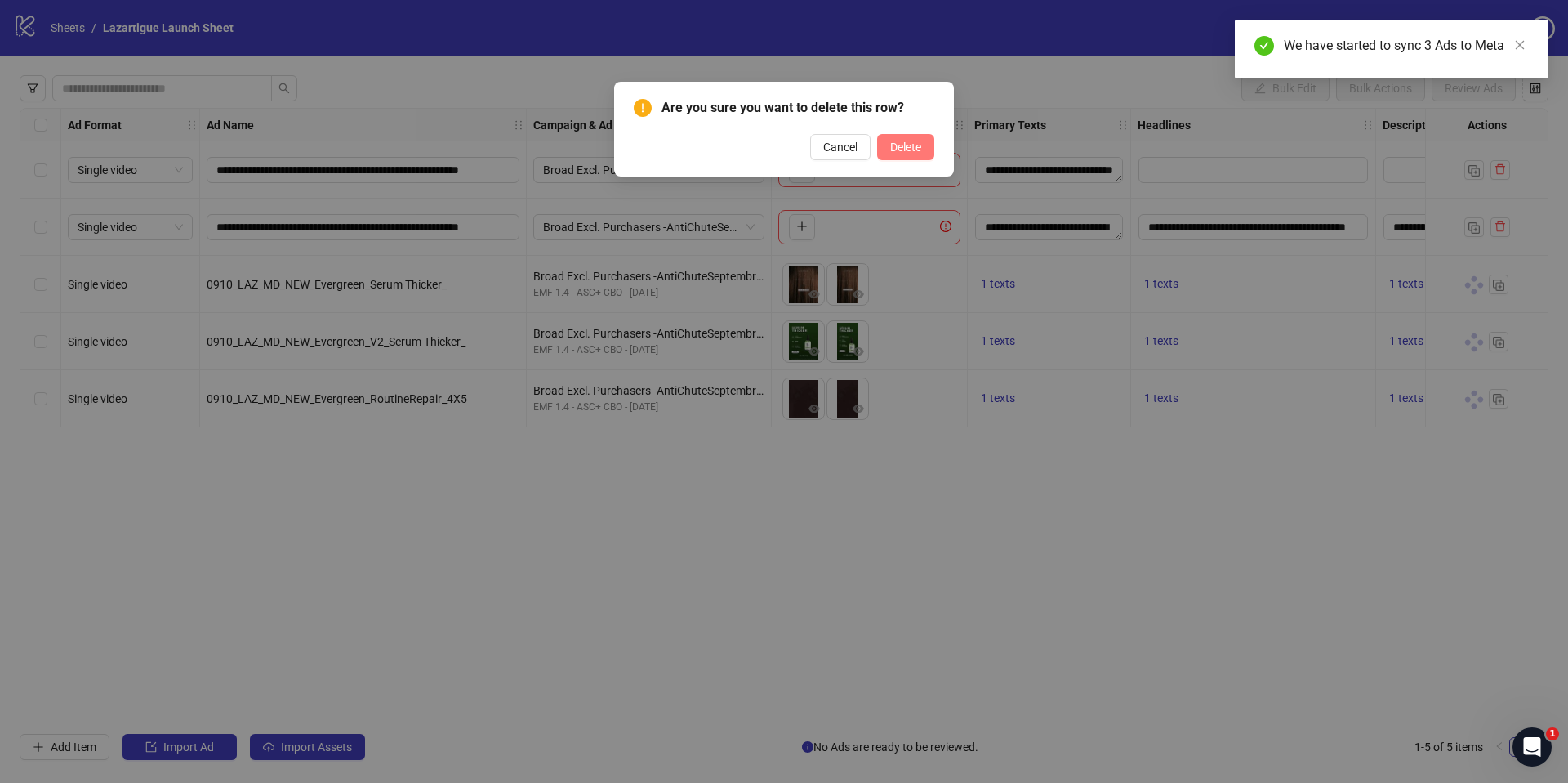
click at [909, 146] on span "Delete" at bounding box center [906, 147] width 31 height 13
